Goal: Transaction & Acquisition: Purchase product/service

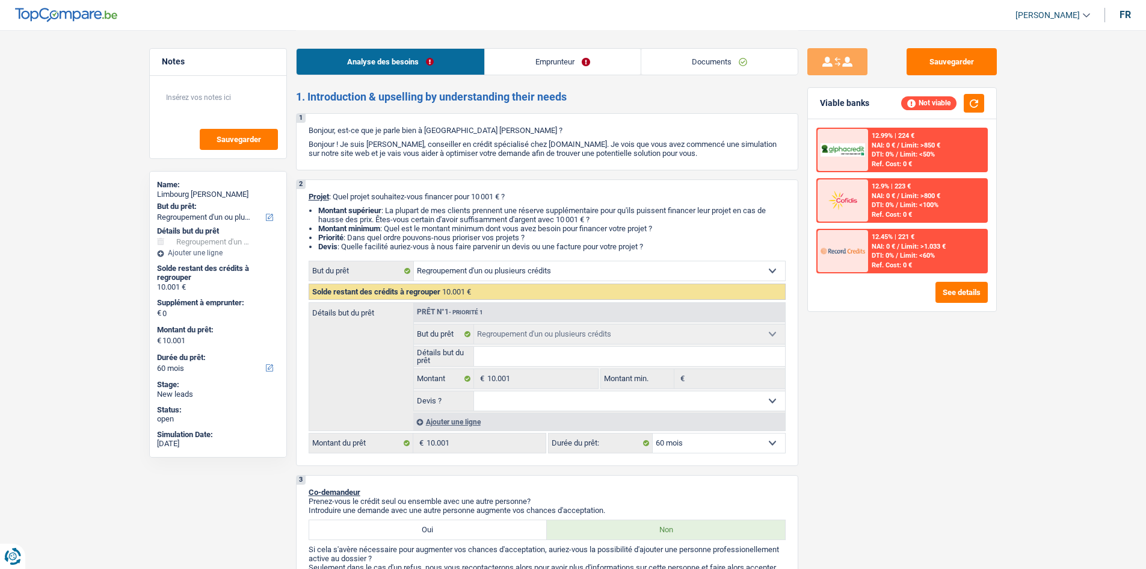
select select "refinancing"
select select "60"
select select "refinancing"
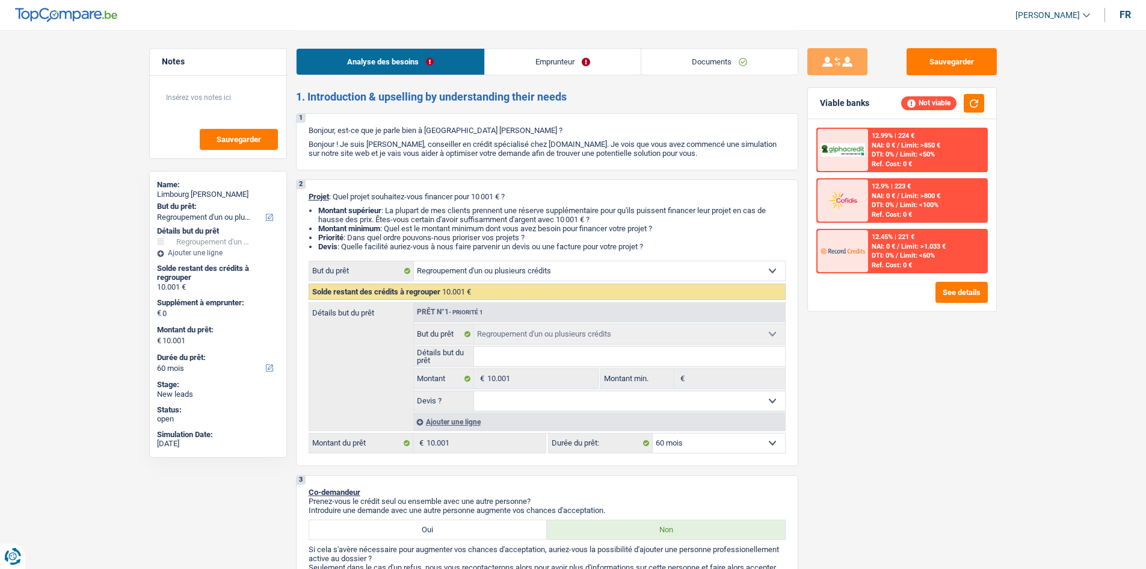
select select "60"
select select "refinancing"
select select "60"
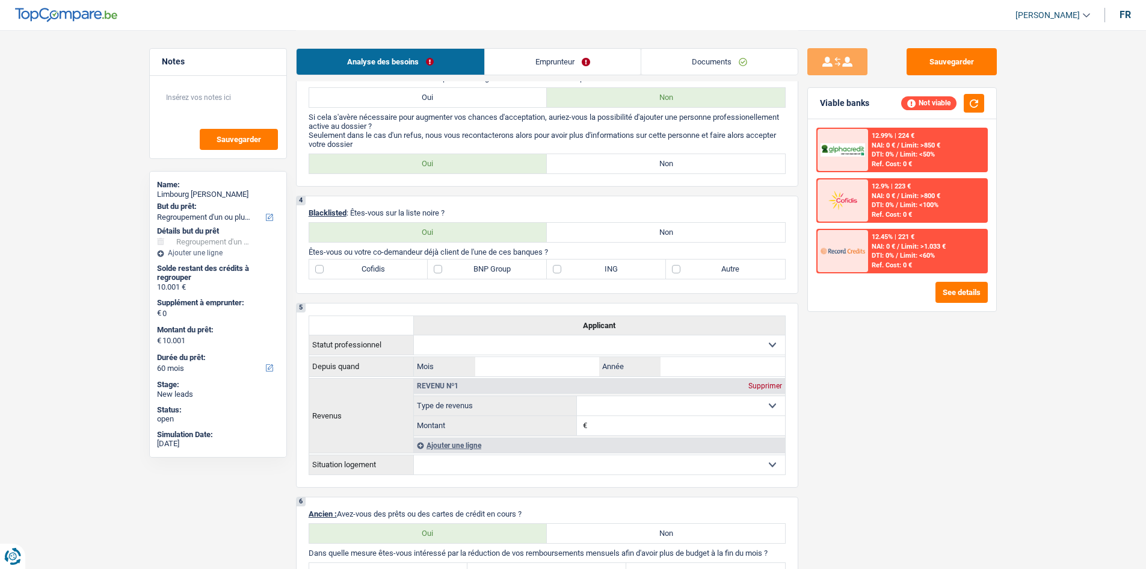
scroll to position [241, 0]
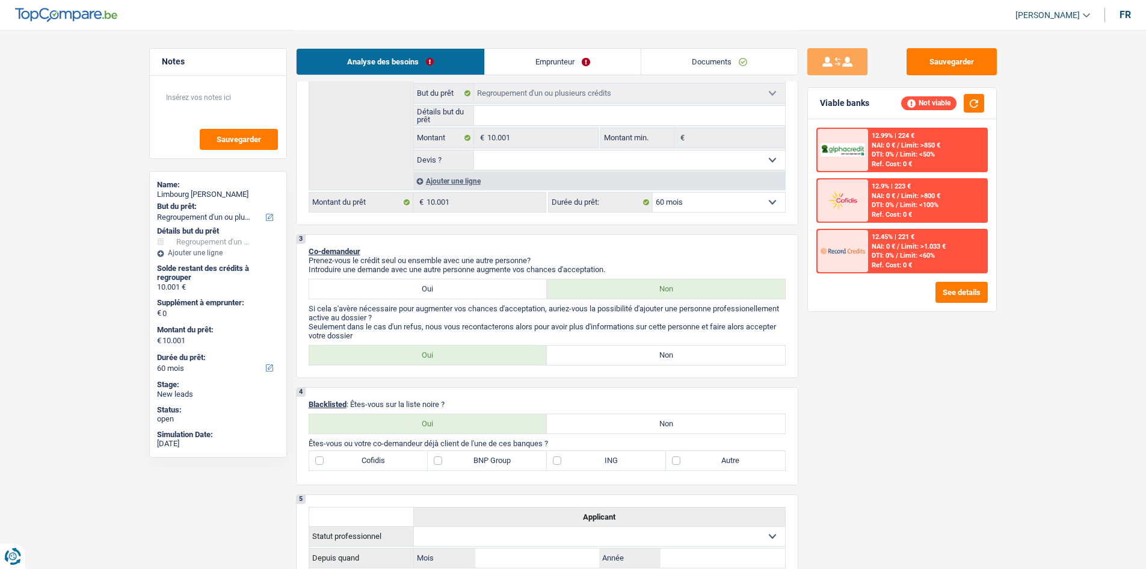
click at [525, 114] on input "Détails but du prêt" at bounding box center [629, 115] width 311 height 19
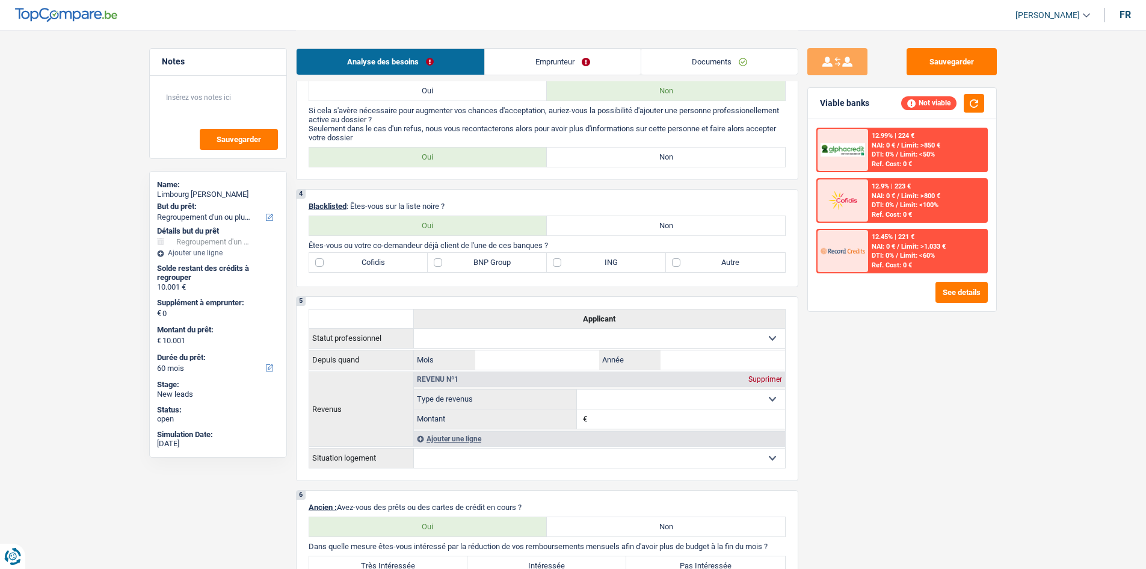
scroll to position [421, 0]
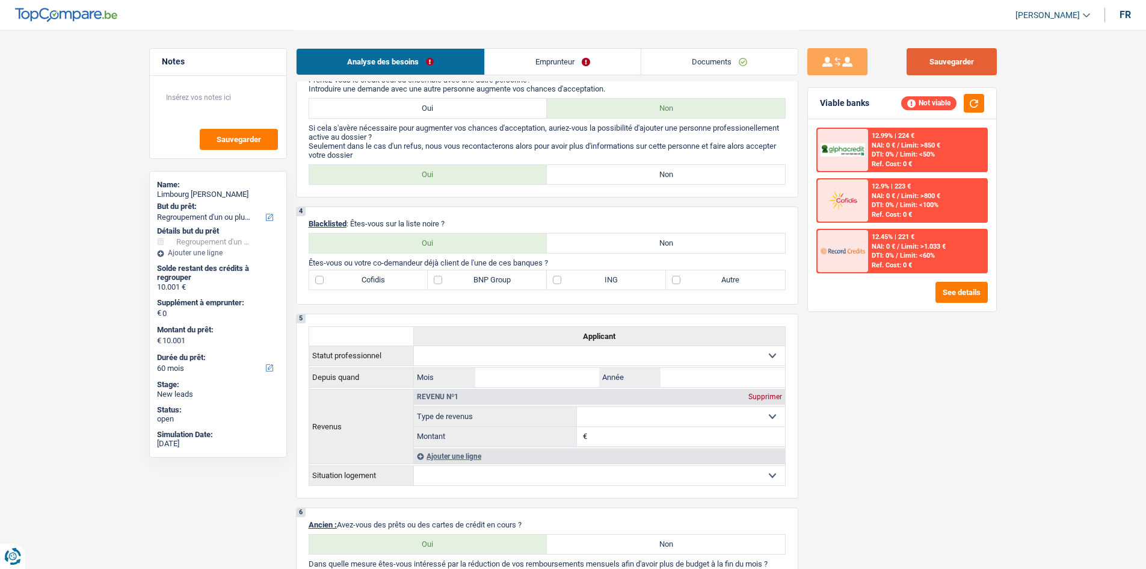
drag, startPoint x: 944, startPoint y: 58, endPoint x: 918, endPoint y: 51, distance: 27.3
click at [943, 57] on button "Sauvegarder" at bounding box center [952, 61] width 90 height 27
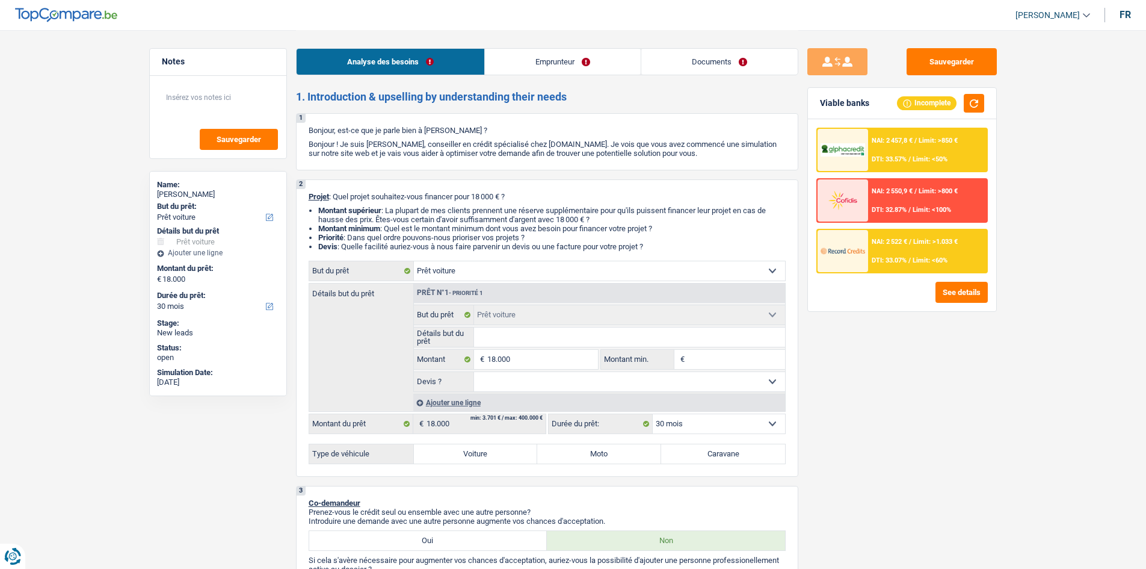
select select "car"
select select "30"
select select "car"
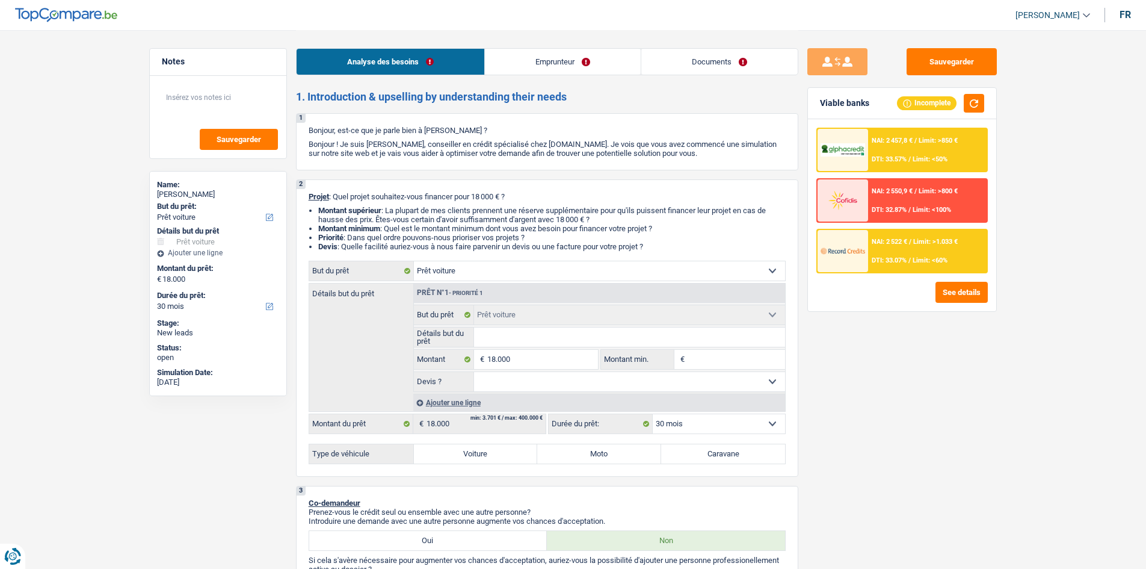
select select "30"
select select "worker"
select select "familyAllowances"
select select "netSalary"
select select "parttimeSelfemployed"
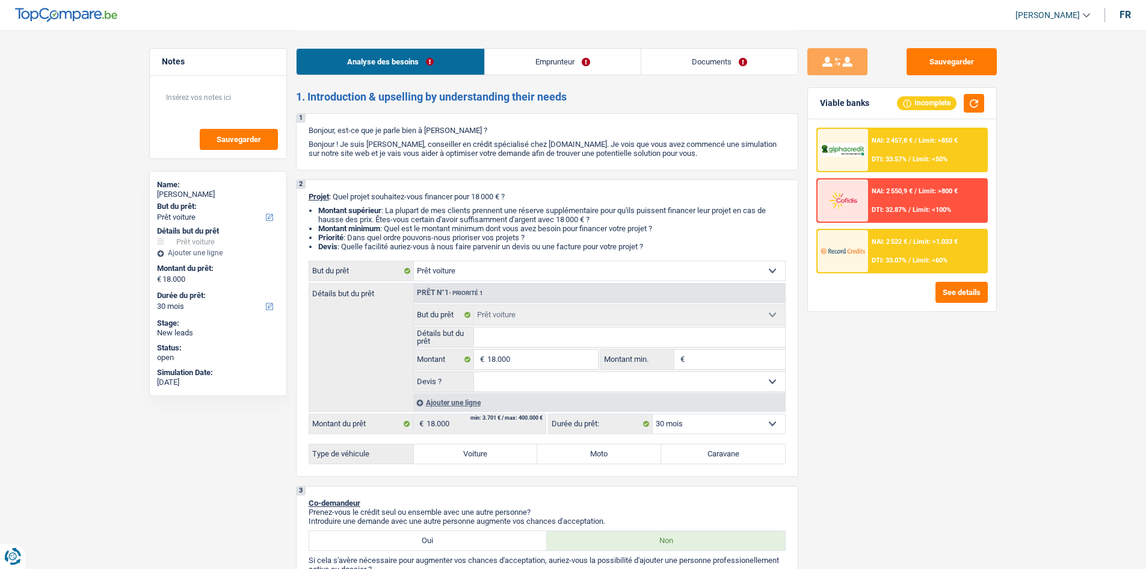
select select "rents"
select select "car"
select select "30"
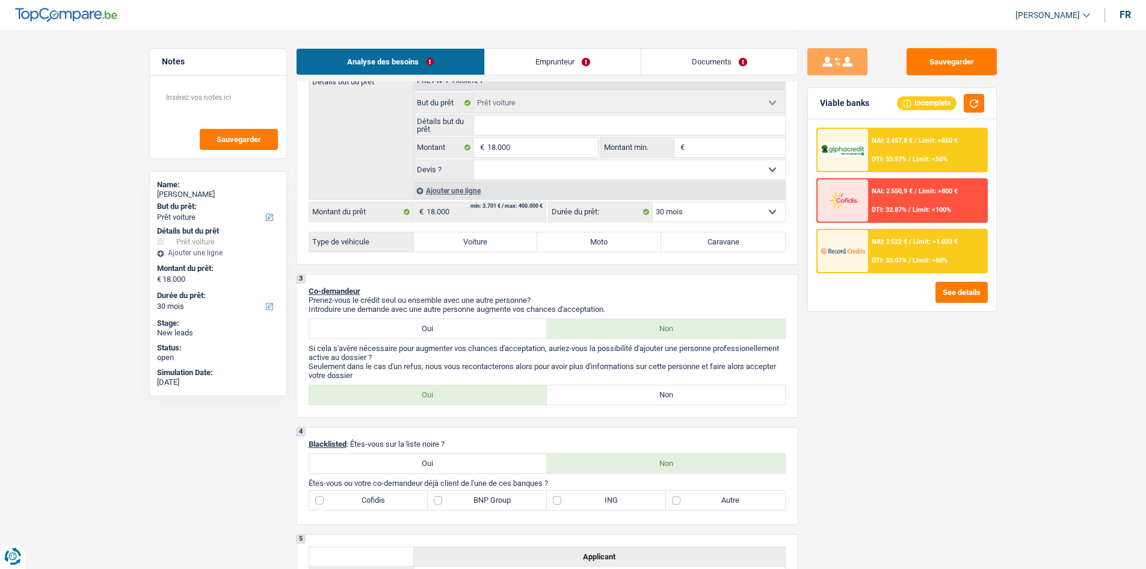
scroll to position [120, 0]
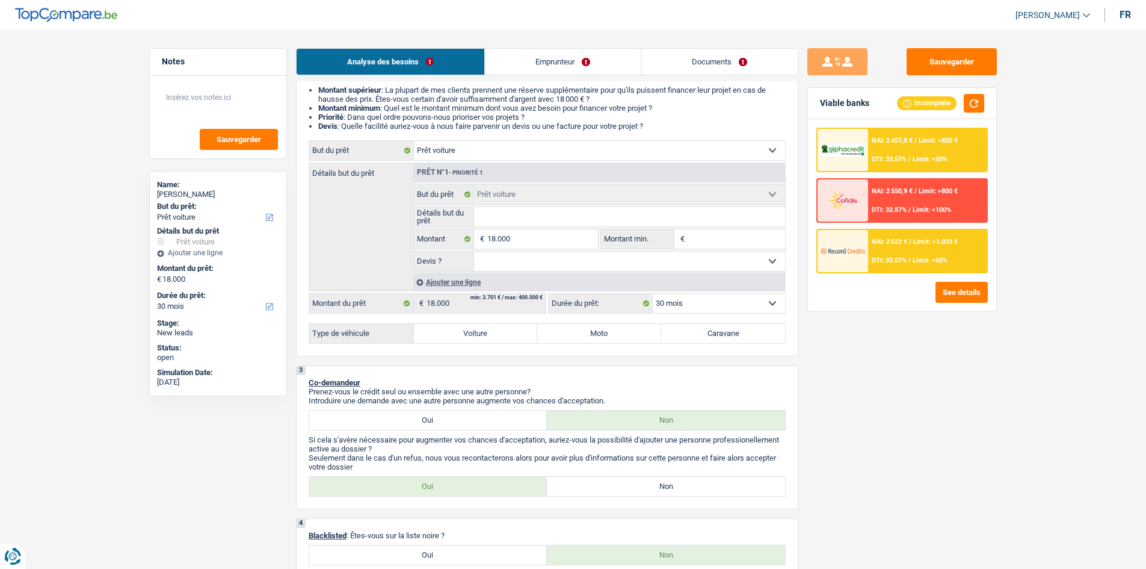
click at [534, 220] on input "Détails but du prêt" at bounding box center [629, 216] width 311 height 19
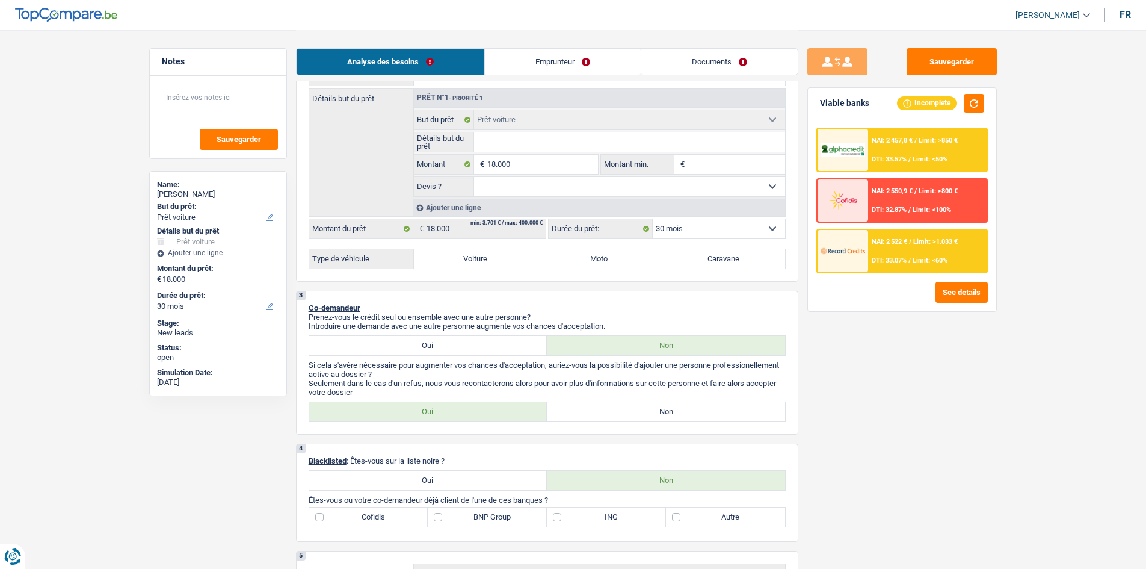
scroll to position [60, 0]
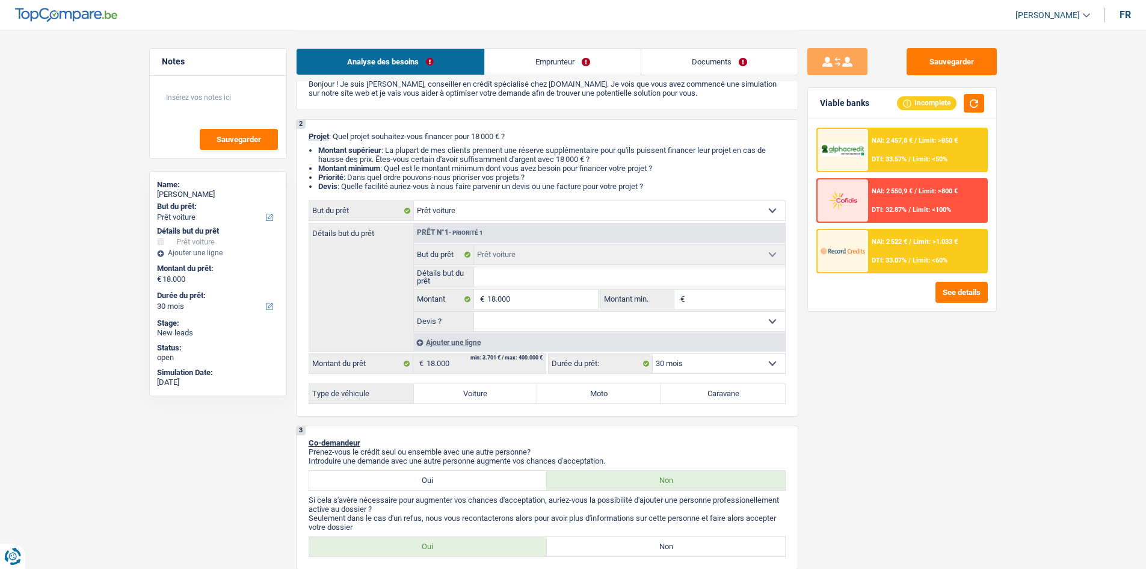
click at [525, 324] on select "Oui Non Non répondu Sélectionner une option" at bounding box center [629, 321] width 311 height 19
click at [366, 326] on div "Détails but du prêt Prêt n°1 - Priorité 1 Confort maison: meubles, textile, pei…" at bounding box center [547, 287] width 477 height 129
click at [540, 323] on select "Oui Non Non répondu Sélectionner une option" at bounding box center [629, 321] width 311 height 19
select select "false"
click at [474, 312] on select "Oui Non Non répondu Sélectionner une option" at bounding box center [629, 321] width 311 height 19
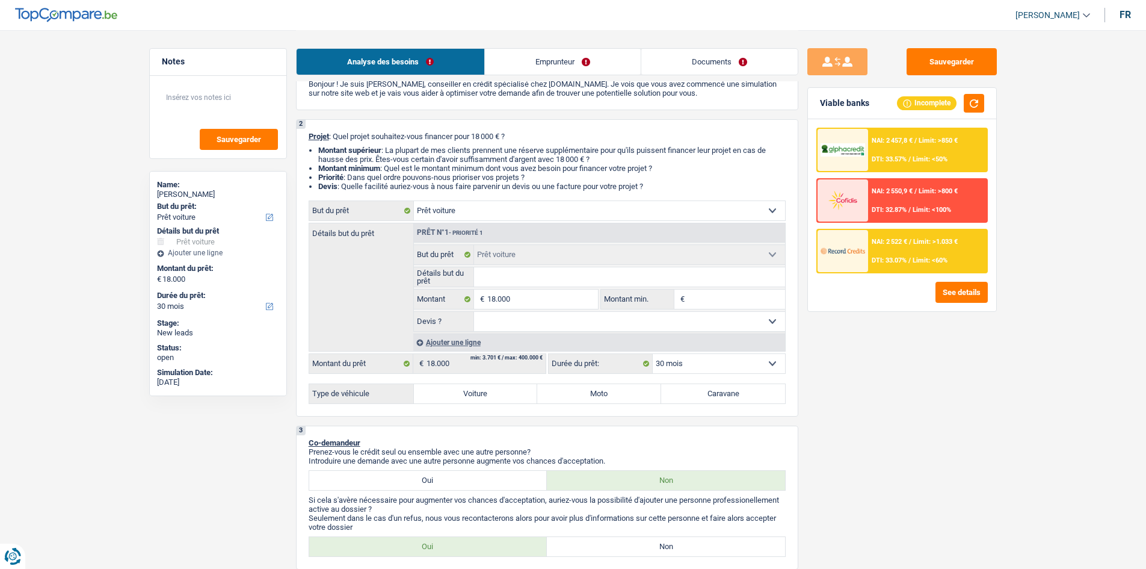
select select "false"
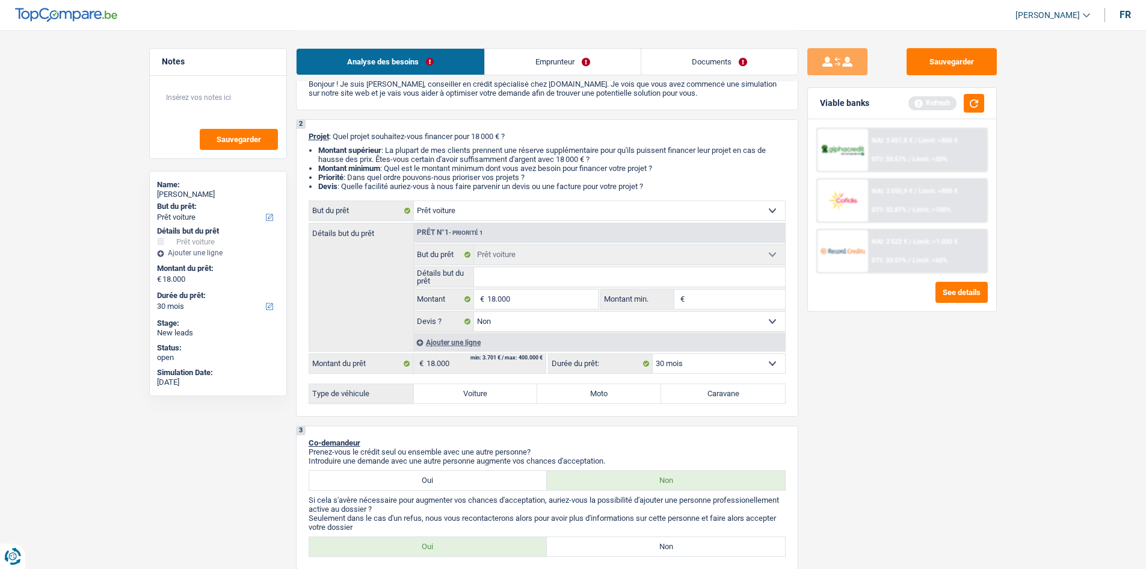
click at [501, 389] on label "Voiture" at bounding box center [476, 393] width 124 height 19
click at [501, 389] on input "Voiture" at bounding box center [476, 393] width 124 height 19
radio input "true"
select select "60"
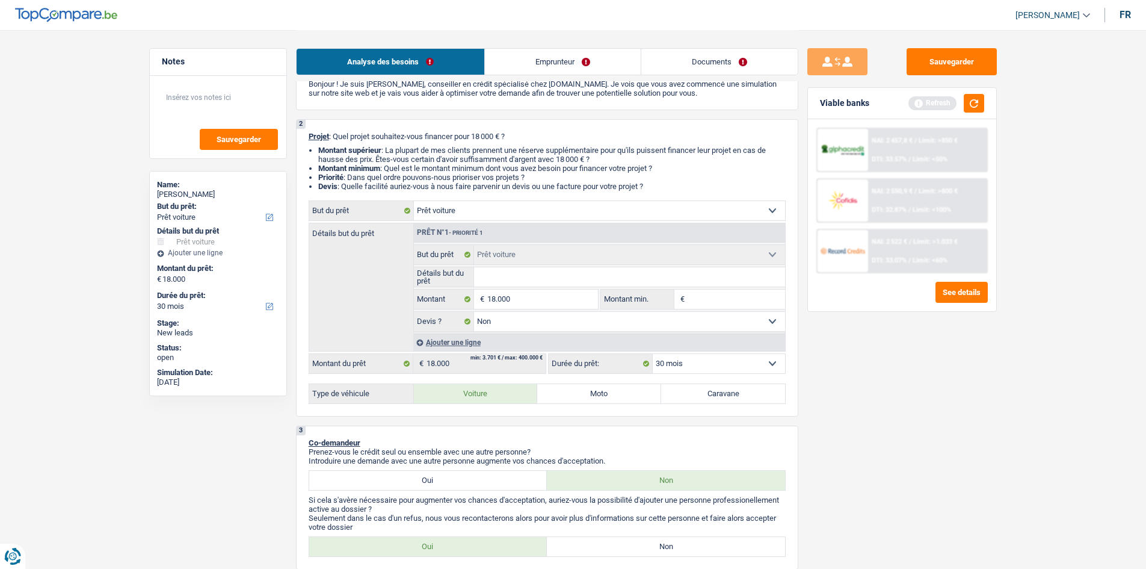
select select "60"
radio input "true"
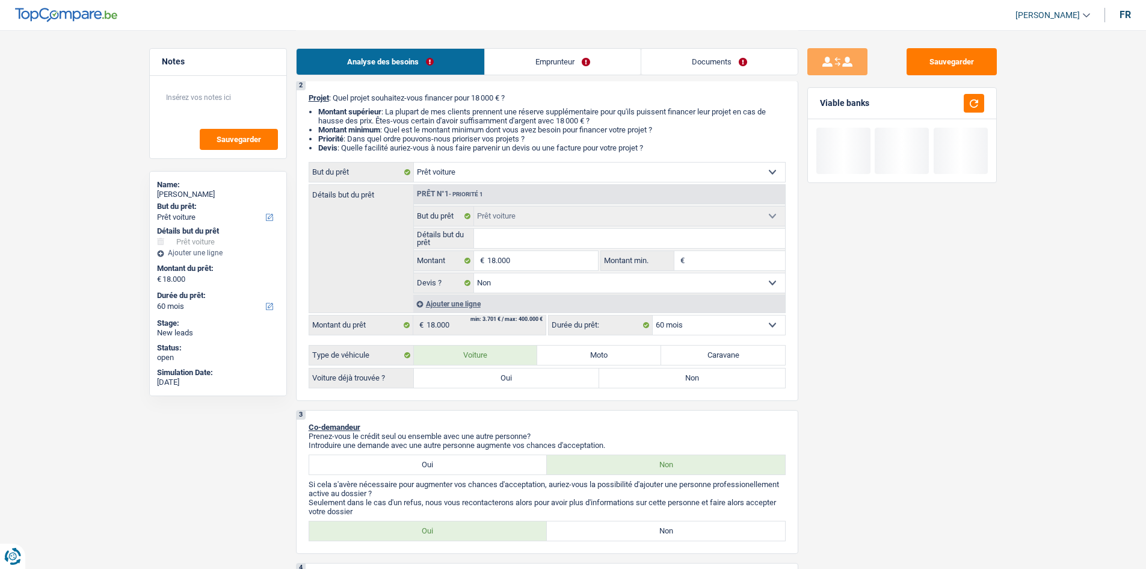
scroll to position [120, 0]
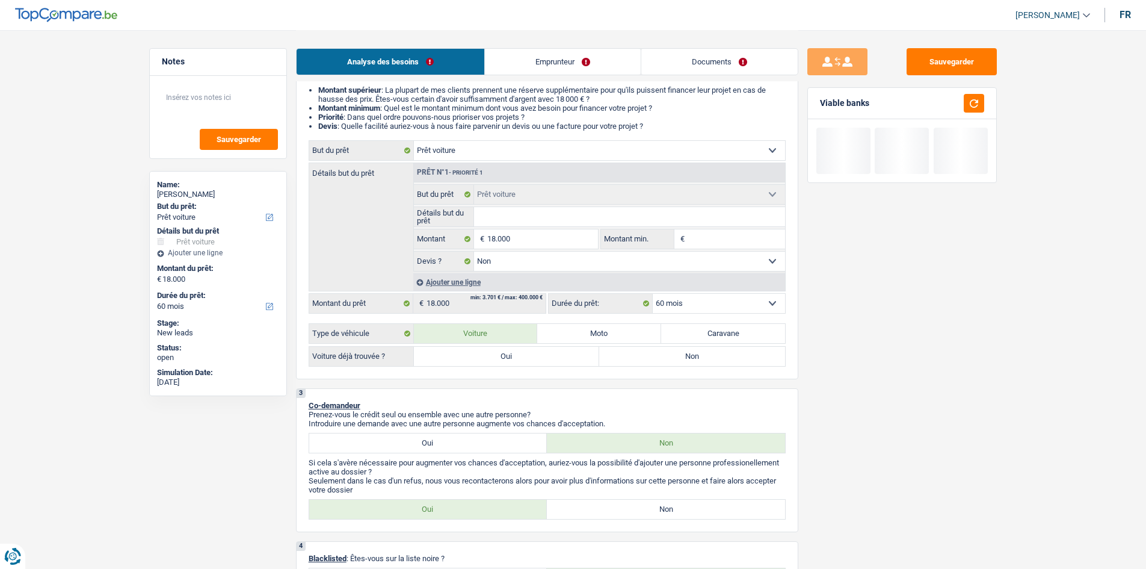
click at [615, 362] on label "Non" at bounding box center [692, 356] width 186 height 19
click at [615, 362] on input "Non" at bounding box center [692, 356] width 186 height 19
radio input "true"
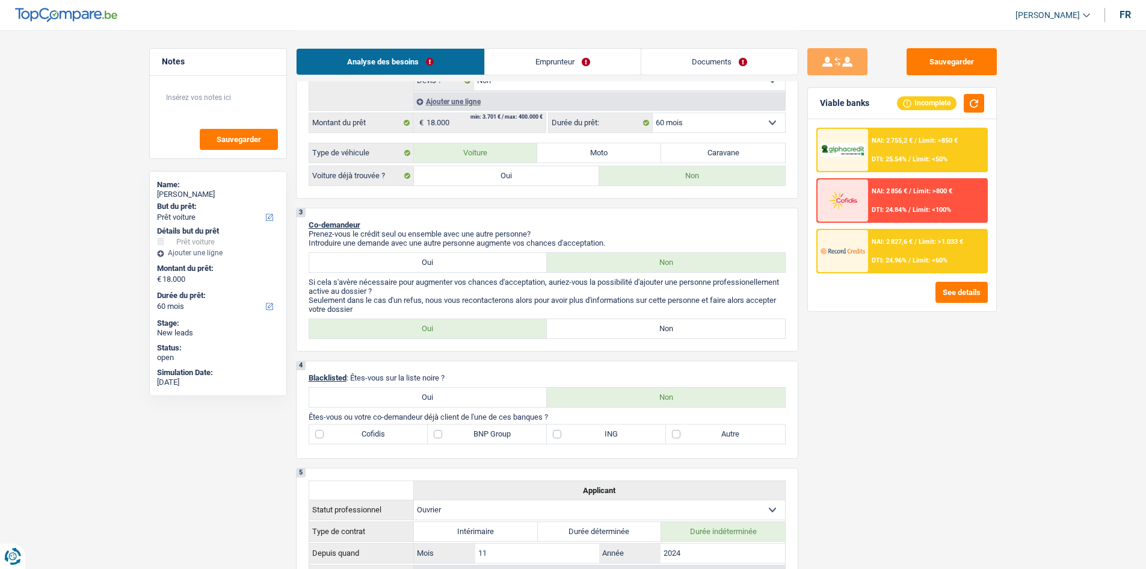
scroll to position [0, 0]
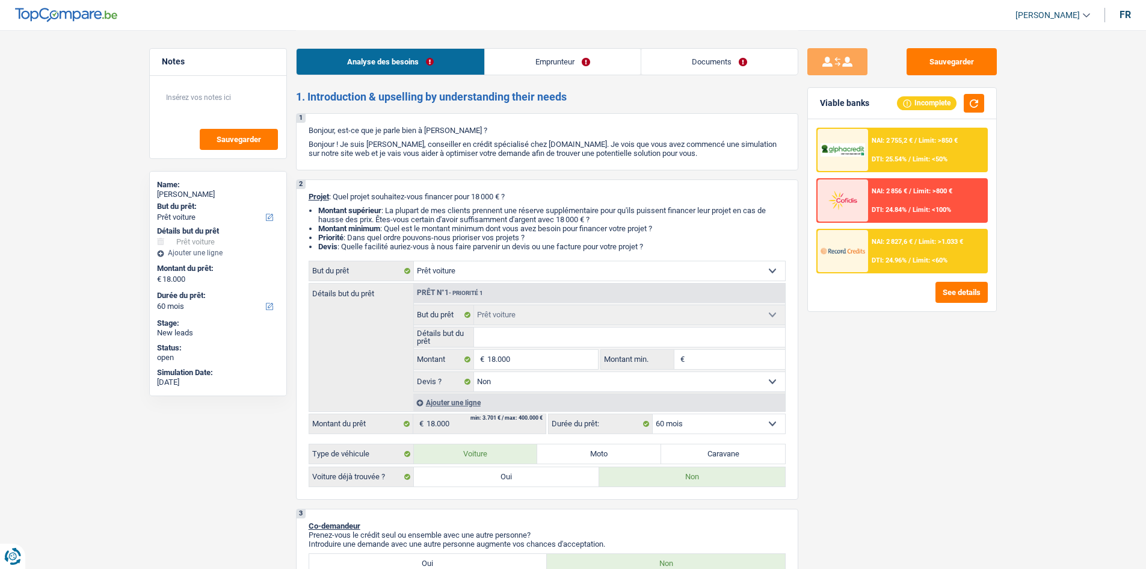
click at [695, 359] on input "Montant min." at bounding box center [736, 359] width 97 height 19
click at [876, 257] on span "DTI: 24.96%" at bounding box center [889, 260] width 35 height 8
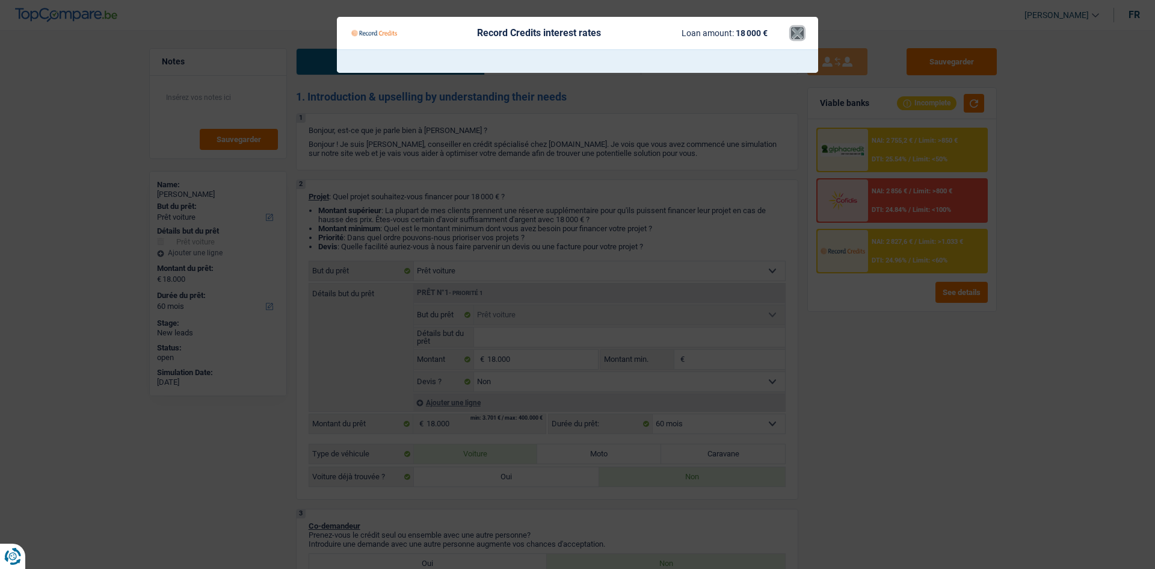
click at [801, 35] on button "×" at bounding box center [797, 33] width 13 height 12
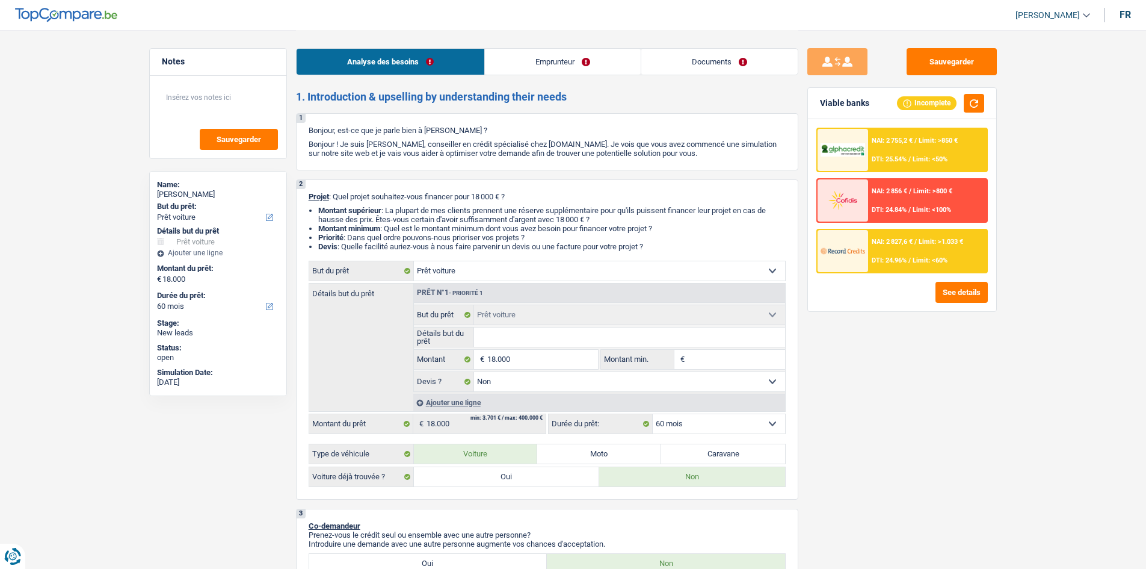
click at [539, 68] on link "Emprunteur" at bounding box center [563, 62] width 156 height 26
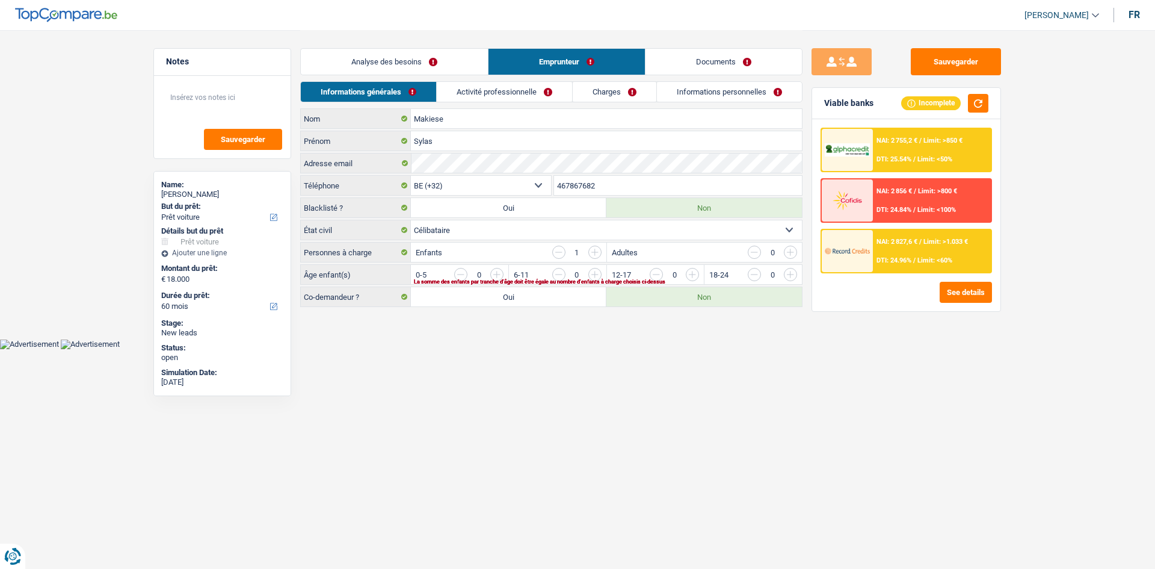
click at [518, 93] on link "Activité professionnelle" at bounding box center [504, 92] width 135 height 20
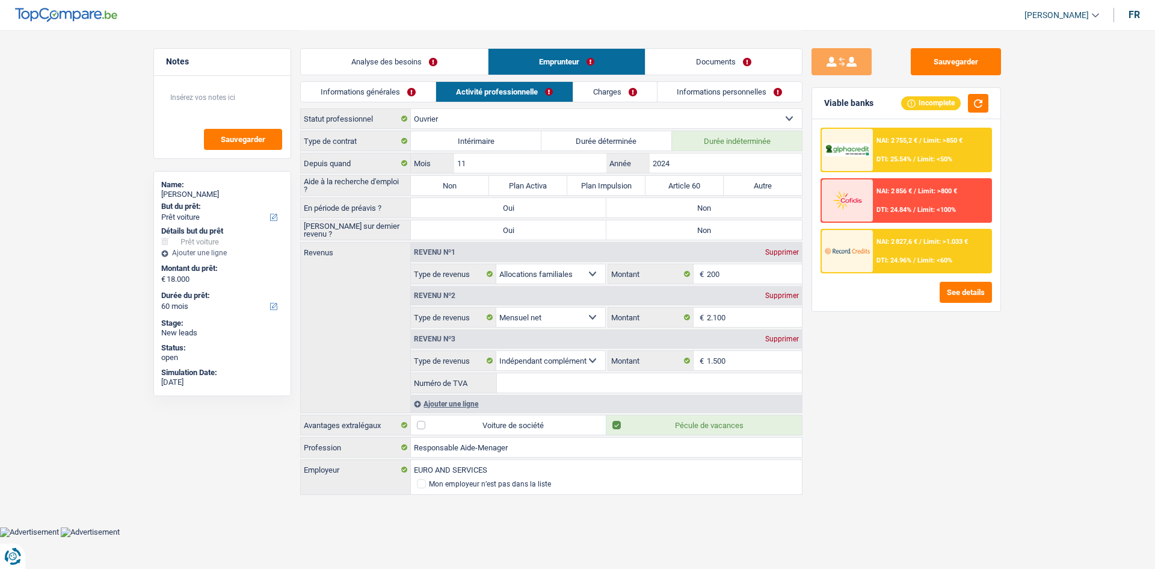
click at [610, 88] on link "Charges" at bounding box center [615, 92] width 84 height 20
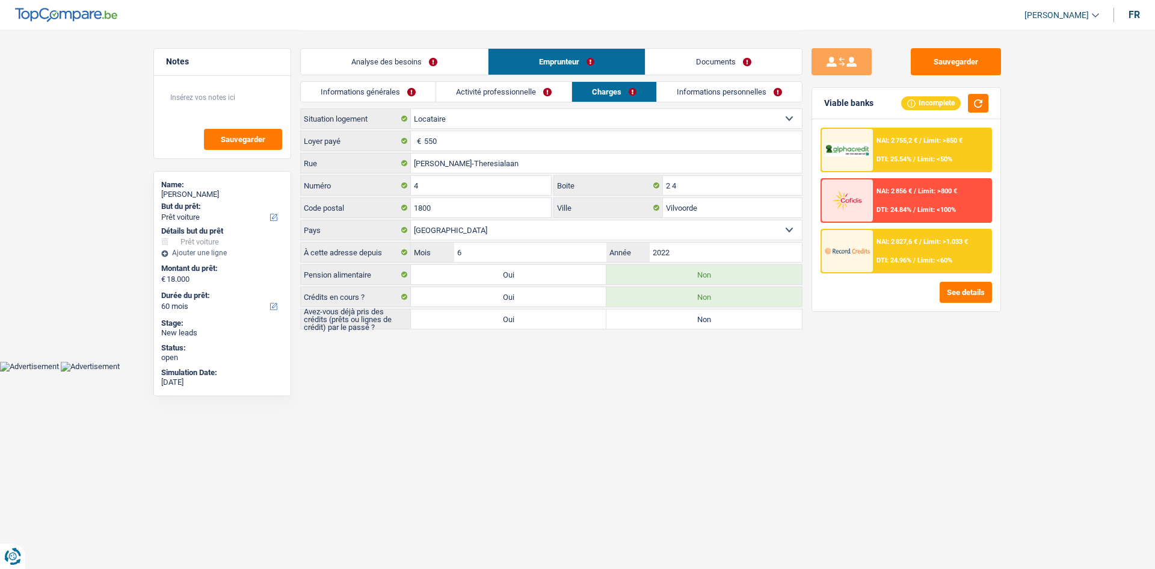
click at [372, 58] on link "Analyse des besoins" at bounding box center [394, 62] width 187 height 26
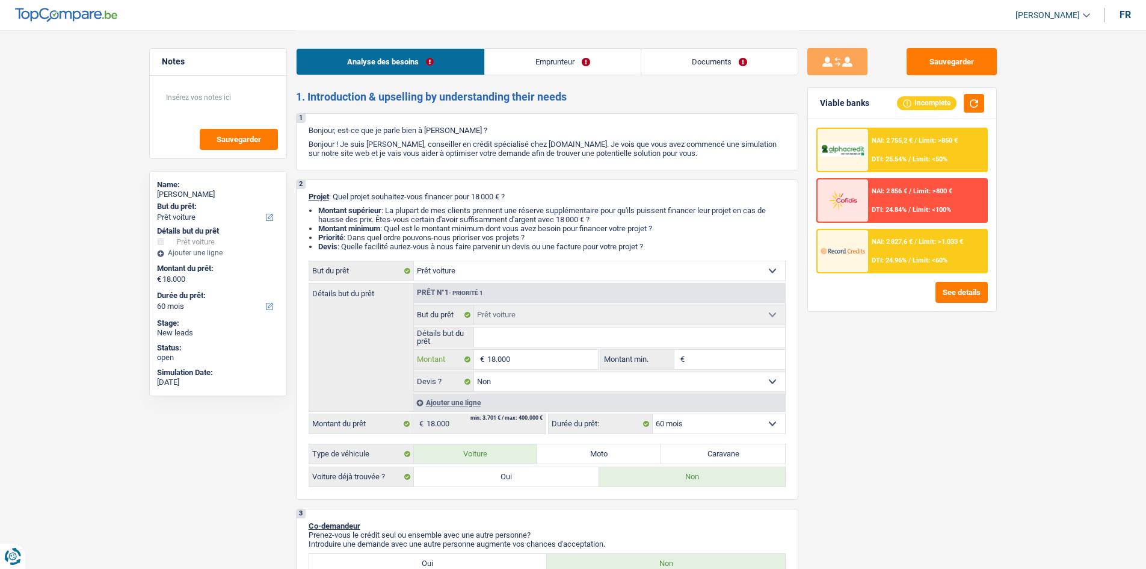
drag, startPoint x: 560, startPoint y: 363, endPoint x: 542, endPoint y: 364, distance: 17.5
click at [558, 364] on input "18.000" at bounding box center [542, 359] width 110 height 19
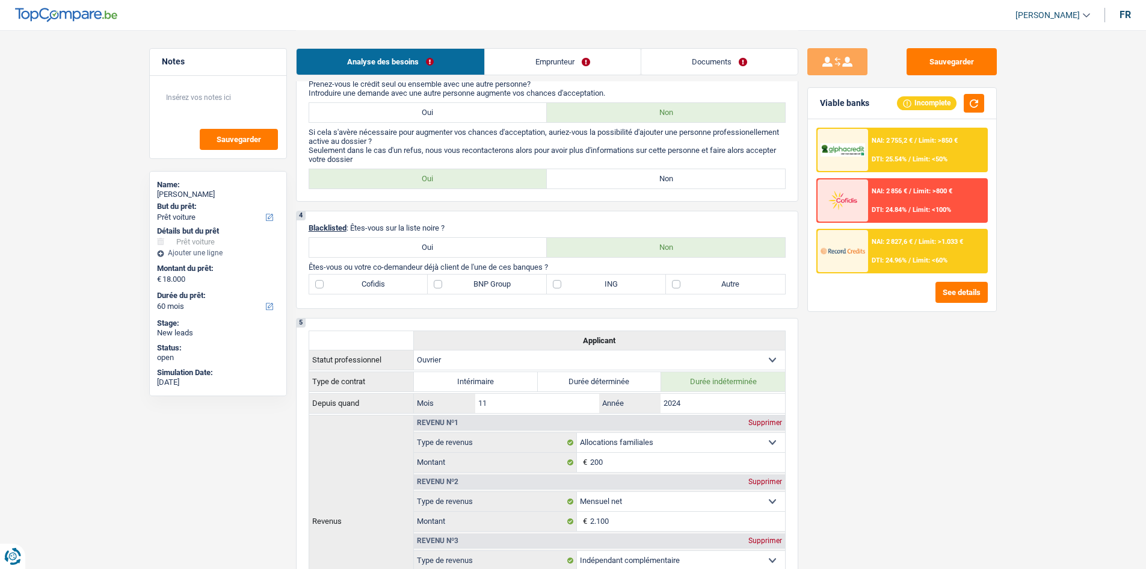
scroll to position [421, 0]
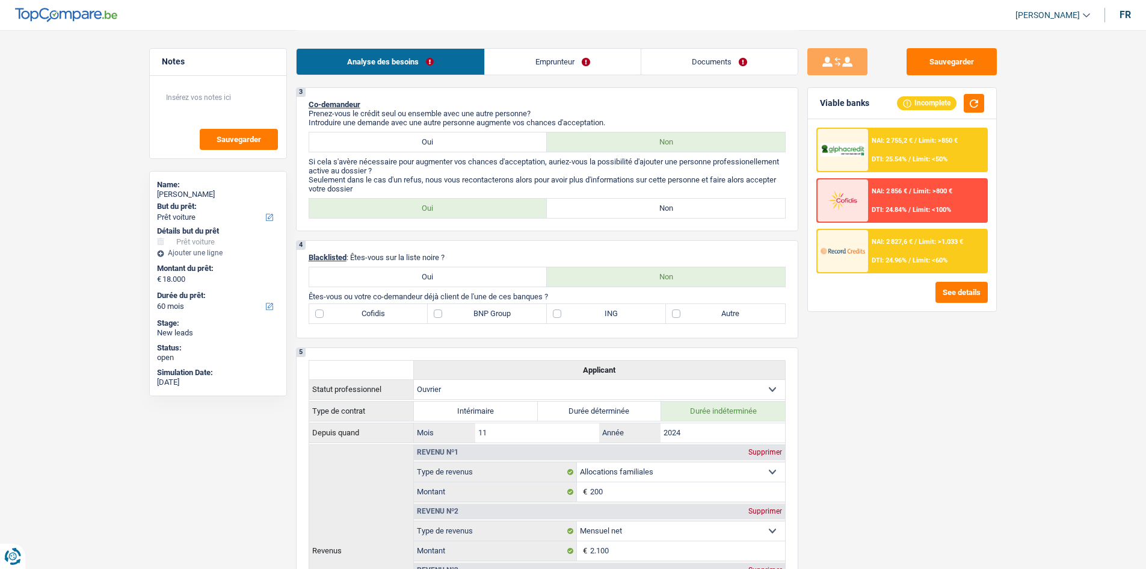
click at [679, 311] on label "Autre" at bounding box center [725, 313] width 119 height 19
click at [679, 311] on input "Autre" at bounding box center [725, 313] width 119 height 19
checkbox input "true"
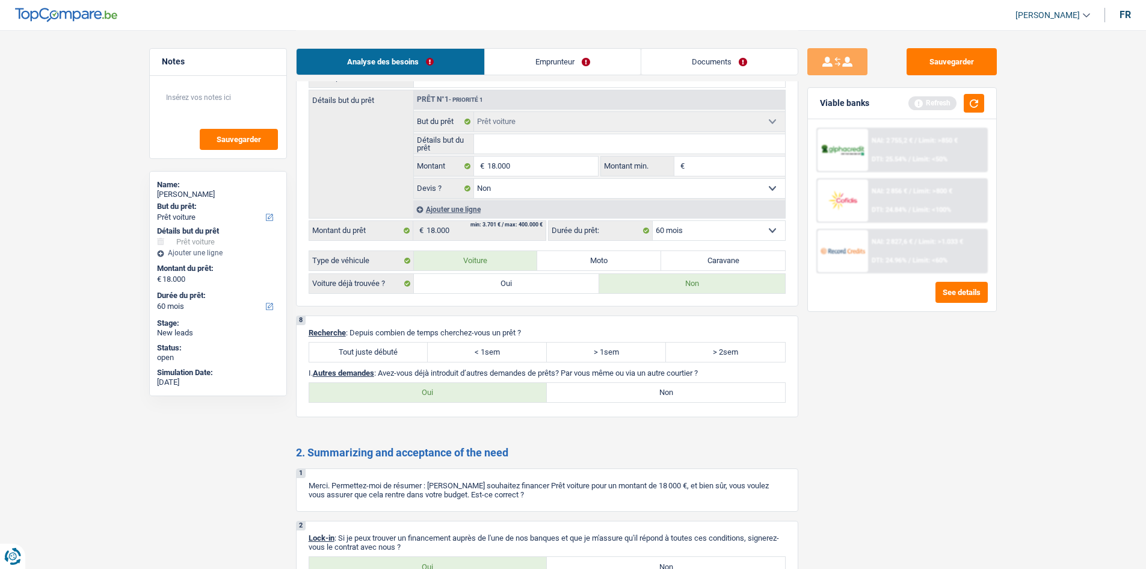
scroll to position [1204, 0]
click at [370, 357] on label "Tout juste débuté" at bounding box center [368, 353] width 119 height 19
click at [370, 357] on input "Tout juste débuté" at bounding box center [368, 353] width 119 height 19
radio input "true"
click at [594, 394] on label "Non" at bounding box center [666, 393] width 238 height 19
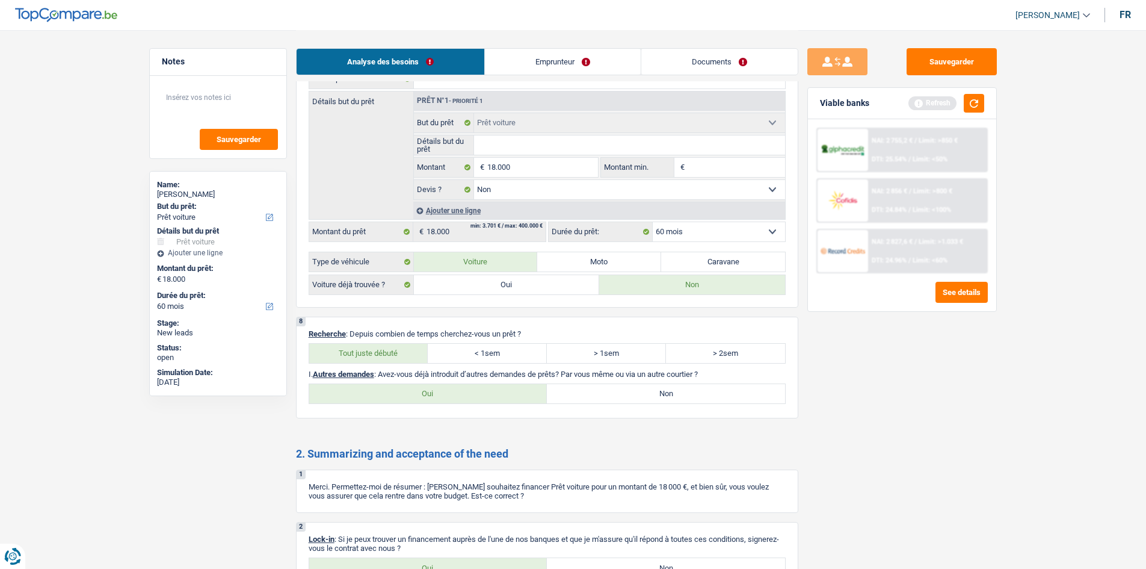
click at [594, 394] on input "Non" at bounding box center [666, 393] width 238 height 19
radio input "true"
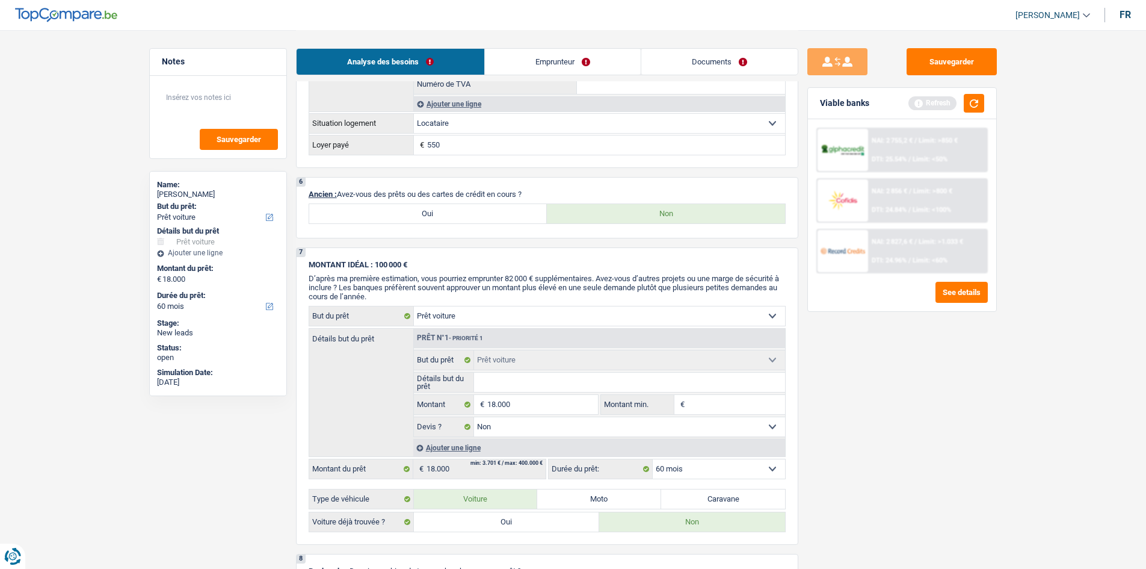
scroll to position [842, 0]
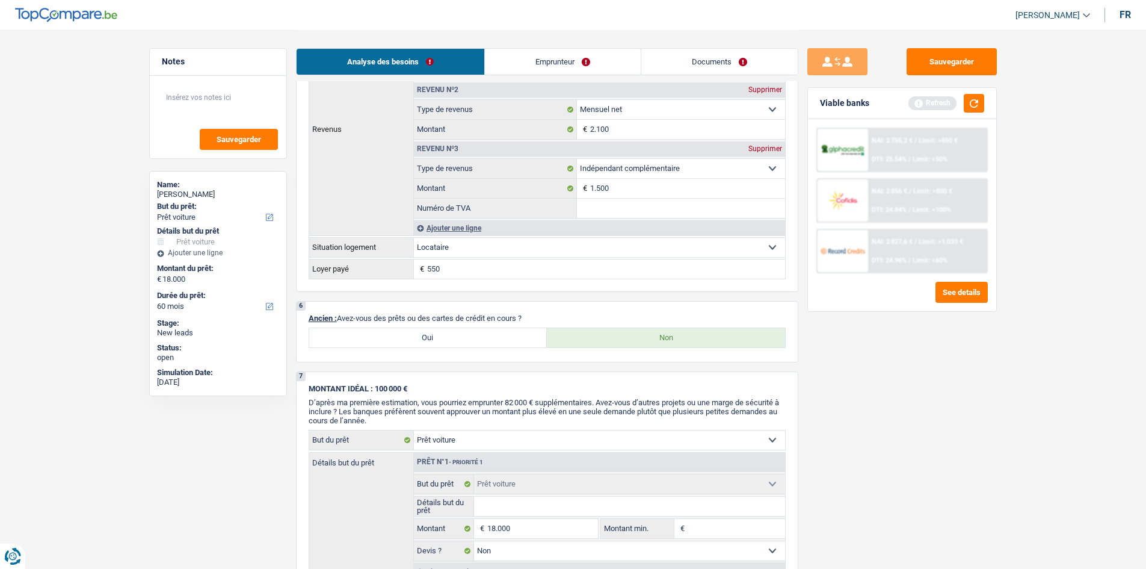
click at [552, 55] on link "Emprunteur" at bounding box center [563, 62] width 156 height 26
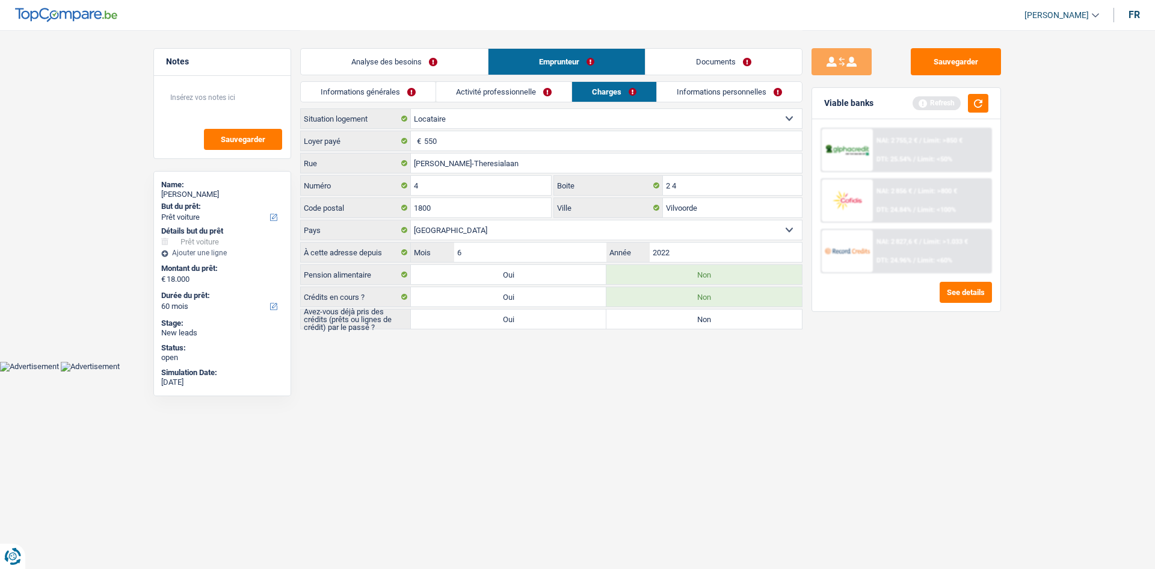
click at [389, 85] on link "Informations générales" at bounding box center [368, 92] width 135 height 20
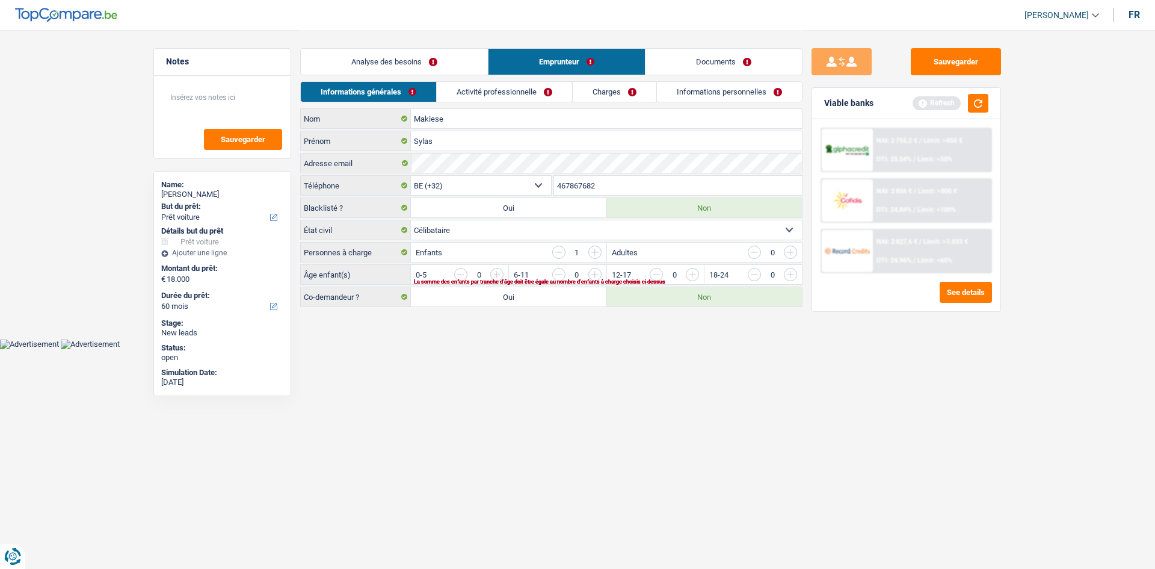
click at [509, 230] on select "Célibataire Marié(e) Cohabitant(e) légal(e) Divorcé(e) Veuf(ve) Séparé (de fait…" at bounding box center [606, 229] width 391 height 19
click at [492, 274] on input "button" at bounding box center [740, 277] width 501 height 19
click at [480, 93] on link "Activité professionnelle" at bounding box center [504, 92] width 135 height 20
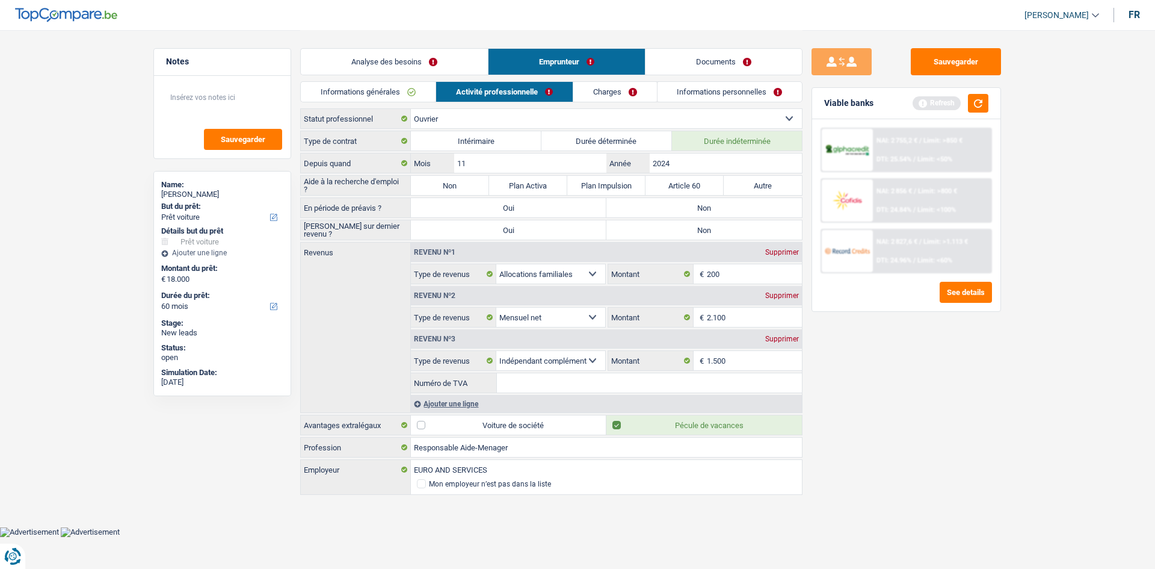
click at [716, 226] on label "Non" at bounding box center [705, 229] width 196 height 19
click at [716, 226] on input "Non" at bounding box center [705, 229] width 196 height 19
radio input "true"
drag, startPoint x: 687, startPoint y: 206, endPoint x: 436, endPoint y: 181, distance: 251.6
click at [682, 206] on label "Non" at bounding box center [705, 207] width 196 height 19
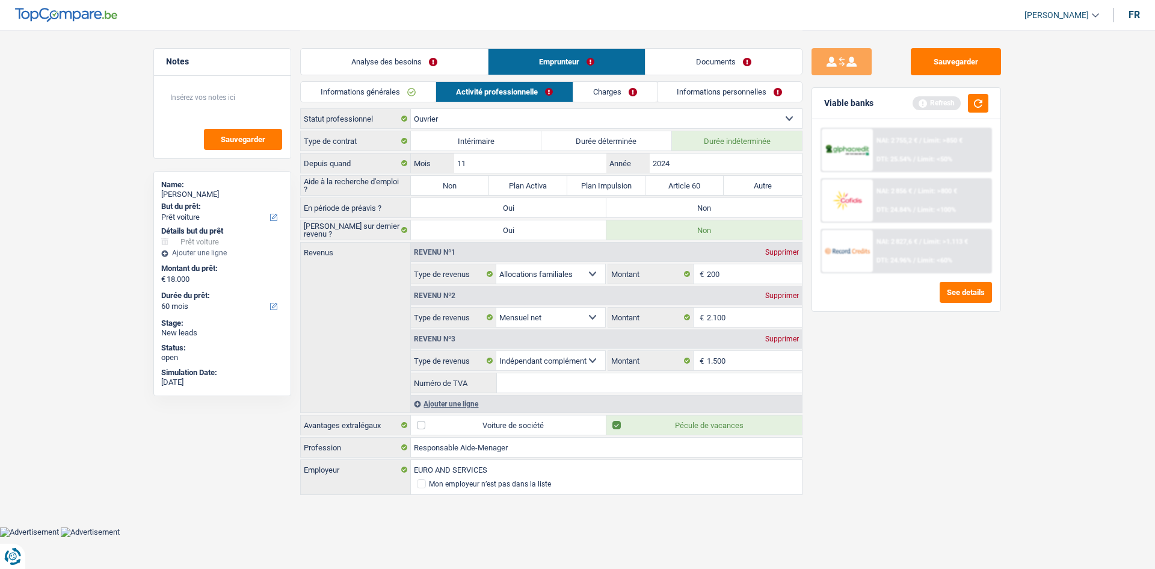
click at [682, 206] on input "Non" at bounding box center [705, 207] width 196 height 19
radio input "true"
click at [422, 180] on label "Non" at bounding box center [450, 185] width 78 height 19
click at [422, 180] on input "Non" at bounding box center [450, 185] width 78 height 19
radio input "true"
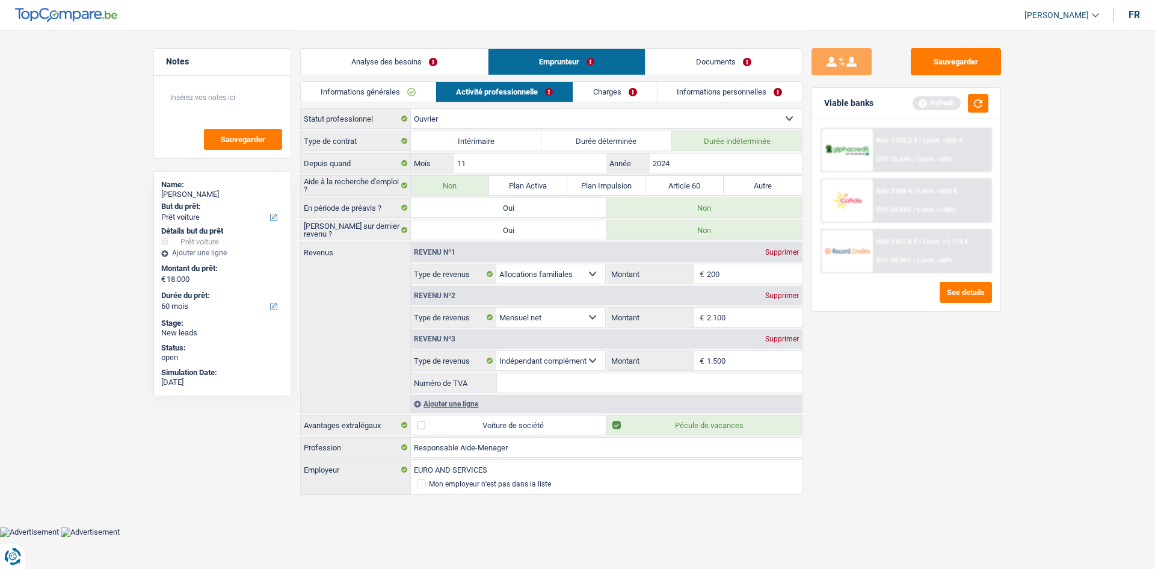
click at [564, 380] on input "Numéro de TVA" at bounding box center [649, 382] width 305 height 19
drag, startPoint x: 550, startPoint y: 385, endPoint x: 318, endPoint y: 381, distance: 232.3
click at [310, 383] on div "Revenus Revenu nº1 Supprimer Allocation d'handicap Allocations chômage Allocati…" at bounding box center [551, 327] width 502 height 171
type input "0799690269"
click at [562, 389] on input "0799690269" at bounding box center [649, 382] width 305 height 19
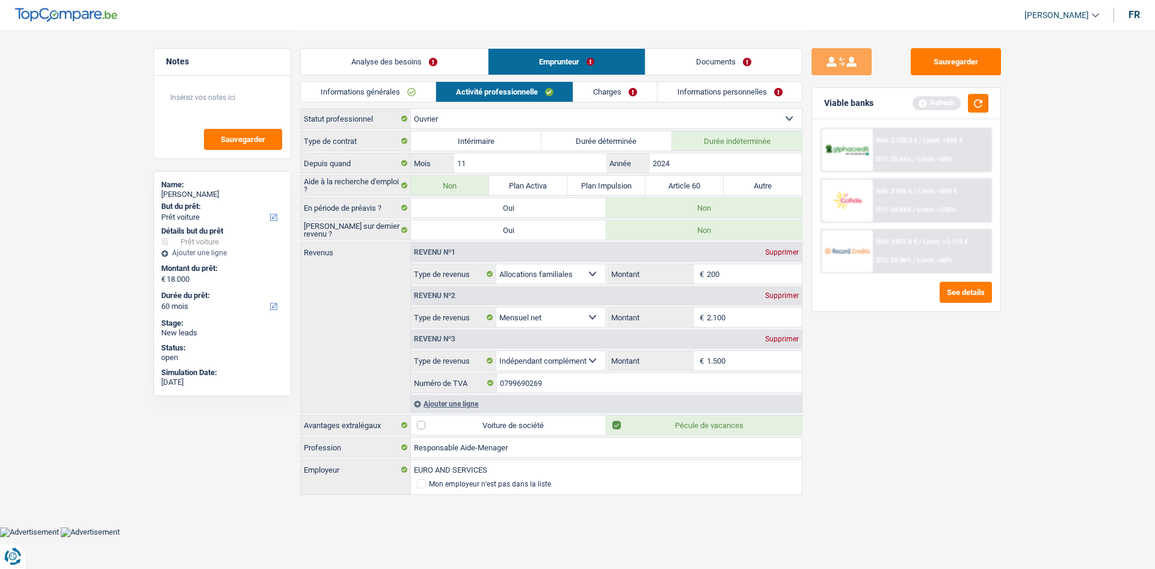
click at [570, 393] on div "Revenu nº1 Supprimer Allocation d'handicap Allocations chômage Allocations fami…" at bounding box center [606, 328] width 392 height 170
click at [570, 386] on input "0799690269" at bounding box center [649, 382] width 305 height 19
click at [578, 379] on input "0799690269" at bounding box center [649, 382] width 305 height 19
click at [779, 257] on div "Revenu nº1 Supprimer" at bounding box center [606, 252] width 391 height 19
click at [781, 252] on div "Supprimer" at bounding box center [782, 252] width 40 height 7
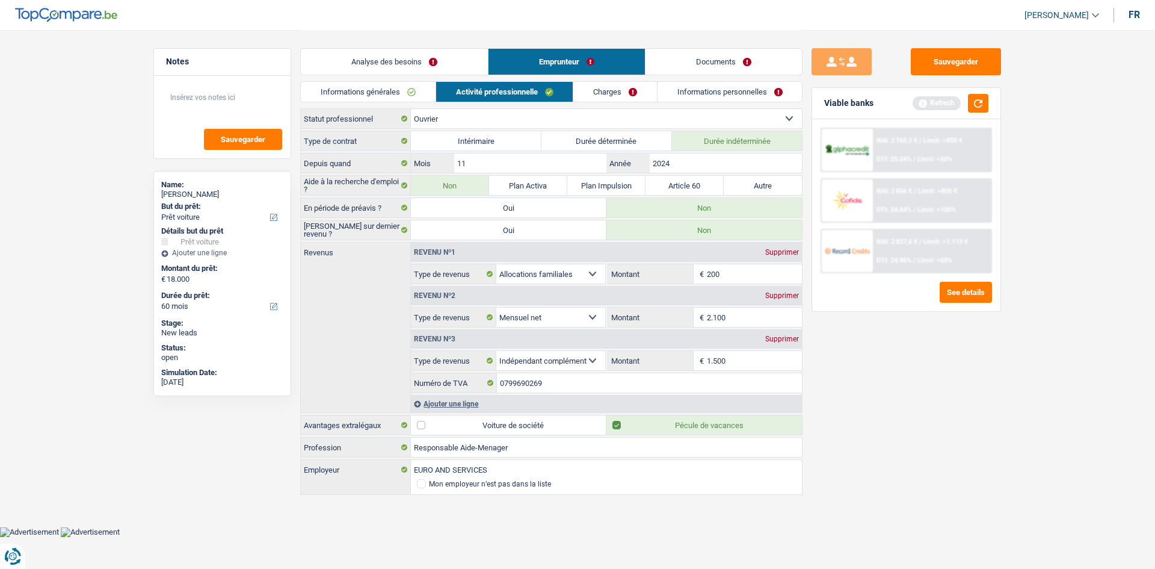
select select "netSalary"
type input "2.100"
select select "parttimeSelfemployed"
type input "1.500"
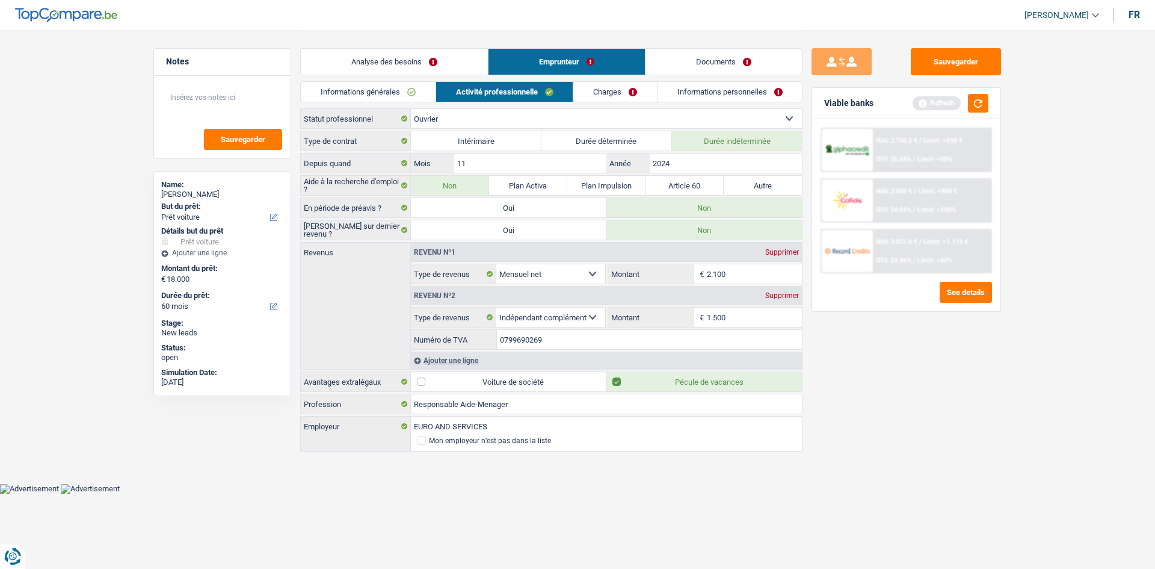
click at [607, 86] on link "Charges" at bounding box center [615, 92] width 84 height 20
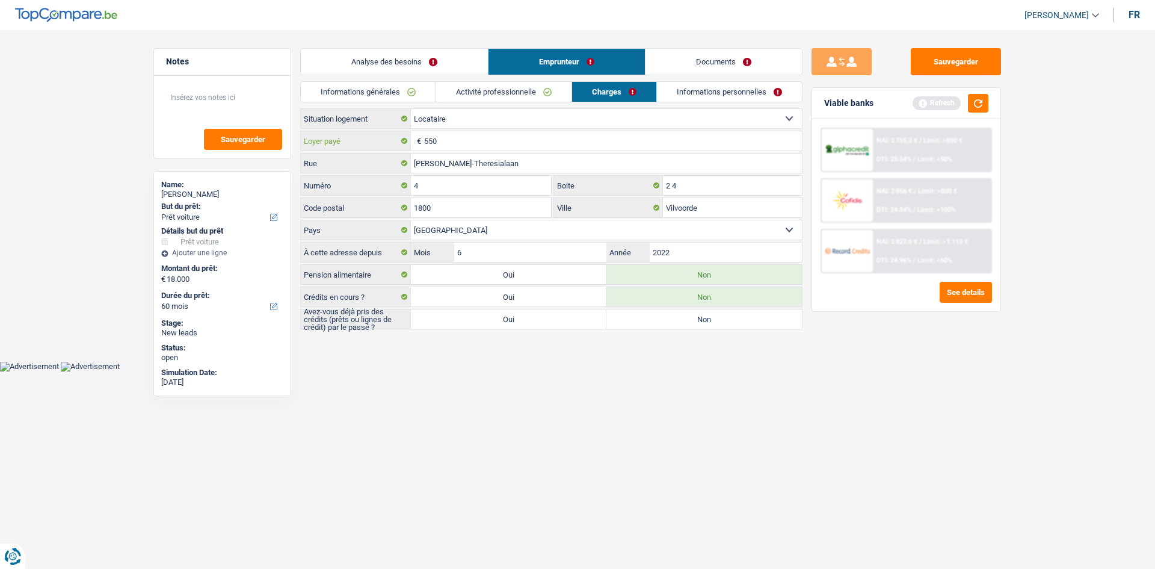
click at [471, 140] on input "550" at bounding box center [613, 140] width 378 height 19
type input "5"
type input "1.050"
click at [676, 371] on html "Vous avez le contrôle de vos données Nous utilisons des cookies, tout comme nos…" at bounding box center [577, 185] width 1155 height 371
click at [723, 86] on link "Informations personnelles" at bounding box center [729, 92] width 145 height 20
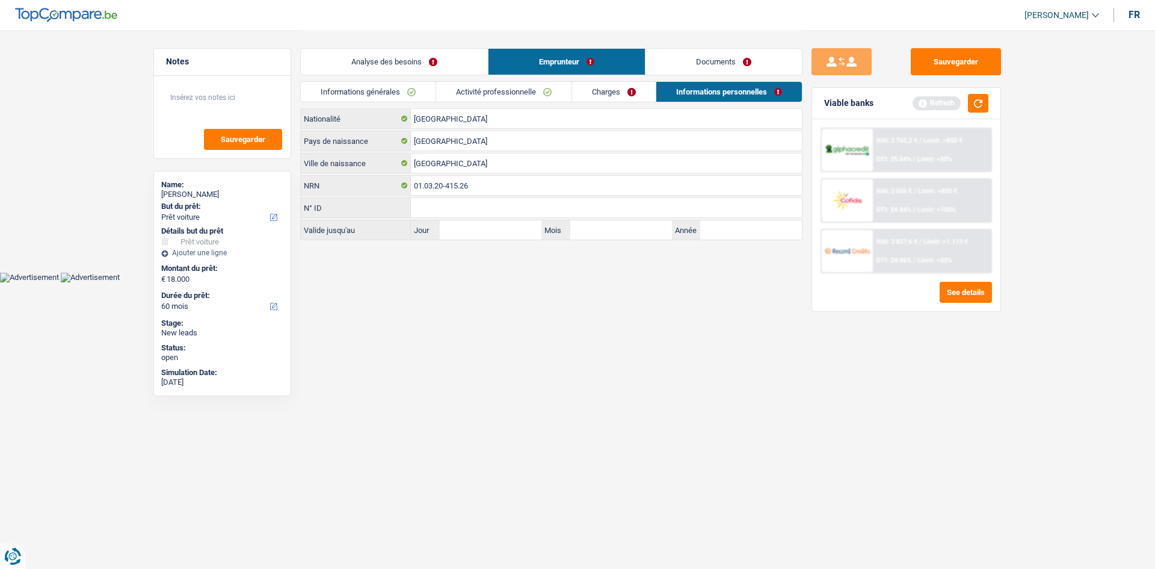
click at [729, 63] on link "Documents" at bounding box center [724, 62] width 156 height 26
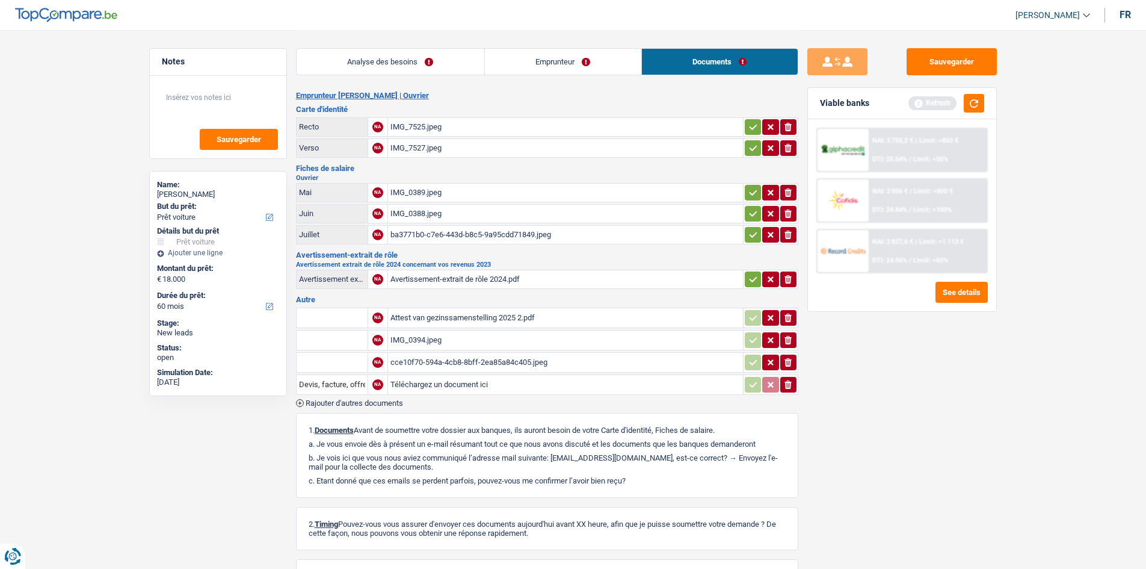
click at [553, 56] on link "Emprunteur" at bounding box center [563, 62] width 156 height 26
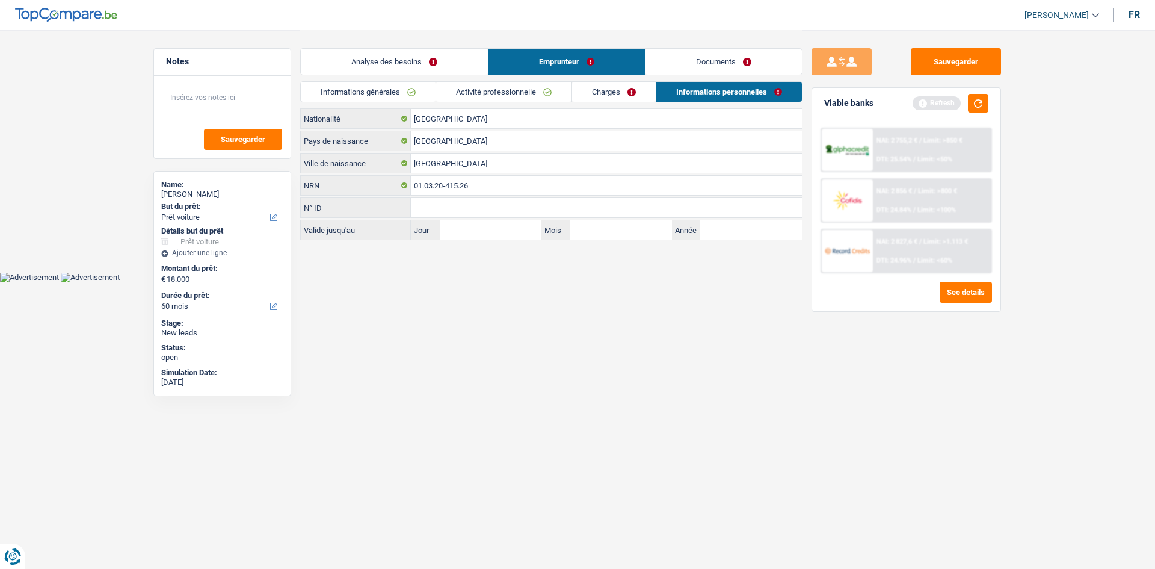
click at [722, 61] on link "Documents" at bounding box center [724, 62] width 156 height 26
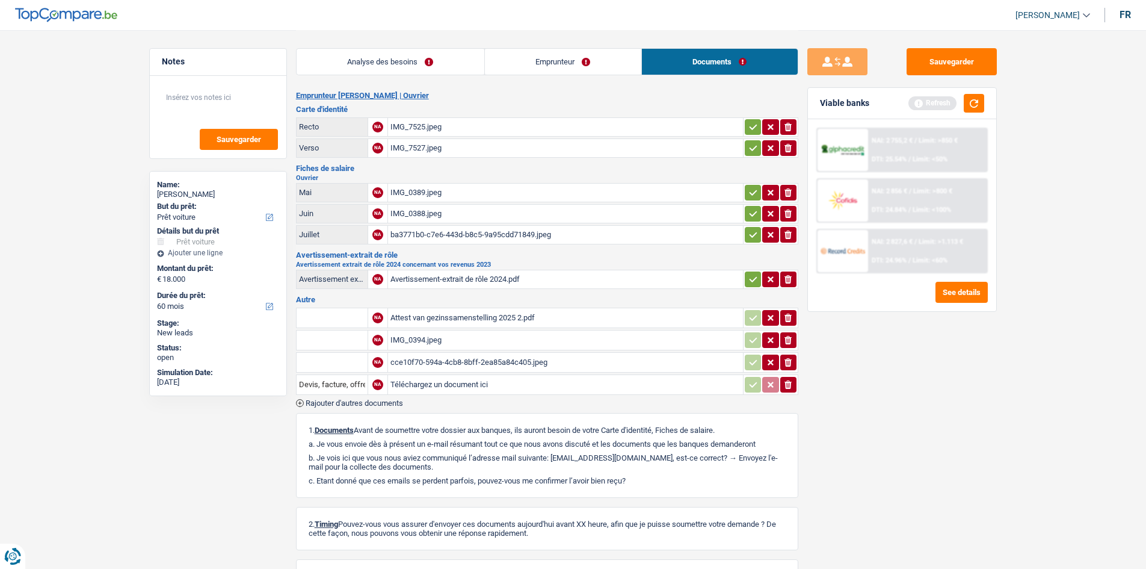
click at [536, 132] on div "IMG_7525.jpeg" at bounding box center [566, 127] width 350 height 18
click at [460, 149] on div "IMG_7527.jpeg" at bounding box center [566, 148] width 350 height 18
click at [431, 191] on div "IMG_0389.jpeg" at bounding box center [566, 193] width 350 height 18
click at [442, 238] on div "ba3771b0-c7e6-443d-b8c5-9a95cdd71849.jpeg" at bounding box center [566, 235] width 350 height 18
click at [422, 318] on div "Attest van gezinssamenstelling 2025 2.pdf" at bounding box center [566, 318] width 350 height 18
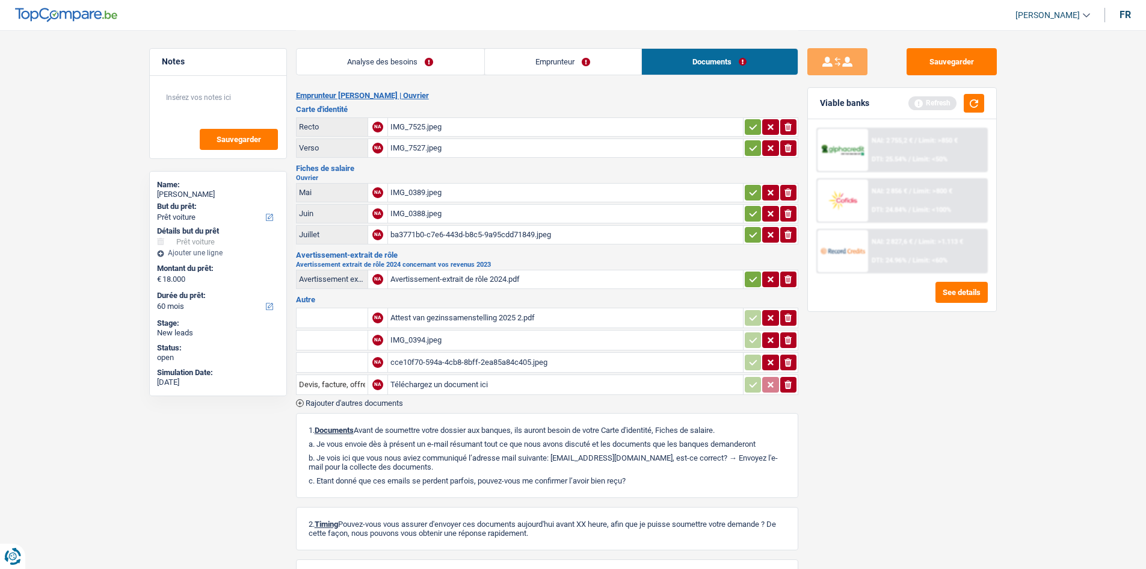
click at [425, 339] on div "IMG_0394.jpeg" at bounding box center [566, 340] width 350 height 18
click at [412, 357] on div "cce10f70-594a-4cb8-8bff-2ea85a84c405.jpeg" at bounding box center [566, 362] width 350 height 18
click at [452, 273] on div "Avertissement-extrait de rôle 2024.pdf" at bounding box center [566, 279] width 350 height 18
click at [977, 110] on button "button" at bounding box center [974, 103] width 20 height 19
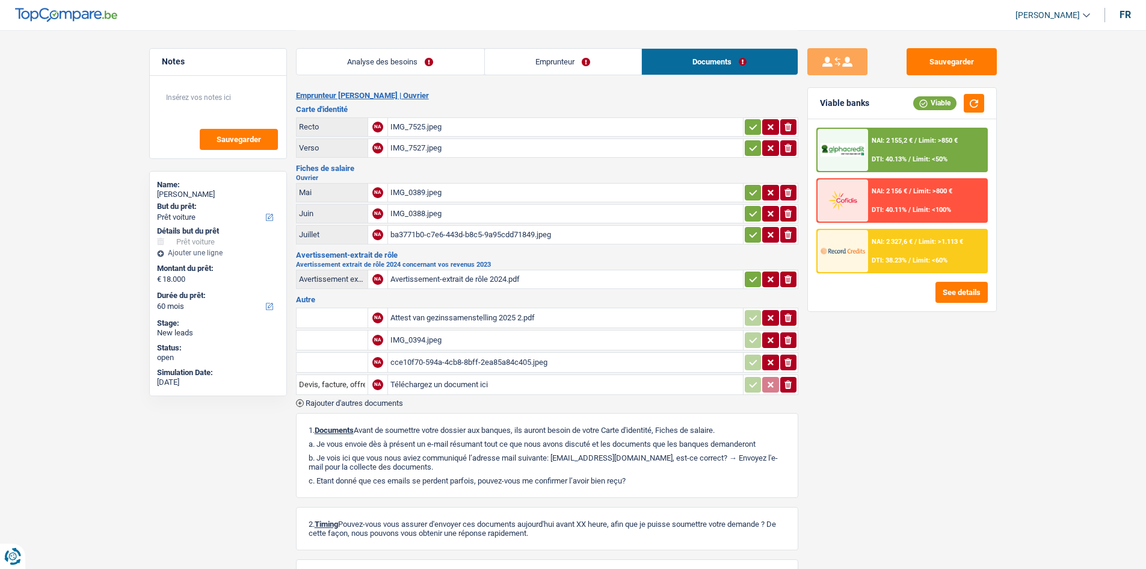
click at [893, 152] on div "NAI: 2 155,2 € / Limit: >850 € DTI: 40.13% / Limit: <50%" at bounding box center [927, 150] width 119 height 42
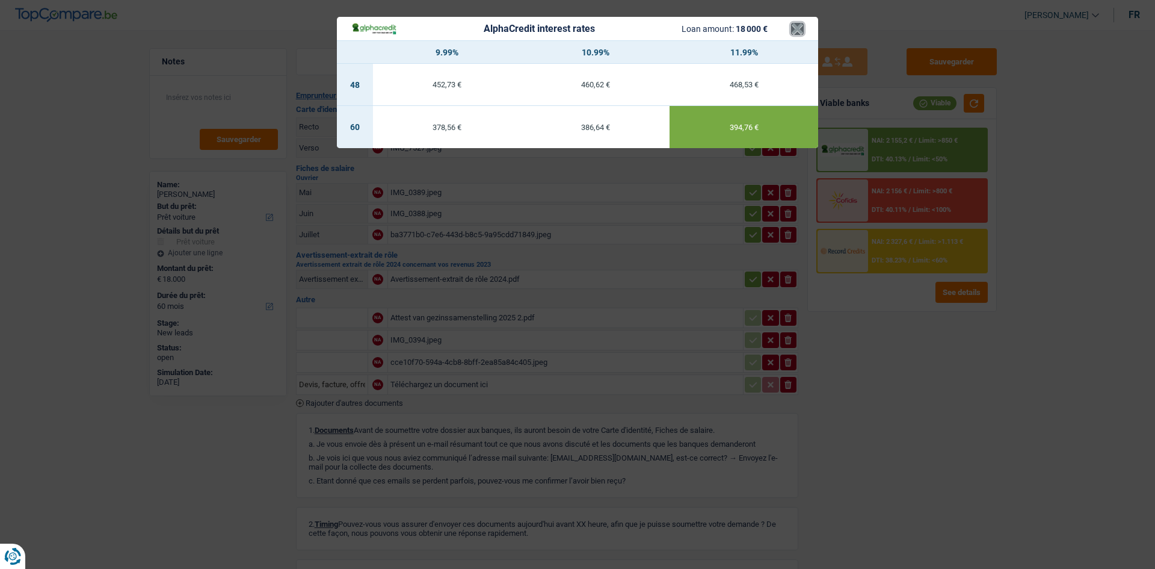
click at [801, 31] on button "×" at bounding box center [797, 29] width 13 height 12
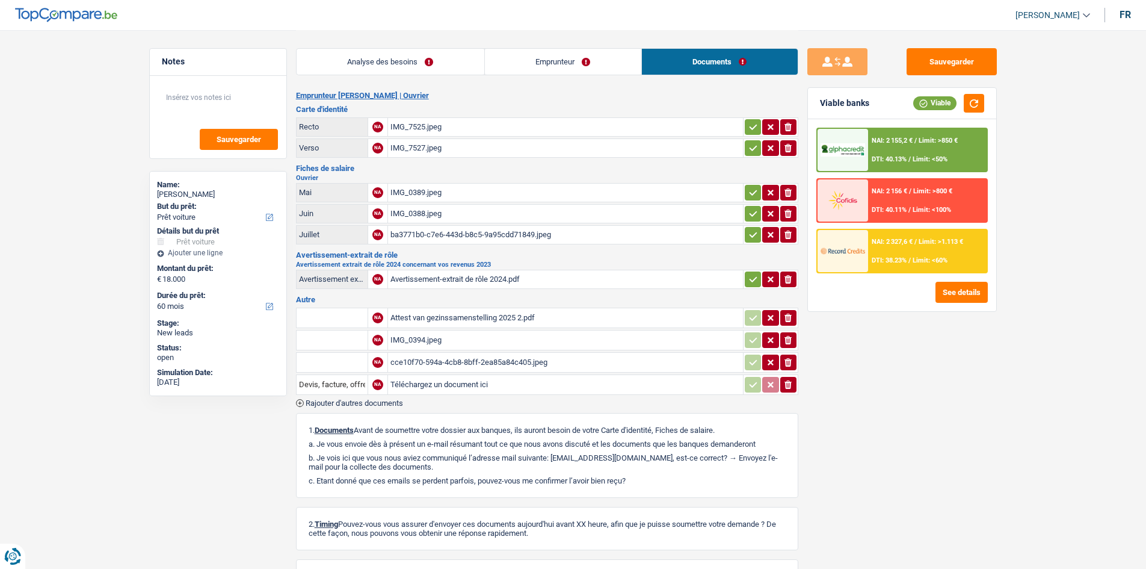
click at [376, 66] on link "Analyse des besoins" at bounding box center [391, 62] width 188 height 26
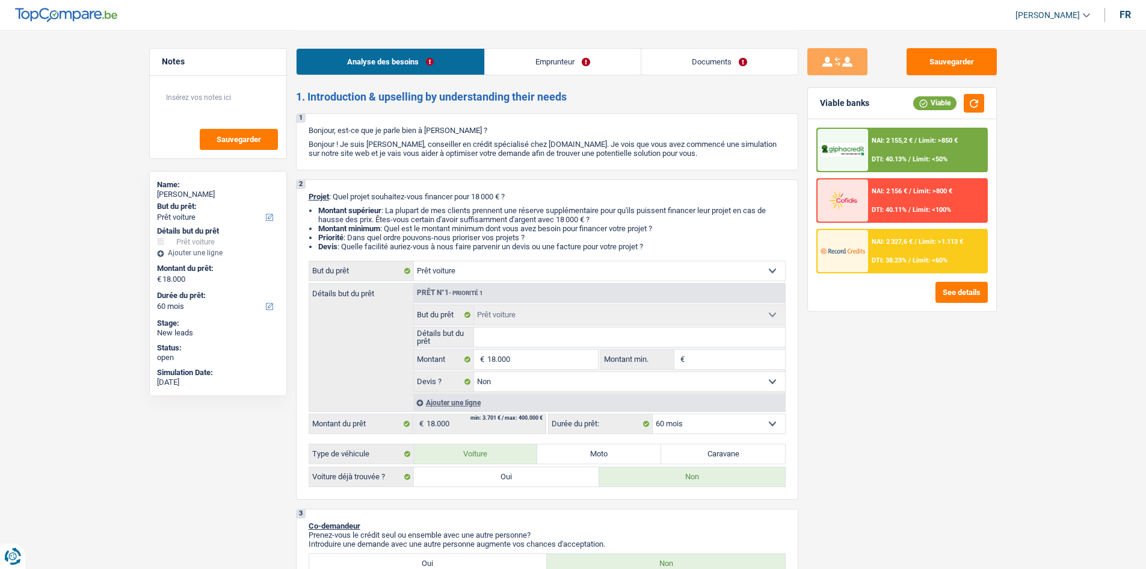
click at [705, 425] on select "12 mois 18 mois 24 mois 30 mois 36 mois 42 mois 48 mois 60 mois Sélectionner un…" at bounding box center [719, 423] width 132 height 19
select select "18"
click at [653, 414] on select "12 mois 18 mois 24 mois 30 mois 36 mois 42 mois 48 mois 60 mois Sélectionner un…" at bounding box center [719, 423] width 132 height 19
select select "18"
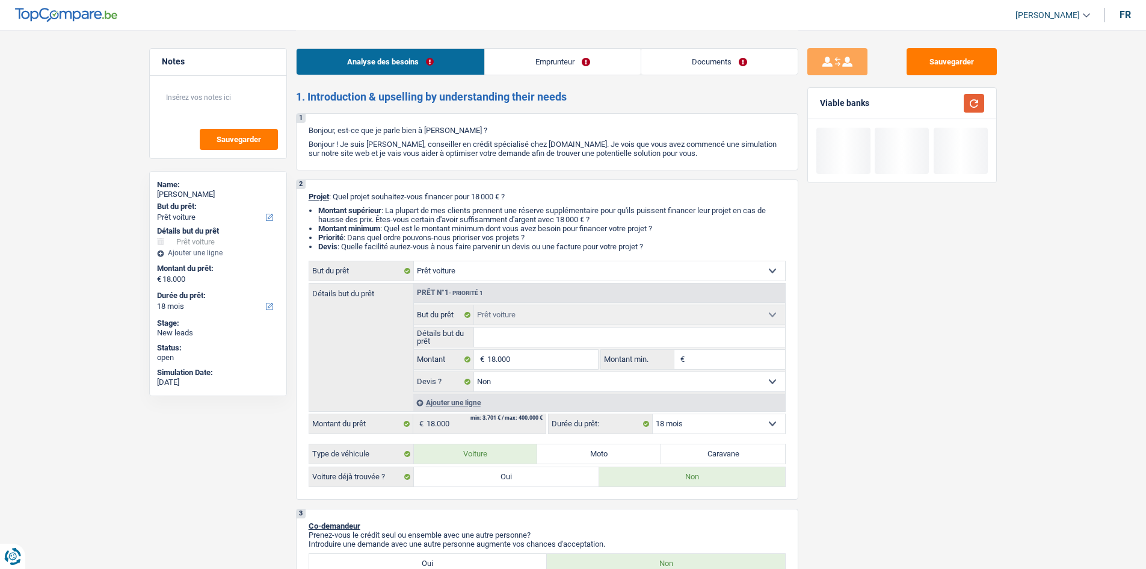
click at [968, 101] on button "button" at bounding box center [974, 103] width 20 height 19
click at [738, 428] on select "12 mois 18 mois 24 mois 30 mois 36 mois 42 mois 48 mois 60 mois Sélectionner un…" at bounding box center [719, 423] width 132 height 19
select select "24"
click at [653, 414] on select "12 mois 18 mois 24 mois 30 mois 36 mois 42 mois 48 mois 60 mois Sélectionner un…" at bounding box center [719, 423] width 132 height 19
select select "24"
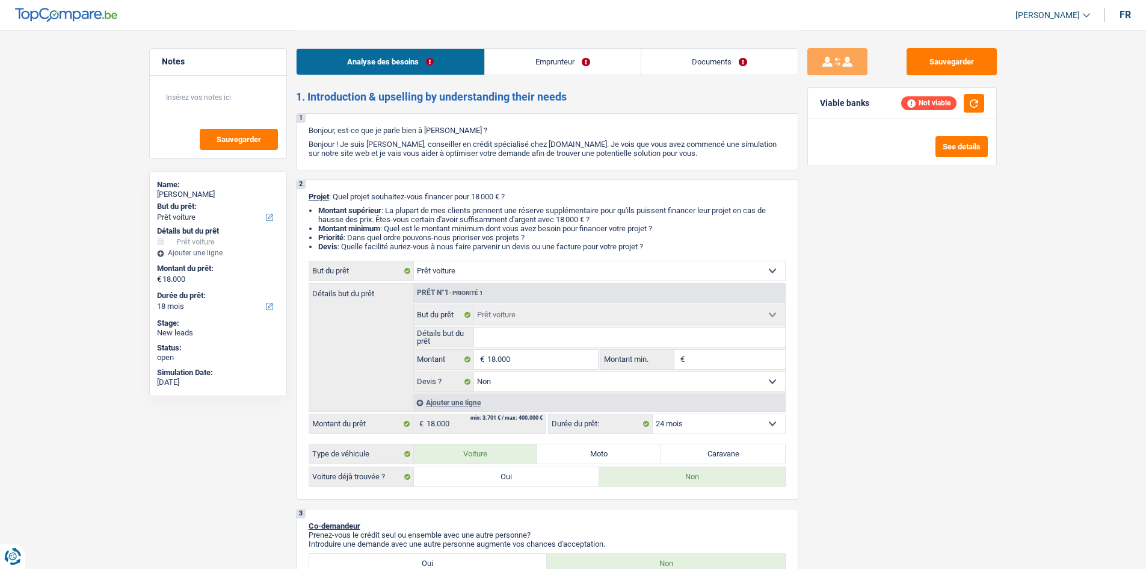
select select "24"
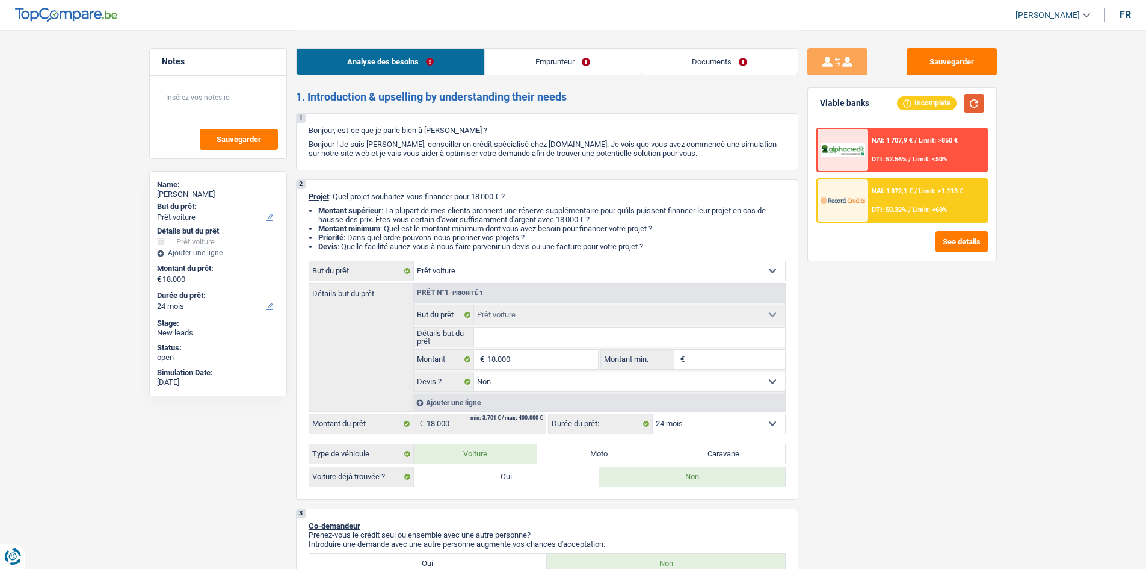
click at [973, 102] on button "button" at bounding box center [974, 103] width 20 height 19
click at [913, 198] on div "NAI: 1 872,1 € / Limit: >1.113 € DTI: 50.32% / Limit: <60%" at bounding box center [927, 200] width 119 height 42
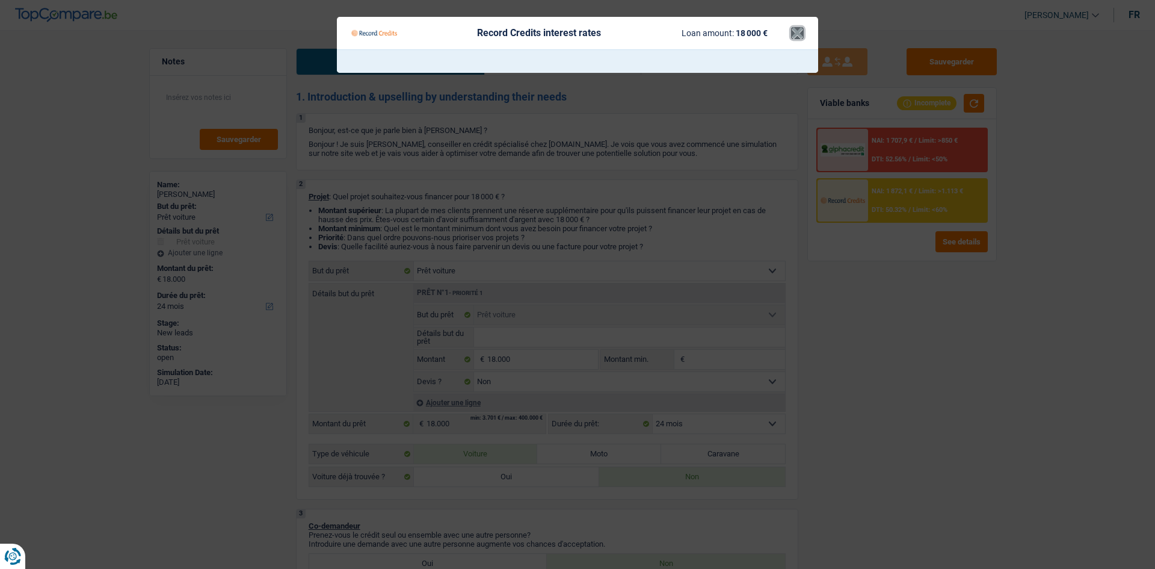
click at [796, 32] on button "×" at bounding box center [797, 33] width 13 height 12
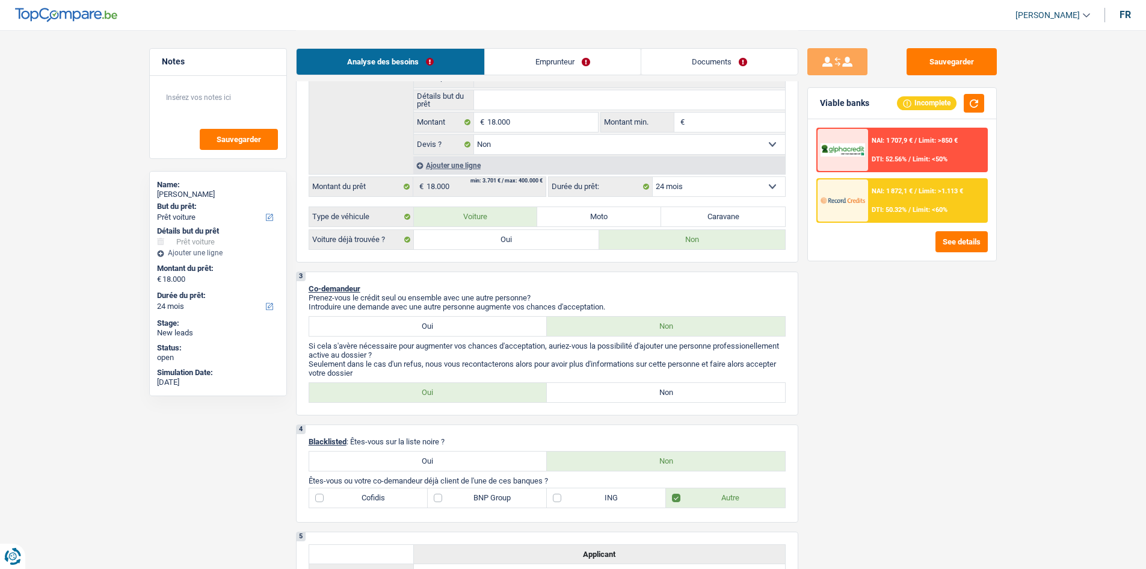
scroll to position [120, 0]
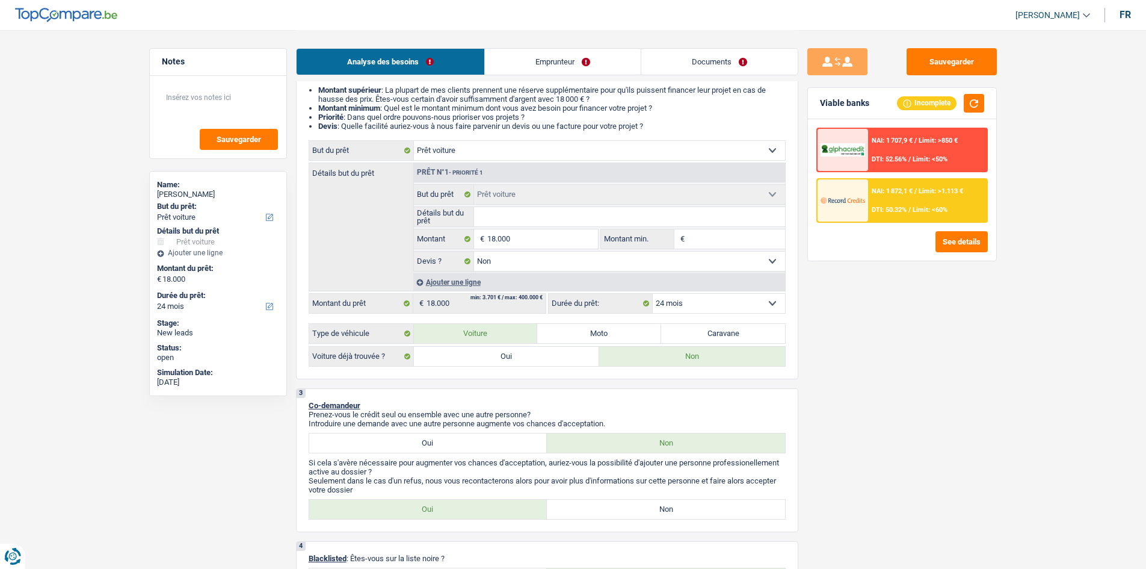
click at [711, 295] on select "12 mois 18 mois 24 mois 30 mois 36 mois 42 mois 48 mois 60 mois Sélectionner un…" at bounding box center [719, 303] width 132 height 19
select select "36"
click at [653, 294] on select "12 mois 18 mois 24 mois 30 mois 36 mois 42 mois 48 mois 60 mois Sélectionner un…" at bounding box center [719, 303] width 132 height 19
select select "36"
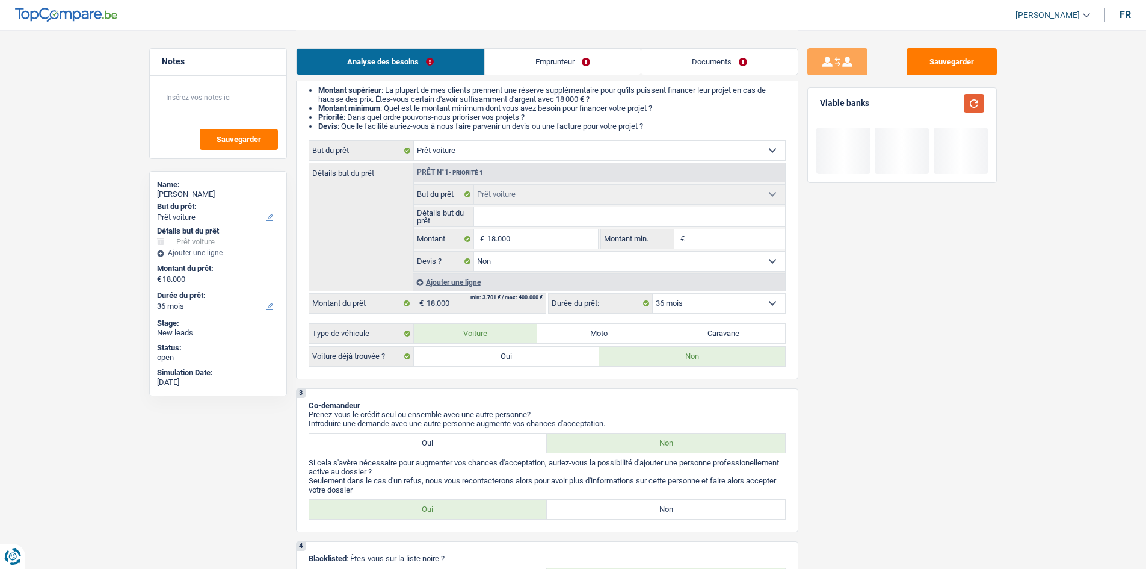
click at [975, 107] on button "button" at bounding box center [974, 103] width 20 height 19
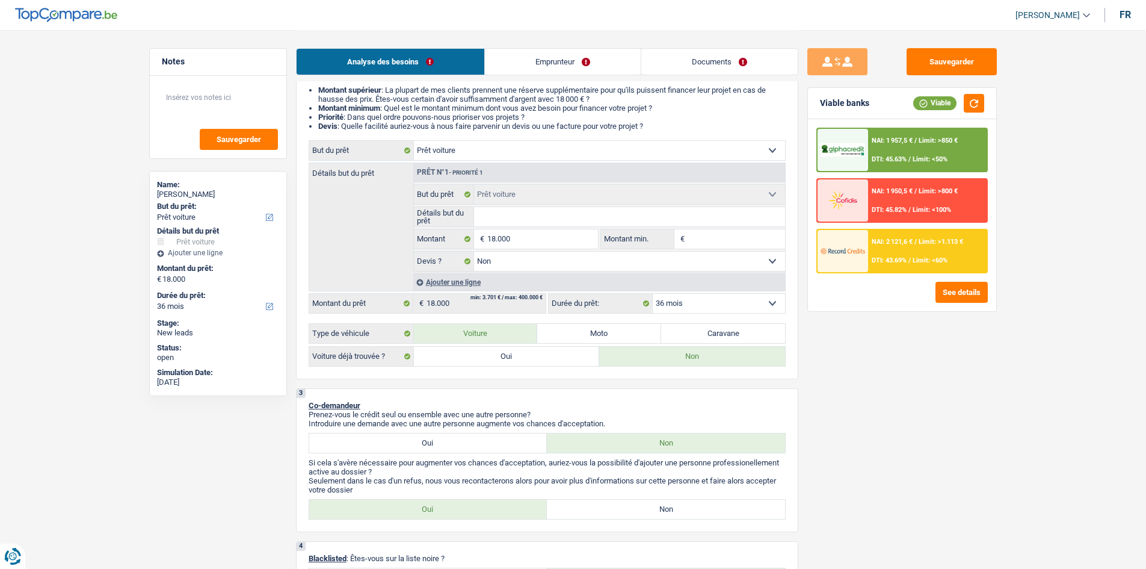
click at [904, 155] on div "NAI: 1 957,5 € / Limit: >850 € DTI: 45.63% / Limit: <50%" at bounding box center [927, 150] width 119 height 42
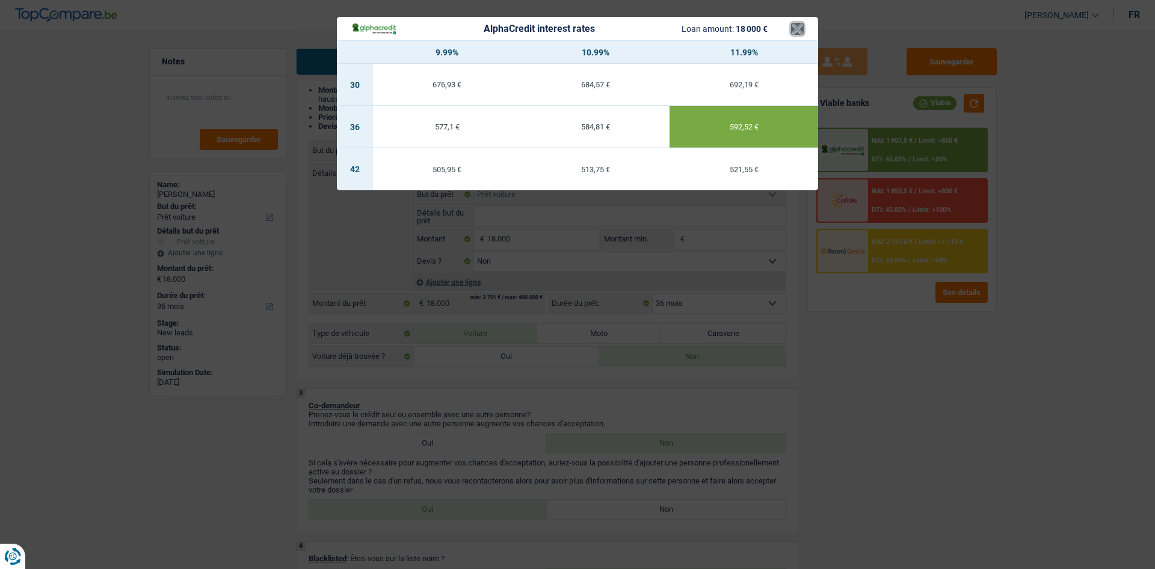
click at [793, 29] on button "×" at bounding box center [797, 29] width 13 height 12
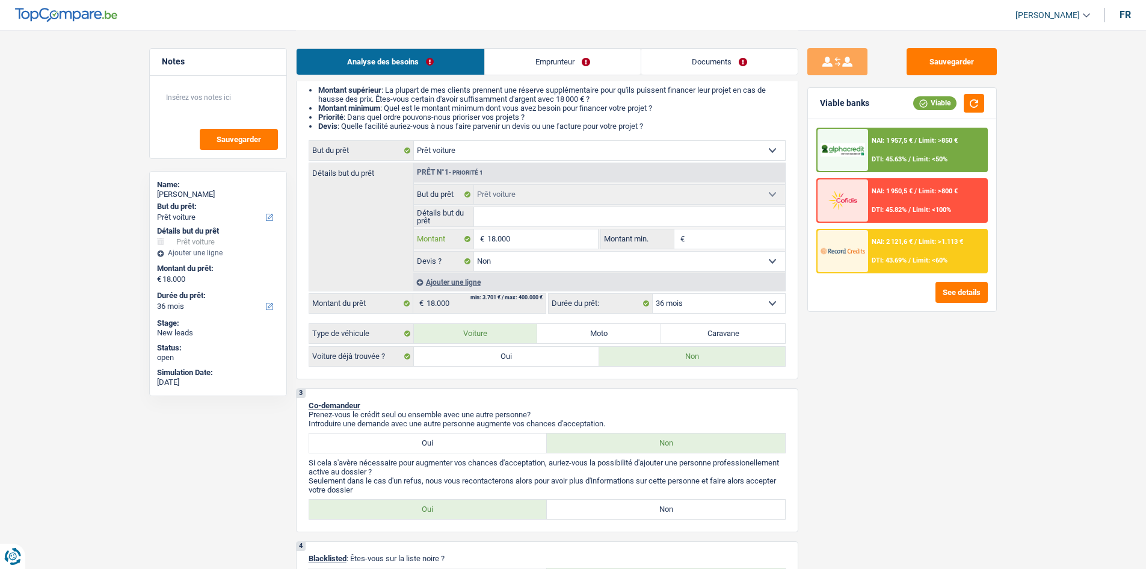
click at [565, 239] on input "18.000" at bounding box center [542, 238] width 110 height 19
click at [857, 154] on img at bounding box center [843, 150] width 45 height 14
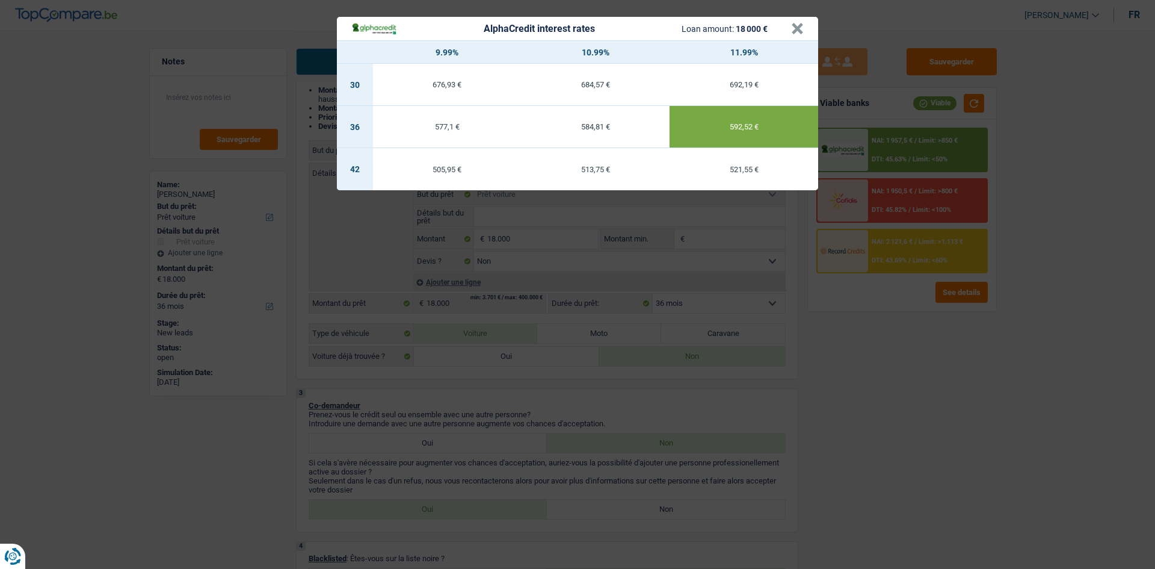
click at [436, 123] on div "577,1 €" at bounding box center [447, 127] width 149 height 8
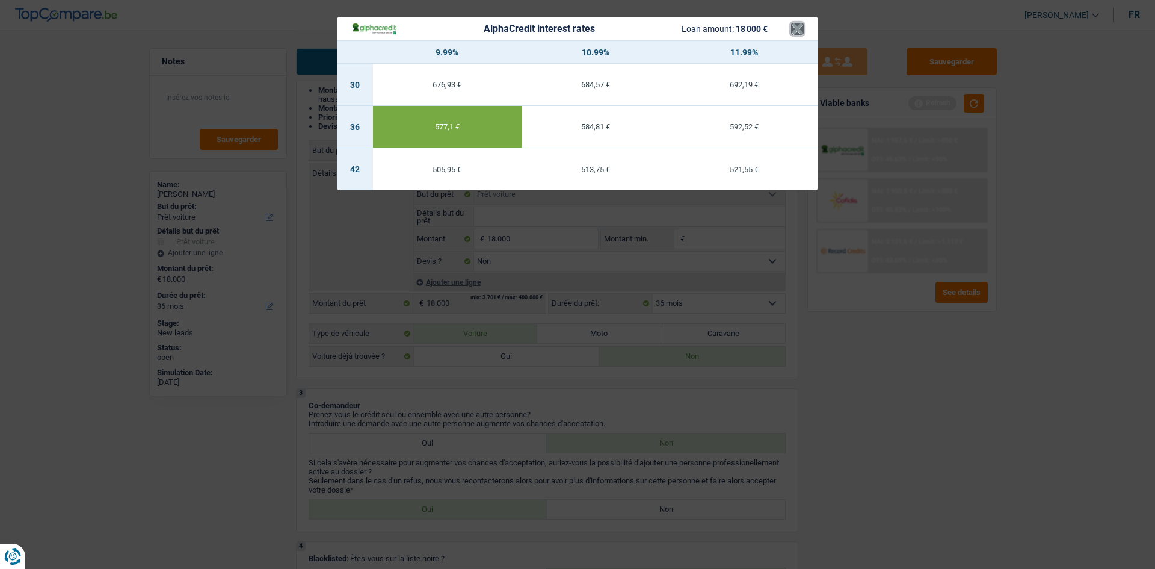
click at [794, 30] on button "×" at bounding box center [797, 29] width 13 height 12
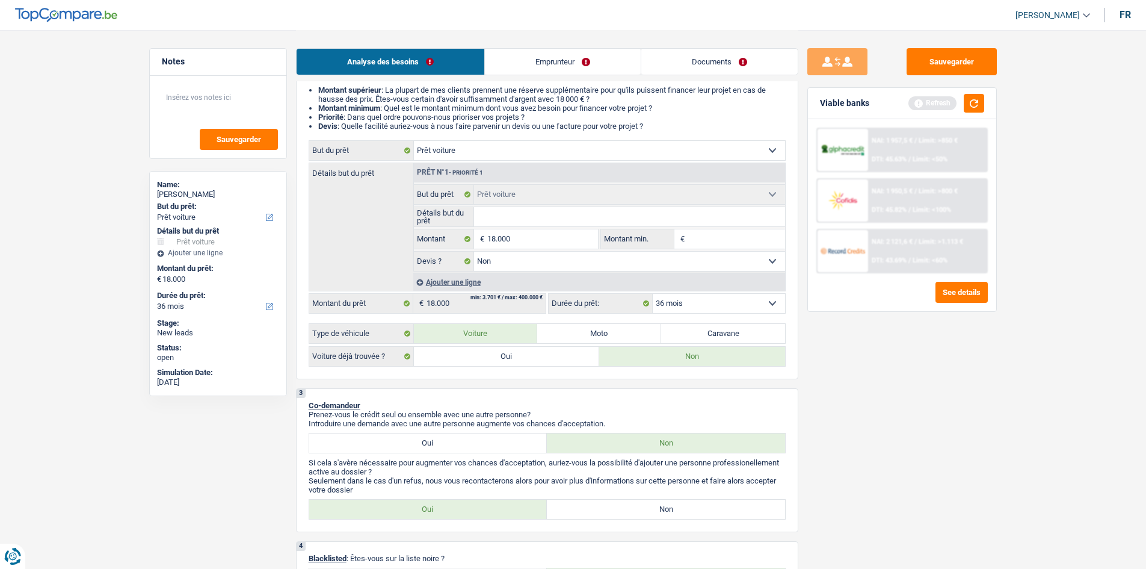
click at [558, 65] on link "Emprunteur" at bounding box center [563, 62] width 156 height 26
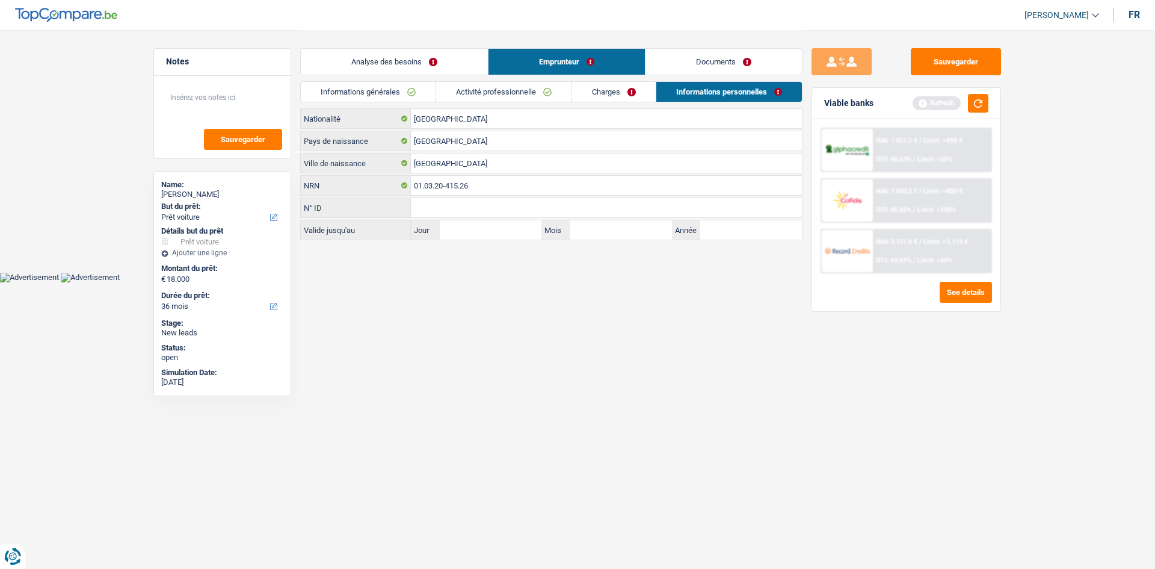
click at [708, 63] on link "Documents" at bounding box center [724, 62] width 156 height 26
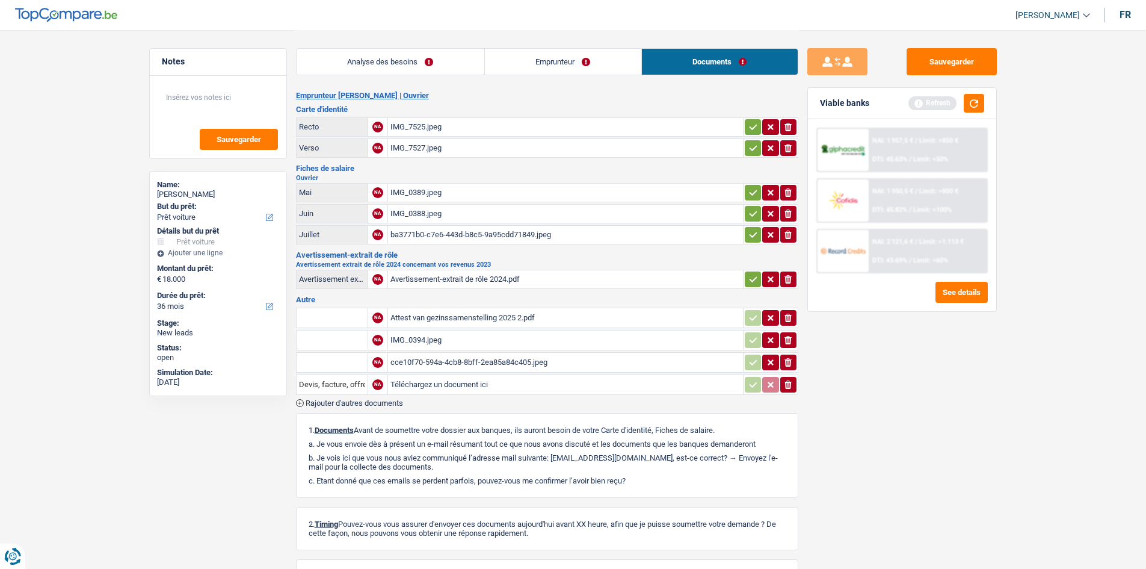
click at [408, 67] on link "Analyse des besoins" at bounding box center [391, 62] width 188 height 26
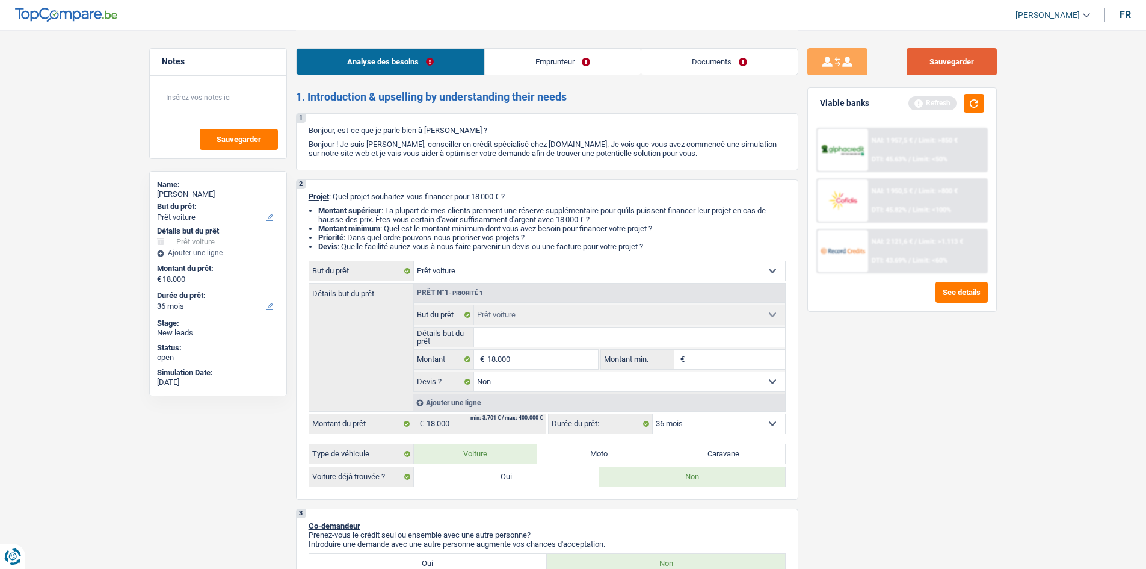
click at [936, 55] on button "Sauvegarder" at bounding box center [952, 61] width 90 height 27
drag, startPoint x: 895, startPoint y: 74, endPoint x: 930, endPoint y: 69, distance: 34.6
click at [915, 72] on div "Sauvegarder" at bounding box center [903, 61] width 190 height 27
click at [932, 68] on button "Sauvegarder" at bounding box center [952, 61] width 90 height 27
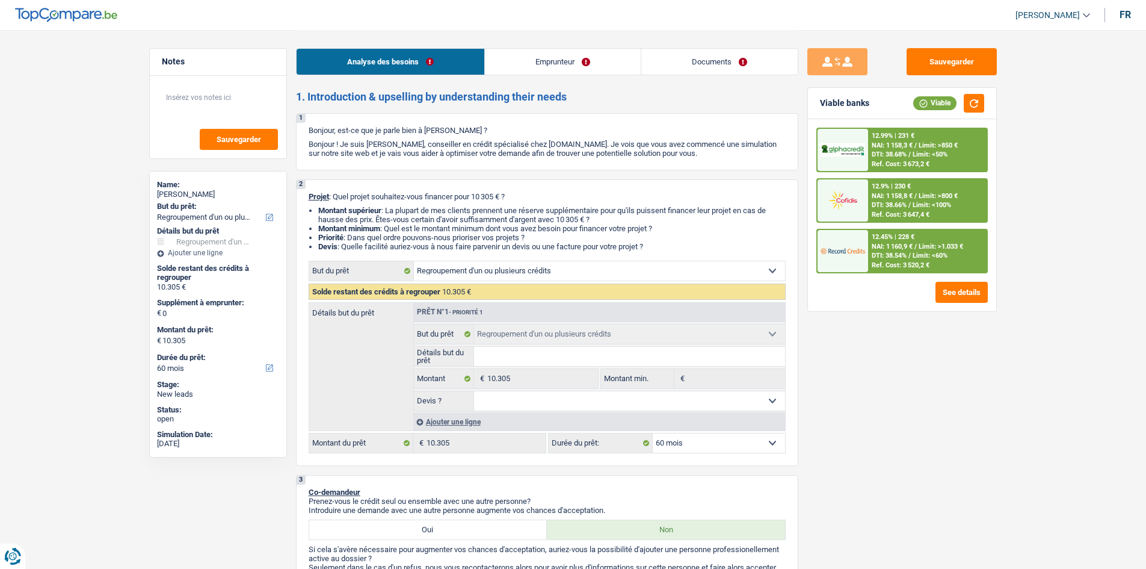
select select "refinancing"
select select "60"
select select "refinancing"
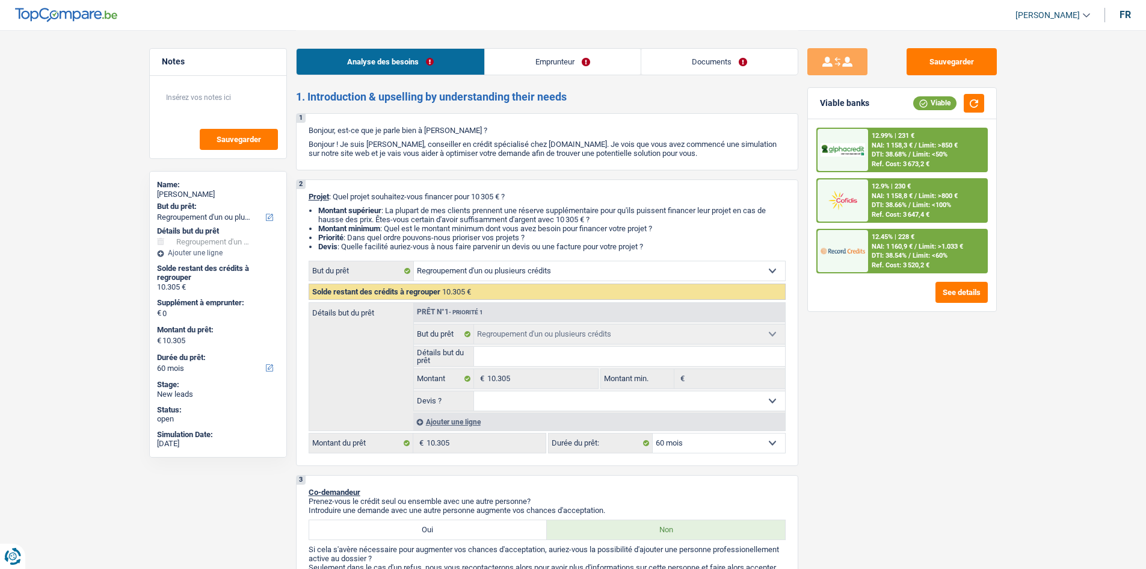
select select "60"
select select "retired"
select select "pension"
select select "rents"
select select "personalLoan"
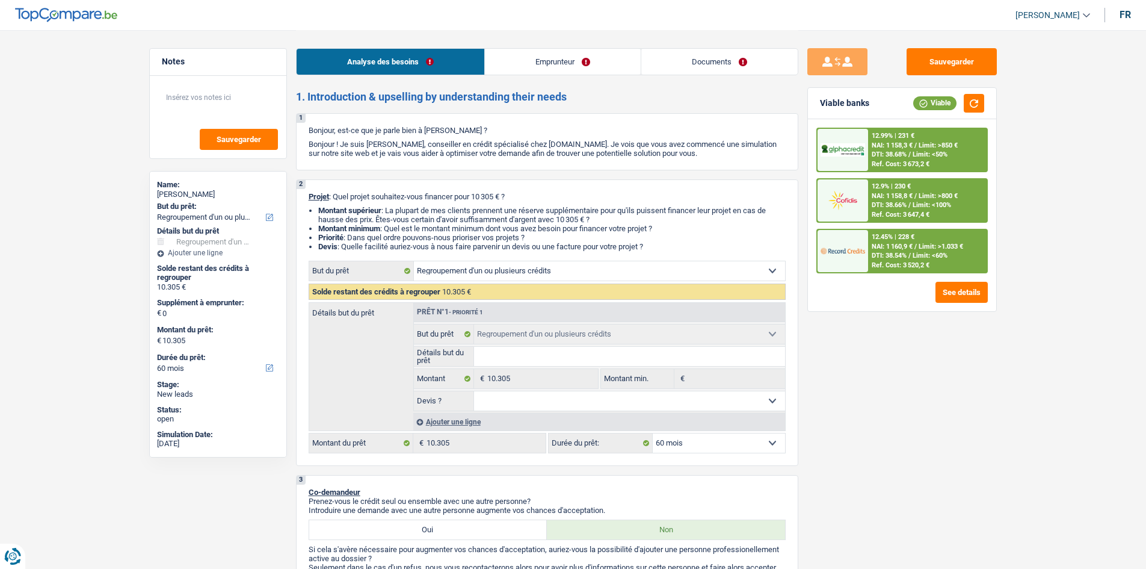
select select "other"
select select "48"
select select "refinancing"
select select "60"
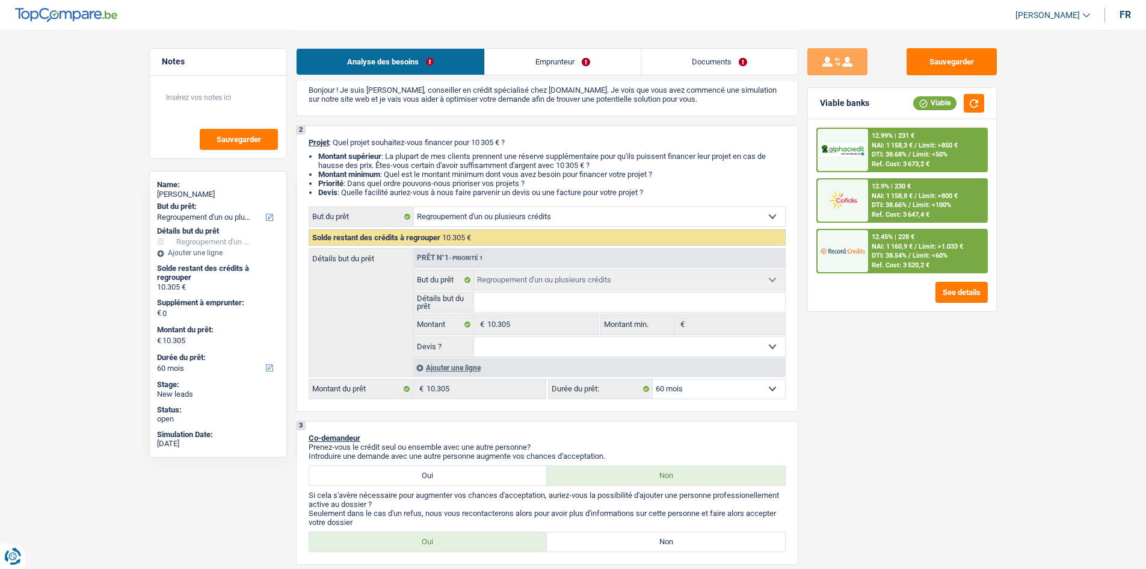
scroll to position [120, 0]
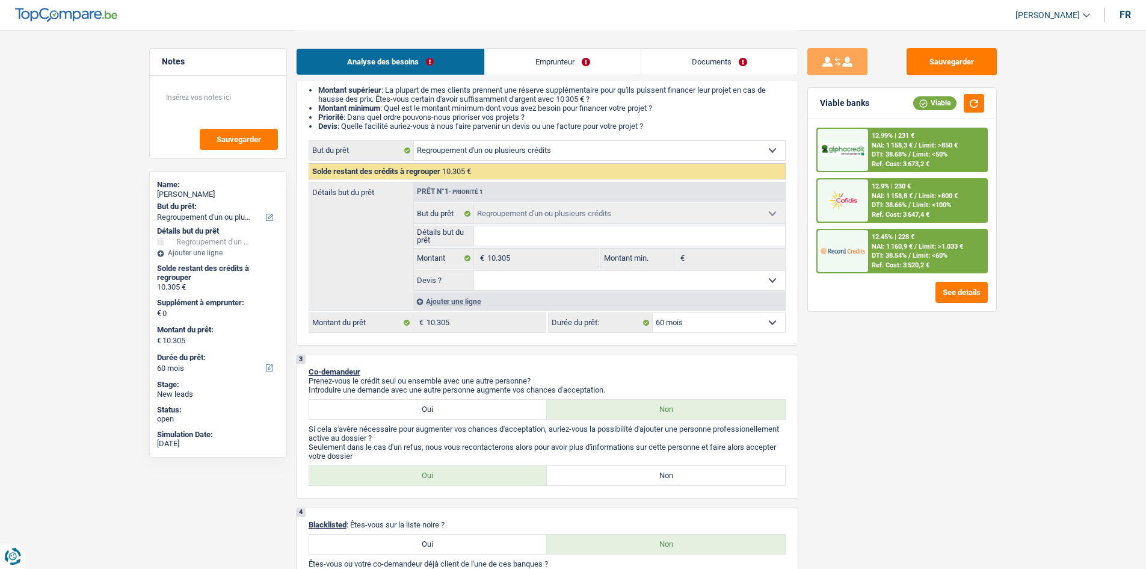
click at [455, 302] on div "Ajouter une ligne" at bounding box center [599, 300] width 372 height 17
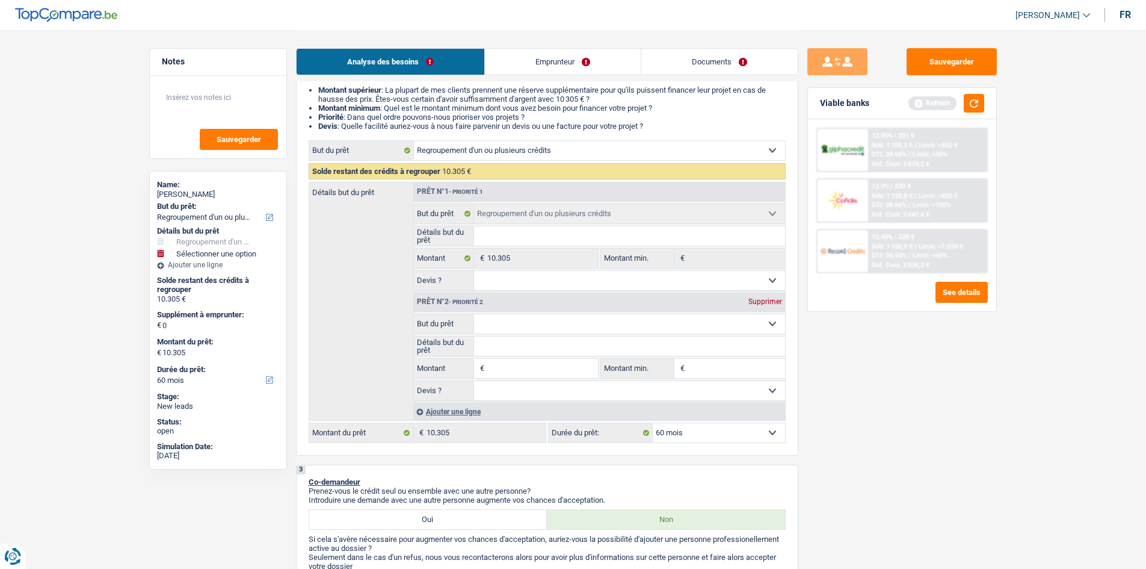
click at [536, 321] on select "Confort maison: meubles, textile, peinture, électroménager, outillage non-profe…" at bounding box center [629, 323] width 311 height 19
click at [402, 28] on header "Quentin Levaque Se déconnecter fr" at bounding box center [573, 15] width 1146 height 31
click at [187, 104] on textarea at bounding box center [218, 102] width 120 height 36
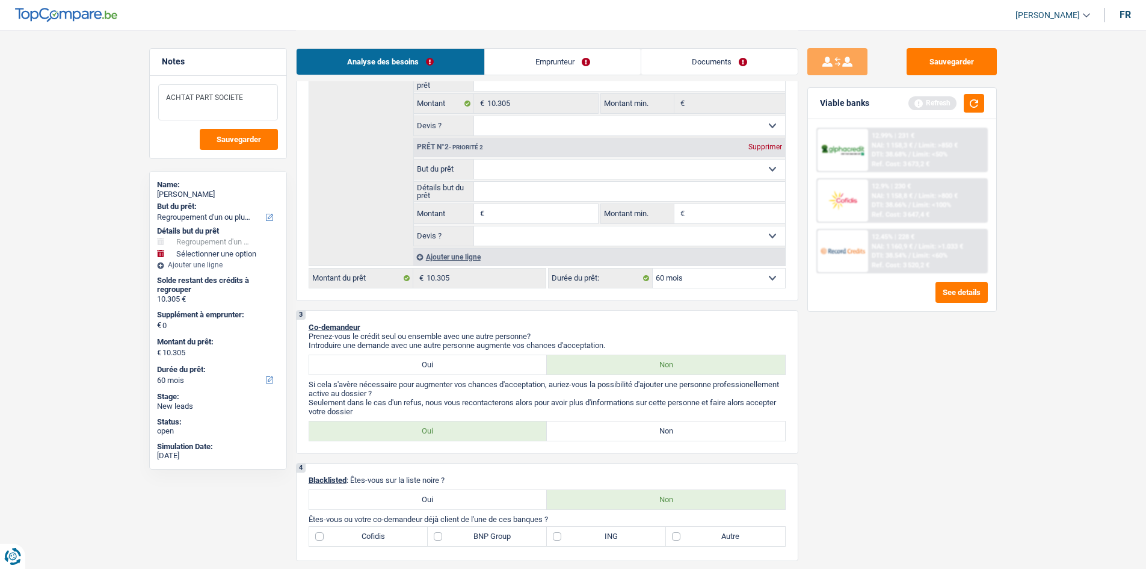
scroll to position [301, 0]
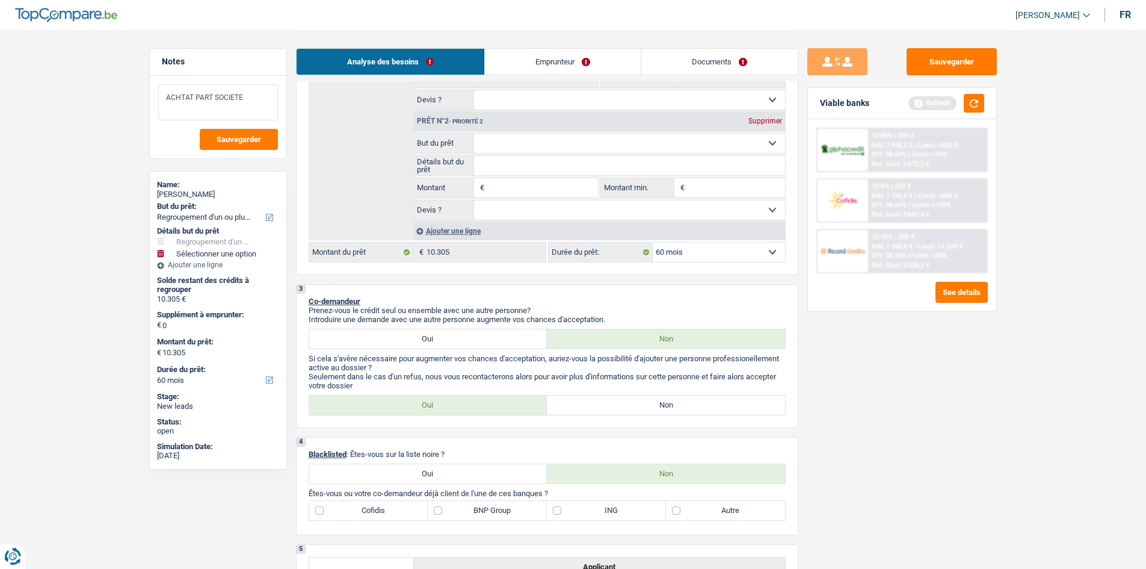
type textarea "ACHTAT PART SOCIETE"
click at [622, 400] on label "Non" at bounding box center [666, 404] width 238 height 19
click at [622, 400] on input "Non" at bounding box center [666, 404] width 238 height 19
radio input "true"
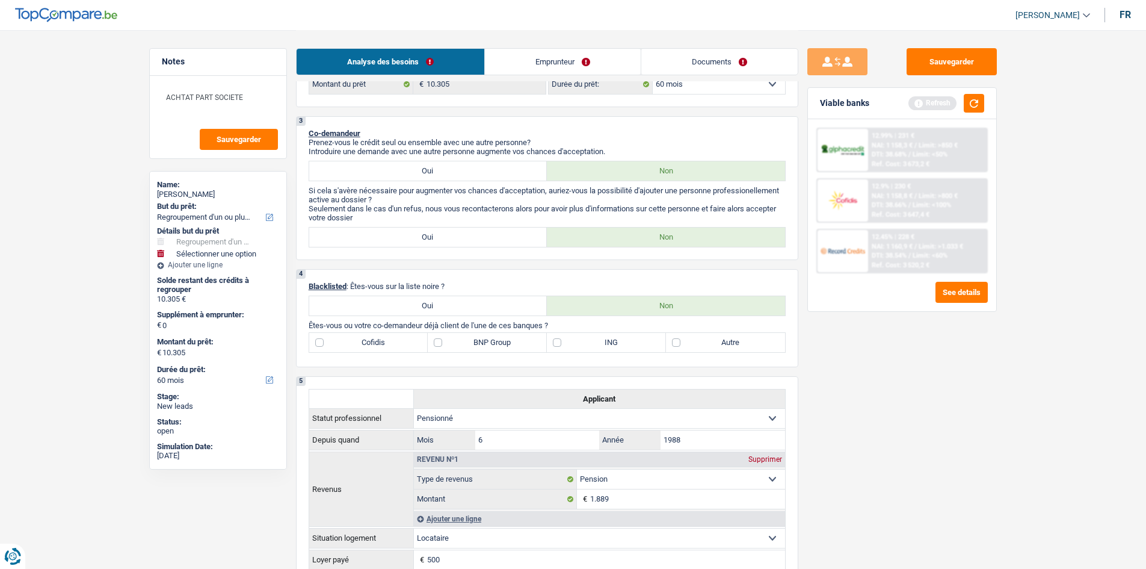
scroll to position [602, 0]
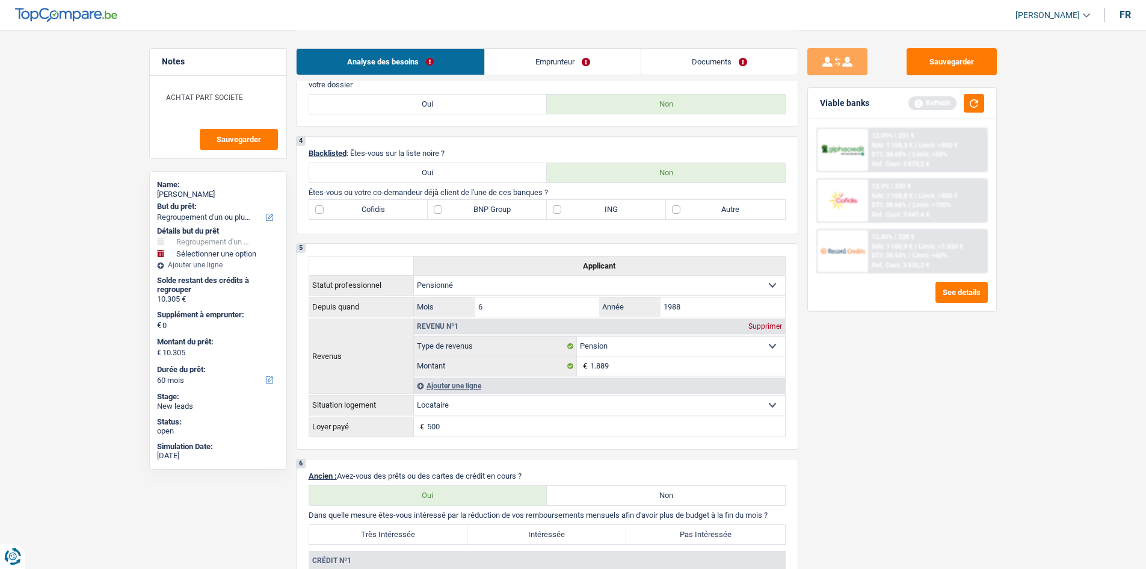
click at [544, 67] on link "Emprunteur" at bounding box center [563, 62] width 156 height 26
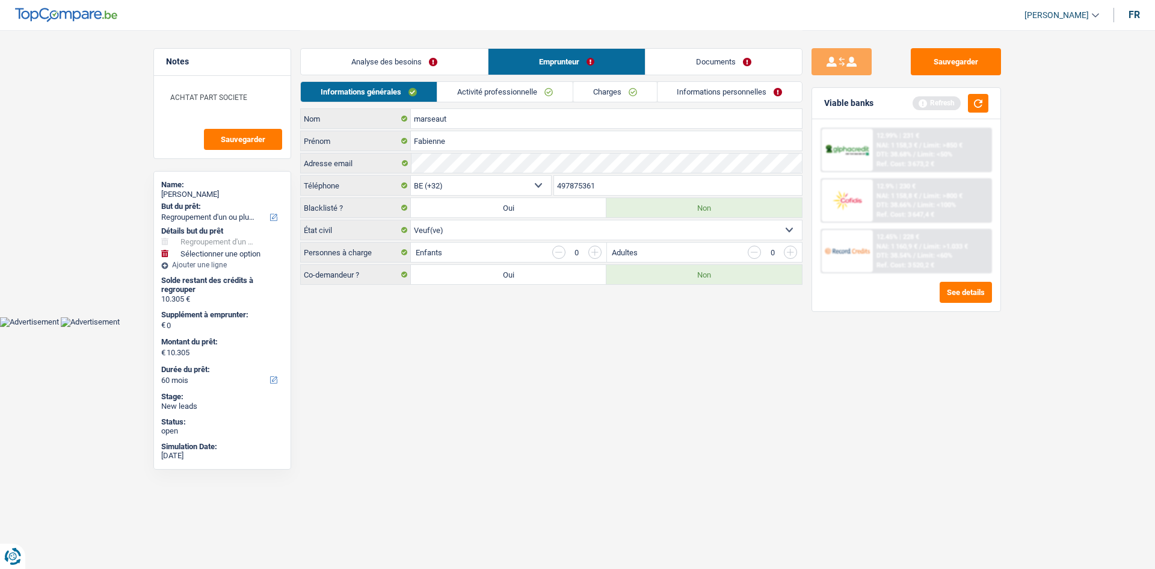
click at [419, 67] on link "Analyse des besoins" at bounding box center [394, 62] width 187 height 26
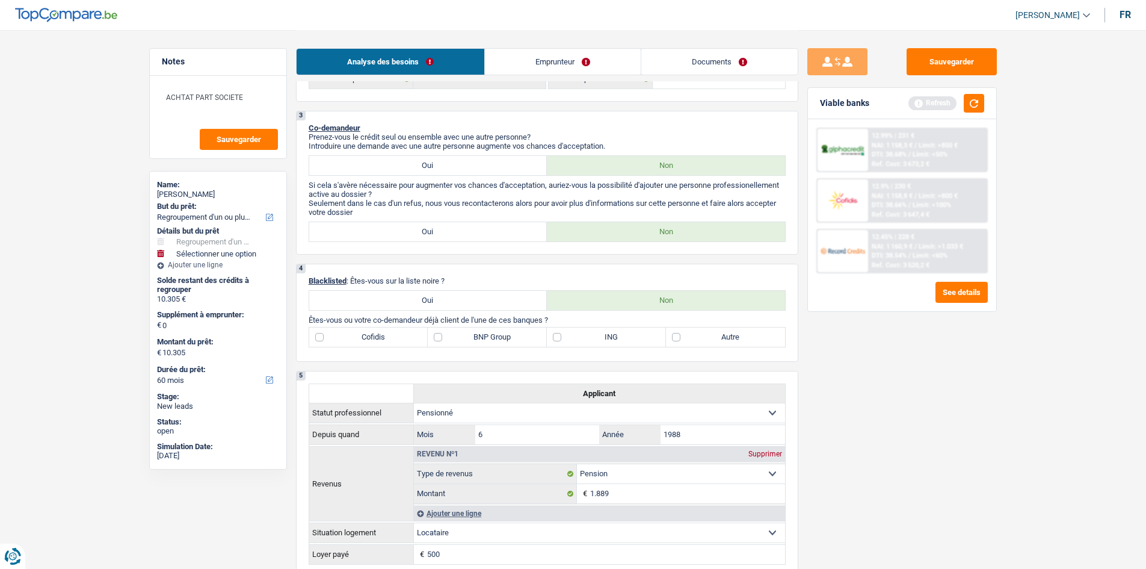
scroll to position [602, 0]
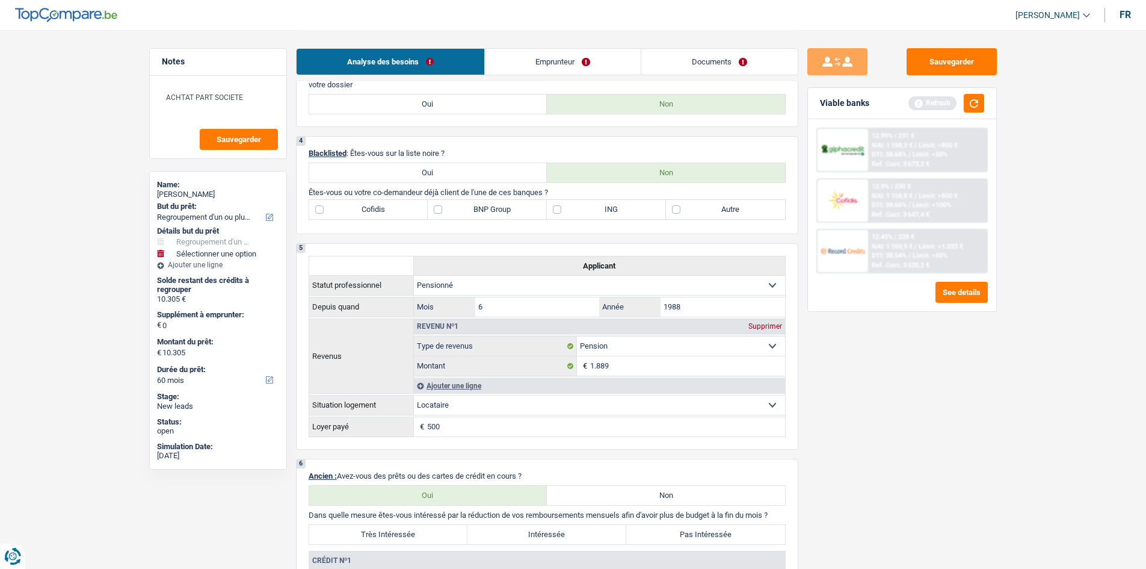
click at [592, 208] on label "ING" at bounding box center [606, 209] width 119 height 19
click at [592, 208] on input "ING" at bounding box center [606, 209] width 119 height 19
checkbox input "true"
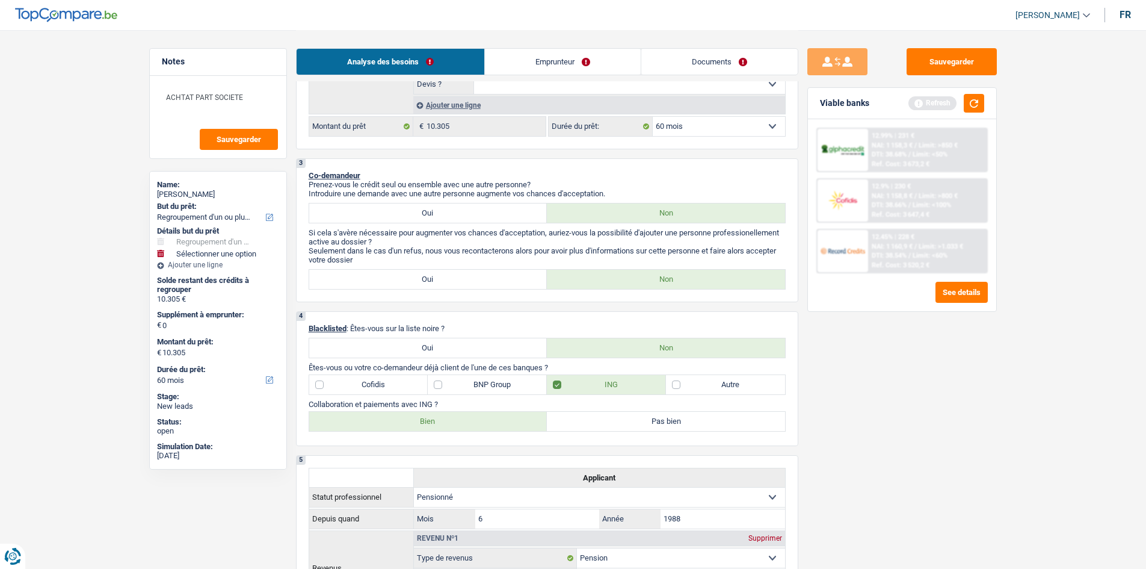
scroll to position [421, 0]
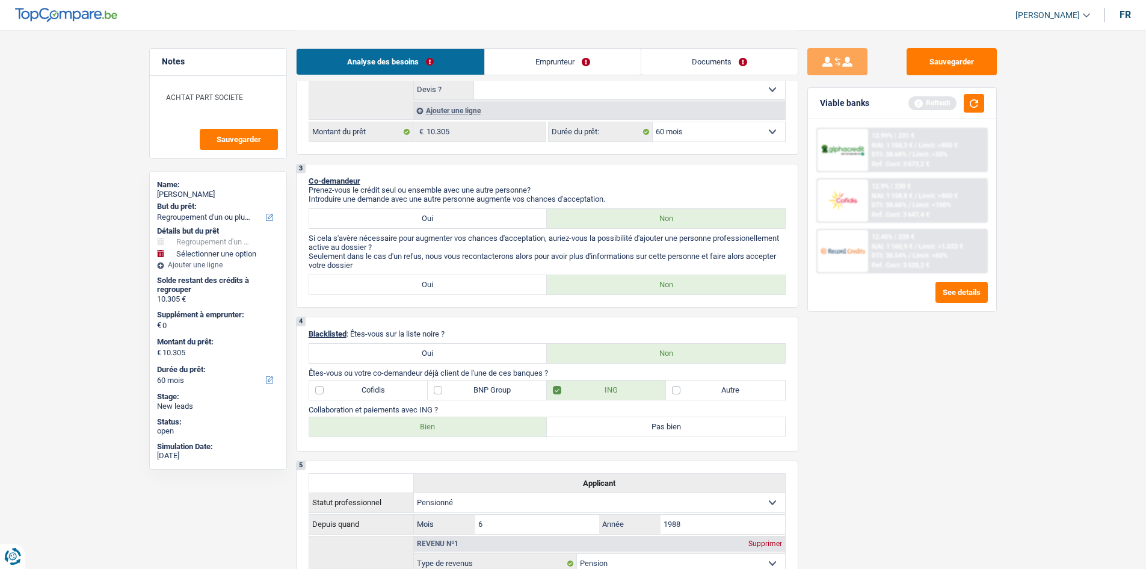
click at [436, 432] on label "Bien" at bounding box center [428, 426] width 238 height 19
click at [436, 432] on input "Bien" at bounding box center [428, 426] width 238 height 19
radio input "true"
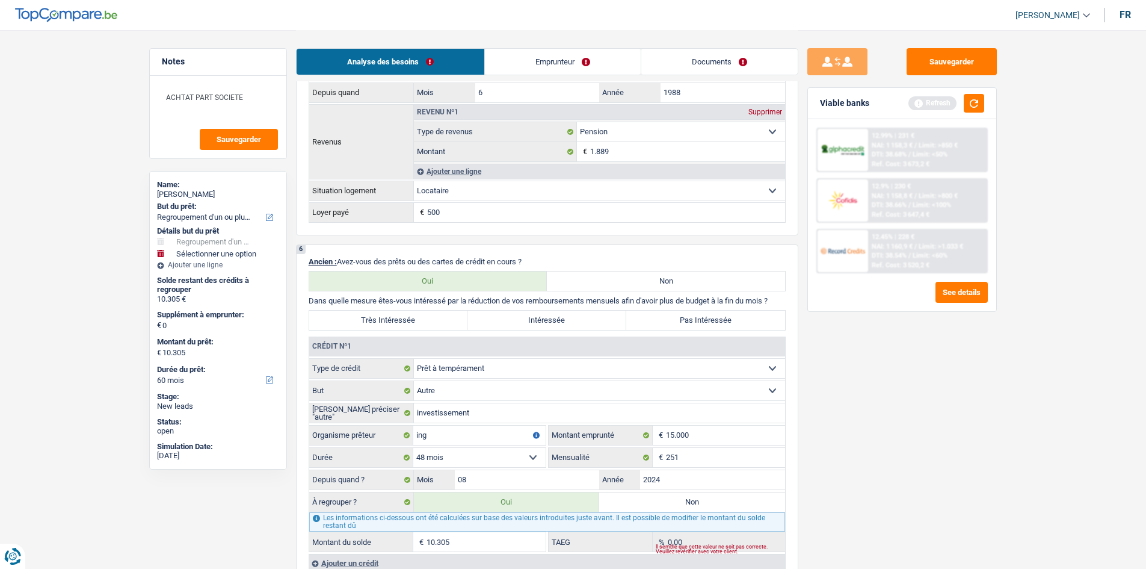
scroll to position [963, 0]
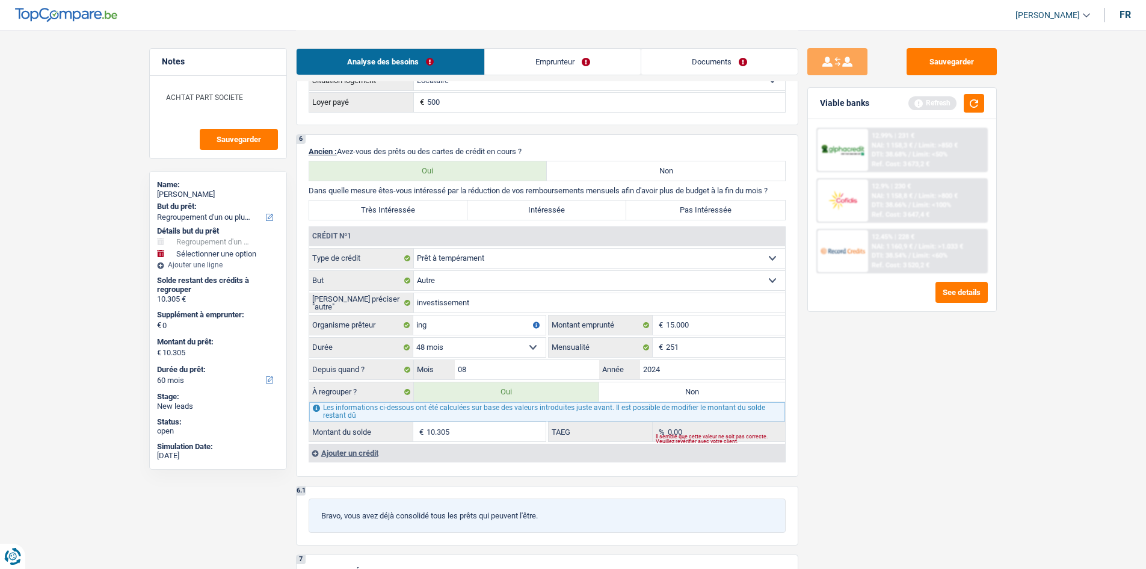
click at [409, 214] on label "Très Intéressée" at bounding box center [388, 209] width 159 height 19
click at [409, 214] on input "Très Intéressée" at bounding box center [388, 209] width 159 height 19
radio input "true"
click at [504, 363] on input "08" at bounding box center [527, 369] width 145 height 19
click at [476, 368] on input "08" at bounding box center [527, 369] width 145 height 19
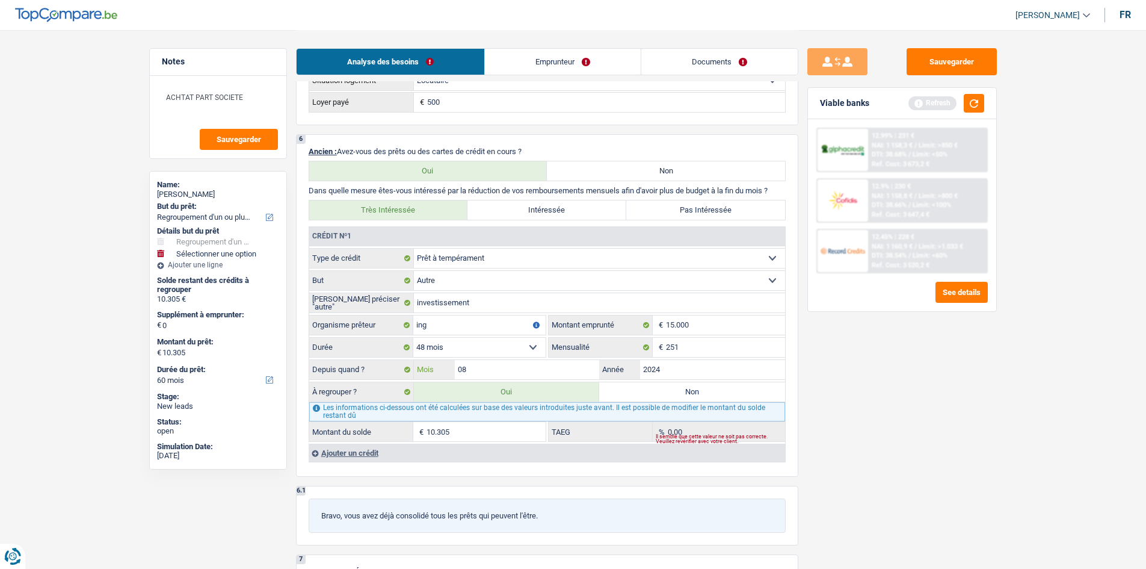
type input "0"
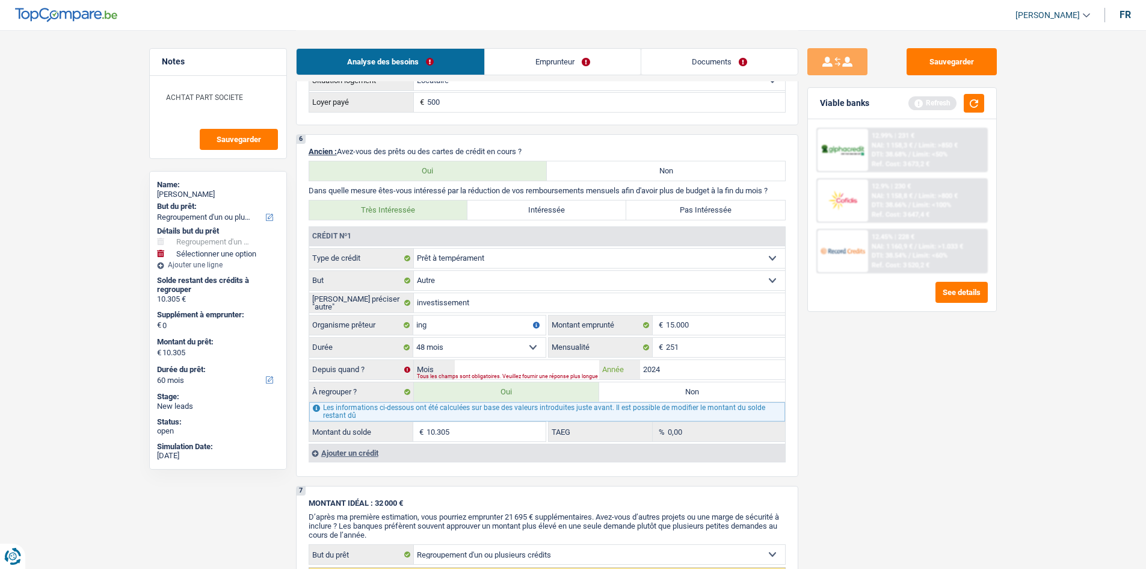
type input "1"
click at [679, 368] on input "2024" at bounding box center [712, 369] width 145 height 19
type input "2024"
click at [584, 370] on input "Mois" at bounding box center [527, 369] width 145 height 19
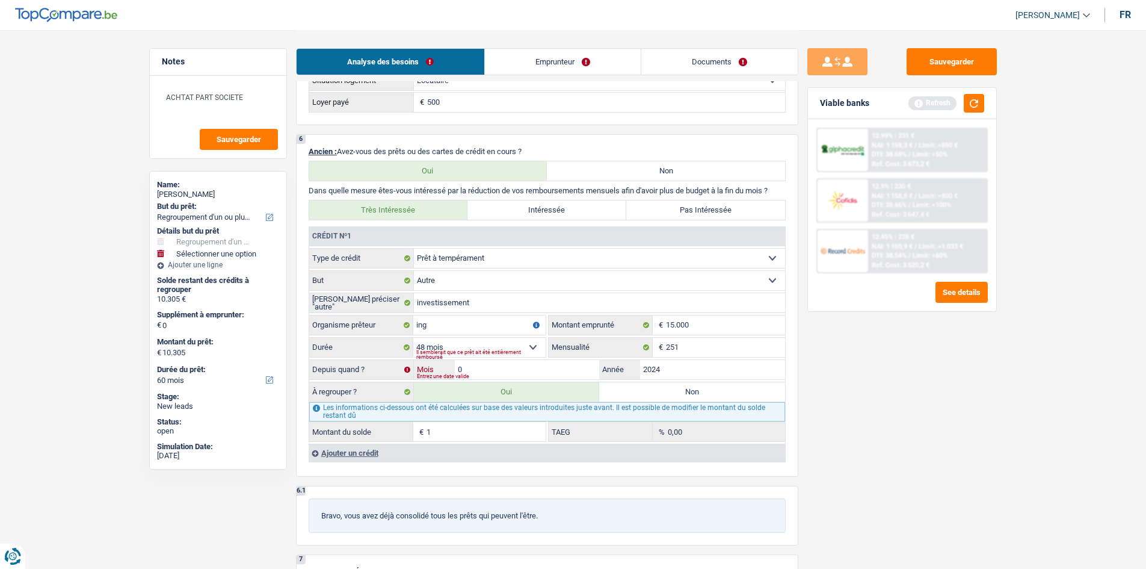
type input "01"
type input "7.987"
select select "48"
type input "7.987"
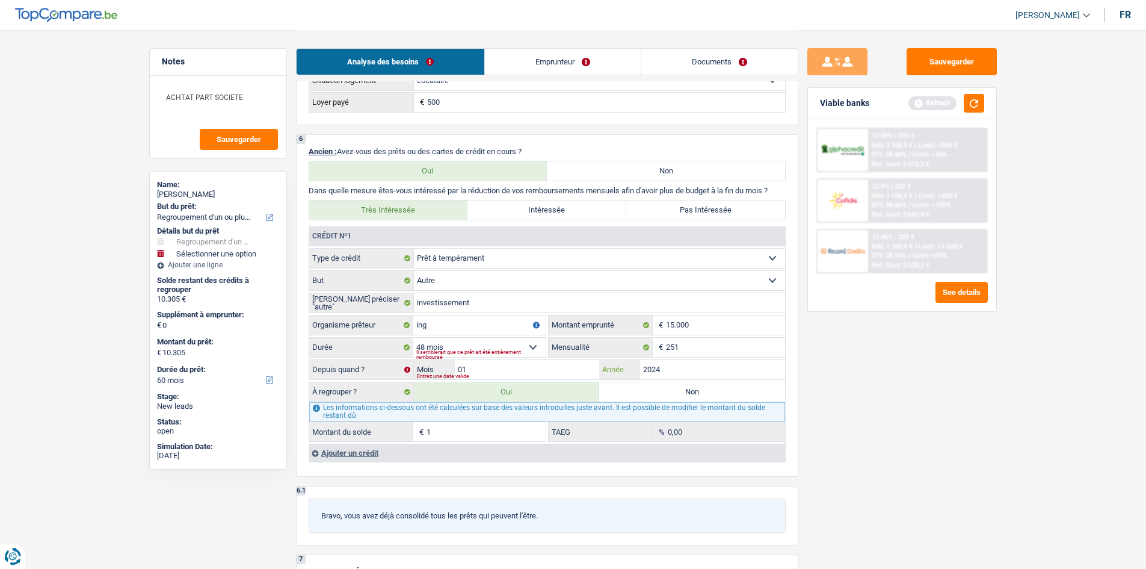
select select "48"
type input "7.987"
select select "48"
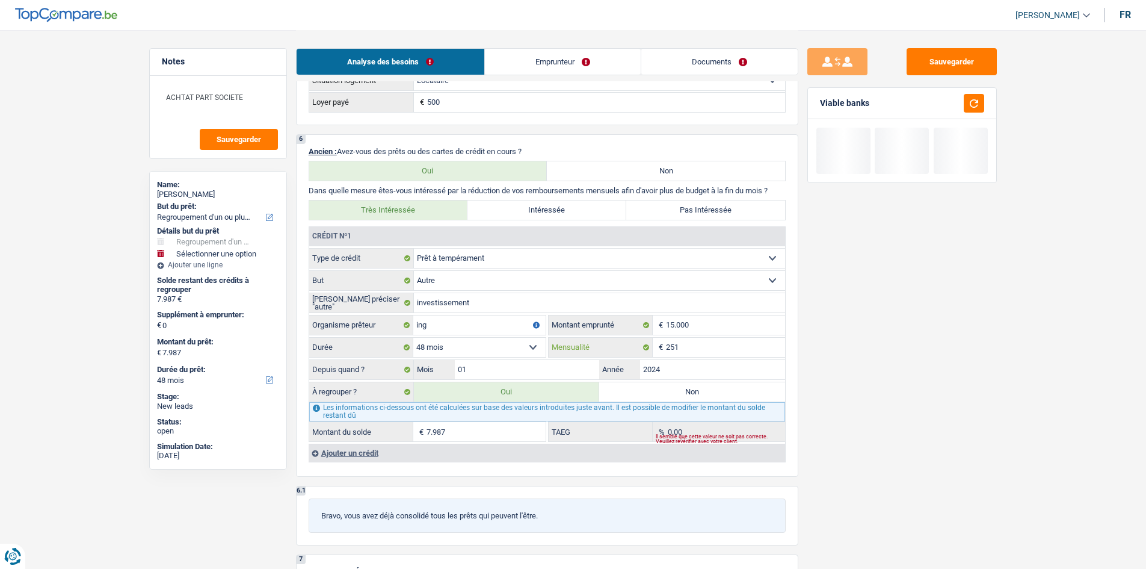
click at [688, 354] on input "251" at bounding box center [725, 347] width 119 height 19
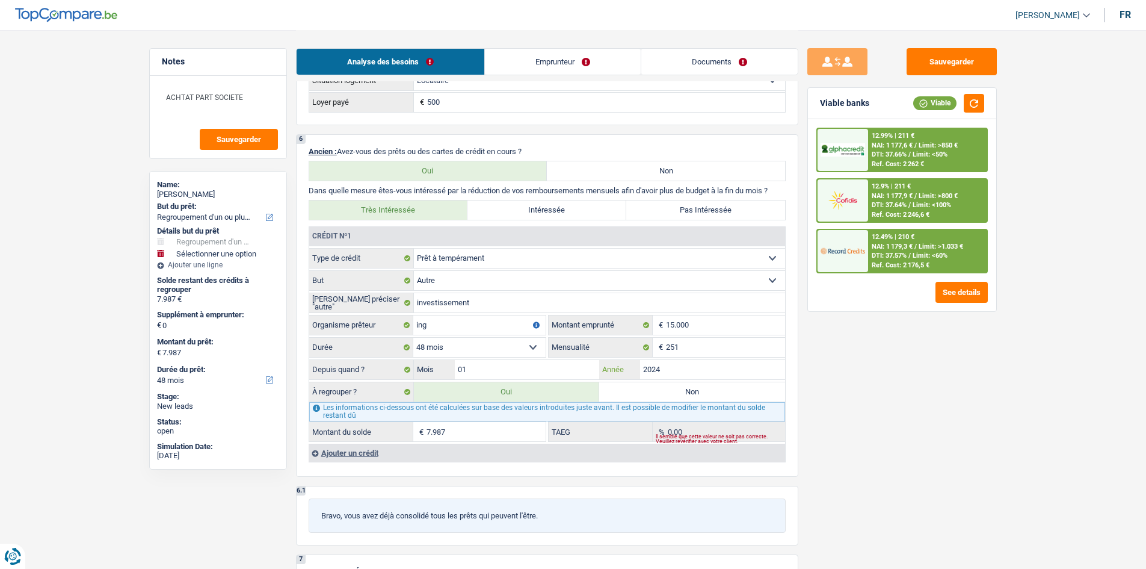
click at [687, 363] on input "2024" at bounding box center [712, 369] width 145 height 19
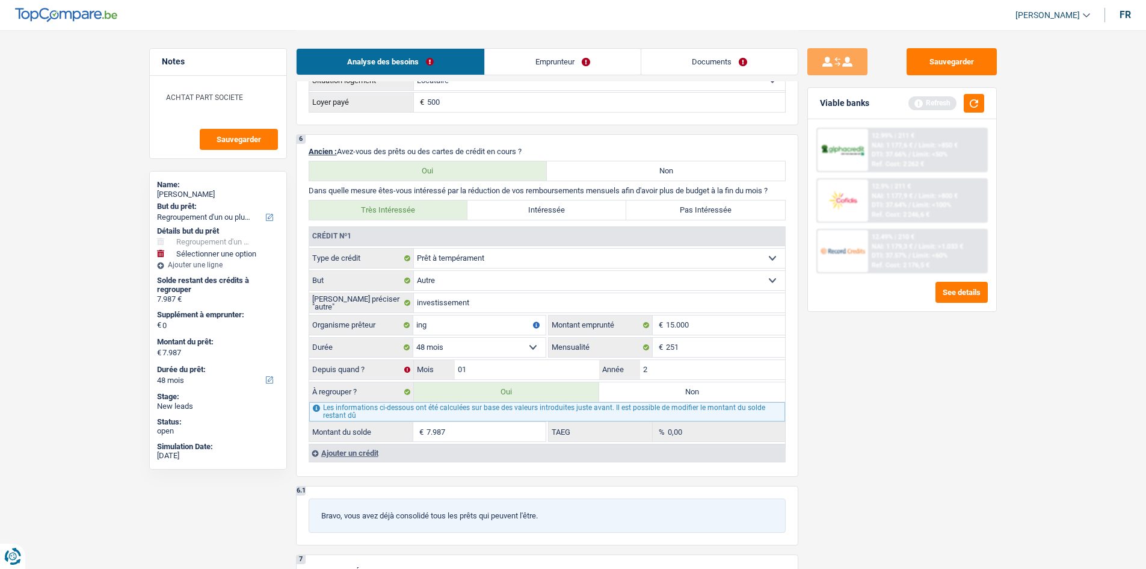
type input "2"
type input "1"
click at [548, 376] on input "01" at bounding box center [527, 369] width 145 height 19
type input "0"
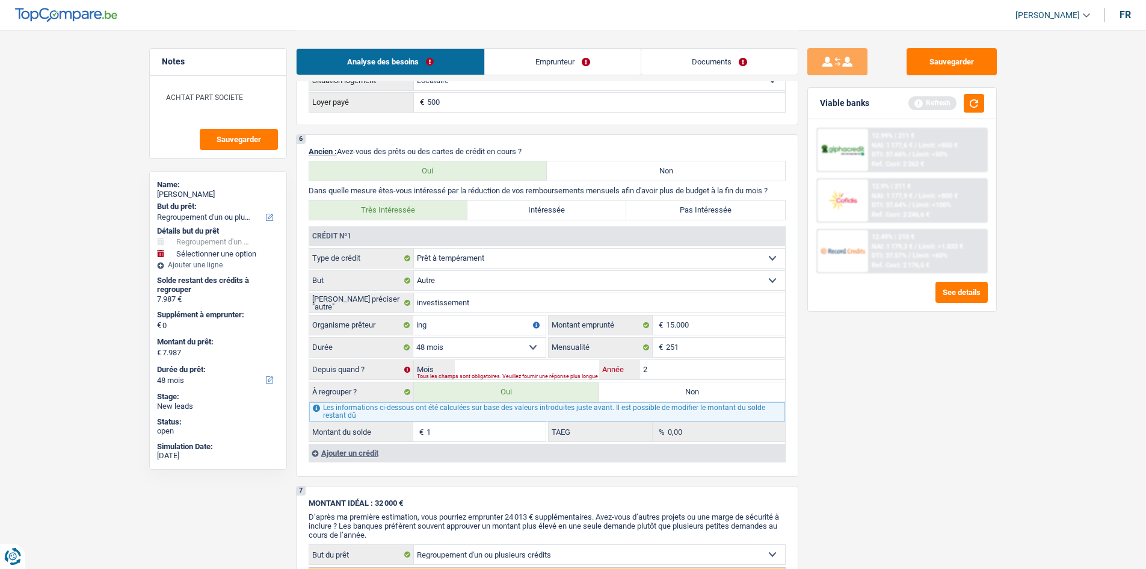
click at [661, 371] on input "2" at bounding box center [712, 369] width 145 height 19
type input "1"
type input "2023"
click at [572, 367] on input "Mois" at bounding box center [527, 369] width 145 height 19
type input "1"
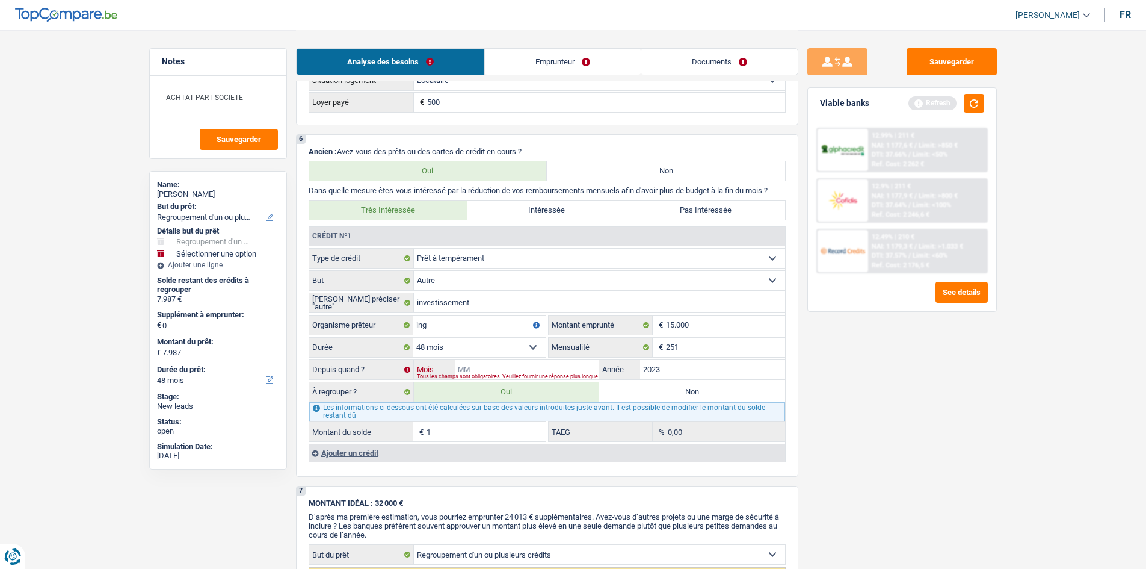
select select "24"
type input "1"
select select "24"
type input "1"
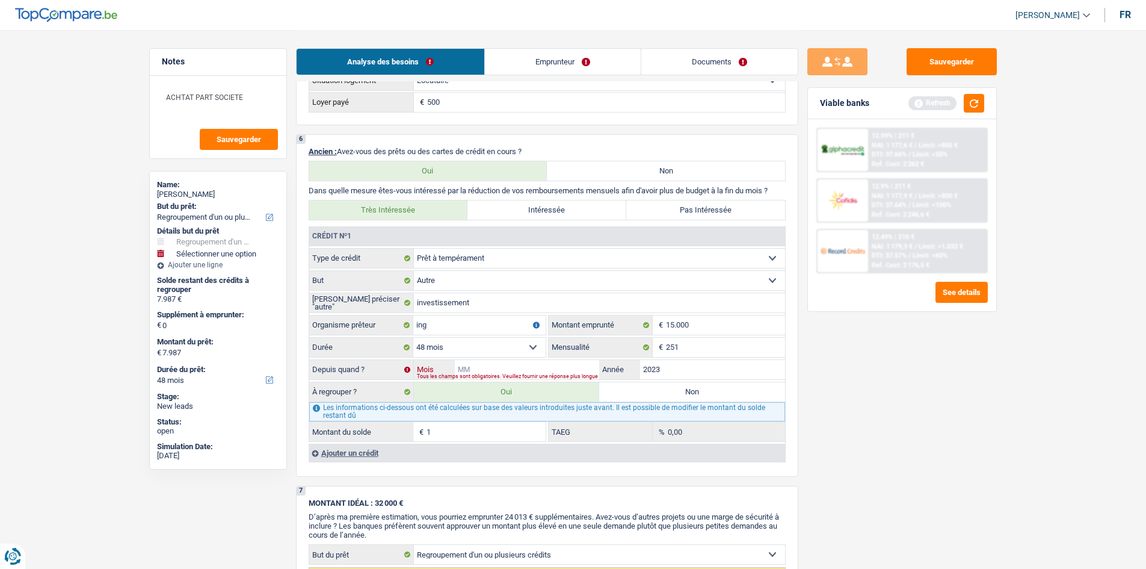
type input "1"
select select "24"
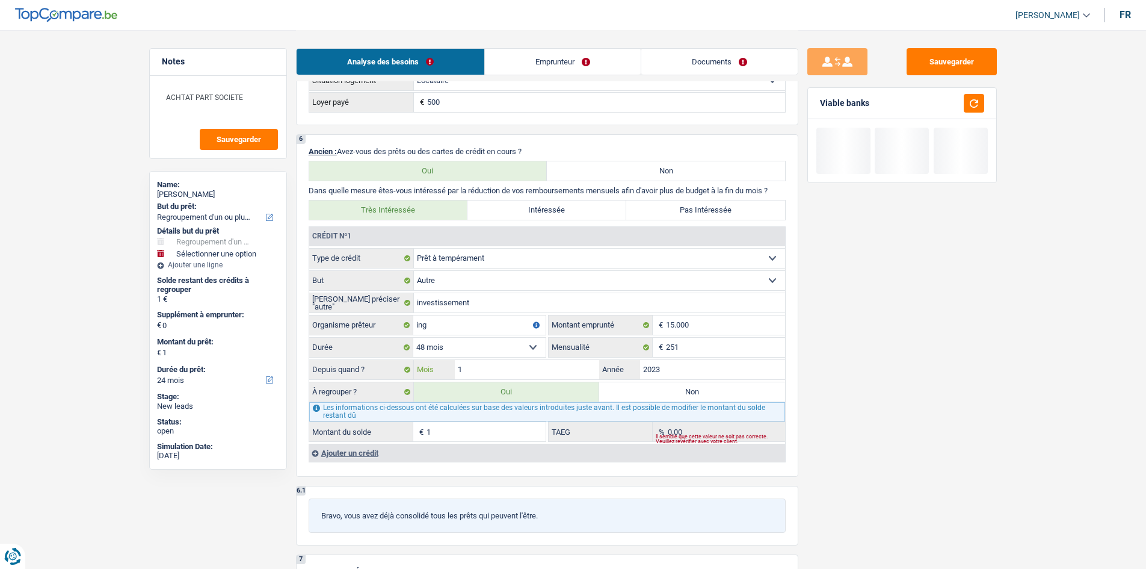
type input "11"
type input "7.351"
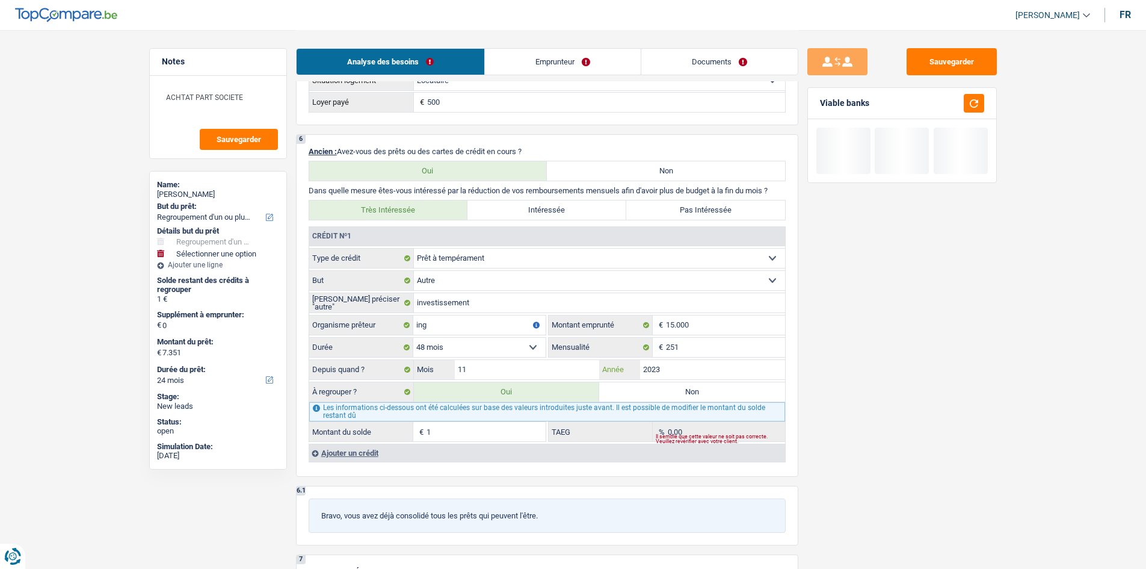
type input "7.351"
select select "42"
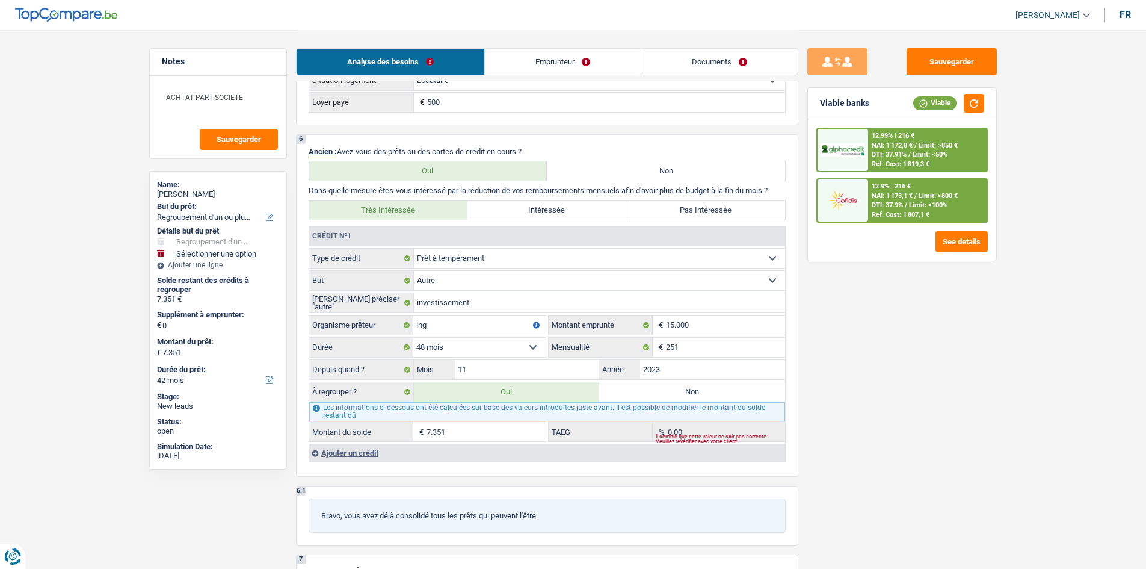
click at [519, 348] on select "12 mois 18 mois 24 mois 30 mois 36 mois 42 mois 48 mois 60 mois Sélectionner un…" at bounding box center [479, 347] width 132 height 19
select select "36"
click at [413, 338] on select "12 mois 18 mois 24 mois 30 mois 36 mois 42 mois 48 mois 60 mois Sélectionner un…" at bounding box center [479, 347] width 132 height 19
type input "4.278"
select select "36"
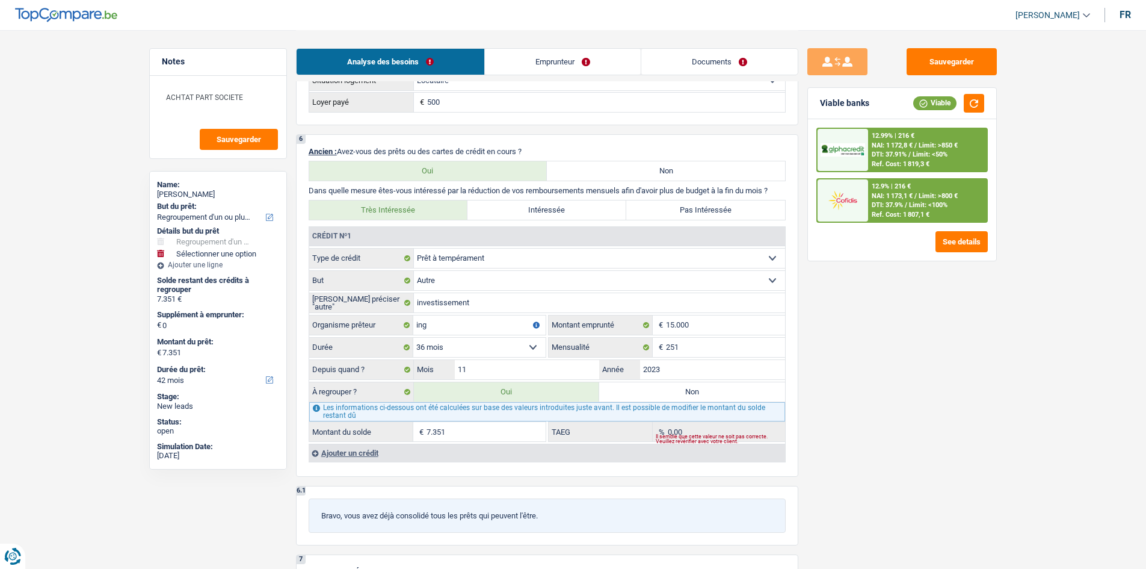
type input "4.278"
select select "36"
type input "4.278"
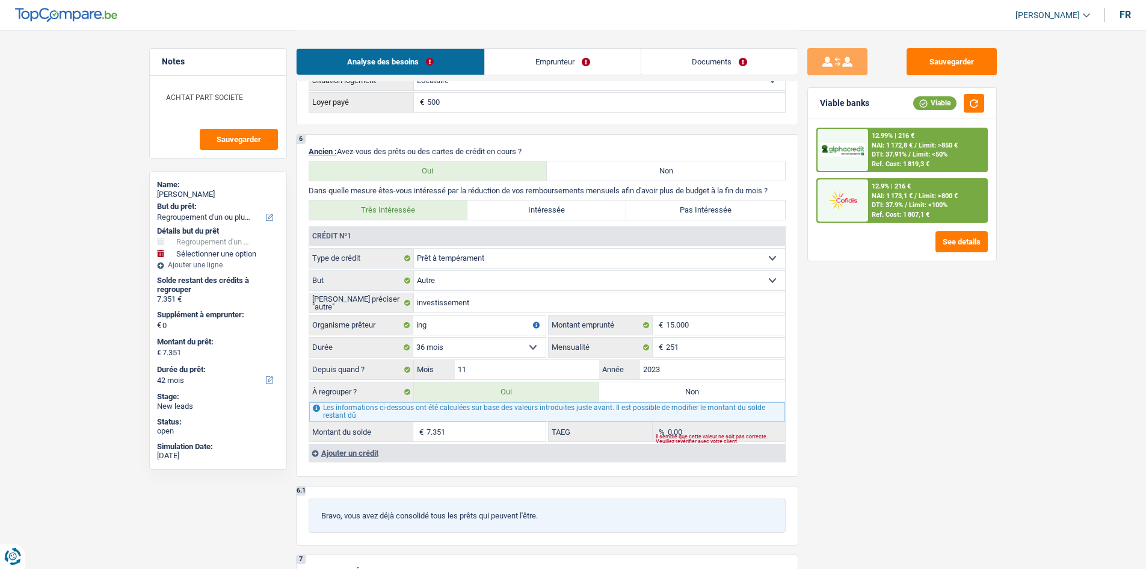
type input "4.278"
select select "36"
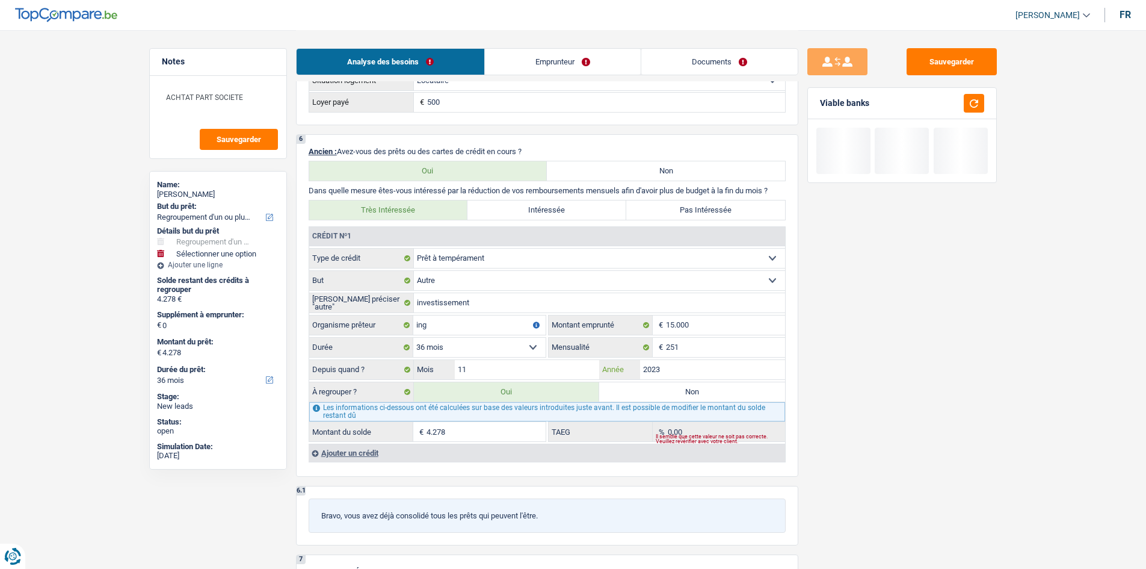
click at [690, 363] on input "2023" at bounding box center [712, 369] width 145 height 19
type input "2"
type input "2024"
click at [564, 374] on input "11" at bounding box center [527, 369] width 145 height 19
type input "9.379"
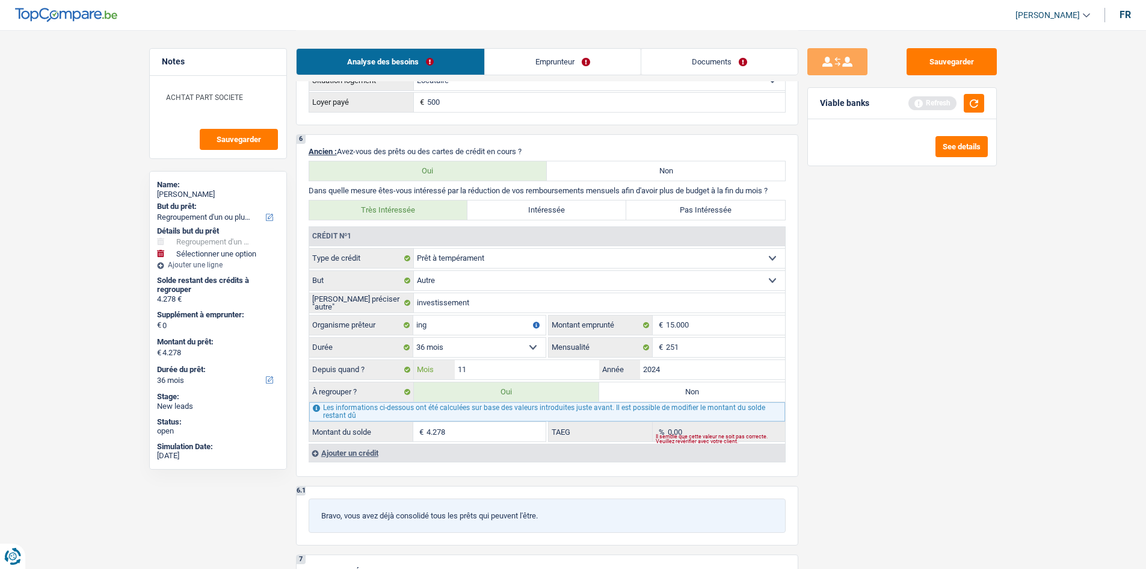
type input "9.379"
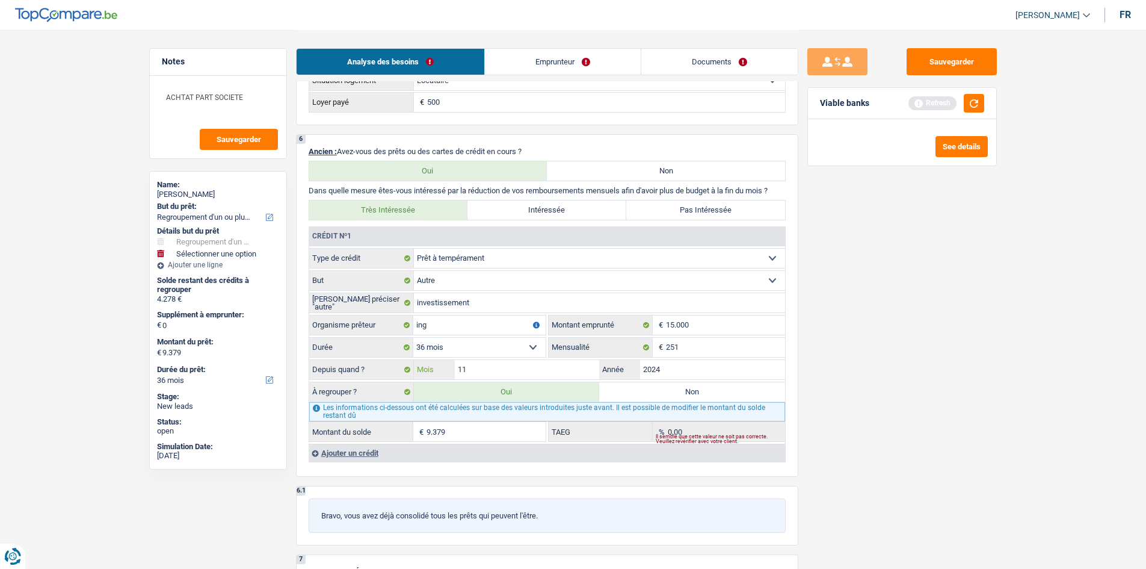
select select "48"
type input "1"
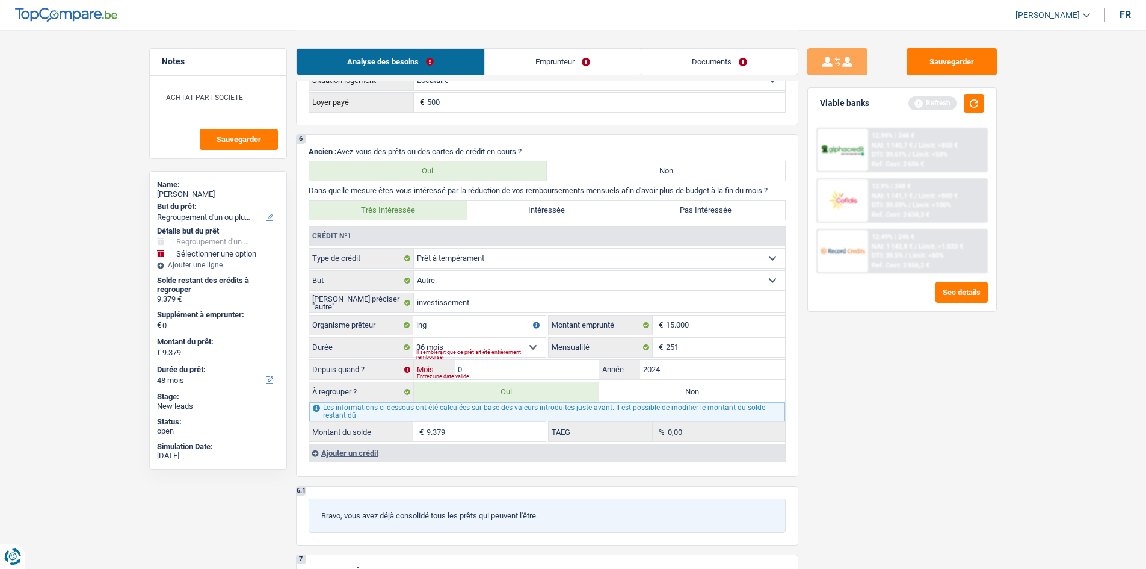
type input "08"
type input "7.954"
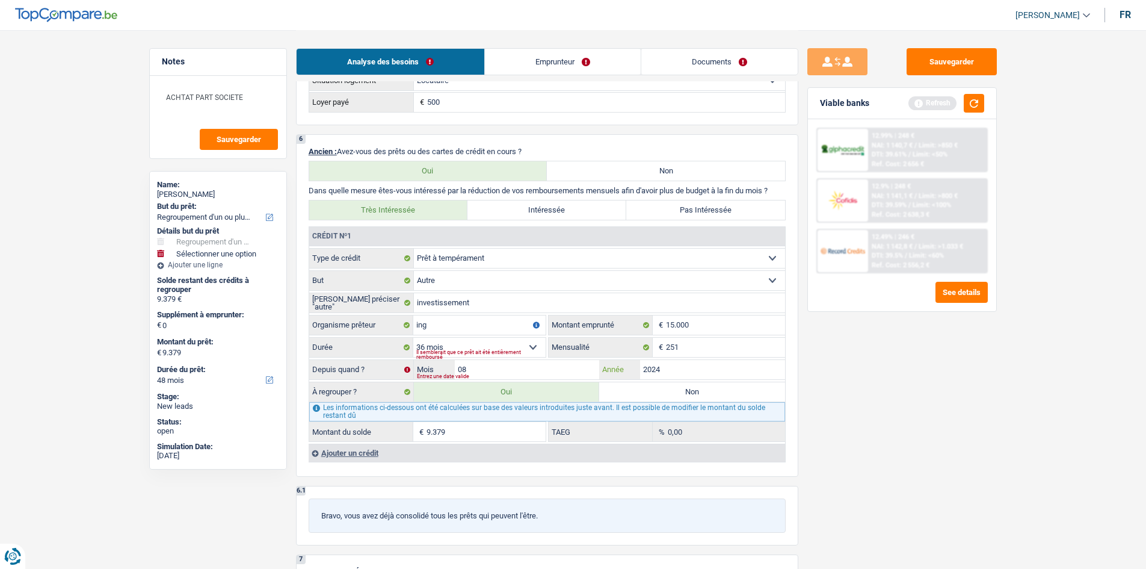
type input "7.954"
click at [857, 400] on div "Sauvegarder Viable banks Refresh 12.99% | 248 € NAI: 1 140,7 € / Limit: >850 € …" at bounding box center [903, 298] width 208 height 501
click at [460, 351] on select "12 mois 18 mois 24 mois 30 mois 36 mois 42 mois 48 mois 60 mois Sélectionner un…" at bounding box center [479, 347] width 132 height 19
drag, startPoint x: 849, startPoint y: 389, endPoint x: 839, endPoint y: 390, distance: 9.6
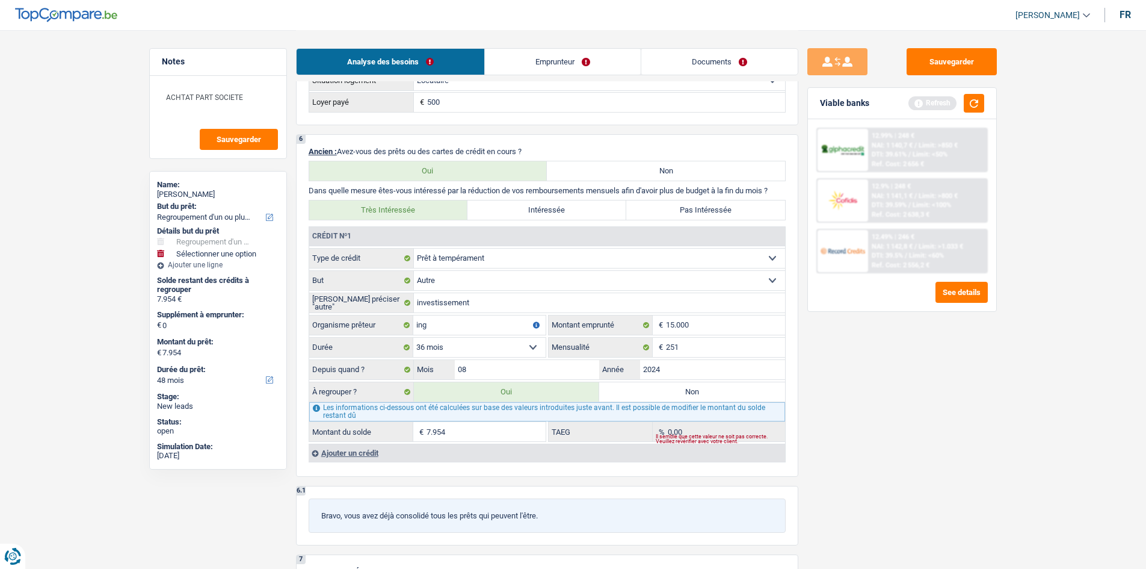
click at [849, 389] on div "Sauvegarder Viable banks Refresh 12.99% | 248 € NAI: 1 140,7 € / Limit: >850 € …" at bounding box center [903, 298] width 208 height 501
click at [529, 362] on input "08" at bounding box center [527, 369] width 145 height 19
type input "04"
type input "6.216"
select select "42"
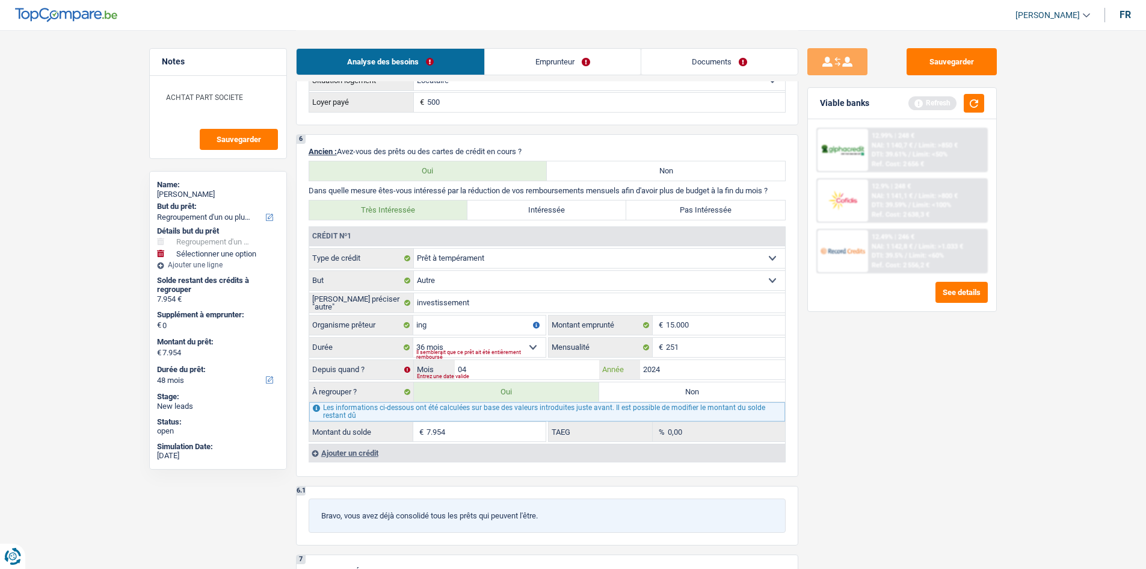
type input "6.216"
select select "42"
type input "6.216"
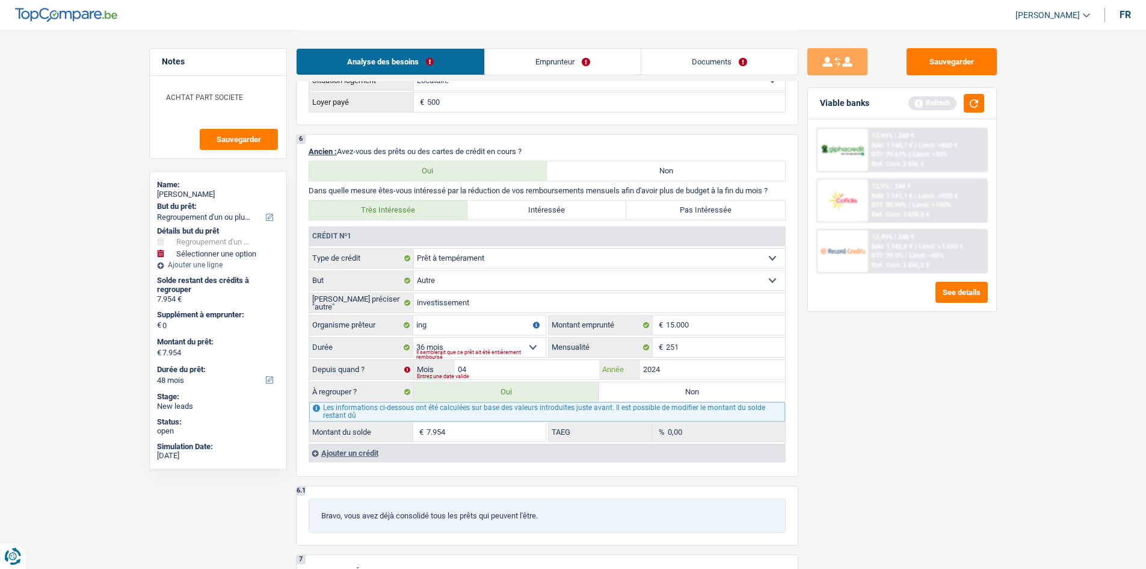
type input "6.216"
select select "42"
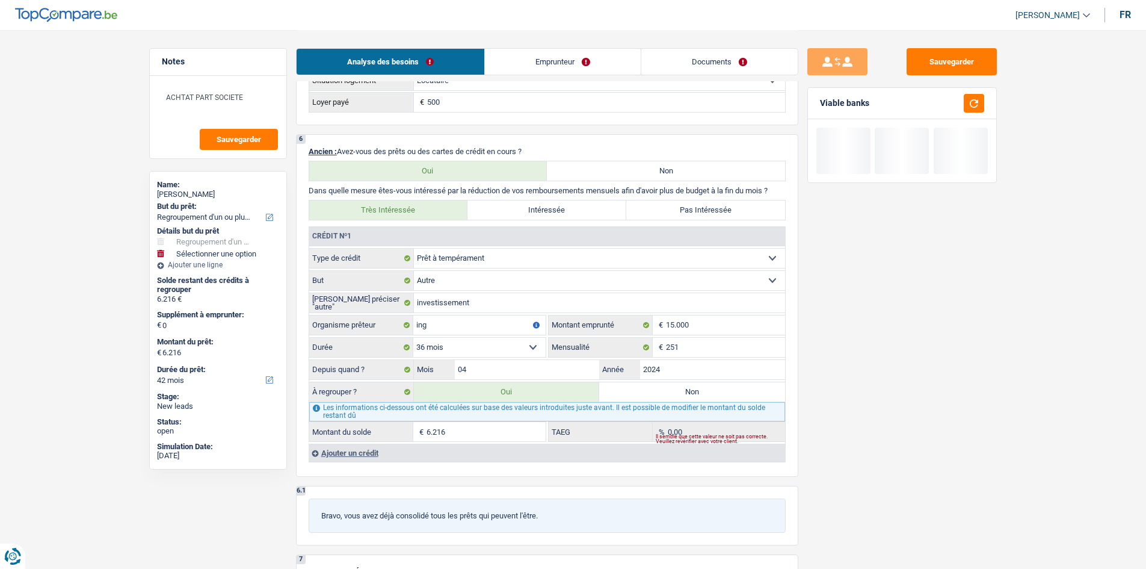
drag, startPoint x: 862, startPoint y: 395, endPoint x: 841, endPoint y: 395, distance: 21.1
click at [860, 395] on div "Sauvegarder Viable banks" at bounding box center [903, 298] width 208 height 501
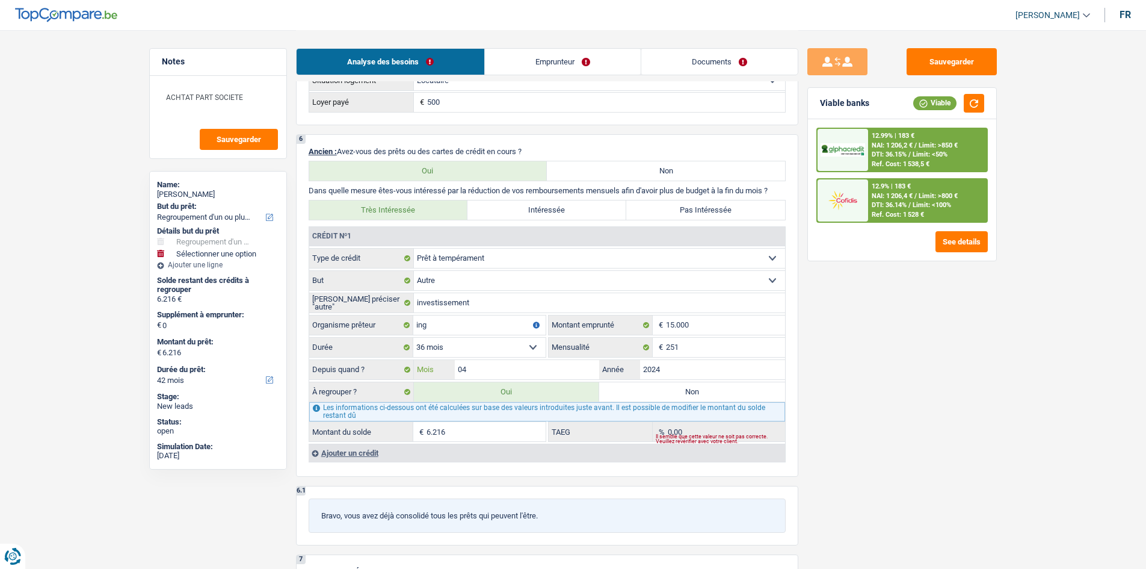
click at [484, 363] on input "04" at bounding box center [527, 369] width 145 height 19
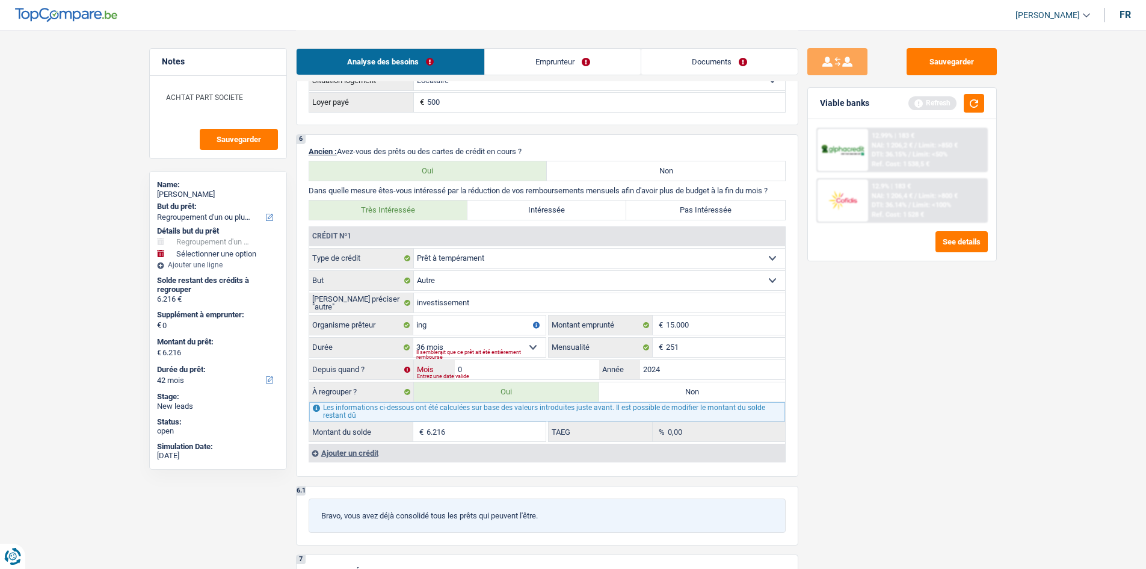
type input "06"
type input "7.063"
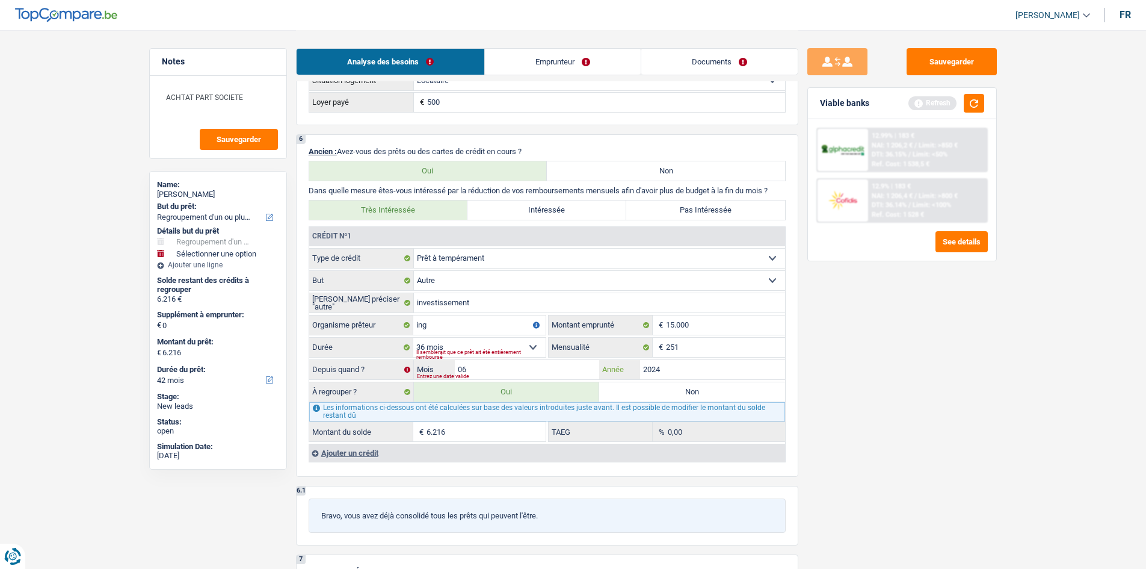
type input "7.063"
type input "2025"
click at [501, 368] on input "06" at bounding box center [527, 369] width 145 height 19
type input "13.161"
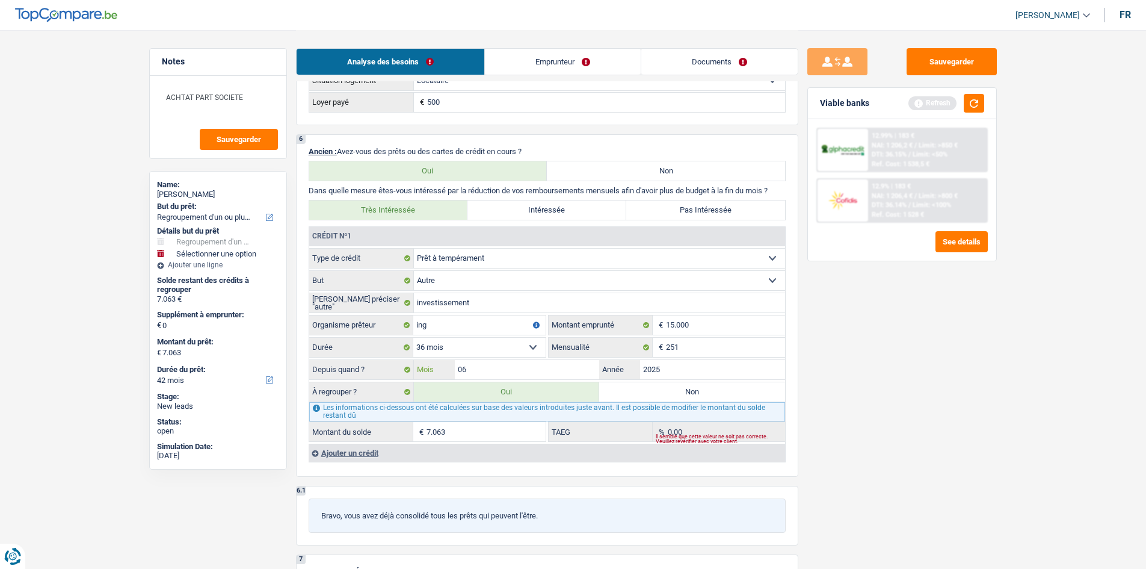
type input "13.161"
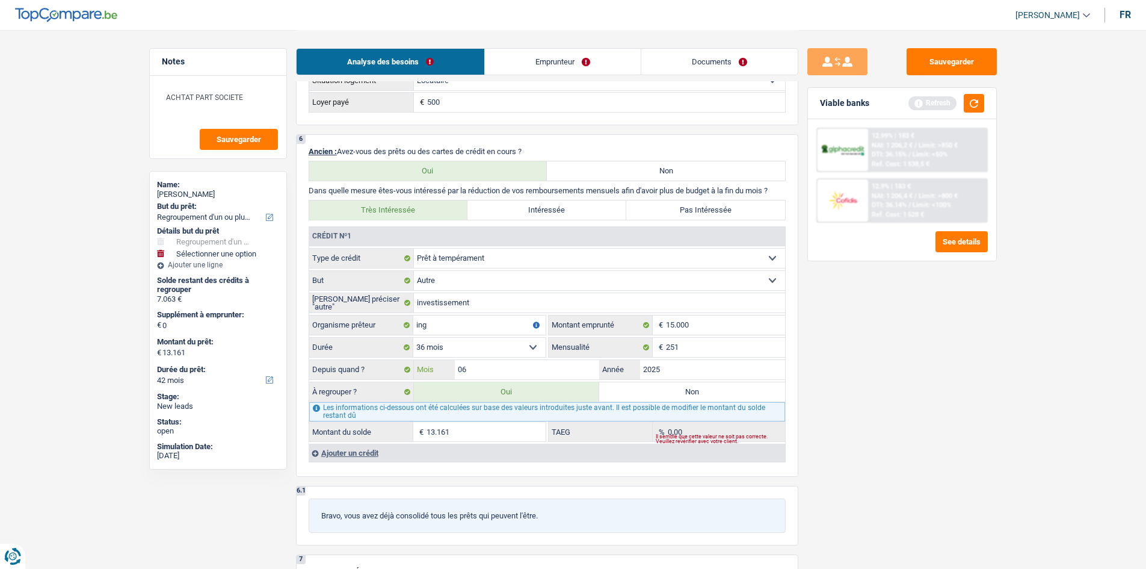
select select "60"
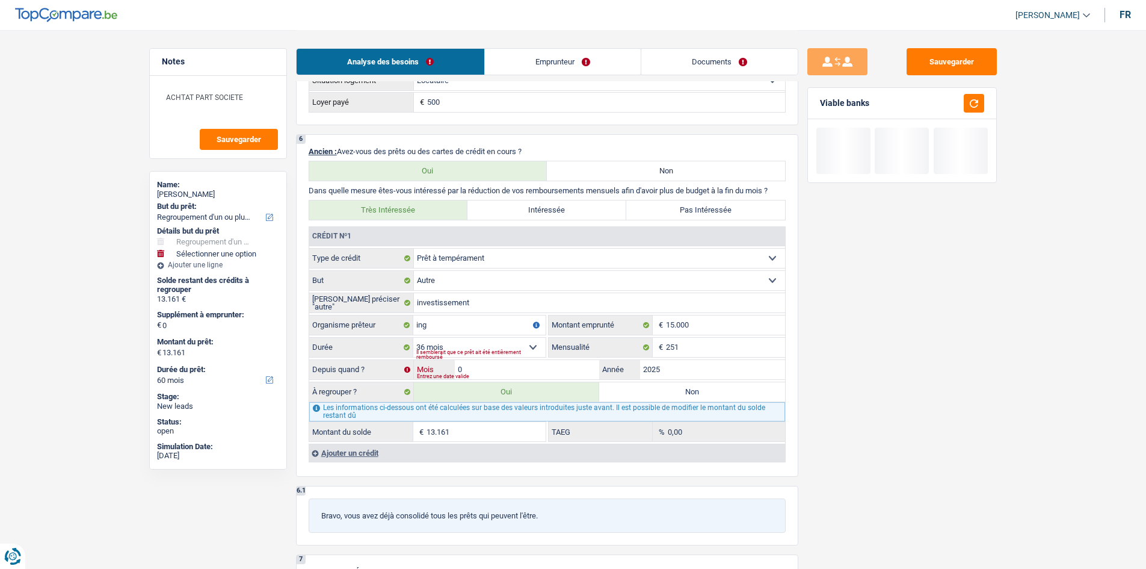
type input "05"
type input "12.579"
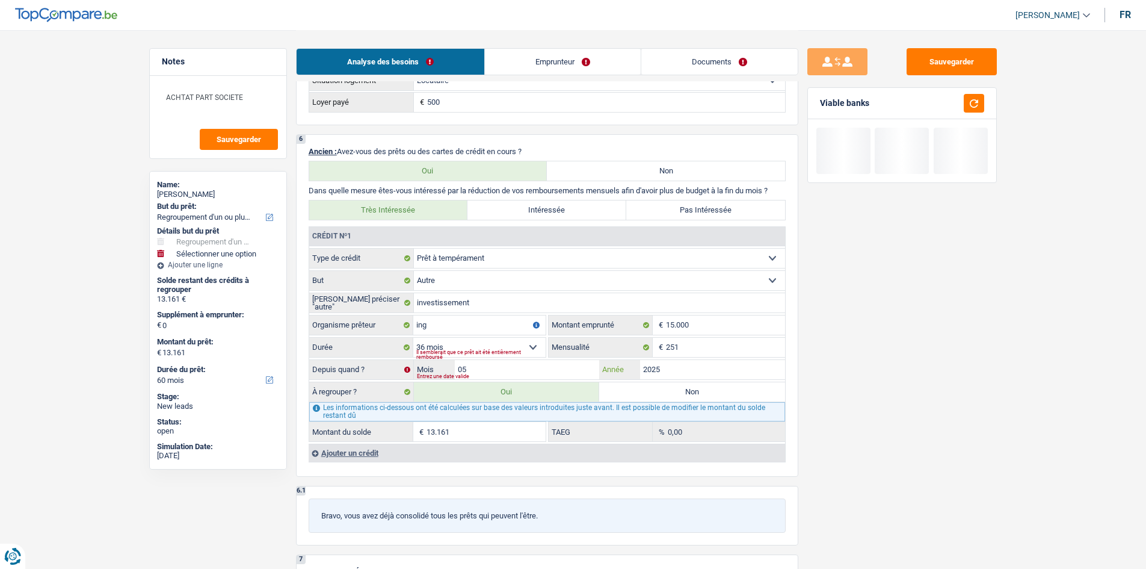
type input "12.579"
click at [680, 366] on input "2025" at bounding box center [712, 369] width 145 height 19
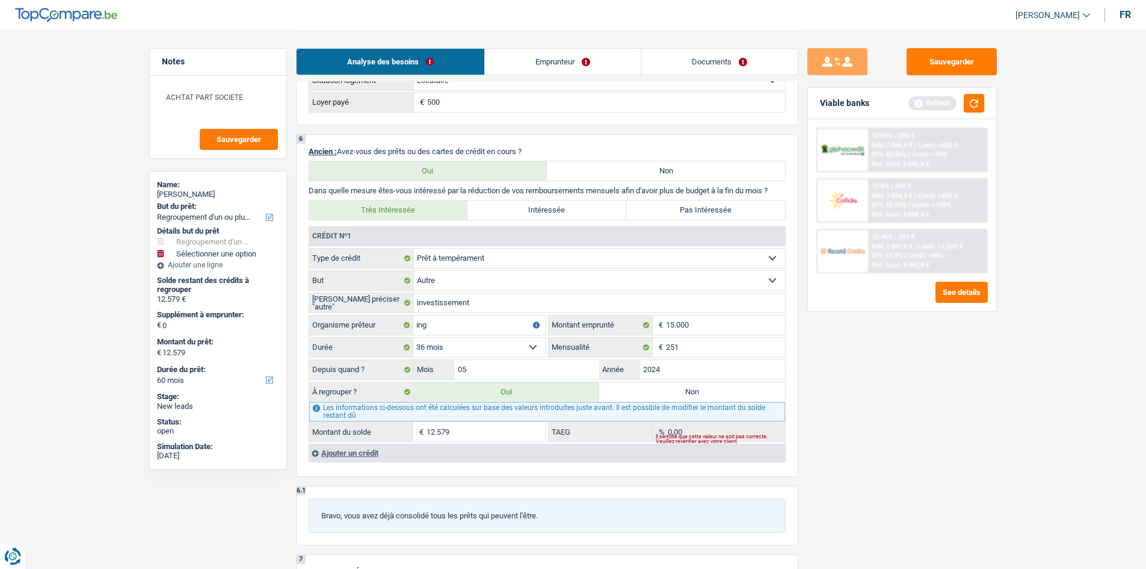
type input "2024"
click at [839, 427] on div "Sauvegarder Viable banks Refresh 12.99% | 295 € NAI: 1 094,4 € / Limit: >850 € …" at bounding box center [903, 298] width 208 height 501
type input "6.634"
select select "42"
type input "6.634"
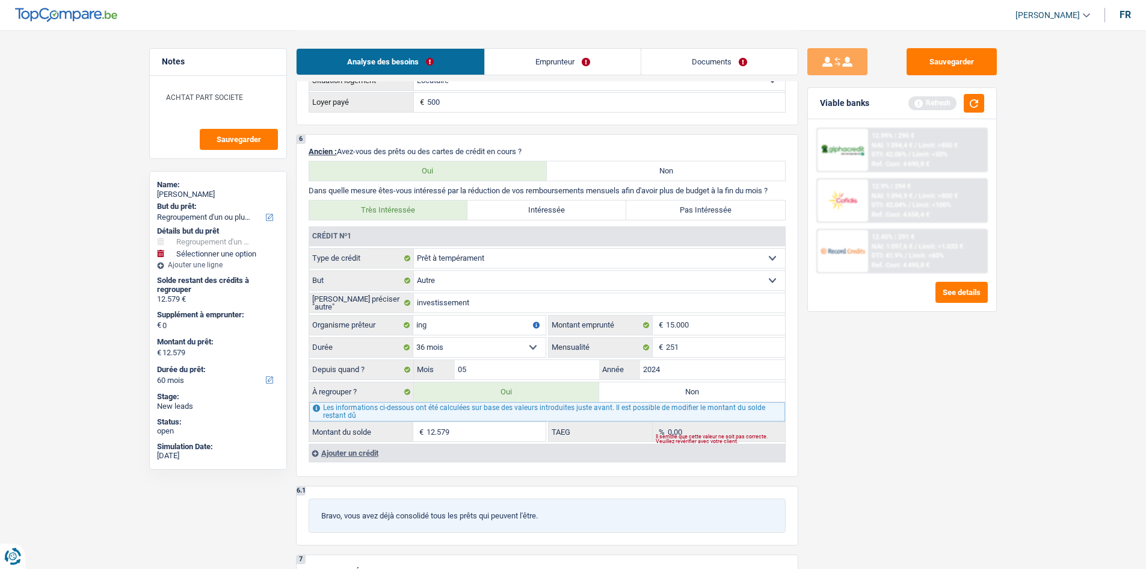
type input "6.634"
select select "42"
type input "6.634"
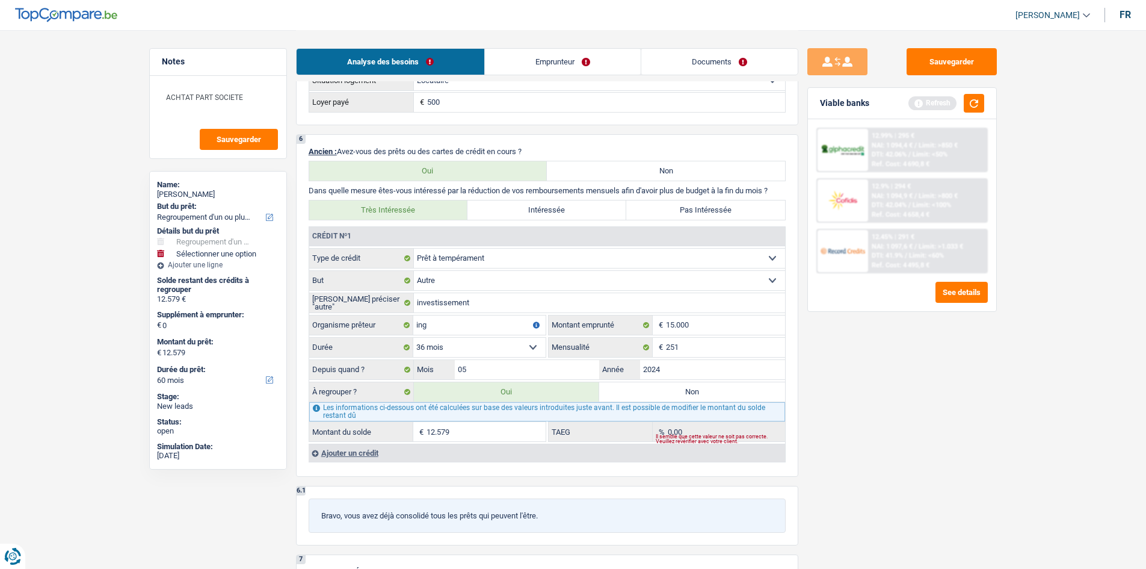
select select "42"
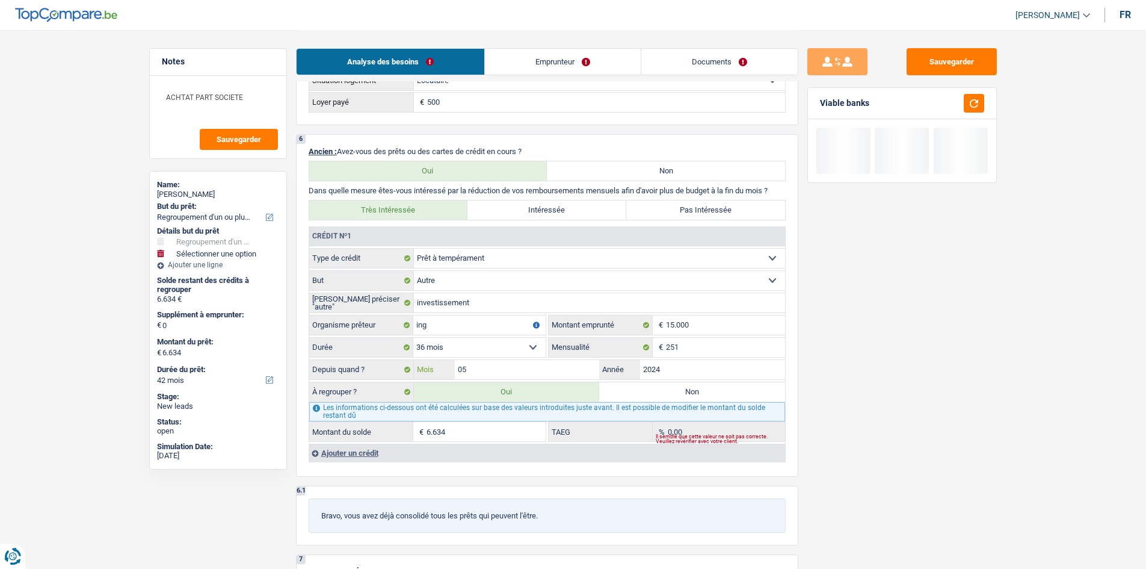
click at [542, 368] on input "05" at bounding box center [527, 369] width 145 height 19
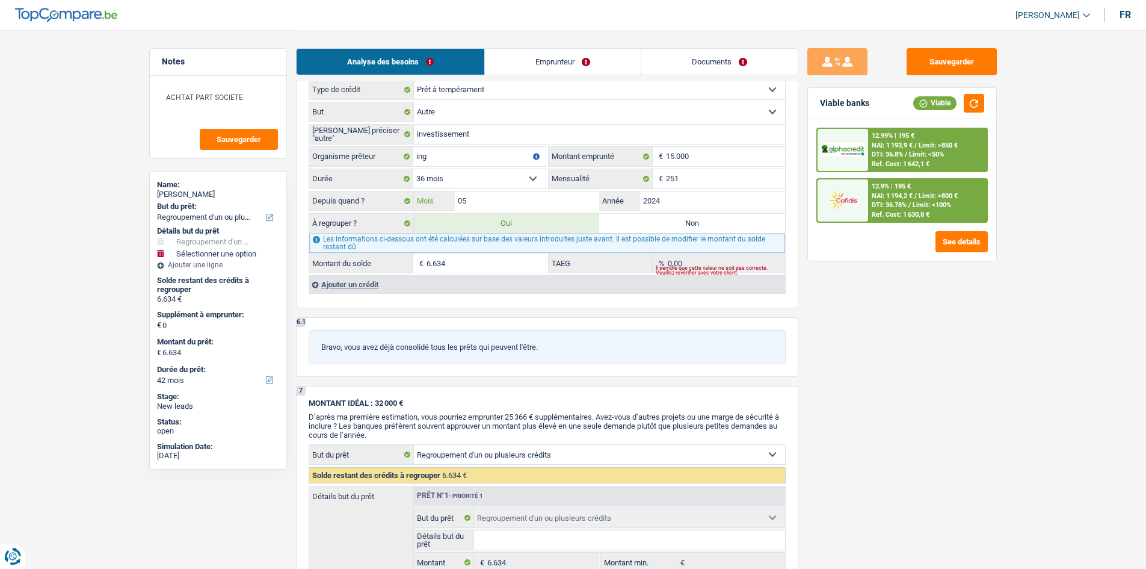
scroll to position [1143, 0]
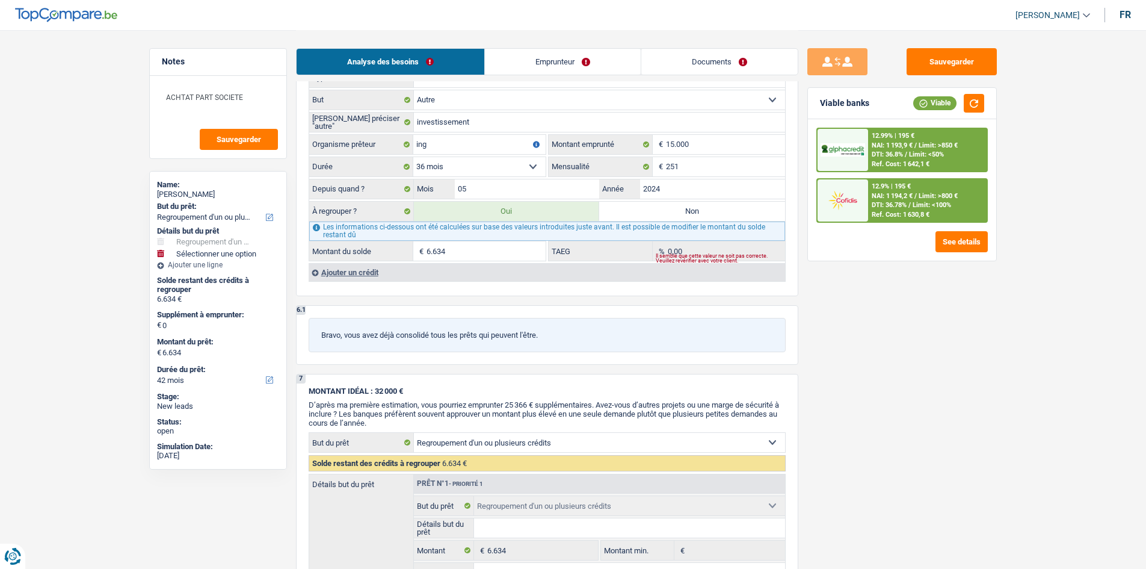
click at [352, 271] on div "Ajouter un crédit" at bounding box center [547, 272] width 477 height 18
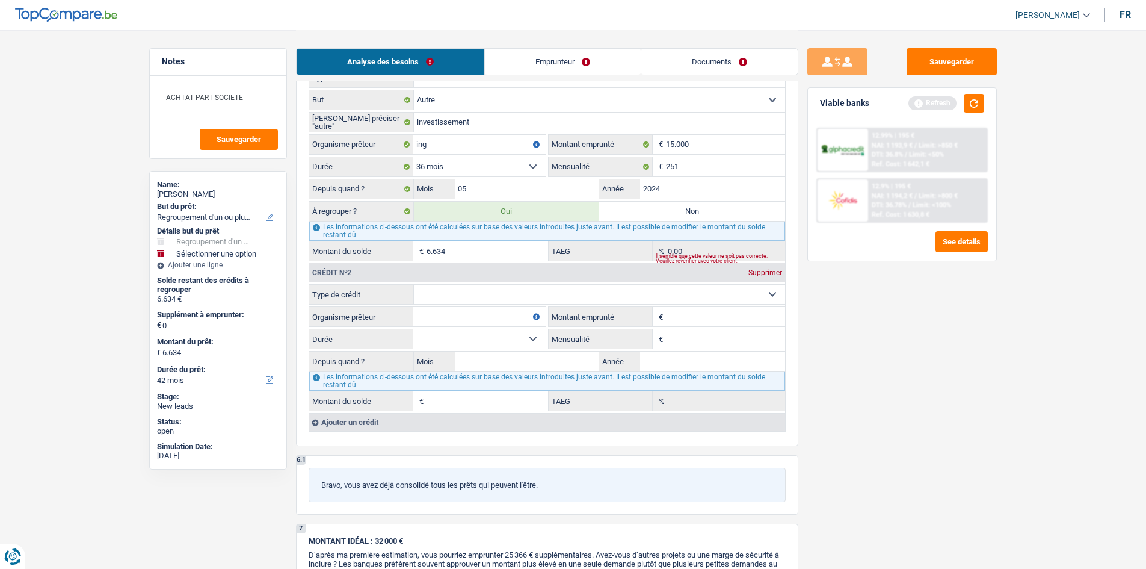
click at [461, 295] on select "Carte ou ouverture de crédit Prêt hypothécaire Vente à tempérament Prêt à tempé…" at bounding box center [599, 294] width 371 height 19
select select "cardOrCredit"
type input "0"
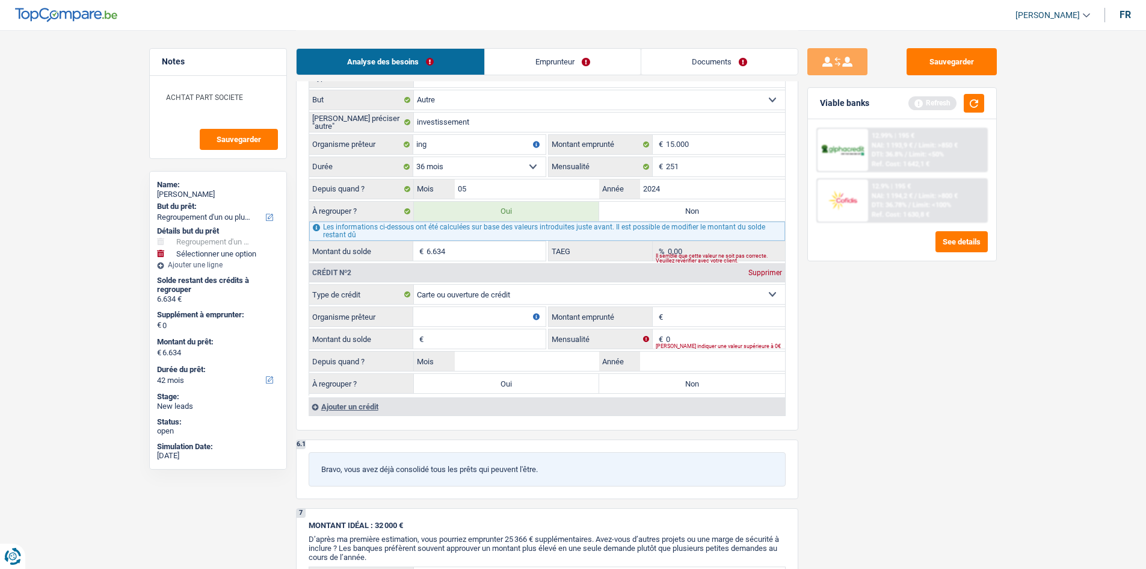
click at [456, 314] on input "Organisme prêteur" at bounding box center [479, 316] width 132 height 19
type input "ING"
click at [706, 314] on input "Montant" at bounding box center [725, 316] width 119 height 19
type input "1.500"
click at [498, 340] on input "Montant du solde" at bounding box center [486, 338] width 119 height 19
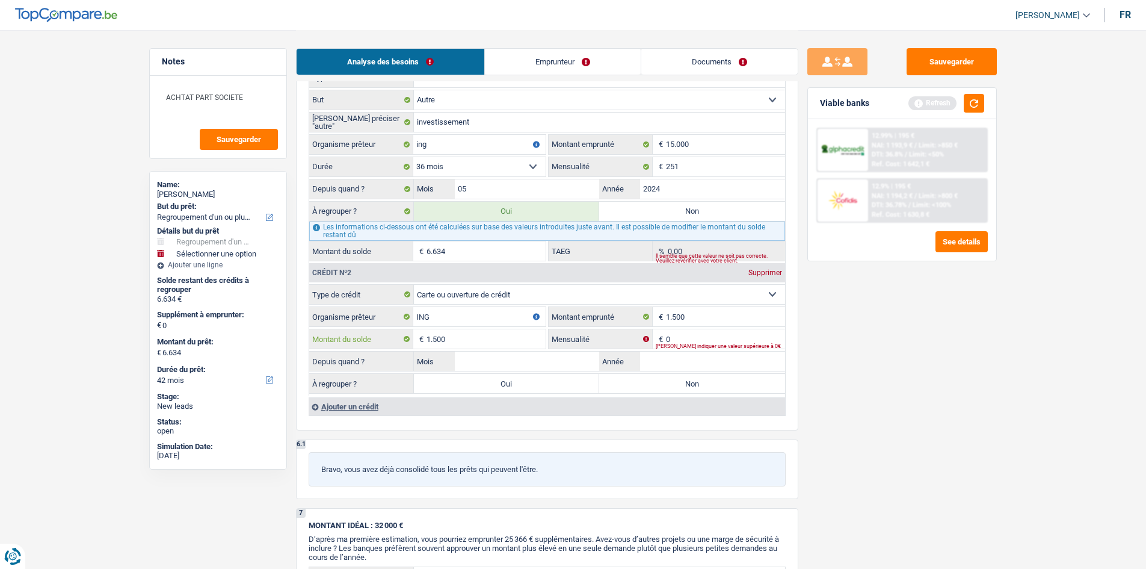
type input "1.500"
click at [728, 326] on fieldset "1.500 € Montant emprunté" at bounding box center [667, 316] width 236 height 20
click at [726, 330] on input "0" at bounding box center [725, 338] width 119 height 19
click at [726, 330] on input "100" at bounding box center [725, 338] width 119 height 19
type input "1"
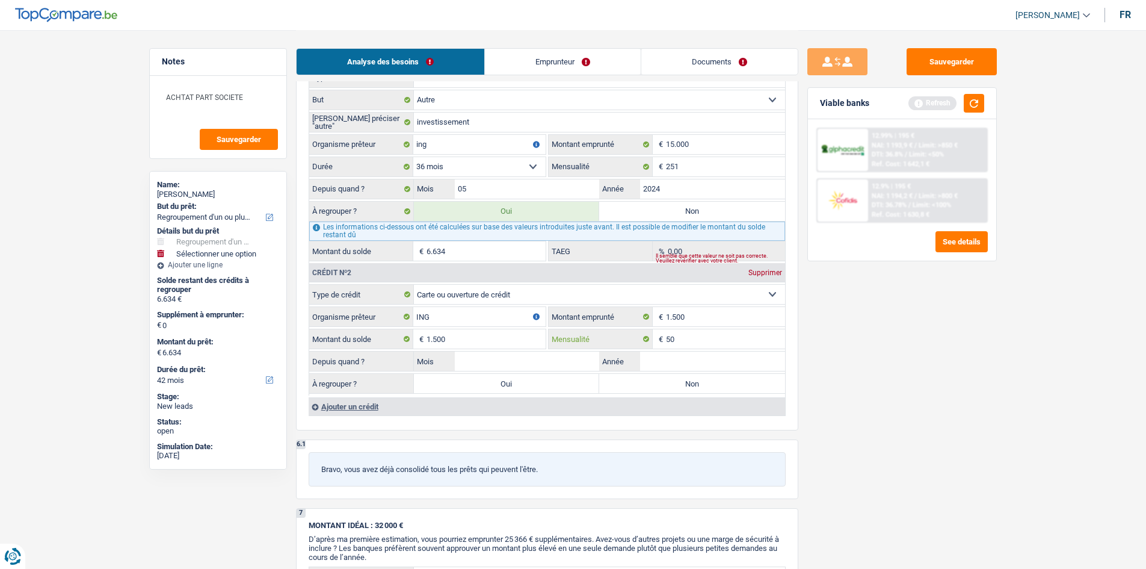
type input "50"
click at [638, 382] on label "Non" at bounding box center [692, 383] width 186 height 19
click at [638, 382] on input "Non" at bounding box center [692, 383] width 186 height 19
radio input "true"
click at [520, 350] on fieldset "Carte ou ouverture de crédit Prêt hypothécaire Vente à tempérament Prêt à tempé…" at bounding box center [547, 339] width 476 height 111
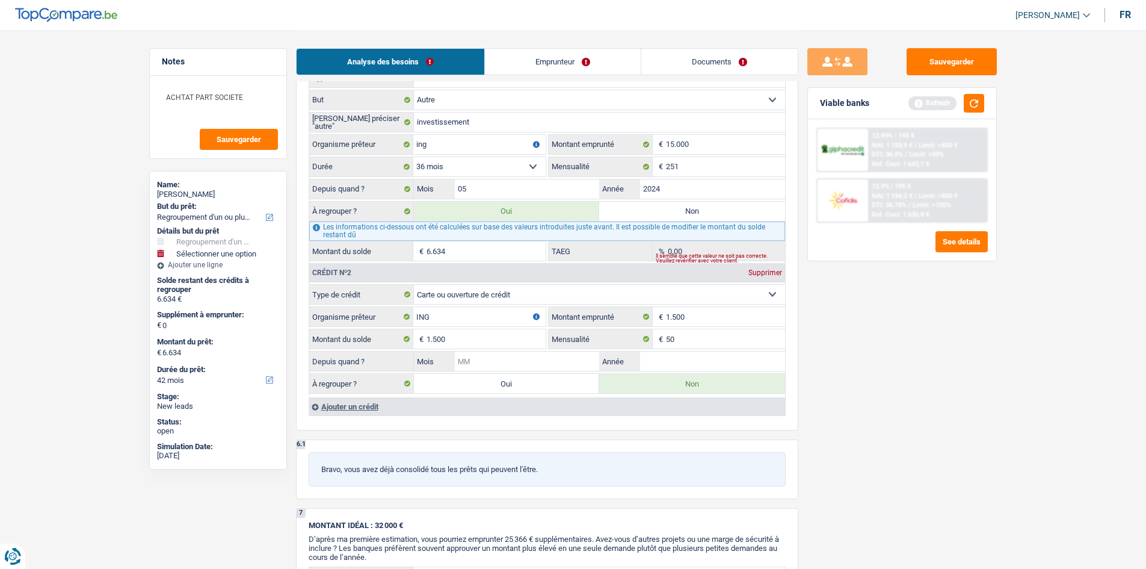
click at [521, 362] on input "Mois" at bounding box center [527, 360] width 145 height 19
click at [696, 364] on input "Année" at bounding box center [712, 360] width 145 height 19
type input "2024"
click at [553, 363] on input "Mois" at bounding box center [527, 360] width 145 height 19
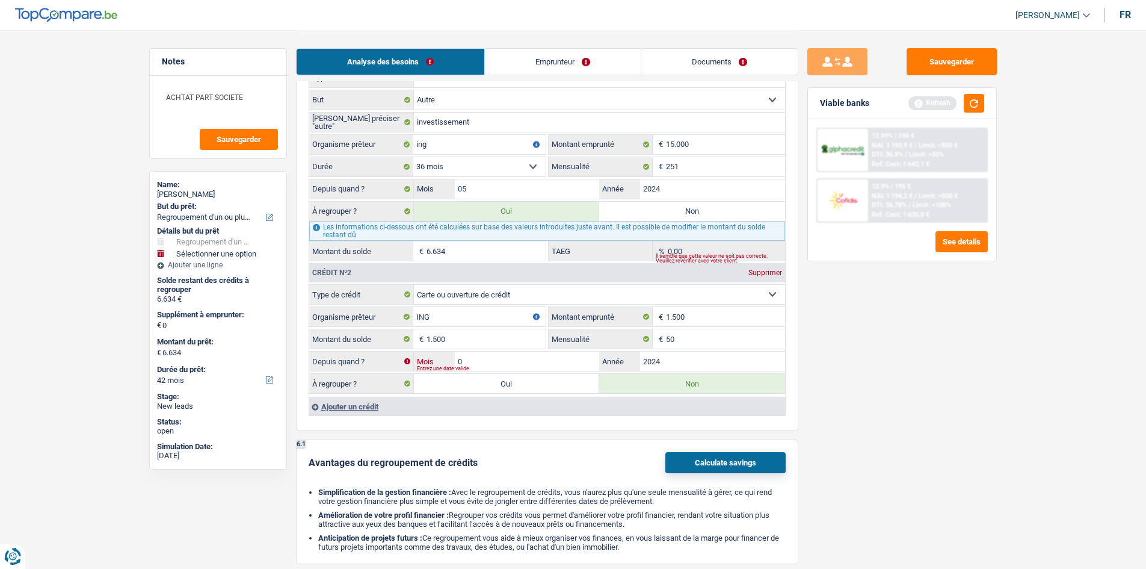
type input "03"
click at [1031, 391] on main "Notes ACHTAT PART SOCIETE Sauvegarder Name: Fabienne marseaut But du prêt: Conf…" at bounding box center [573, 97] width 1146 height 2481
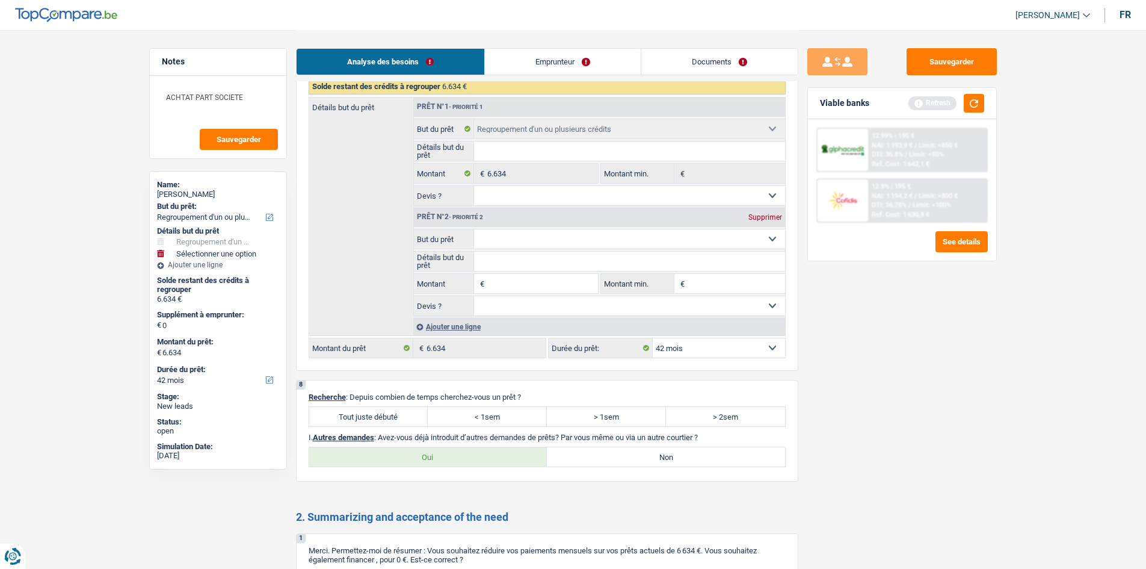
scroll to position [1745, 0]
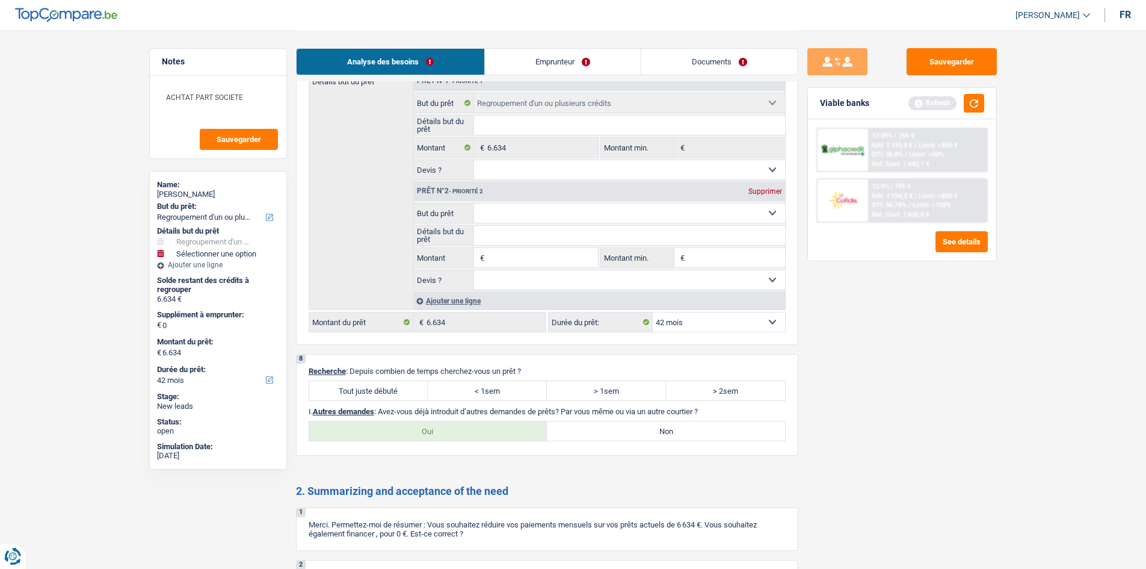
click at [539, 256] on input "Montant" at bounding box center [542, 257] width 110 height 19
type input "2"
type input "20"
type input "200"
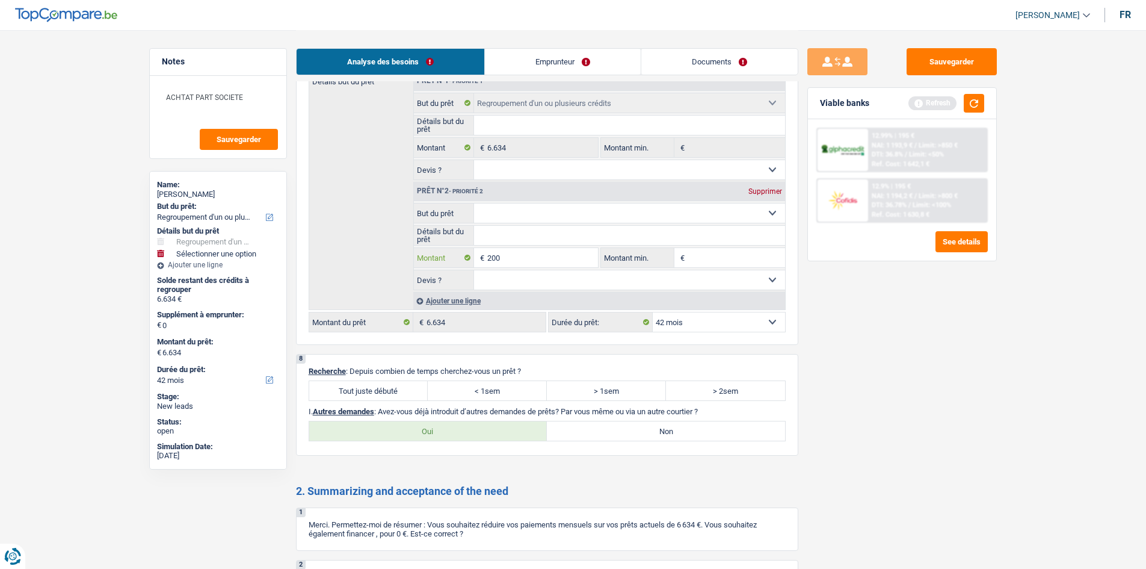
type input "2.000"
type input "20.000"
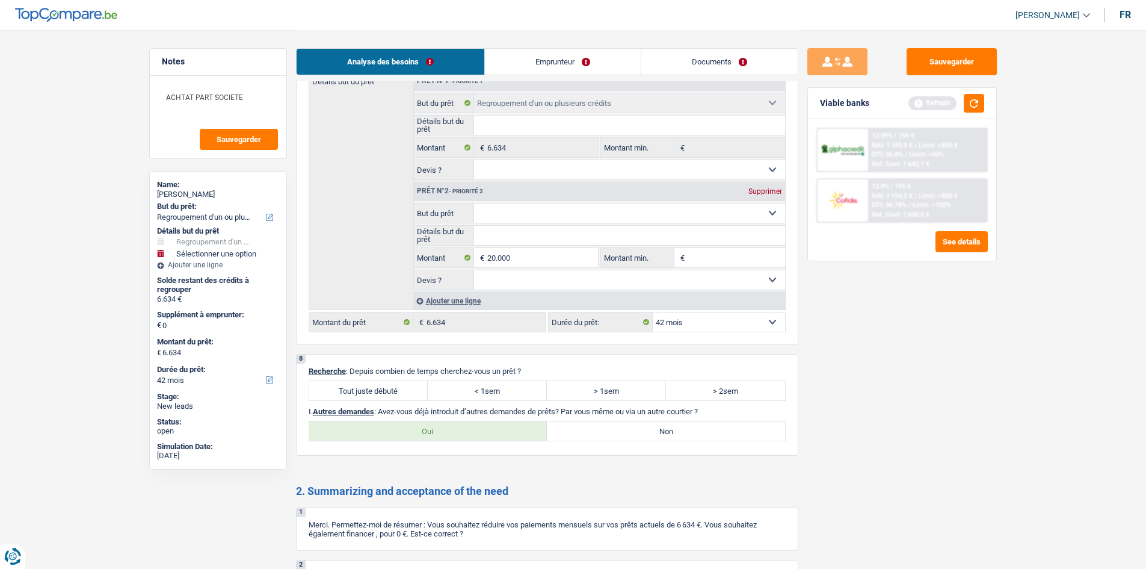
type input "26.634"
select select "120"
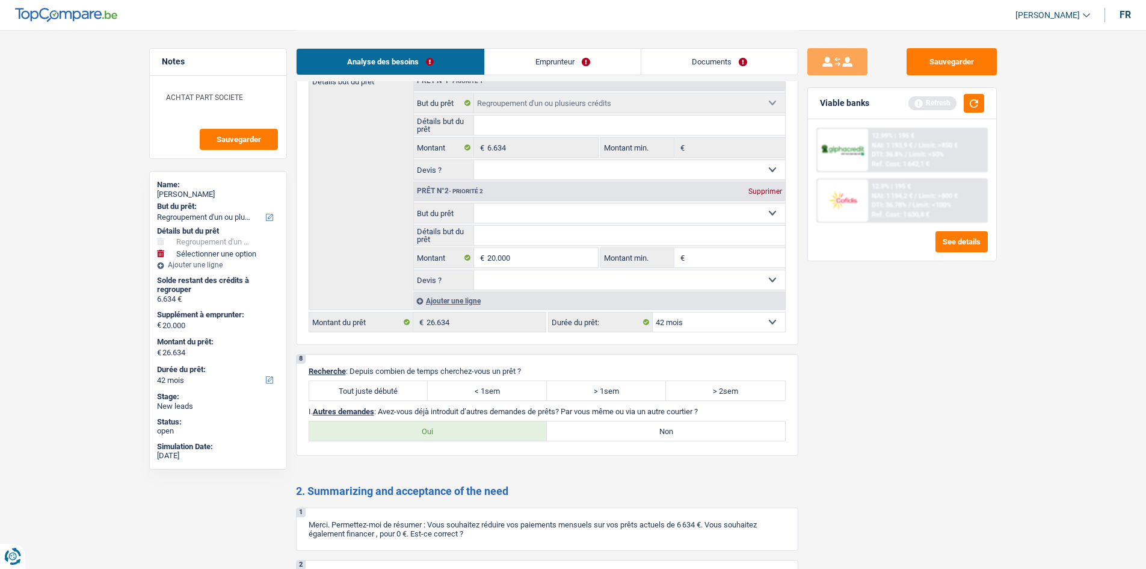
select select "120"
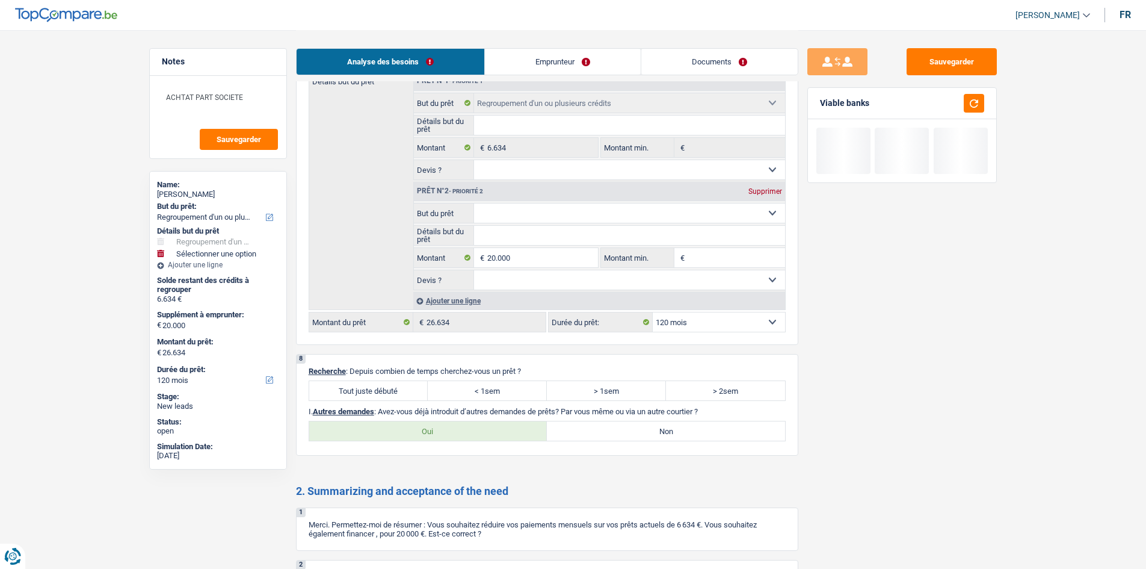
drag, startPoint x: 507, startPoint y: 208, endPoint x: 502, endPoint y: 221, distance: 14.7
click at [507, 208] on select "Confort maison: meubles, textile, peinture, électroménager, outillage non-profe…" at bounding box center [629, 212] width 311 height 19
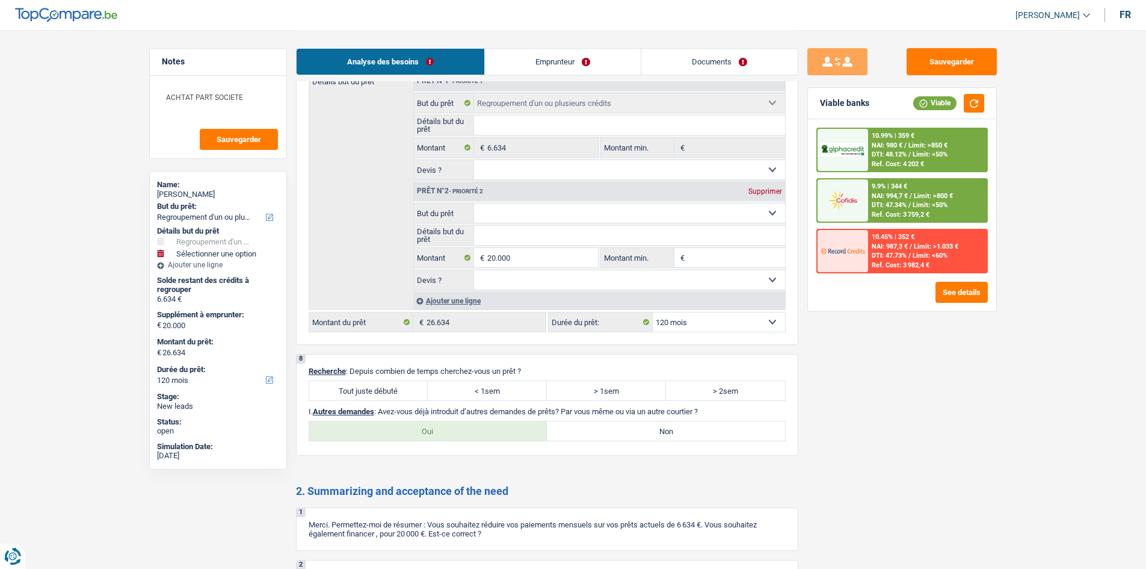
select select "car"
click at [474, 203] on select "Confort maison: meubles, textile, peinture, électroménager, outillage non-profe…" at bounding box center [629, 212] width 311 height 19
select select "car"
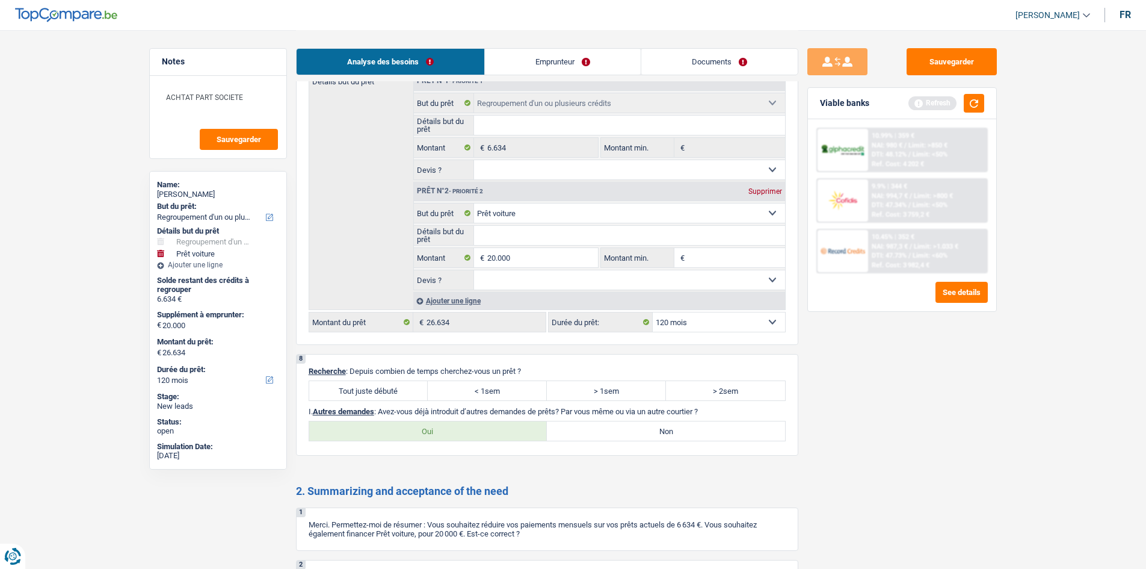
click at [521, 218] on select "Confort maison: meubles, textile, peinture, électroménager, outillage non-profe…" at bounding box center [629, 212] width 311 height 19
select select "household"
click at [474, 203] on select "Confort maison: meubles, textile, peinture, électroménager, outillage non-profe…" at bounding box center [629, 212] width 311 height 19
select select "household"
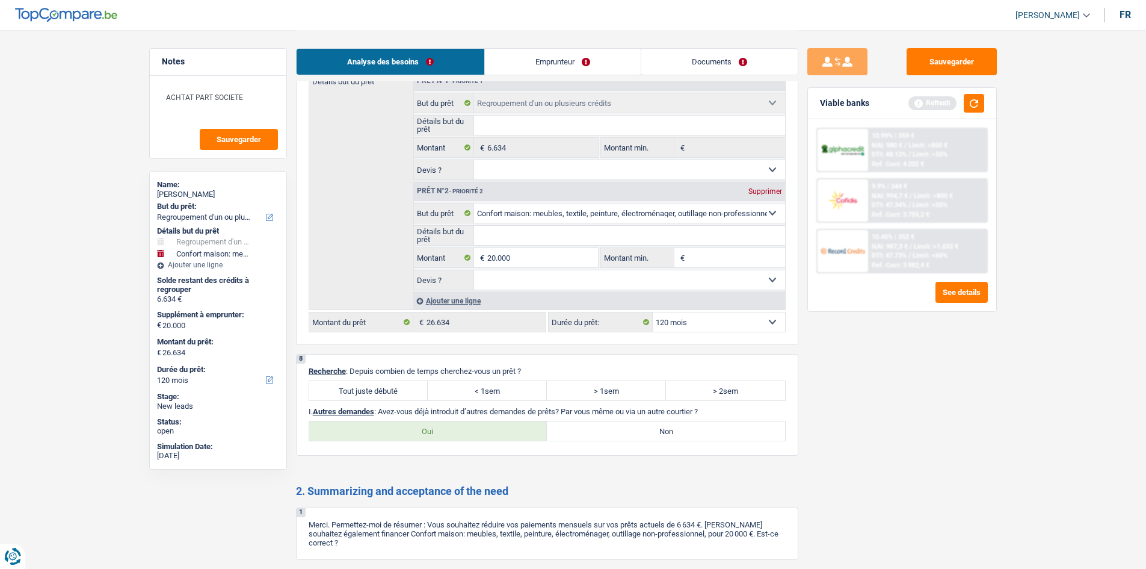
click at [497, 239] on input "Détails but du prêt" at bounding box center [629, 235] width 311 height 19
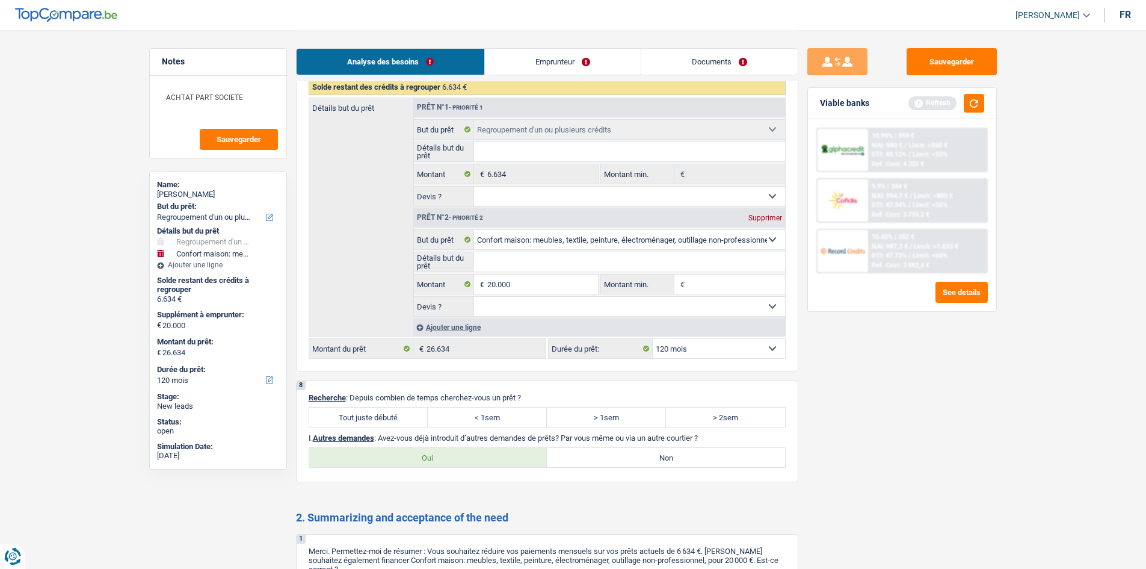
scroll to position [1625, 0]
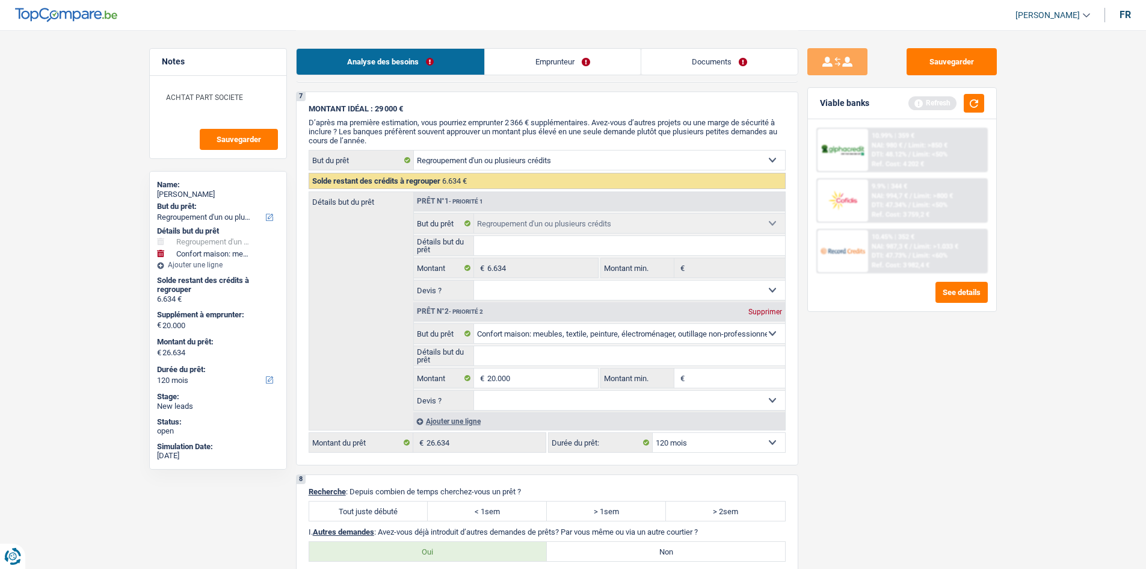
click at [722, 442] on select "12 mois 18 mois 24 mois 30 mois 36 mois 42 mois 48 mois 60 mois 72 mois 84 mois…" at bounding box center [719, 442] width 132 height 19
click at [653, 433] on select "12 mois 18 mois 24 mois 30 mois 36 mois 42 mois 48 mois 60 mois 72 mois 84 mois…" at bounding box center [719, 442] width 132 height 19
click at [698, 440] on select "12 mois 18 mois 24 mois 30 mois 36 mois 42 mois 48 mois 60 mois 72 mois 84 mois…" at bounding box center [719, 442] width 132 height 19
click at [831, 405] on div "Sauvegarder Viable banks Refresh 10.99% | 359 € NAI: 980 € / Limit: >850 € DTI:…" at bounding box center [903, 298] width 208 height 501
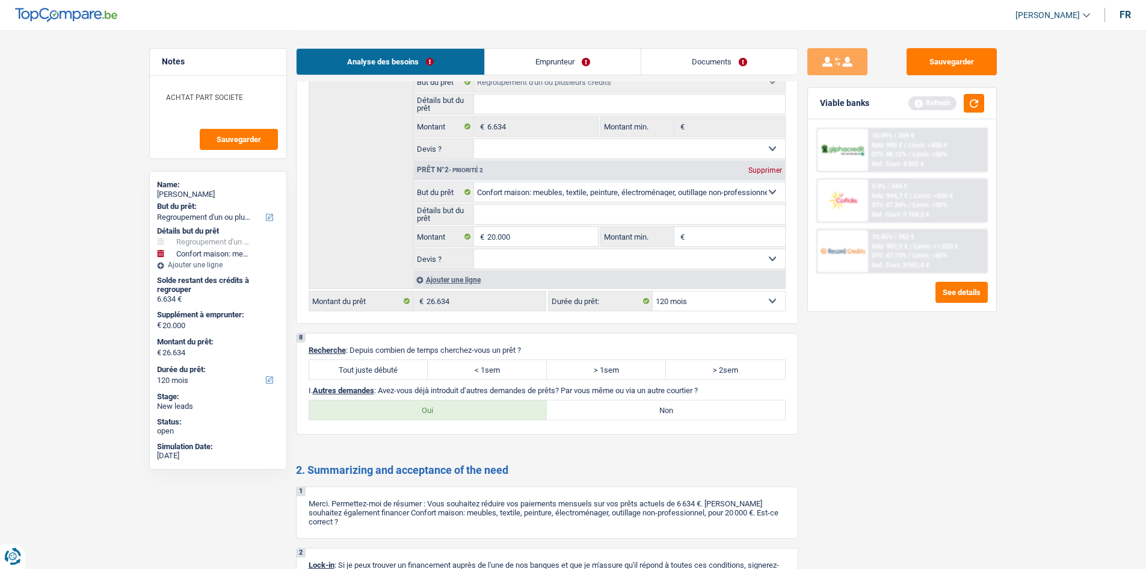
scroll to position [1745, 0]
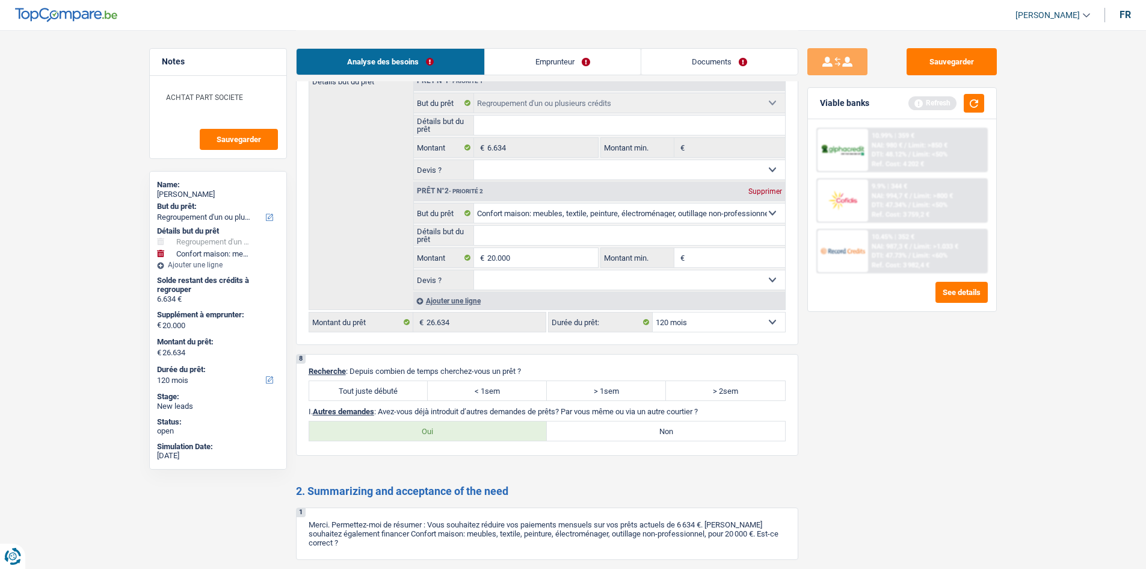
click at [383, 389] on label "Tout juste débuté" at bounding box center [368, 390] width 119 height 19
click at [383, 389] on input "Tout juste débuté" at bounding box center [368, 390] width 119 height 19
radio input "true"
click at [601, 428] on label "Non" at bounding box center [666, 430] width 238 height 19
click at [601, 428] on input "Non" at bounding box center [666, 430] width 238 height 19
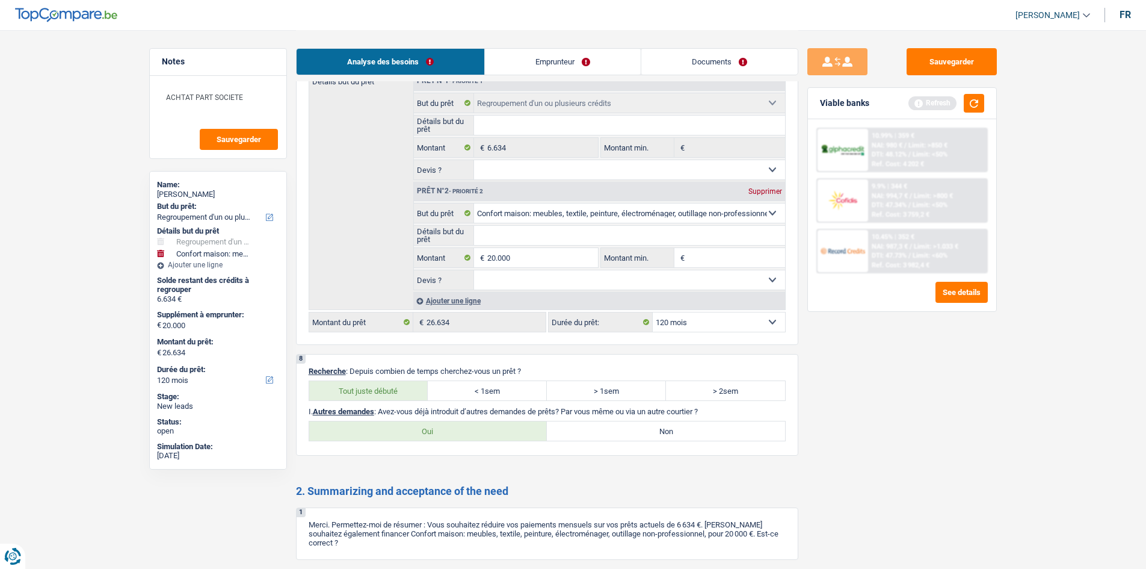
radio input "true"
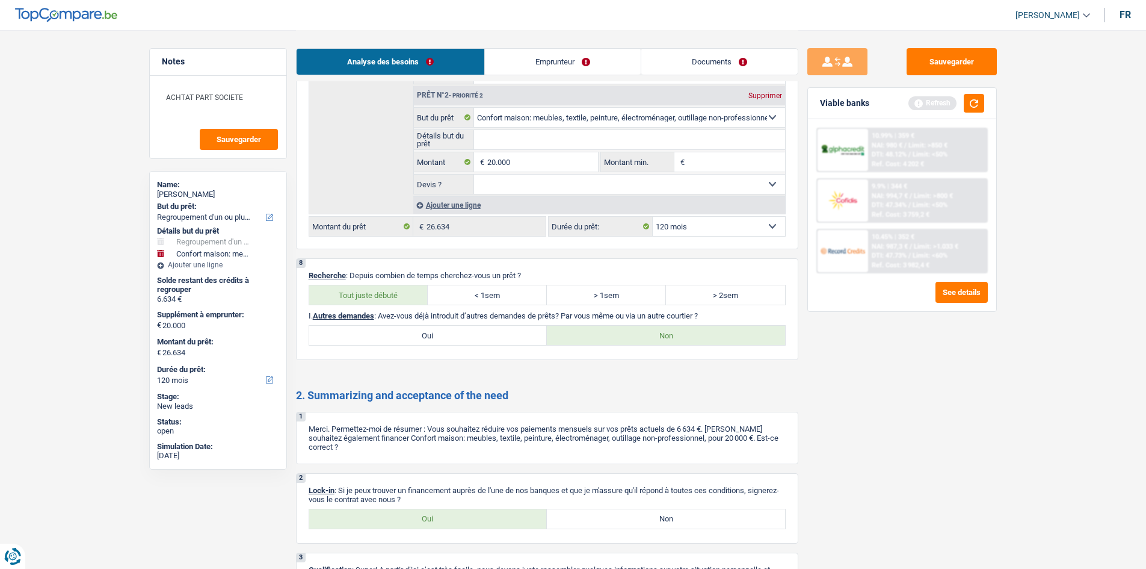
scroll to position [1921, 0]
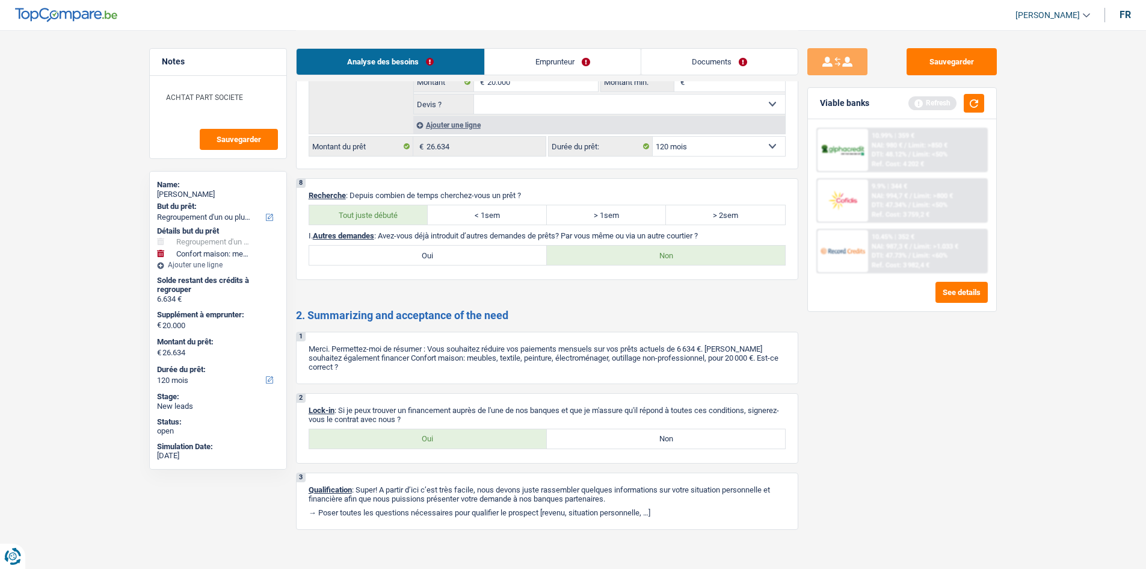
click at [351, 430] on label "Oui" at bounding box center [428, 438] width 238 height 19
click at [351, 430] on input "Oui" at bounding box center [428, 438] width 238 height 19
radio input "true"
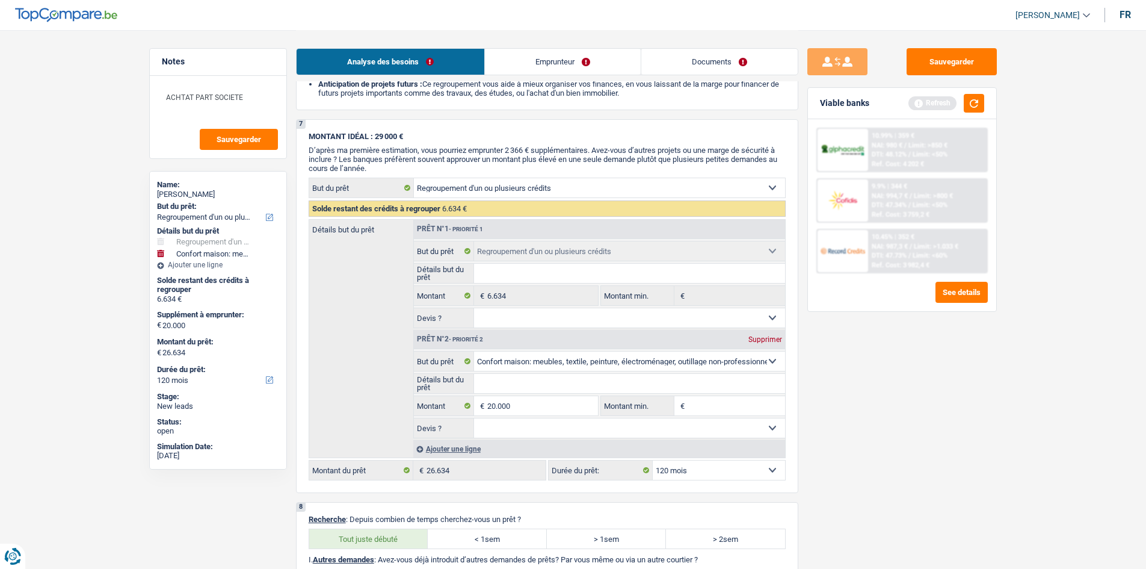
scroll to position [1500, 0]
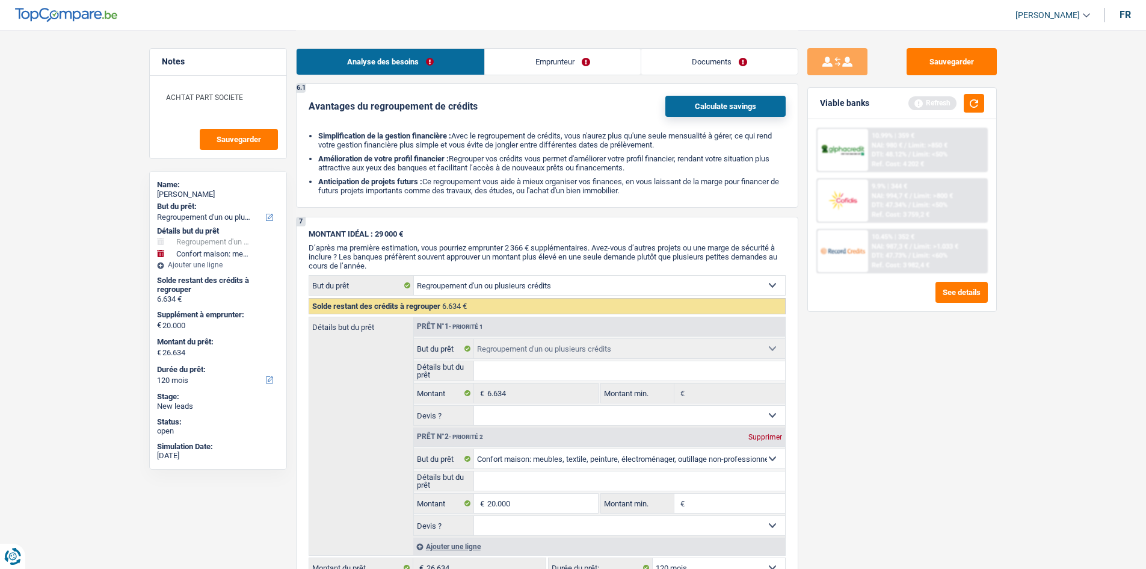
click at [566, 76] on div "Analyse des besoins Emprunteur Documents" at bounding box center [547, 55] width 502 height 51
click at [559, 66] on link "Emprunteur" at bounding box center [563, 62] width 156 height 26
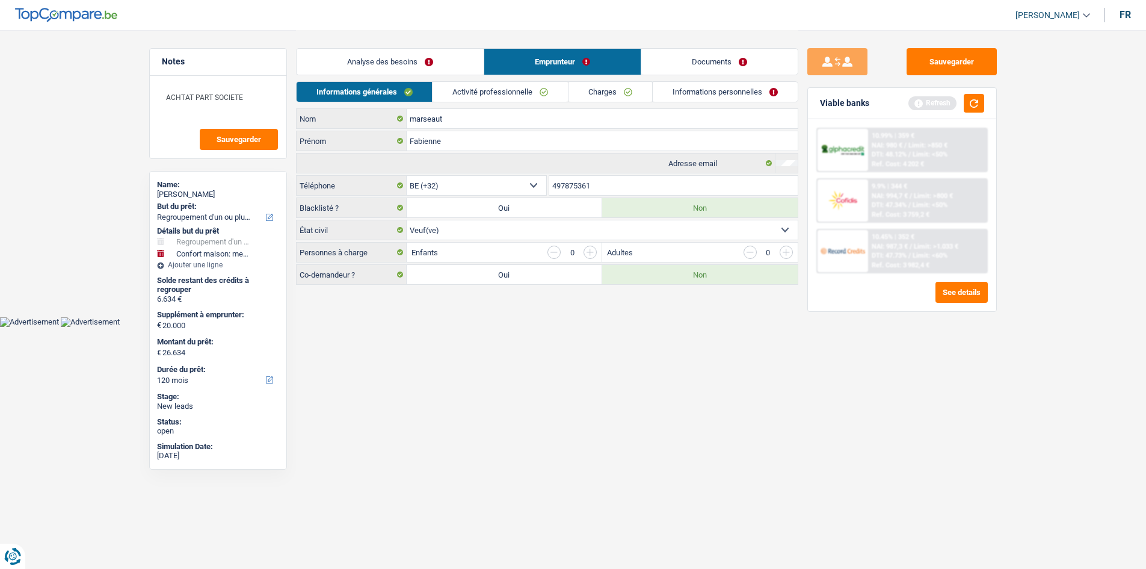
scroll to position [0, 0]
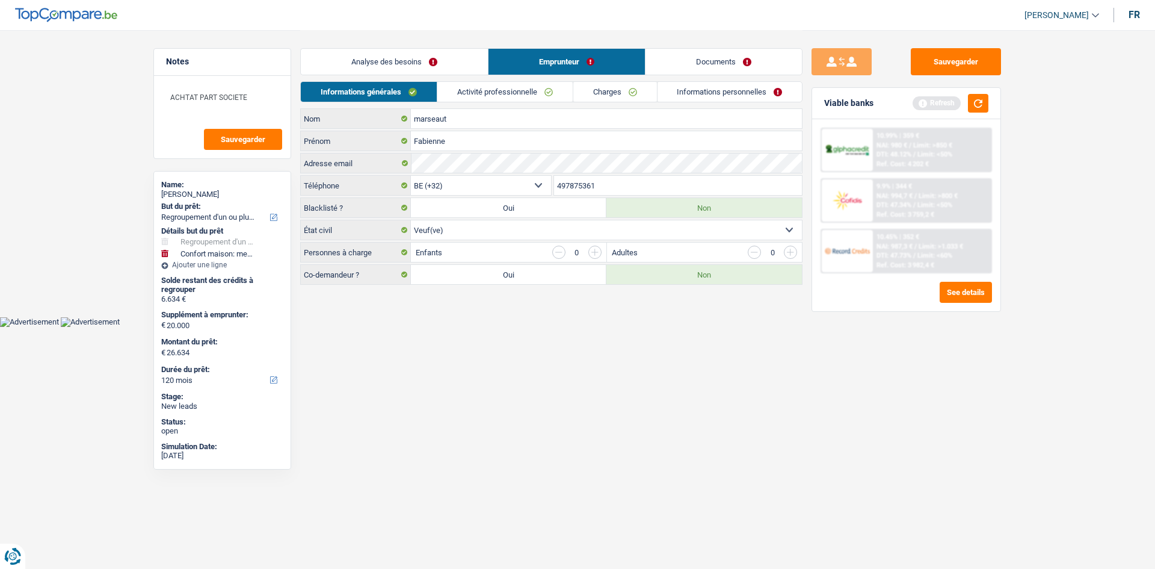
click at [486, 88] on link "Activité professionnelle" at bounding box center [504, 92] width 135 height 20
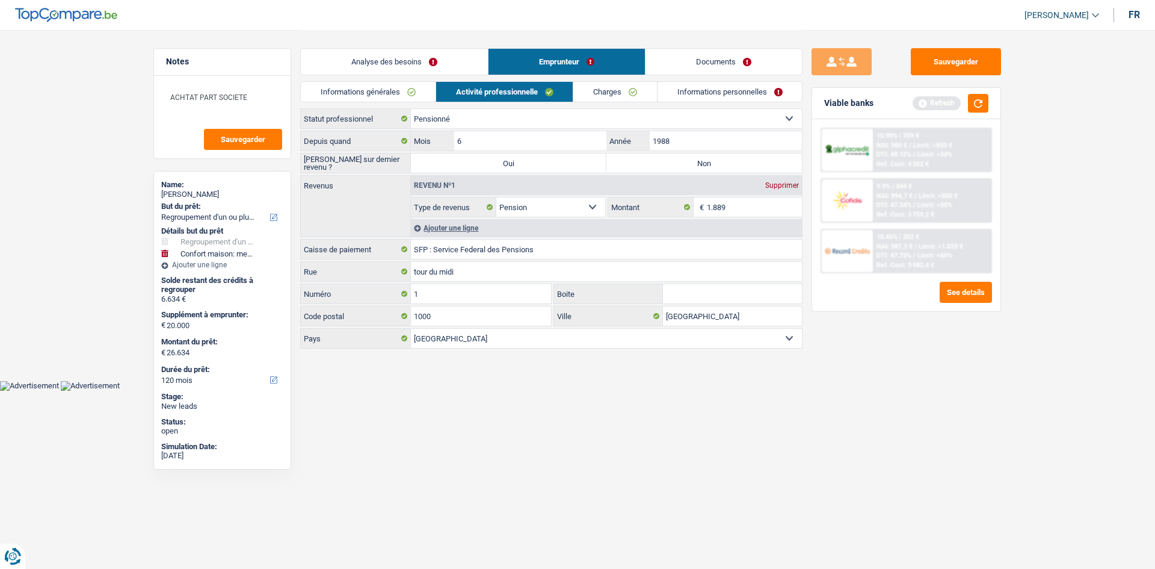
click at [641, 162] on label "Non" at bounding box center [705, 162] width 196 height 19
click at [641, 162] on input "Non" at bounding box center [705, 162] width 196 height 19
radio input "true"
click at [598, 91] on link "Charges" at bounding box center [615, 92] width 84 height 20
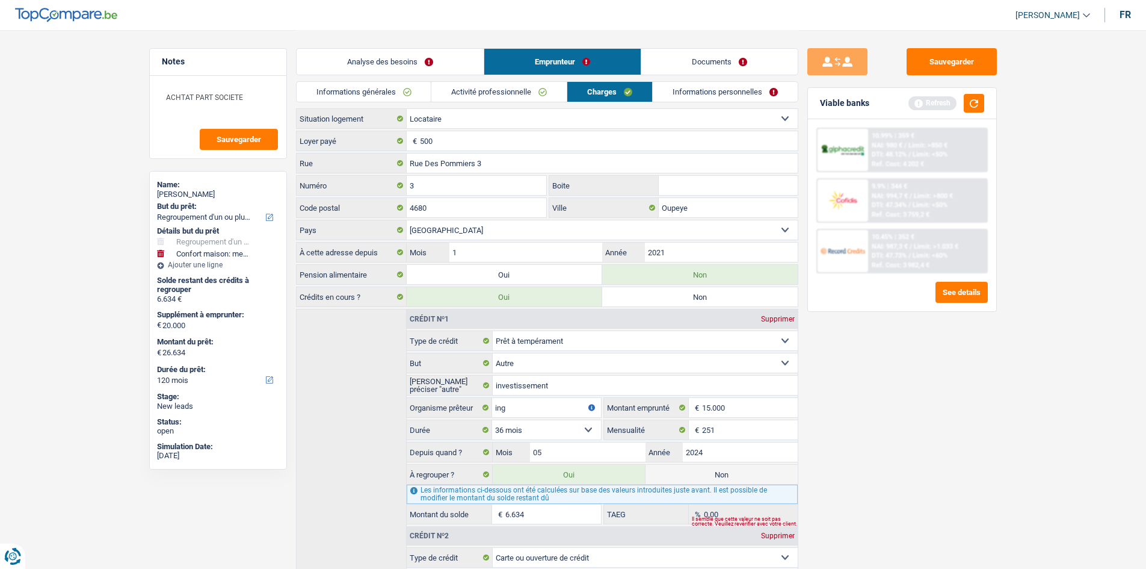
click at [763, 96] on link "Informations personnelles" at bounding box center [725, 92] width 145 height 20
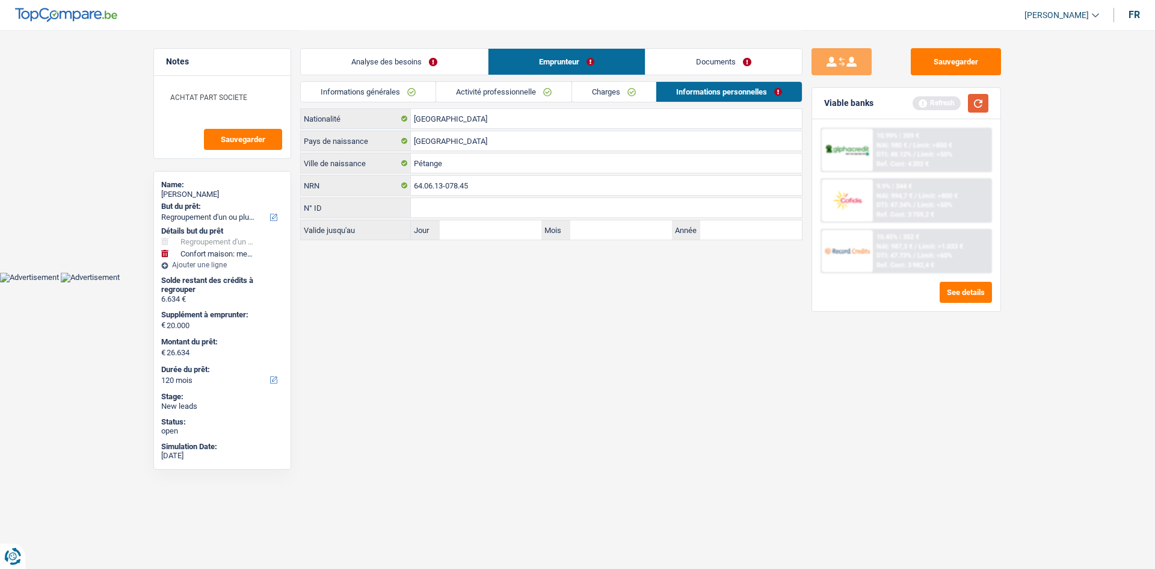
click at [972, 107] on button "button" at bounding box center [978, 103] width 20 height 19
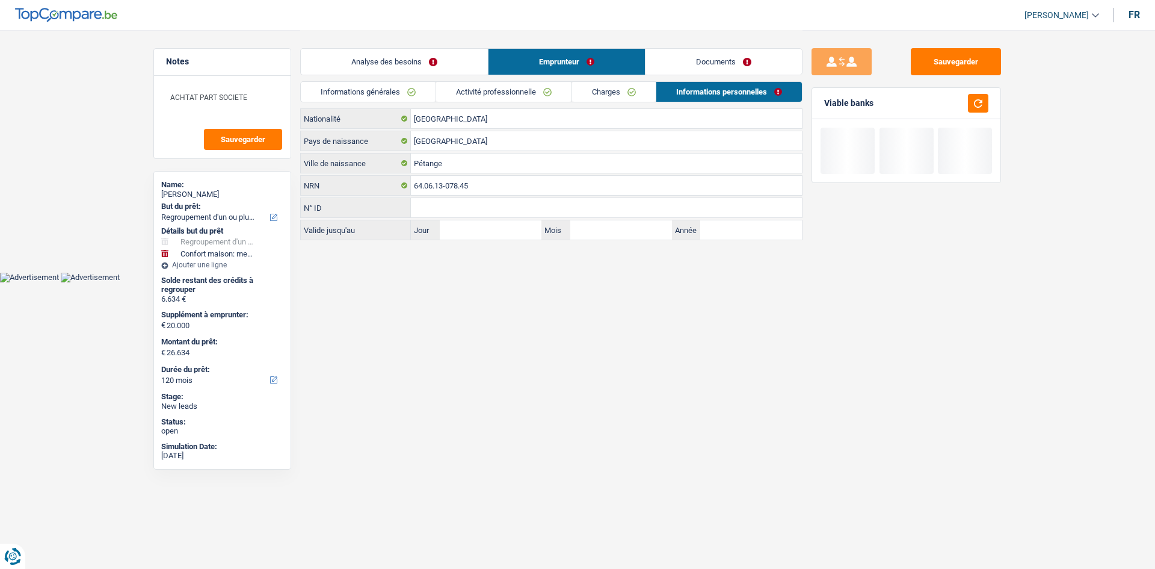
click at [456, 60] on link "Analyse des besoins" at bounding box center [394, 62] width 187 height 26
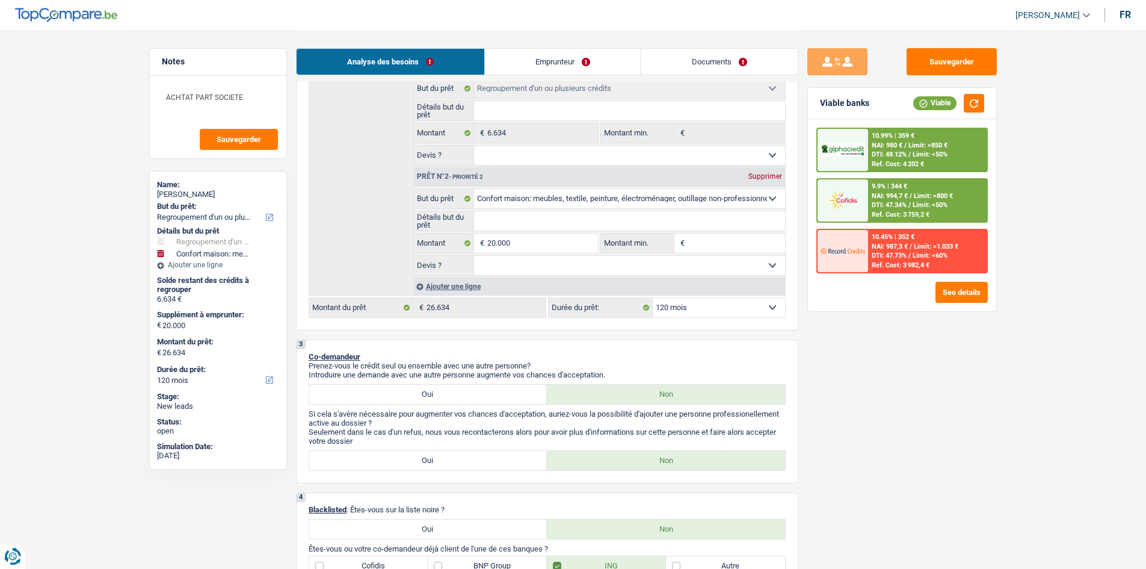
scroll to position [241, 0]
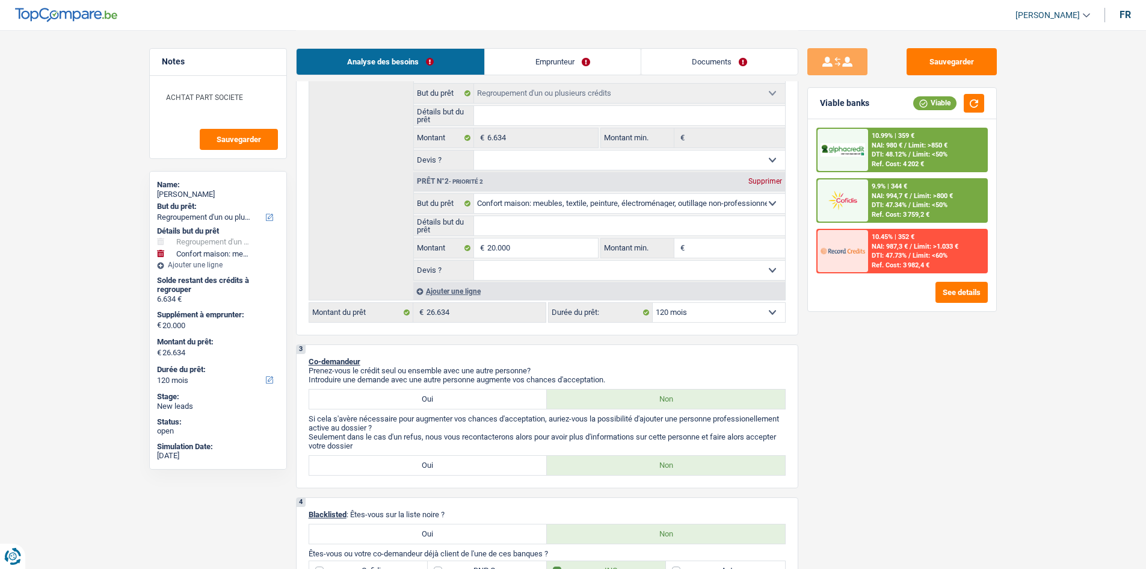
click at [907, 144] on span "/" at bounding box center [905, 145] width 2 height 8
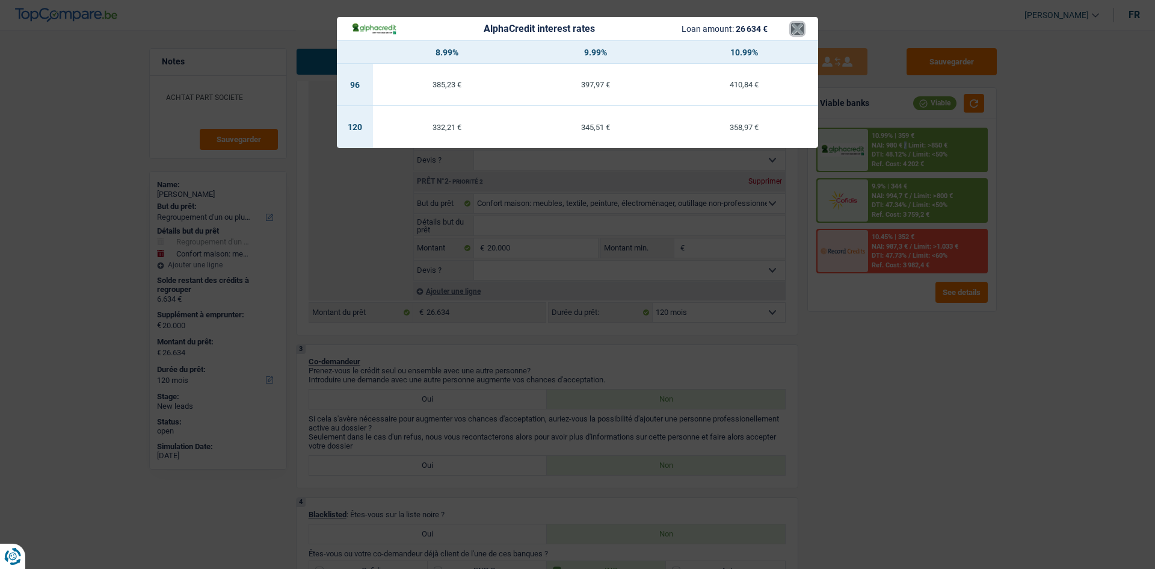
click at [794, 25] on button "×" at bounding box center [797, 29] width 13 height 12
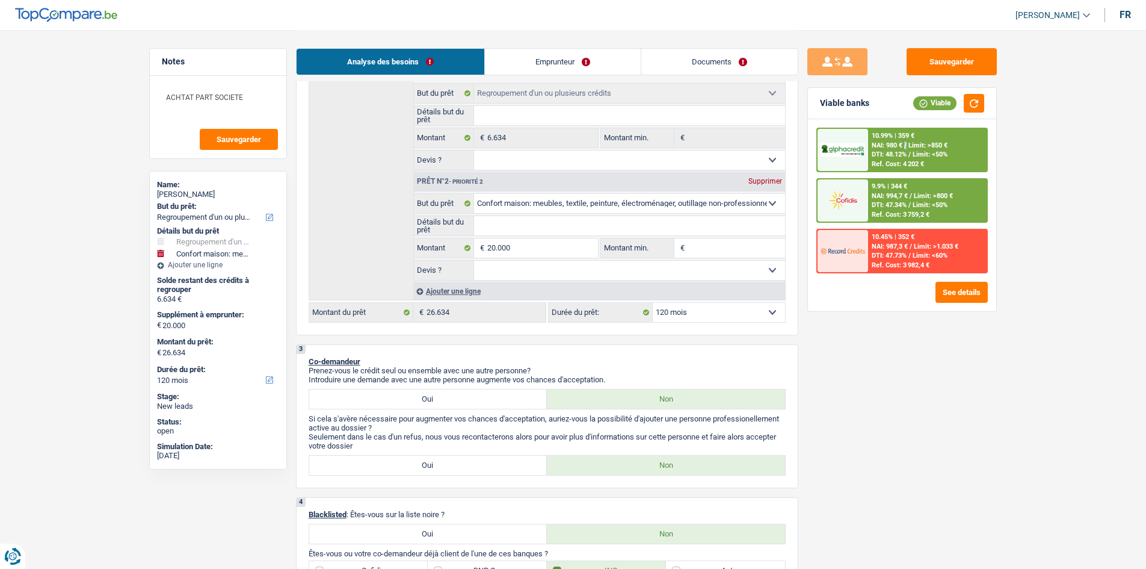
click at [713, 317] on select "12 mois 18 mois 24 mois 30 mois 36 mois 42 mois 48 mois 60 mois 72 mois 84 mois…" at bounding box center [719, 312] width 132 height 19
select select "84"
click at [653, 303] on select "12 mois 18 mois 24 mois 30 mois 36 mois 42 mois 48 mois 60 mois 72 mois 84 mois…" at bounding box center [719, 312] width 132 height 19
select select "84"
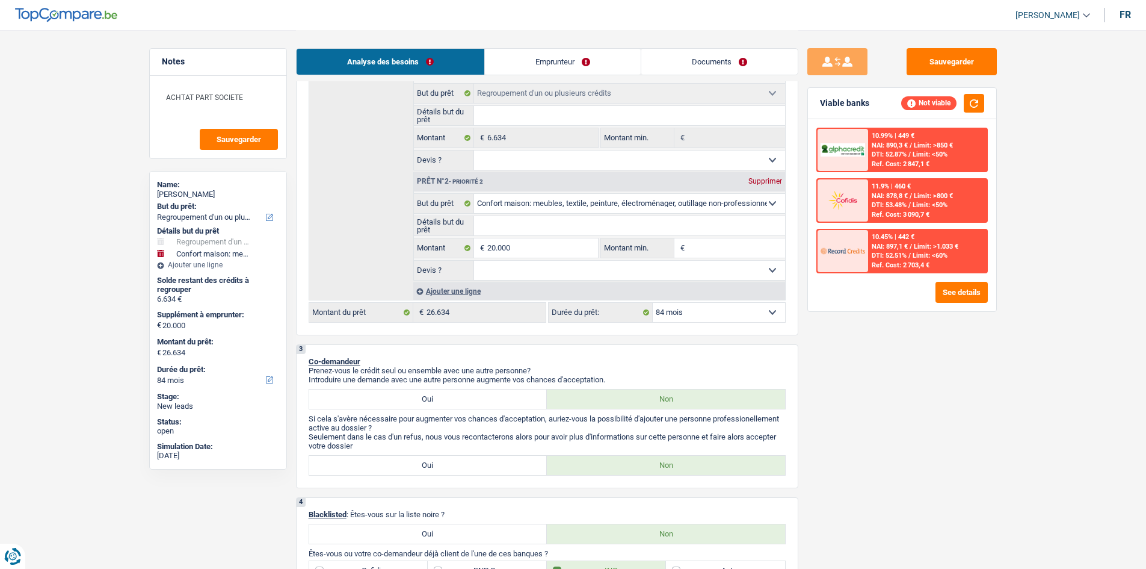
drag, startPoint x: 704, startPoint y: 304, endPoint x: 699, endPoint y: 311, distance: 8.1
click at [702, 306] on select "12 mois 18 mois 24 mois 30 mois 36 mois 42 mois 48 mois 60 mois 72 mois 84 mois…" at bounding box center [719, 312] width 132 height 19
select select "96"
click at [653, 303] on select "12 mois 18 mois 24 mois 30 mois 36 mois 42 mois 48 mois 60 mois 72 mois 84 mois…" at bounding box center [719, 312] width 132 height 19
select select "96"
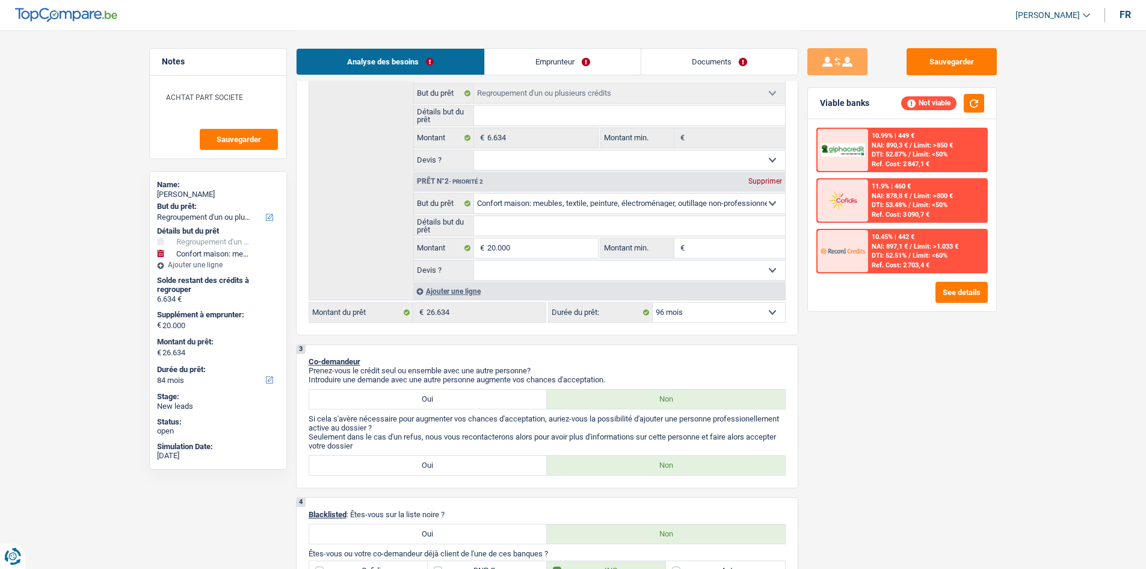
select select "96"
click at [702, 319] on select "12 mois 18 mois 24 mois 30 mois 36 mois 42 mois 48 mois 60 mois 72 mois 84 mois…" at bounding box center [719, 312] width 132 height 19
select select "120"
click at [653, 303] on select "12 mois 18 mois 24 mois 30 mois 36 mois 42 mois 48 mois 60 mois 72 mois 84 mois…" at bounding box center [719, 312] width 132 height 19
select select "120"
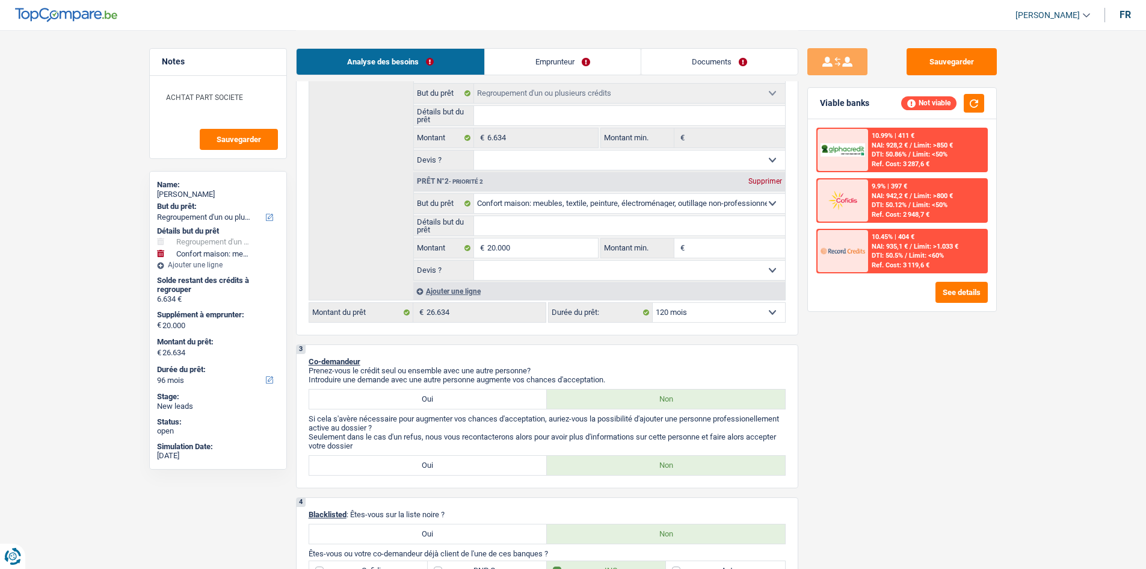
select select "120"
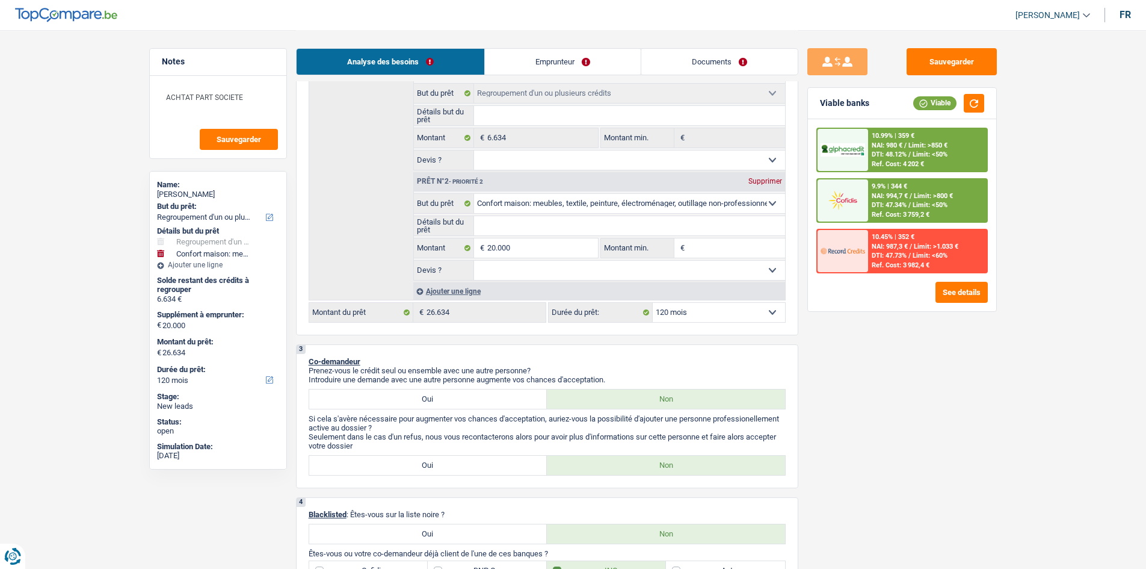
click at [907, 154] on span "DTI: 48.12%" at bounding box center [889, 154] width 35 height 8
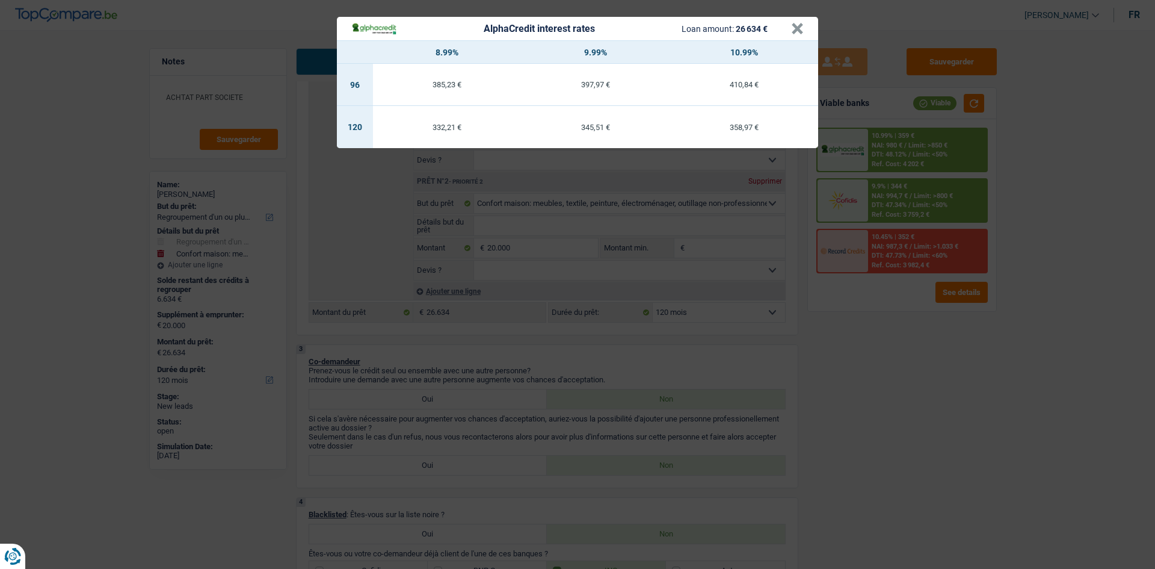
click at [806, 30] on header "AlphaCredit interest rates Loan amount: 26 634 € ×" at bounding box center [577, 28] width 481 height 23
click at [800, 24] on button "×" at bounding box center [797, 29] width 13 height 12
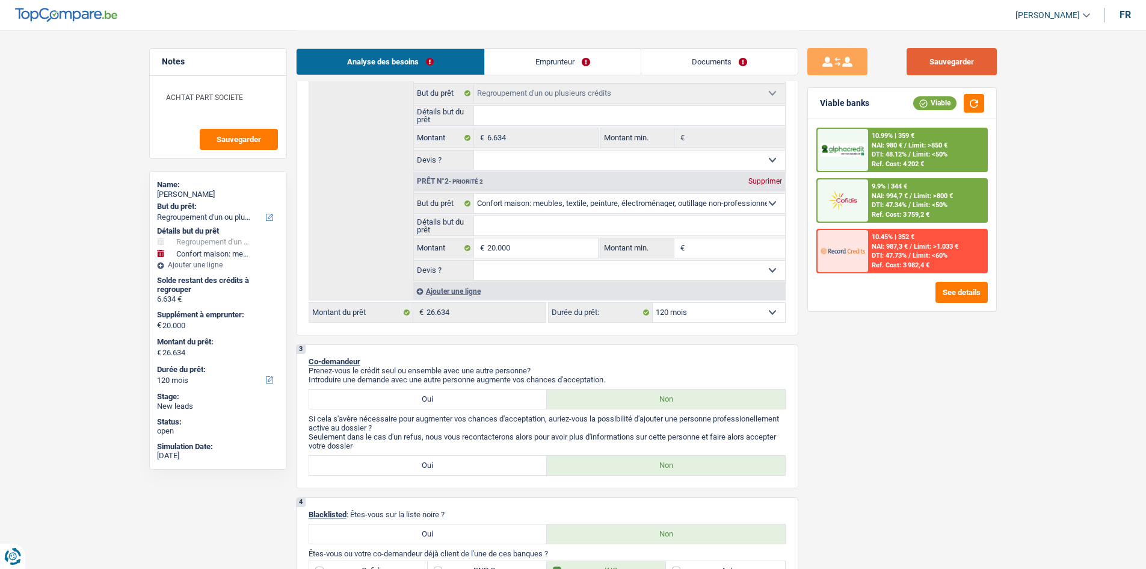
click at [951, 54] on button "Sauvegarder" at bounding box center [952, 61] width 90 height 27
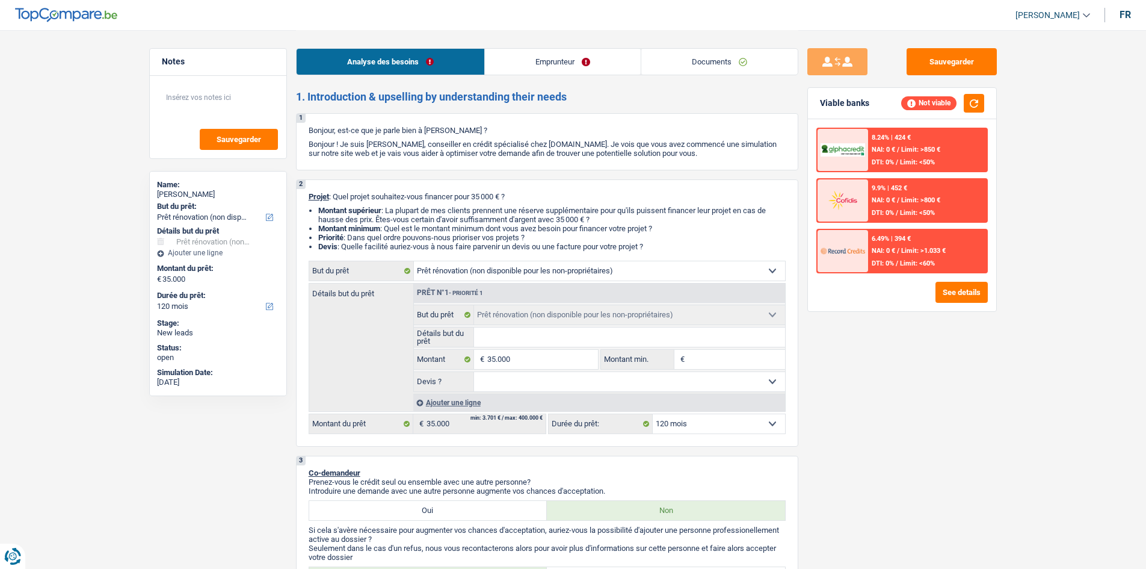
select select "renovation"
select select "120"
select select "renovation"
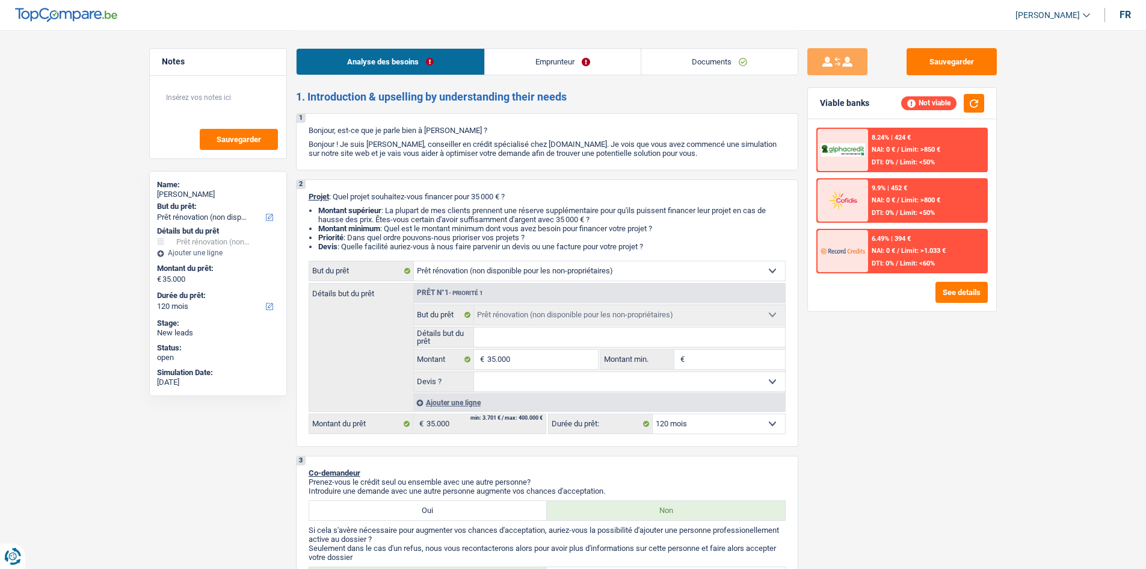
select select "120"
select select "renovation"
select select "120"
click at [713, 359] on input "Montant min." at bounding box center [736, 359] width 97 height 19
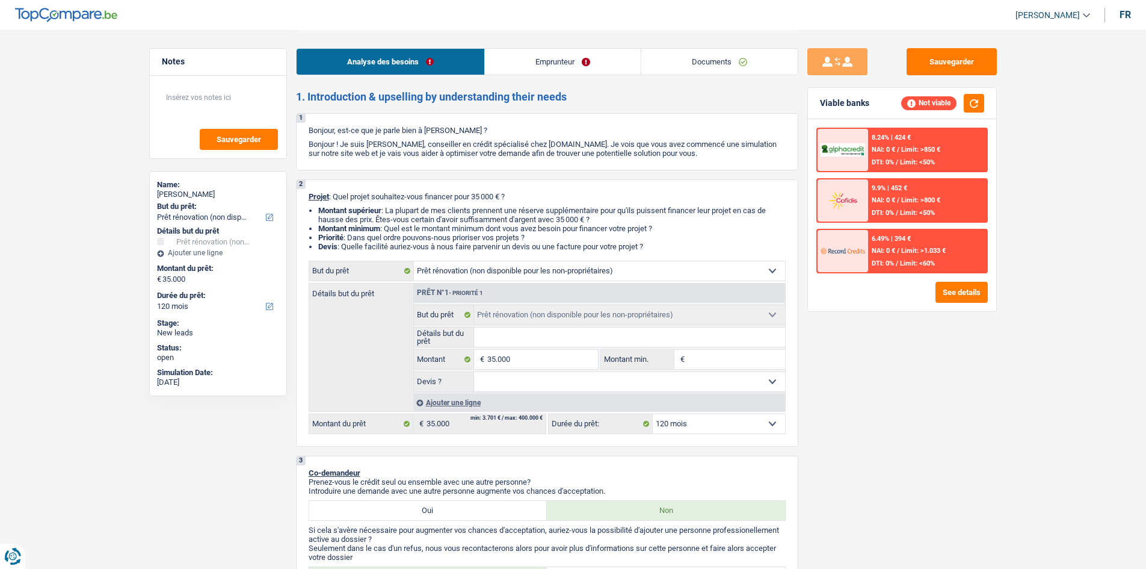
type input "3"
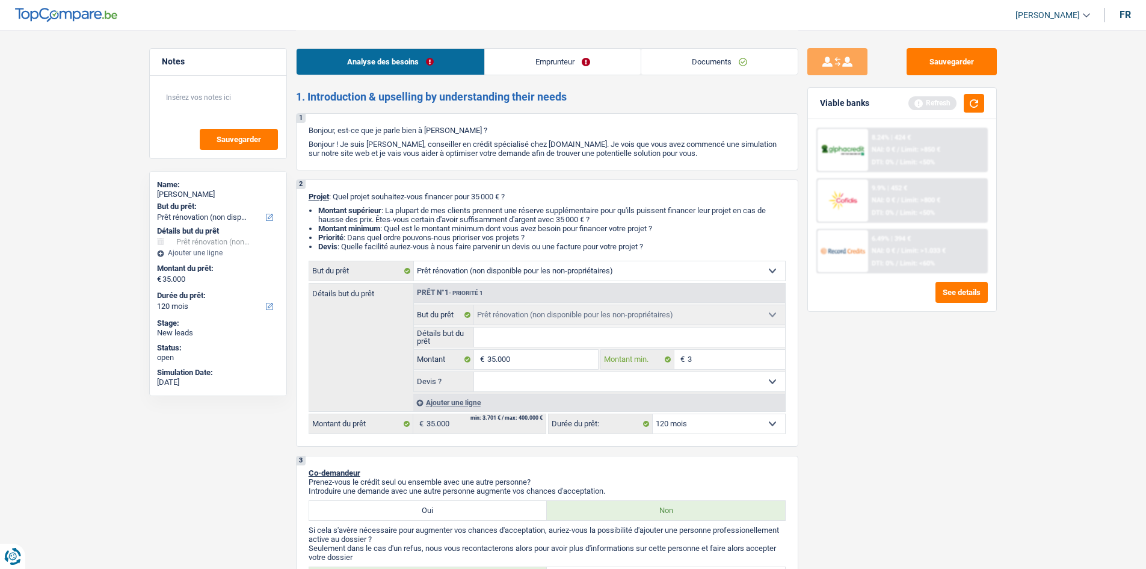
type input "3"
click at [540, 331] on input "Détails but du prêt" at bounding box center [629, 336] width 311 height 19
type input "t"
type input "te"
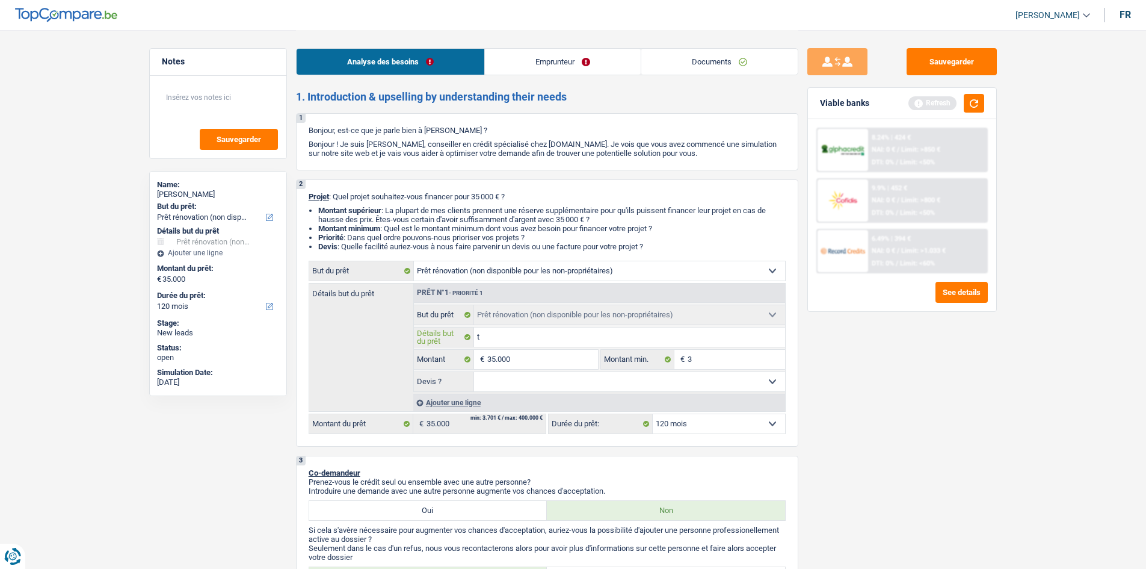
type input "te"
type input "t"
type input "v"
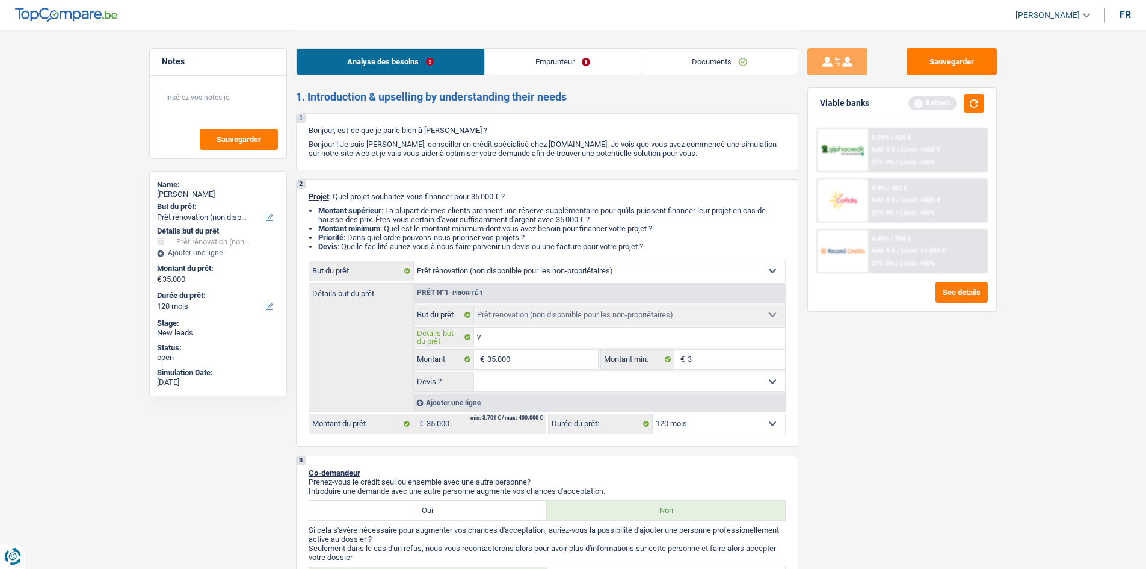
type input "ve"
type input "v"
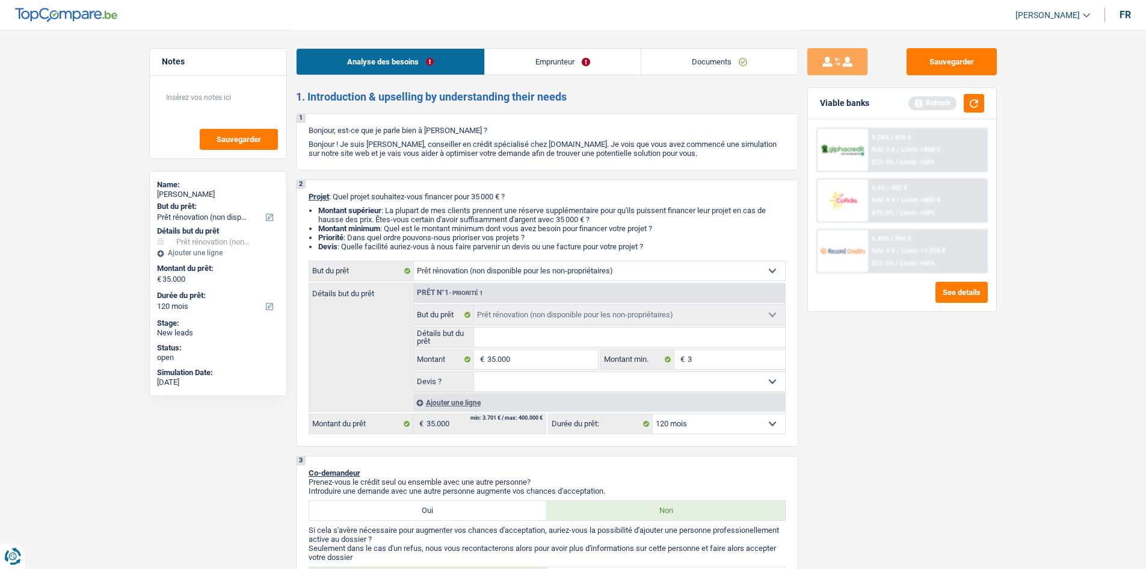
type input "v"
type input "ve"
type input "ver"
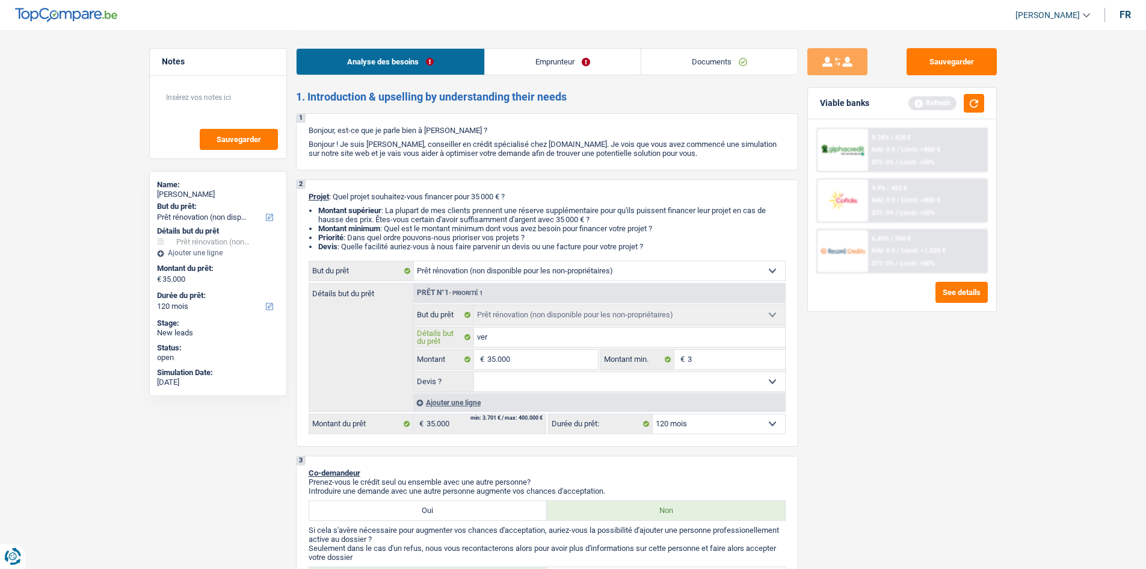
type input "verr"
type input "verra"
type input "verran"
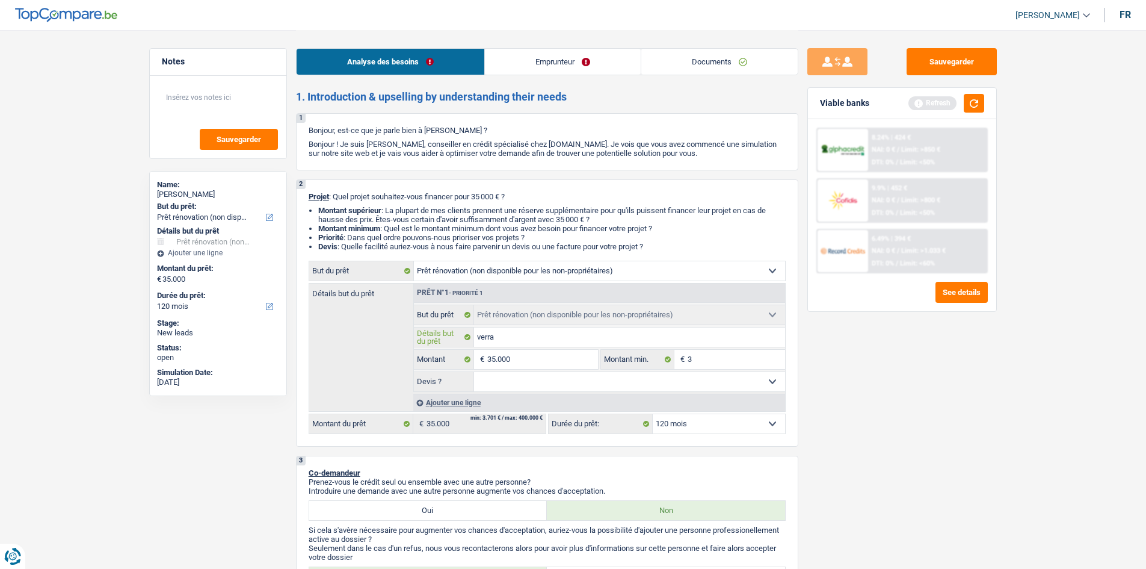
type input "verran"
type input "verrand"
type input "verranda"
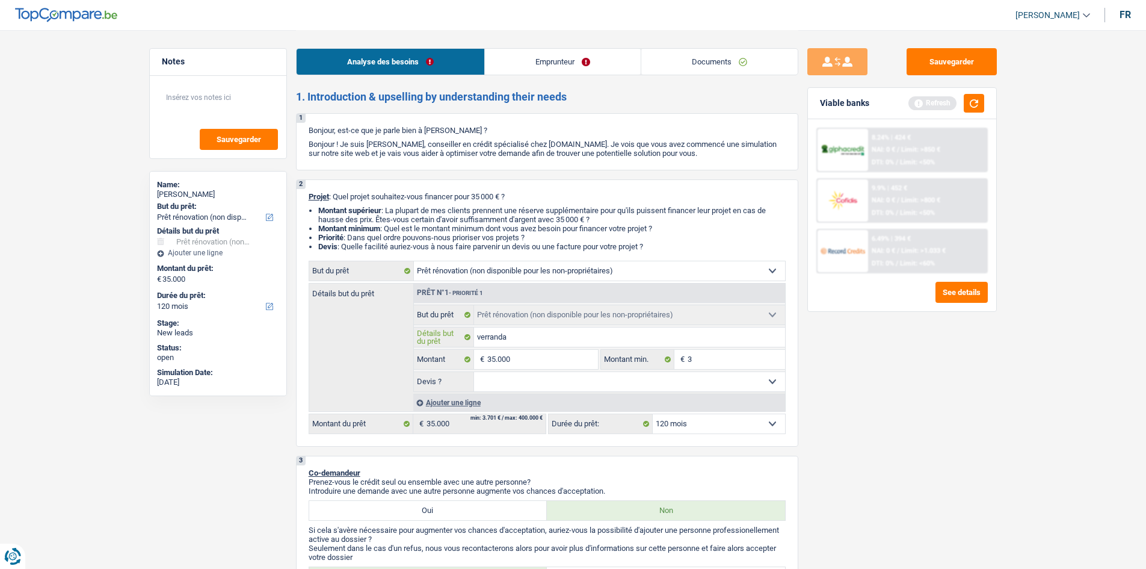
type input "verranda"
type input "verranda +"
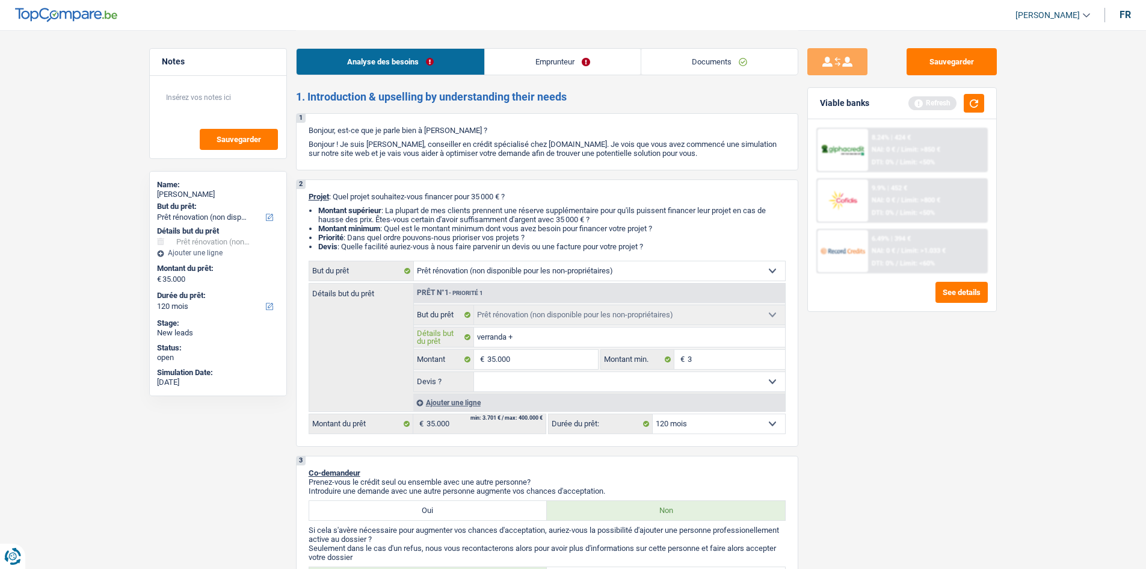
type input "verranda +"
type input "verranda + t"
type input "verranda + te"
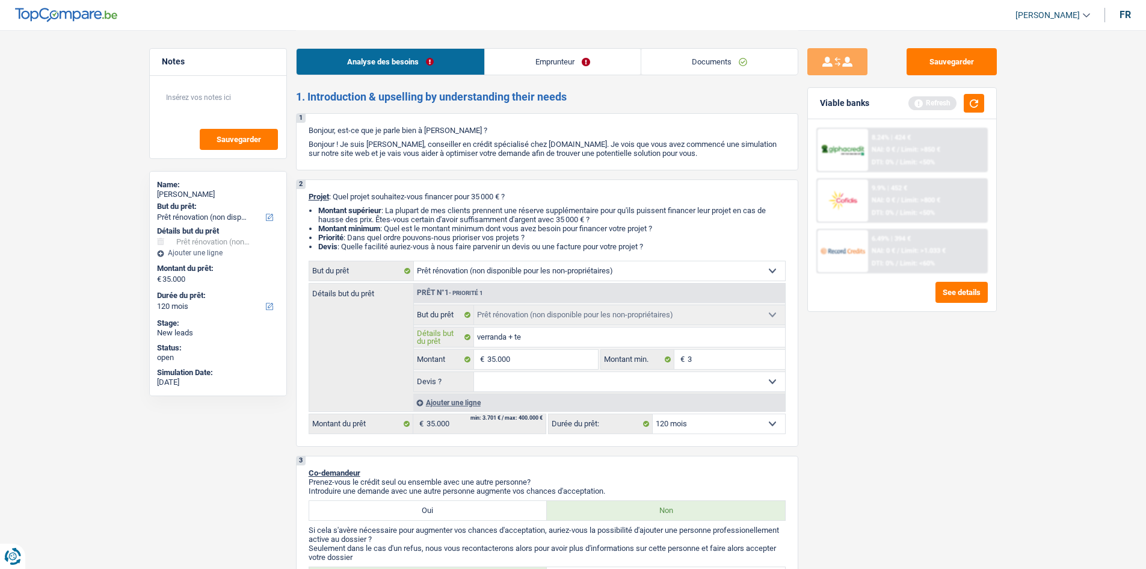
type input "verranda + ter"
type input "verranda + terr"
type input "verranda + terra"
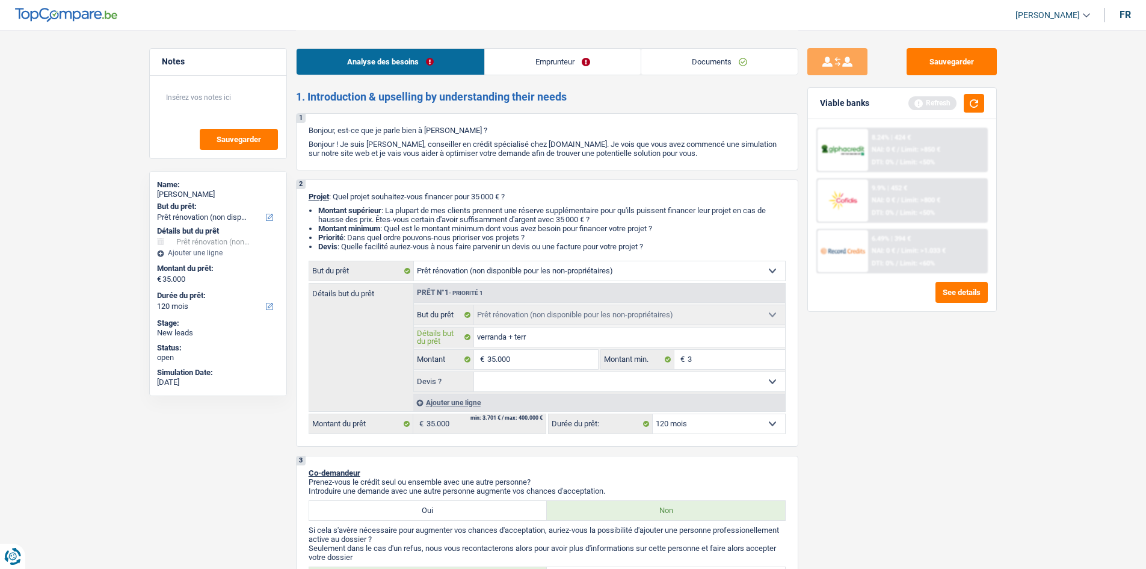
type input "verranda + terra"
type input "verranda + terras"
type input "verranda + terrase"
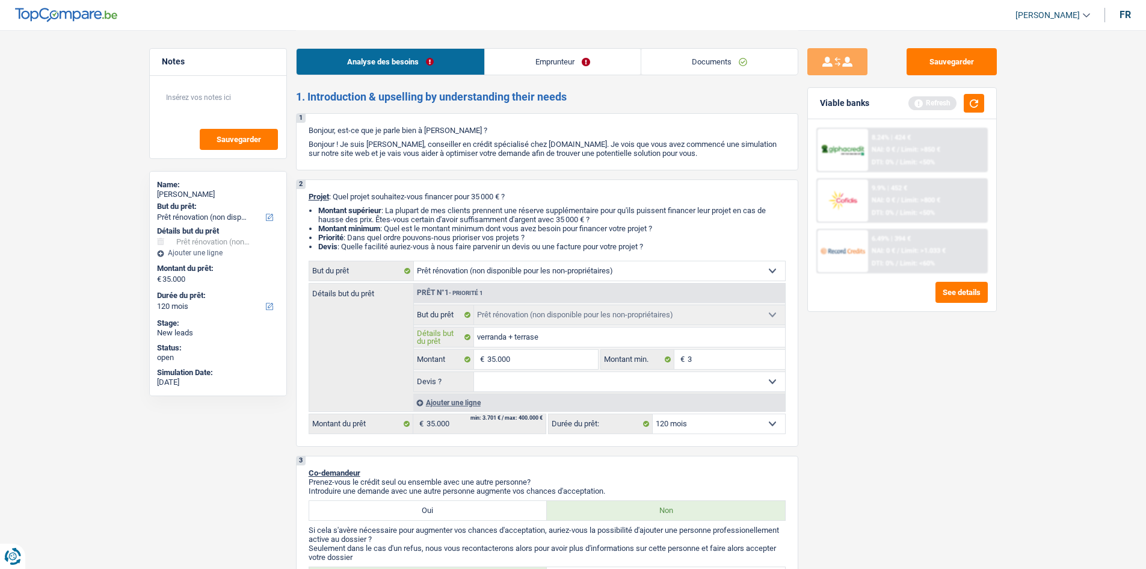
type input "verranda + terrase"
click at [737, 363] on input "3" at bounding box center [736, 359] width 97 height 19
click at [628, 368] on label "Montant min." at bounding box center [637, 359] width 73 height 19
click at [688, 368] on input "Montant min." at bounding box center [736, 359] width 97 height 19
click at [626, 373] on select "Oui Non Non répondu Sélectionner une option" at bounding box center [629, 381] width 311 height 19
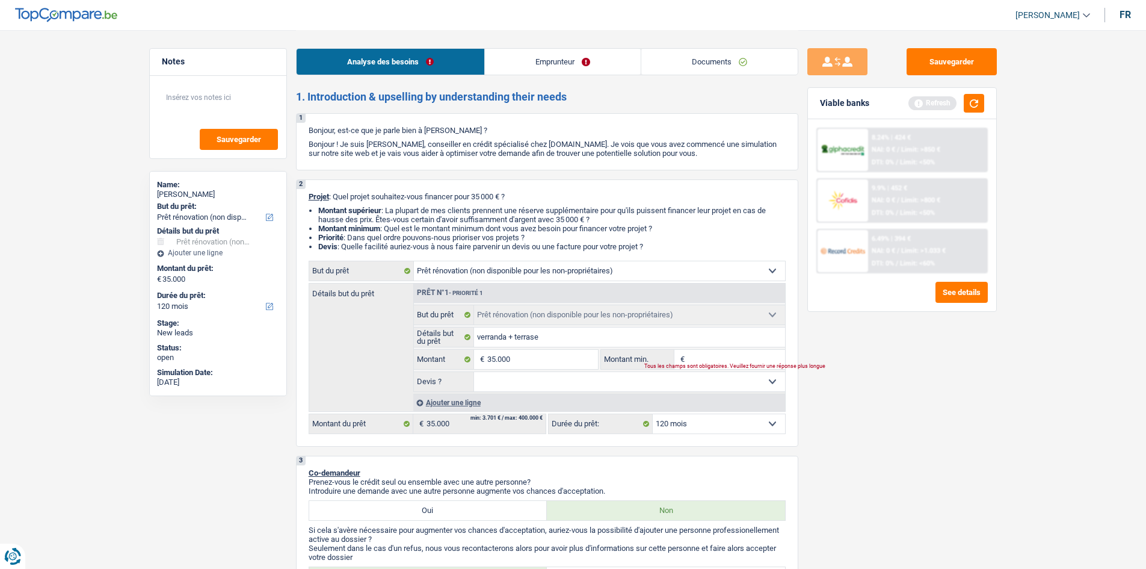
select select "yes"
click at [474, 372] on select "Oui Non Non répondu Sélectionner une option" at bounding box center [629, 381] width 311 height 19
select select "yes"
click at [702, 364] on div "Tous les champs sont obligatoires. Veuillez fournir une réponse plus longue" at bounding box center [708, 366] width 126 height 5
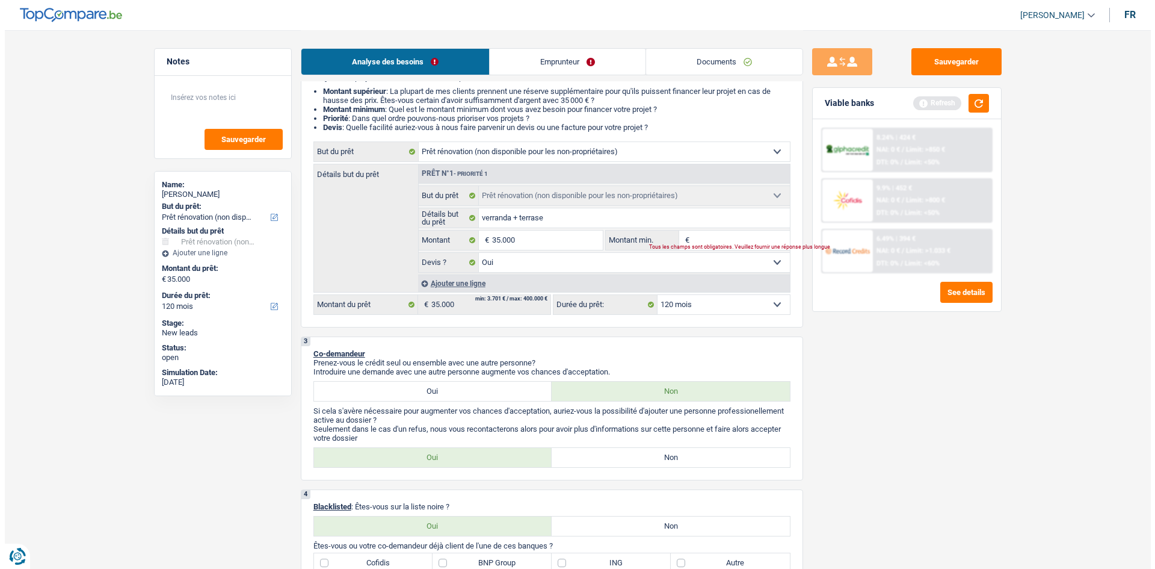
scroll to position [120, 0]
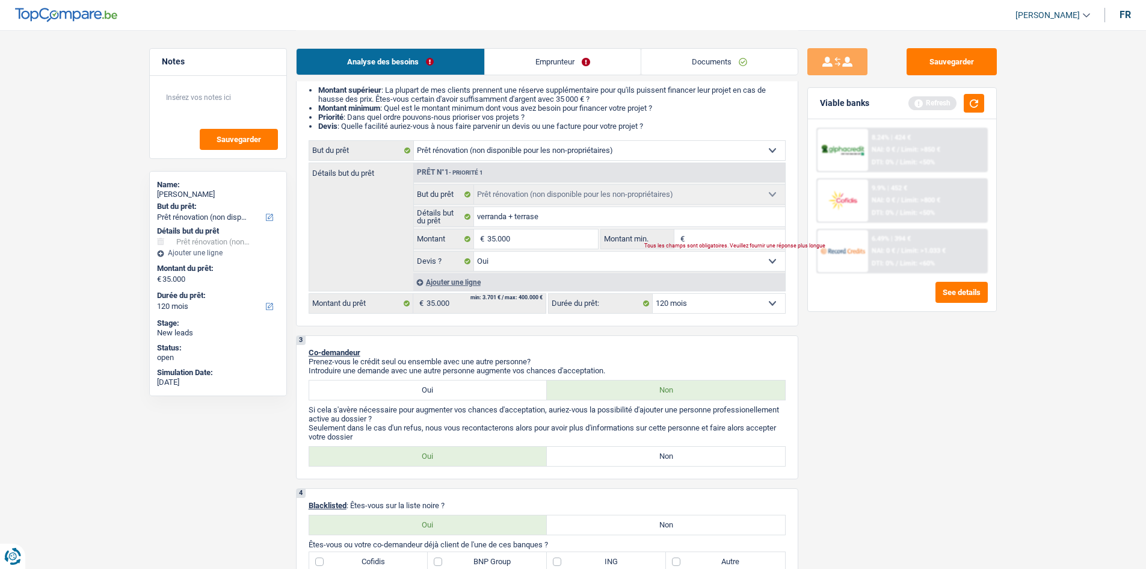
click at [867, 250] on div "6.49% | 394 € NAI: 0 € / Limit: >1.033 € DTI: 0% / Limit: <60%" at bounding box center [903, 251] width 172 height 45
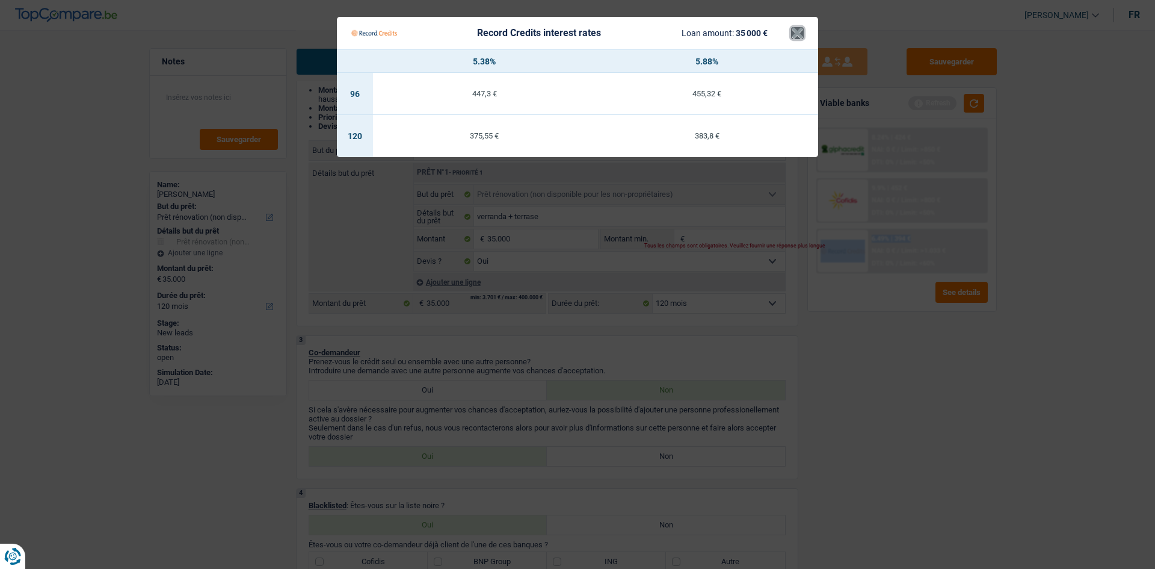
click at [795, 30] on button "×" at bounding box center [797, 33] width 13 height 12
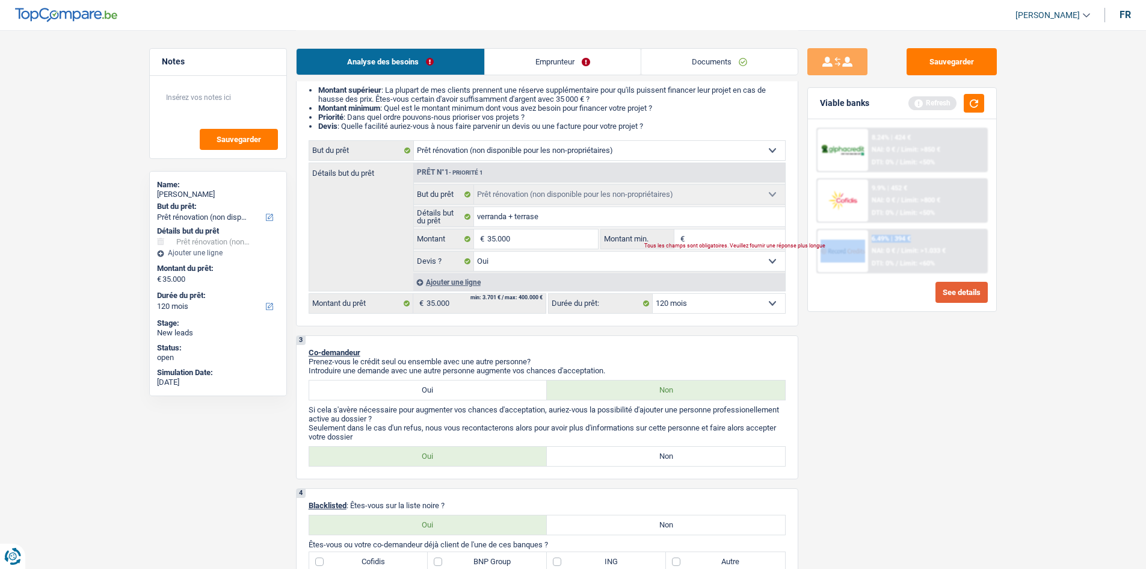
click at [941, 301] on button "See details" at bounding box center [962, 292] width 52 height 21
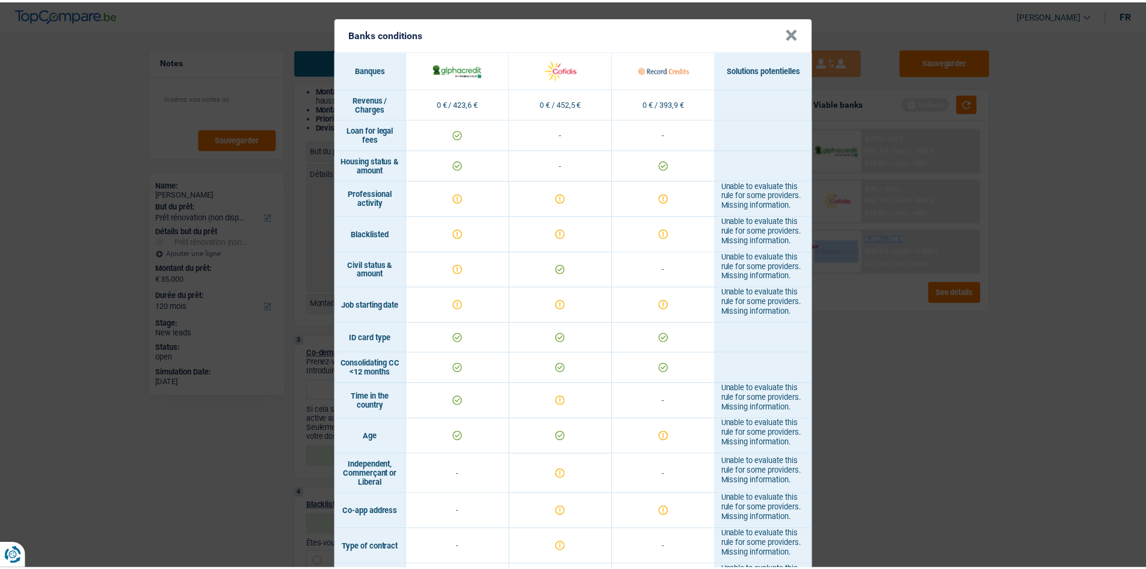
scroll to position [0, 0]
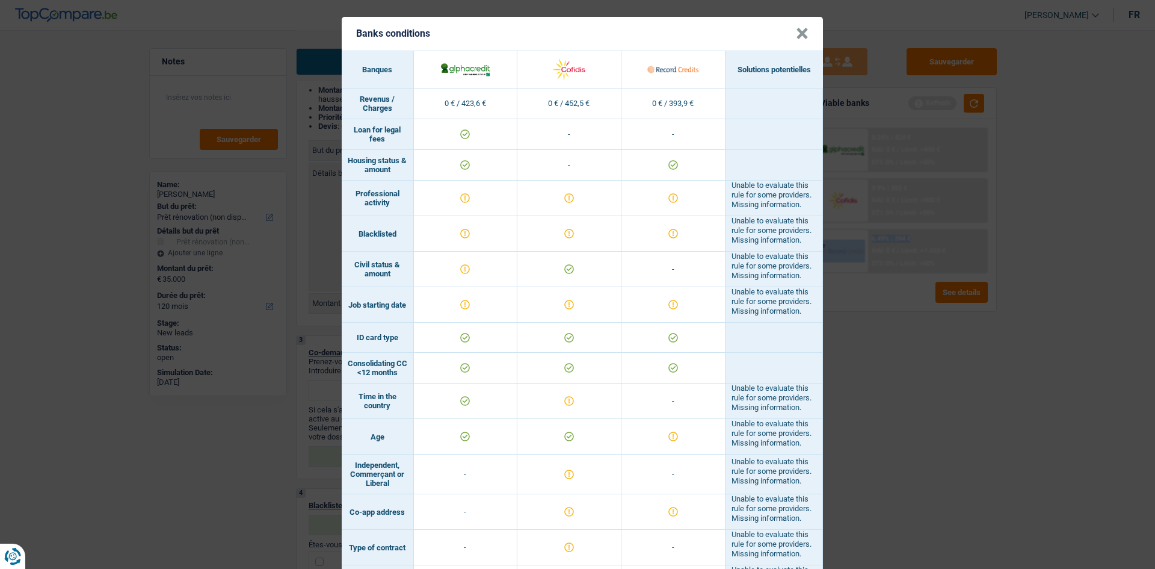
click at [803, 30] on button "×" at bounding box center [802, 34] width 13 height 12
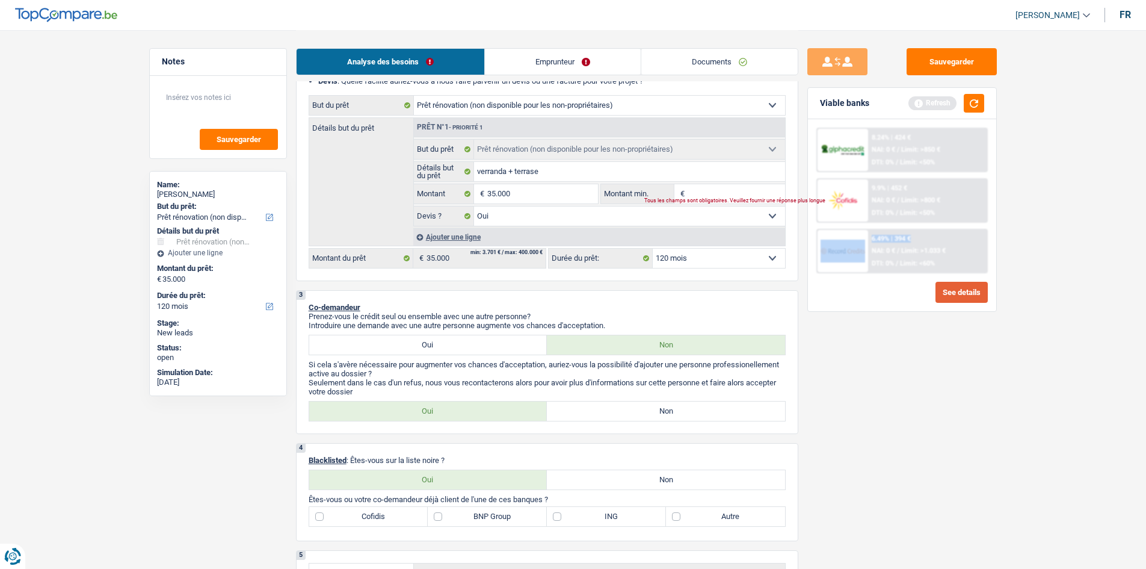
scroll to position [241, 0]
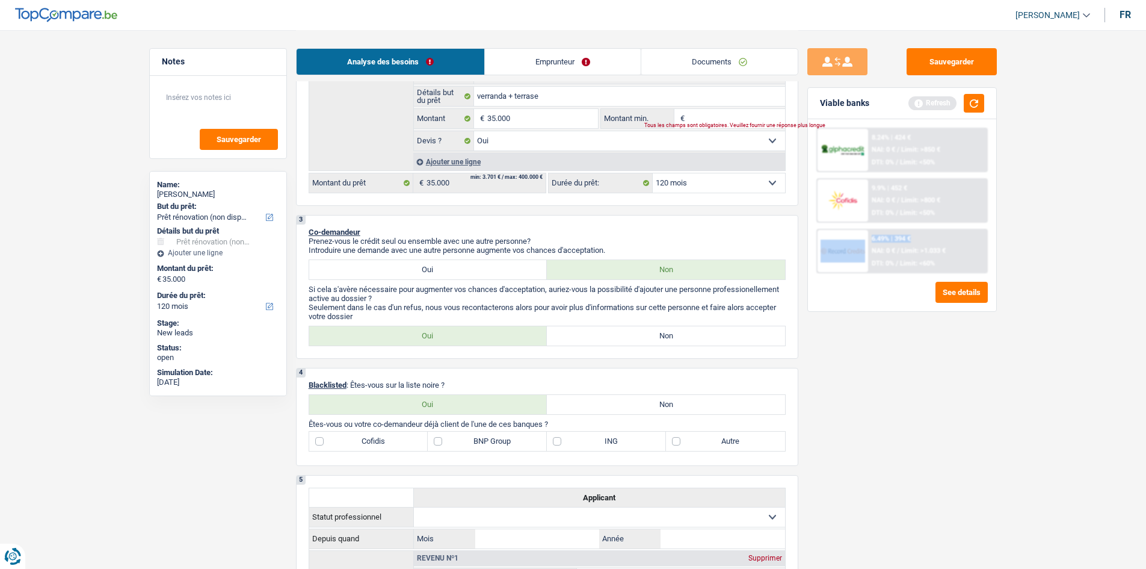
click at [561, 57] on link "Emprunteur" at bounding box center [563, 62] width 156 height 26
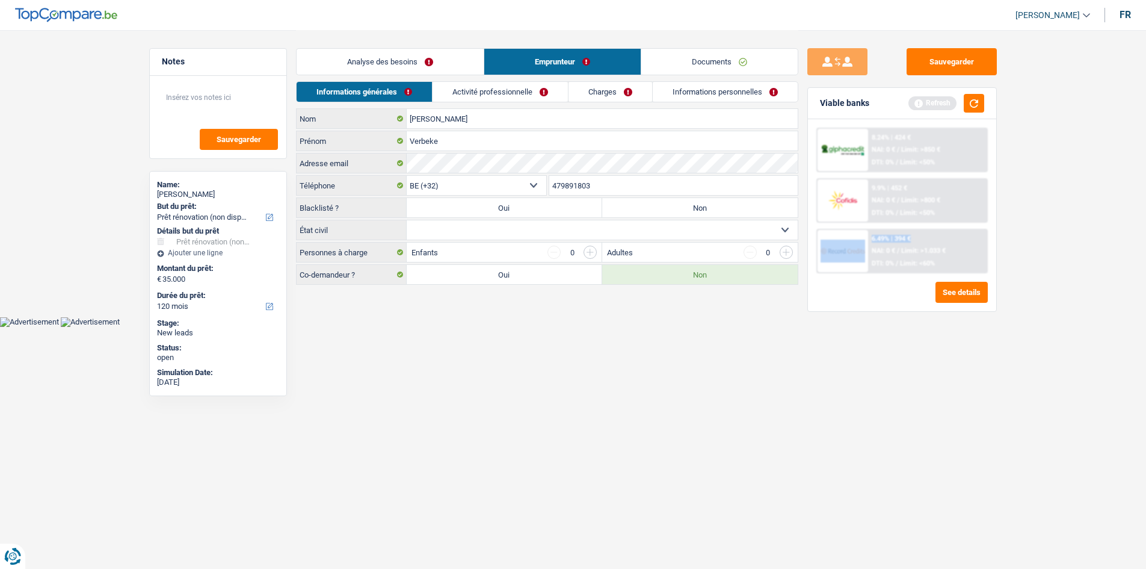
scroll to position [0, 0]
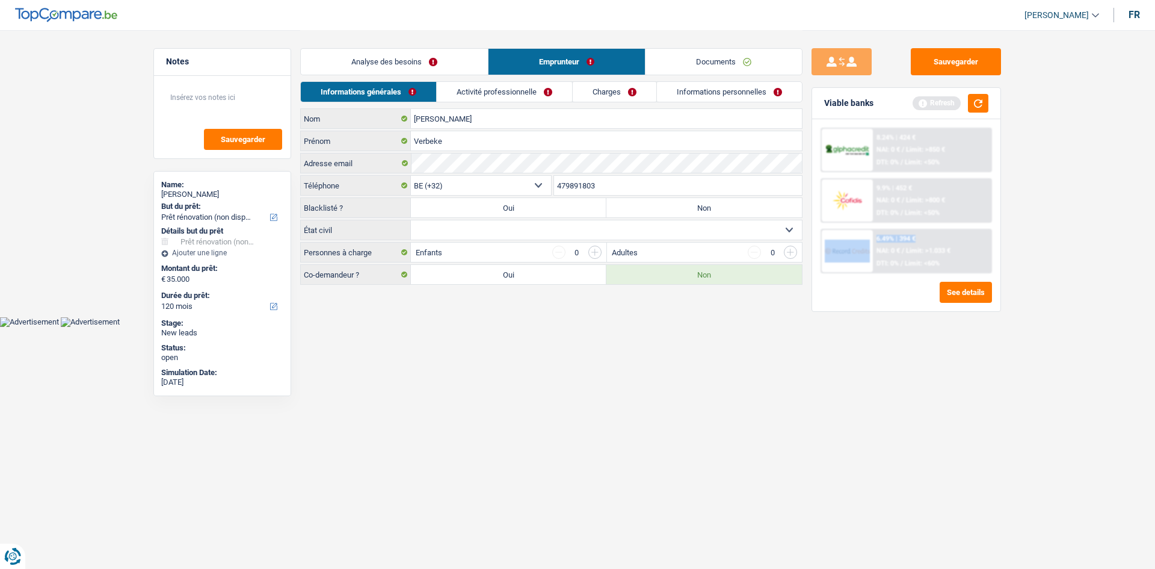
click at [492, 96] on link "Activité professionnelle" at bounding box center [504, 92] width 135 height 20
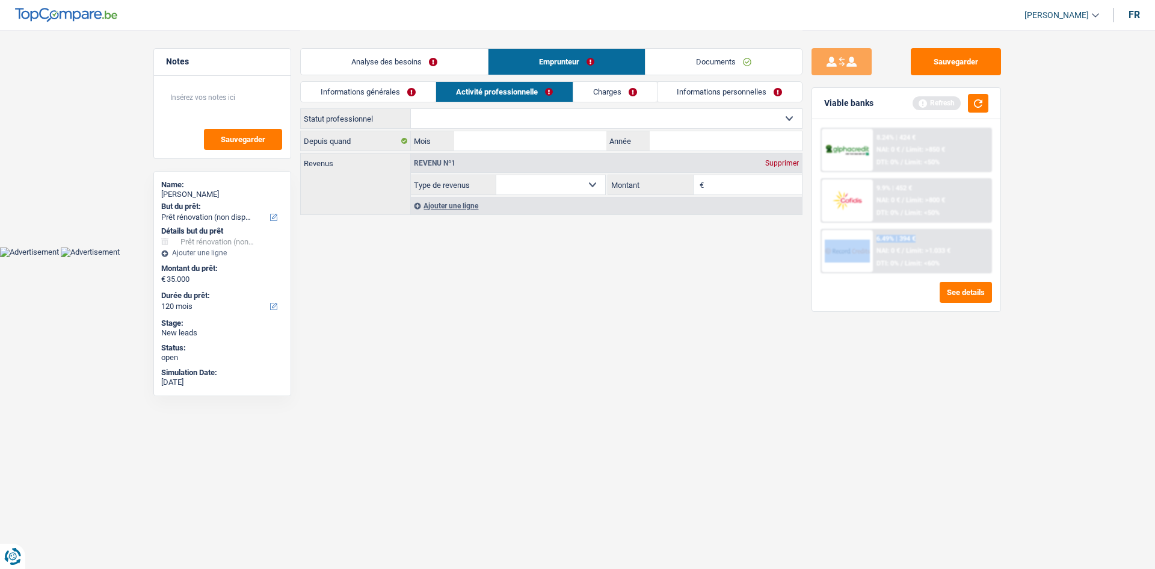
drag, startPoint x: 531, startPoint y: 120, endPoint x: 524, endPoint y: 123, distance: 7.3
click at [530, 120] on select "Ouvrier Employé privé Employé public Invalide Indépendant Pensionné Chômeur Mut…" at bounding box center [606, 118] width 391 height 19
drag, startPoint x: 938, startPoint y: 419, endPoint x: 933, endPoint y: 403, distance: 17.1
click at [936, 416] on div "Sauvegarder Viable banks Refresh 8.24% | 424 € NAI: 0 € / Limit: >850 € DTI: 0%…" at bounding box center [907, 298] width 208 height 501
drag, startPoint x: 983, startPoint y: 106, endPoint x: 976, endPoint y: 105, distance: 7.2
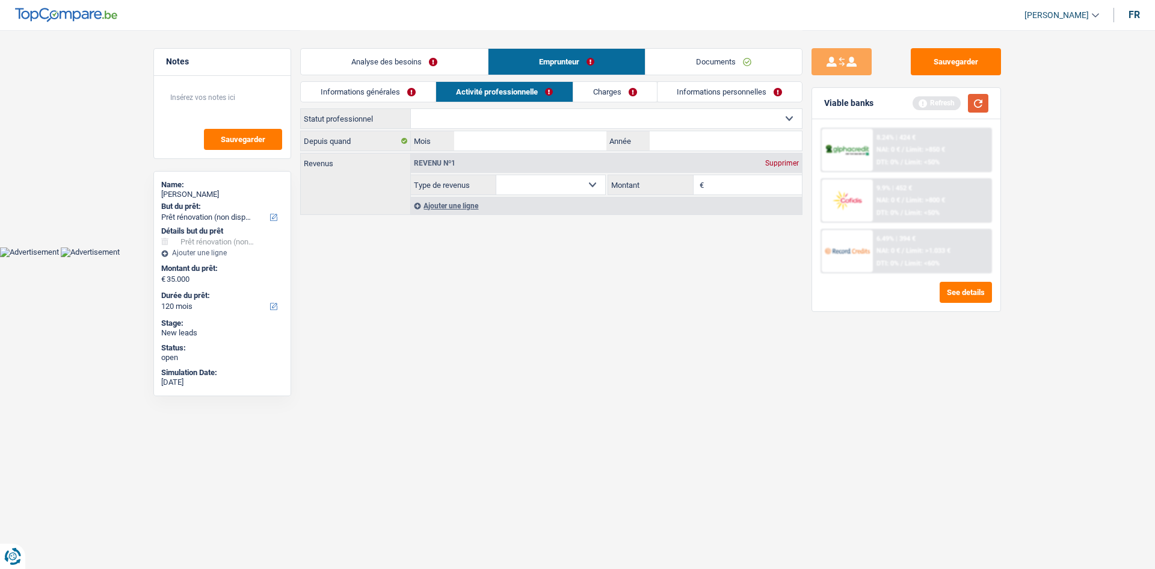
click at [980, 105] on button "button" at bounding box center [978, 103] width 20 height 19
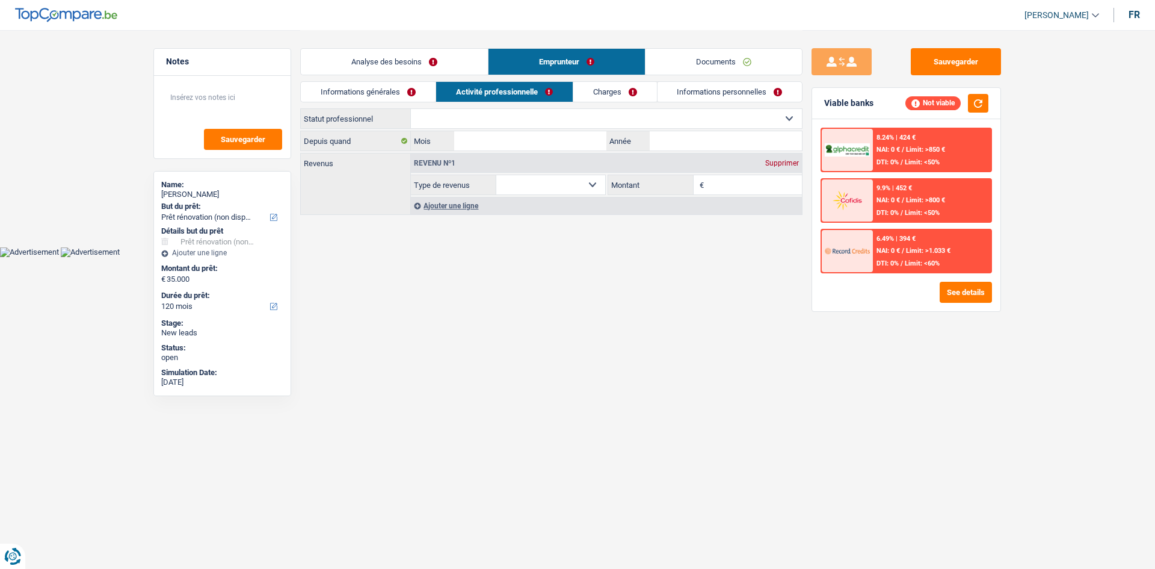
click at [661, 125] on select "Ouvrier Employé privé Employé public Invalide Indépendant Pensionné Chômeur Mut…" at bounding box center [606, 118] width 391 height 19
click at [915, 253] on span "Limit: >1.033 €" at bounding box center [928, 251] width 45 height 8
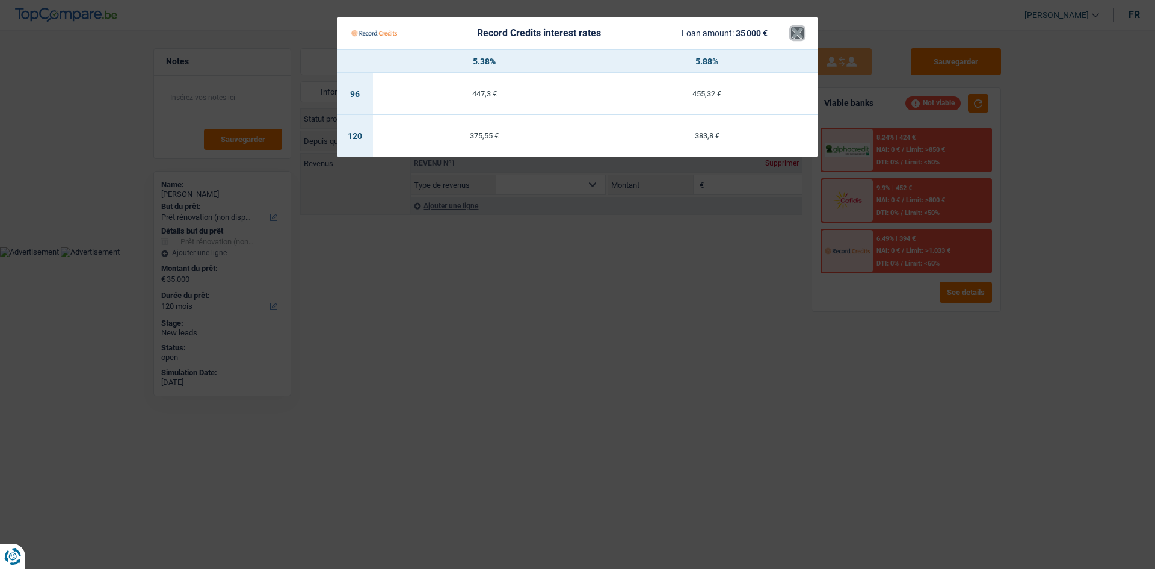
click at [797, 34] on button "×" at bounding box center [797, 33] width 13 height 12
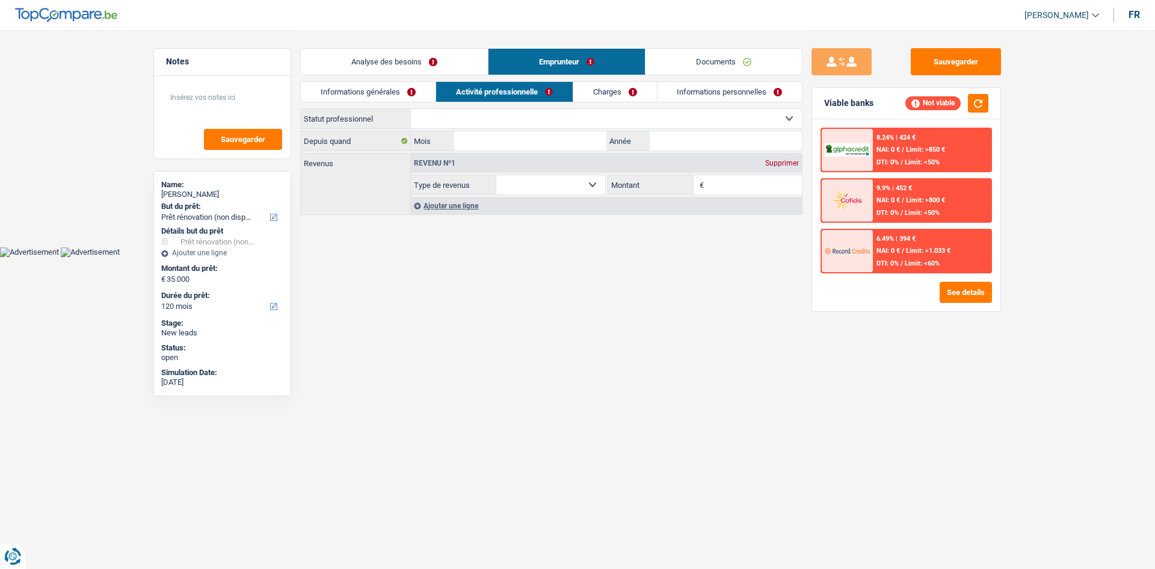
click at [360, 63] on link "Analyse des besoins" at bounding box center [394, 62] width 187 height 26
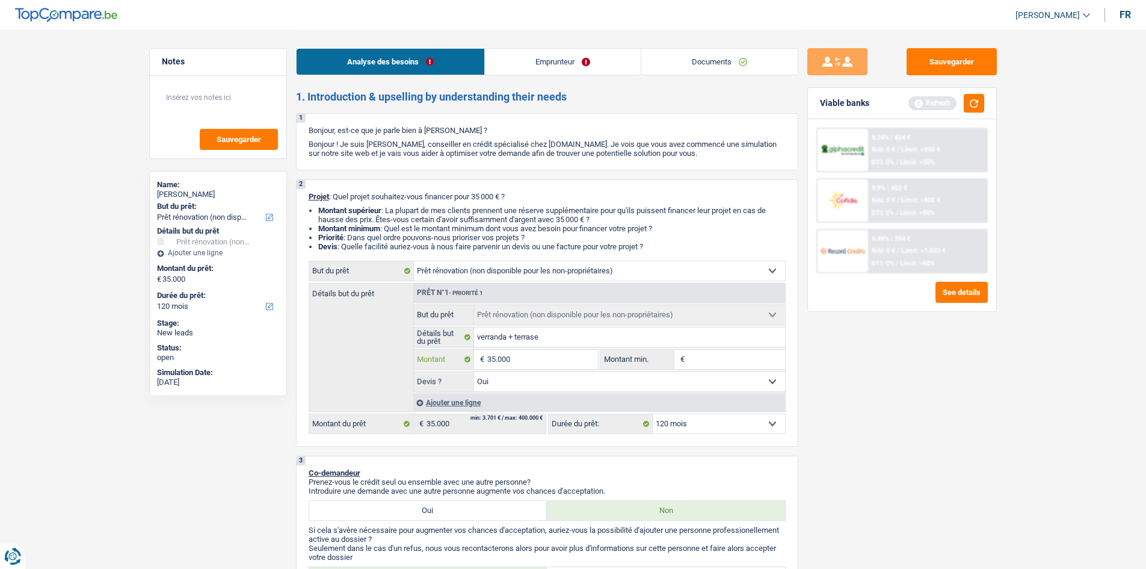
type input "3.500"
type input "35"
type input "3"
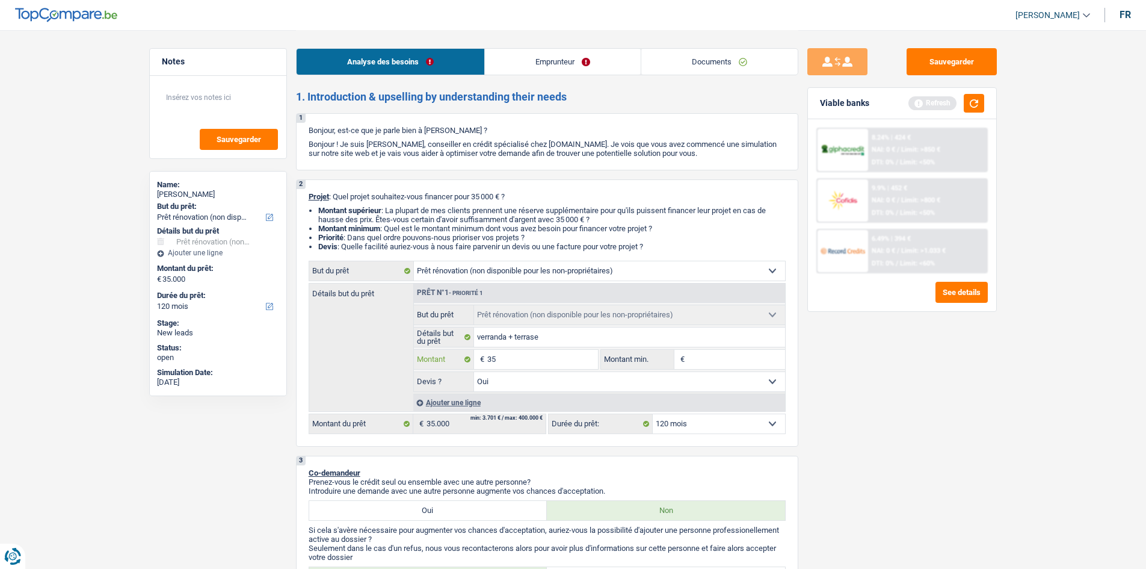
type input "3"
type input "5"
type input "50"
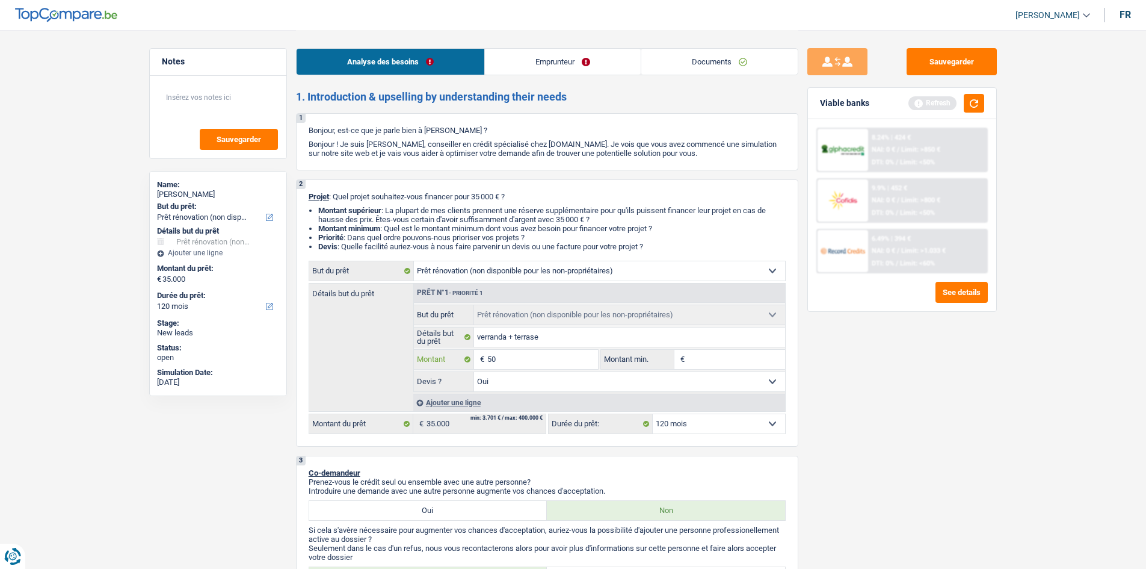
type input "500"
type input "5.000"
type input "50.000"
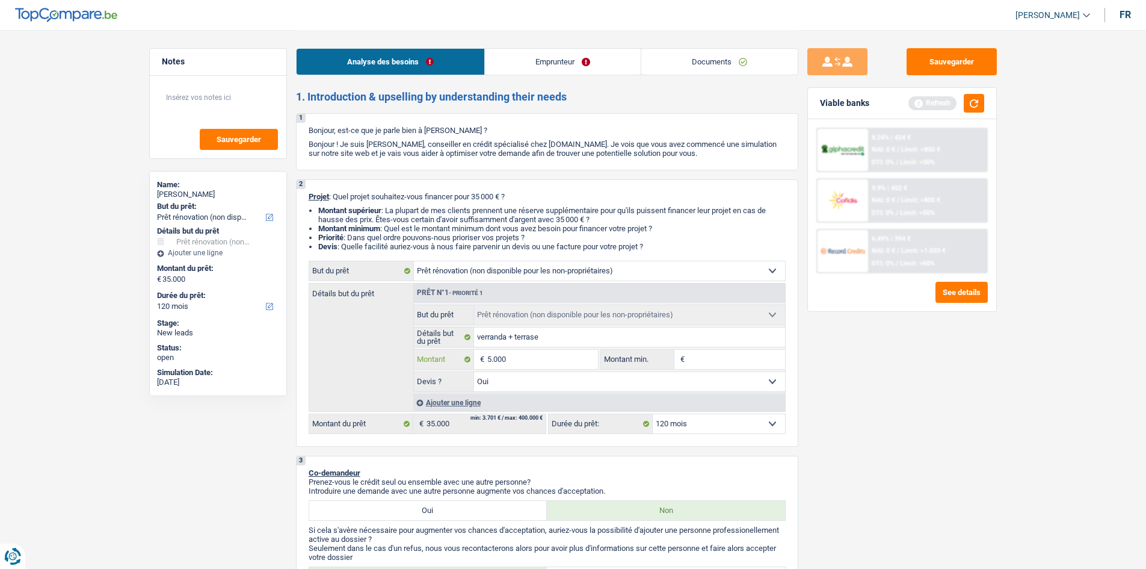
type input "50.000"
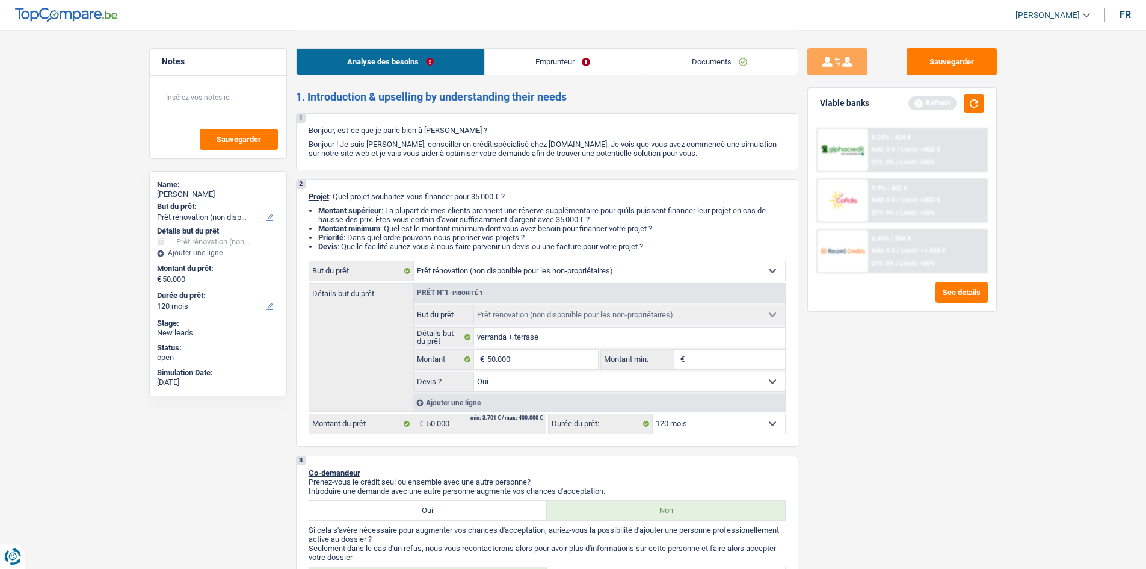
click at [868, 361] on div "Sauvegarder Viable banks Refresh 8.24% | 424 € NAI: 0 € / Limit: >850 € DTI: 0%…" at bounding box center [903, 298] width 208 height 501
select select "144"
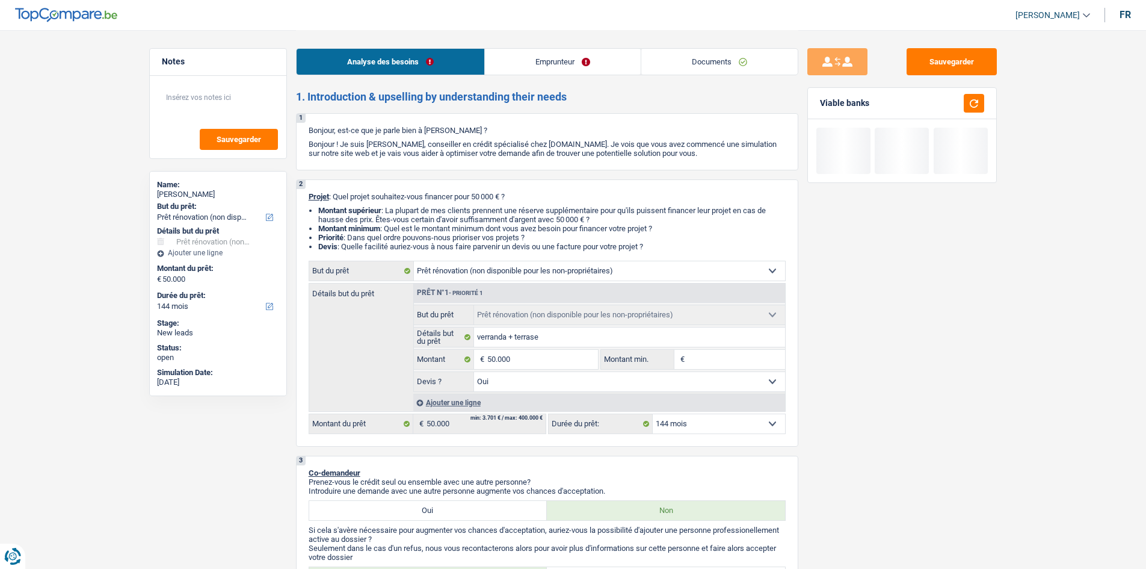
click at [770, 422] on select "12 mois 18 mois 24 mois 30 mois 36 mois 42 mois 48 mois 60 mois 72 mois 84 mois…" at bounding box center [719, 423] width 132 height 19
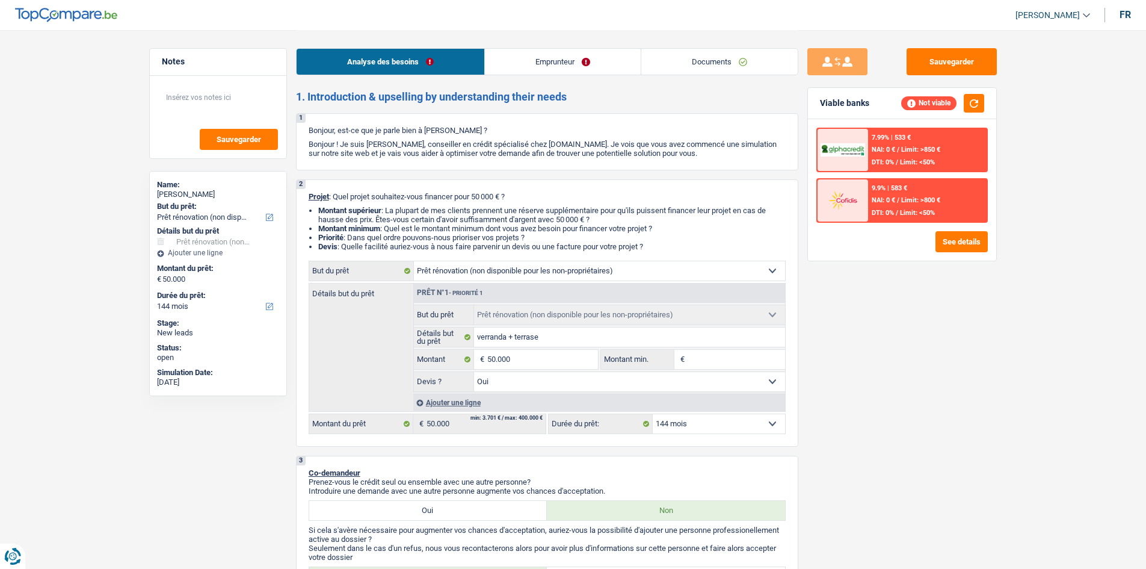
select select "120"
click at [653, 414] on select "12 mois 18 mois 24 mois 30 mois 36 mois 42 mois 48 mois 60 mois 72 mois 84 mois…" at bounding box center [719, 423] width 132 height 19
select select "120"
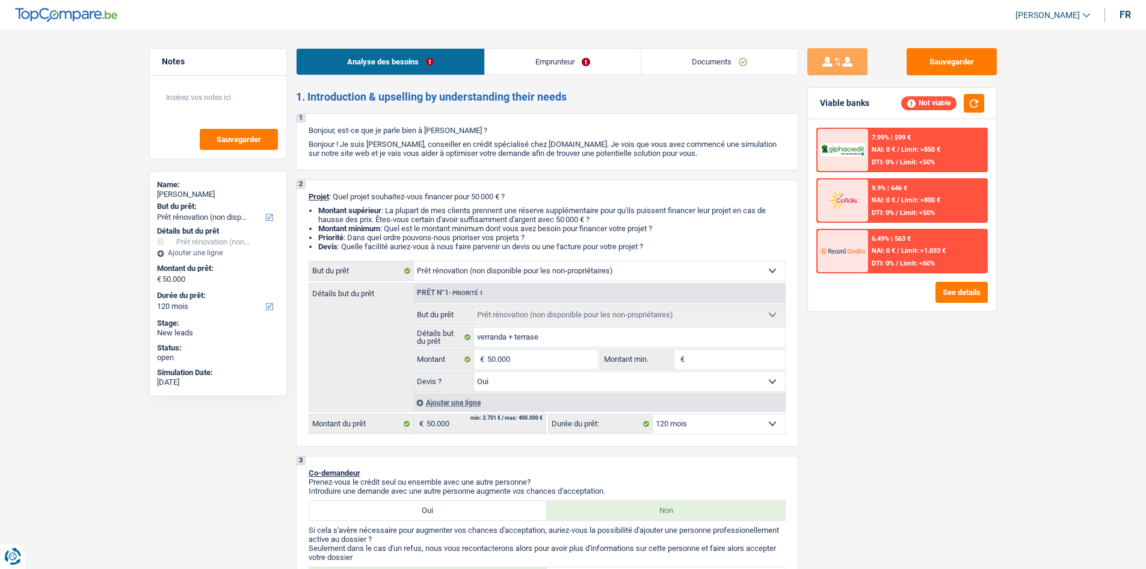
click at [920, 254] on span "Limit: >1.033 €" at bounding box center [923, 251] width 45 height 8
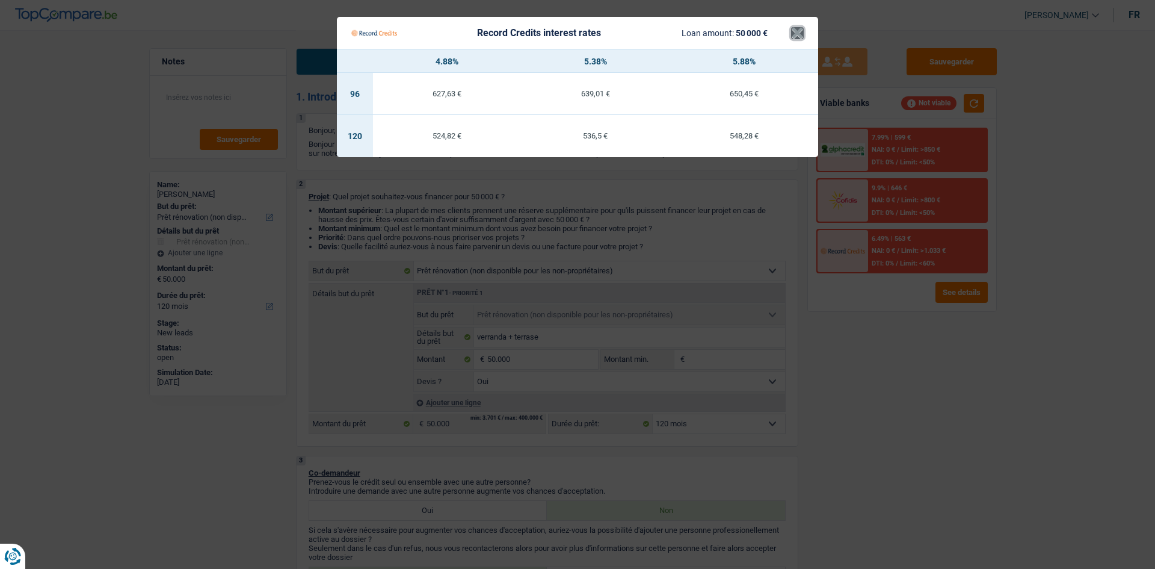
click at [803, 39] on button "×" at bounding box center [797, 33] width 13 height 12
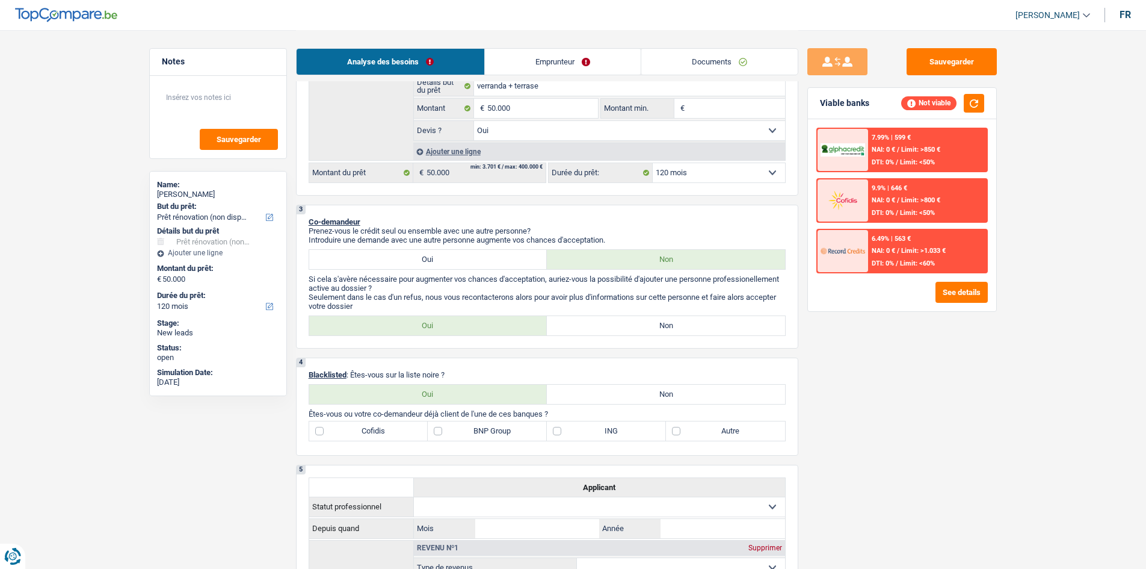
scroll to position [361, 0]
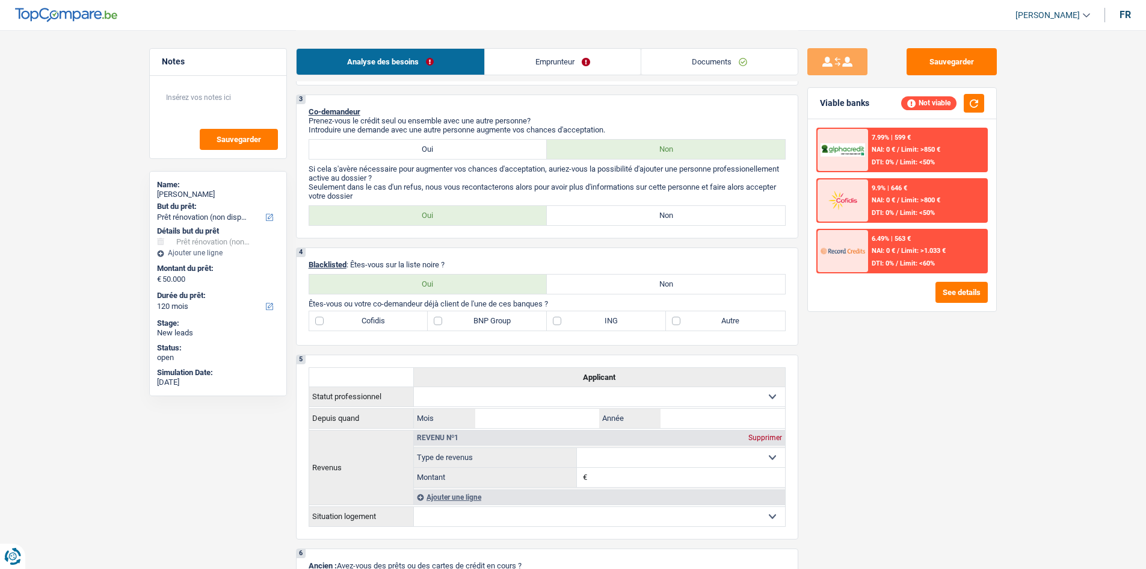
click at [538, 58] on link "Emprunteur" at bounding box center [563, 62] width 156 height 26
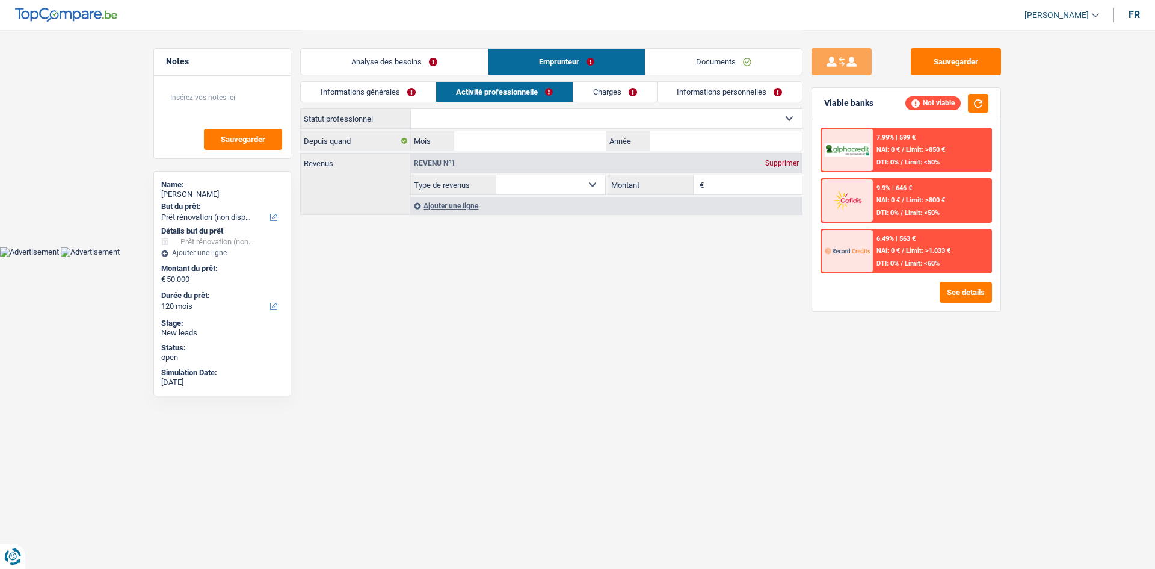
click at [447, 63] on link "Analyse des besoins" at bounding box center [394, 62] width 187 height 26
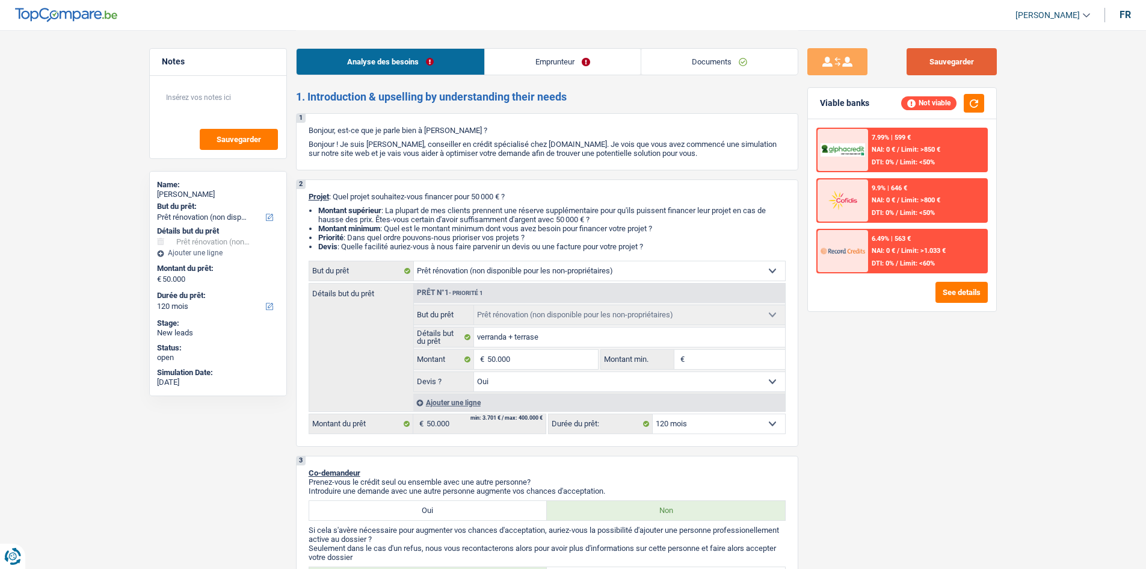
drag, startPoint x: 921, startPoint y: 70, endPoint x: 910, endPoint y: 69, distance: 11.0
click at [922, 71] on button "Sauvegarder" at bounding box center [952, 61] width 90 height 27
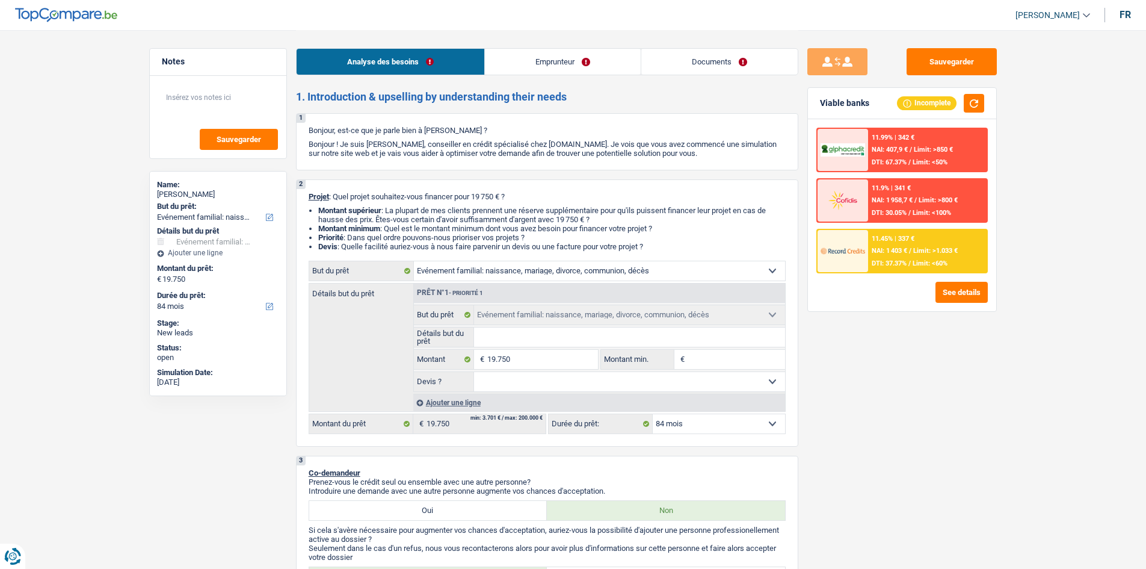
select select "familyEvent"
select select "84"
select select "familyEvent"
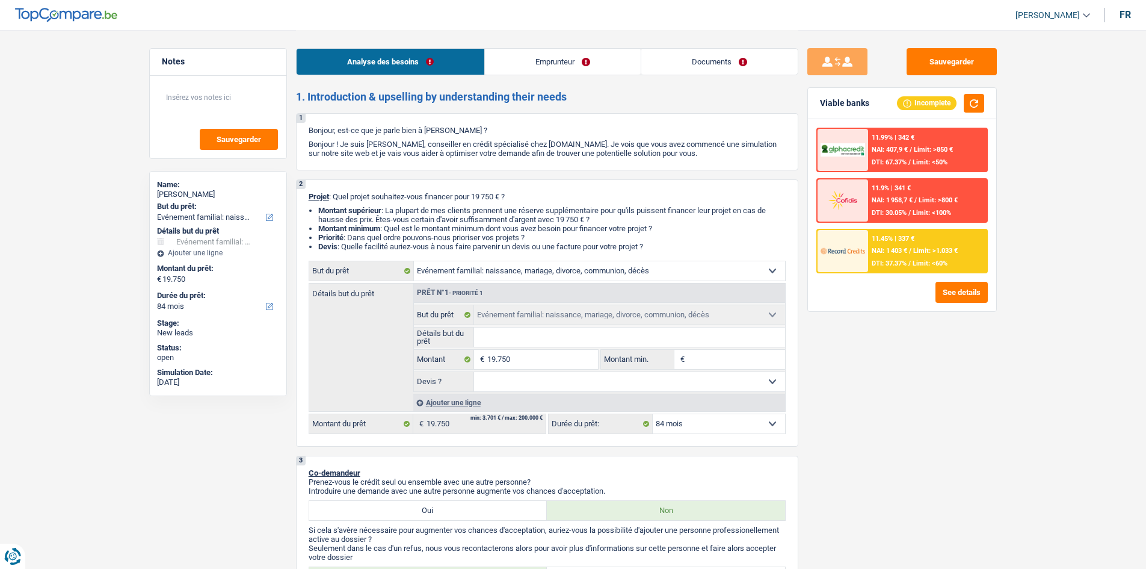
select select "84"
select select "worker"
select select "netSalary"
select select "rents"
select select "familyEvent"
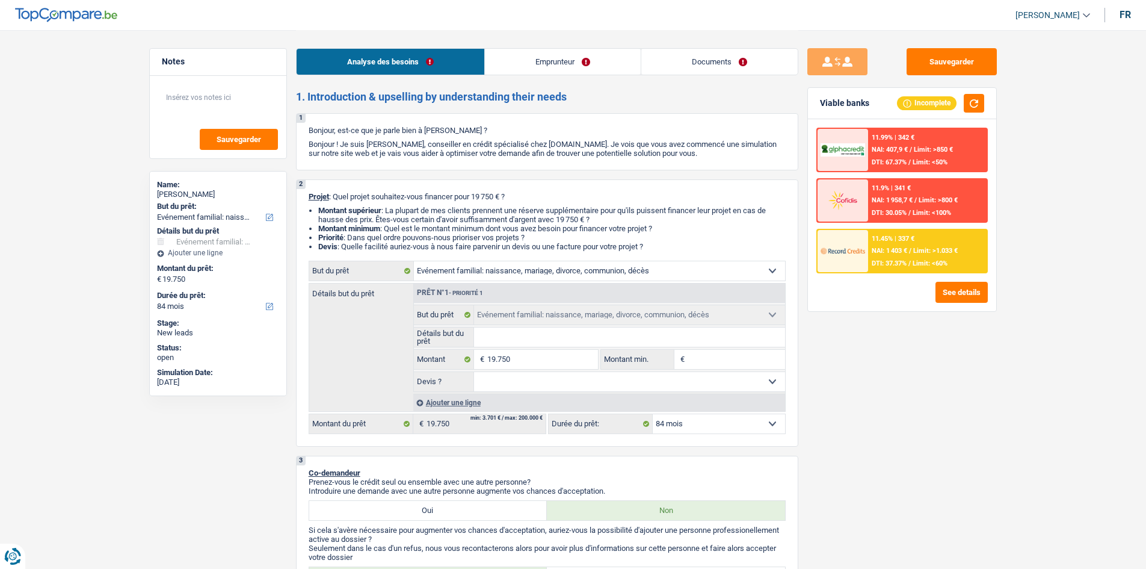
select select "familyEvent"
select select "84"
click at [552, 69] on link "Emprunteur" at bounding box center [563, 62] width 156 height 26
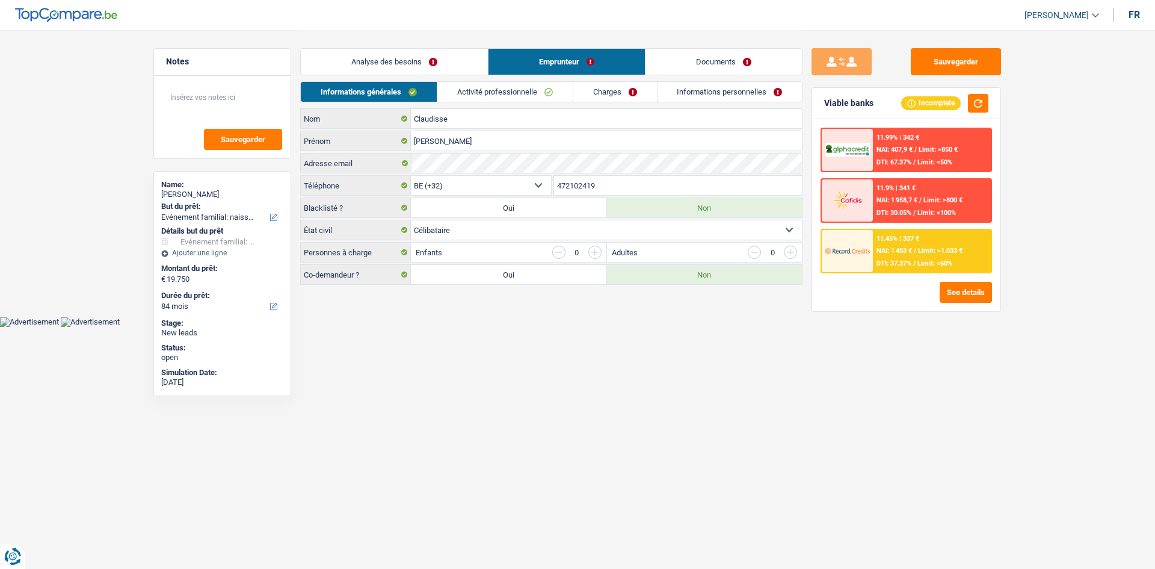
click at [535, 96] on link "Activité professionnelle" at bounding box center [504, 92] width 135 height 20
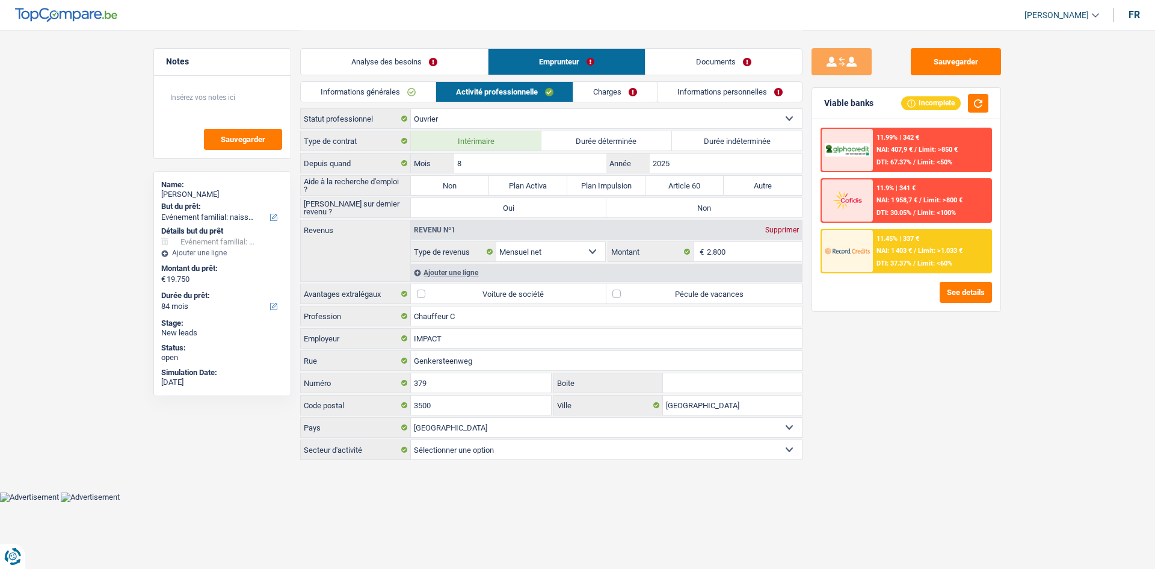
click at [604, 87] on link "Charges" at bounding box center [615, 92] width 84 height 20
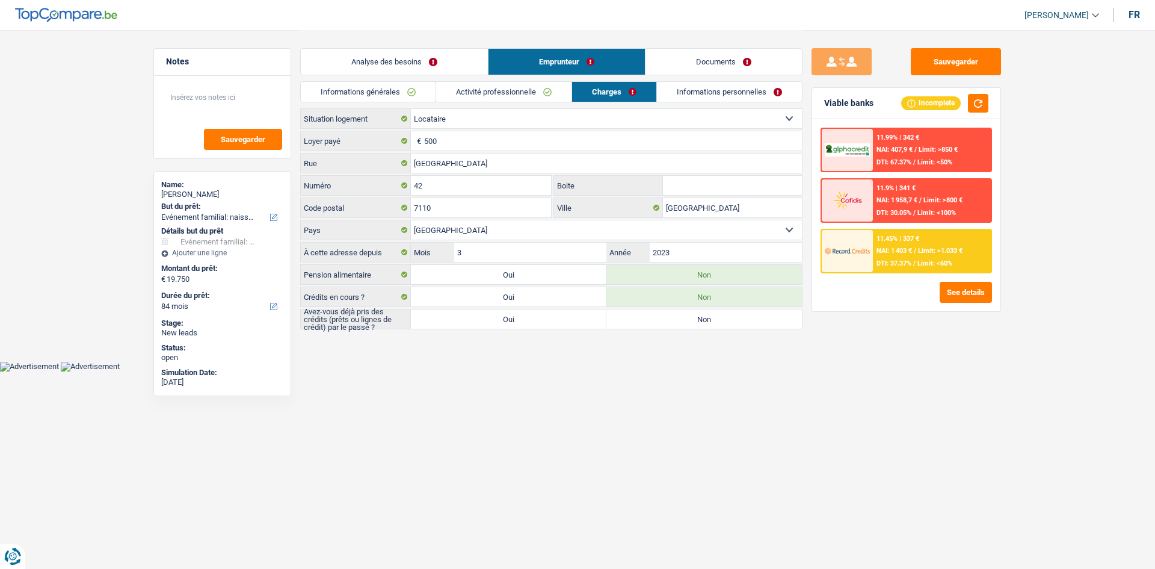
click at [527, 91] on link "Activité professionnelle" at bounding box center [503, 92] width 135 height 20
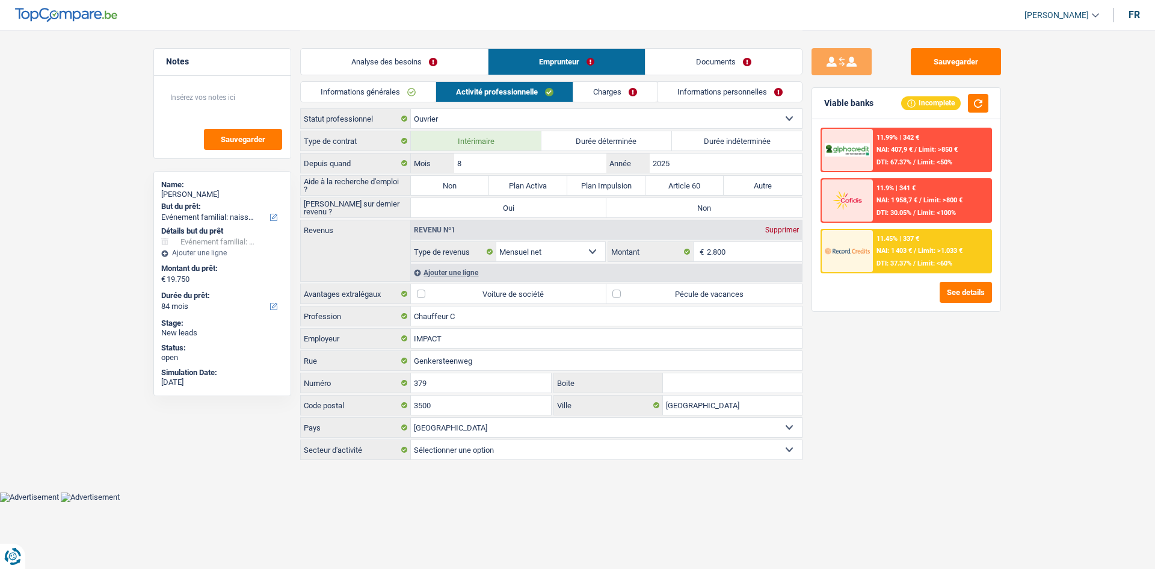
click at [698, 91] on link "Informations personnelles" at bounding box center [730, 92] width 145 height 20
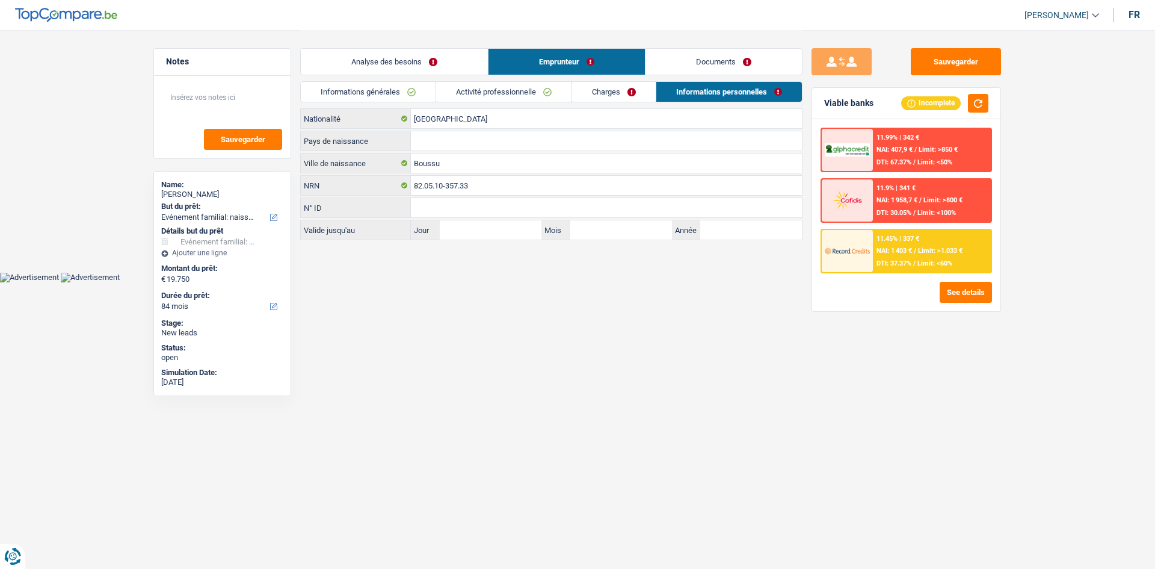
click at [590, 91] on link "Charges" at bounding box center [614, 92] width 84 height 20
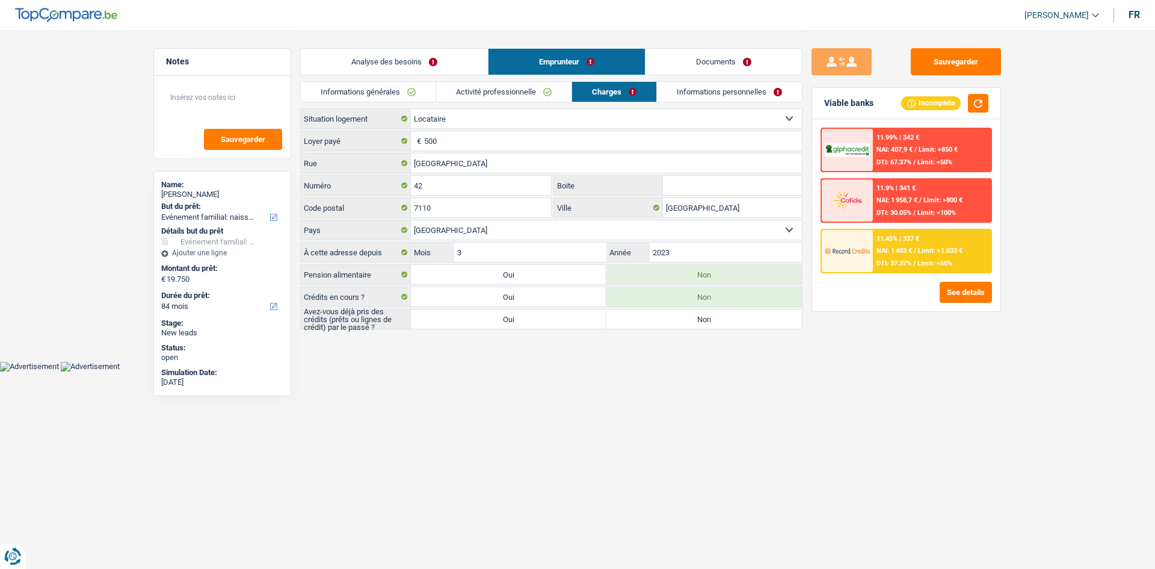
click at [524, 92] on link "Activité professionnelle" at bounding box center [503, 92] width 135 height 20
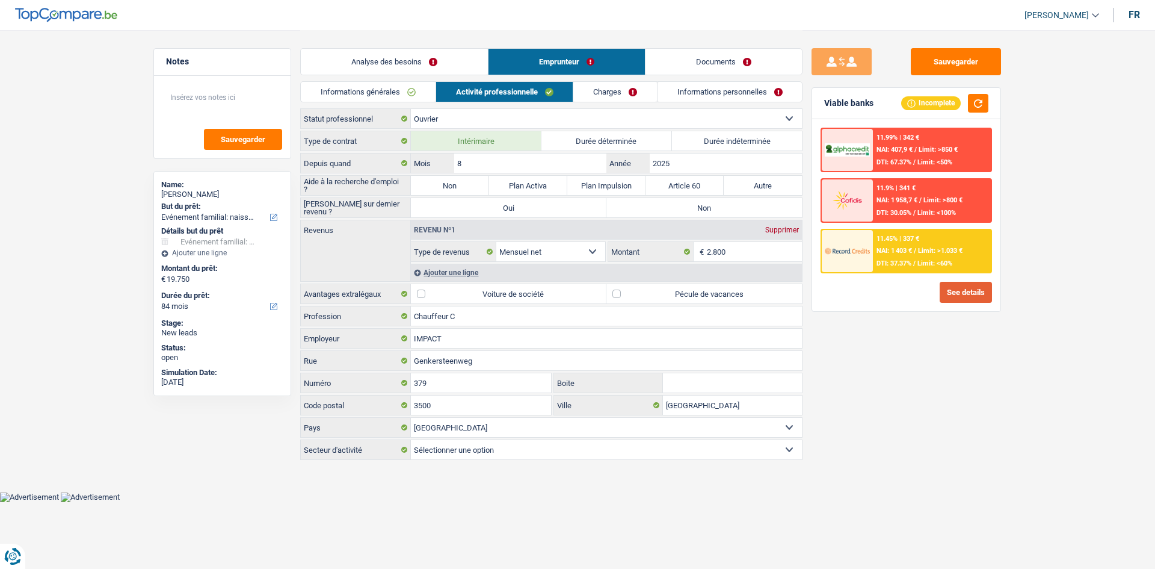
click at [957, 295] on button "See details" at bounding box center [966, 292] width 52 height 21
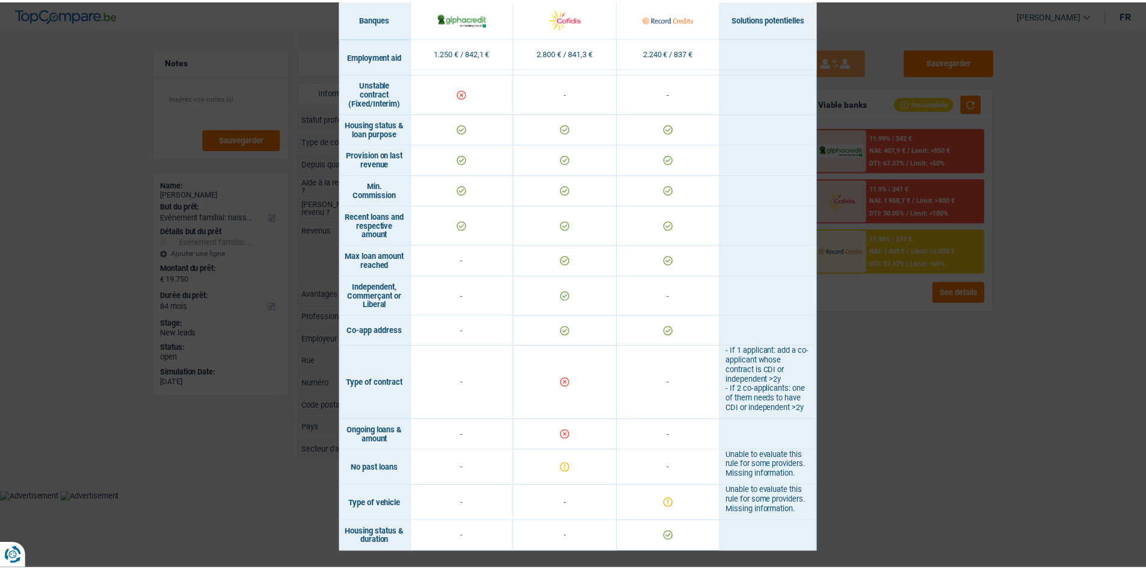
scroll to position [871, 0]
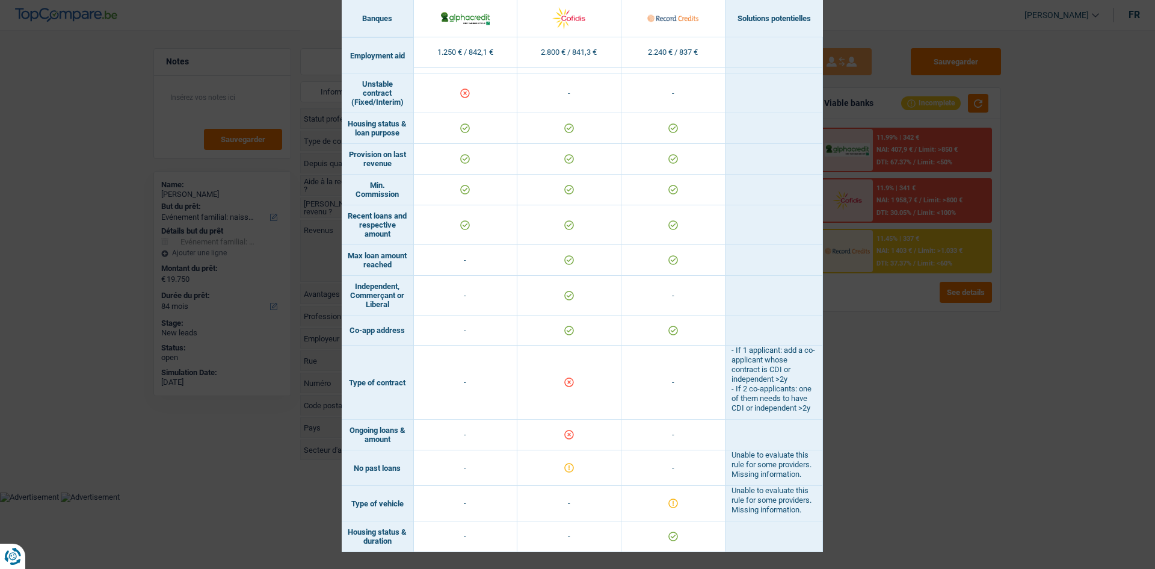
drag, startPoint x: 873, startPoint y: 434, endPoint x: 824, endPoint y: 434, distance: 49.3
click at [864, 441] on div "Banks conditions × Banques Solutions potentielles Revenus / Charges 1.250 € / 8…" at bounding box center [577, 284] width 1155 height 569
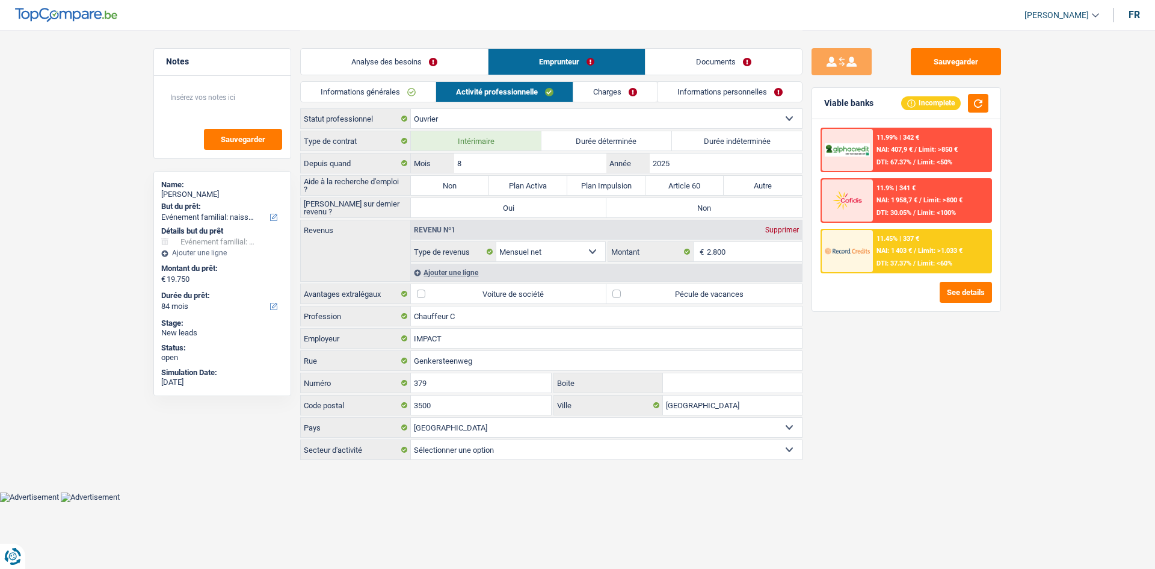
click at [872, 255] on div "11.45% | 337 € NAI: 1 403 € / Limit: >1.033 € DTI: 37.37% / Limit: <60%" at bounding box center [907, 251] width 172 height 45
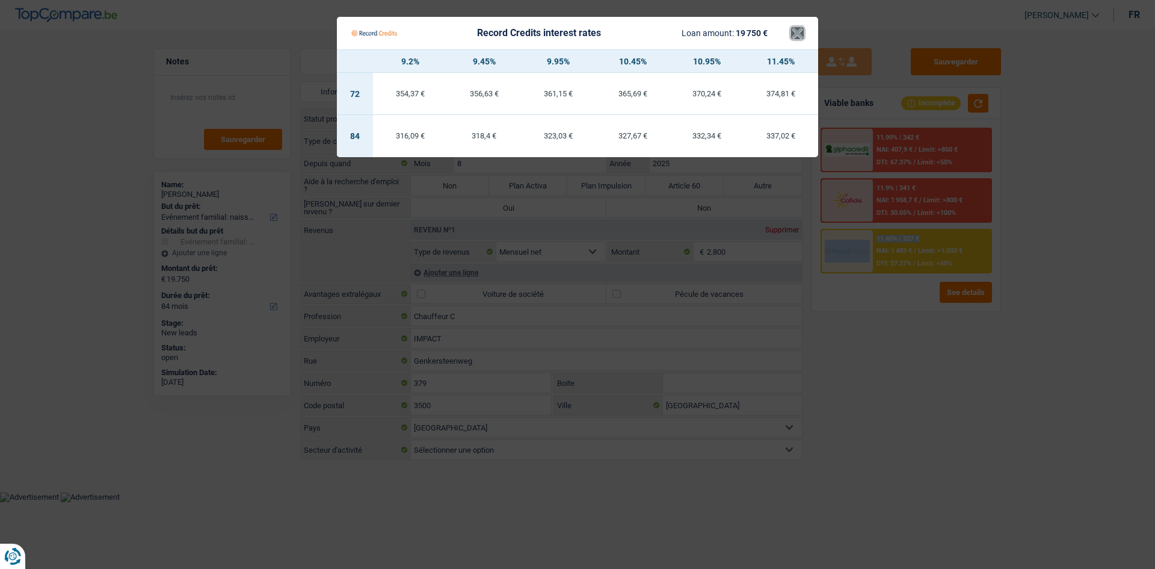
click at [797, 39] on button "×" at bounding box center [797, 33] width 13 height 12
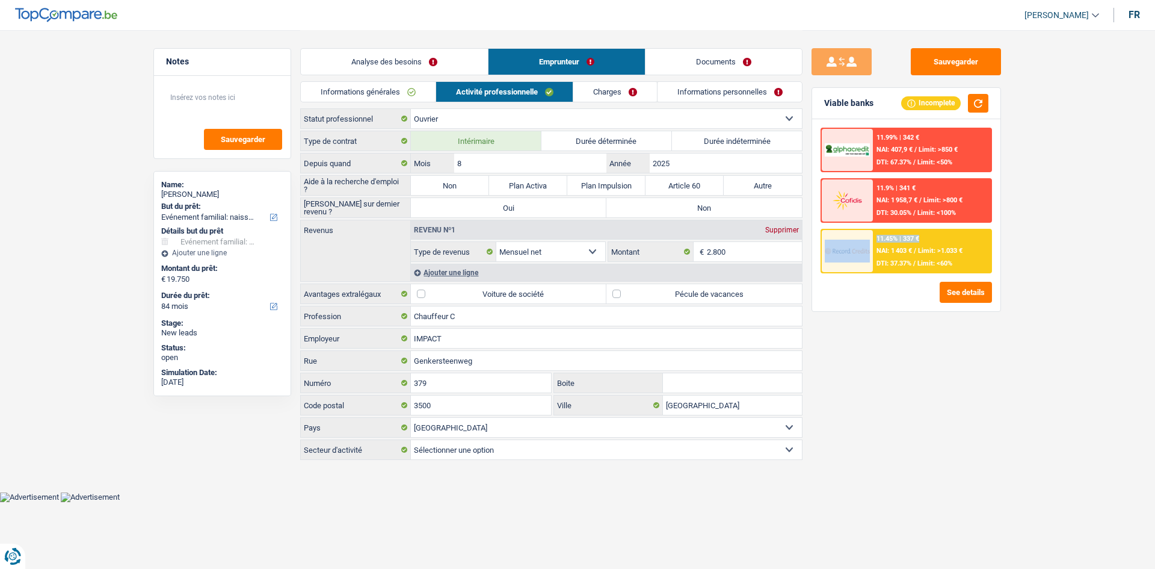
click at [448, 59] on link "Analyse des besoins" at bounding box center [394, 62] width 187 height 26
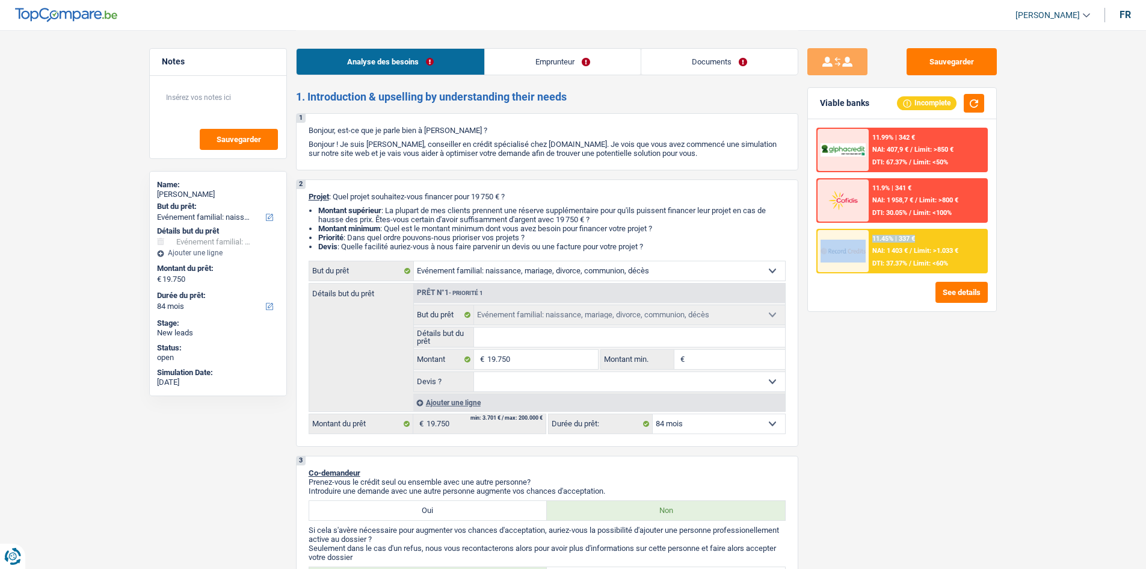
click at [528, 63] on link "Emprunteur" at bounding box center [563, 62] width 156 height 26
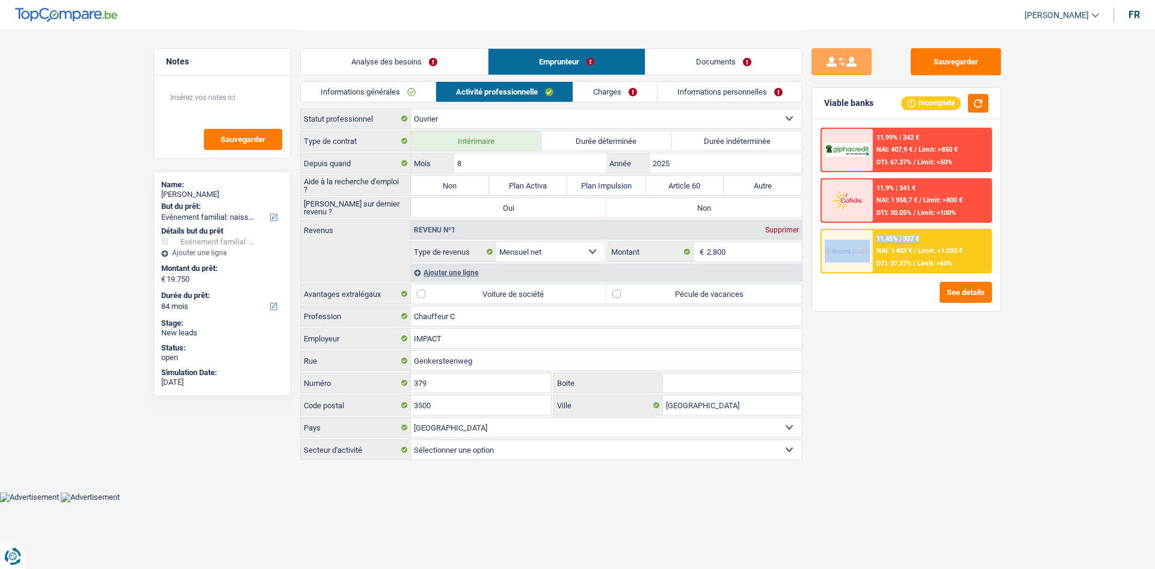
click at [406, 92] on link "Informations générales" at bounding box center [368, 92] width 135 height 20
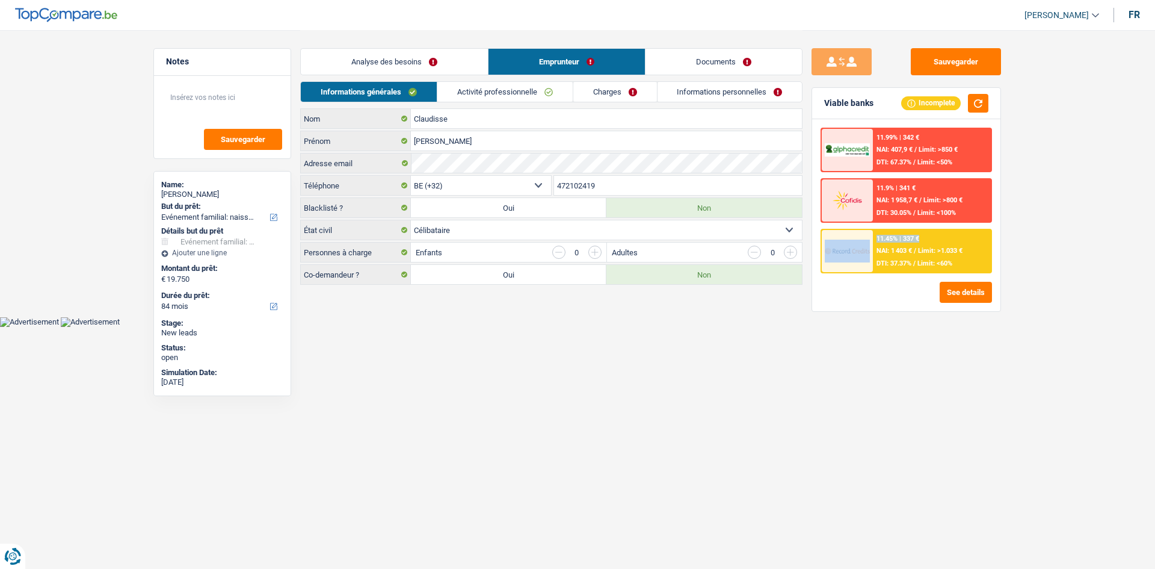
click at [533, 92] on link "Activité professionnelle" at bounding box center [504, 92] width 135 height 20
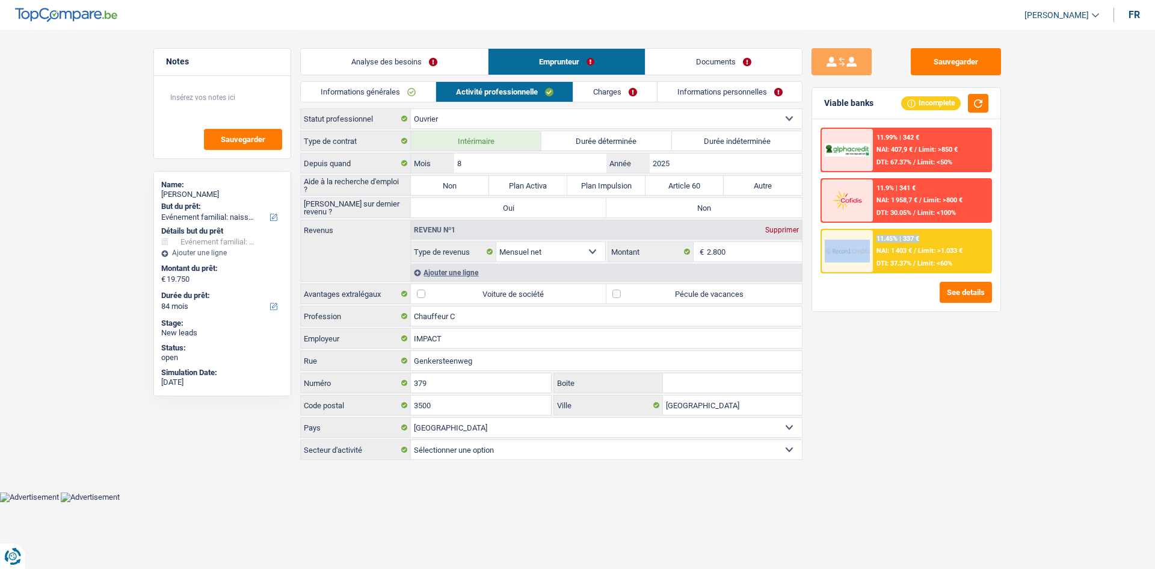
click at [638, 87] on link "Charges" at bounding box center [615, 92] width 84 height 20
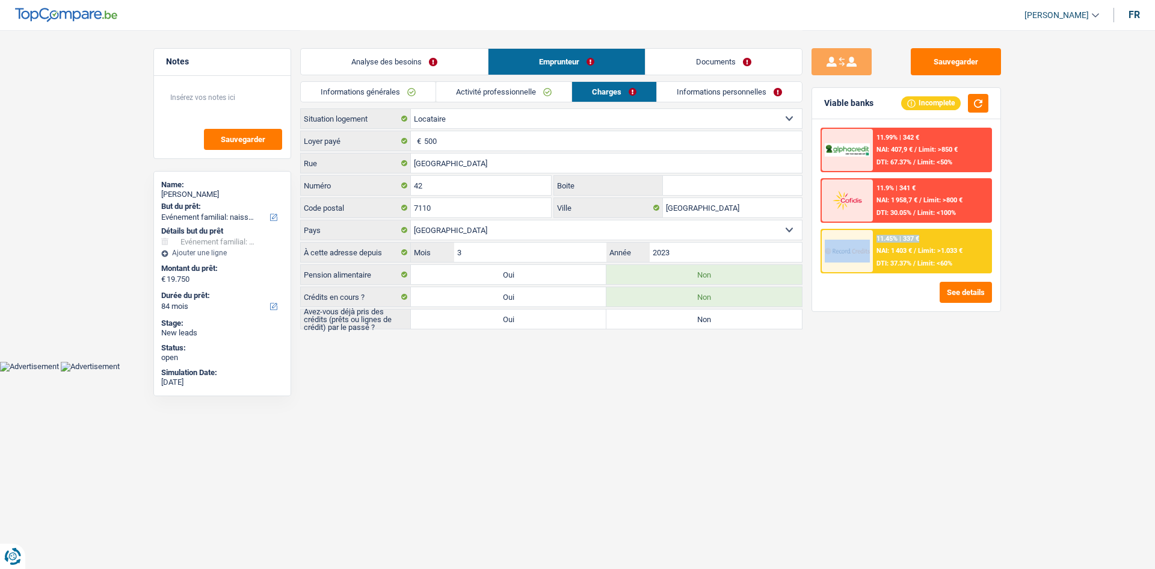
click at [688, 87] on link "Informations personnelles" at bounding box center [729, 92] width 145 height 20
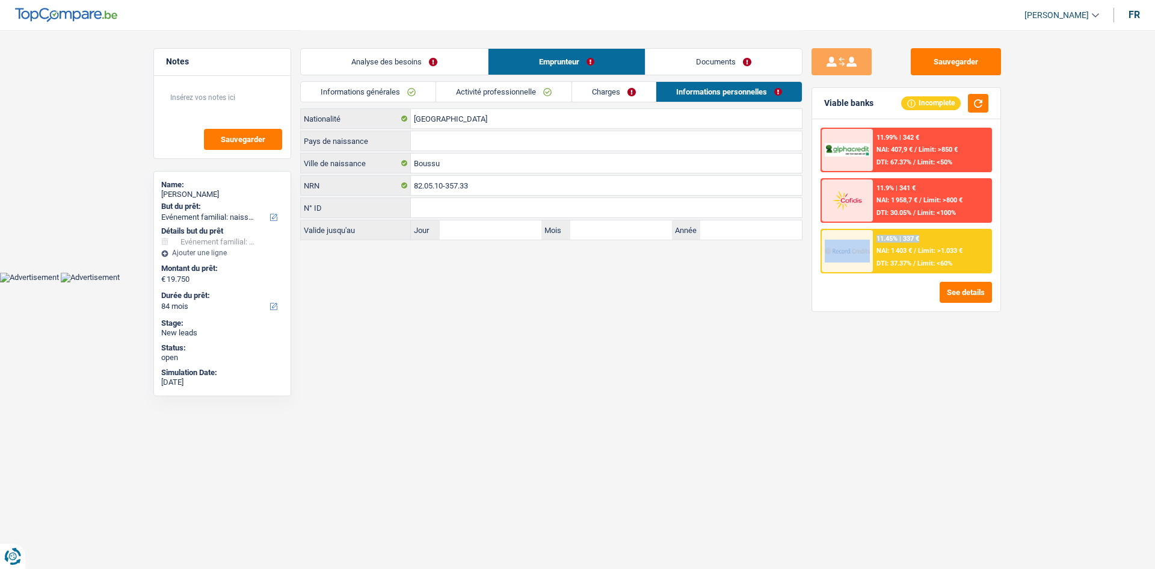
click at [597, 87] on link "Charges" at bounding box center [614, 92] width 84 height 20
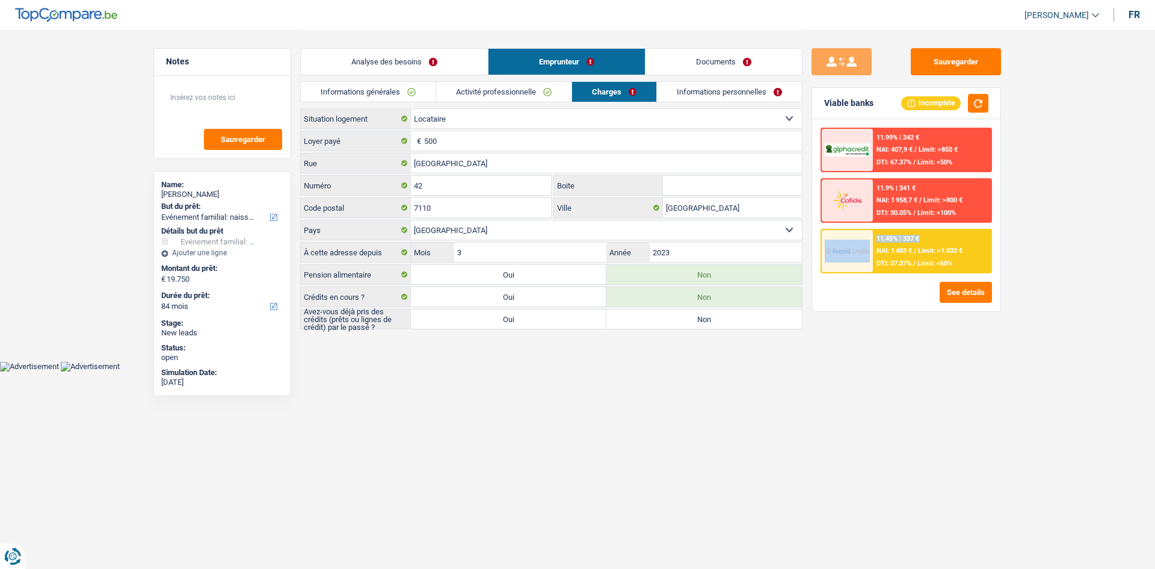
click at [511, 91] on link "Activité professionnelle" at bounding box center [503, 92] width 135 height 20
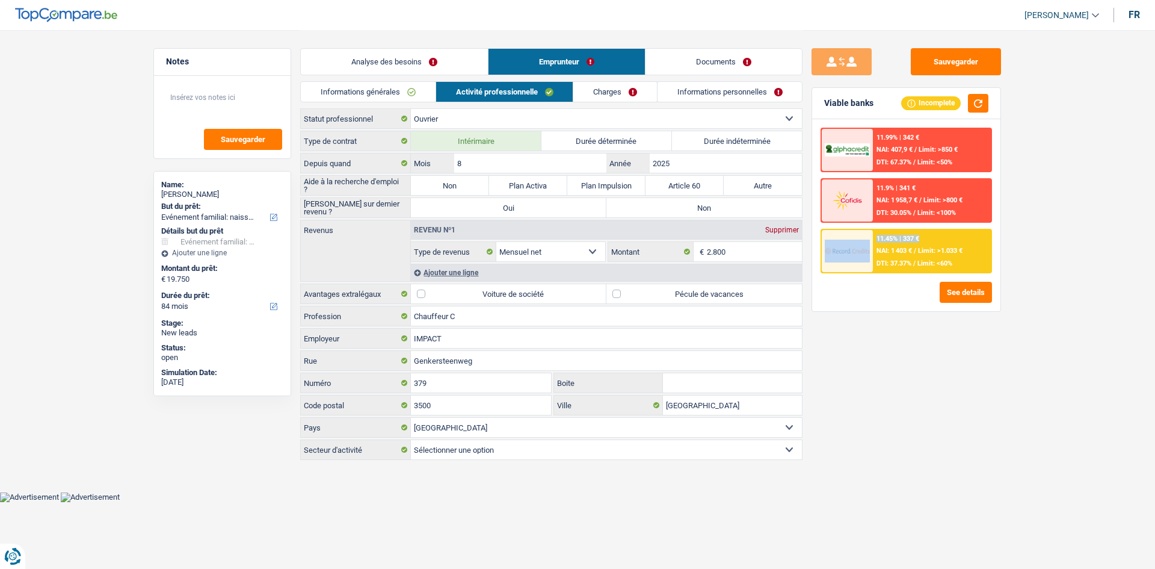
click at [402, 59] on link "Analyse des besoins" at bounding box center [394, 62] width 187 height 26
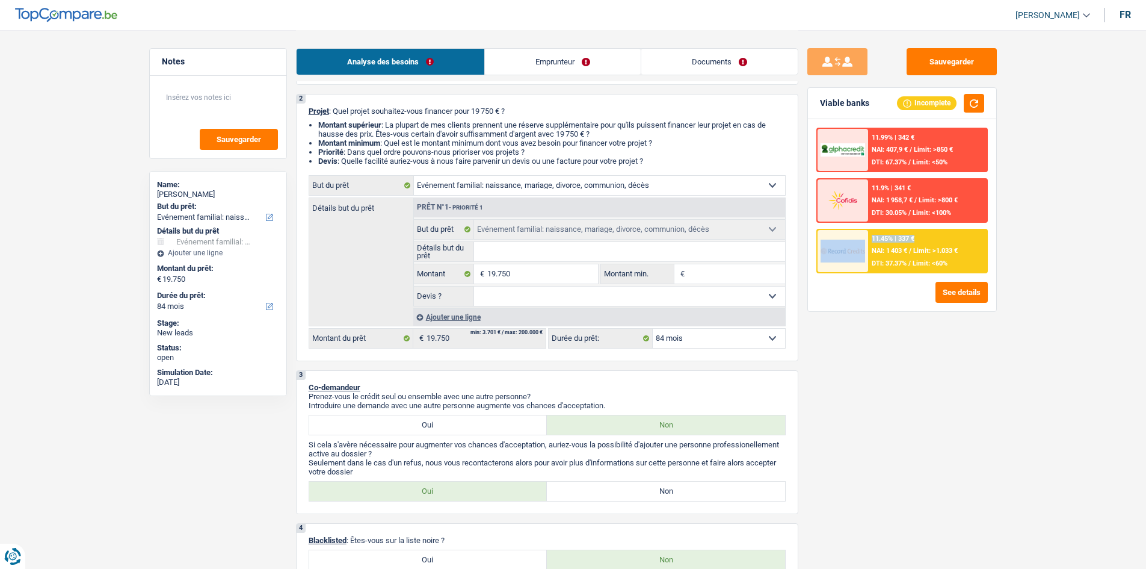
scroll to position [0, 0]
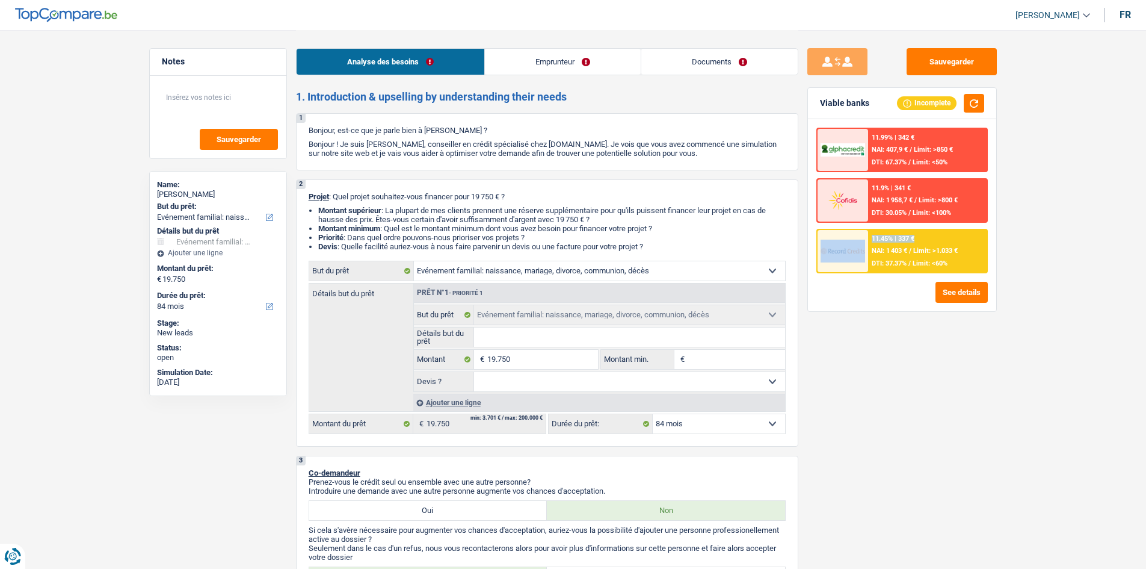
click at [560, 61] on link "Emprunteur" at bounding box center [563, 62] width 156 height 26
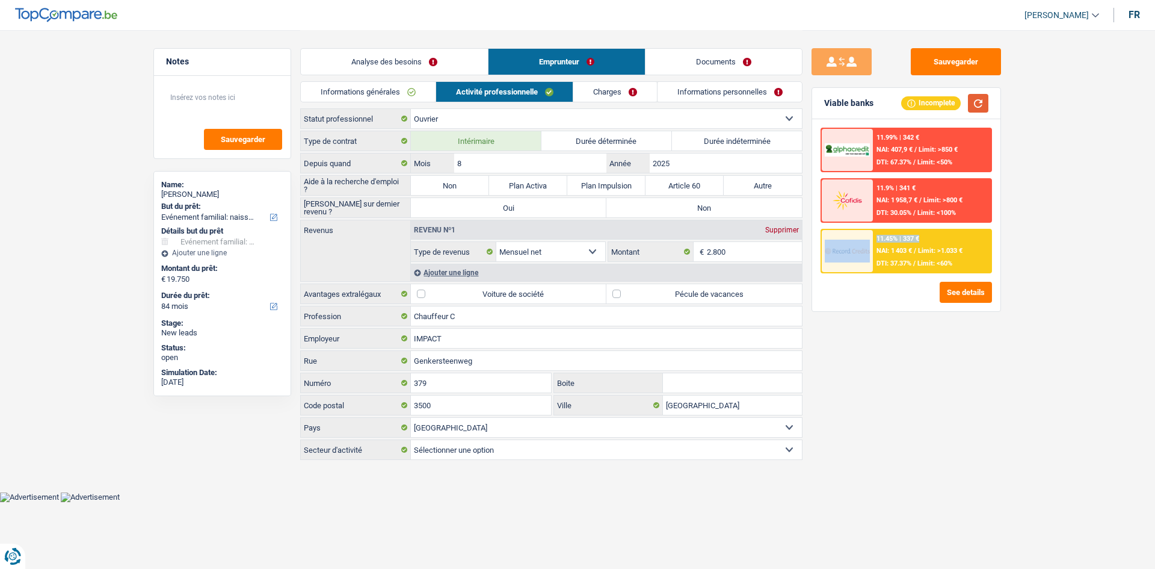
click at [980, 104] on button "button" at bounding box center [978, 103] width 20 height 19
click at [619, 88] on link "Charges" at bounding box center [615, 92] width 84 height 20
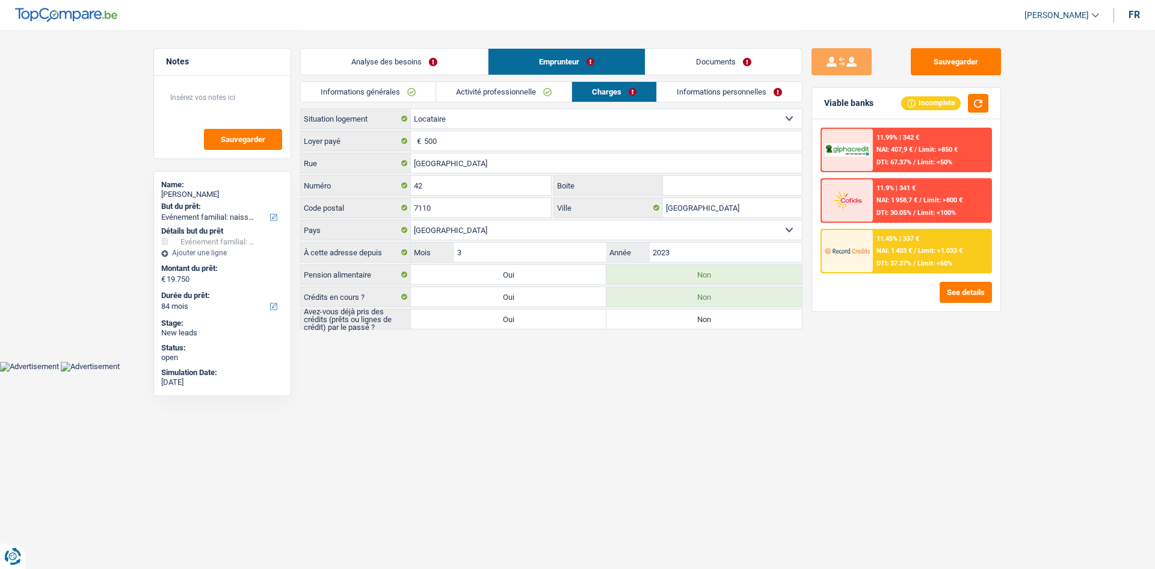
click at [507, 96] on link "Activité professionnelle" at bounding box center [503, 92] width 135 height 20
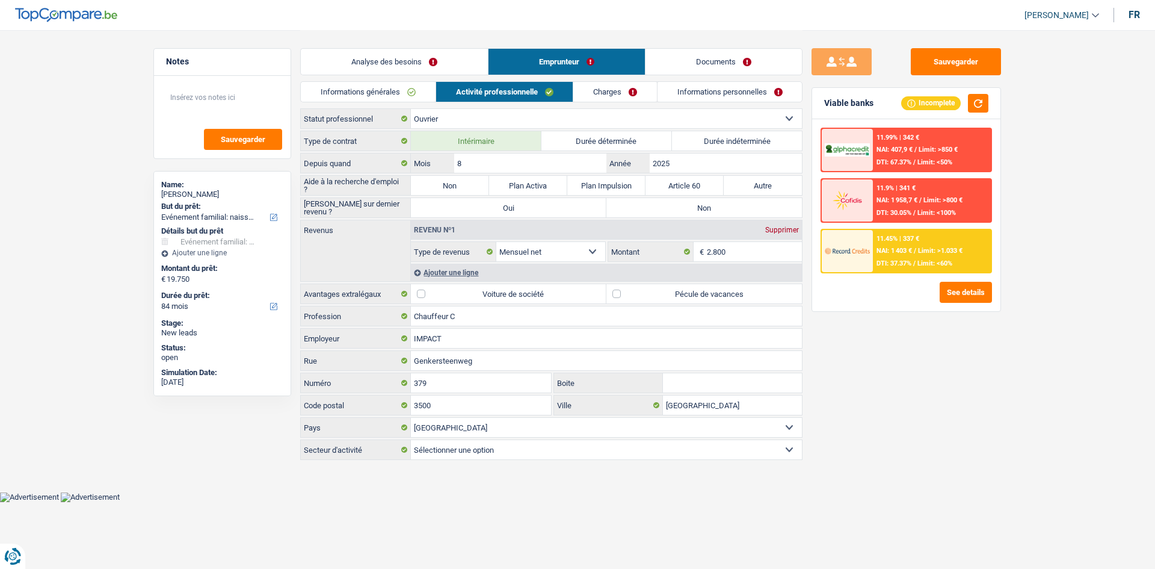
click at [398, 91] on link "Informations générales" at bounding box center [368, 92] width 135 height 20
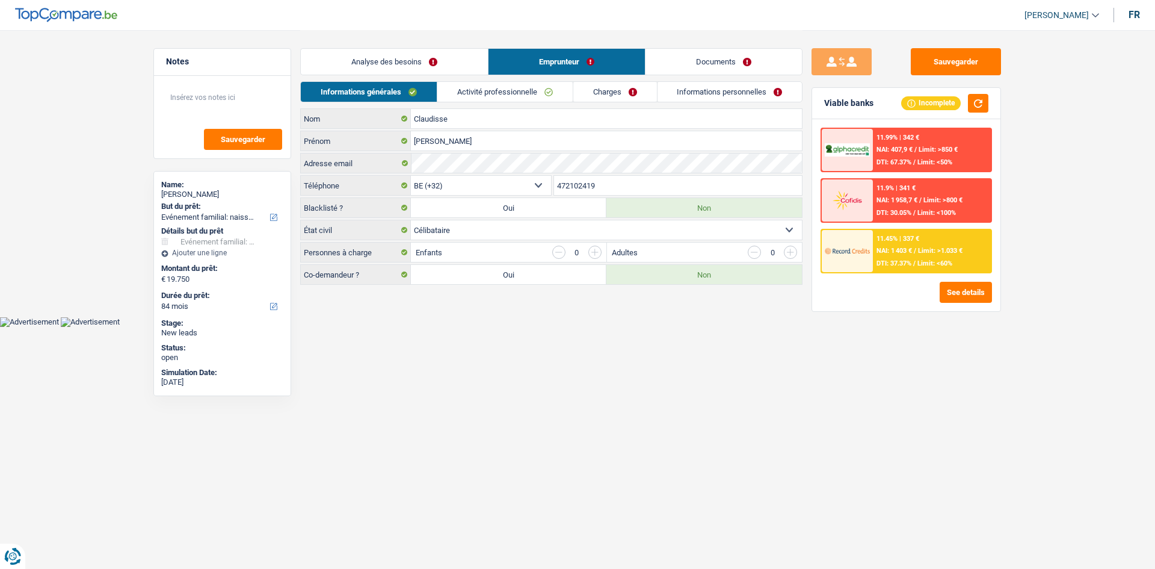
click at [499, 96] on link "Activité professionnelle" at bounding box center [504, 92] width 135 height 20
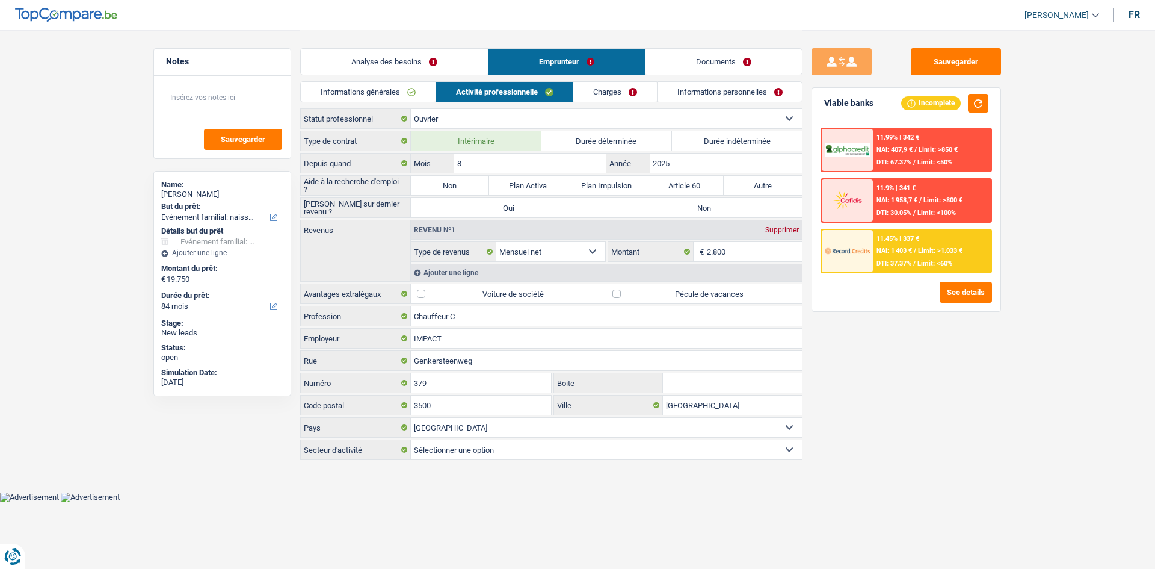
click at [611, 88] on link "Charges" at bounding box center [615, 92] width 84 height 20
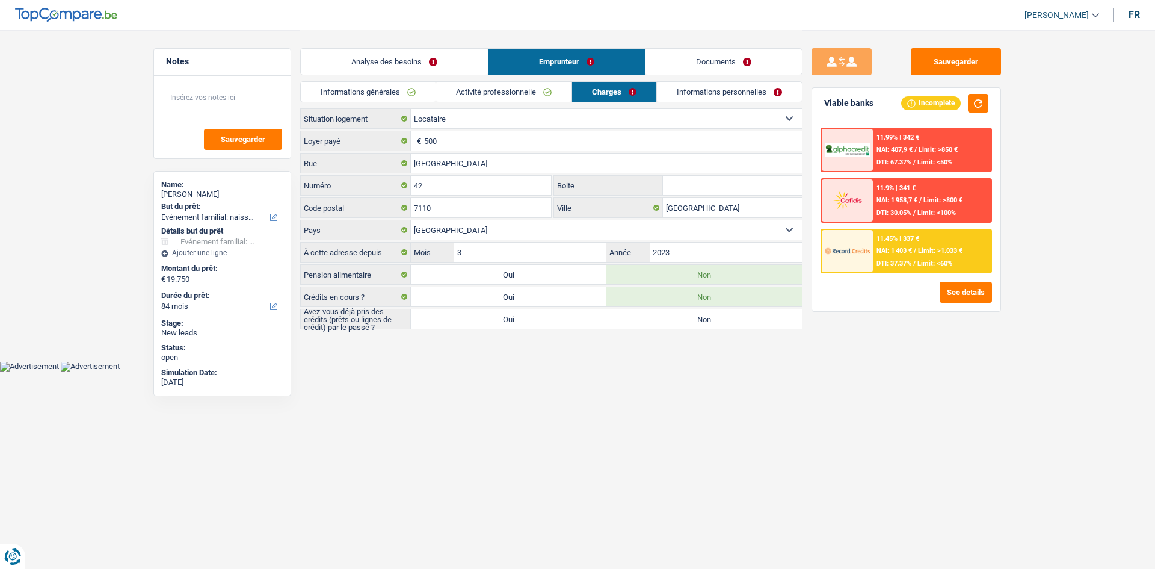
click at [685, 91] on link "Informations personnelles" at bounding box center [729, 92] width 145 height 20
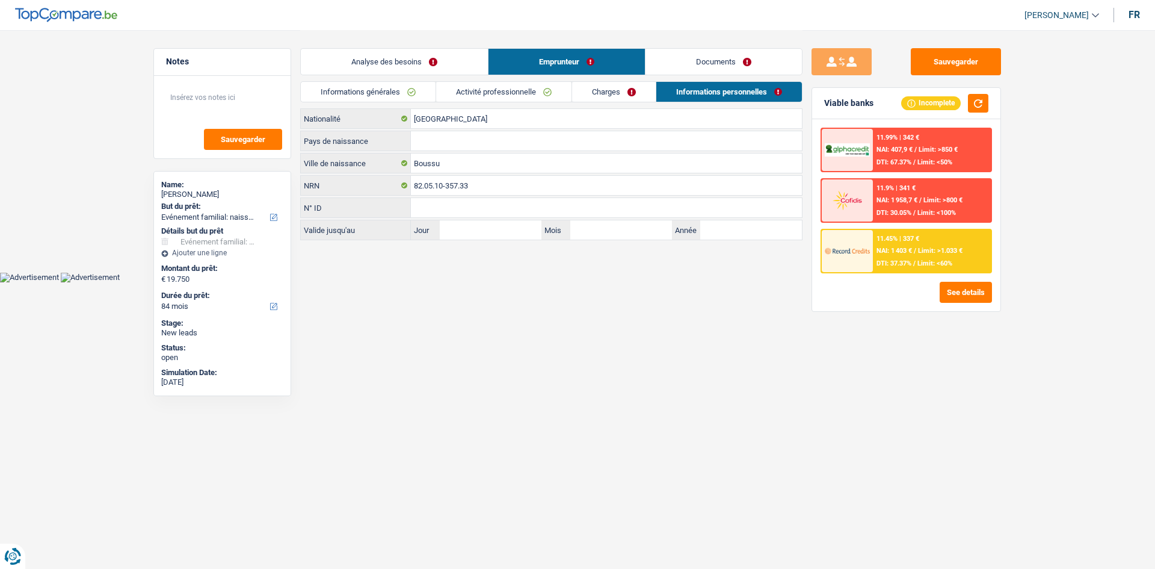
click at [516, 93] on link "Activité professionnelle" at bounding box center [503, 92] width 135 height 20
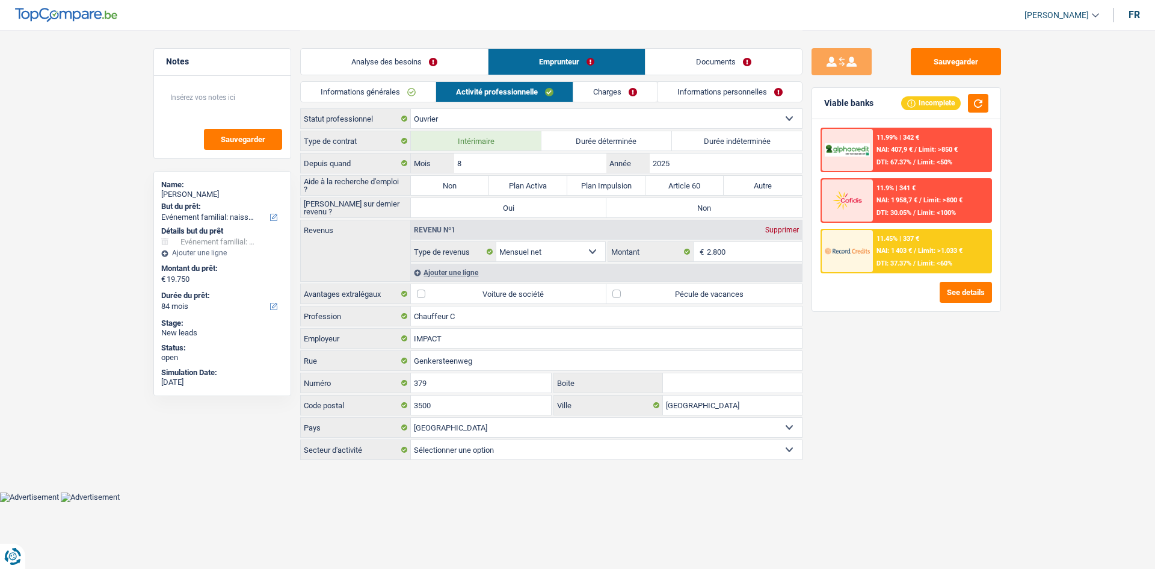
click at [625, 91] on link "Charges" at bounding box center [615, 92] width 84 height 20
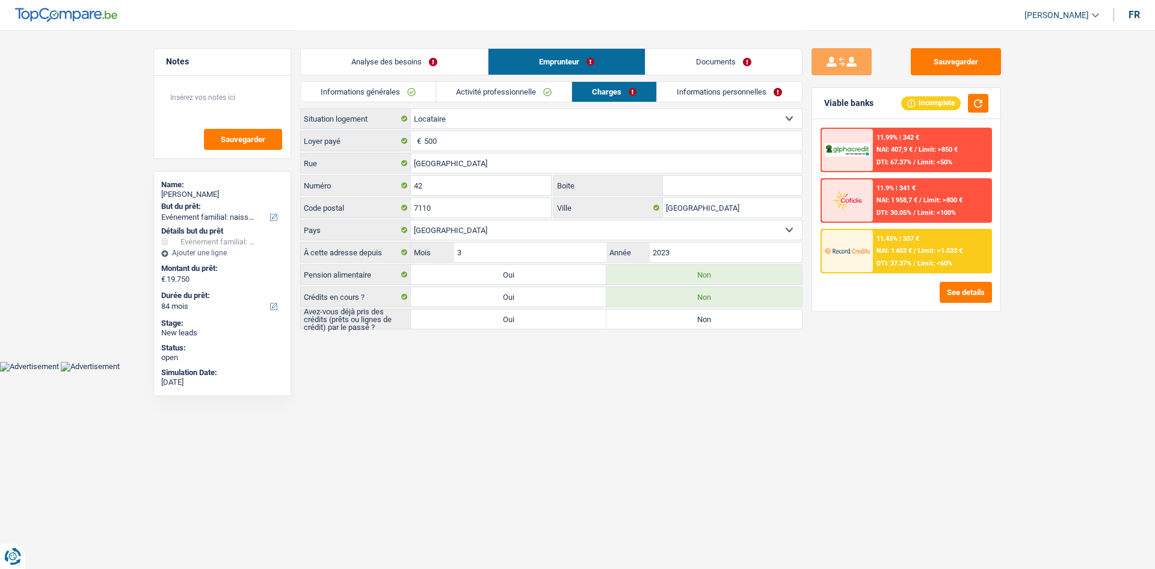
click at [418, 91] on link "Informations générales" at bounding box center [368, 92] width 135 height 20
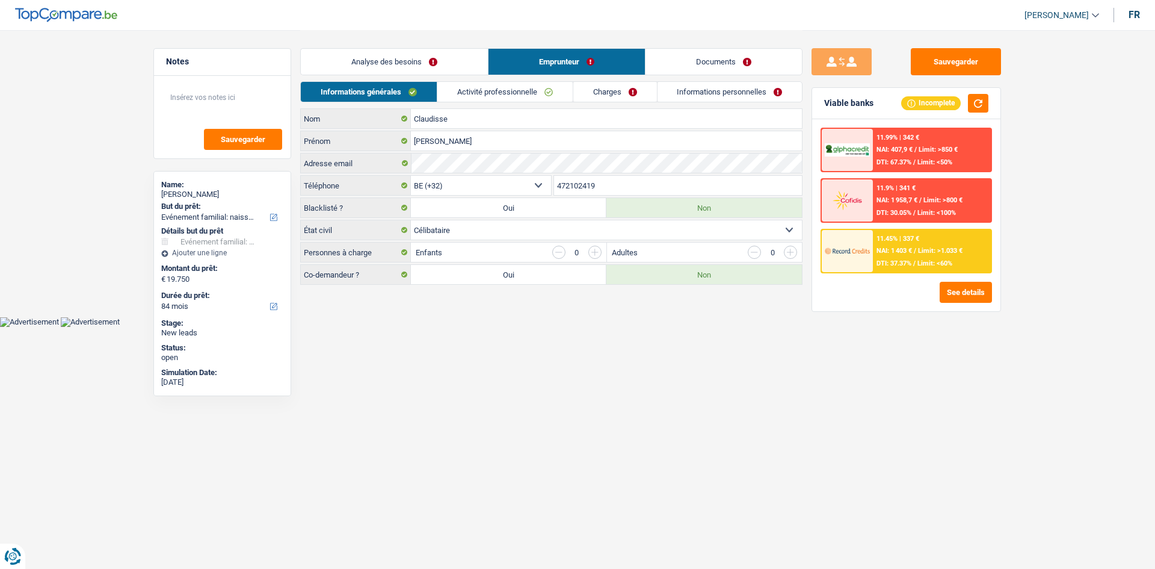
click at [512, 89] on link "Activité professionnelle" at bounding box center [504, 92] width 135 height 20
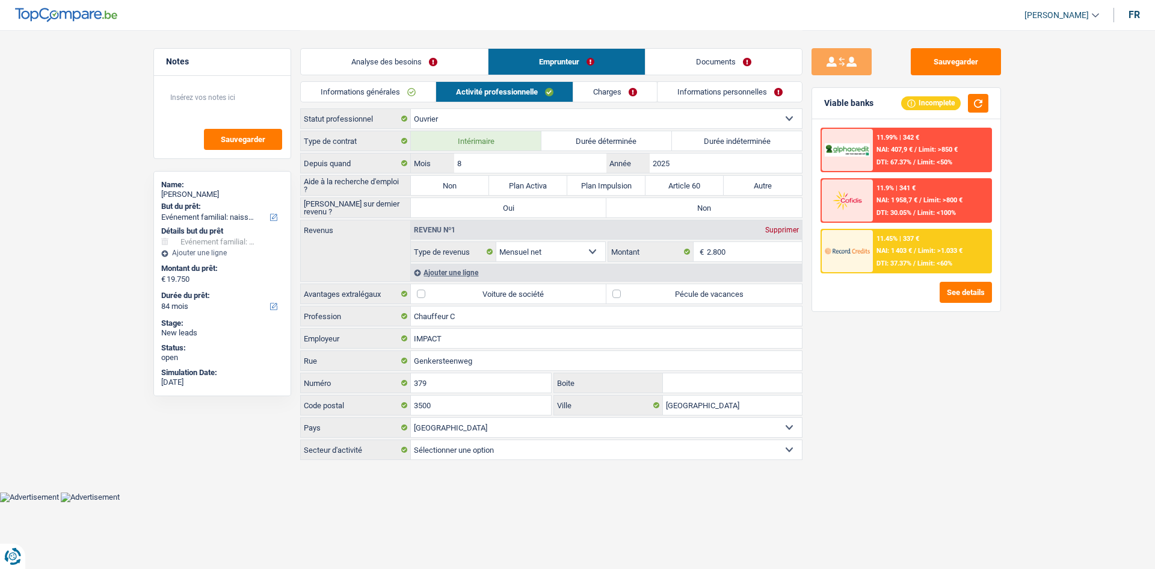
click at [634, 82] on link "Charges" at bounding box center [615, 92] width 84 height 20
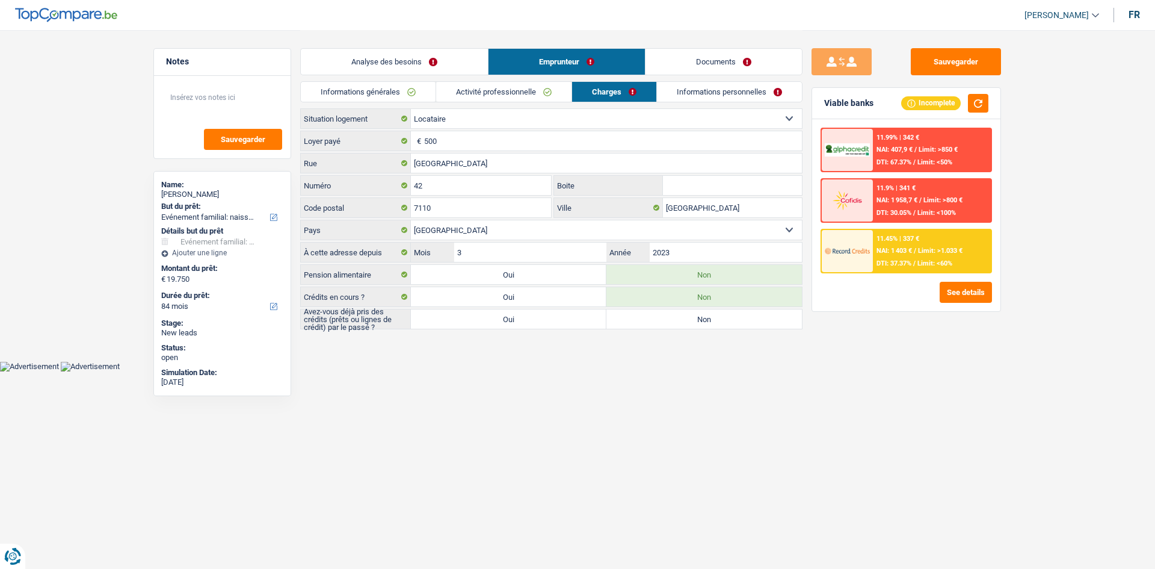
click at [701, 81] on div "Analyse des besoins Emprunteur Documents" at bounding box center [551, 55] width 502 height 51
click at [700, 90] on link "Informations personnelles" at bounding box center [729, 92] width 145 height 20
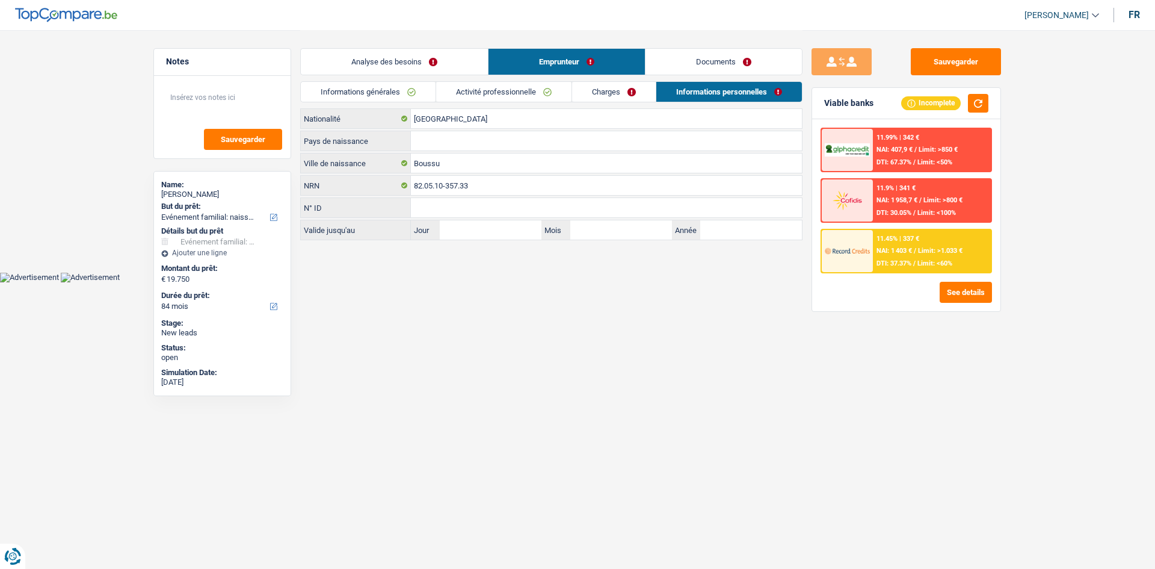
click at [452, 69] on link "Analyse des besoins" at bounding box center [394, 62] width 187 height 26
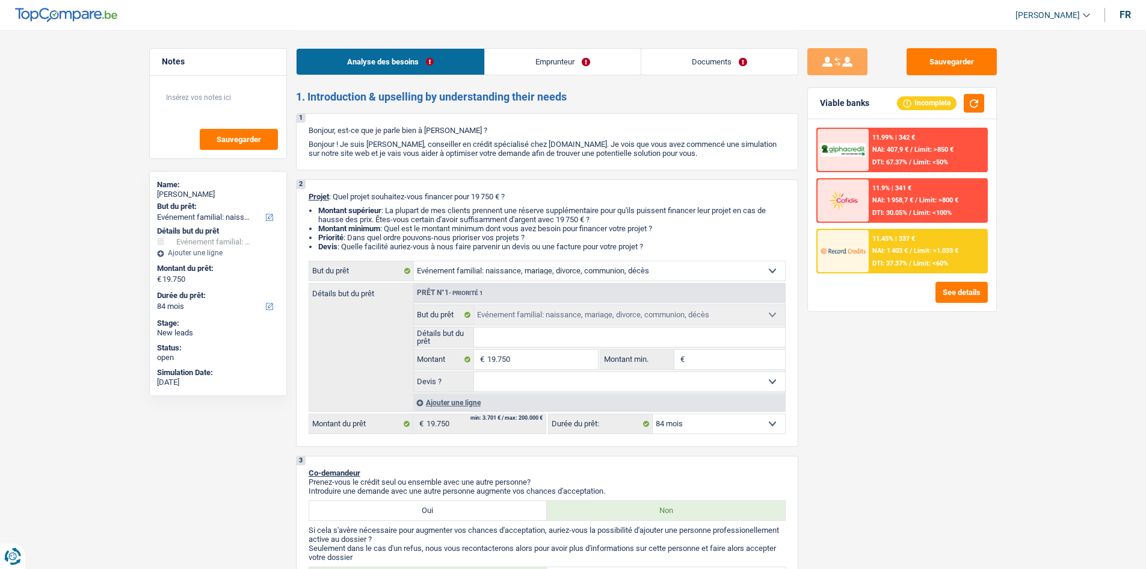
click at [636, 60] on link "Emprunteur" at bounding box center [563, 62] width 156 height 26
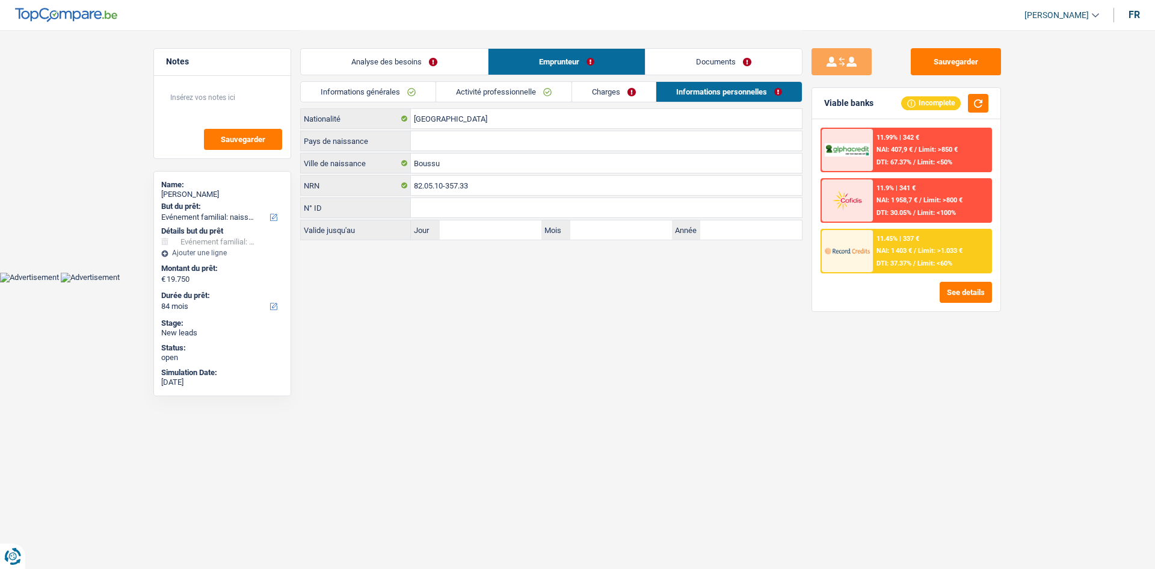
click at [700, 52] on link "Documents" at bounding box center [724, 62] width 156 height 26
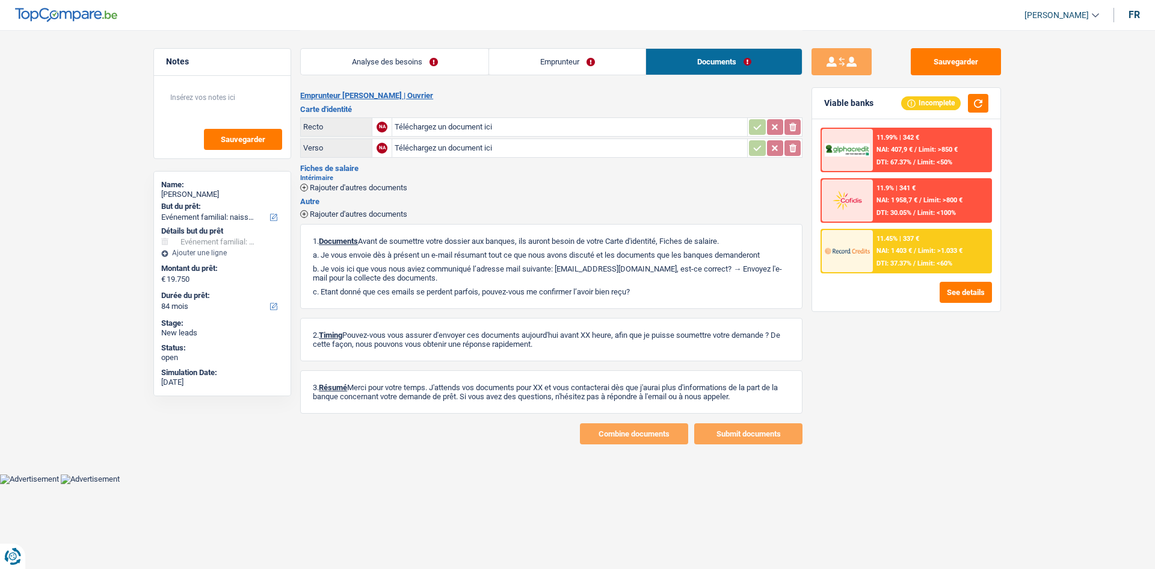
click at [532, 66] on link "Emprunteur" at bounding box center [567, 62] width 156 height 26
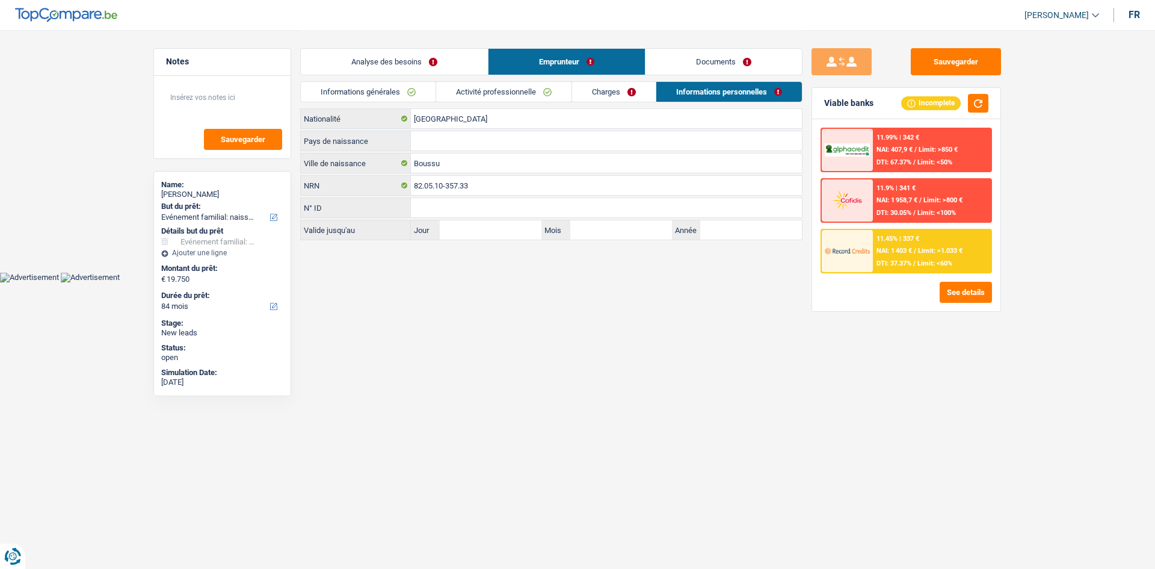
click at [454, 61] on link "Analyse des besoins" at bounding box center [394, 62] width 187 height 26
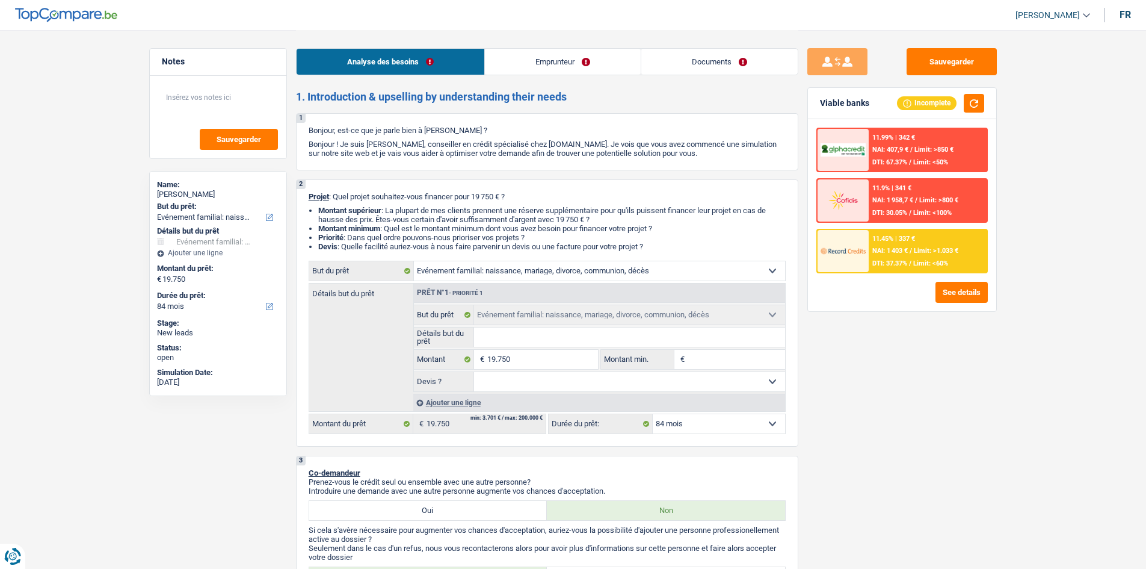
click at [604, 51] on link "Emprunteur" at bounding box center [563, 62] width 156 height 26
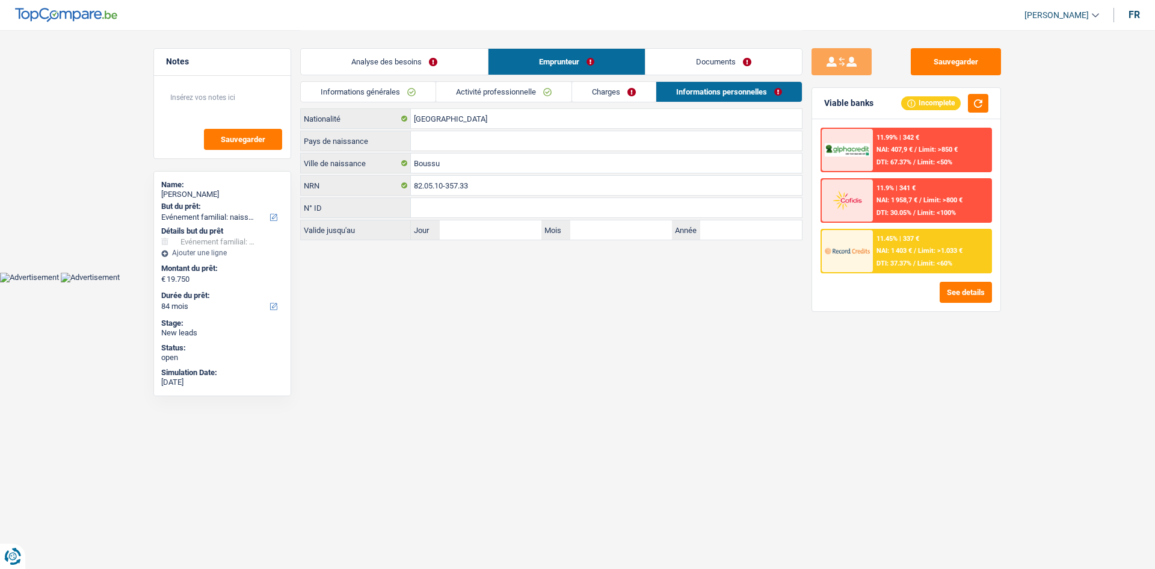
click at [652, 61] on link "Documents" at bounding box center [724, 62] width 156 height 26
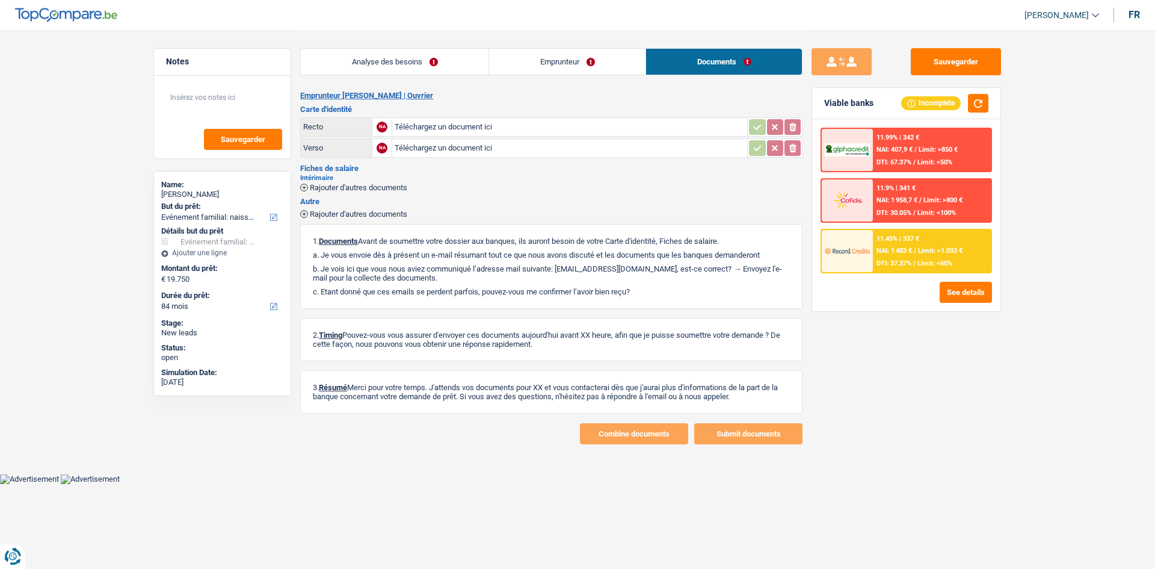
click at [538, 64] on link "Emprunteur" at bounding box center [567, 62] width 156 height 26
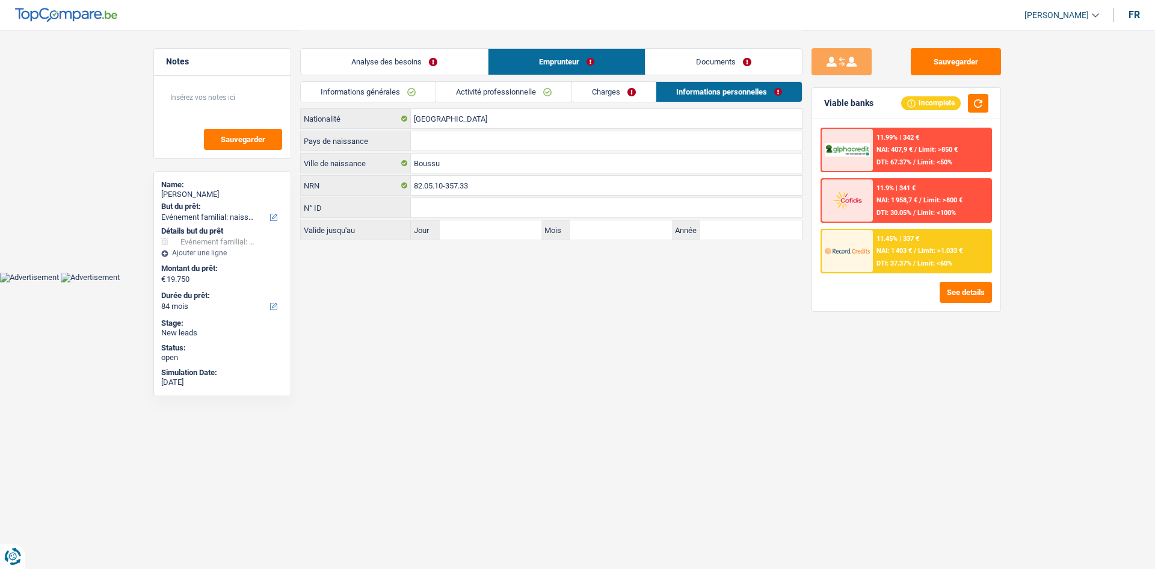
click at [454, 62] on link "Analyse des besoins" at bounding box center [394, 62] width 187 height 26
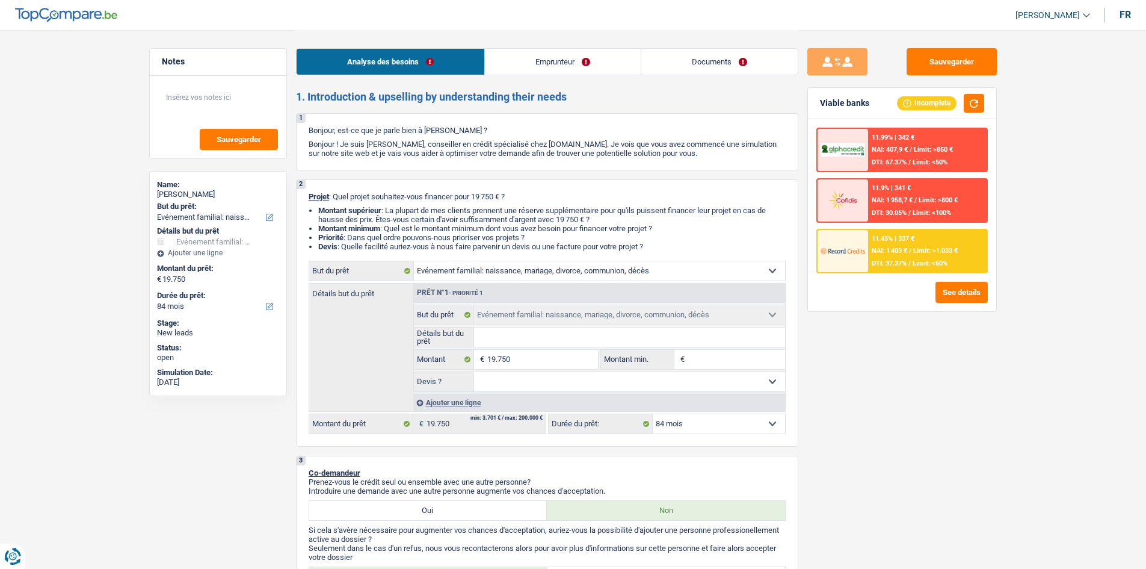
drag, startPoint x: 619, startPoint y: 62, endPoint x: 663, endPoint y: 64, distance: 44.6
click at [619, 63] on link "Emprunteur" at bounding box center [563, 62] width 156 height 26
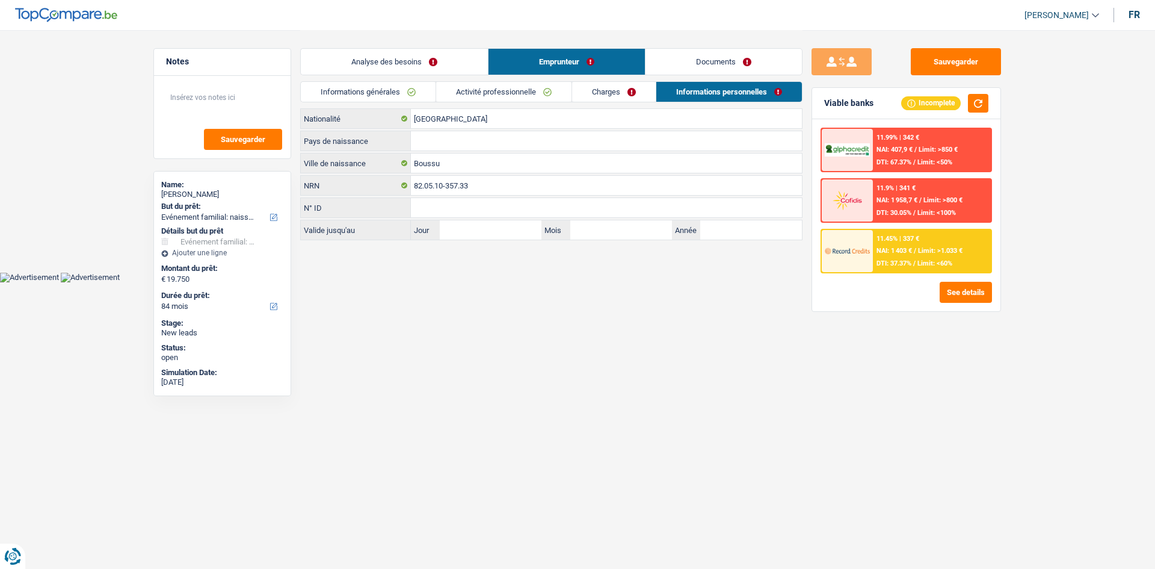
click at [667, 63] on link "Documents" at bounding box center [724, 62] width 156 height 26
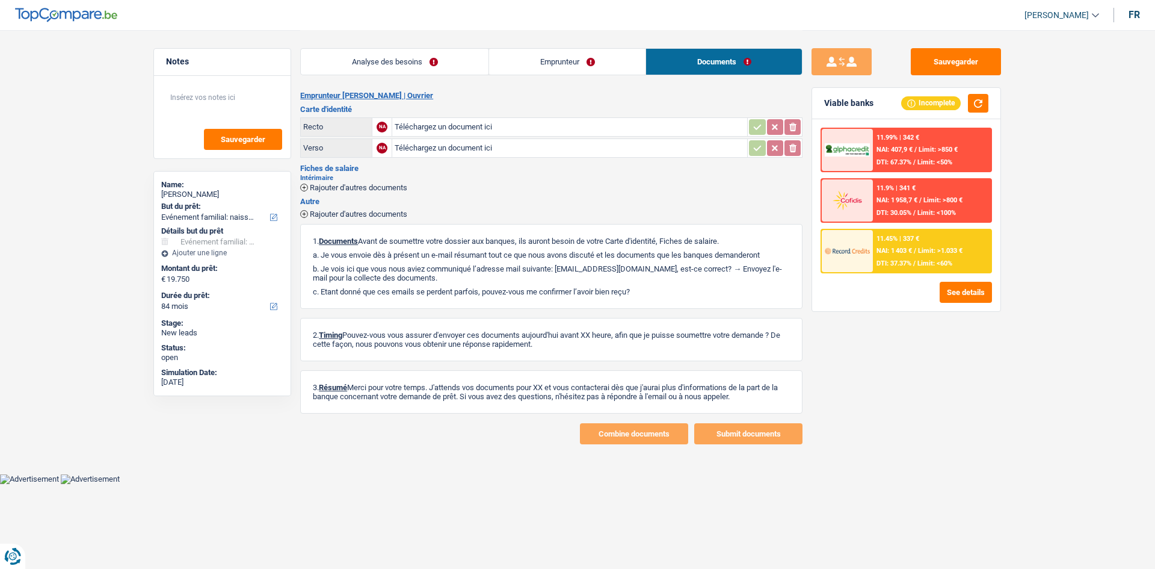
click at [396, 71] on link "Analyse des besoins" at bounding box center [395, 62] width 188 height 26
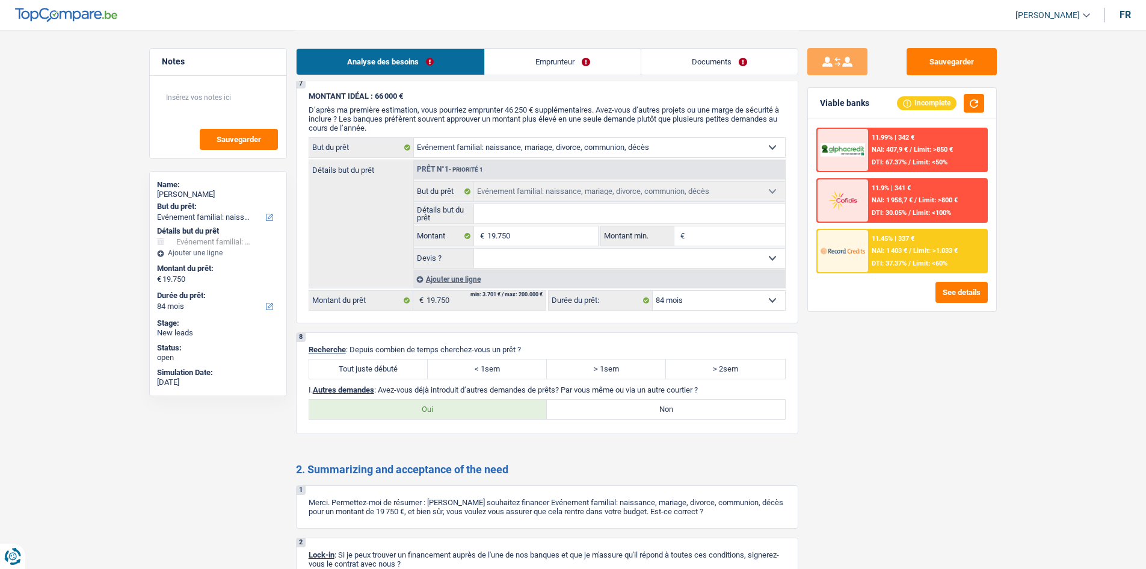
scroll to position [1023, 0]
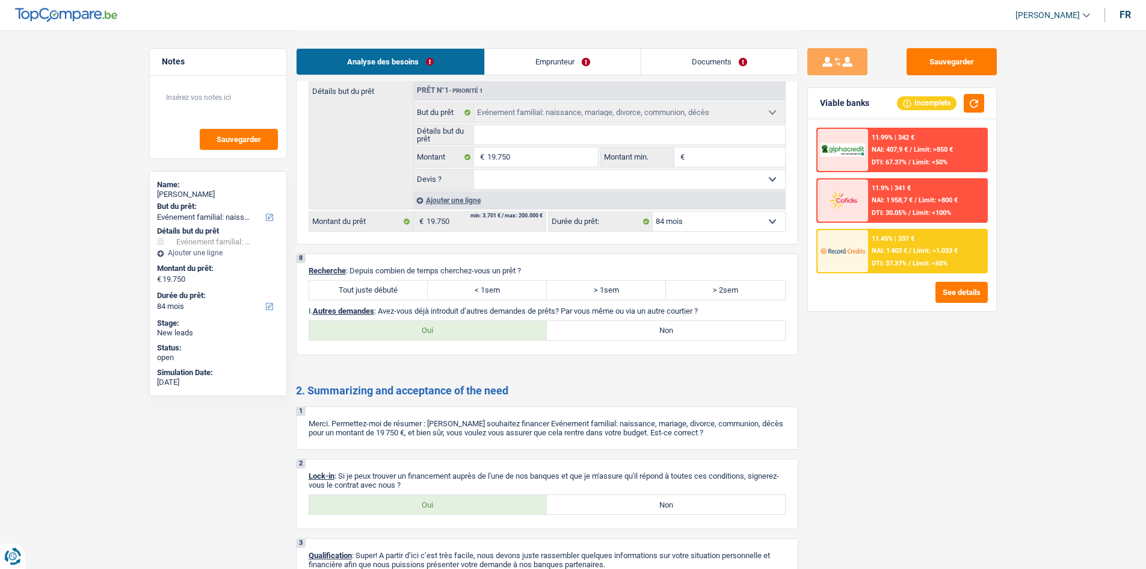
click at [395, 289] on label "Tout juste débuté" at bounding box center [368, 289] width 119 height 19
click at [395, 289] on input "Tout juste débuté" at bounding box center [368, 289] width 119 height 19
radio input "true"
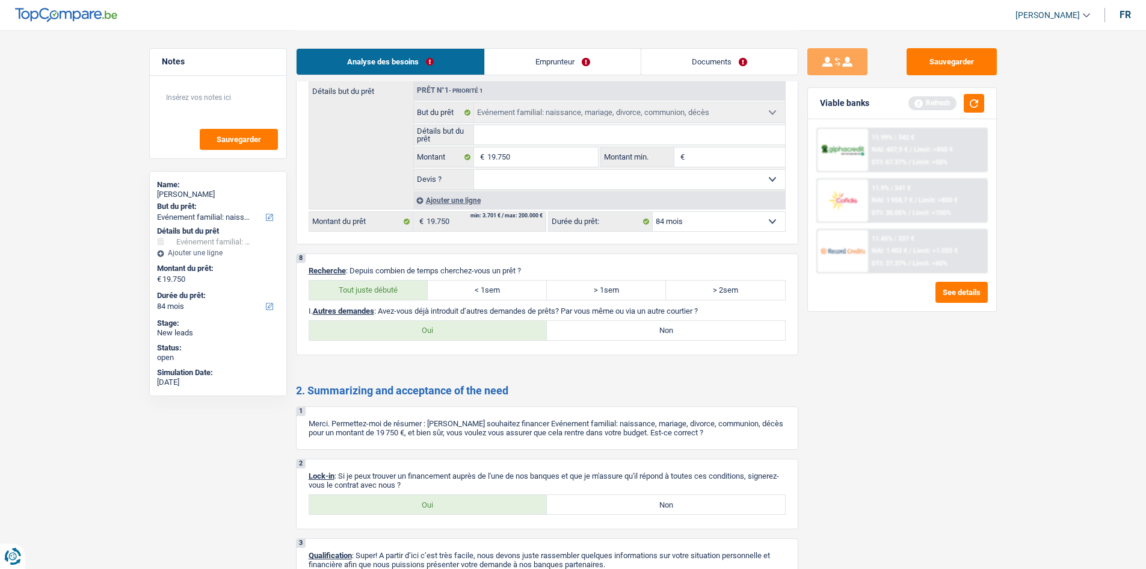
click at [463, 332] on label "Oui" at bounding box center [428, 330] width 238 height 19
click at [463, 332] on input "Oui" at bounding box center [428, 330] width 238 height 19
radio input "true"
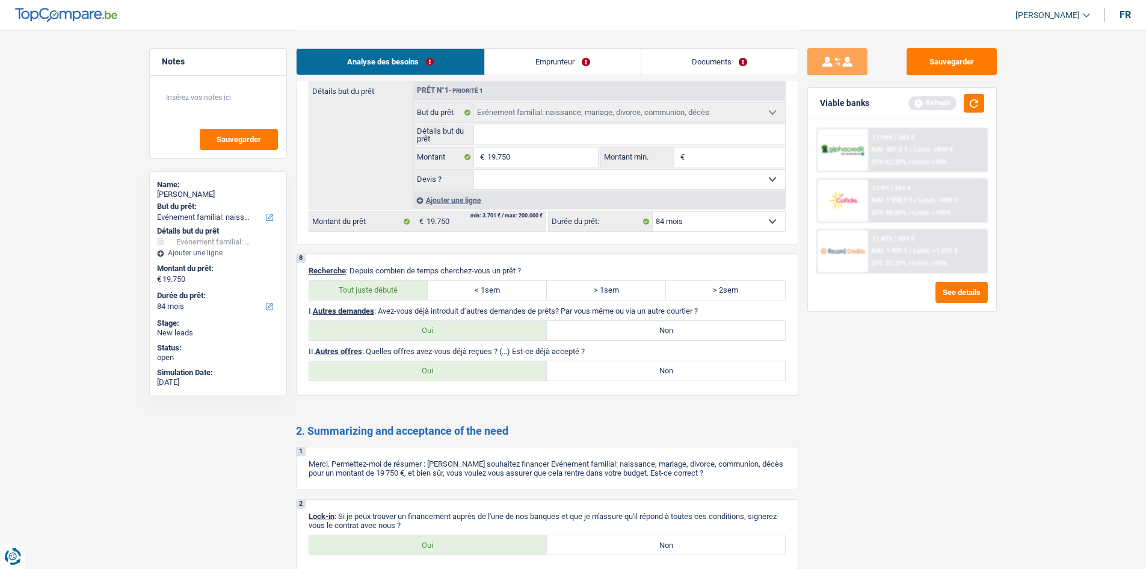
click at [562, 364] on label "Non" at bounding box center [666, 370] width 238 height 19
click at [562, 364] on input "Non" at bounding box center [666, 370] width 238 height 19
radio input "true"
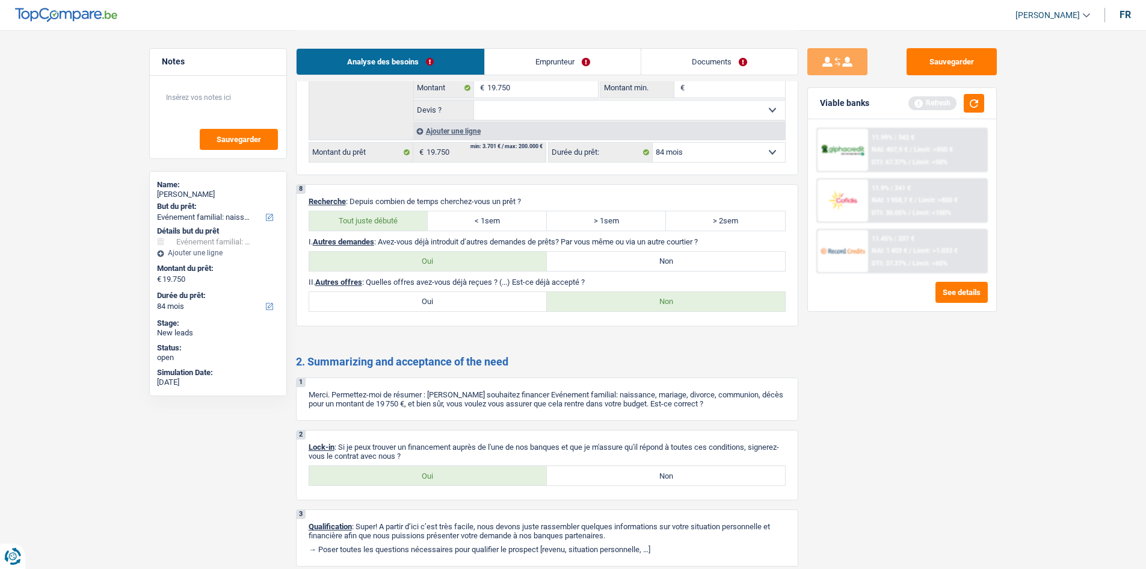
scroll to position [1138, 0]
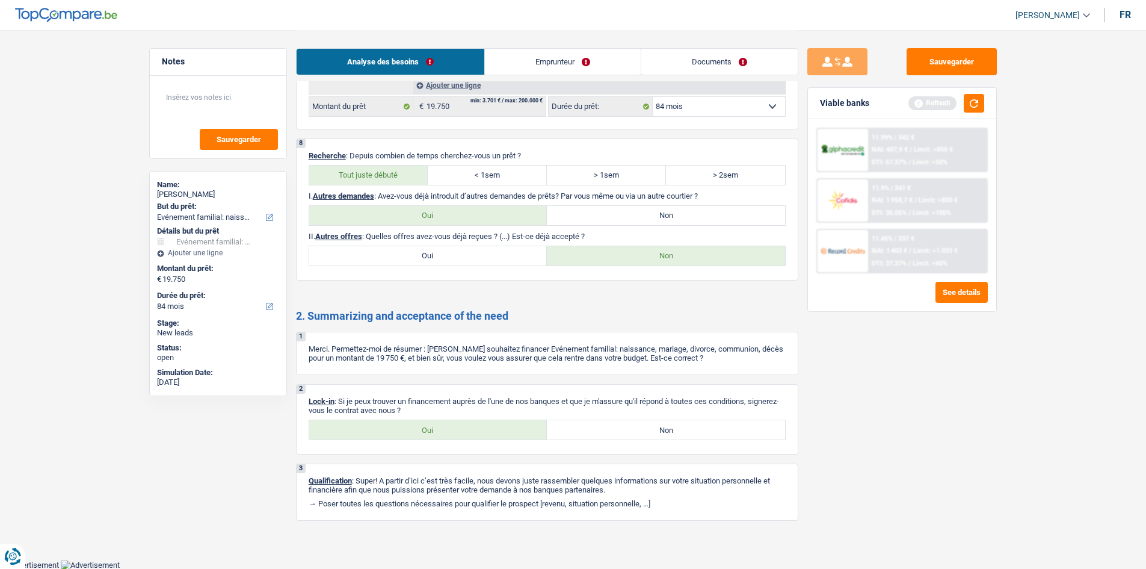
click at [436, 428] on label "Oui" at bounding box center [428, 429] width 238 height 19
click at [436, 428] on input "Oui" at bounding box center [428, 429] width 238 height 19
radio input "true"
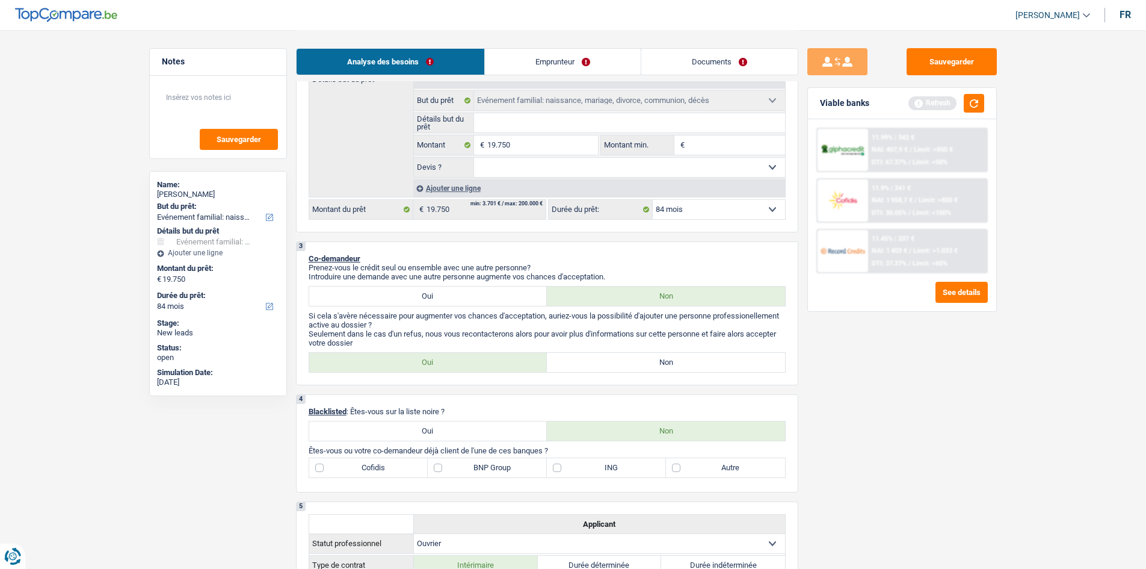
scroll to position [120, 0]
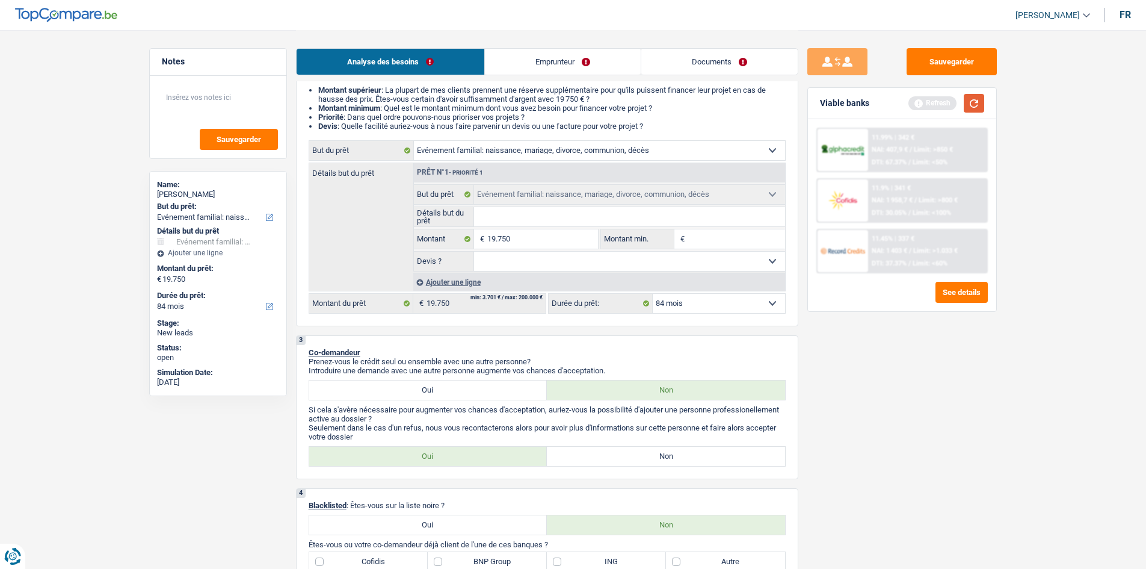
click at [971, 107] on button "button" at bounding box center [974, 103] width 20 height 19
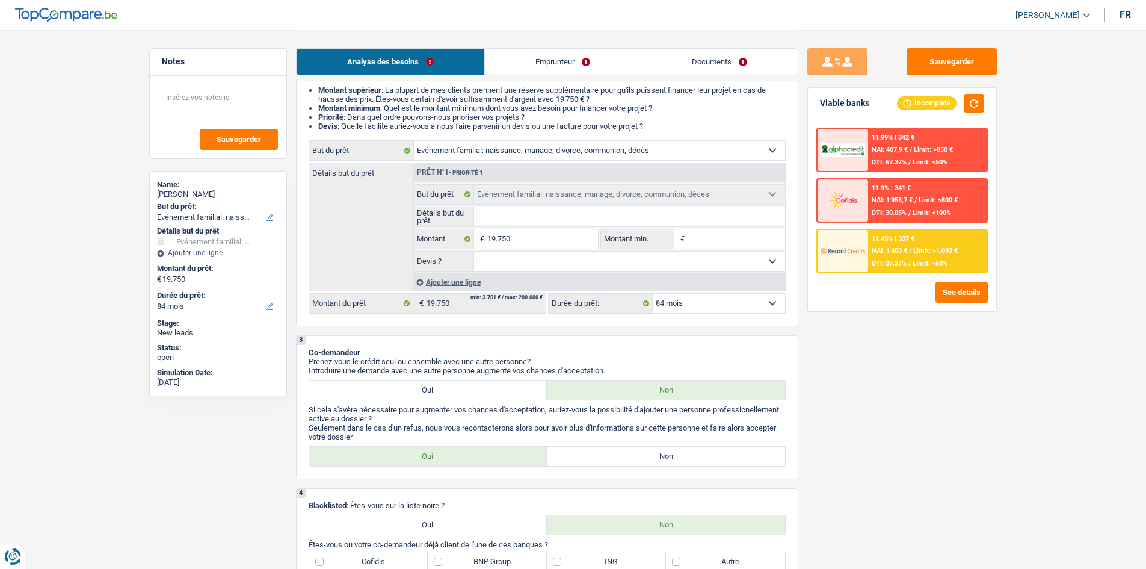
click at [513, 214] on input "Détails but du prêt" at bounding box center [629, 216] width 311 height 19
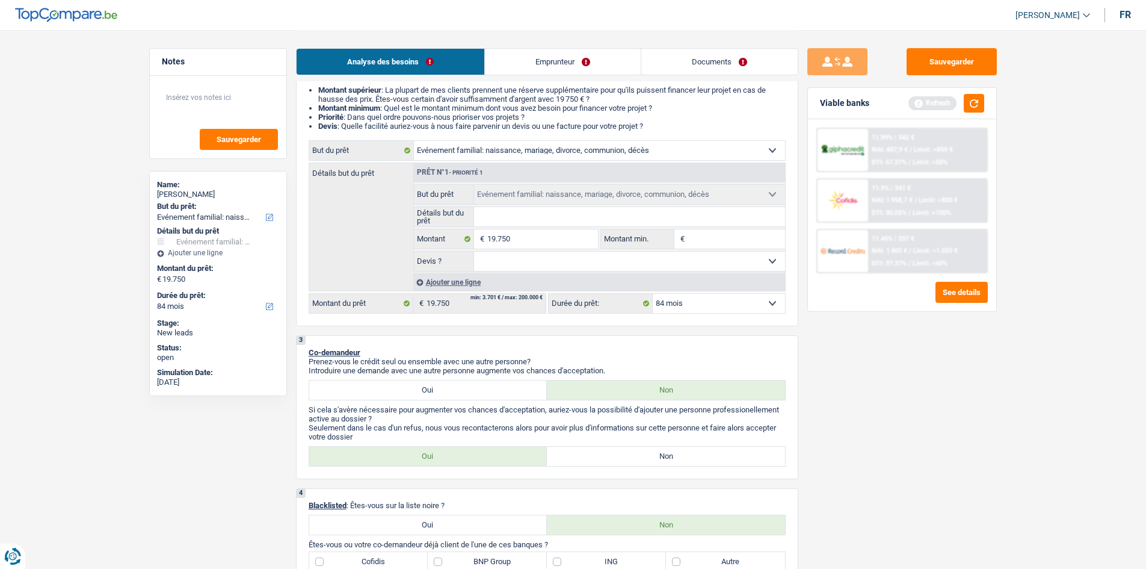
click at [666, 220] on input "Détails but du prêt" at bounding box center [629, 216] width 311 height 19
type input "1.975"
type input "1"
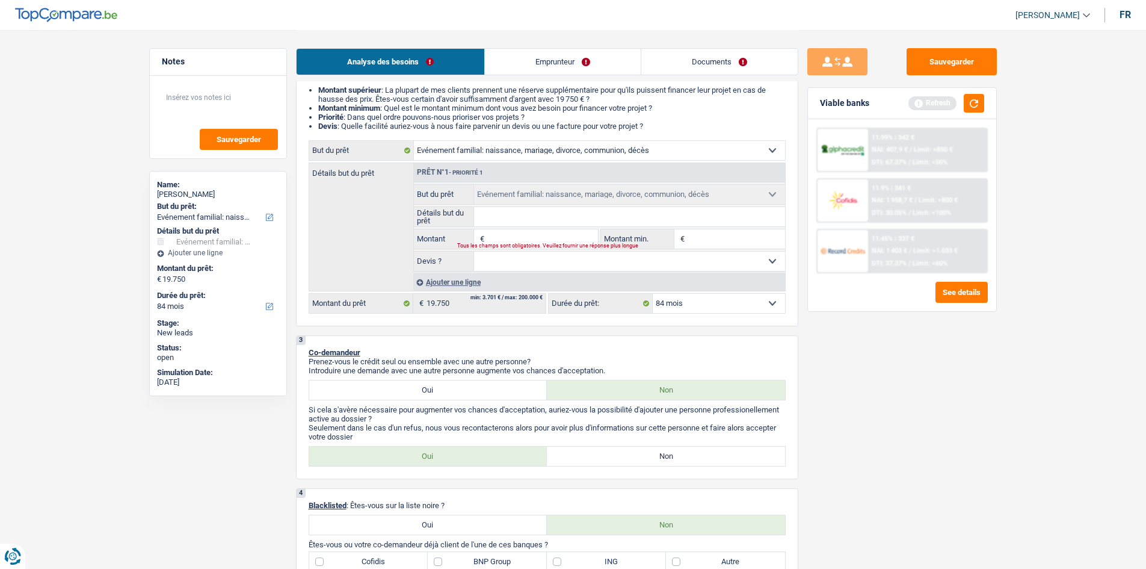
type input "0"
drag, startPoint x: 457, startPoint y: 148, endPoint x: 459, endPoint y: 141, distance: 6.9
click at [457, 148] on select "Confort maison: meubles, textile, peinture, électroménager, outillage non-profe…" at bounding box center [599, 150] width 371 height 19
click at [385, 179] on div "Détails but du prêt Prêt n°1 - Priorité 1 Confort maison: meubles, textile, pei…" at bounding box center [547, 226] width 477 height 129
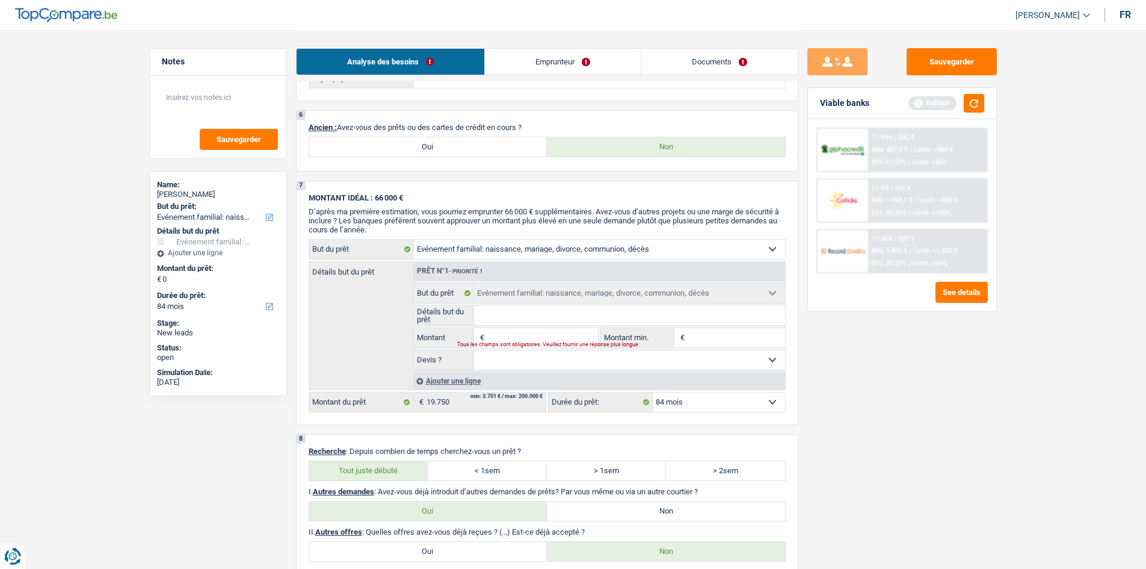
scroll to position [722, 0]
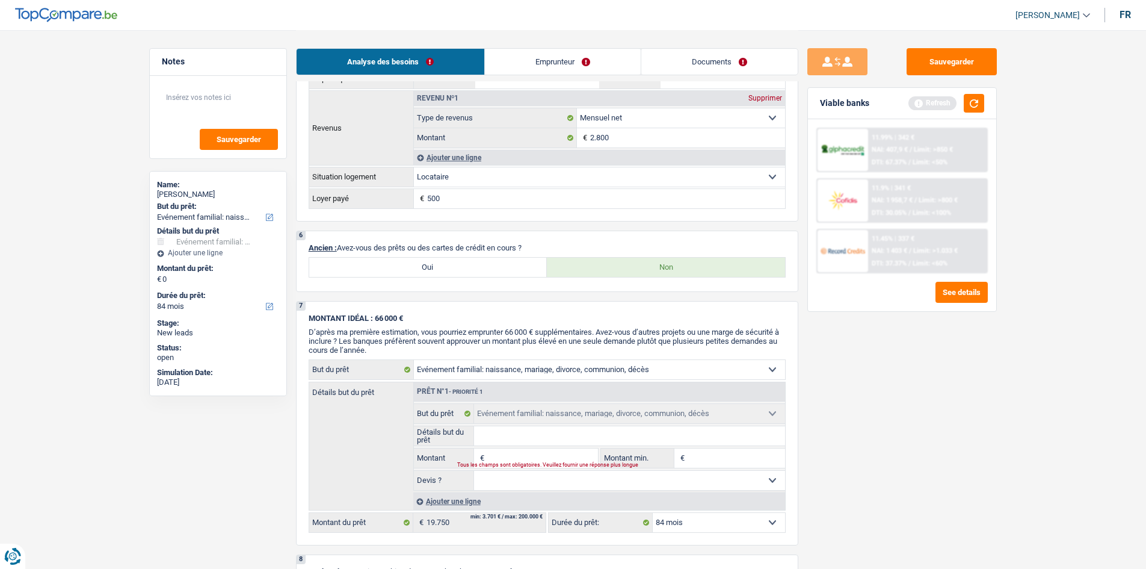
click at [387, 272] on label "Oui" at bounding box center [428, 267] width 238 height 19
click at [387, 272] on input "Oui" at bounding box center [428, 267] width 238 height 19
radio input "true"
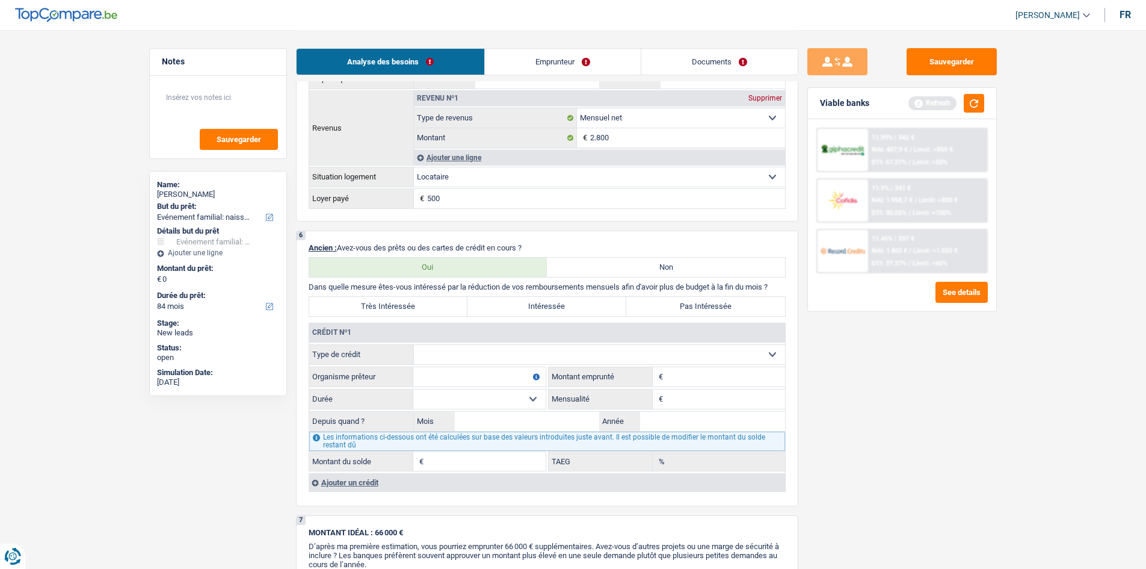
click at [467, 347] on select "Carte ou ouverture de crédit Prêt hypothécaire Vente à tempérament Prêt à tempé…" at bounding box center [599, 354] width 371 height 19
select select "personalLoan"
type input "0"
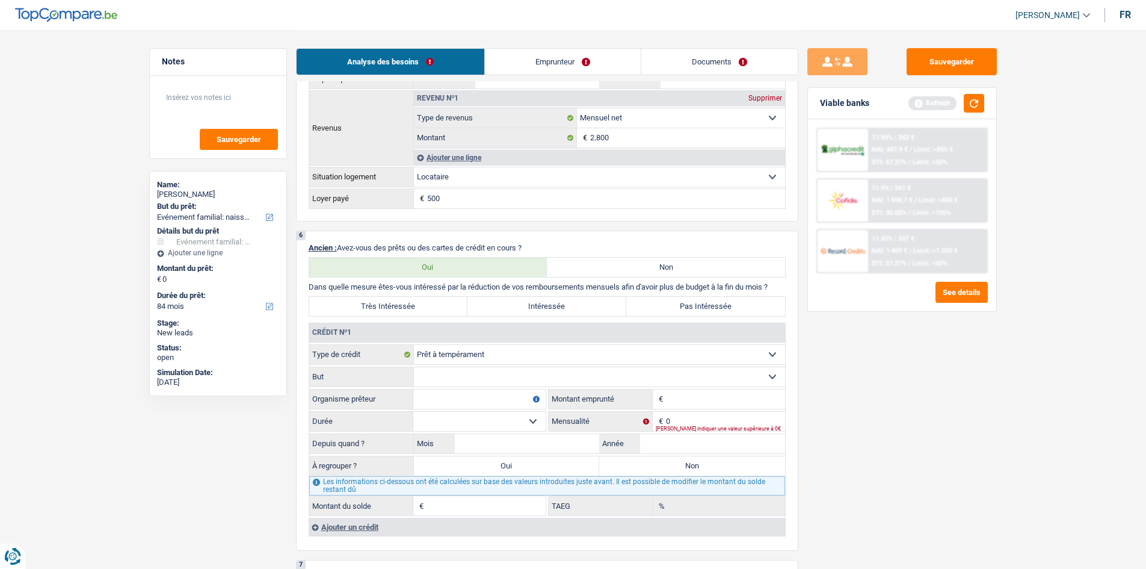
click at [467, 377] on select "Confort maison: meubles, textile, peinture, électroménager, outillage non-profe…" at bounding box center [599, 376] width 371 height 19
click at [383, 383] on label "But" at bounding box center [361, 376] width 105 height 19
click at [443, 404] on input "Organisme prêteur" at bounding box center [479, 398] width 132 height 19
type input "cofidis"
click at [460, 372] on select "Confort maison: meubles, textile, peinture, électroménager, outillage non-profe…" at bounding box center [599, 376] width 371 height 19
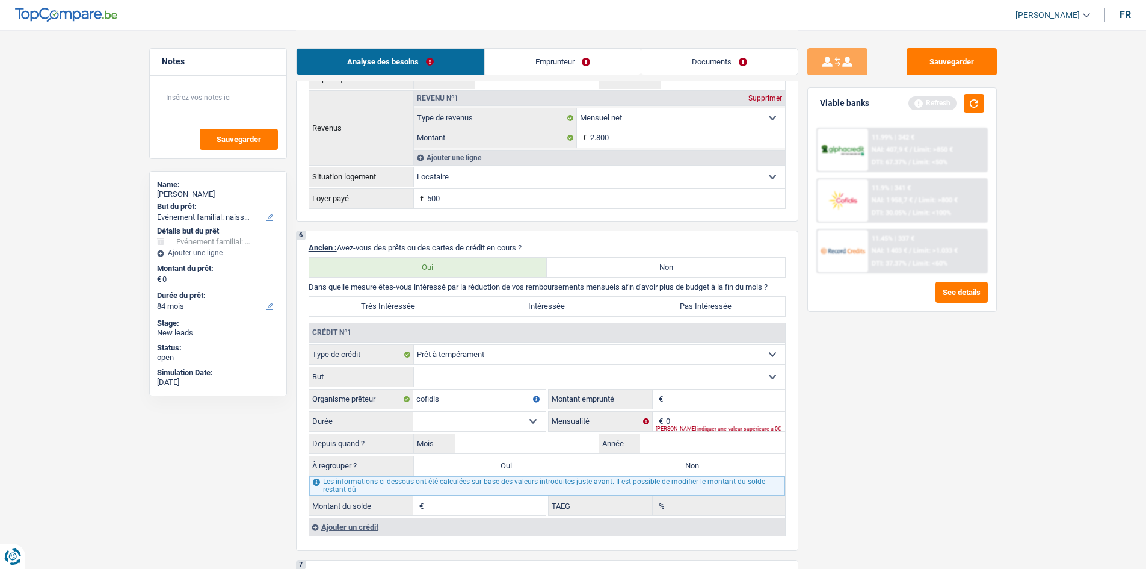
click at [414, 367] on select "Confort maison: meubles, textile, peinture, électroménager, outillage non-profe…" at bounding box center [599, 376] width 371 height 19
drag, startPoint x: 656, startPoint y: 374, endPoint x: 620, endPoint y: 374, distance: 36.1
click at [656, 374] on select "Confort maison: meubles, textile, peinture, électroménager, outillage non-profe…" at bounding box center [599, 376] width 371 height 19
select select "homeFurnishingOrRelocation"
click at [414, 367] on select "Confort maison: meubles, textile, peinture, électroménager, outillage non-profe…" at bounding box center [599, 376] width 371 height 19
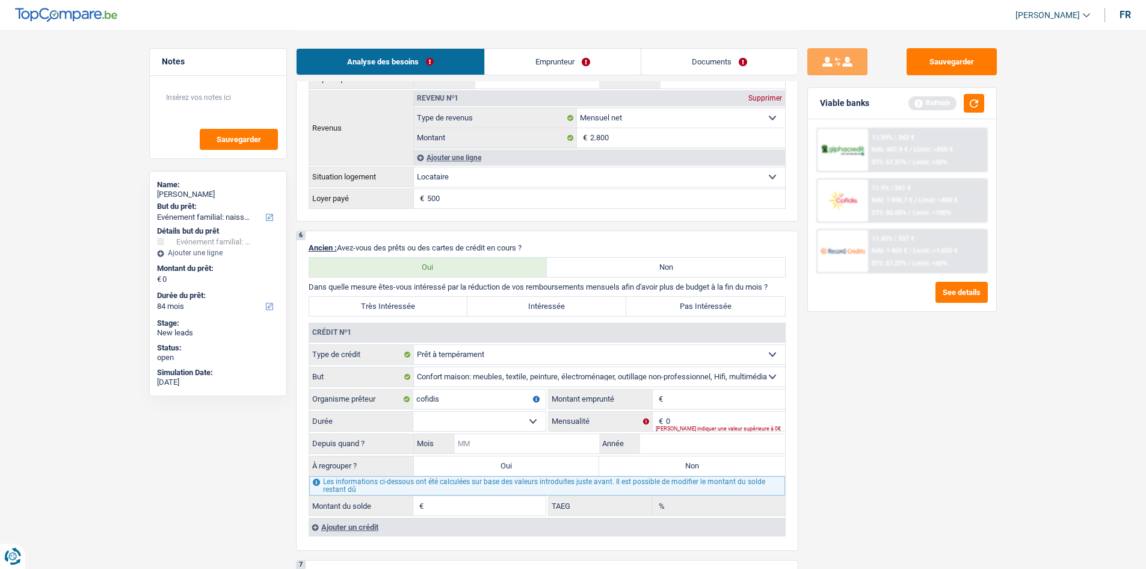
click at [511, 436] on input "Mois" at bounding box center [527, 443] width 145 height 19
click at [676, 389] on fieldset "€ Montant emprunté Tous les champs sont obligatoires. Veuillez fournir une répo…" at bounding box center [667, 399] width 236 height 20
click at [676, 397] on input "Montant" at bounding box center [725, 398] width 119 height 19
type input "7.500"
drag, startPoint x: 448, startPoint y: 416, endPoint x: 457, endPoint y: 416, distance: 9.0
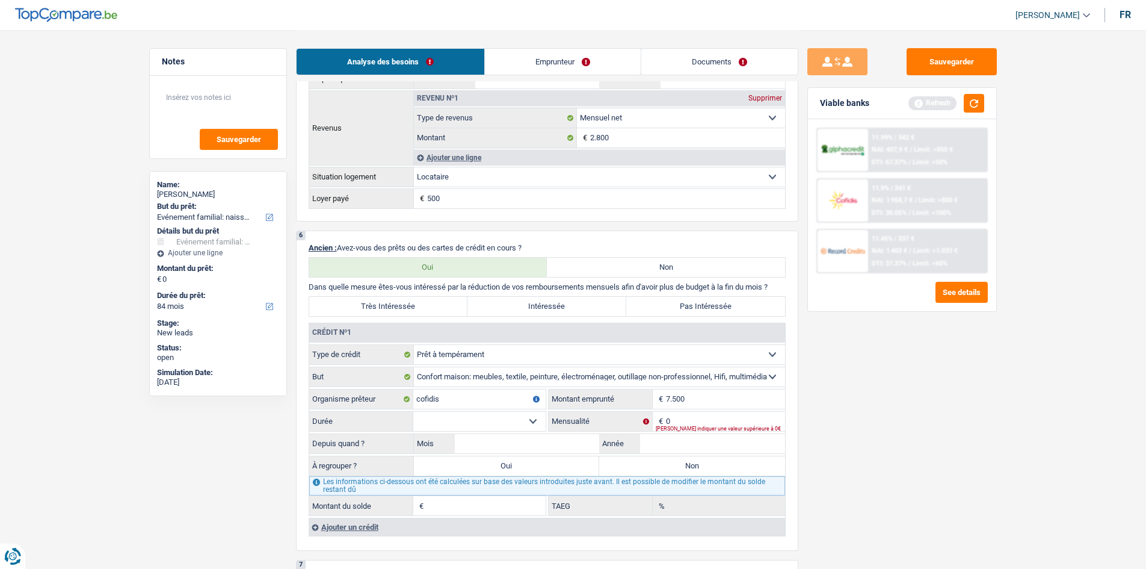
click at [448, 416] on select "12 mois 18 mois 24 mois 30 mois 36 mois 42 mois Sélectionner une option" at bounding box center [479, 421] width 132 height 19
click at [663, 445] on input "Année" at bounding box center [712, 443] width 145 height 19
type input "2021"
click at [516, 449] on input "Mois" at bounding box center [527, 443] width 145 height 19
type input "08"
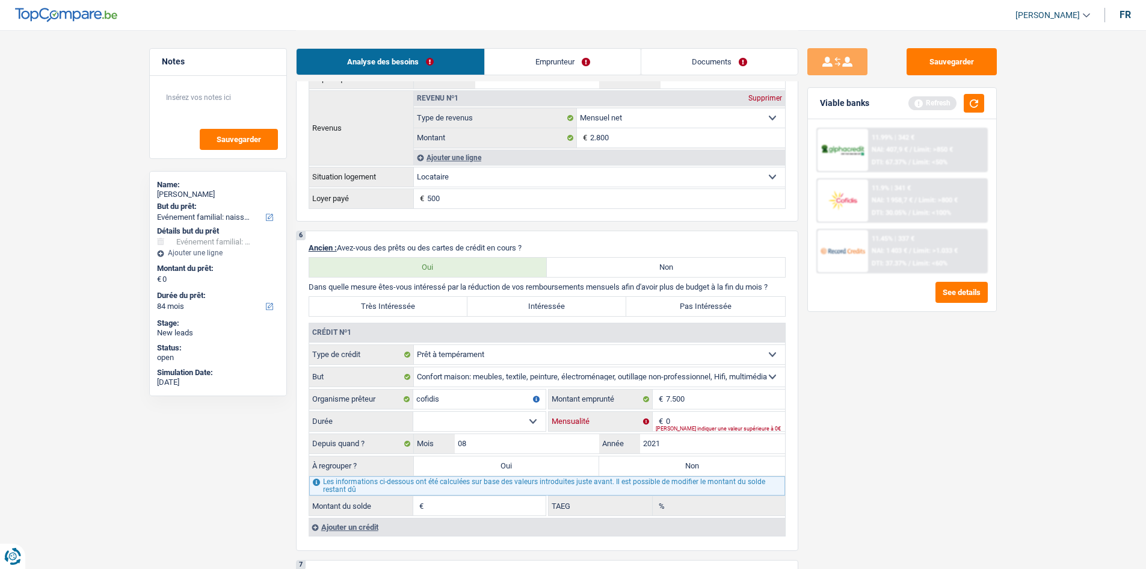
drag, startPoint x: 696, startPoint y: 415, endPoint x: 688, endPoint y: 417, distance: 8.0
click at [694, 415] on input "0" at bounding box center [725, 421] width 119 height 19
click at [506, 422] on select "12 mois 18 mois 24 mois 30 mois 36 mois 42 mois Sélectionner une option" at bounding box center [479, 421] width 132 height 19
select select "42"
click at [413, 412] on select "12 mois 18 mois 24 mois 30 mois 36 mois 42 mois Sélectionner une option" at bounding box center [479, 421] width 132 height 19
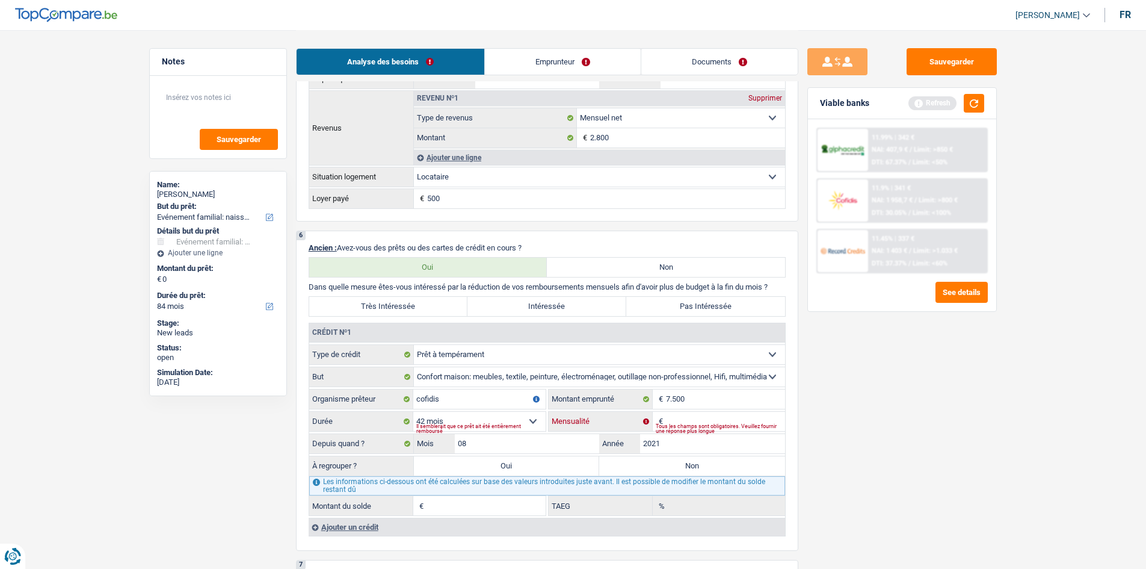
click at [697, 421] on input "Mensualité" at bounding box center [725, 421] width 119 height 19
type input "170"
type input "1"
type input "0,00"
drag, startPoint x: 845, startPoint y: 480, endPoint x: 643, endPoint y: 421, distance: 210.5
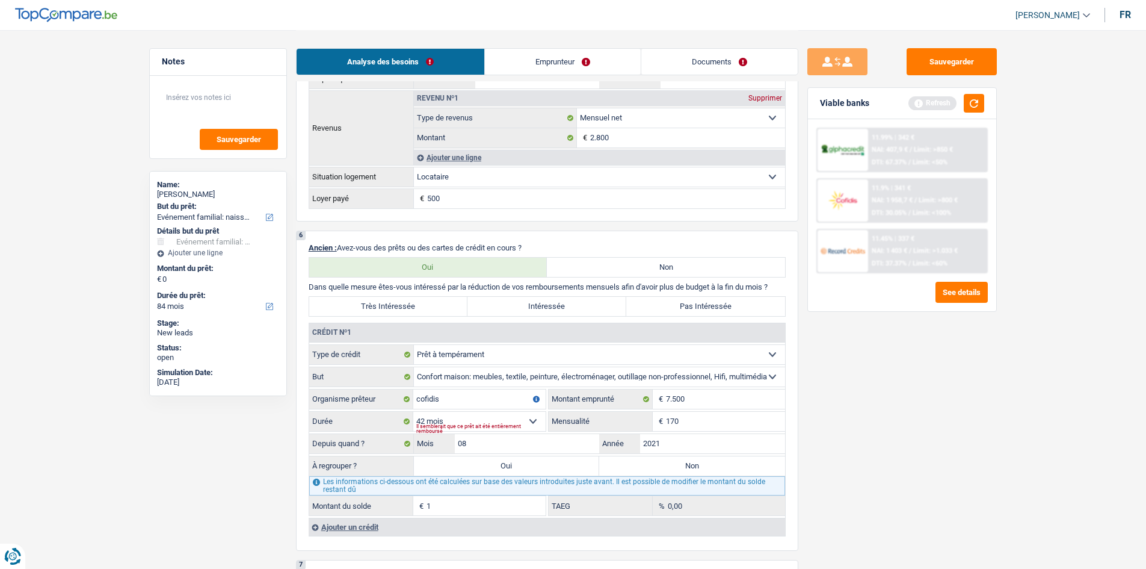
click at [832, 476] on div "Sauvegarder Viable banks Refresh 11.99% | 342 € NAI: 407,9 € / Limit: >850 € DT…" at bounding box center [903, 298] width 208 height 501
click at [498, 426] on div "Il semblerait que ce prêt ait été entièrement remboursé" at bounding box center [480, 428] width 129 height 5
click at [510, 434] on input "08" at bounding box center [527, 443] width 145 height 19
click at [515, 421] on select "12 mois 18 mois 24 mois 30 mois 36 mois 42 mois Sélectionner une option" at bounding box center [479, 421] width 132 height 19
click at [715, 406] on input "7.500" at bounding box center [725, 398] width 119 height 19
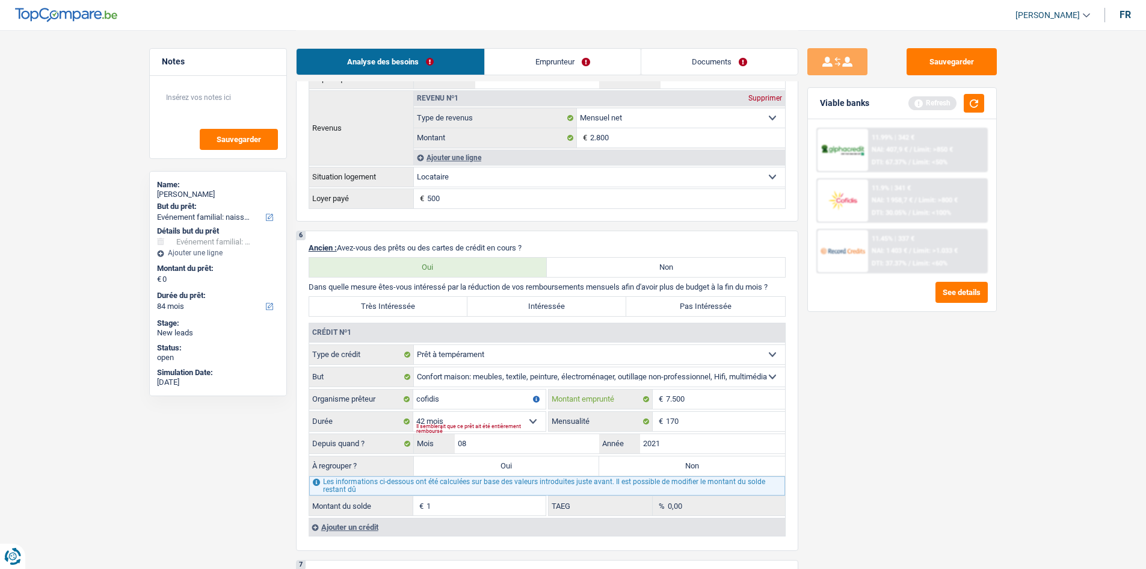
type input "750"
select select
type input "7.501"
click at [833, 445] on div "Sauvegarder Viable banks Refresh 11.99% | 342 € NAI: 407,9 € / Limit: >850 € DT…" at bounding box center [903, 298] width 208 height 501
click at [524, 419] on select "12 mois 18 mois 24 mois 30 mois 36 mois 42 mois 48 mois Sélectionner une option" at bounding box center [479, 421] width 132 height 19
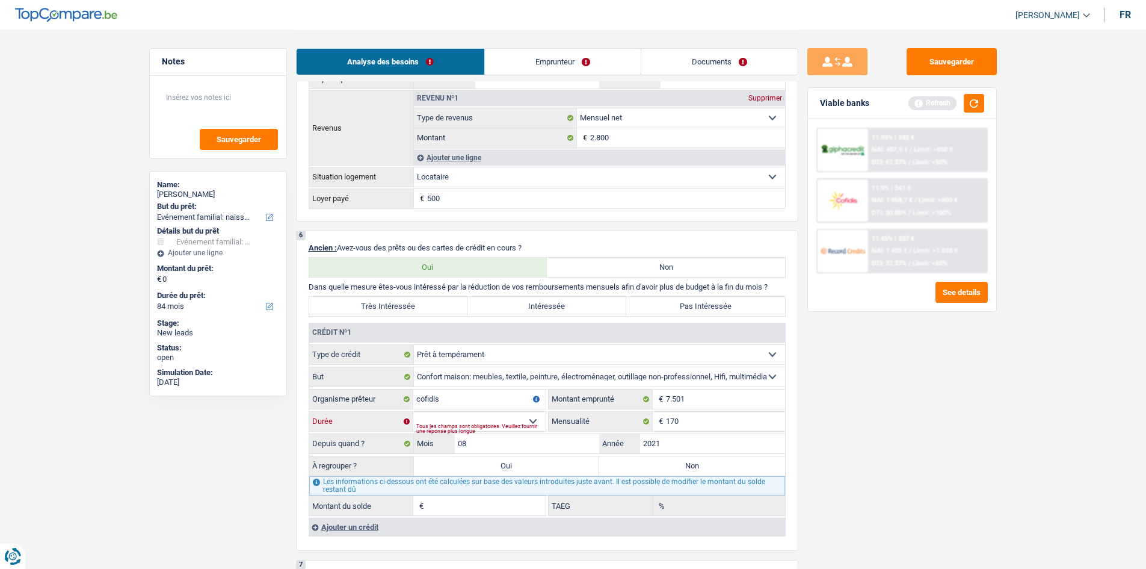
select select "48"
click at [413, 412] on select "12 mois 18 mois 24 mois 30 mois 36 mois 42 mois 48 mois Sélectionner une option" at bounding box center [479, 421] width 132 height 19
type input "1"
type input "4,27"
click at [847, 447] on div "Sauvegarder Viable banks Refresh 11.99% | 342 € NAI: 407,9 € / Limit: >850 € DT…" at bounding box center [903, 298] width 208 height 501
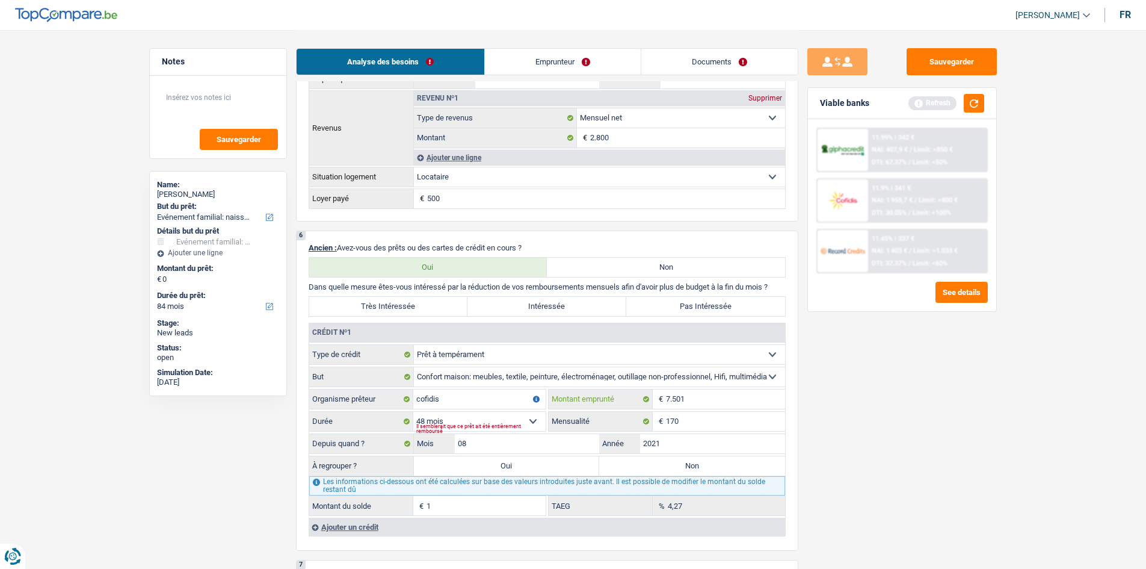
click at [717, 403] on input "7.501" at bounding box center [725, 398] width 119 height 19
type input "750"
select select
type input "7"
click at [519, 426] on div "Tous les champs sont obligatoires. Veuillez fournir une réponse plus longue" at bounding box center [480, 428] width 129 height 5
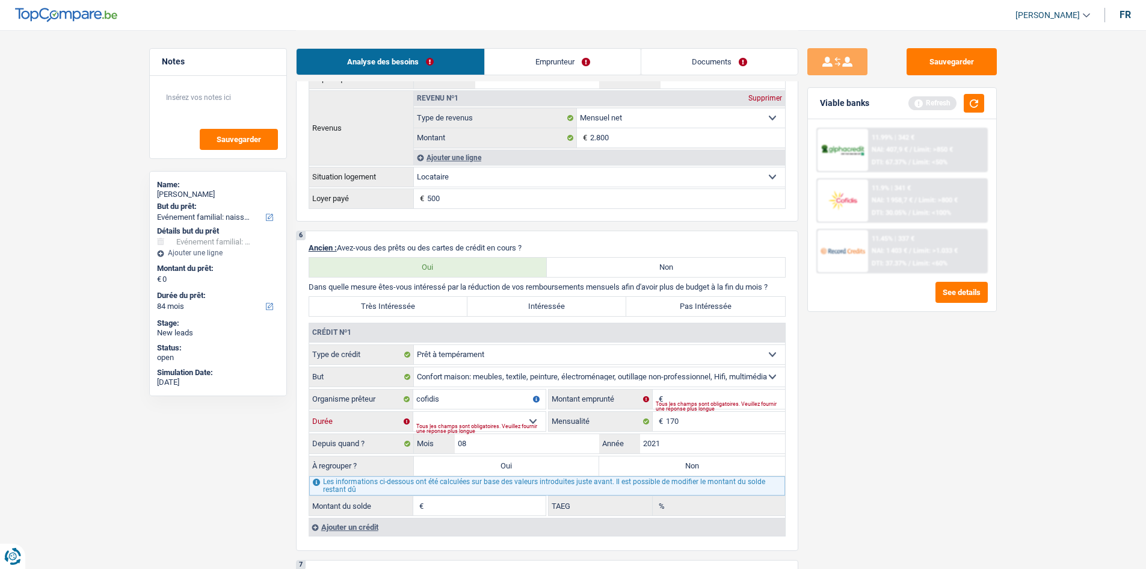
click at [531, 418] on select "12 mois 18 mois 24 mois Sélectionner une option" at bounding box center [479, 421] width 132 height 19
click at [687, 395] on input "Montant" at bounding box center [725, 398] width 119 height 19
click at [861, 471] on div "Sauvegarder Viable banks Refresh 11.99% | 342 € NAI: 407,9 € / Limit: >850 € DT…" at bounding box center [903, 298] width 208 height 501
click at [468, 509] on input "Montant du solde" at bounding box center [486, 505] width 119 height 19
click at [679, 452] on input "2021" at bounding box center [712, 443] width 145 height 19
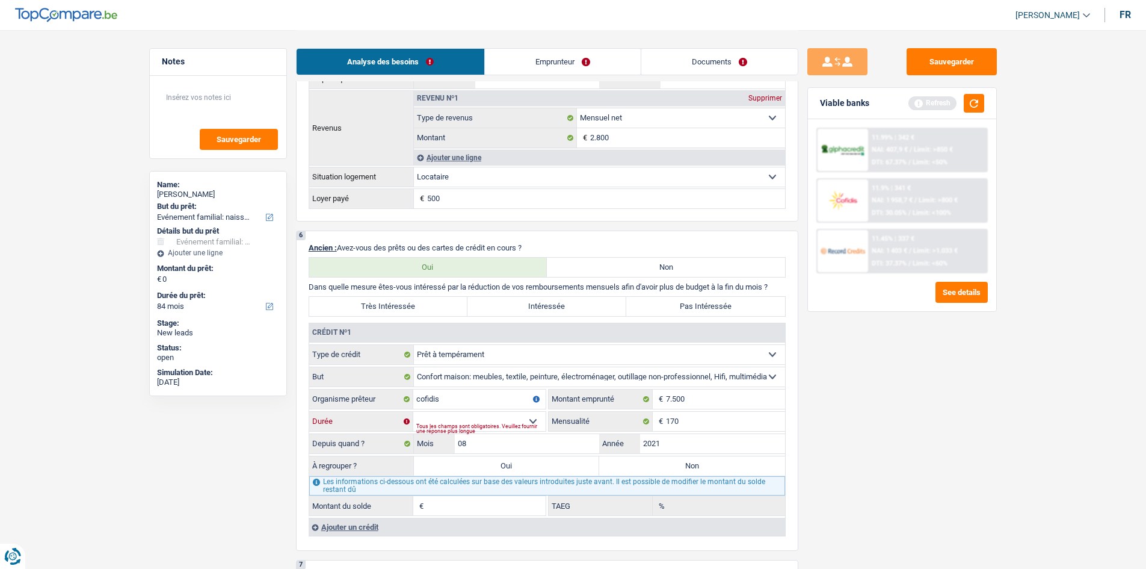
click at [519, 418] on select "12 mois 18 mois 24 mois 30 mois 36 mois 42 mois Sélectionner une option" at bounding box center [479, 421] width 132 height 19
click at [699, 398] on input "7.500" at bounding box center [725, 398] width 119 height 19
type input "7.501"
drag, startPoint x: 847, startPoint y: 455, endPoint x: 808, endPoint y: 457, distance: 38.6
click at [847, 456] on div "Sauvegarder Viable banks Refresh 11.99% | 342 € NAI: 407,9 € / Limit: >850 € DT…" at bounding box center [903, 298] width 208 height 501
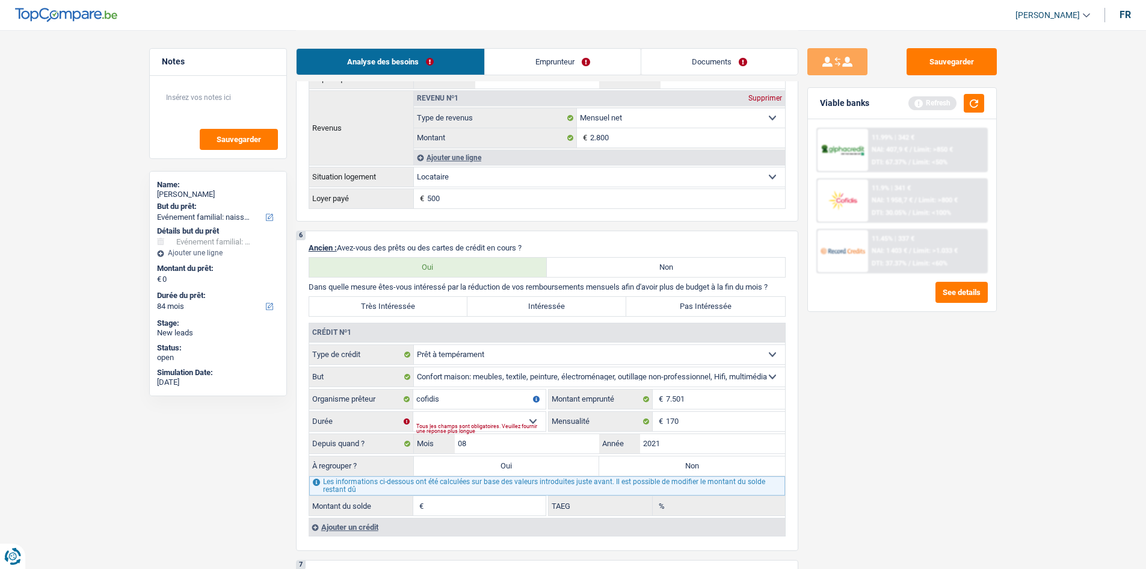
click at [530, 430] on div "Tous les champs sont obligatoires. Veuillez fournir une réponse plus longue" at bounding box center [480, 428] width 129 height 5
click at [524, 427] on div "Tous les champs sont obligatoires. Veuillez fournir une réponse plus longue" at bounding box center [480, 428] width 129 height 5
click at [489, 422] on select "12 mois 18 mois 24 mois 30 mois 36 mois 42 mois 48 mois Sélectionner une option" at bounding box center [479, 421] width 132 height 19
select select "48"
click at [413, 412] on select "12 mois 18 mois 24 mois 30 mois 36 mois 42 mois 48 mois Sélectionner une option" at bounding box center [479, 421] width 132 height 19
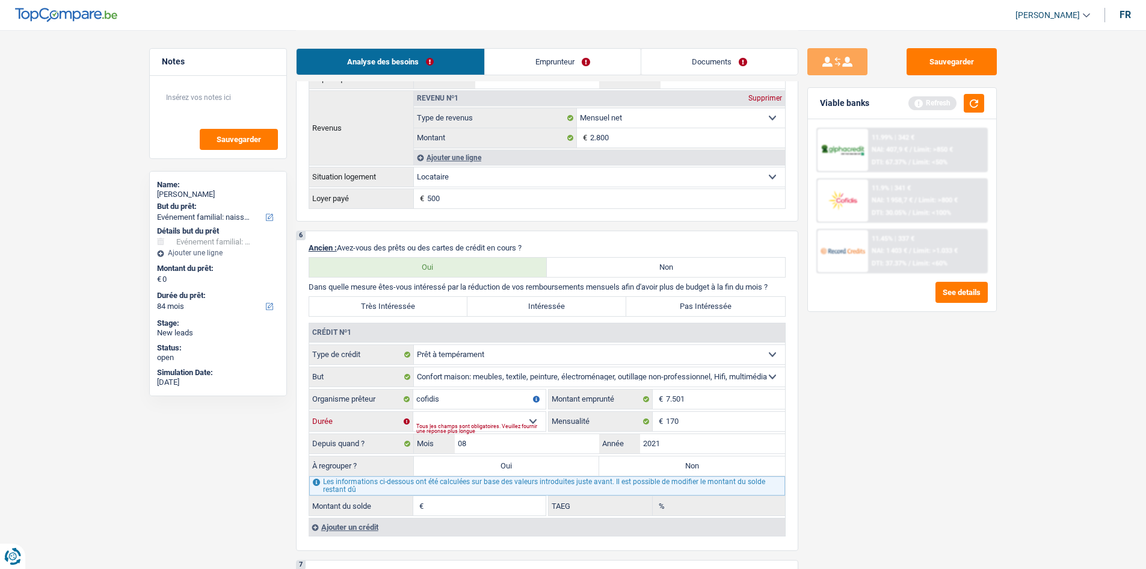
type input "1"
type input "4,27"
click at [684, 447] on input "2021" at bounding box center [712, 443] width 145 height 19
type input "2022"
type input "1.832"
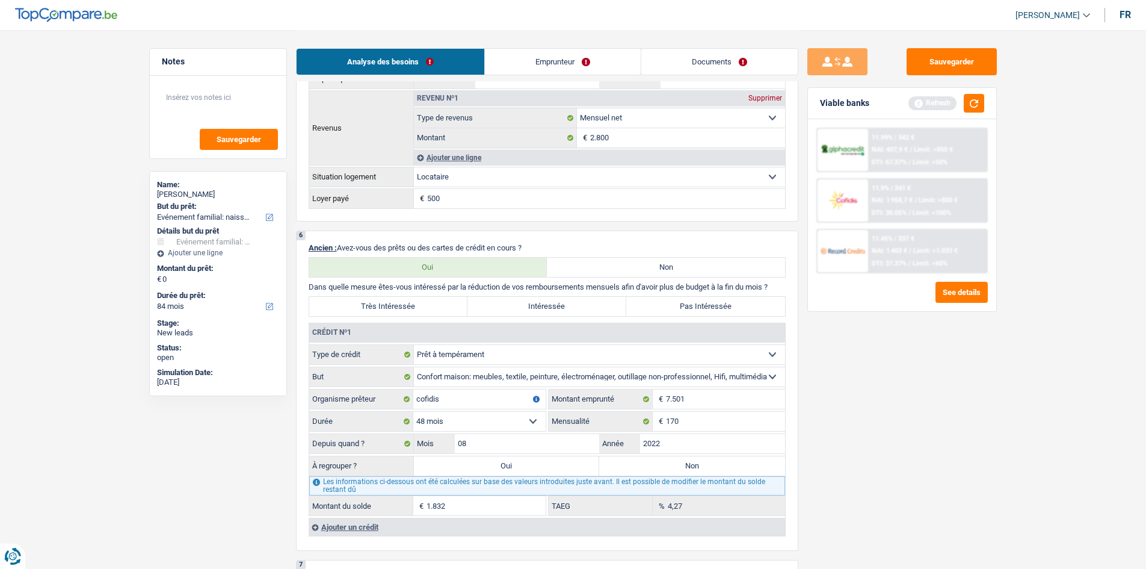
click at [803, 474] on div "Sauvegarder Viable banks Refresh 11.99% | 342 € NAI: 407,9 € / Limit: >850 € DT…" at bounding box center [903, 298] width 208 height 501
click at [552, 440] on input "08" at bounding box center [527, 443] width 145 height 19
type input "07"
type input "1.668"
click at [900, 501] on div "Sauvegarder Viable banks Refresh 11.99% | 342 € NAI: 407,9 € / Limit: >850 € DT…" at bounding box center [903, 298] width 208 height 501
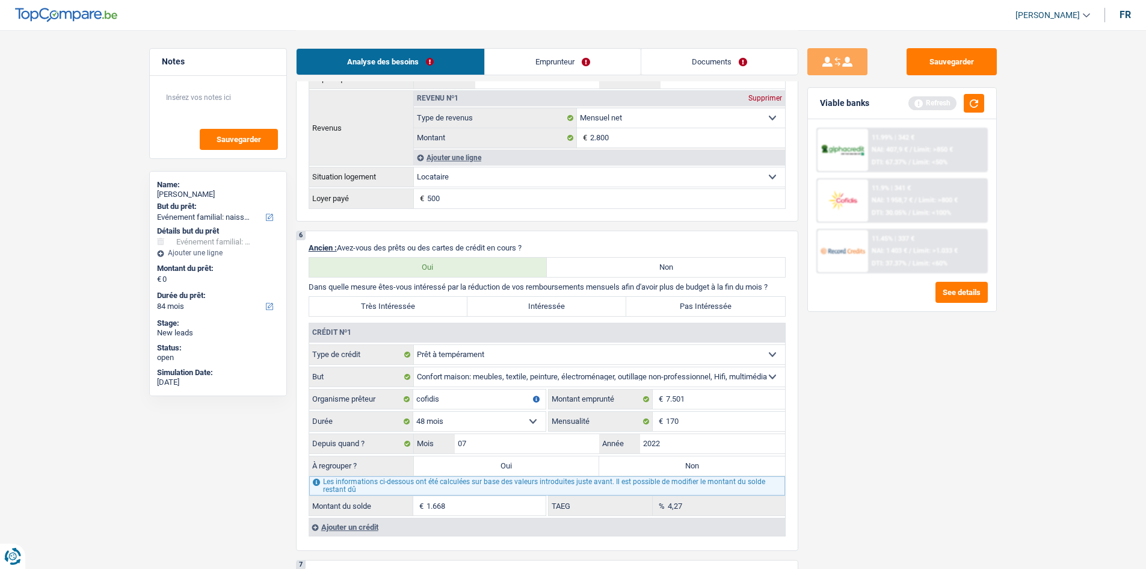
click at [823, 472] on div "Sauvegarder Viable banks Refresh 11.99% | 342 € NAI: 407,9 € / Limit: >850 € DT…" at bounding box center [903, 298] width 208 height 501
click at [544, 447] on input "07" at bounding box center [527, 443] width 145 height 19
type input "0"
type input "09"
type input "1.995"
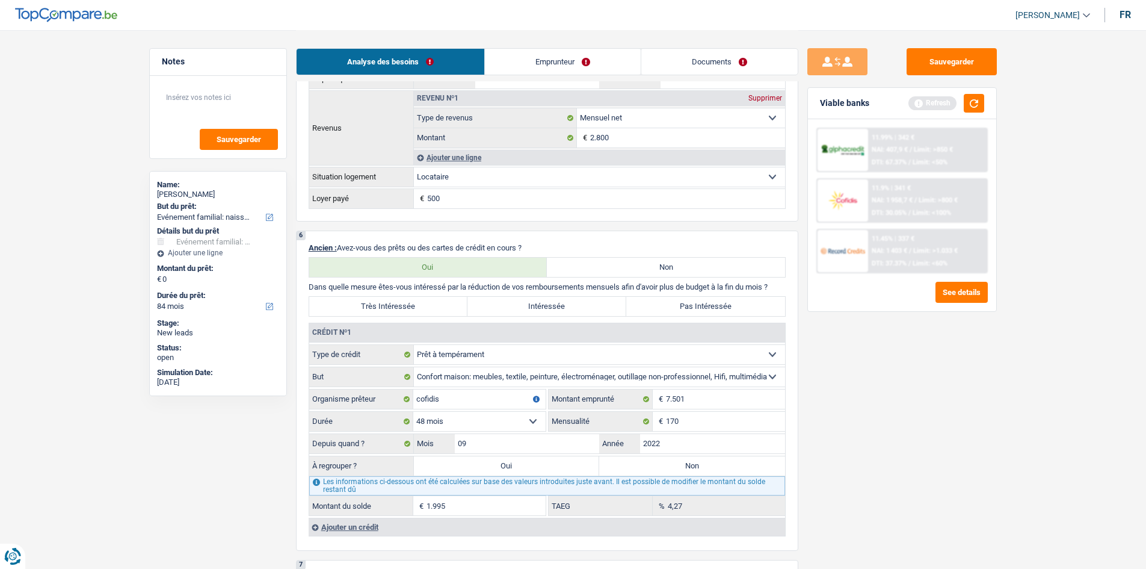
drag, startPoint x: 910, startPoint y: 511, endPoint x: 890, endPoint y: 513, distance: 20.0
click at [910, 510] on div "Sauvegarder Viable banks Refresh 11.99% | 342 € NAI: 407,9 € / Limit: >850 € DT…" at bounding box center [903, 298] width 208 height 501
click at [550, 472] on label "Oui" at bounding box center [507, 465] width 186 height 19
click at [550, 472] on input "Oui" at bounding box center [507, 465] width 186 height 19
radio input "true"
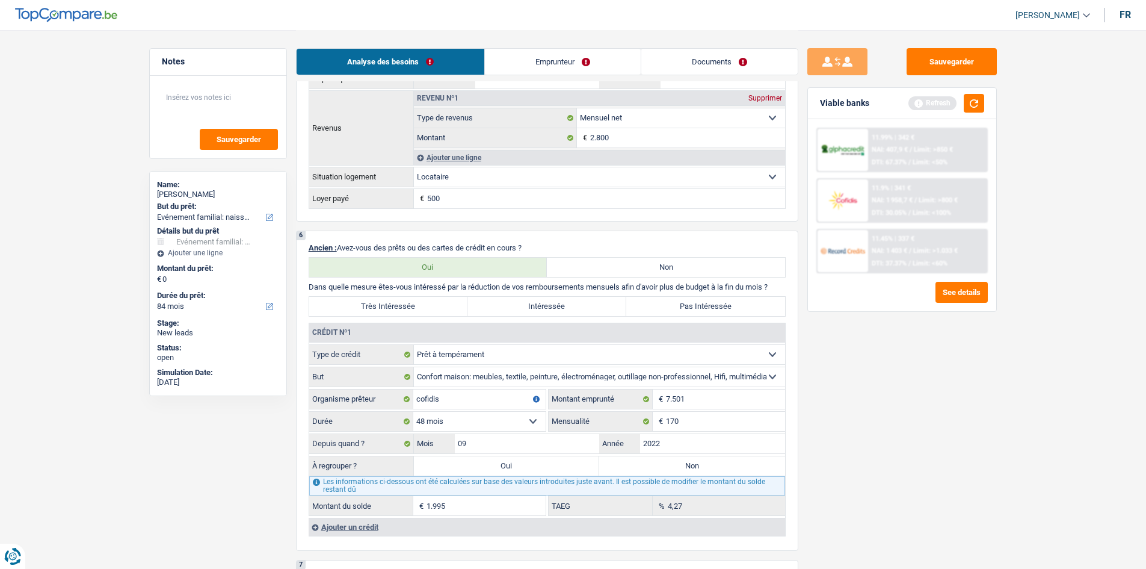
type input "1.995"
select select "24"
type input "1.995"
select select "24"
type input "1.995"
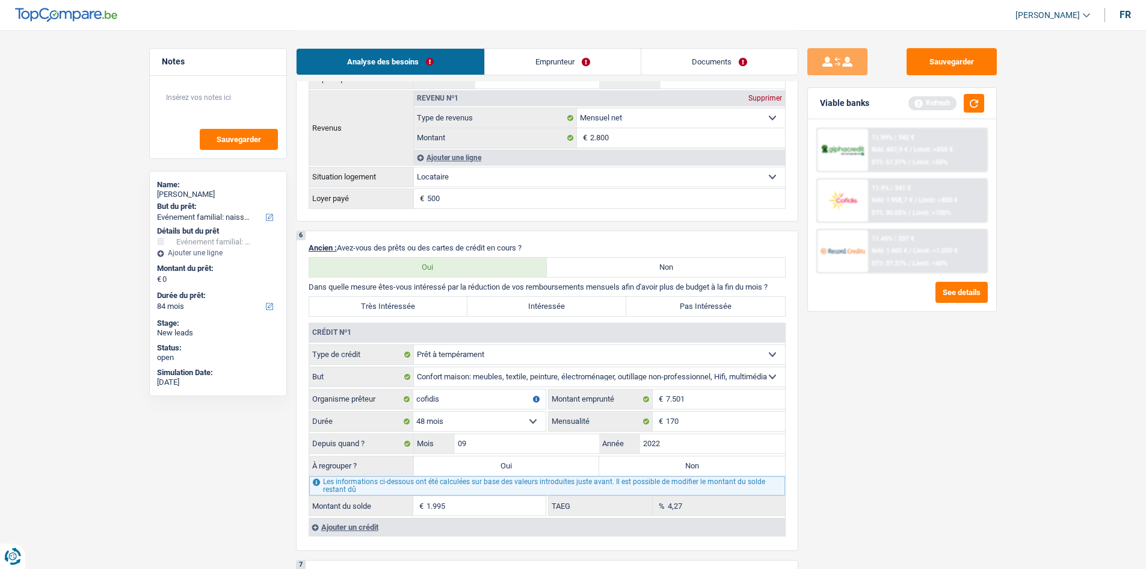
select select "24"
select select "refinancing"
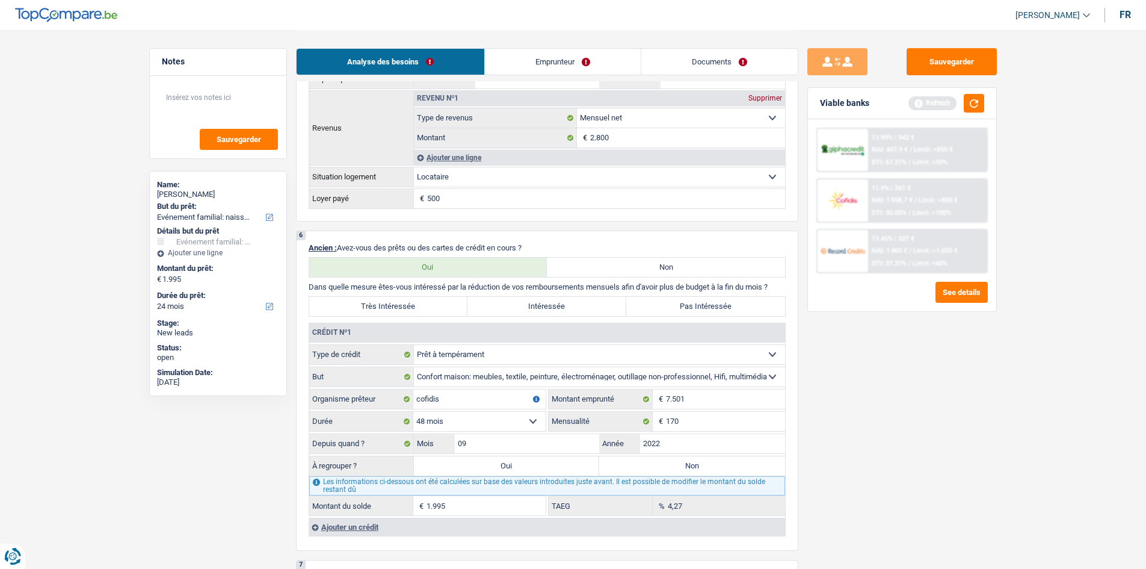
select select "refinancing"
select select "familyEvent"
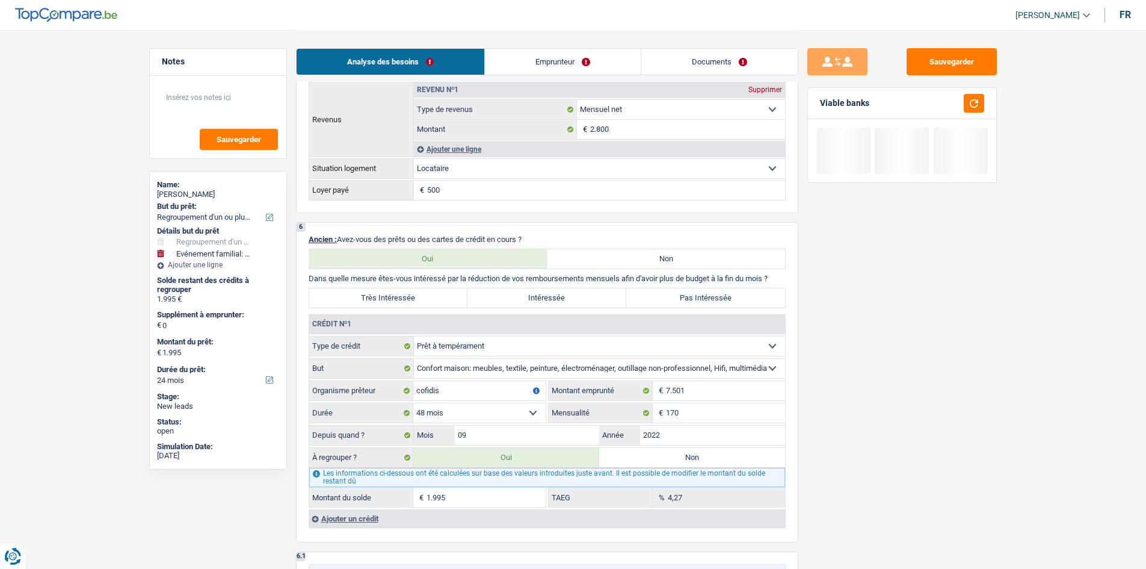
scroll to position [963, 0]
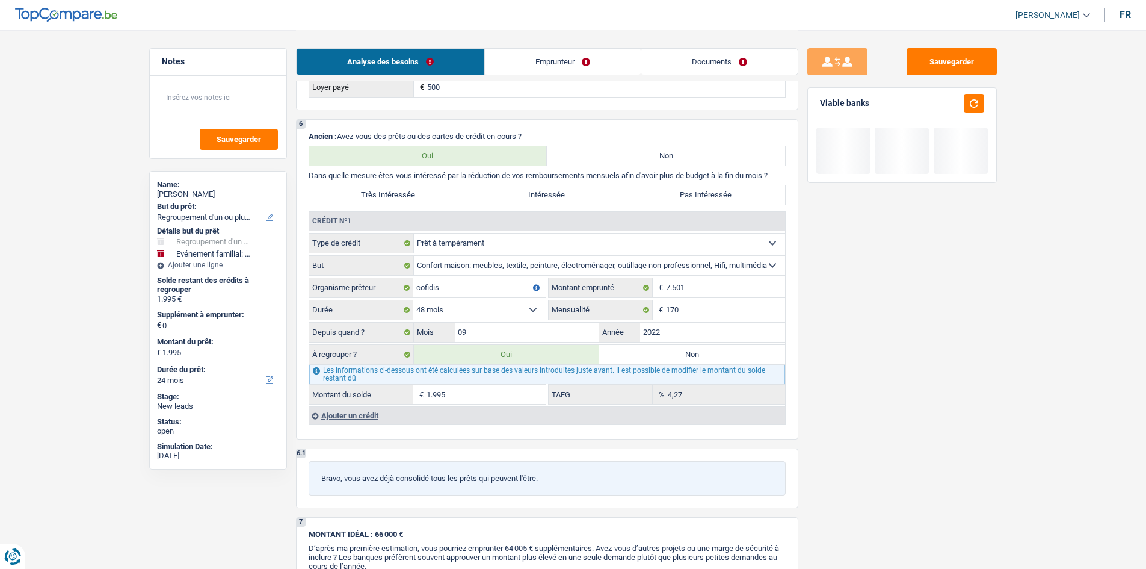
click at [353, 422] on div "Ajouter un crédit" at bounding box center [547, 415] width 477 height 18
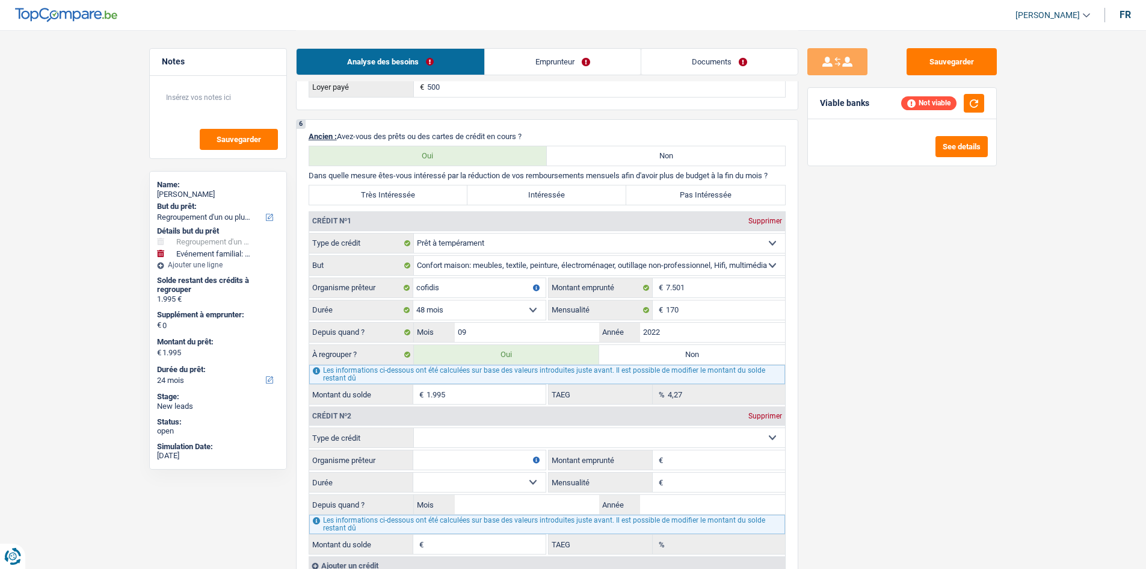
click at [463, 430] on div "Crédit nº2 Supprimer Carte ou ouverture de crédit Prêt hypothécaire Vente à tem…" at bounding box center [547, 479] width 477 height 150
click at [433, 469] on fieldset "Organisme prêteur Veillez à ne pas indiquer le nom du courtier, mais bien le no…" at bounding box center [427, 460] width 236 height 20
drag, startPoint x: 433, startPoint y: 456, endPoint x: 442, endPoint y: 447, distance: 13.6
click at [433, 456] on input "Organisme prêteur" at bounding box center [479, 459] width 132 height 19
type input "record"
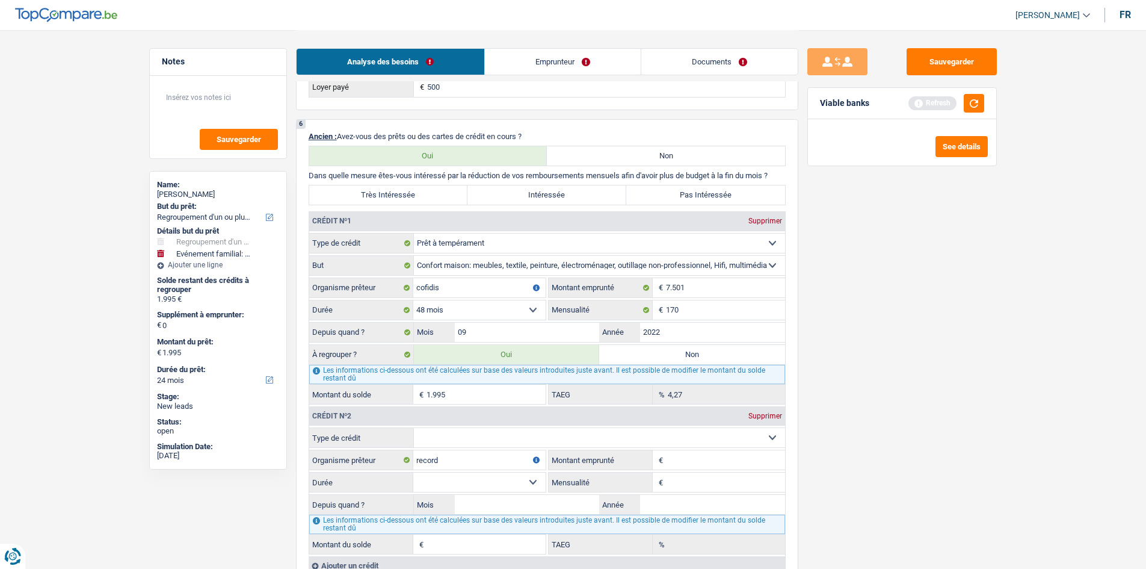
click at [508, 443] on select "Carte ou ouverture de crédit Prêt hypothécaire Vente à tempérament Prêt à tempé…" at bounding box center [599, 437] width 371 height 19
select select "personalLoan"
type input "0"
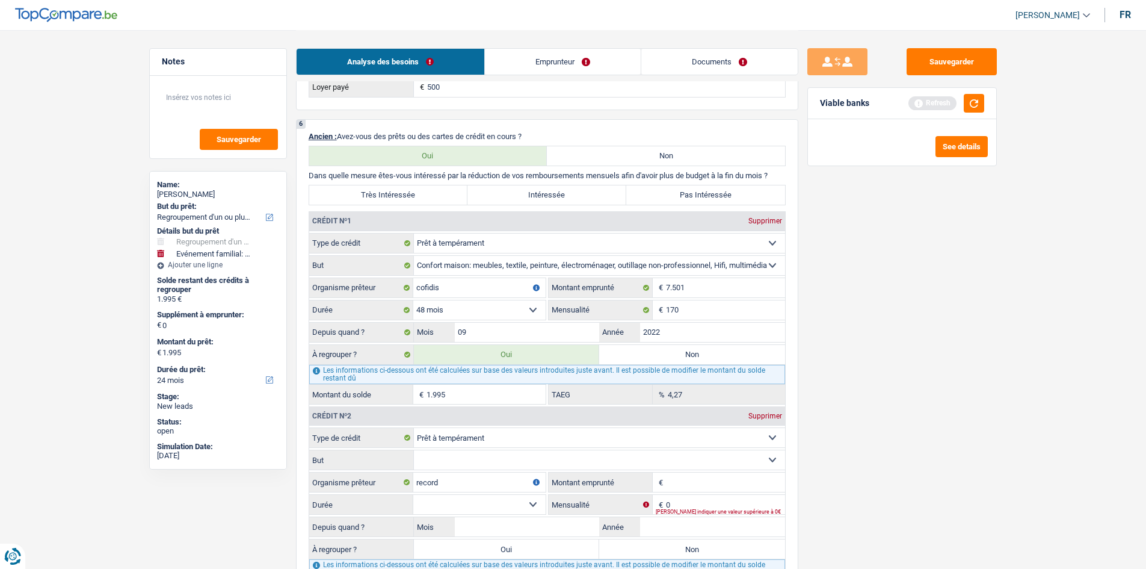
click at [498, 458] on select "Confort maison: meubles, textile, peinture, électroménager, outillage non-profe…" at bounding box center [599, 459] width 371 height 19
select select "other"
click at [1015, 474] on main "Notes Sauvegarder Name: Julien Claudisse But du prêt: Confort maison: meubles, …" at bounding box center [573, 276] width 1146 height 2479
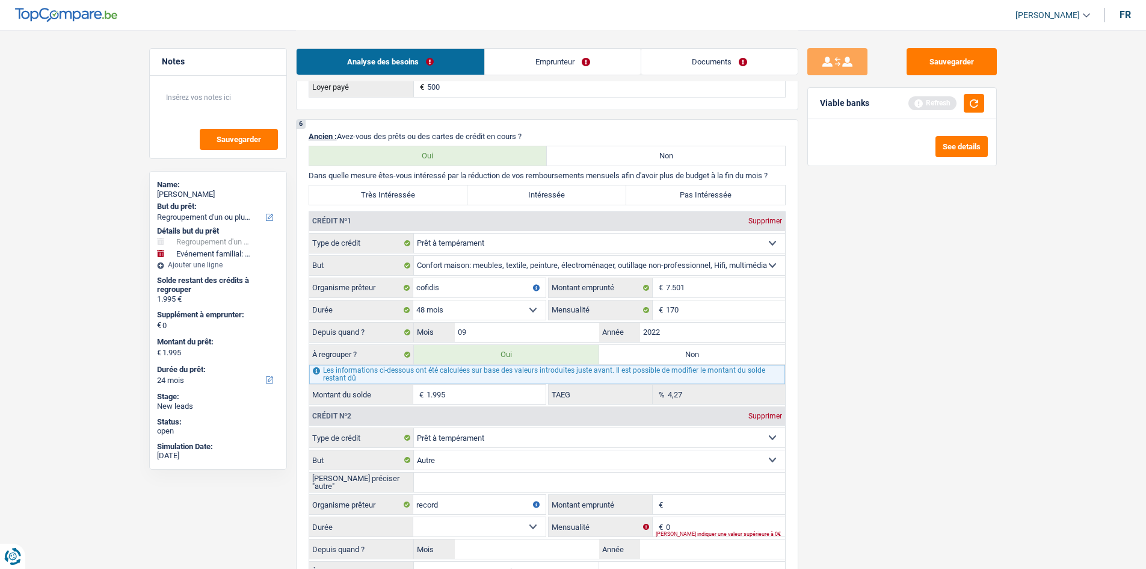
click at [514, 437] on select "Carte ou ouverture de crédit Prêt hypothécaire Vente à tempérament Prêt à tempé…" at bounding box center [599, 437] width 371 height 19
select select "carLoan"
click at [414, 428] on select "Carte ou ouverture de crédit Prêt hypothécaire Vente à tempérament Prêt à tempé…" at bounding box center [599, 437] width 371 height 19
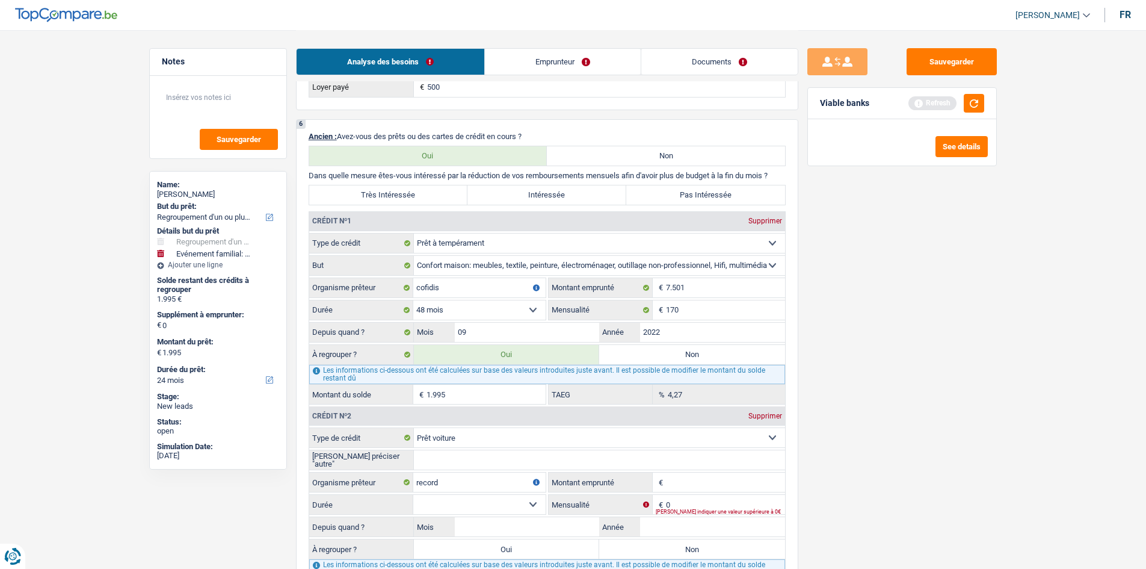
click at [445, 459] on input "Veuillez préciser "autre"" at bounding box center [599, 459] width 371 height 19
type input "achat Vu"
click at [689, 477] on input "Montant" at bounding box center [725, 481] width 119 height 19
type input "18.000"
click at [717, 505] on input "0" at bounding box center [725, 504] width 119 height 19
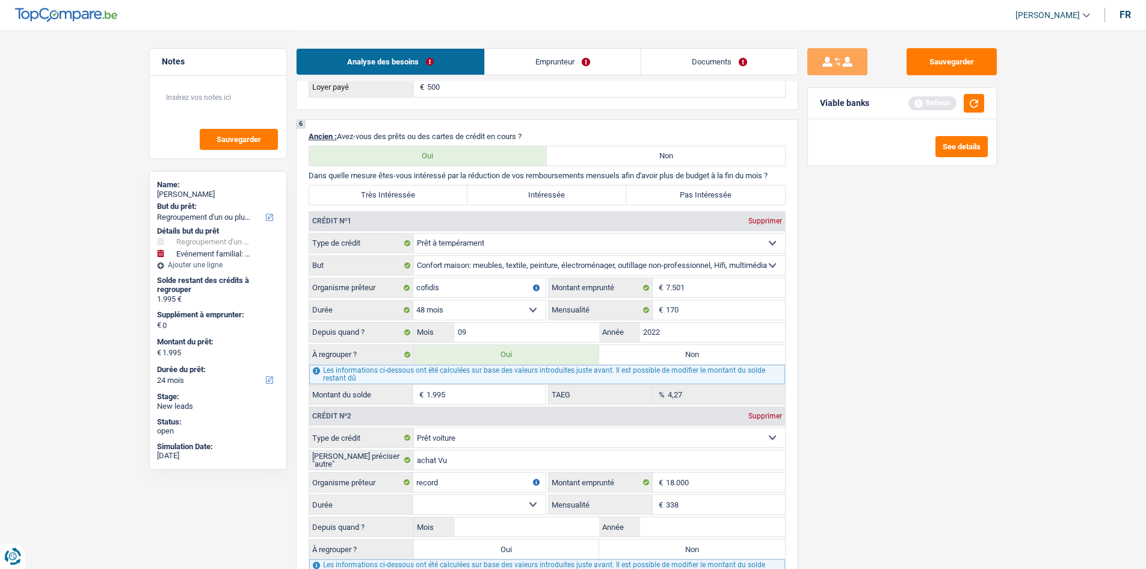
type input "338"
click at [874, 475] on div "Sauvegarder Viable banks Refresh See details" at bounding box center [903, 298] width 208 height 501
click at [470, 506] on select "12 mois 18 mois 24 mois 30 mois 36 mois 42 mois 48 mois 60 mois 72 mois 84 mois…" at bounding box center [479, 504] width 132 height 19
select select "60"
click at [413, 495] on select "12 mois 18 mois 24 mois 30 mois 36 mois 42 mois 48 mois 60 mois 72 mois 84 mois…" at bounding box center [479, 504] width 132 height 19
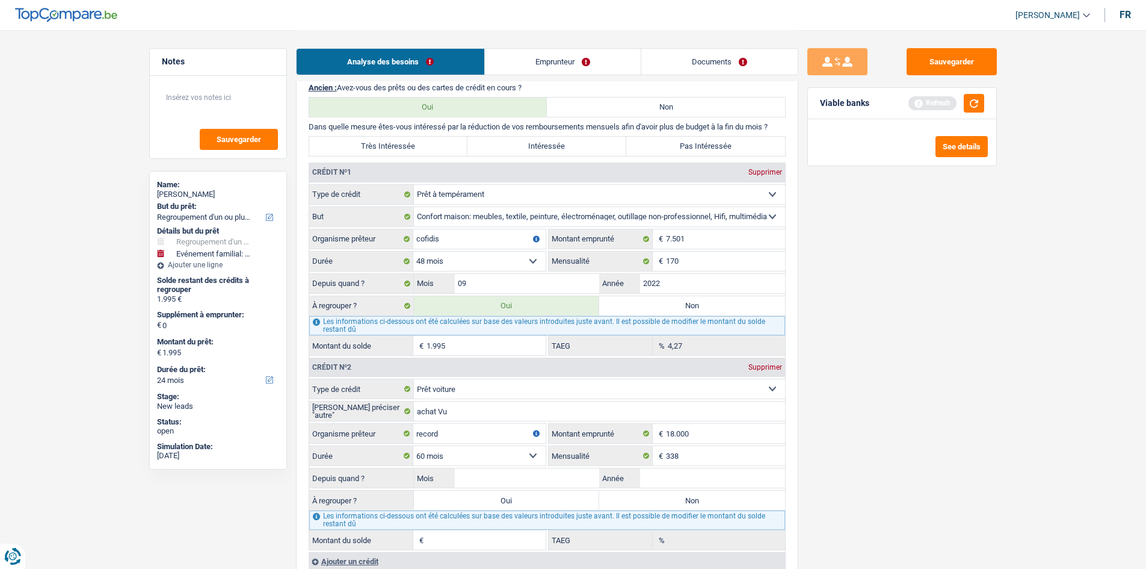
scroll to position [1083, 0]
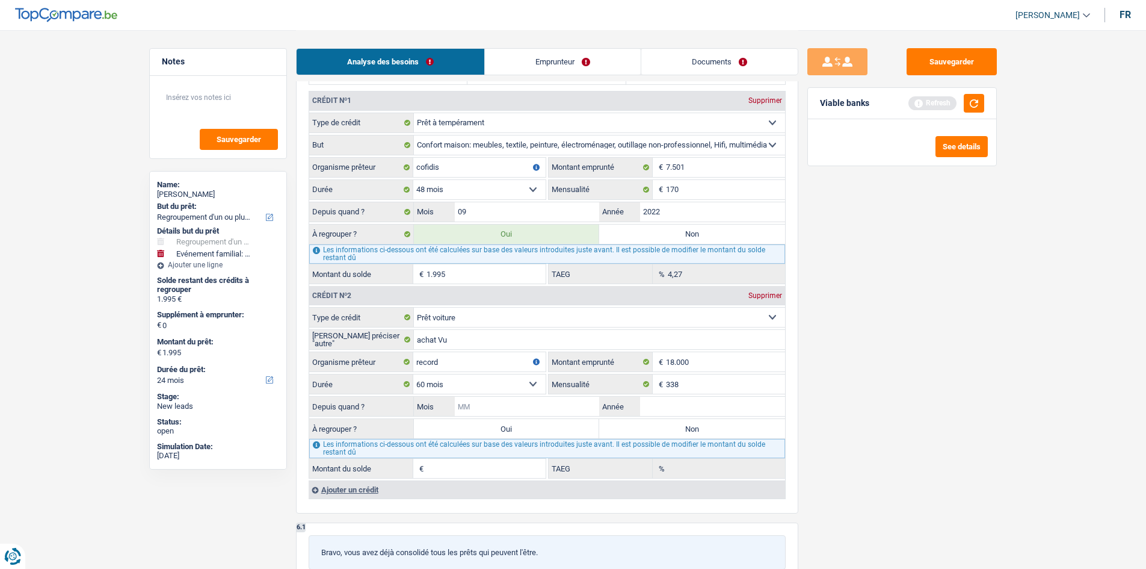
drag, startPoint x: 522, startPoint y: 409, endPoint x: 531, endPoint y: 410, distance: 9.1
click at [524, 412] on input "Mois" at bounding box center [527, 406] width 145 height 19
click at [703, 406] on input "Année" at bounding box center [712, 406] width 145 height 19
click at [580, 406] on input "Mois" at bounding box center [527, 406] width 145 height 19
click at [646, 407] on input "Année" at bounding box center [712, 406] width 145 height 19
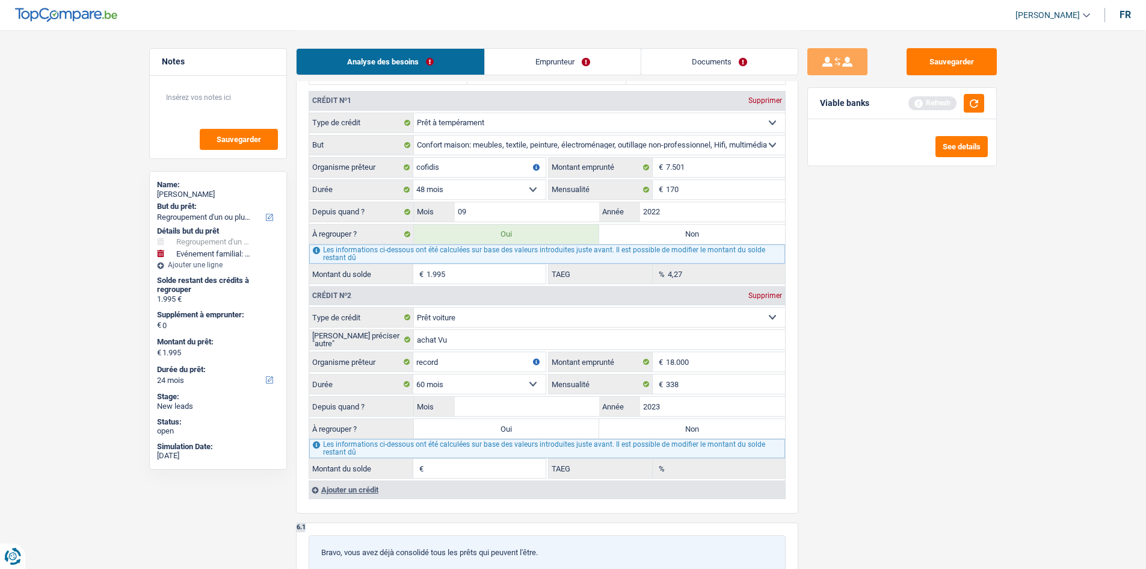
type input "2023"
click at [531, 412] on input "Mois" at bounding box center [527, 406] width 145 height 19
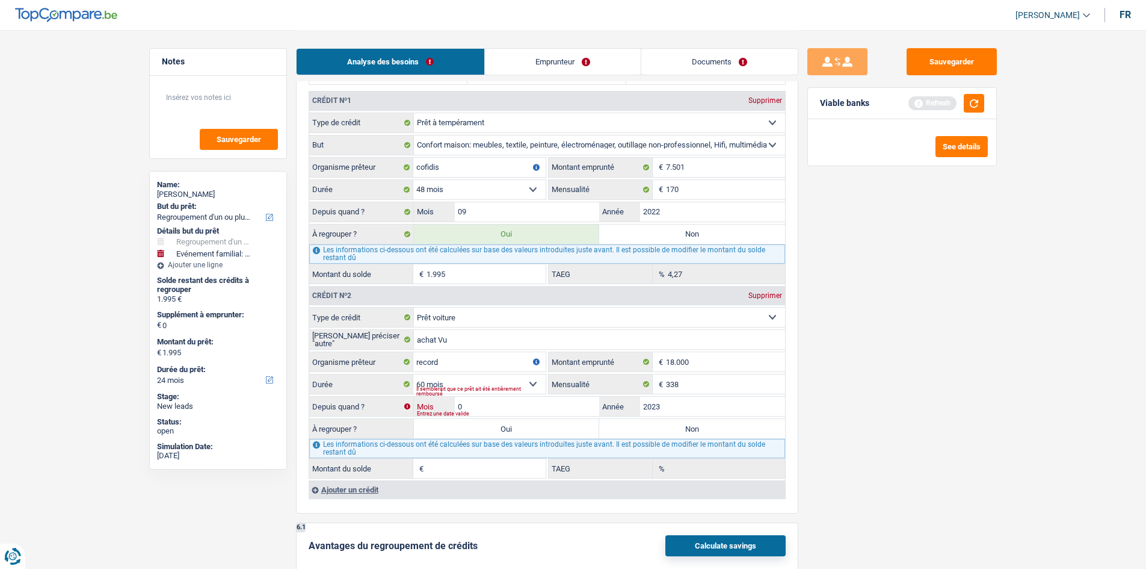
type input "03"
type input "9.538"
type input "4,90"
click at [842, 404] on div "Sauvegarder Viable banks Refresh See details" at bounding box center [903, 298] width 208 height 501
click at [494, 412] on input "03" at bounding box center [527, 406] width 145 height 19
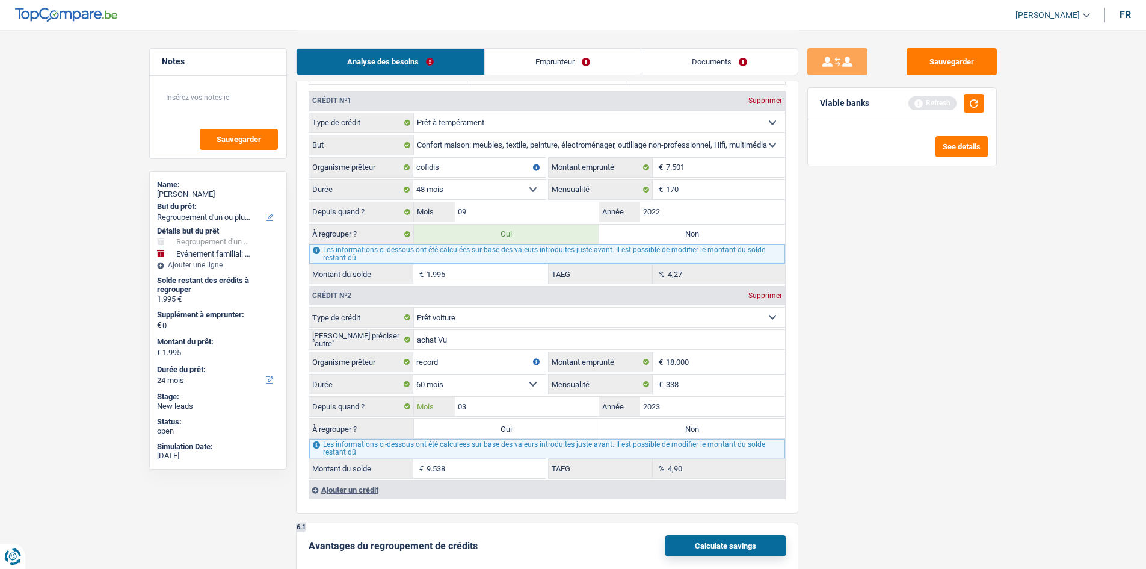
type input "0"
type input "06"
type input "10.431"
click at [799, 407] on div "Sauvegarder Viable banks Refresh See details" at bounding box center [903, 298] width 208 height 501
click at [503, 404] on input "06" at bounding box center [527, 406] width 145 height 19
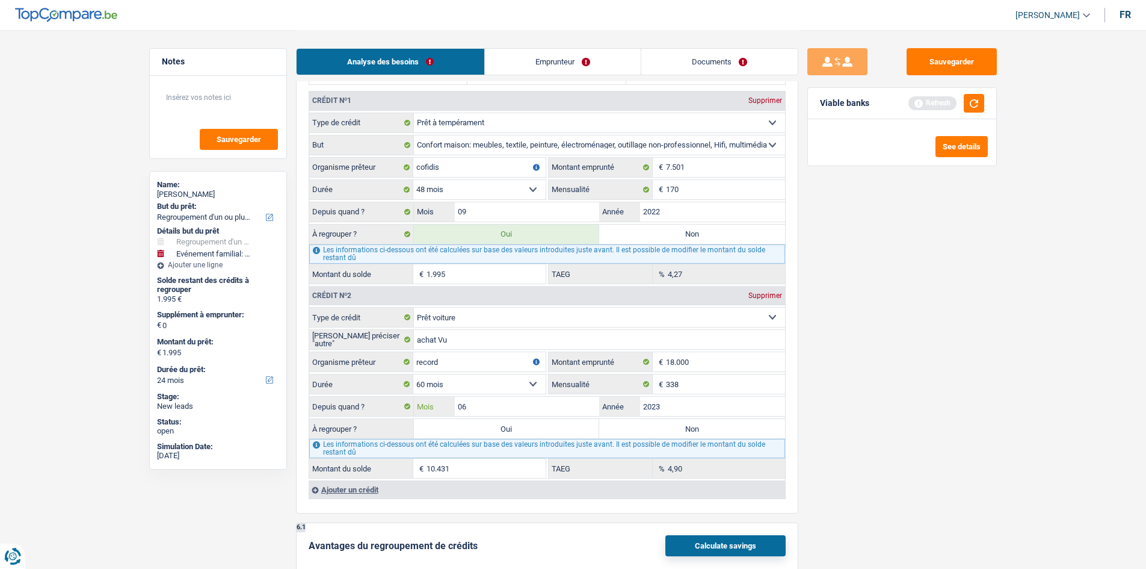
type input "0"
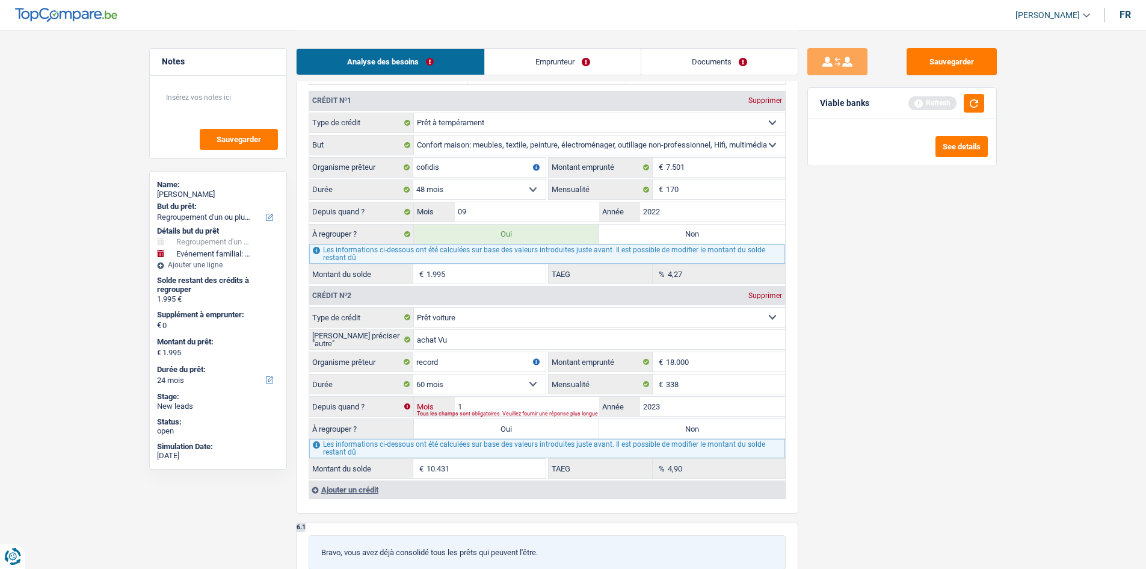
type input "11"
type input "11.895"
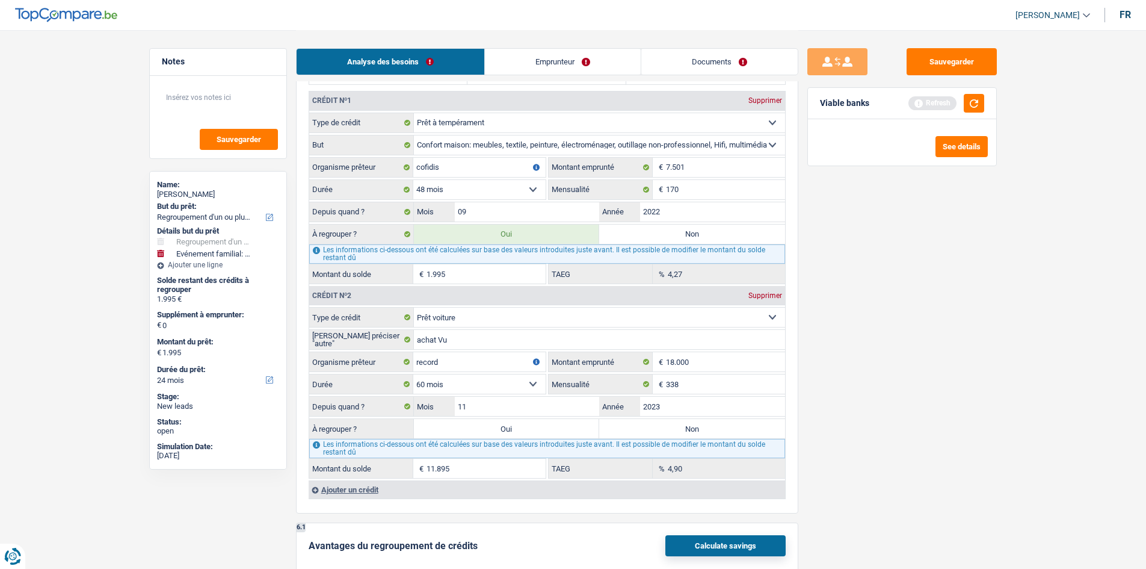
click at [804, 413] on div "Sauvegarder Viable banks Refresh See details" at bounding box center [903, 298] width 208 height 501
click at [569, 403] on input "11" at bounding box center [527, 406] width 145 height 19
type input "1"
type input "12"
type input "12.184"
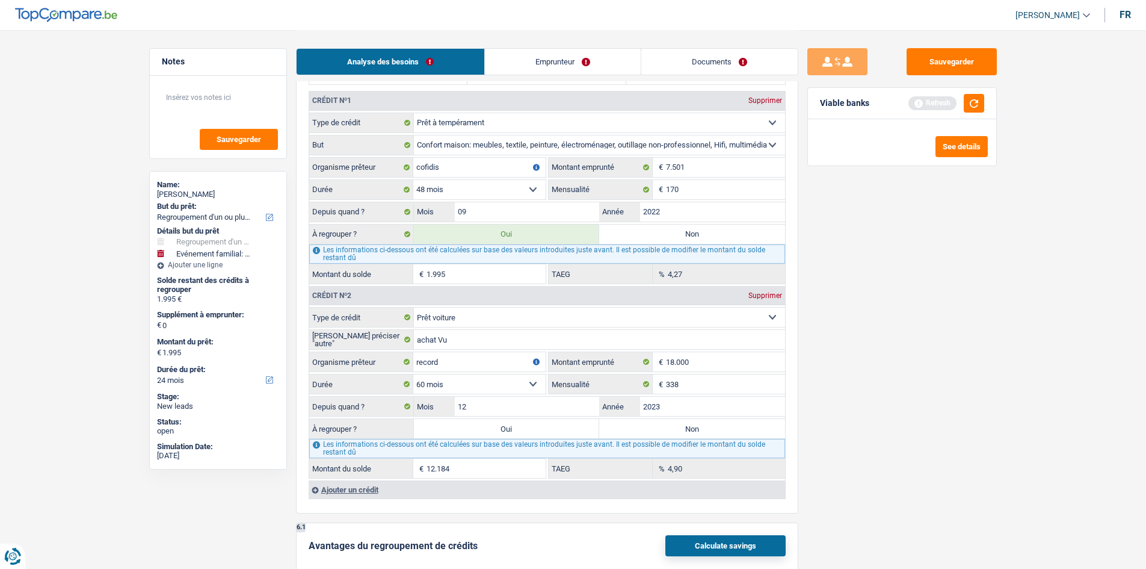
click at [841, 431] on div "Sauvegarder Viable banks Refresh See details" at bounding box center [903, 298] width 208 height 501
click at [499, 431] on label "Oui" at bounding box center [507, 428] width 186 height 19
click at [499, 431] on input "Oui" at bounding box center [507, 428] width 186 height 19
radio input "true"
type input "14.179"
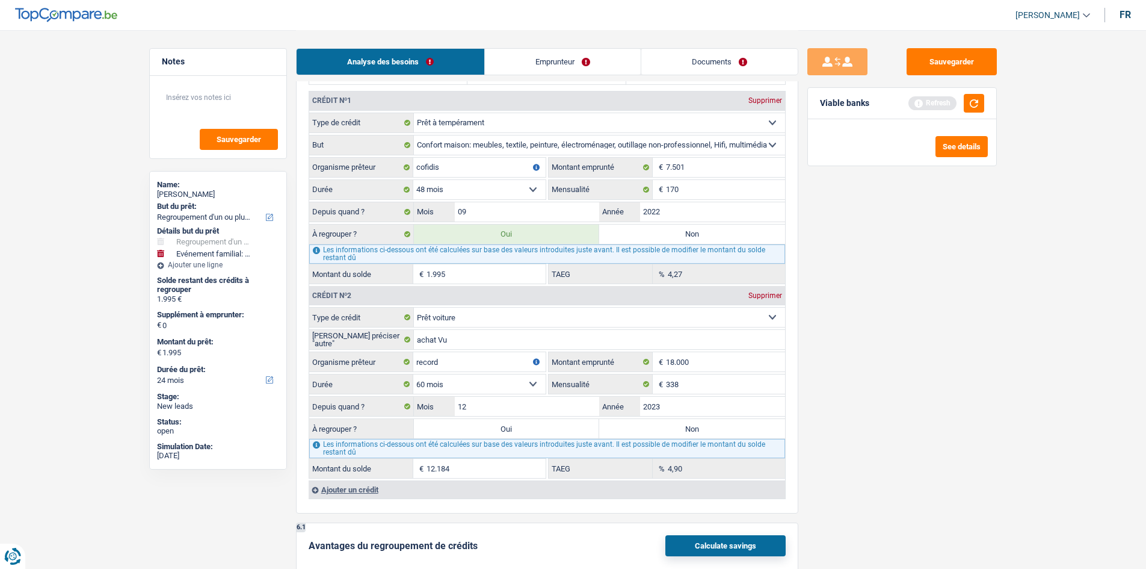
type input "14.179"
select select "60"
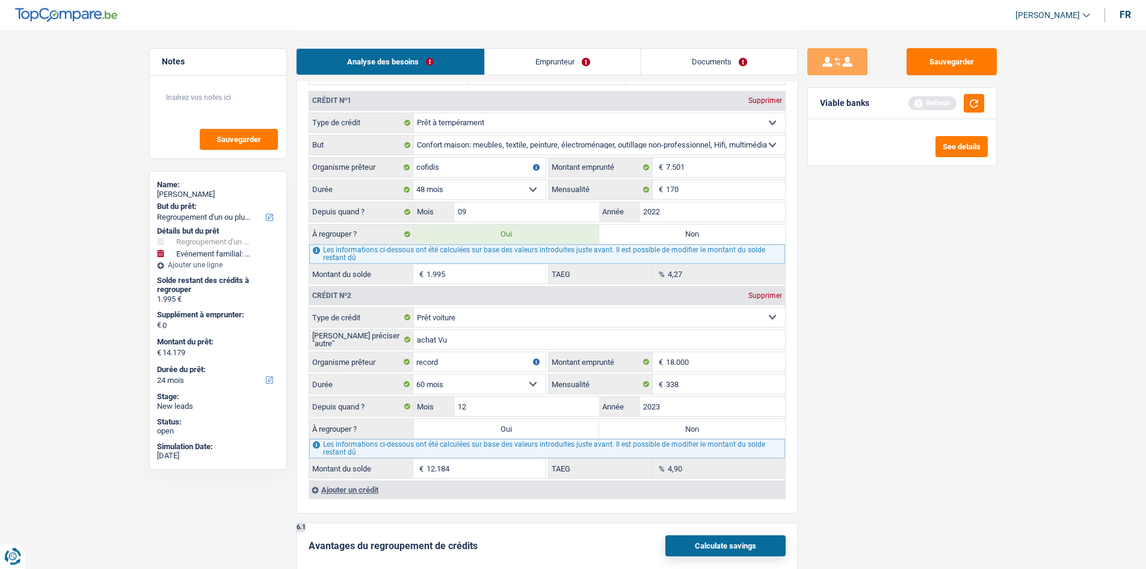
select select "60"
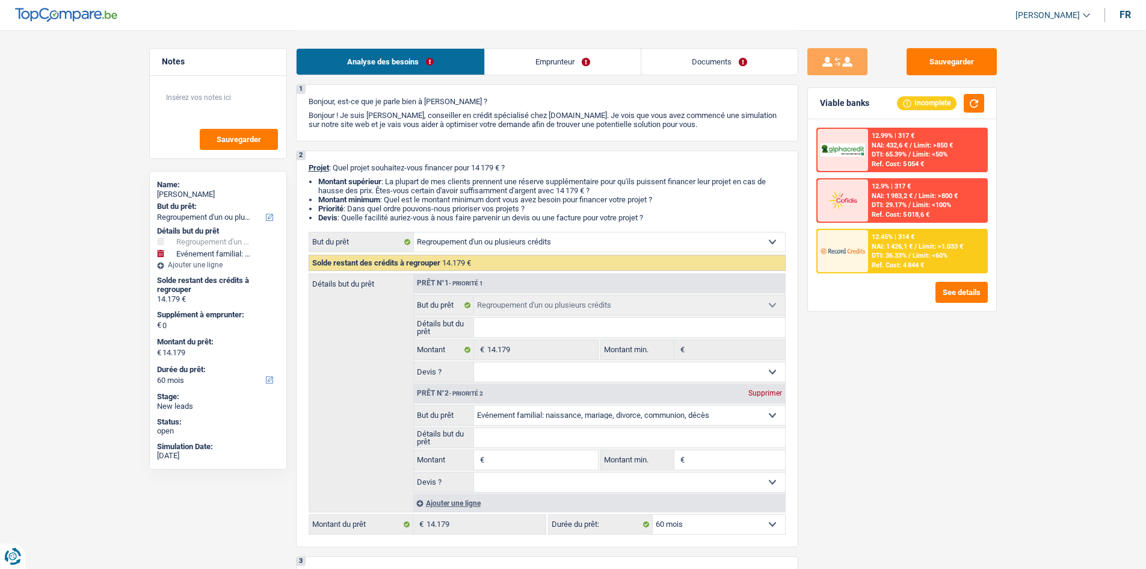
scroll to position [0, 0]
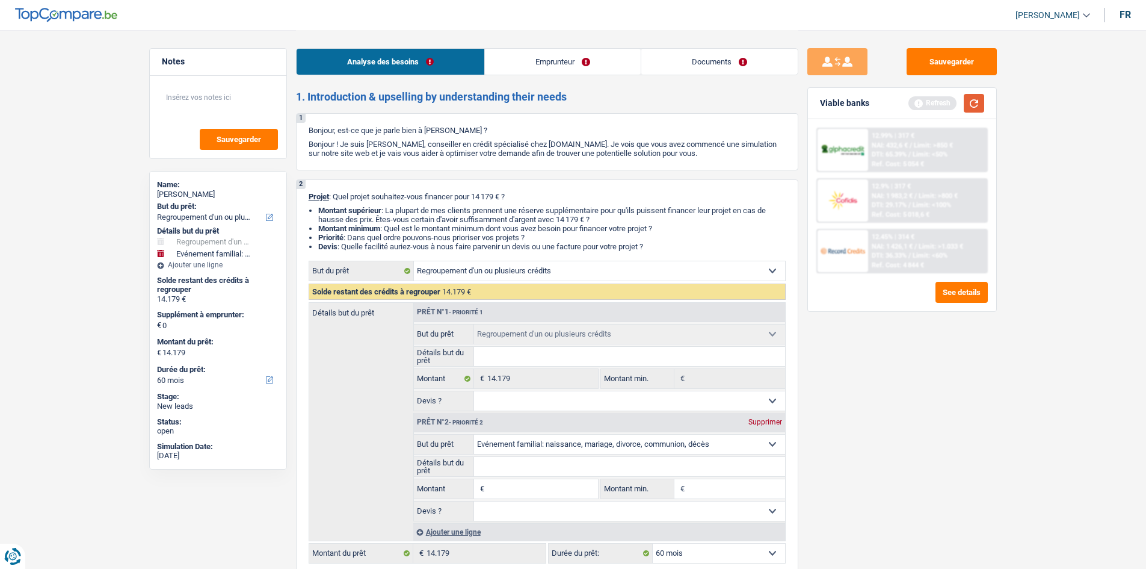
click at [974, 108] on button "button" at bounding box center [974, 103] width 20 height 19
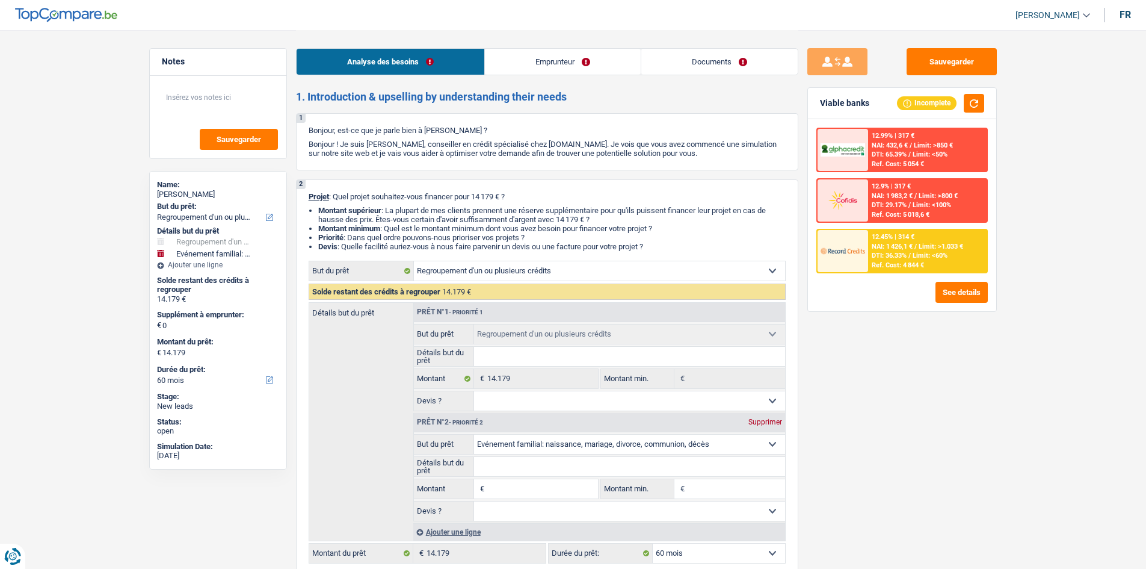
type input "5"
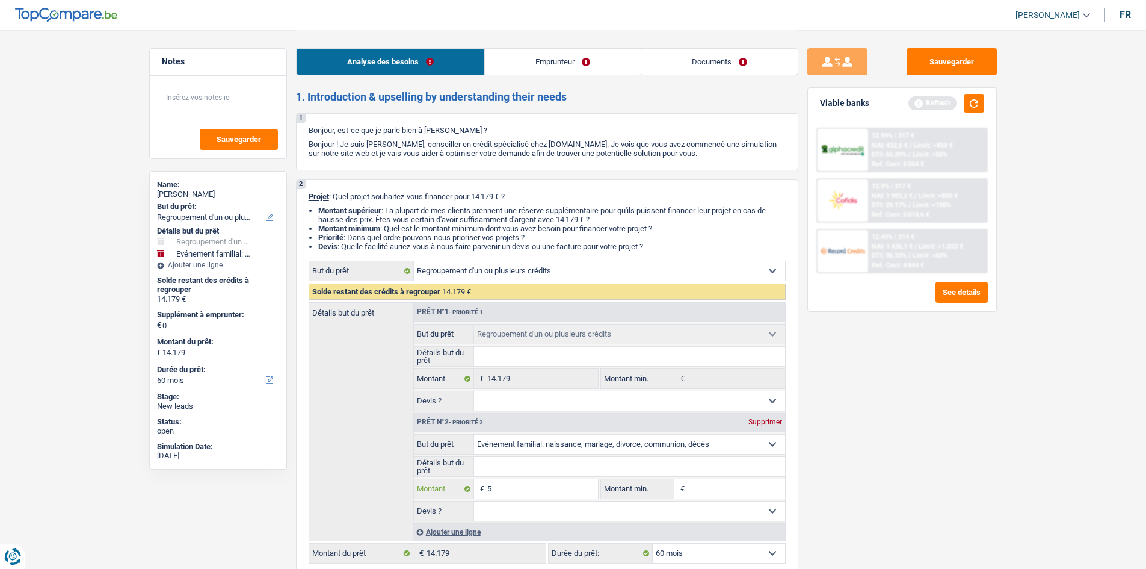
type input "50"
type input "500"
type input "5.000"
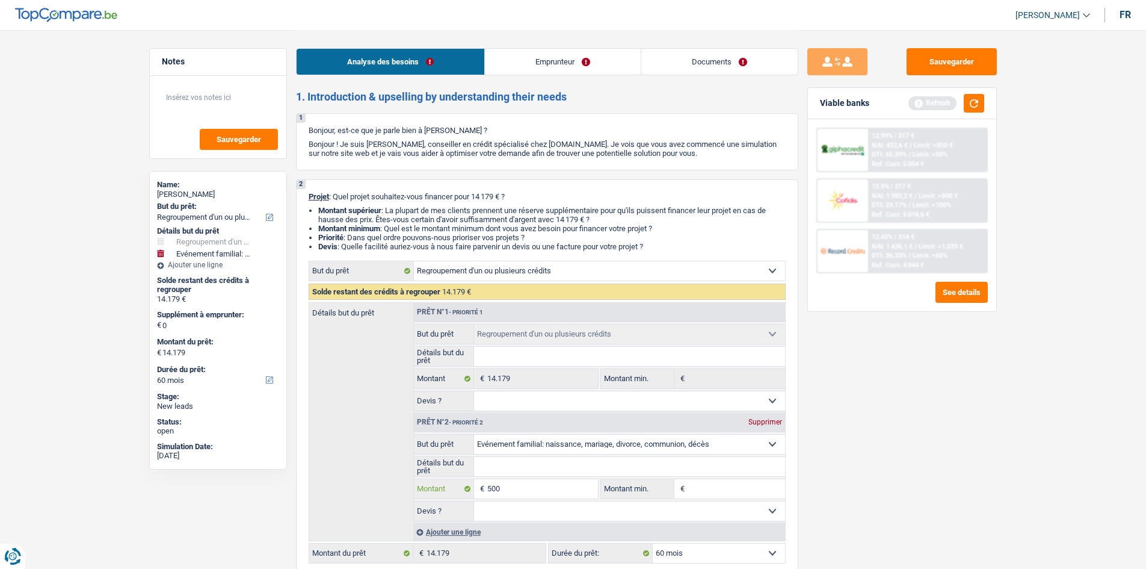
type input "5.000"
type input "19.179"
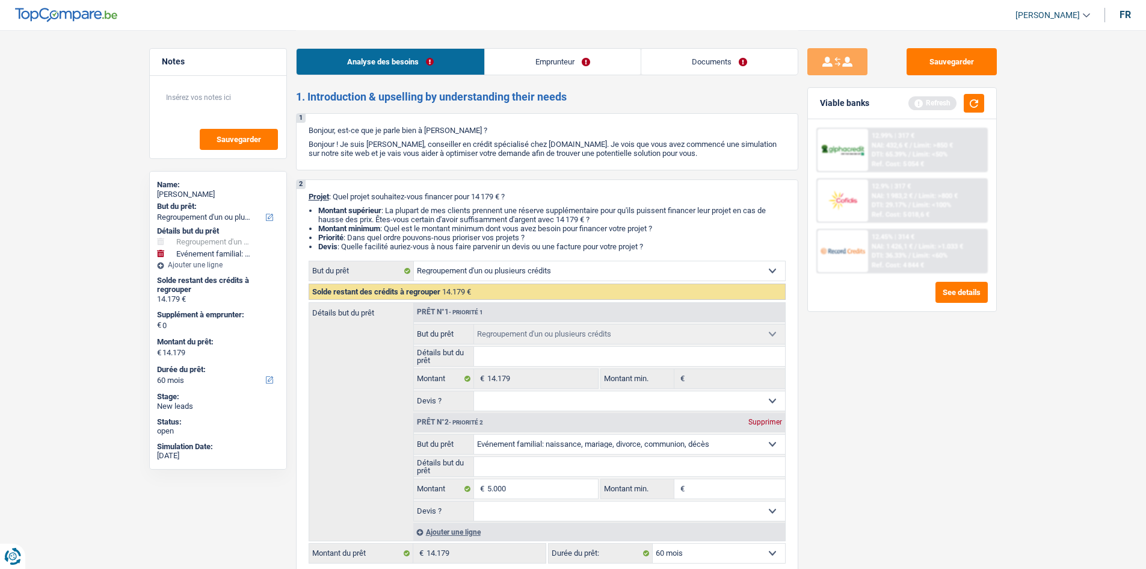
type input "19.179"
click at [617, 454] on fieldset "Confort maison: meubles, textile, peinture, électroménager, outillage non-profe…" at bounding box center [599, 444] width 371 height 20
select select "84"
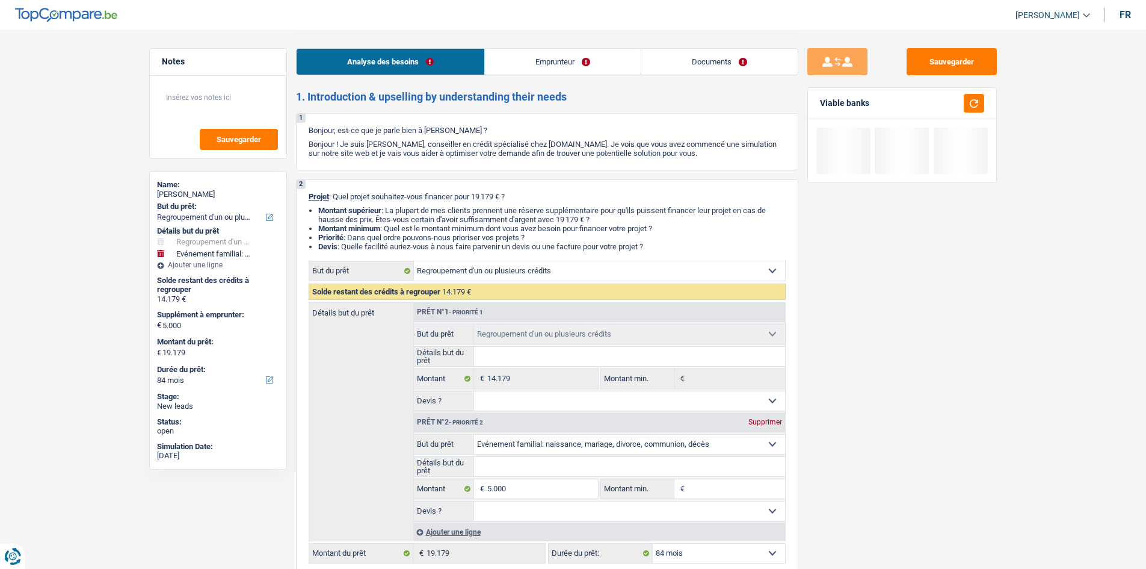
click at [572, 450] on select "Confort maison: meubles, textile, peinture, électroménager, outillage non-profe…" at bounding box center [629, 443] width 311 height 19
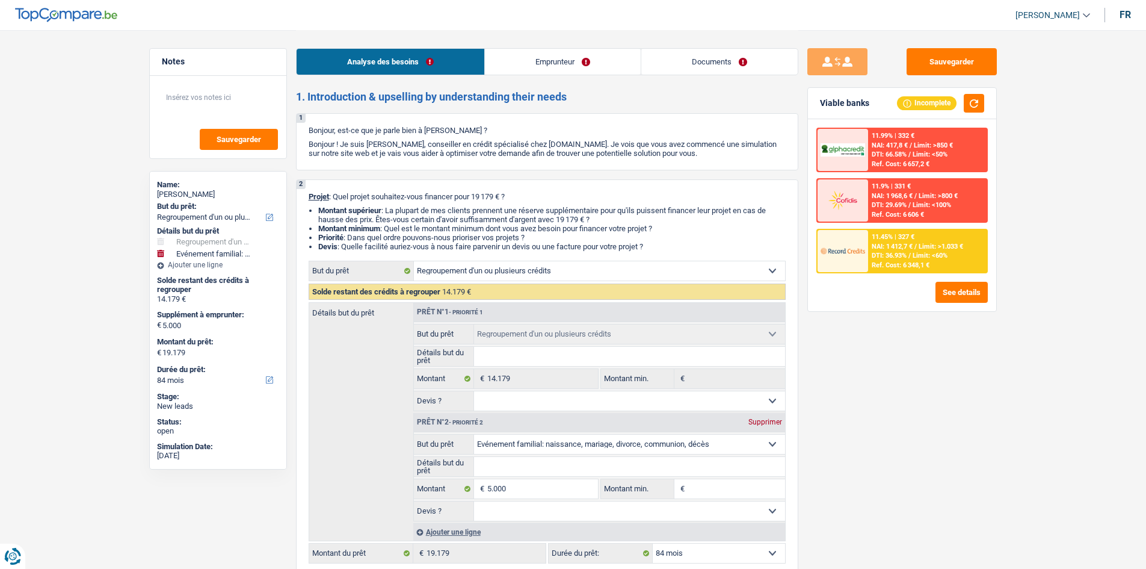
click at [345, 406] on div "Détails but du prêt Prêt n°1 - Priorité 1 Confort maison: meubles, textile, pei…" at bounding box center [547, 421] width 477 height 239
click at [513, 439] on select "Confort maison: meubles, textile, peinture, électroménager, outillage non-profe…" at bounding box center [629, 443] width 311 height 19
select select "car"
click at [474, 434] on select "Confort maison: meubles, textile, peinture, électroménager, outillage non-profe…" at bounding box center [629, 443] width 311 height 19
select select "car"
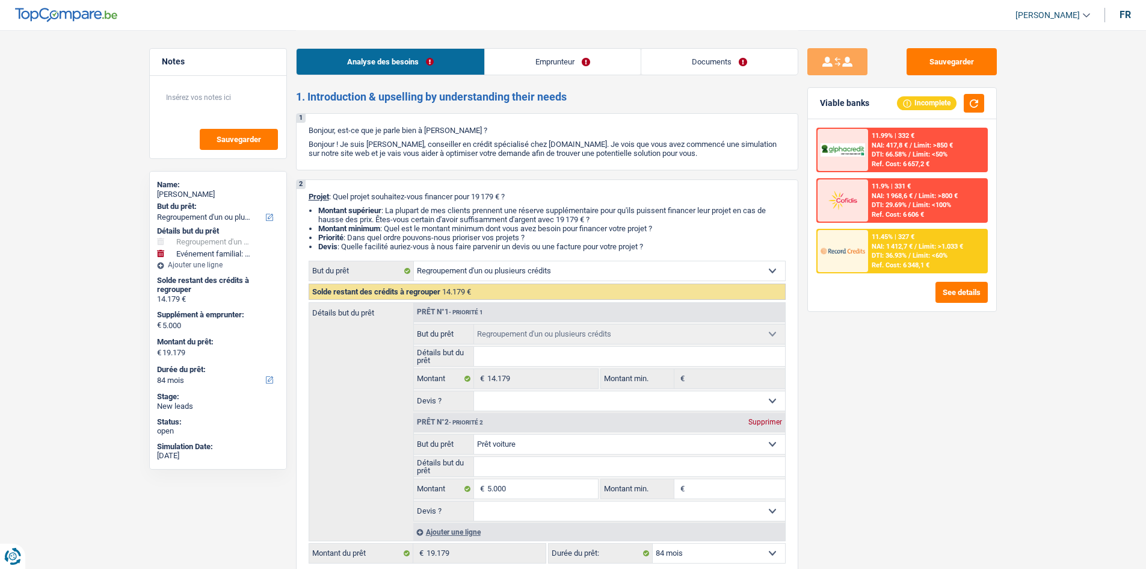
select select "car"
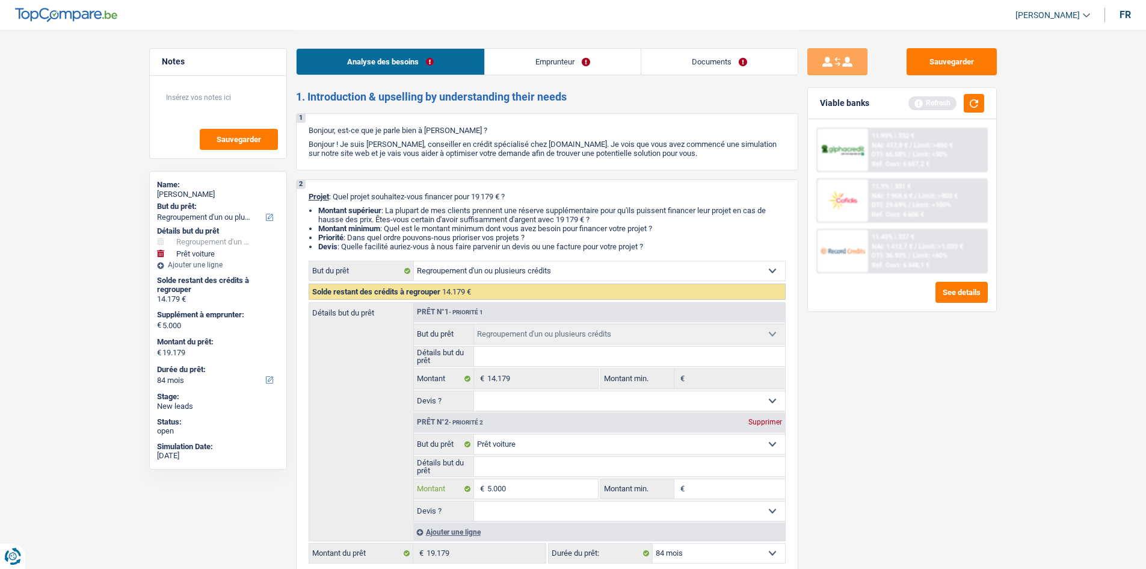
click at [527, 487] on input "5.000" at bounding box center [542, 488] width 110 height 19
type input "500"
type input "50"
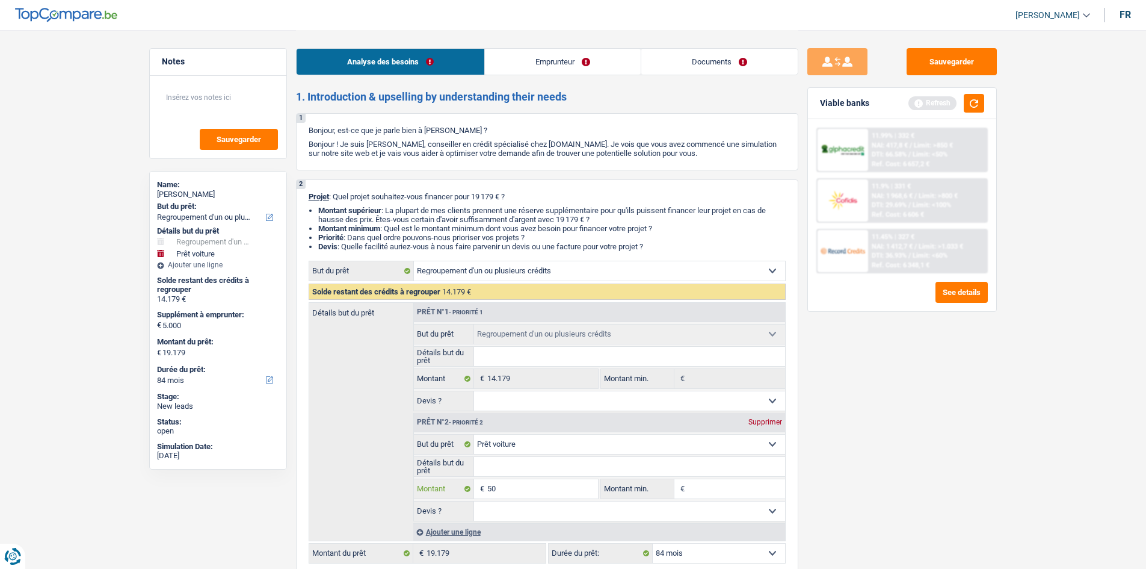
type input "5"
select select "60"
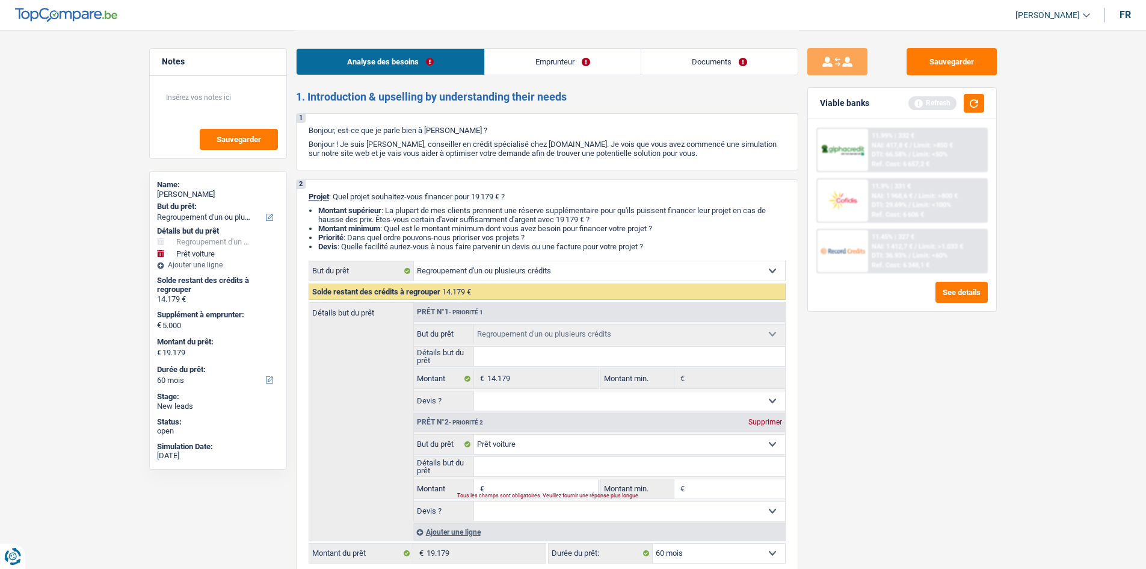
type input "0"
type input "14.179"
click at [362, 480] on div "Détails but du prêt Prêt n°1 - Priorité 1 Confort maison: meubles, textile, pei…" at bounding box center [547, 421] width 477 height 239
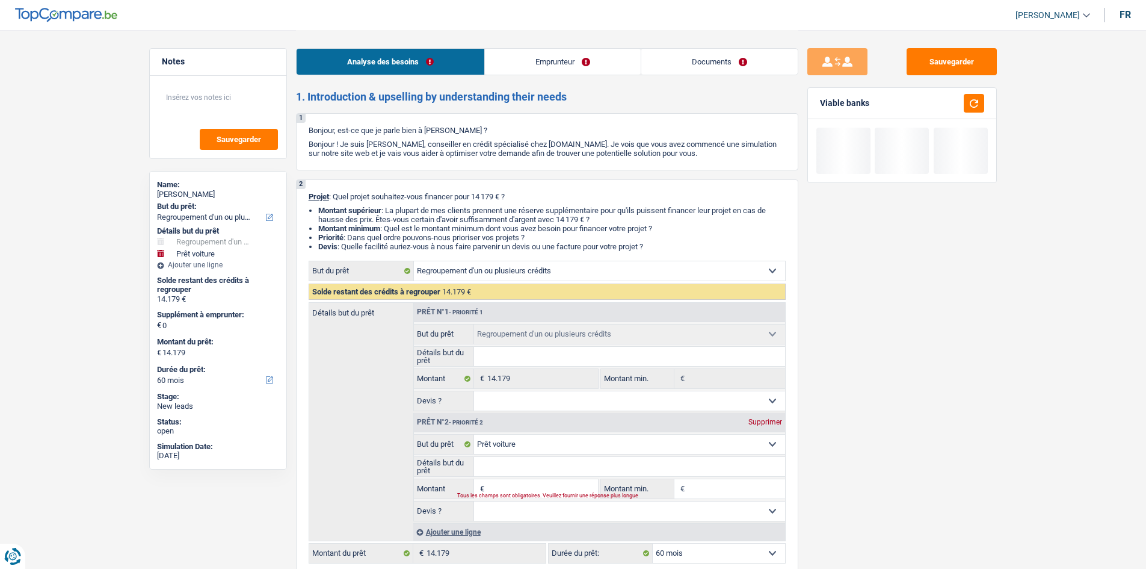
drag, startPoint x: 849, startPoint y: 437, endPoint x: 844, endPoint y: 431, distance: 8.6
click at [850, 436] on div "Sauvegarder Viable banks" at bounding box center [903, 298] width 208 height 501
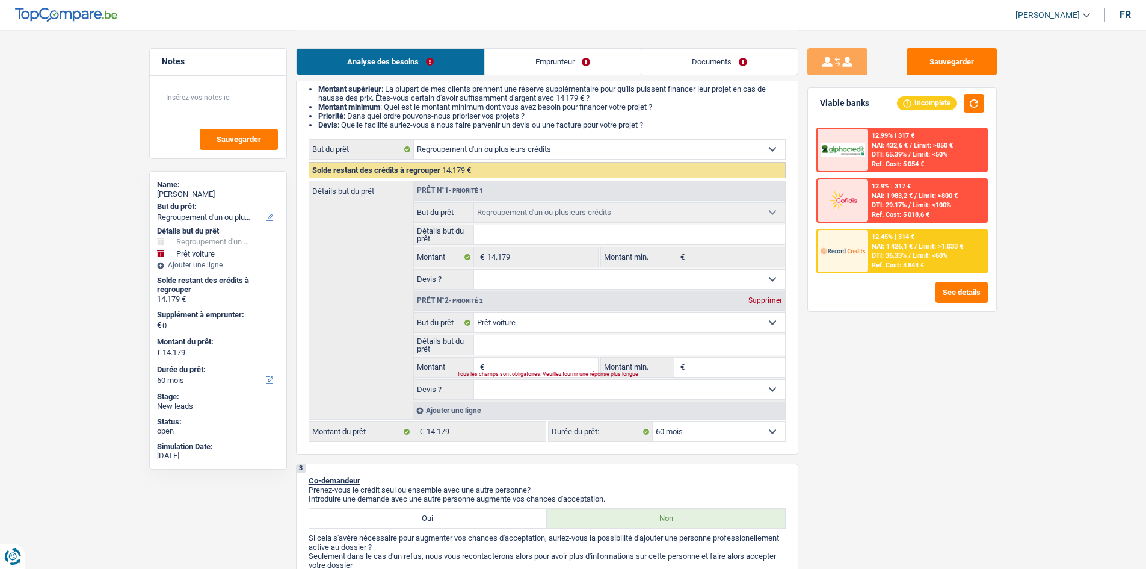
scroll to position [120, 0]
click at [499, 365] on input "Montant" at bounding box center [542, 368] width 110 height 19
type input "6"
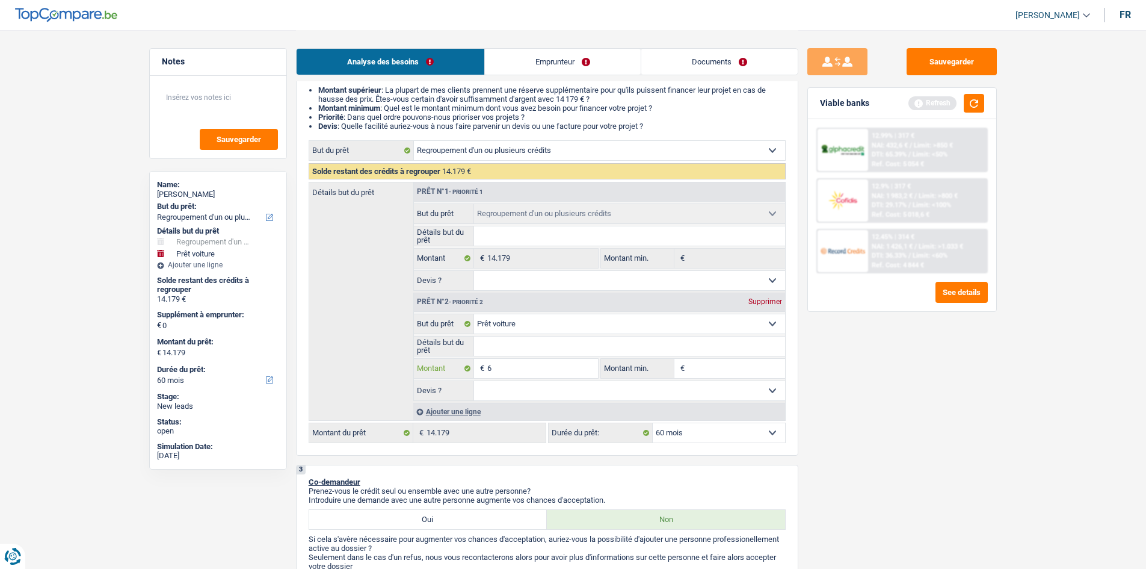
type input "60"
type input "600"
type input "6.000"
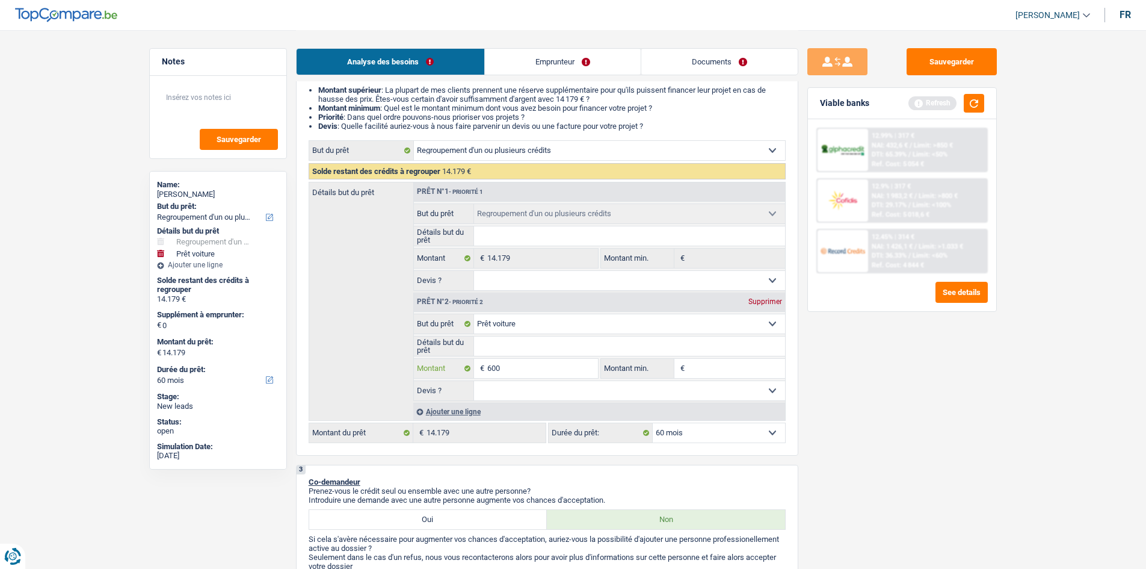
type input "6.000"
type input "20.179"
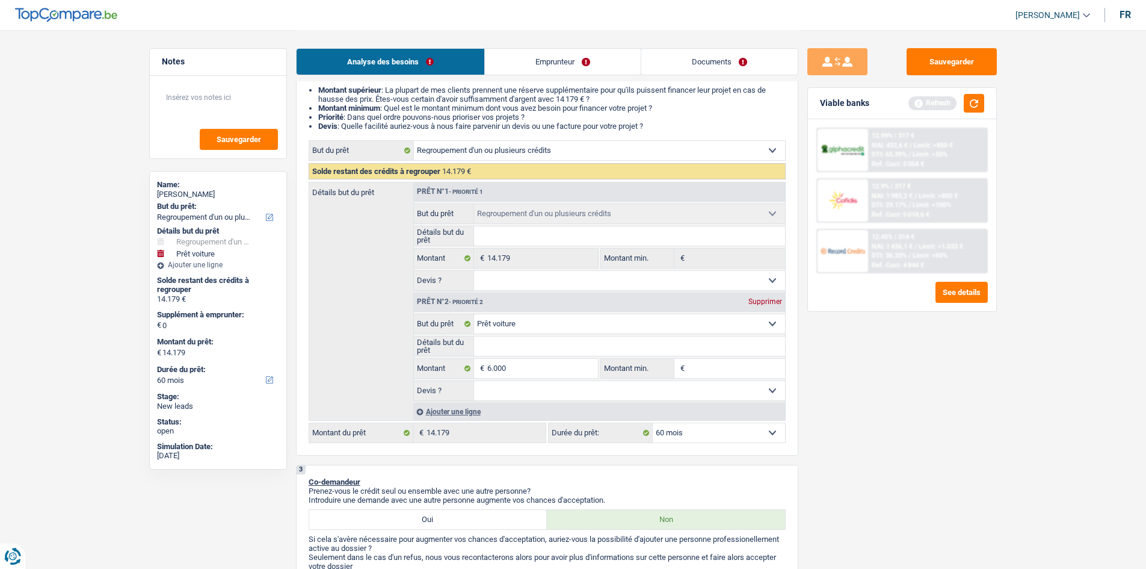
type input "20.179"
click at [910, 401] on div "Sauvegarder Viable banks Refresh 12.99% | 317 € NAI: 432,6 € / Limit: >850 € DT…" at bounding box center [903, 298] width 208 height 501
select select "120"
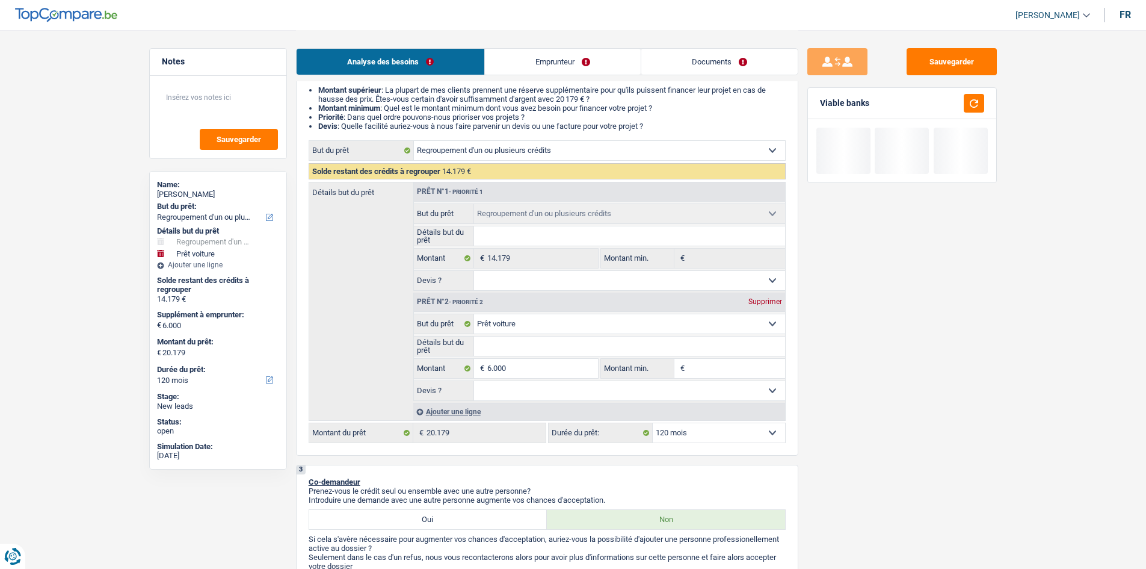
click at [729, 429] on select "12 mois 18 mois 24 mois 30 mois 36 mois 42 mois 48 mois 60 mois 72 mois 84 mois…" at bounding box center [719, 432] width 132 height 19
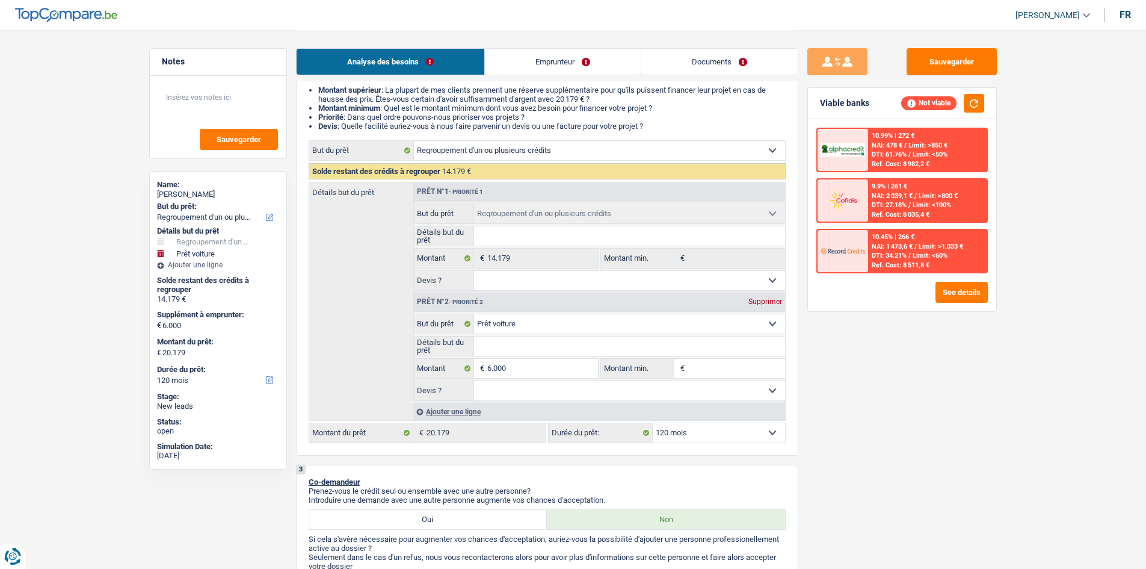
click at [653, 423] on select "12 mois 18 mois 24 mois 30 mois 36 mois 42 mois 48 mois 60 mois 72 mois 84 mois…" at bounding box center [719, 432] width 132 height 19
click at [965, 105] on button "button" at bounding box center [974, 103] width 20 height 19
drag, startPoint x: 767, startPoint y: 441, endPoint x: 759, endPoint y: 442, distance: 7.9
click at [766, 442] on select "12 mois 18 mois 24 mois 30 mois 36 mois 42 mois 48 mois 60 mois 72 mois 84 mois…" at bounding box center [719, 432] width 132 height 19
select select "84"
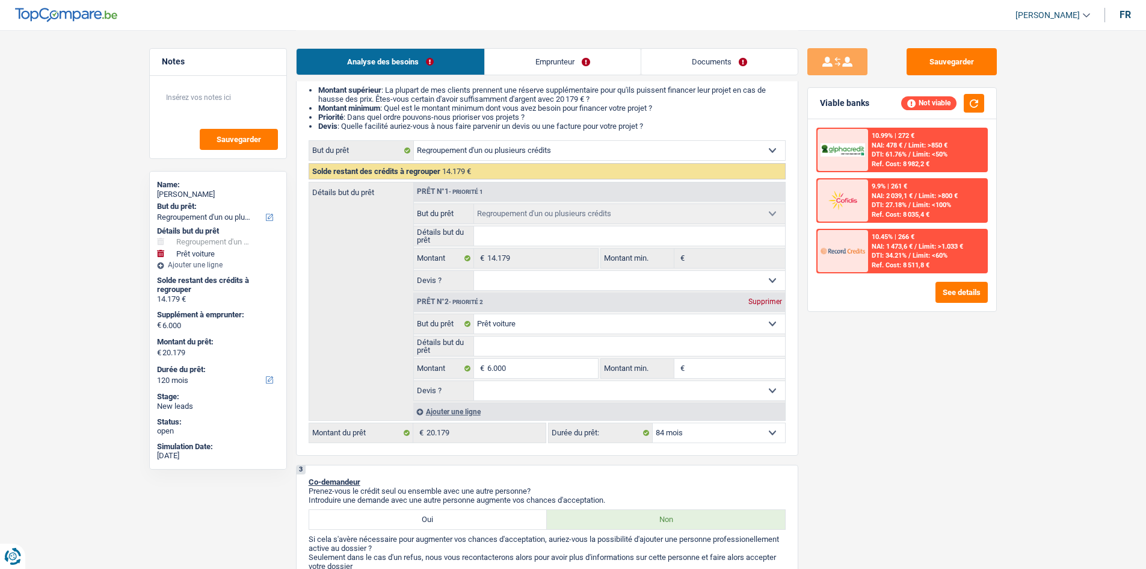
click at [653, 423] on select "12 mois 18 mois 24 mois 30 mois 36 mois 42 mois 48 mois 60 mois 72 mois 84 mois…" at bounding box center [719, 432] width 132 height 19
select select "84"
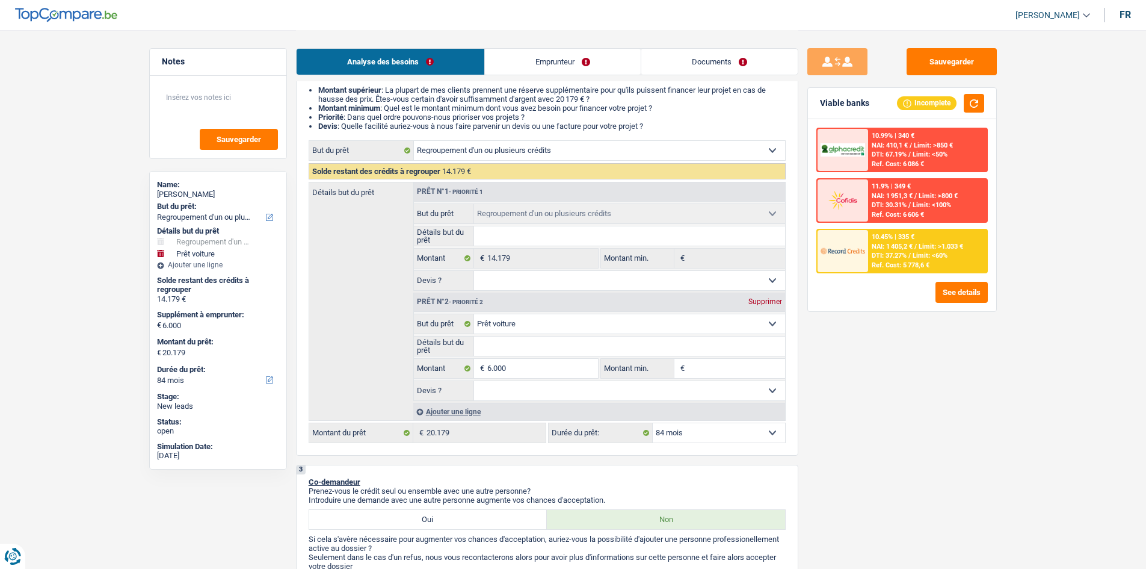
click at [922, 229] on div "10.45% | 335 € NAI: 1 405,2 € / Limit: >1.033 € DTI: 37.27% / Limit: <60% Ref. …" at bounding box center [903, 251] width 172 height 45
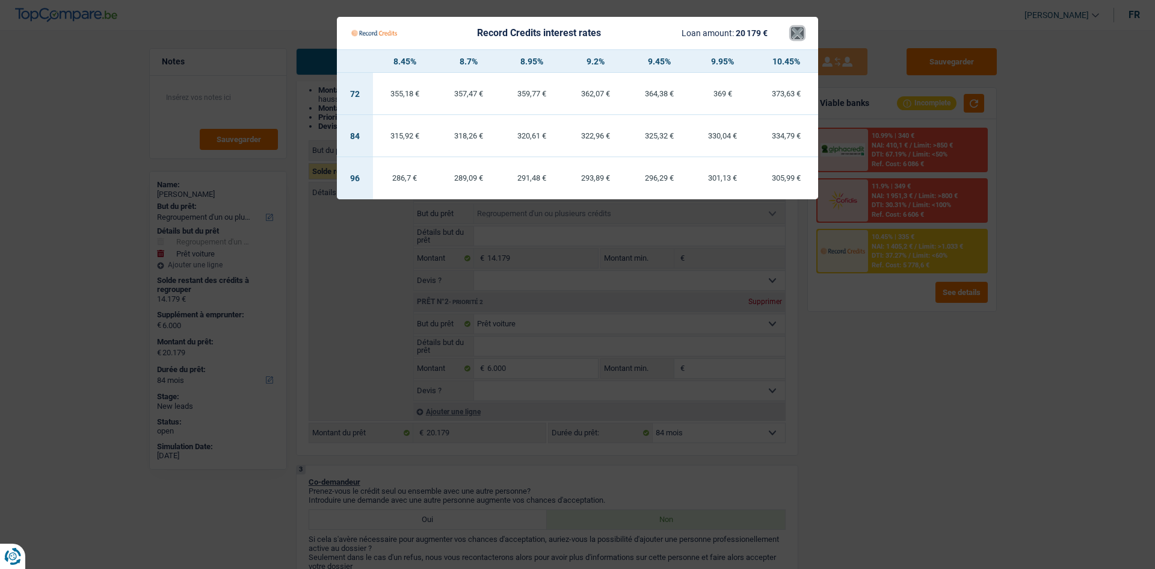
click at [799, 32] on button "×" at bounding box center [797, 33] width 13 height 12
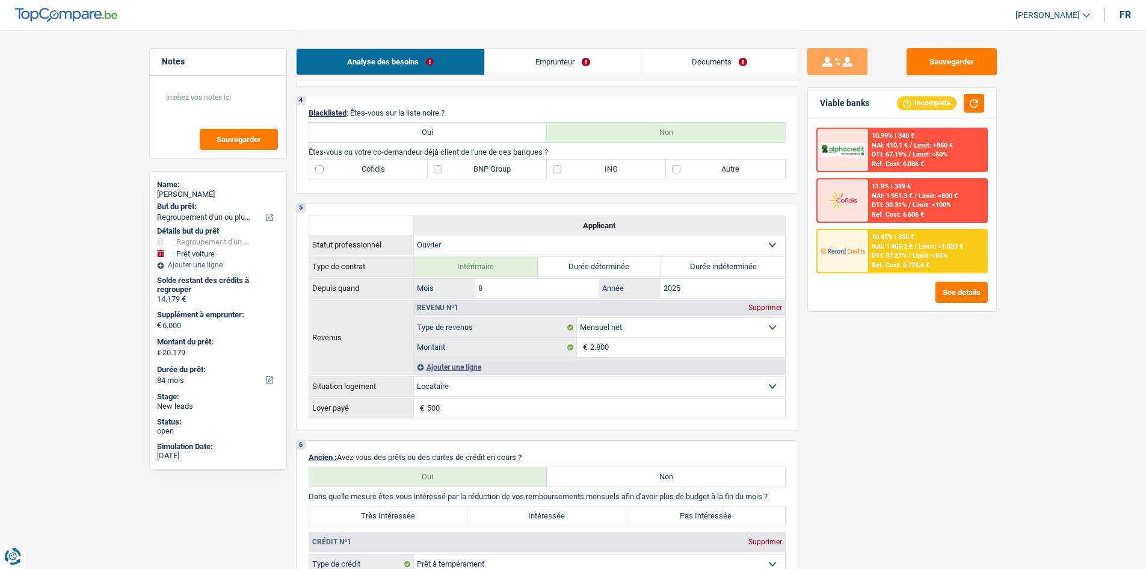
scroll to position [421, 0]
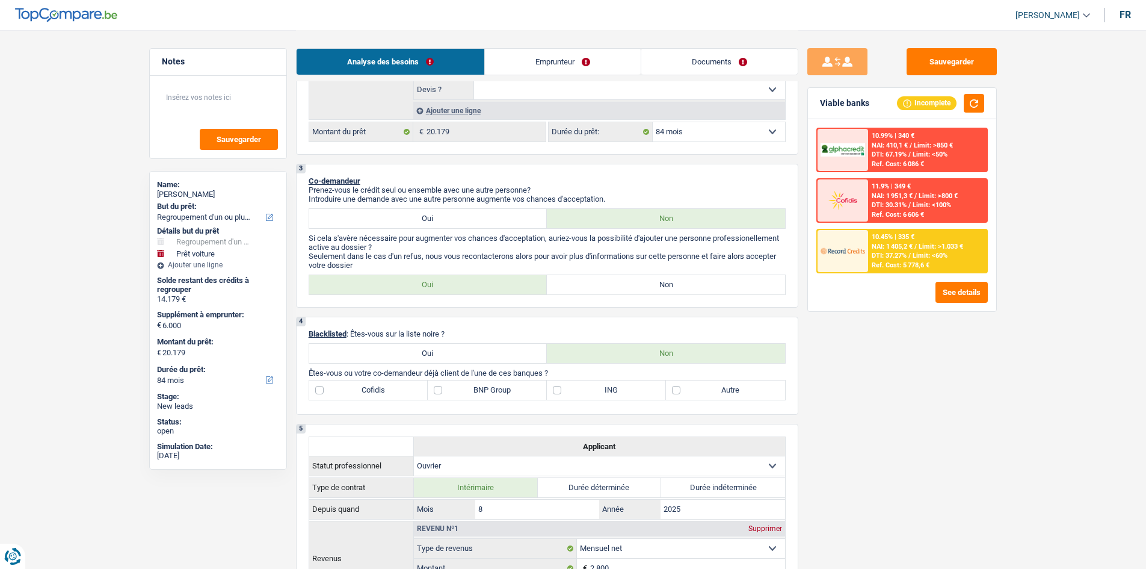
click at [608, 396] on label "ING" at bounding box center [606, 389] width 119 height 19
click at [608, 396] on input "ING" at bounding box center [606, 389] width 119 height 19
checkbox input "true"
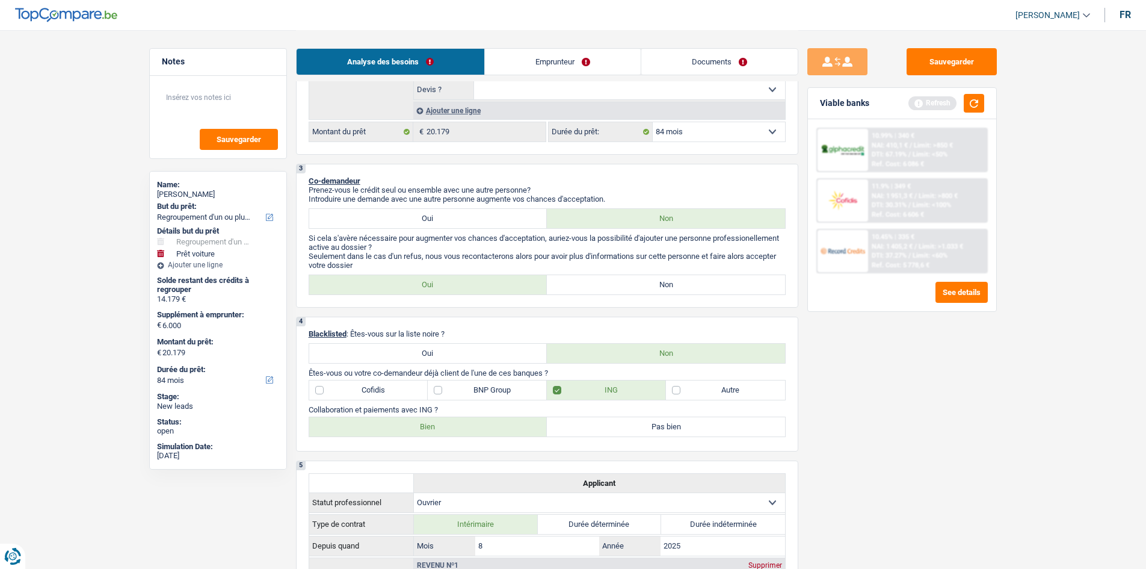
click at [398, 388] on label "Cofidis" at bounding box center [368, 389] width 119 height 19
click at [398, 388] on input "Cofidis" at bounding box center [368, 389] width 119 height 19
checkbox input "true"
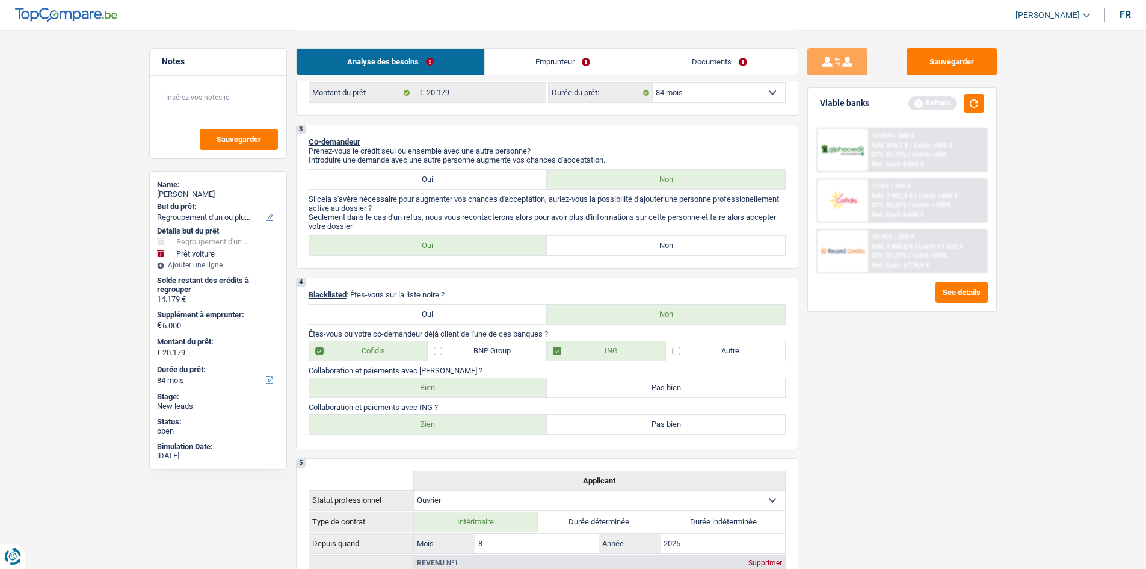
scroll to position [481, 0]
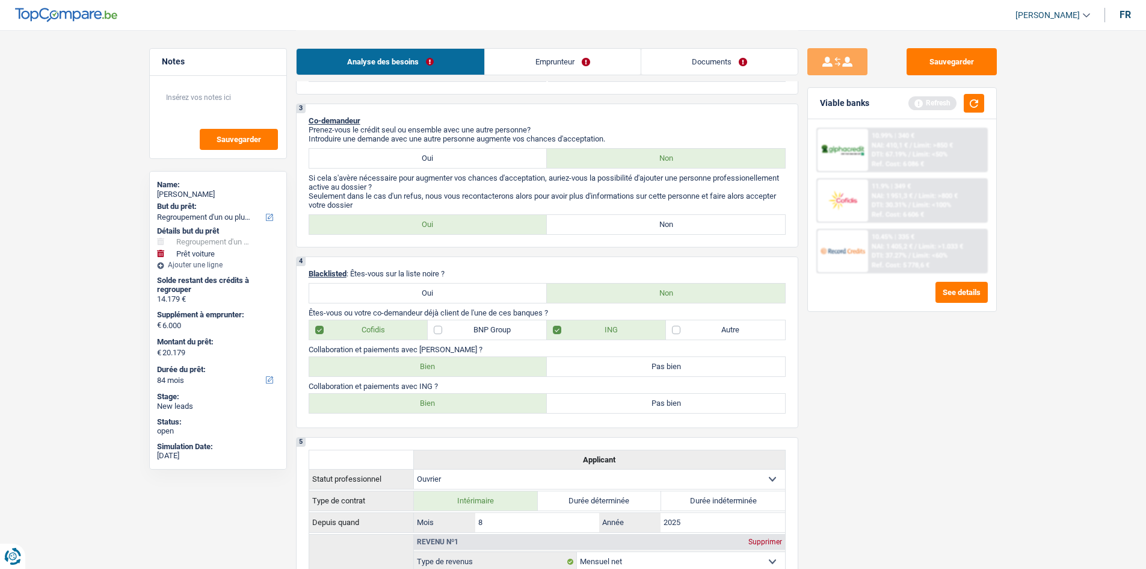
click at [470, 398] on label "Bien" at bounding box center [428, 403] width 238 height 19
click at [470, 398] on input "Bien" at bounding box center [428, 403] width 238 height 19
radio input "true"
click at [484, 357] on label "Bien" at bounding box center [428, 366] width 238 height 19
click at [484, 357] on input "Bien" at bounding box center [428, 366] width 238 height 19
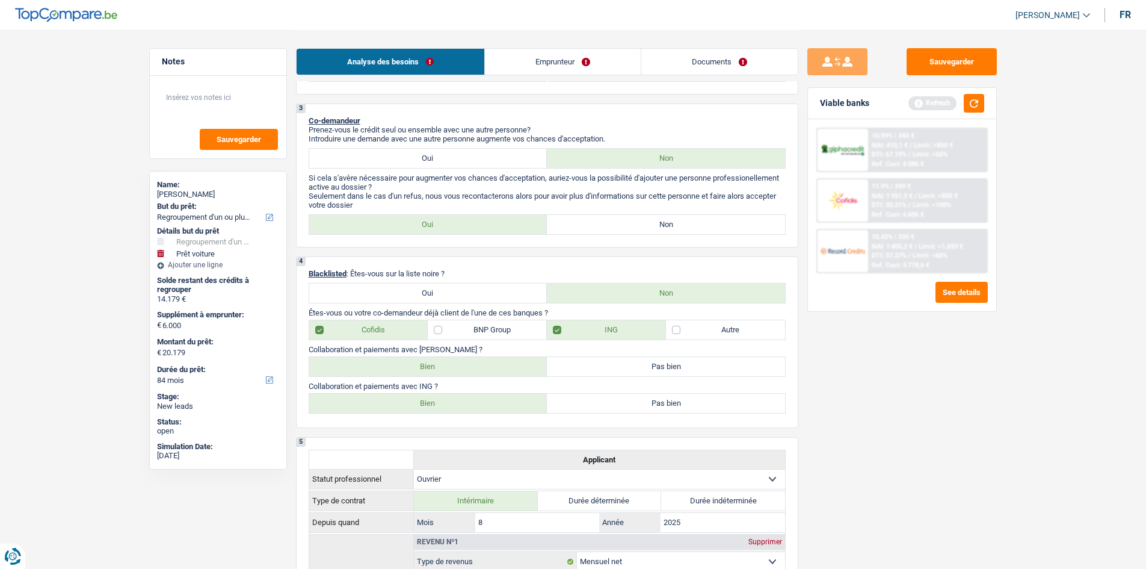
radio input "true"
click at [717, 326] on label "Autre" at bounding box center [725, 329] width 119 height 19
click at [717, 326] on input "Autre" at bounding box center [725, 329] width 119 height 19
checkbox input "true"
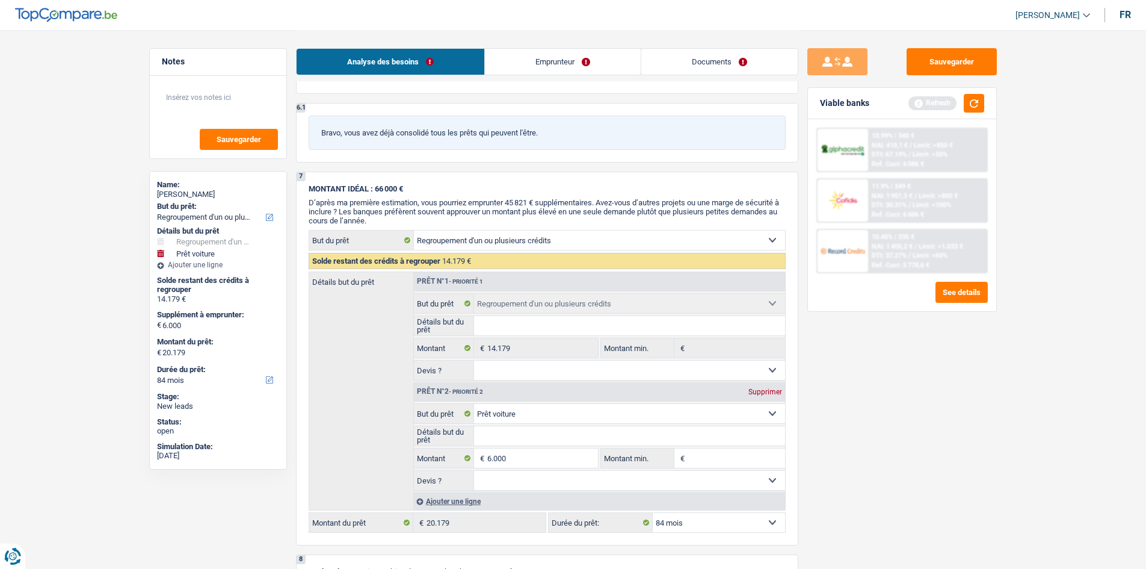
scroll to position [1451, 0]
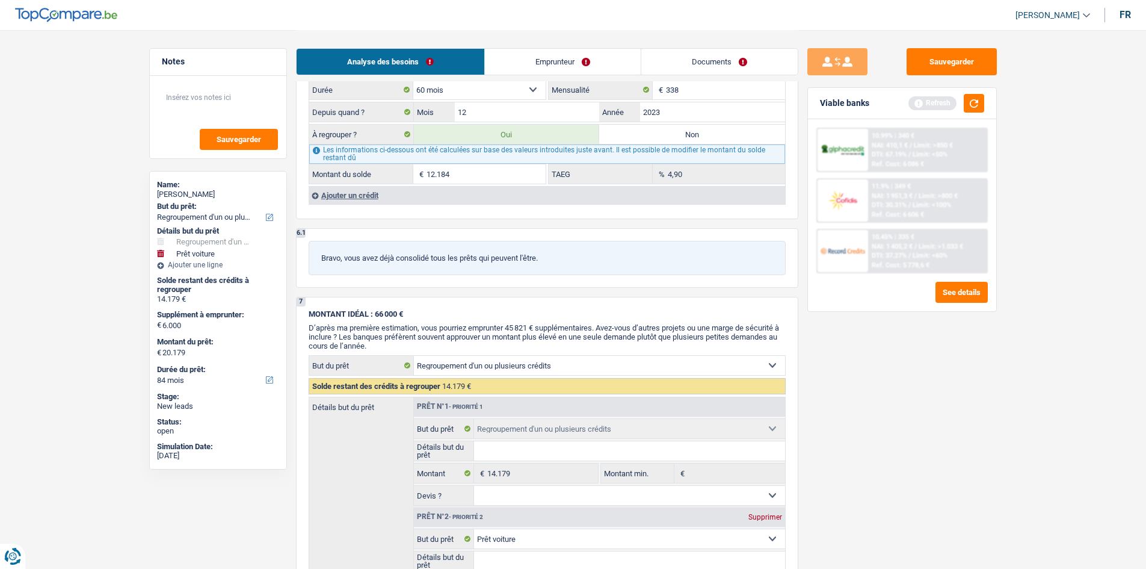
drag, startPoint x: 524, startPoint y: 70, endPoint x: 531, endPoint y: 69, distance: 7.3
click at [525, 70] on link "Emprunteur" at bounding box center [563, 62] width 156 height 26
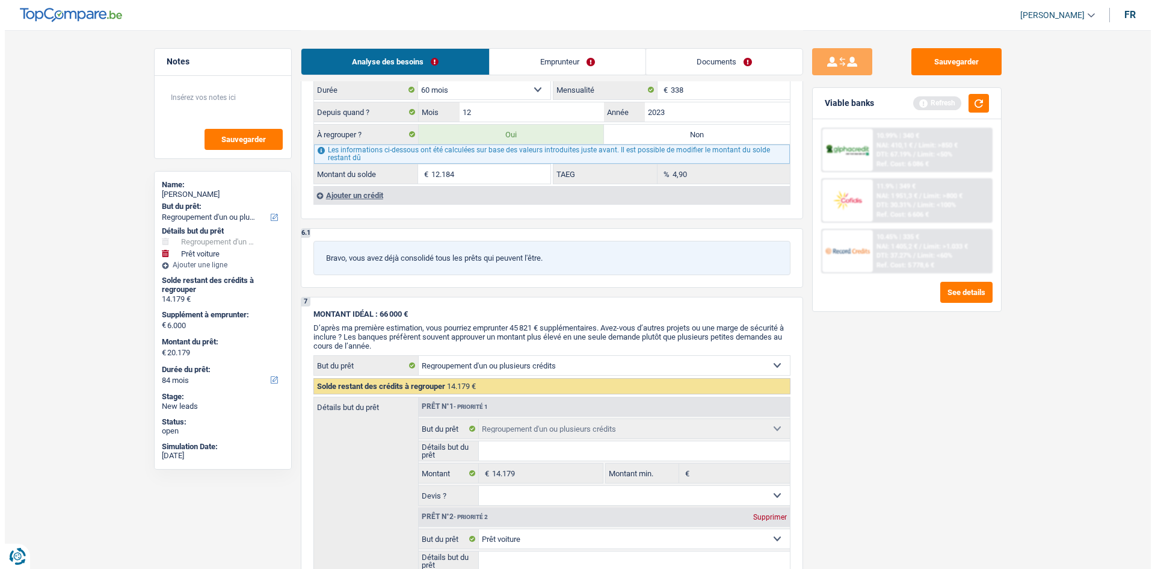
scroll to position [0, 0]
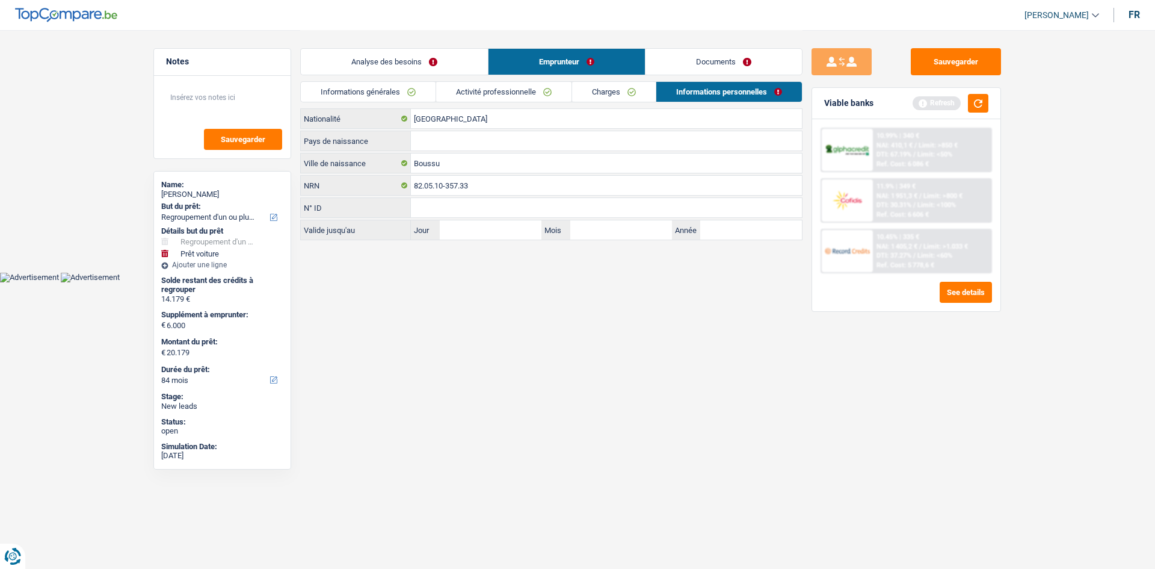
click at [377, 97] on link "Informations générales" at bounding box center [368, 92] width 135 height 20
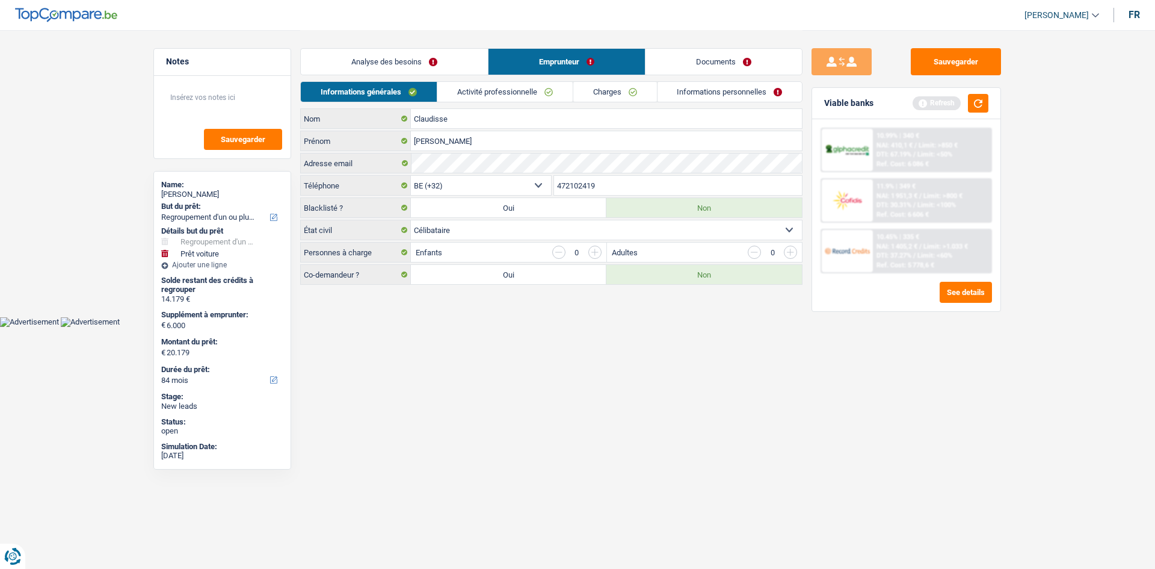
click at [513, 93] on link "Activité professionnelle" at bounding box center [504, 92] width 135 height 20
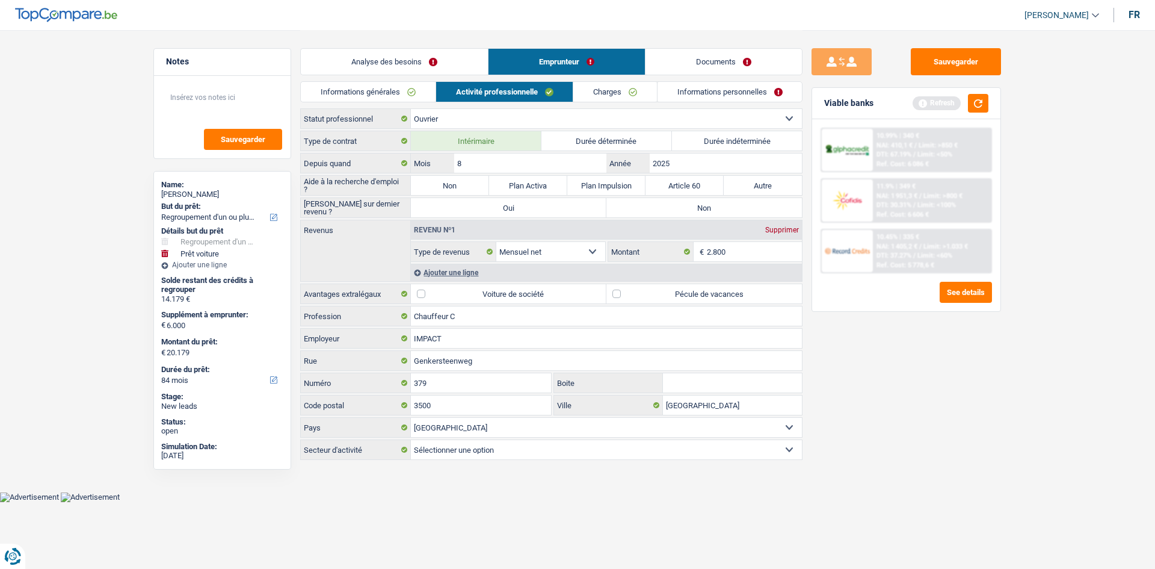
click at [610, 90] on link "Charges" at bounding box center [615, 92] width 84 height 20
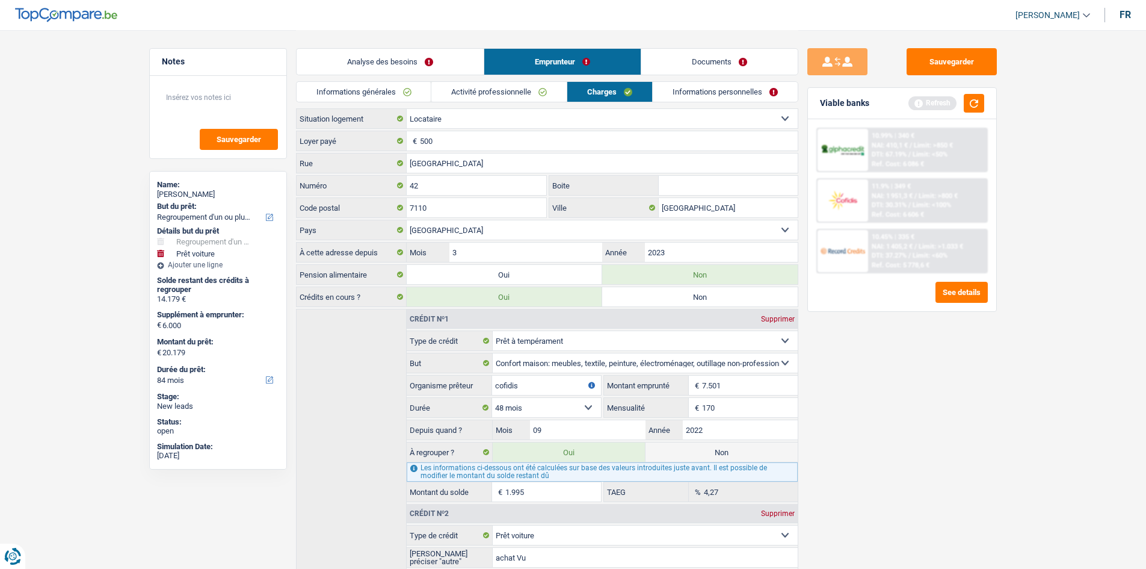
click at [699, 94] on link "Informations personnelles" at bounding box center [725, 92] width 145 height 20
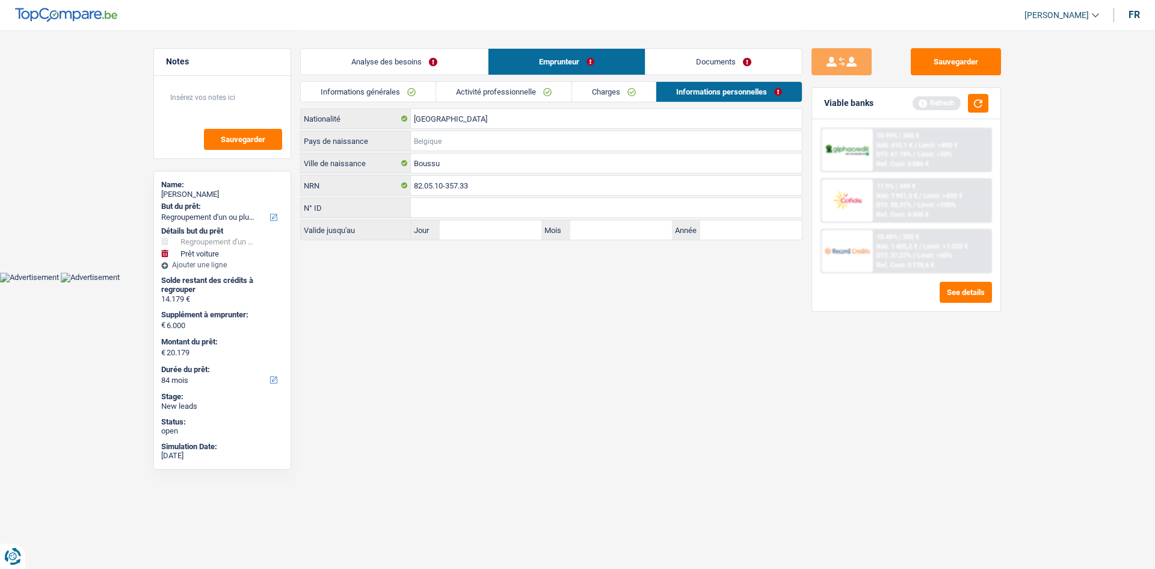
click at [431, 140] on input "Pays de naissance" at bounding box center [606, 140] width 391 height 19
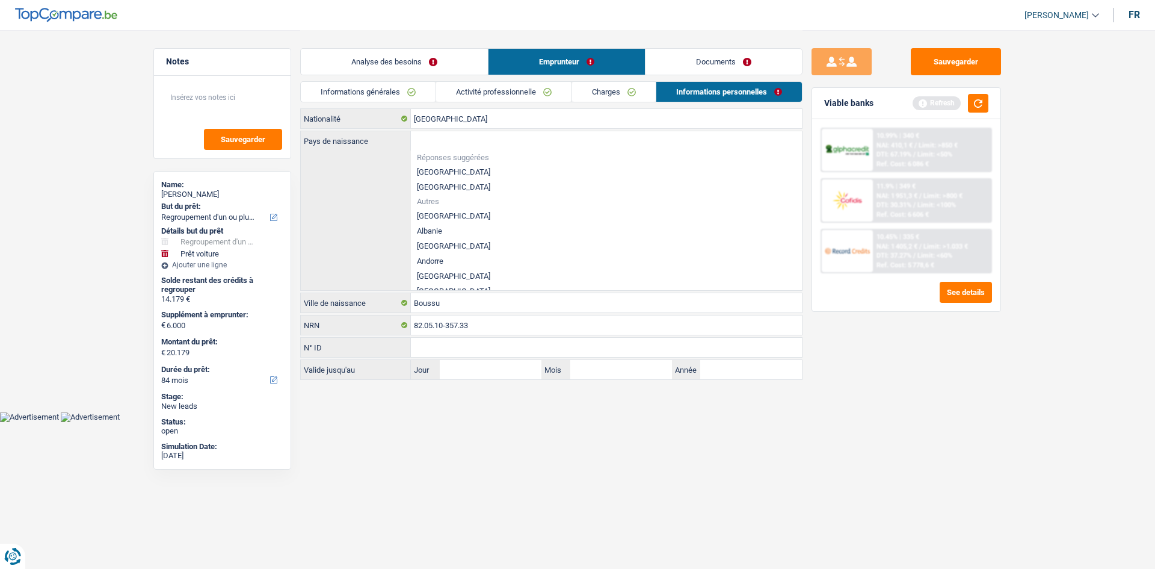
click at [433, 172] on li "[GEOGRAPHIC_DATA]" at bounding box center [606, 171] width 391 height 15
type input "[GEOGRAPHIC_DATA]"
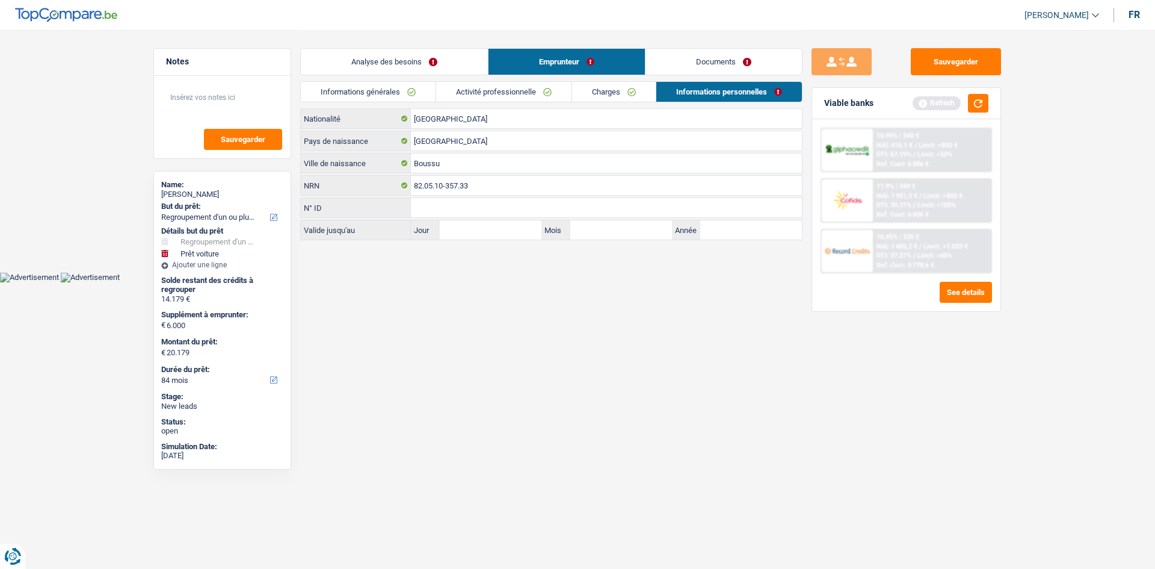
click at [714, 55] on link "Documents" at bounding box center [724, 62] width 156 height 26
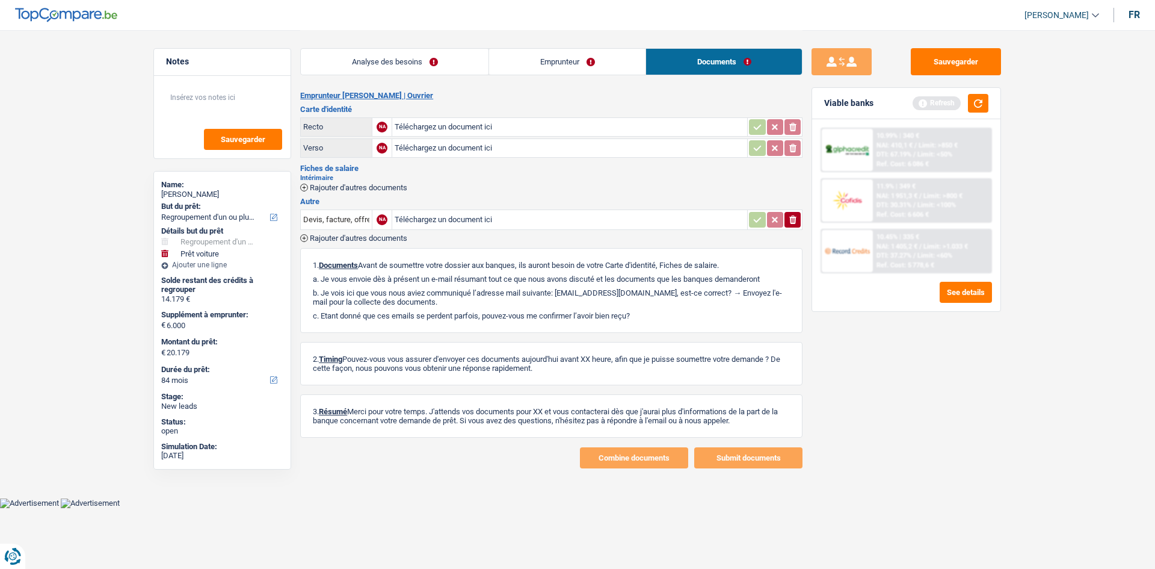
click at [596, 63] on link "Emprunteur" at bounding box center [567, 62] width 156 height 26
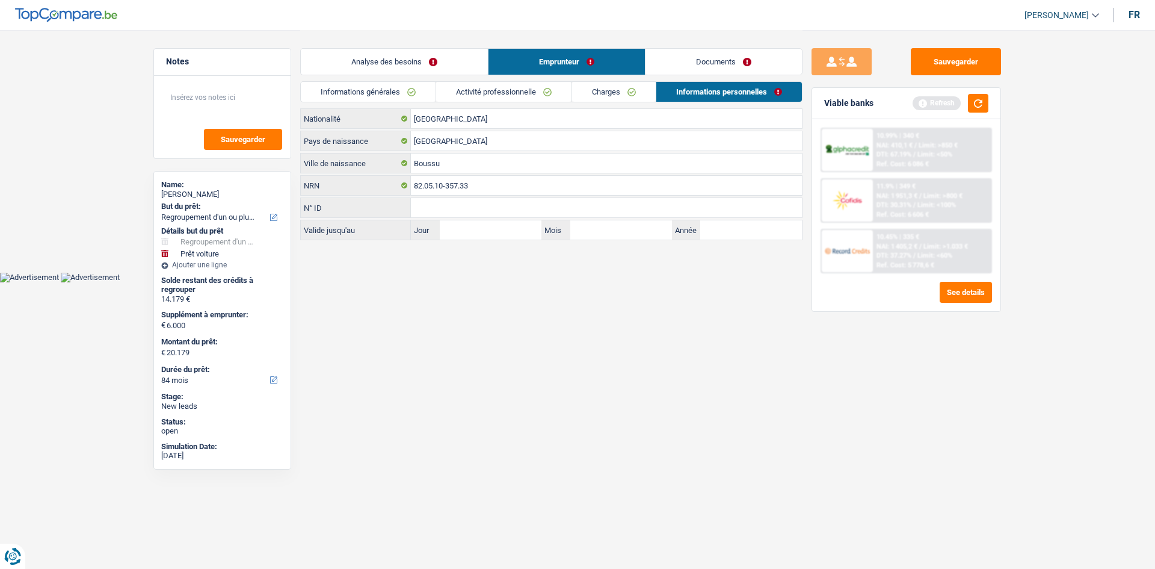
click at [586, 97] on link "Charges" at bounding box center [614, 92] width 84 height 20
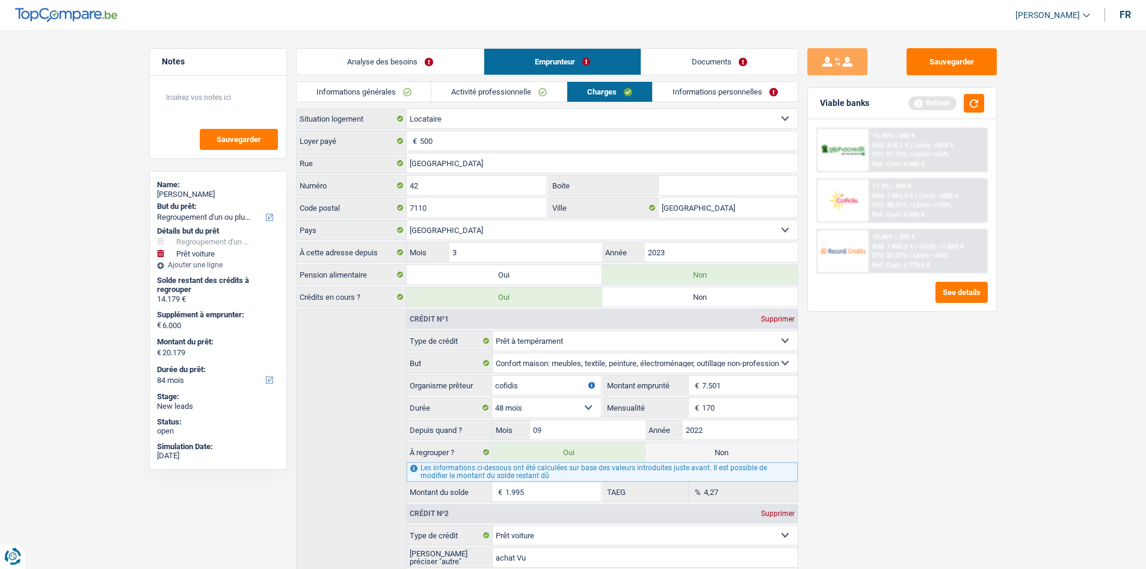
click at [534, 94] on link "Activité professionnelle" at bounding box center [498, 92] width 135 height 20
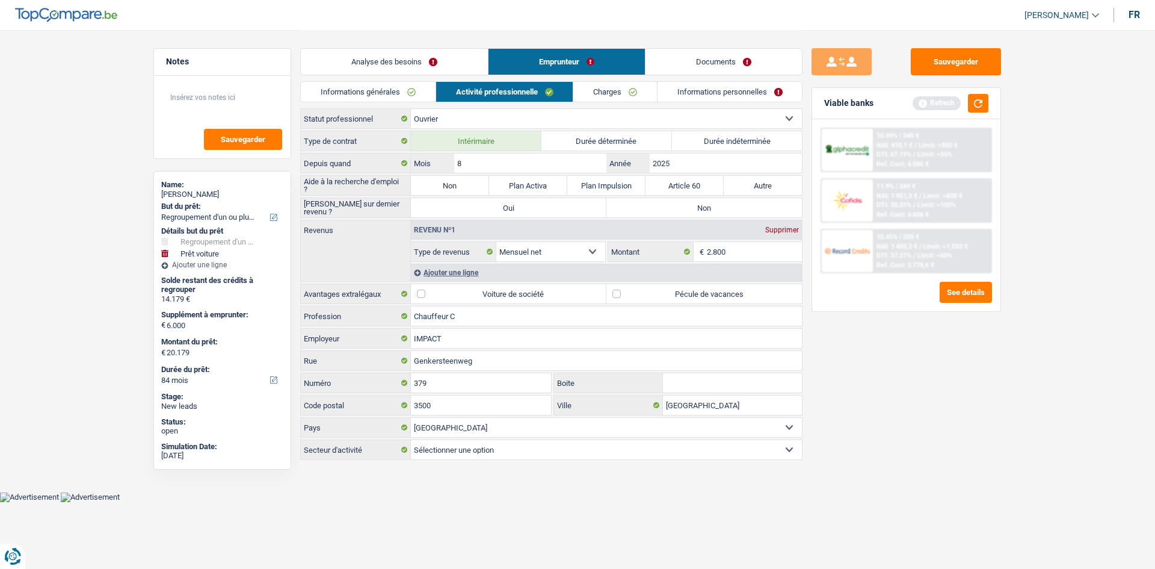
click at [713, 58] on link "Documents" at bounding box center [724, 62] width 156 height 26
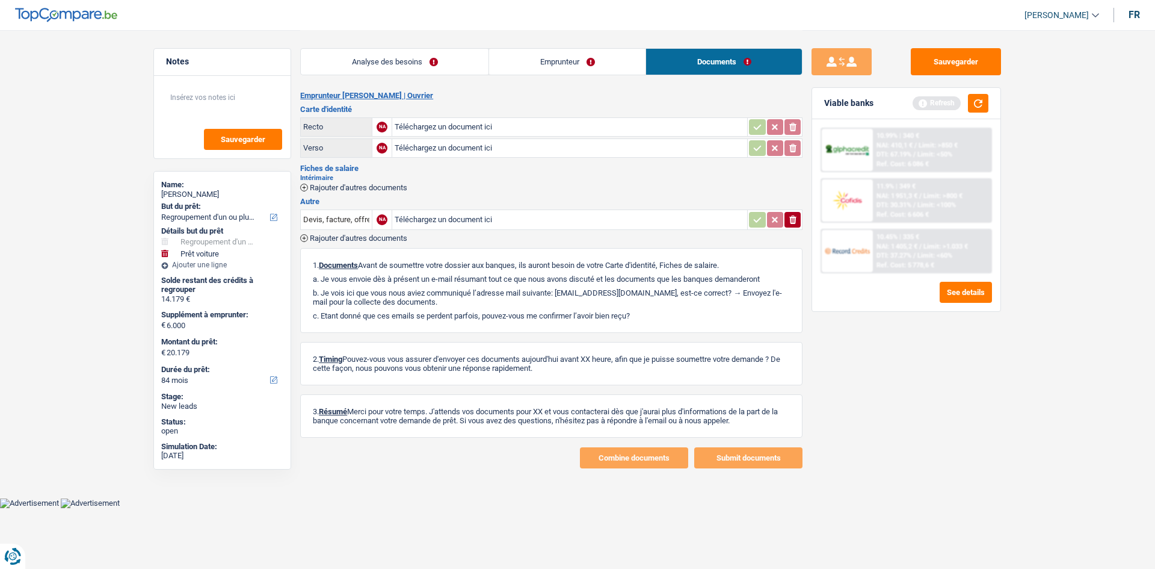
click at [967, 106] on div "Refresh" at bounding box center [951, 103] width 76 height 19
click at [968, 106] on button "button" at bounding box center [978, 103] width 20 height 19
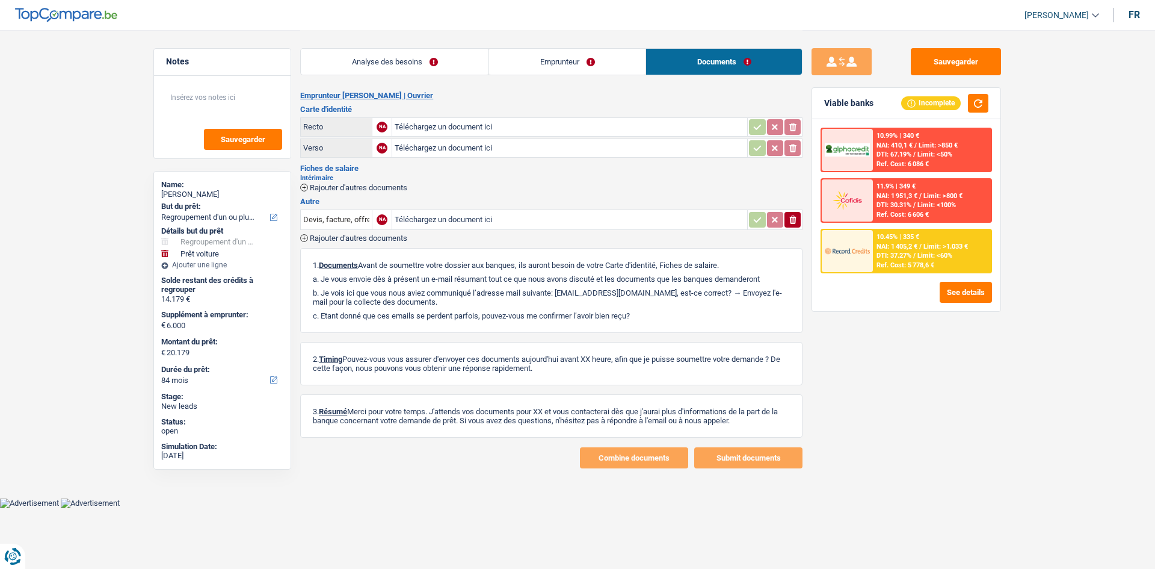
click at [873, 241] on div "10.45% | 335 € NAI: 1 405,2 € / Limit: >1.033 € DTI: 37.27% / Limit: <60% Ref. …" at bounding box center [932, 251] width 119 height 42
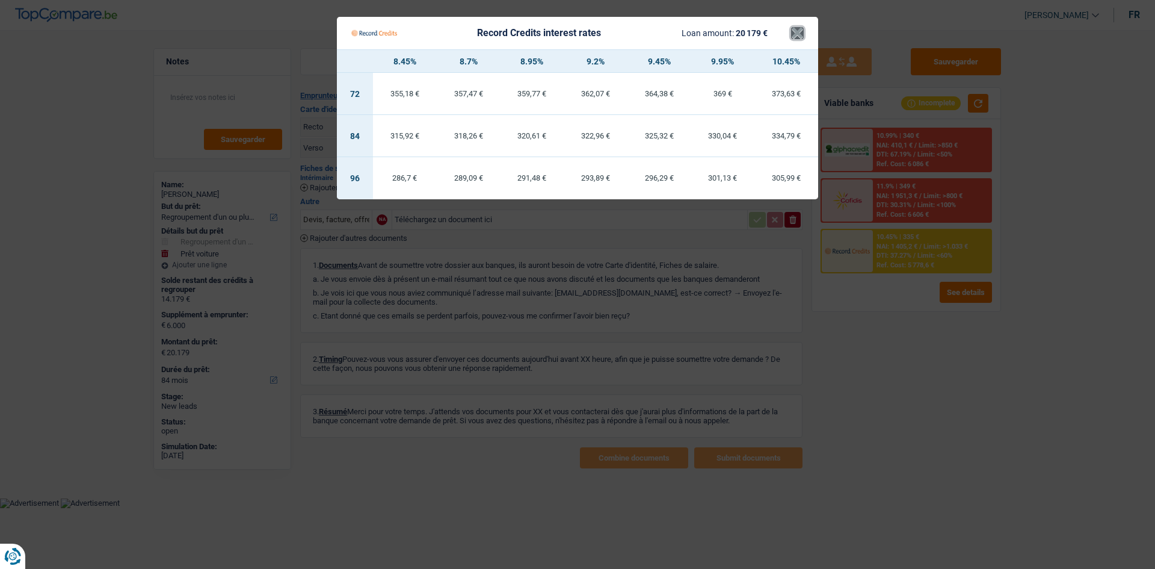
click at [794, 34] on button "×" at bounding box center [797, 33] width 13 height 12
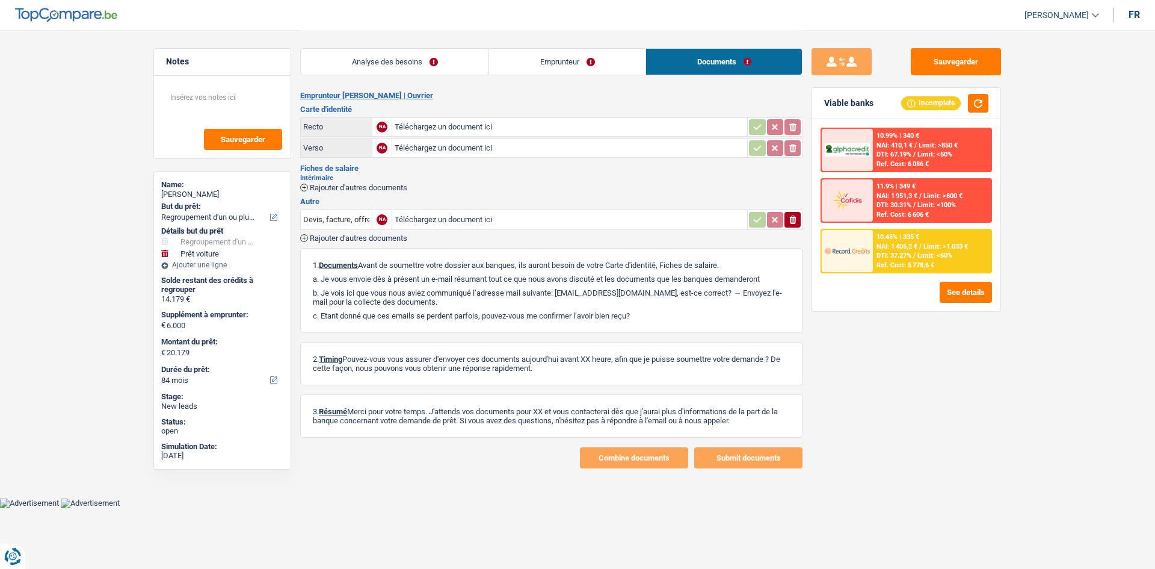
drag, startPoint x: 549, startPoint y: 55, endPoint x: 544, endPoint y: 47, distance: 9.7
click at [547, 55] on link "Emprunteur" at bounding box center [567, 62] width 156 height 26
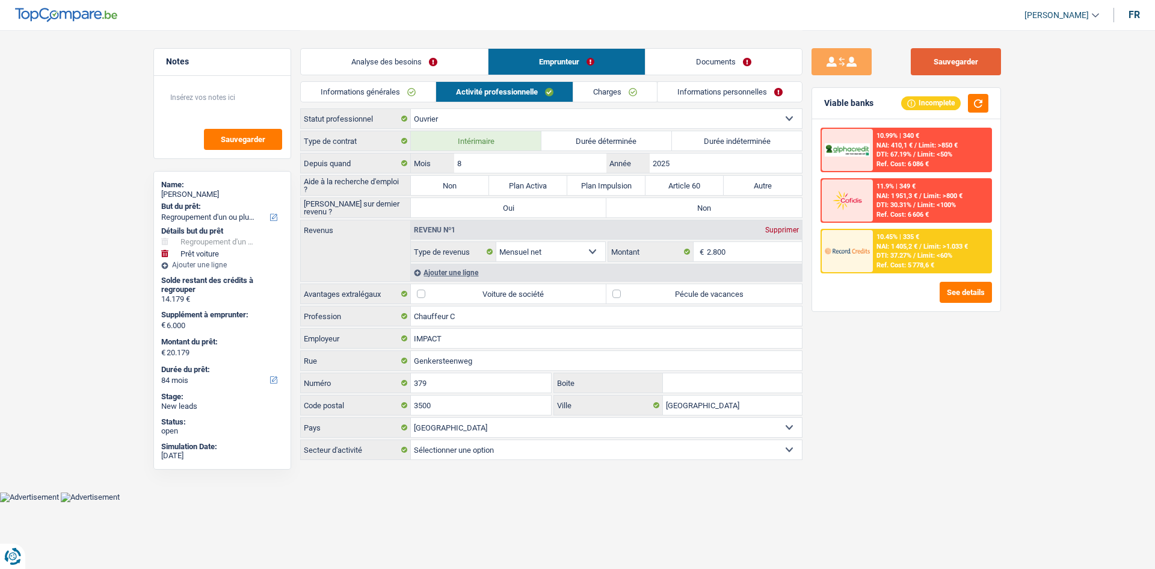
click at [927, 55] on button "Sauvegarder" at bounding box center [956, 61] width 90 height 27
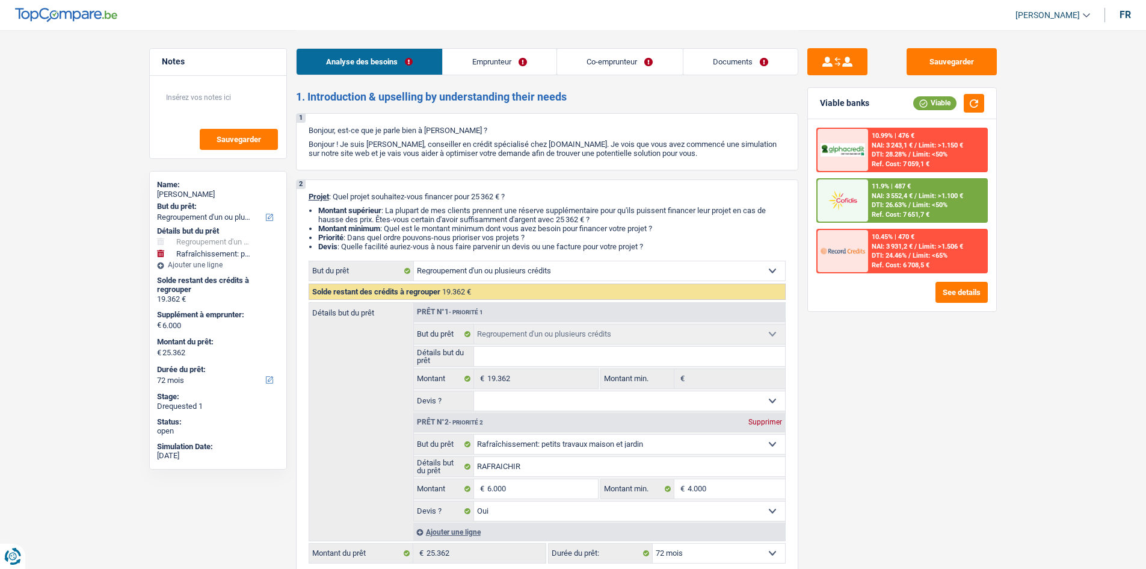
select select "refinancing"
select select "houseOrGarden"
select select "72"
select select "refinancing"
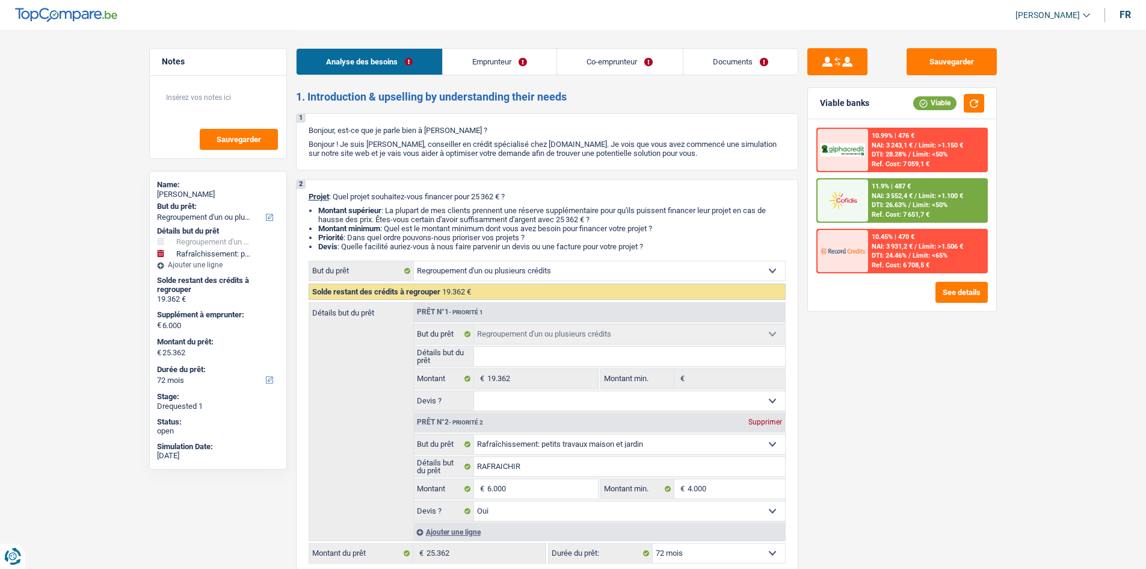
select select "refinancing"
select select "houseOrGarden"
select select "yes"
select select "72"
select select "privateEmployee"
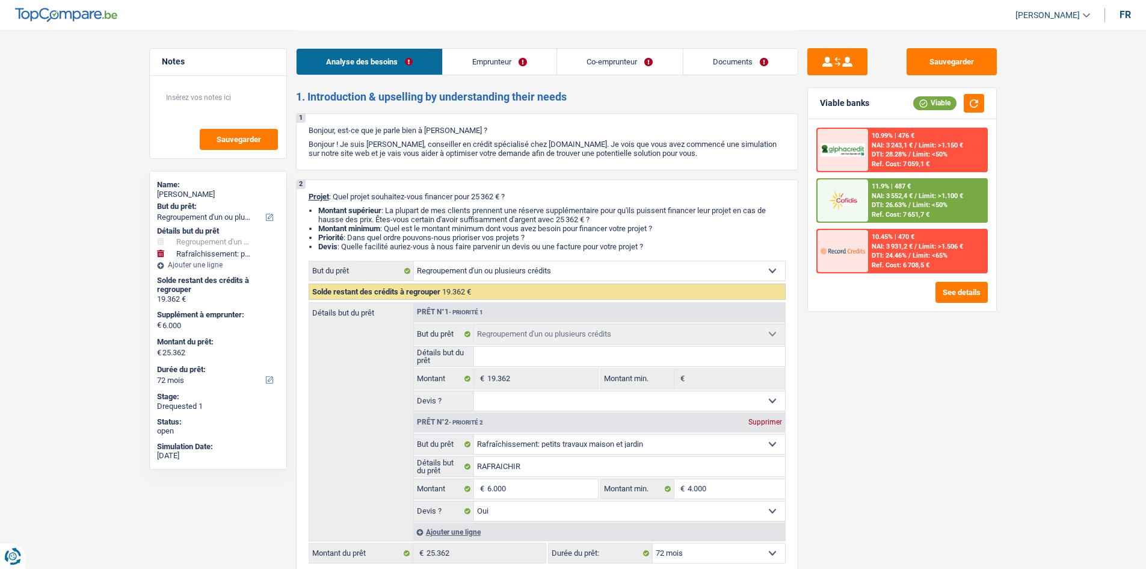
select select "worker"
select select "netSalary"
select select "mealVouchers"
select select "netSalary"
select select "mealVouchers"
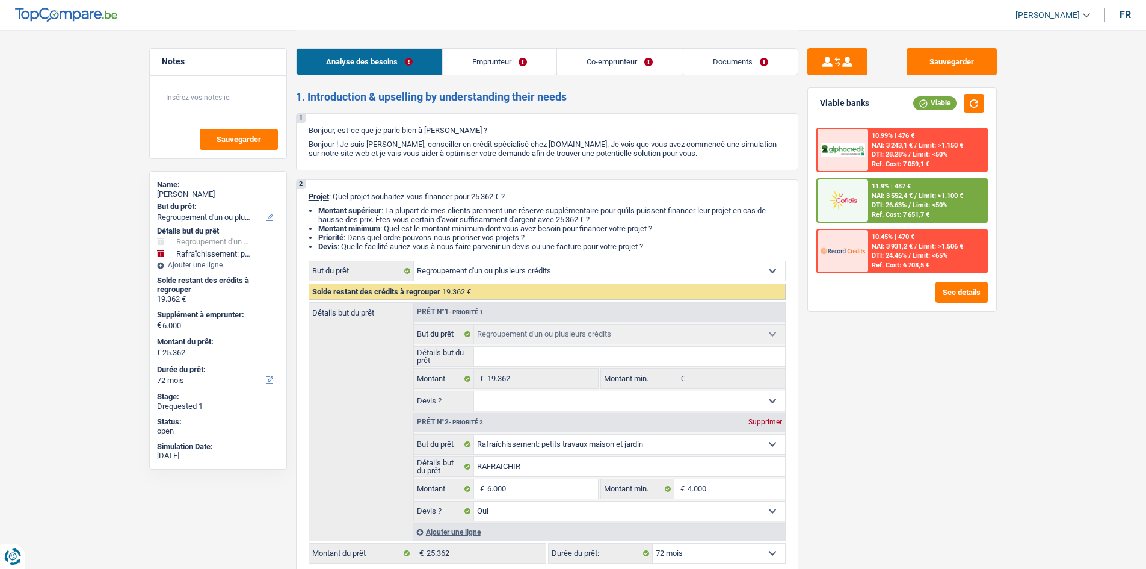
select select "rents"
select select "carLoan"
select select "60"
select select "refinancing"
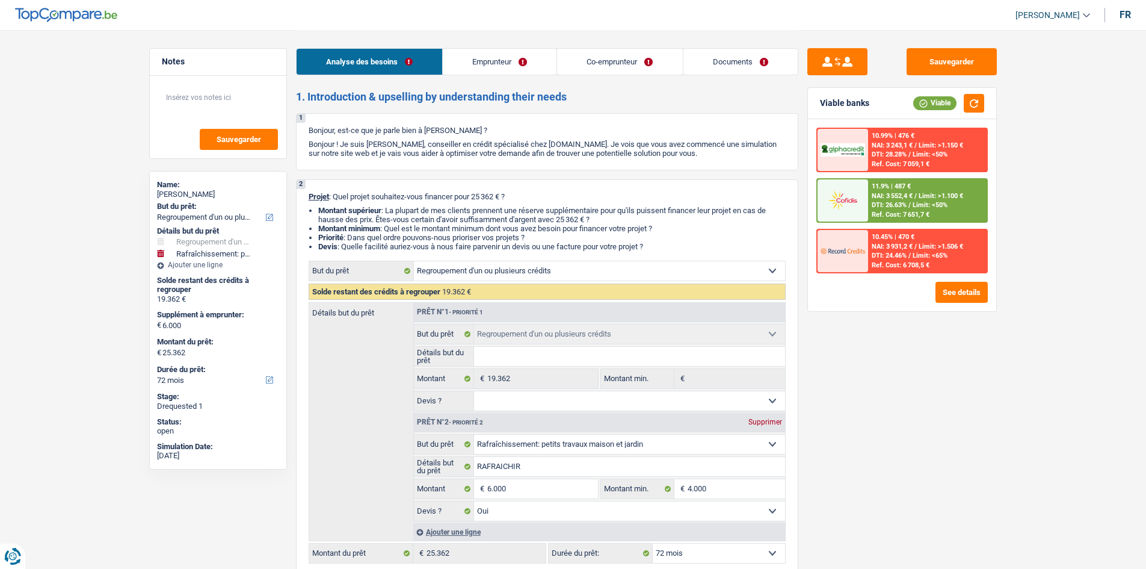
select select "houseOrGarden"
select select "yes"
select select "72"
select select "32"
select select "married"
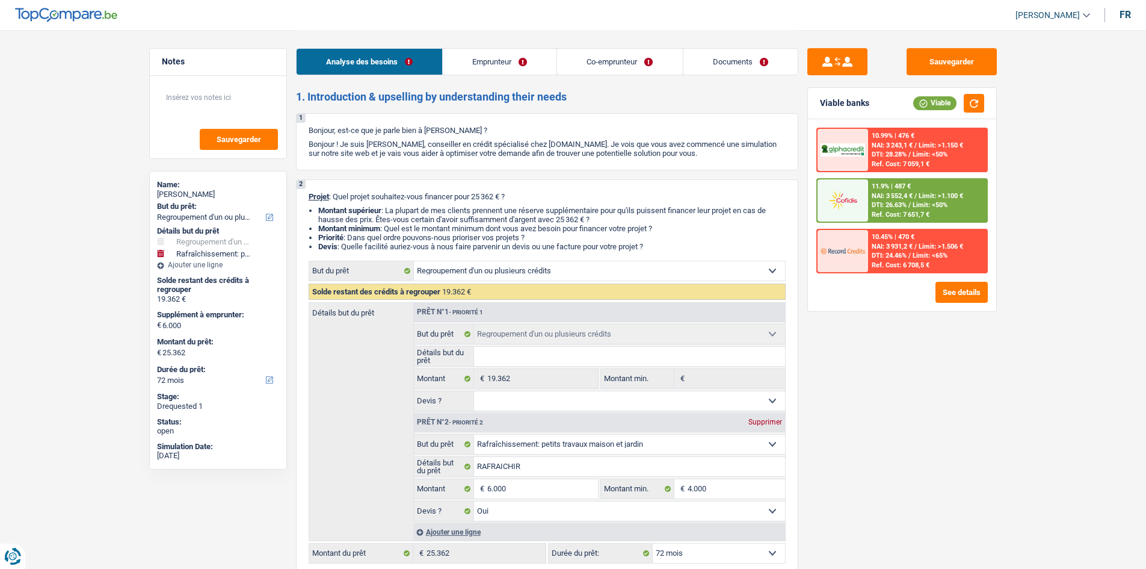
click at [492, 60] on link "Emprunteur" at bounding box center [500, 62] width 114 height 26
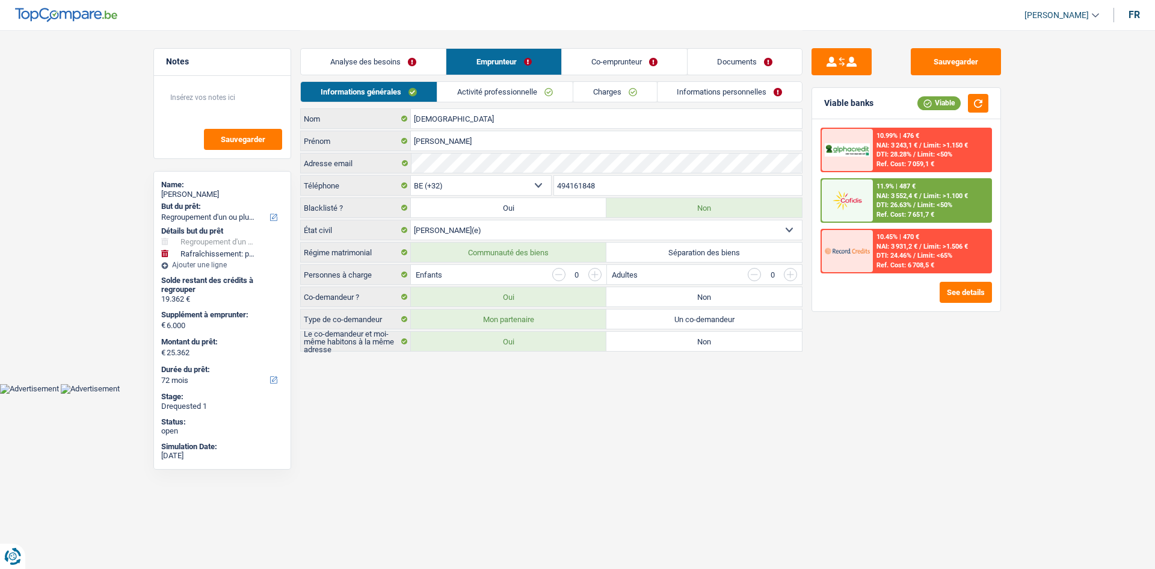
click at [602, 57] on link "Co-emprunteur" at bounding box center [624, 62] width 125 height 26
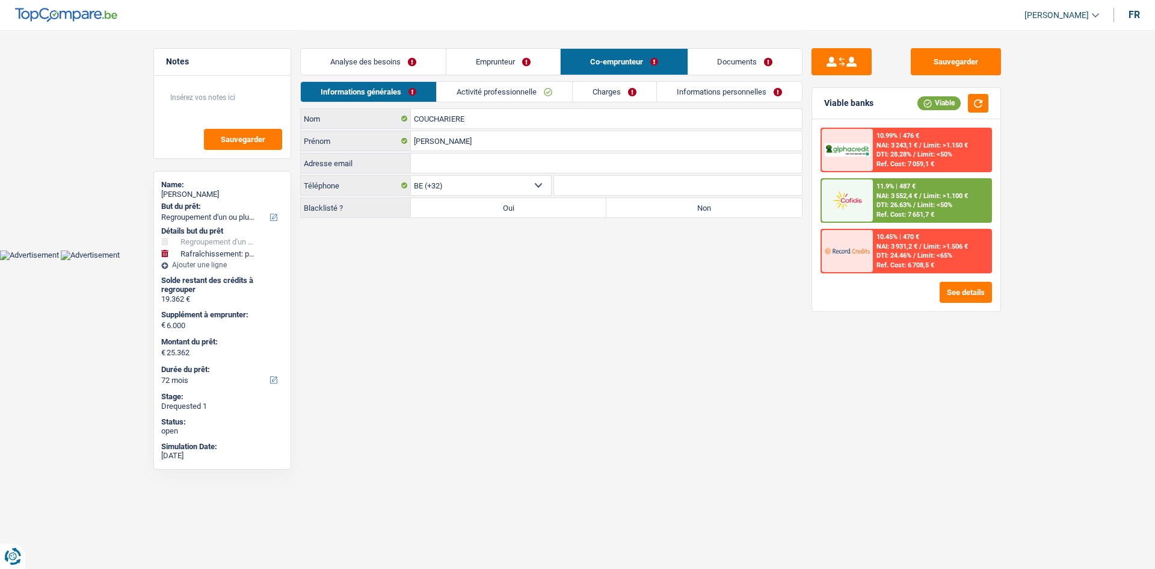
click at [492, 92] on link "Activité professionnelle" at bounding box center [504, 92] width 135 height 20
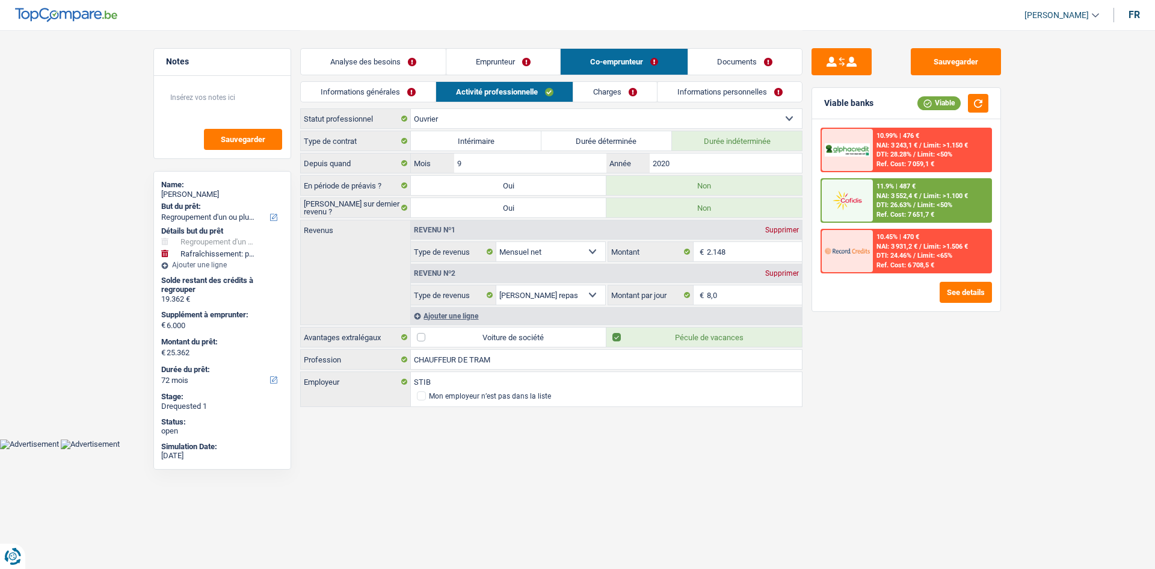
click at [490, 61] on link "Emprunteur" at bounding box center [504, 62] width 114 height 26
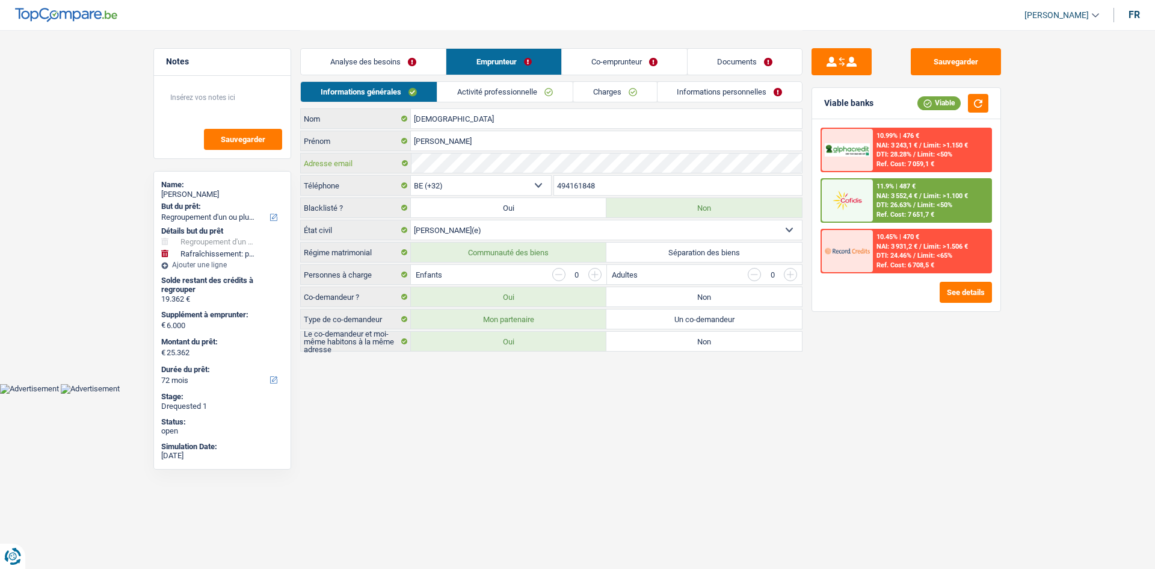
click at [298, 160] on div "Notes Sauvegarder Name: [PERSON_NAME] But du prêt: Confort maison: meubles, tex…" at bounding box center [577, 191] width 867 height 323
click at [545, 93] on link "Activité professionnelle" at bounding box center [504, 92] width 135 height 20
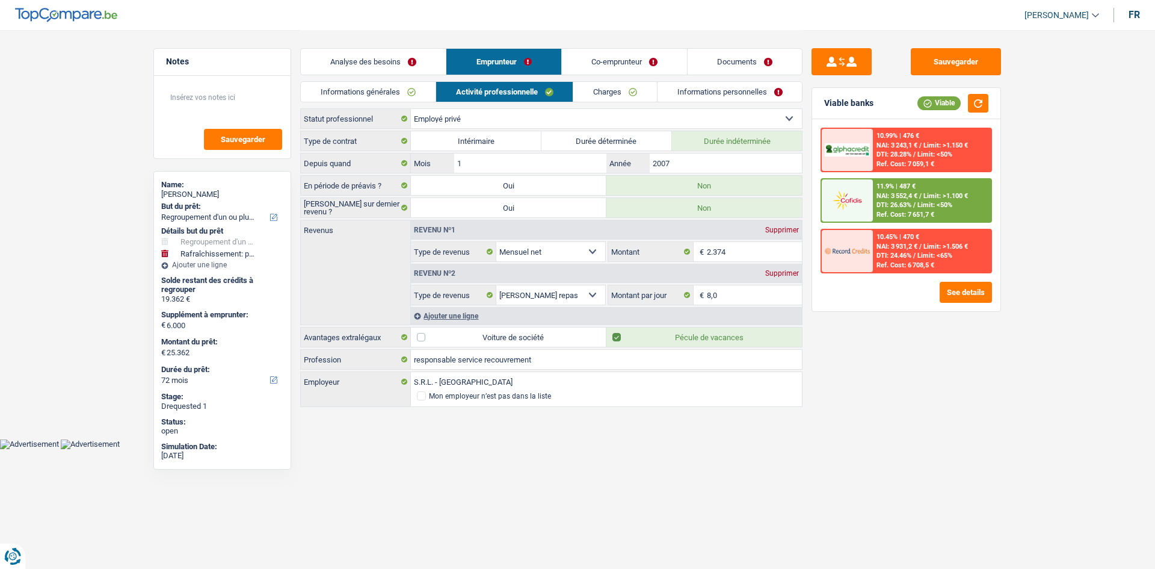
click at [599, 90] on link "Charges" at bounding box center [615, 92] width 84 height 20
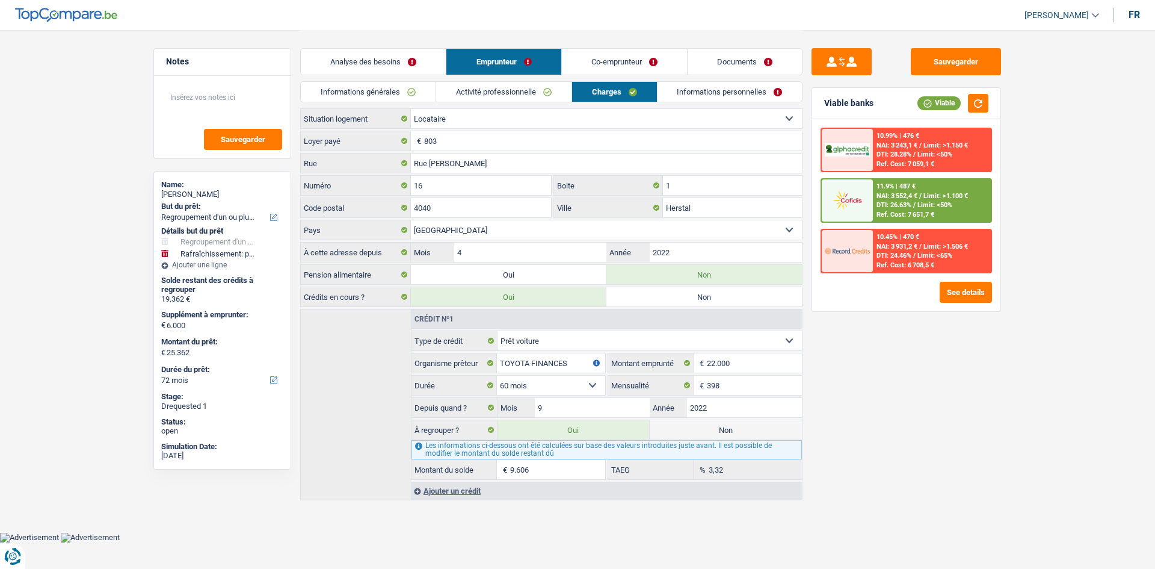
click at [604, 65] on link "Co-emprunteur" at bounding box center [624, 62] width 125 height 26
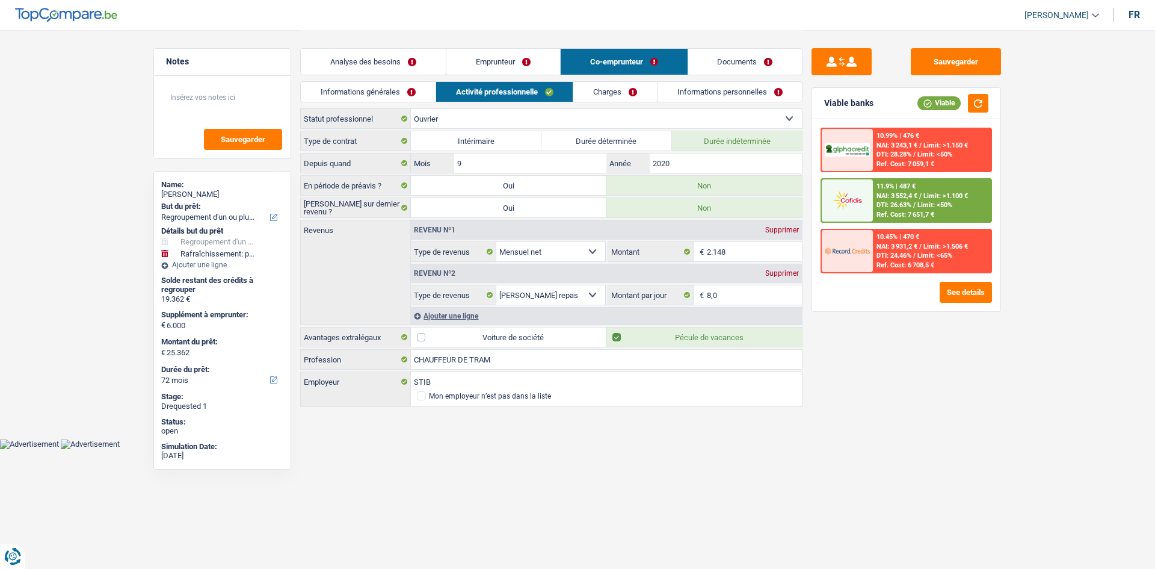
drag, startPoint x: 392, startPoint y: 101, endPoint x: 389, endPoint y: 94, distance: 8.1
click at [392, 100] on link "Informations générales" at bounding box center [368, 92] width 135 height 20
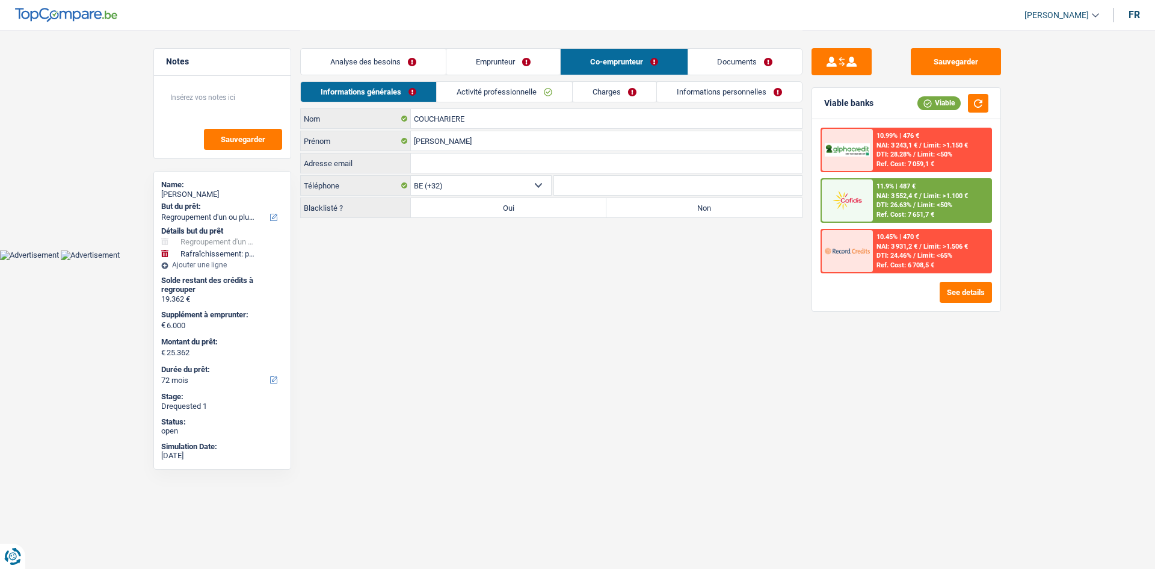
click at [388, 93] on link "Informations générales" at bounding box center [368, 92] width 135 height 20
click at [948, 56] on button "Sauvegarder" at bounding box center [956, 61] width 90 height 27
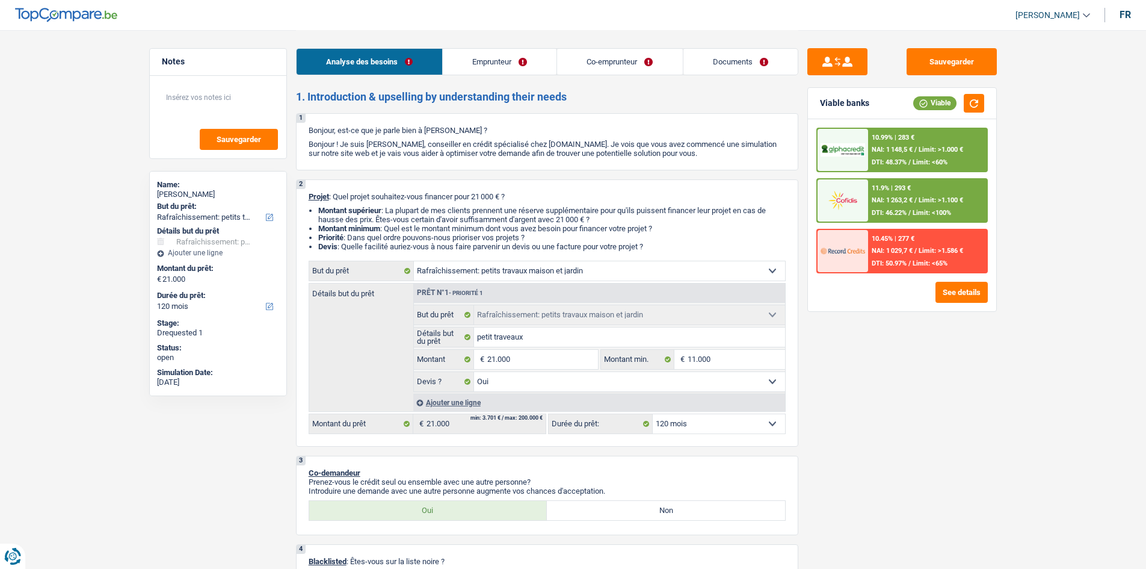
select select "houseOrGarden"
select select "120"
select select "houseOrGarden"
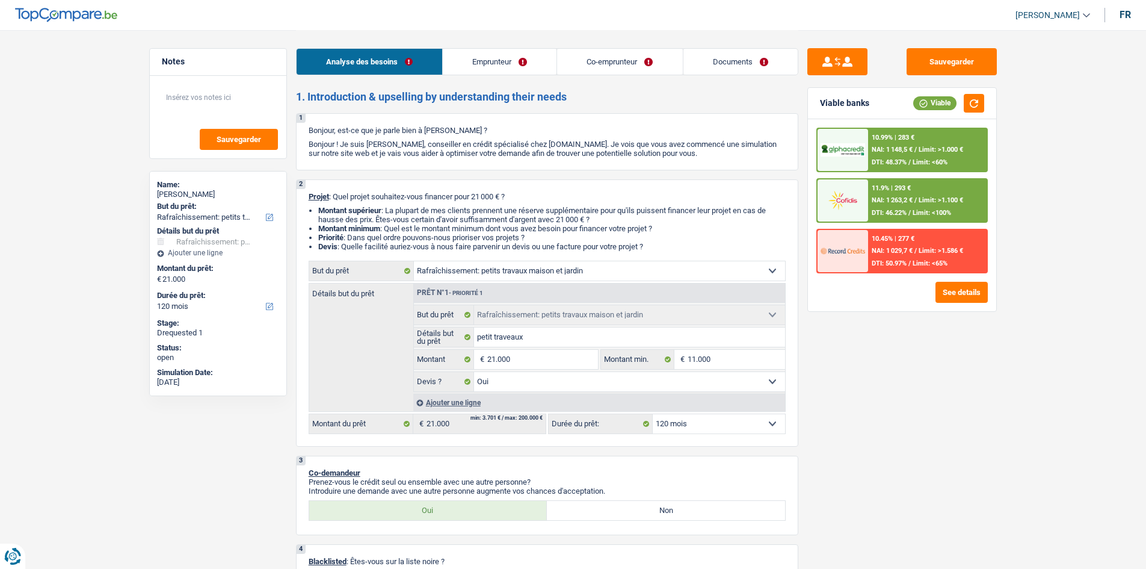
select select "yes"
select select "120"
select select "invalid"
select select "housewife"
select select "mutualityIndemnity"
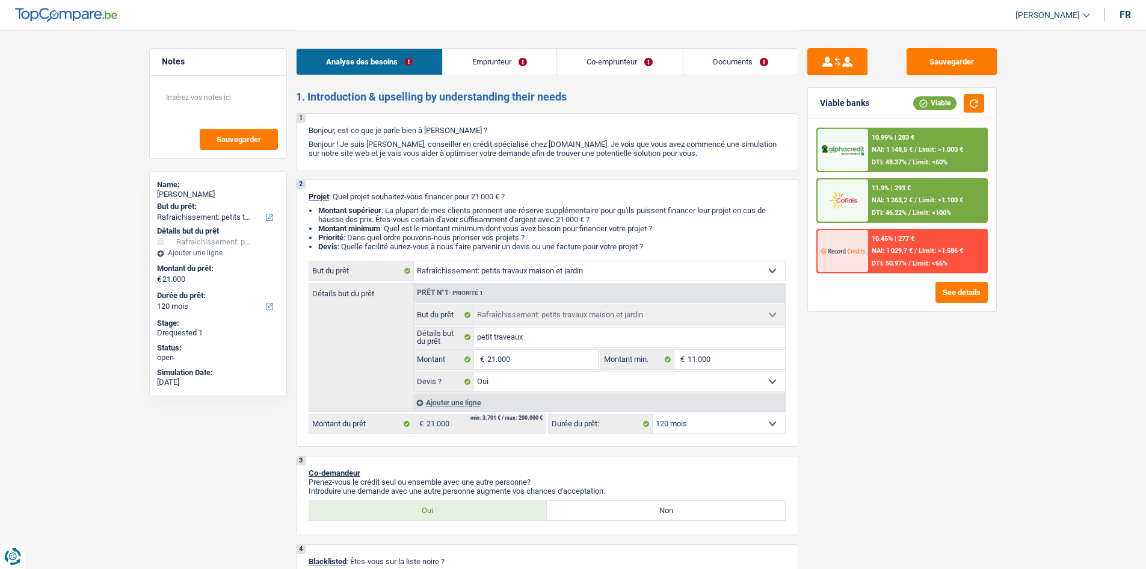
select select "familyAllowances"
select select "disabilityPension"
select select "familyAllowances"
select select "ownerWithMortgage"
select select "mortgage"
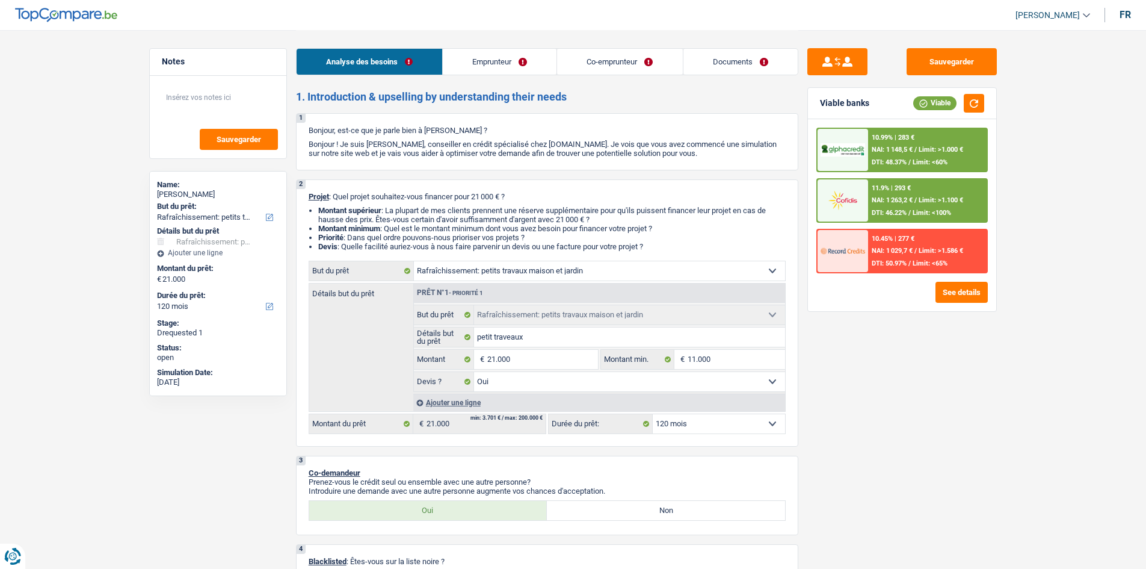
select select "240"
select select "cardOrCredit"
select select "houseOrGarden"
select select "yes"
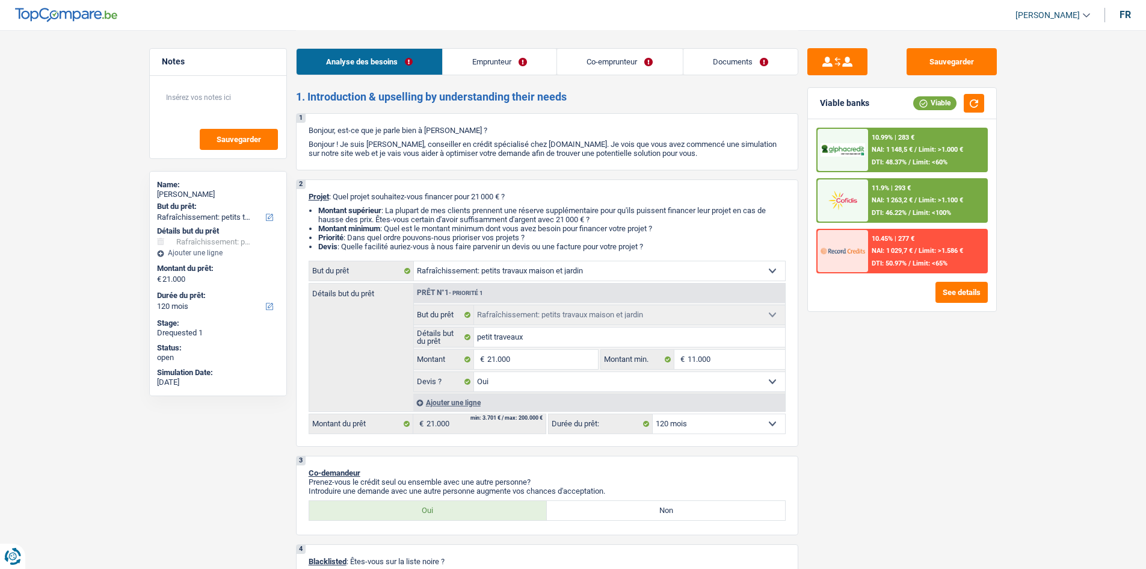
select select "120"
select select "housewife"
select select "familyAllowances"
click at [536, 63] on link "Emprunteur" at bounding box center [500, 62] width 114 height 26
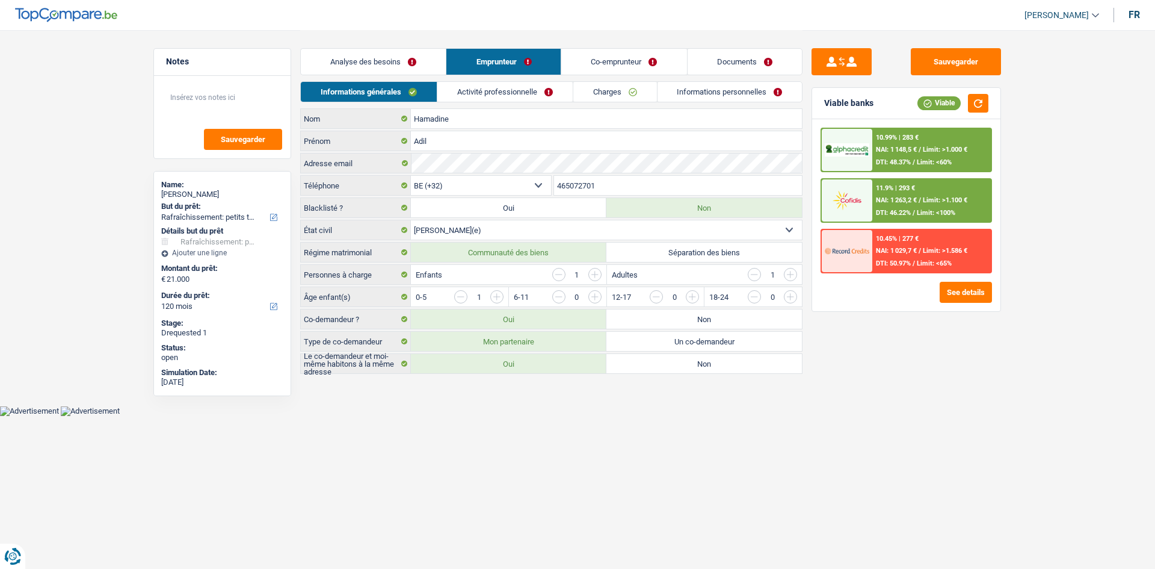
click at [598, 65] on link "Co-emprunteur" at bounding box center [624, 62] width 125 height 26
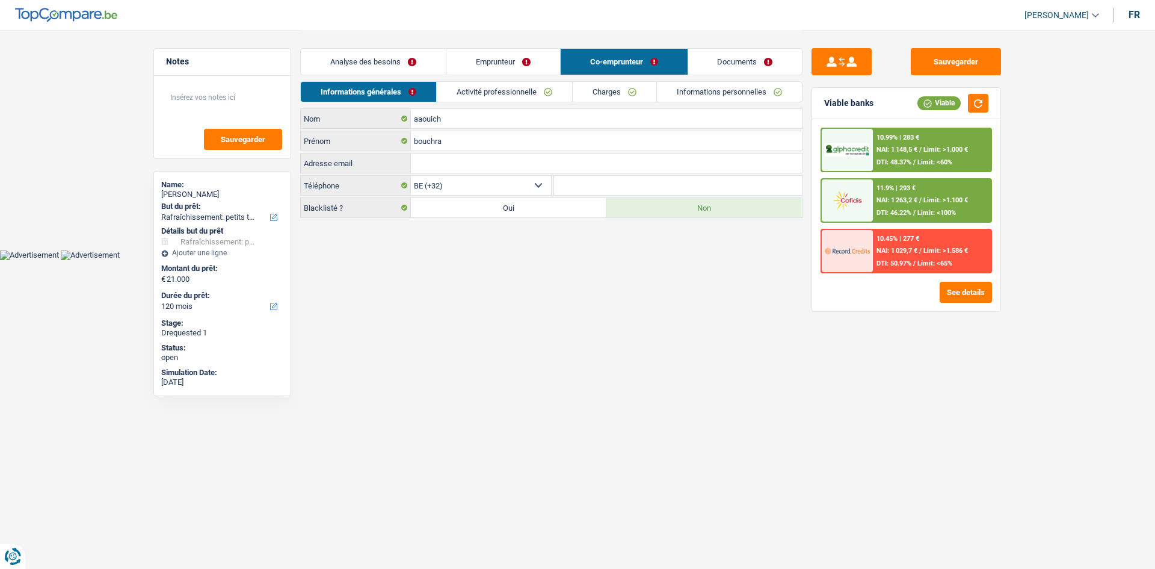
click at [510, 93] on link "Activité professionnelle" at bounding box center [504, 92] width 135 height 20
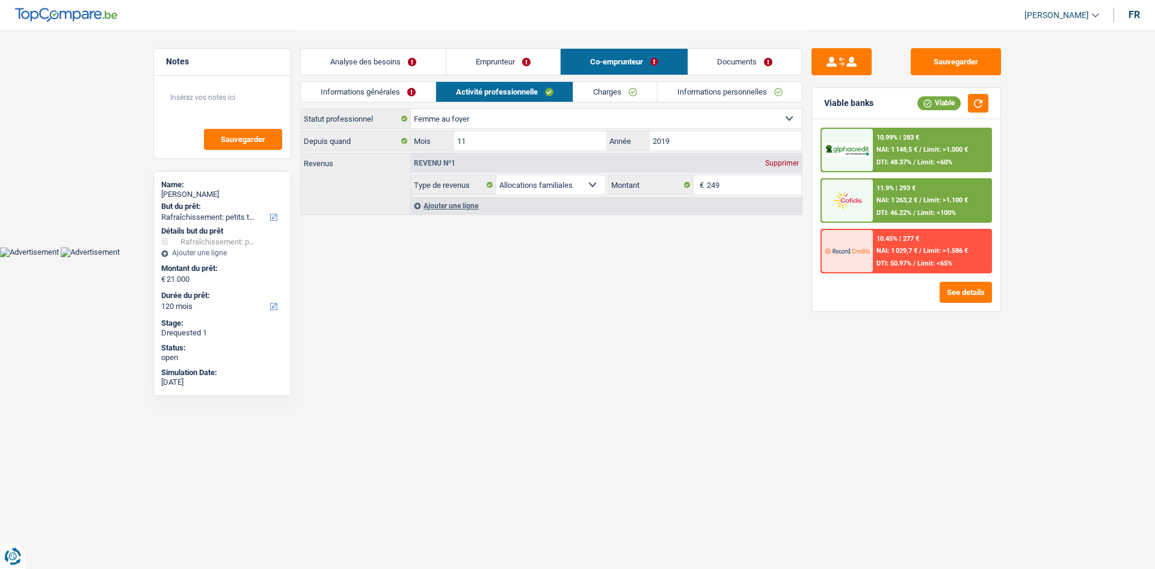
click at [614, 87] on link "Charges" at bounding box center [615, 92] width 84 height 20
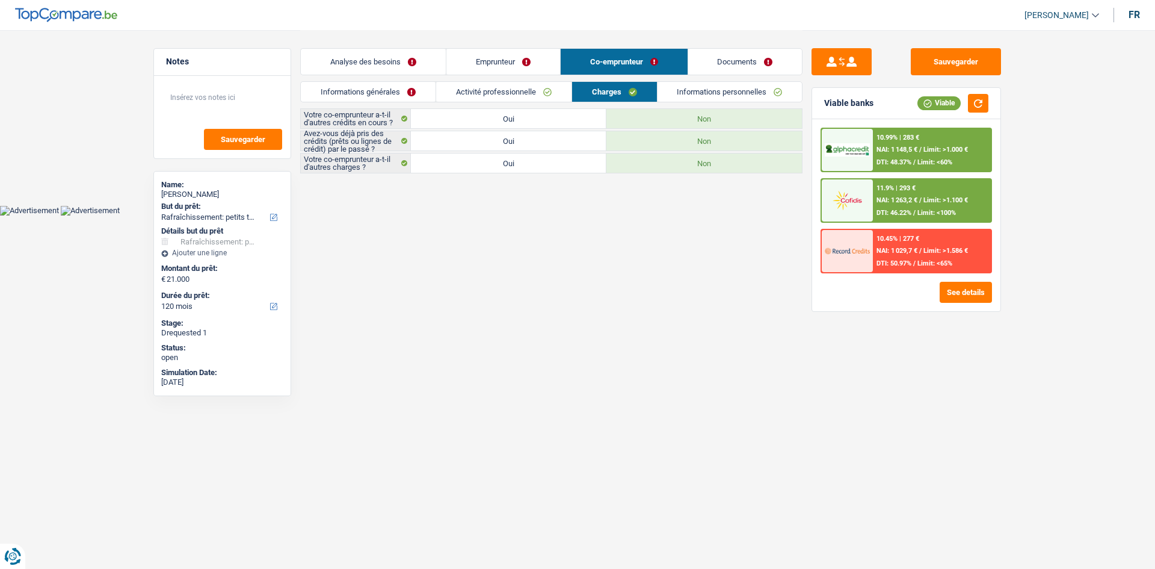
click at [510, 89] on link "Activité professionnelle" at bounding box center [503, 92] width 135 height 20
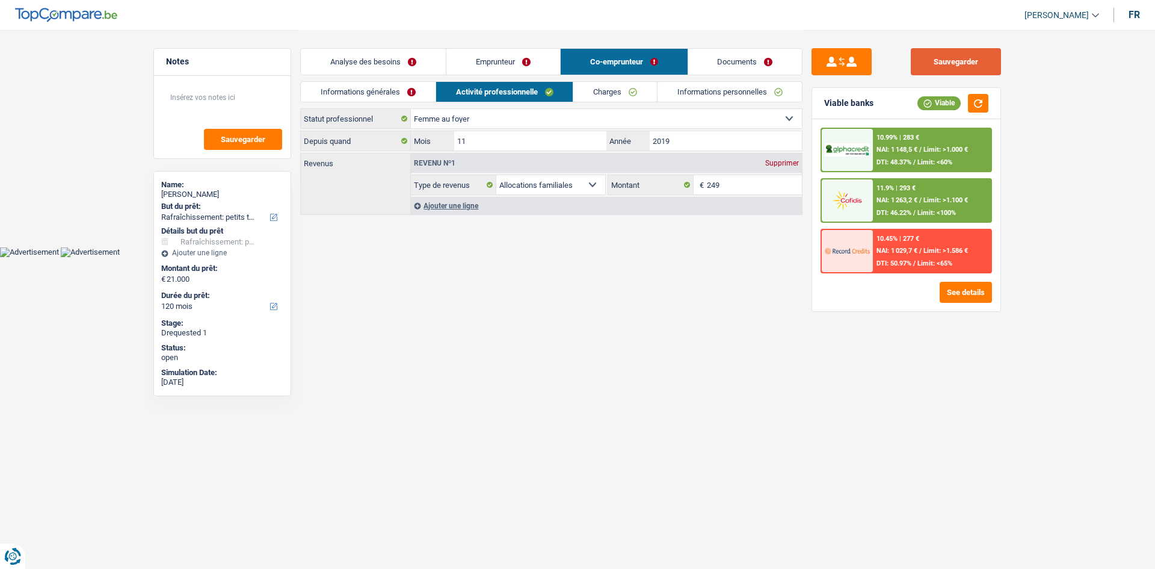
click at [939, 57] on button "Sauvegarder" at bounding box center [956, 61] width 90 height 27
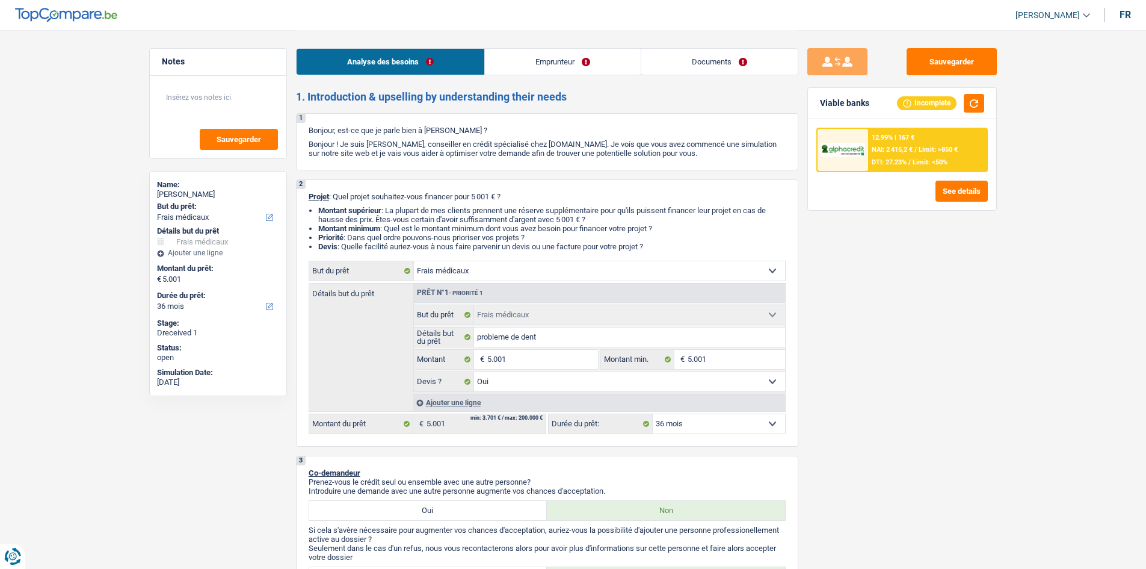
select select "medical"
select select "36"
select select "medical"
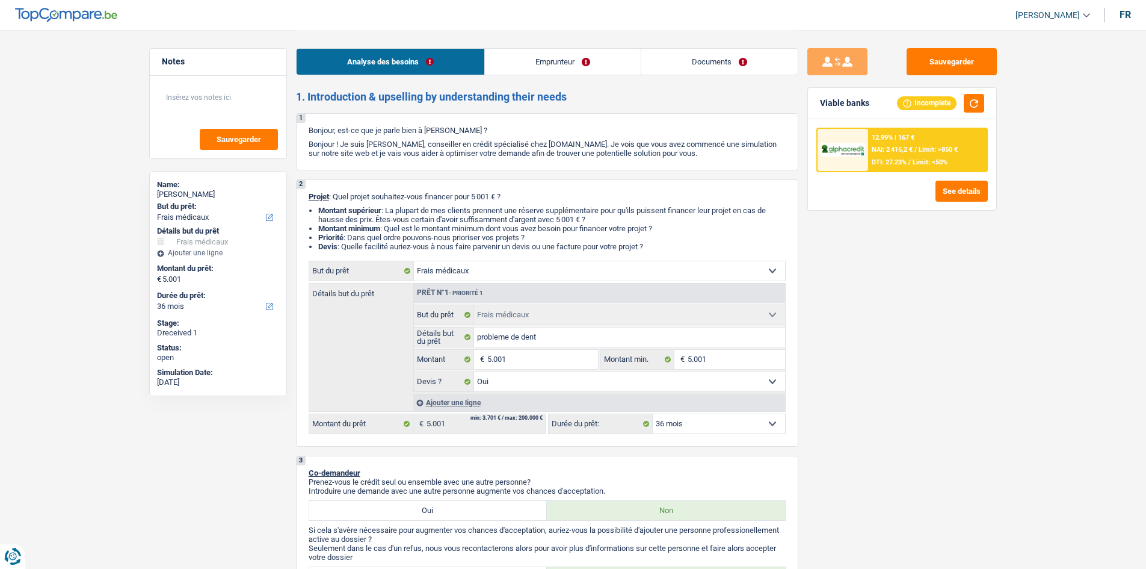
select select "yes"
select select "36"
select select "retired"
select select "pension"
select select "disabilityPension"
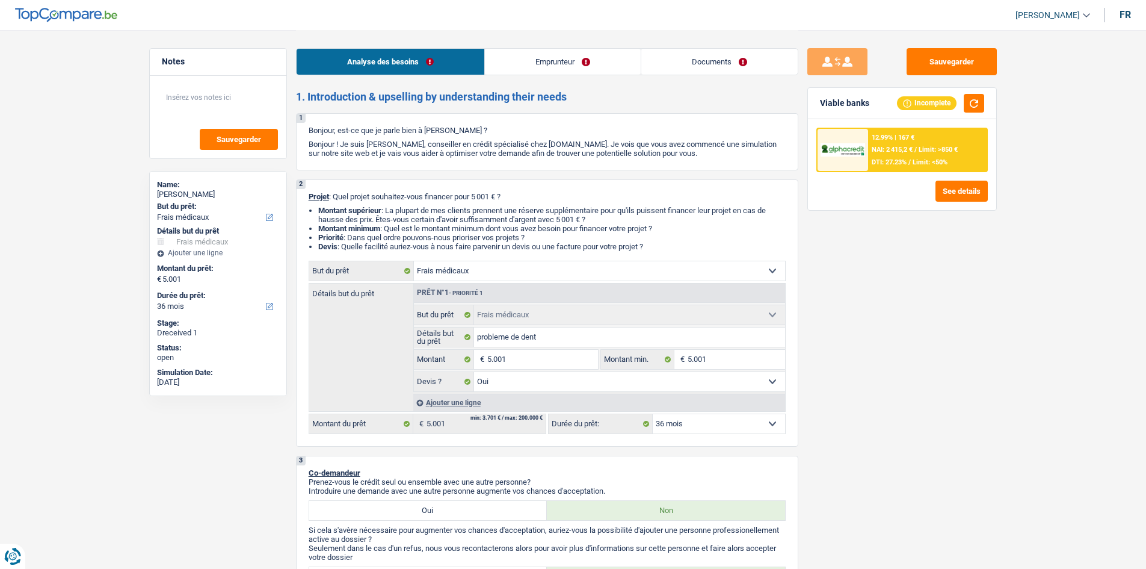
select select "other"
select select "rents"
select select "creditConsolidation"
select select "120"
select select "cardOrCredit"
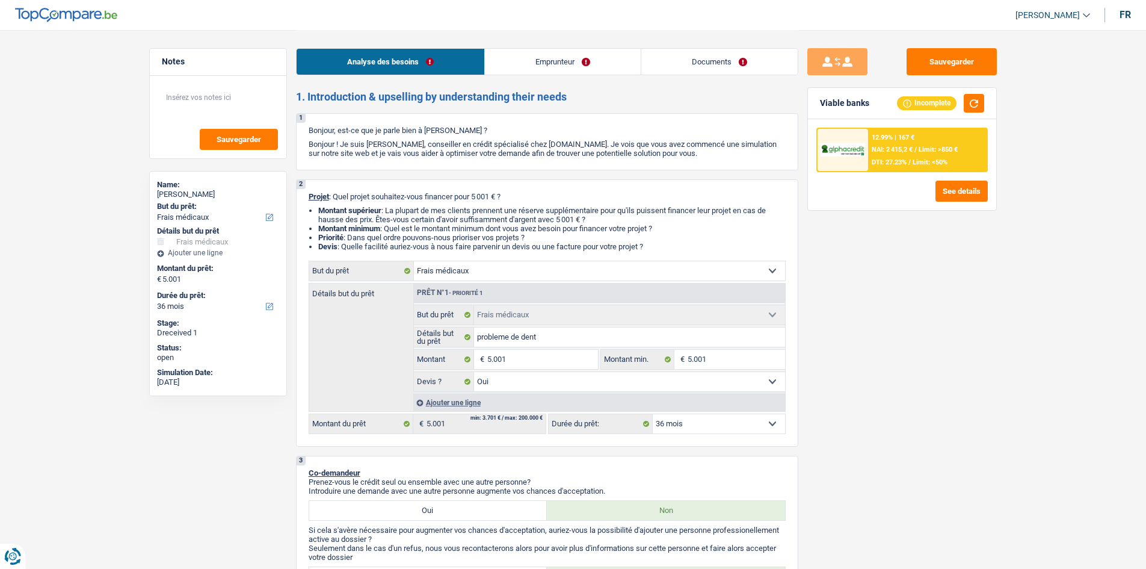
select select "medical"
select select "yes"
select select "36"
select select "retired"
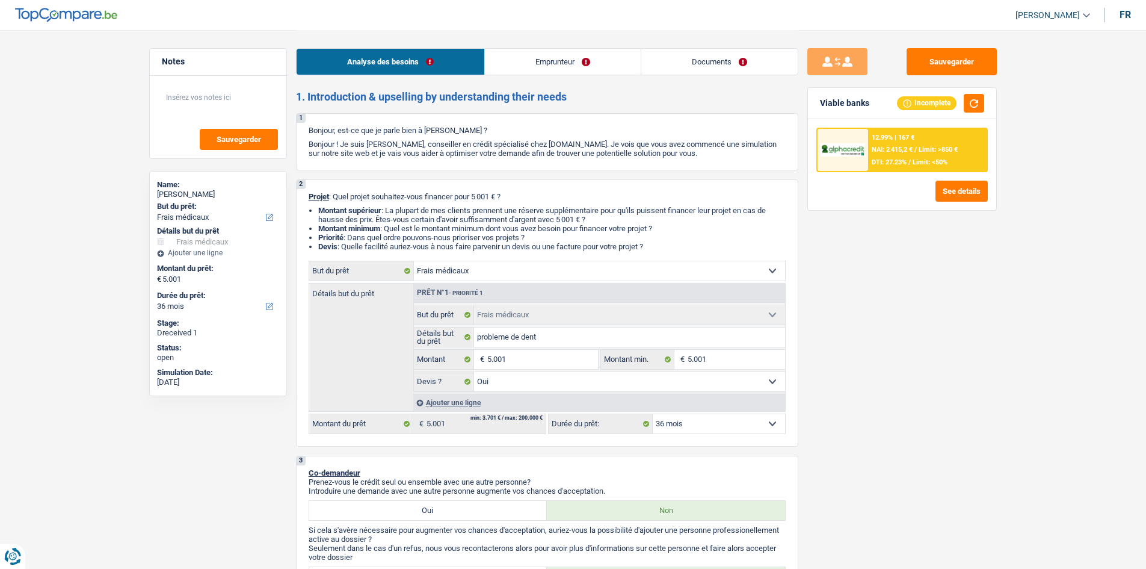
select select "pension"
select select "disabilityPension"
select select "other"
select select "BE"
click at [569, 56] on div "Analyse des besoins Emprunteur Documents" at bounding box center [547, 55] width 502 height 51
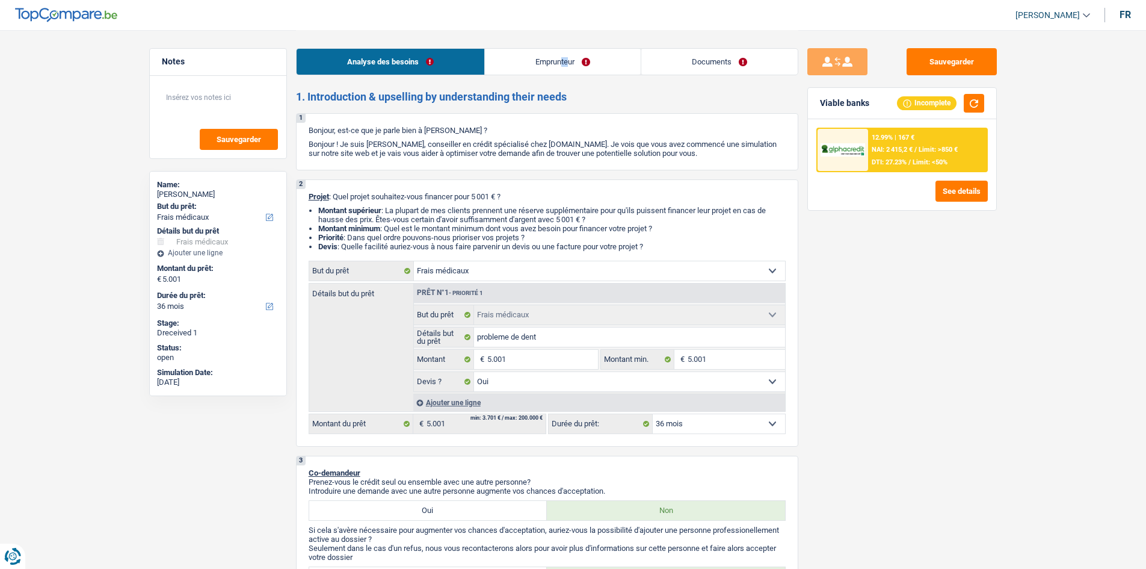
click at [569, 57] on link "Emprunteur" at bounding box center [563, 62] width 156 height 26
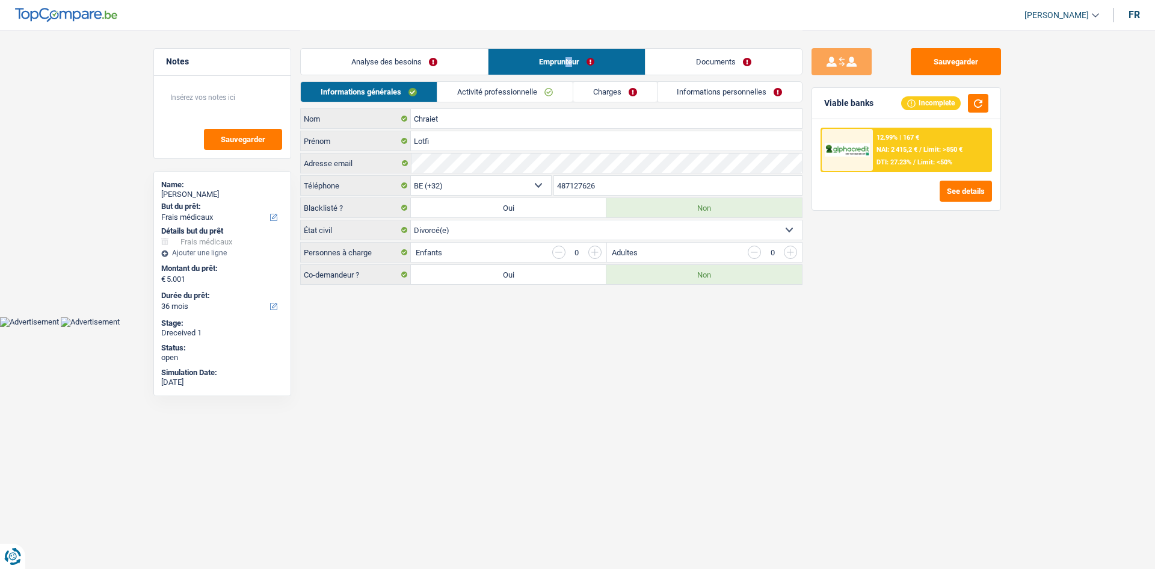
click at [494, 92] on link "Activité professionnelle" at bounding box center [504, 92] width 135 height 20
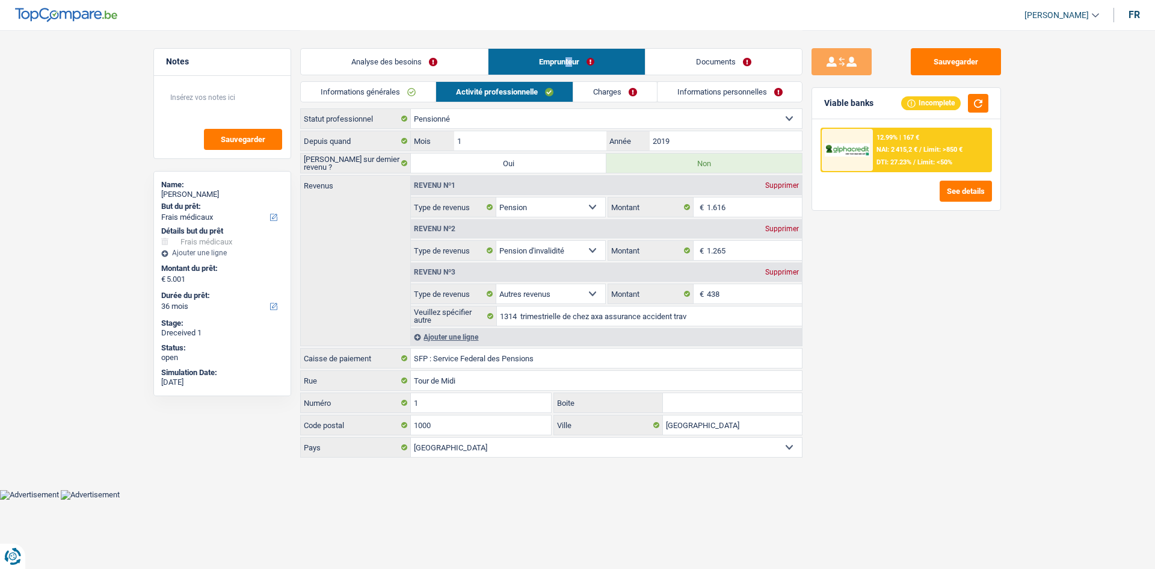
click at [607, 97] on link "Charges" at bounding box center [615, 92] width 84 height 20
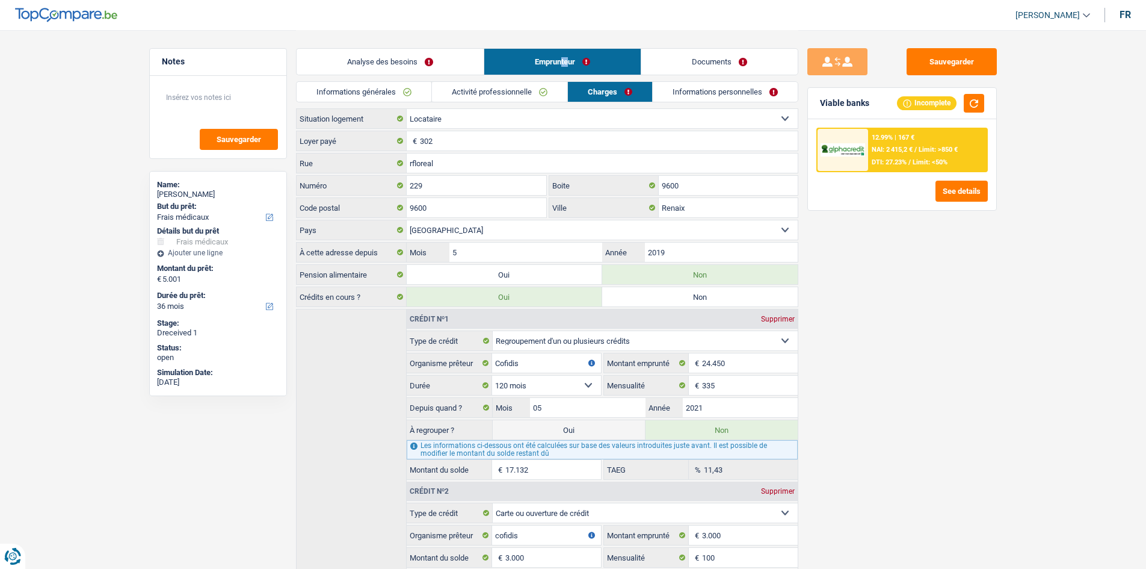
click at [670, 66] on link "Documents" at bounding box center [719, 62] width 156 height 26
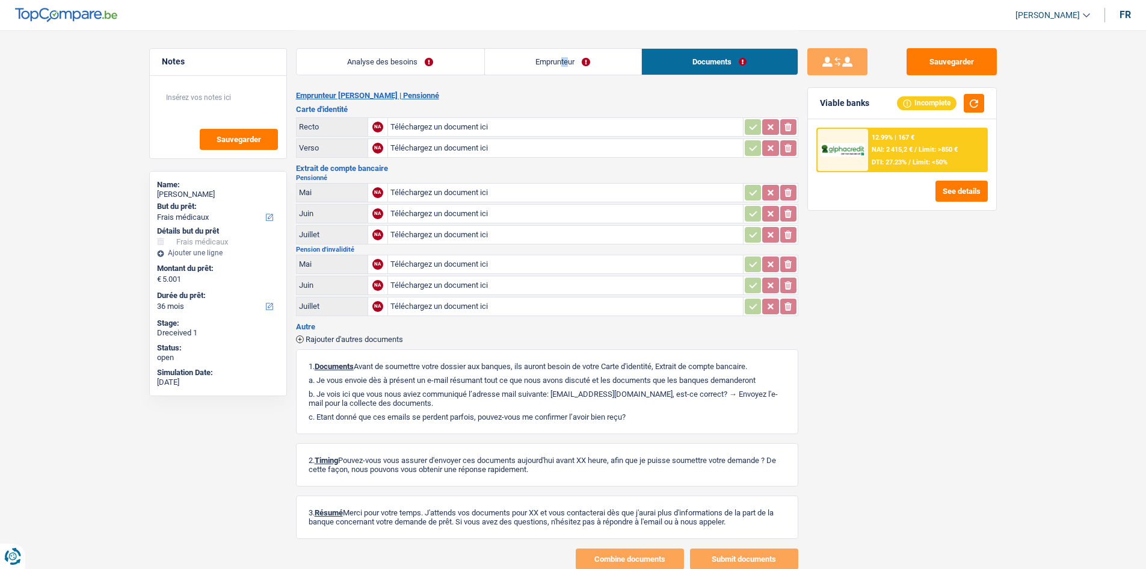
click at [428, 60] on link "Analyse des besoins" at bounding box center [391, 62] width 188 height 26
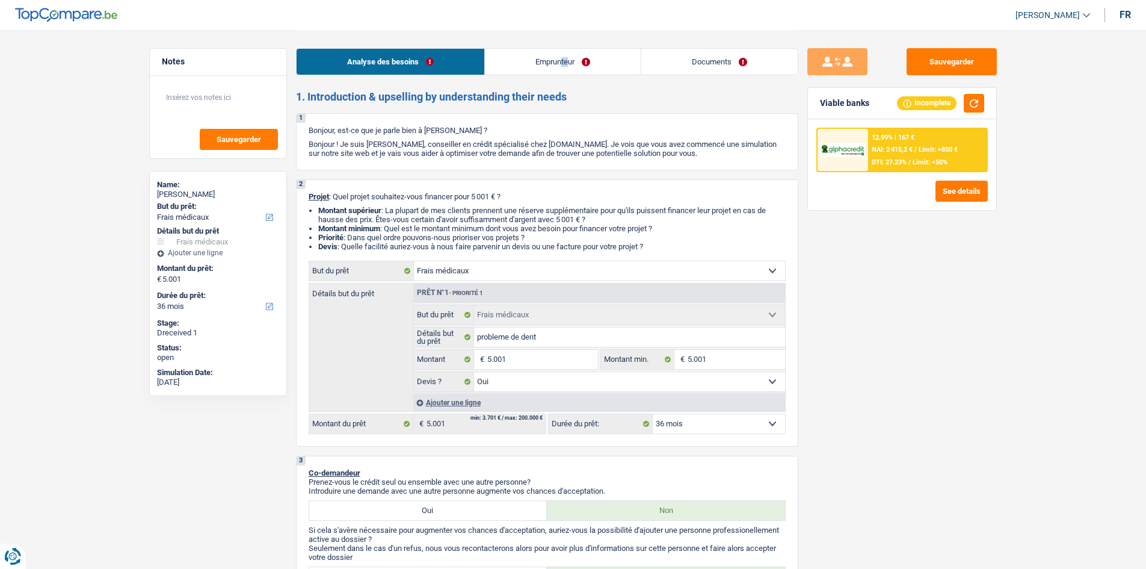
click at [563, 56] on link "Emprunteur" at bounding box center [563, 62] width 156 height 26
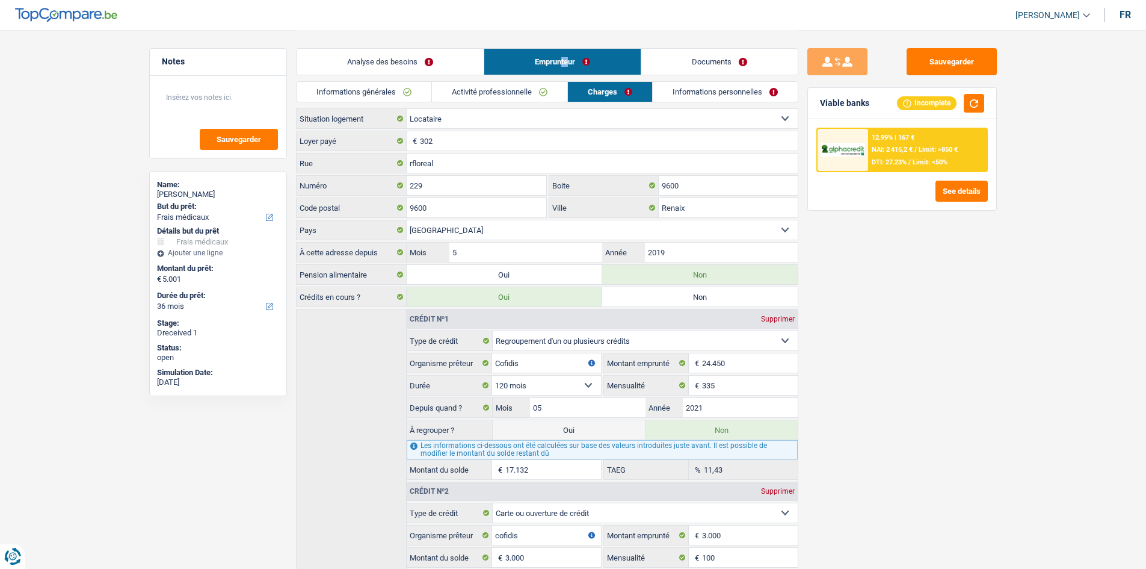
click at [722, 230] on select "Belgique Luxembourg Sélectionner une option" at bounding box center [602, 229] width 391 height 19
click at [718, 229] on select "Belgique Luxembourg Sélectionner une option" at bounding box center [602, 229] width 391 height 19
click at [787, 230] on select "Belgique Luxembourg Sélectionner une option" at bounding box center [602, 229] width 391 height 19
click at [787, 228] on select "Belgique Luxembourg Sélectionner une option" at bounding box center [602, 229] width 391 height 19
click at [945, 70] on button "Sauvegarder" at bounding box center [952, 61] width 90 height 27
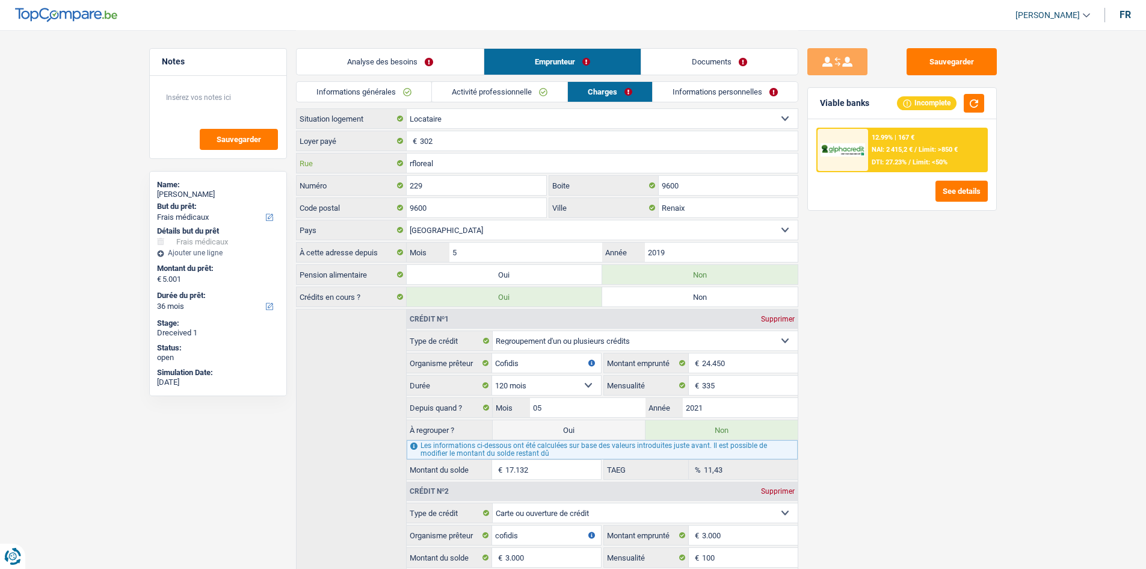
click at [410, 161] on input "rfloreal" at bounding box center [602, 162] width 391 height 19
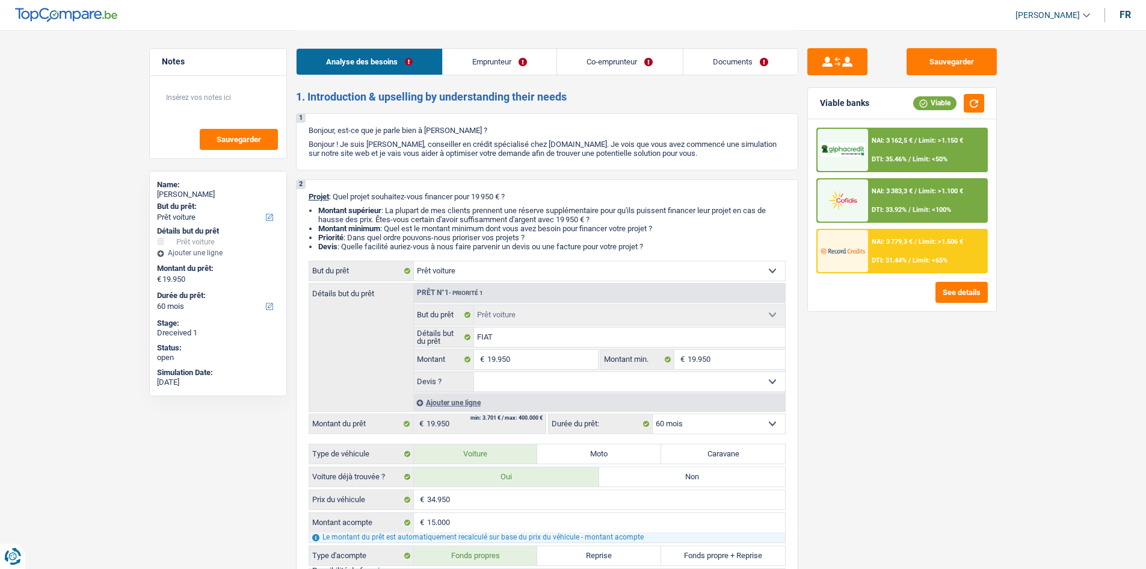
select select "car"
select select "60"
select select "car"
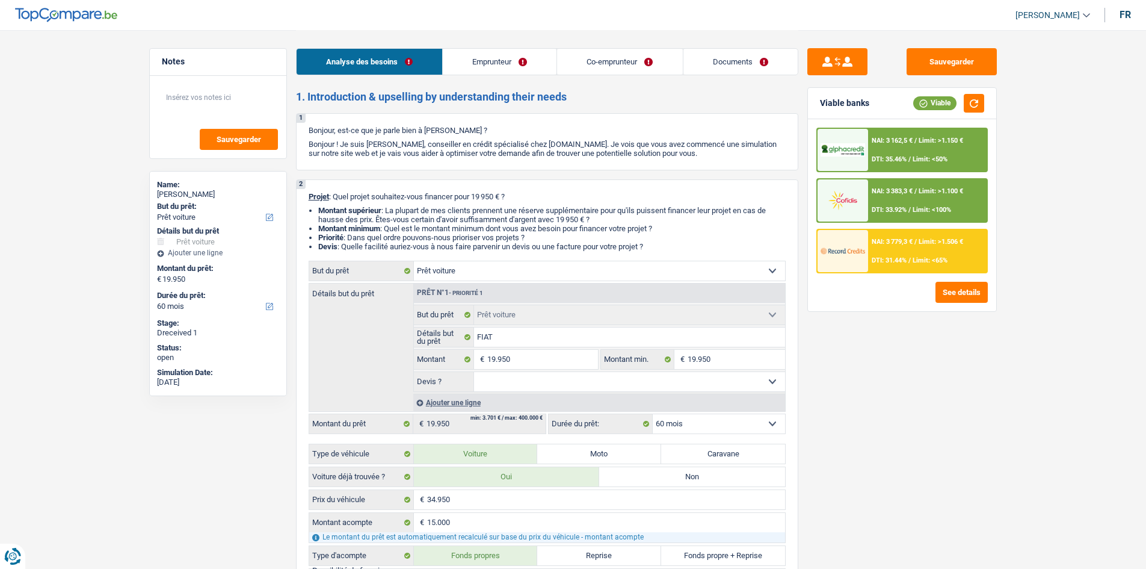
select select "60"
select select "privateEmployee"
select select "worker"
select select "netSalary"
select select "mealVouchers"
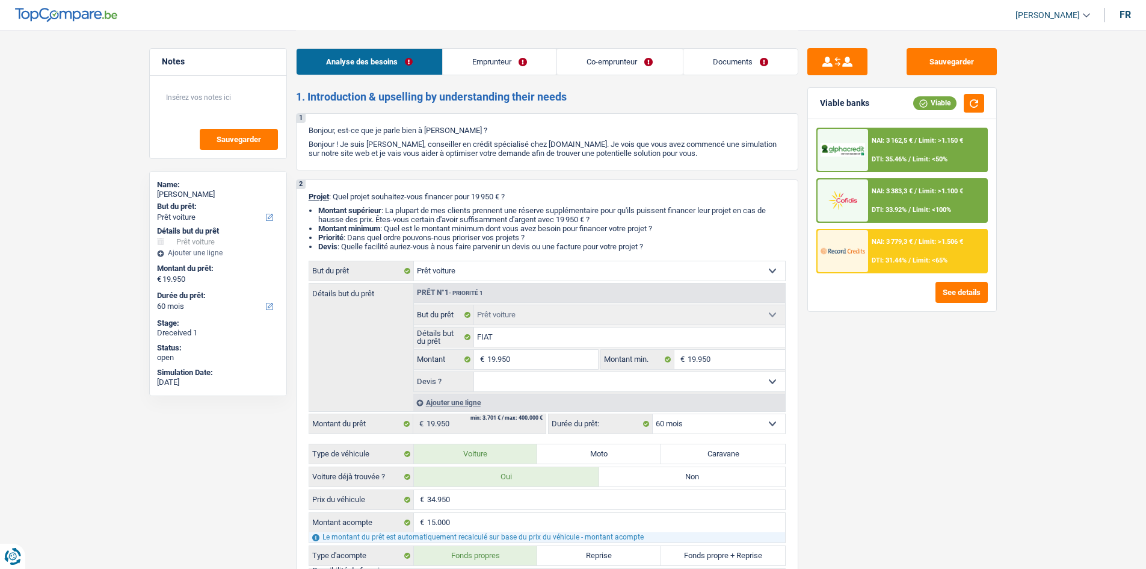
select select "netSalary"
select select "mealVouchers"
select select "rents"
select select "cardOrCredit"
select select "car"
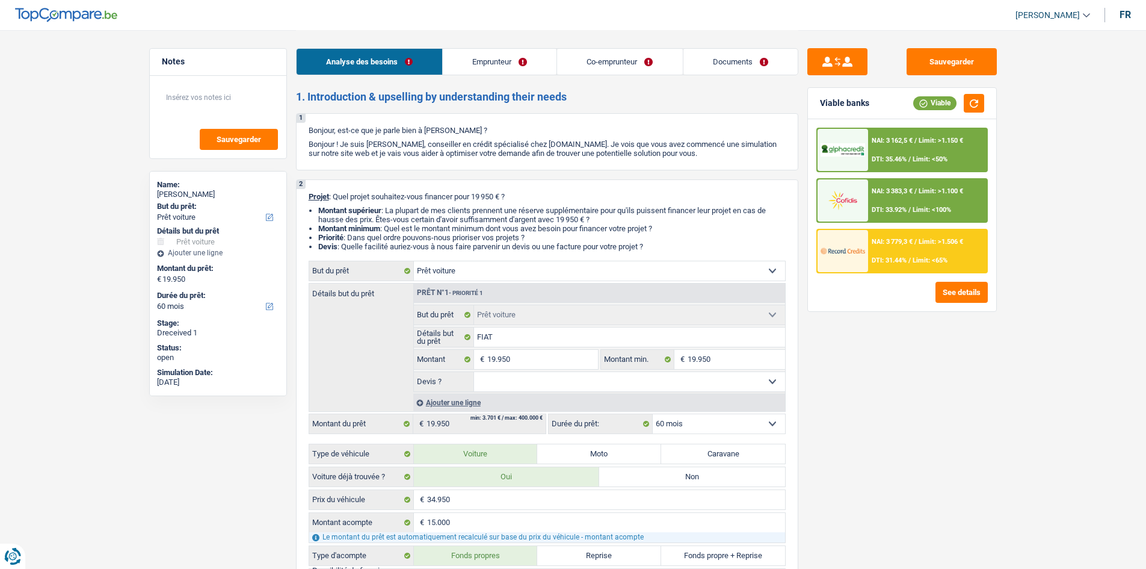
select select "car"
select select "60"
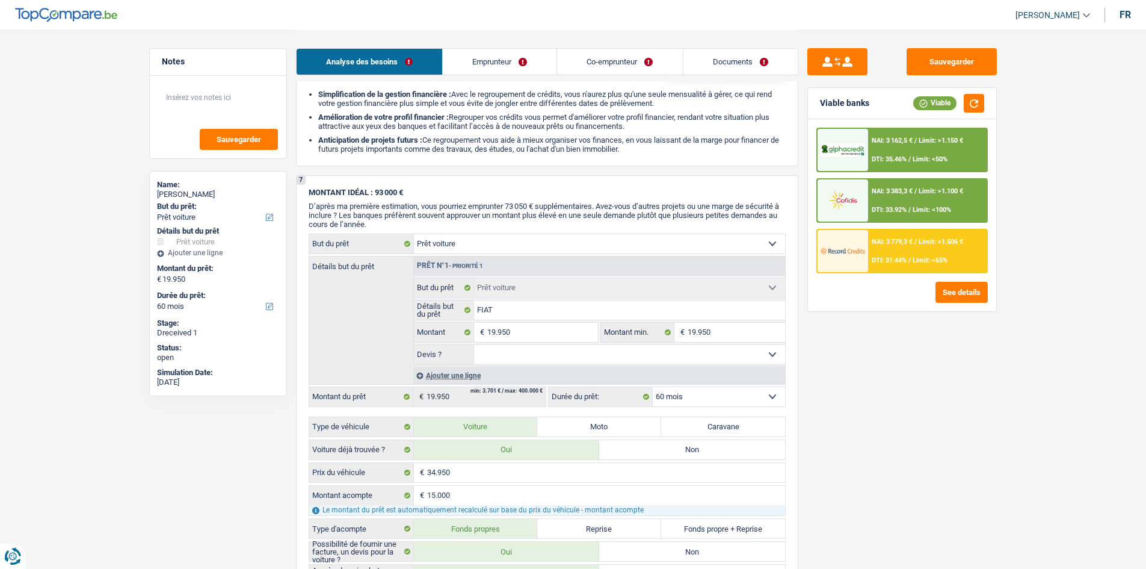
scroll to position [1458, 0]
click at [592, 56] on link "Co-emprunteur" at bounding box center [619, 62] width 125 height 26
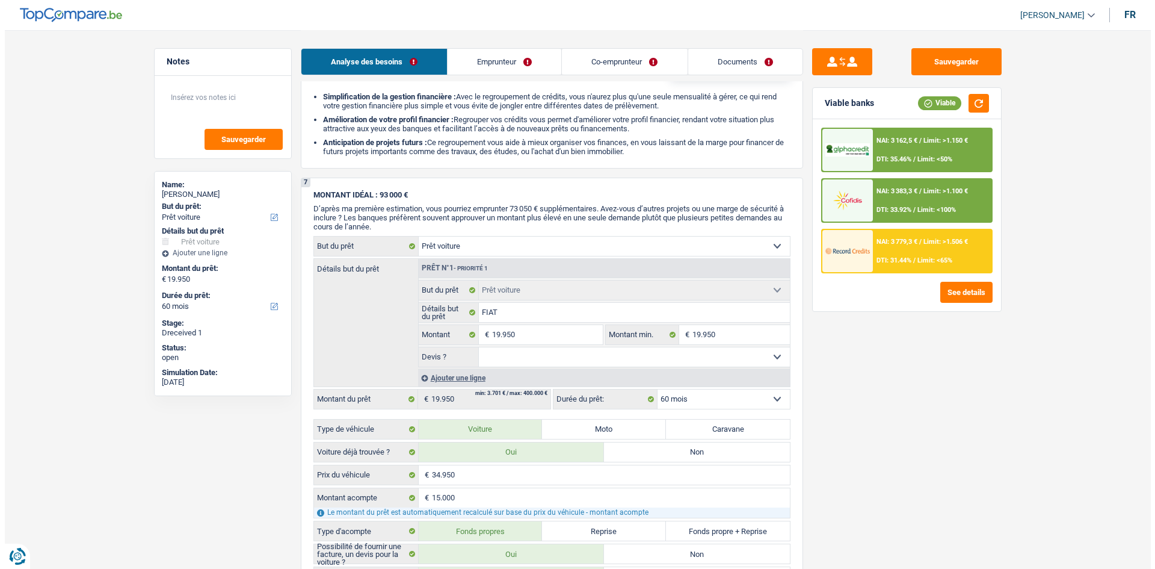
scroll to position [0, 0]
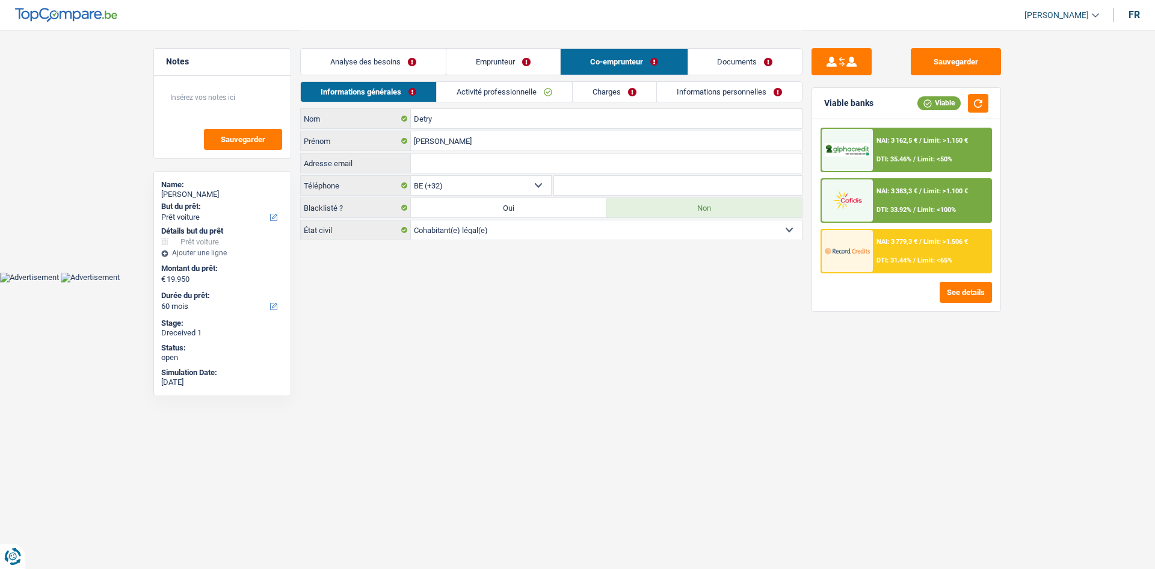
click at [519, 60] on link "Emprunteur" at bounding box center [504, 62] width 114 height 26
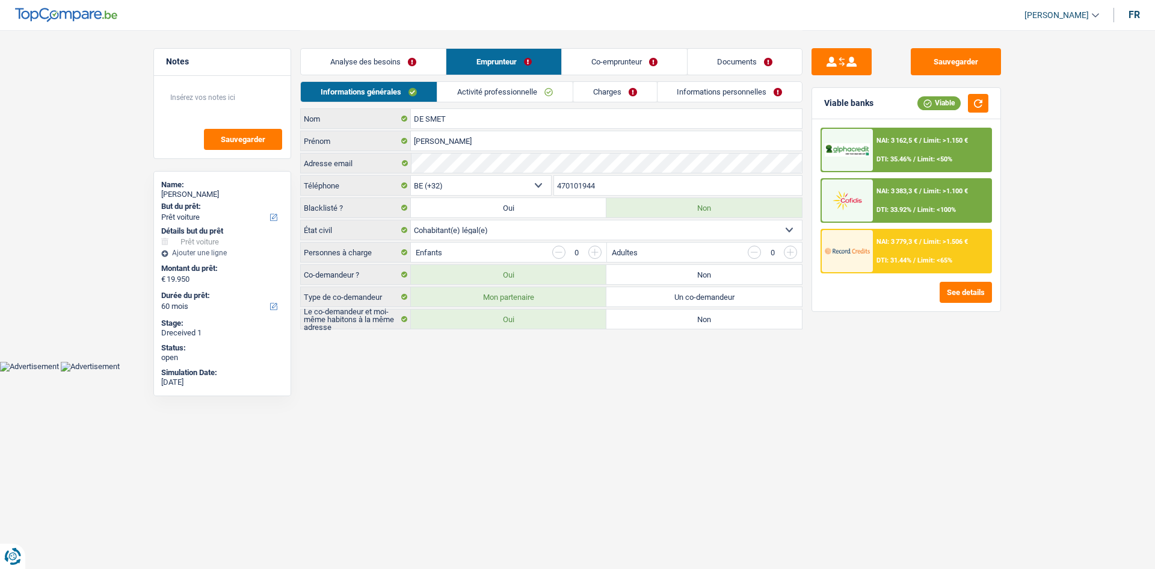
click at [593, 74] on div "Analyse des besoins Emprunteur Co-emprunteur Documents" at bounding box center [551, 55] width 502 height 51
click at [592, 66] on link "Co-emprunteur" at bounding box center [624, 62] width 125 height 26
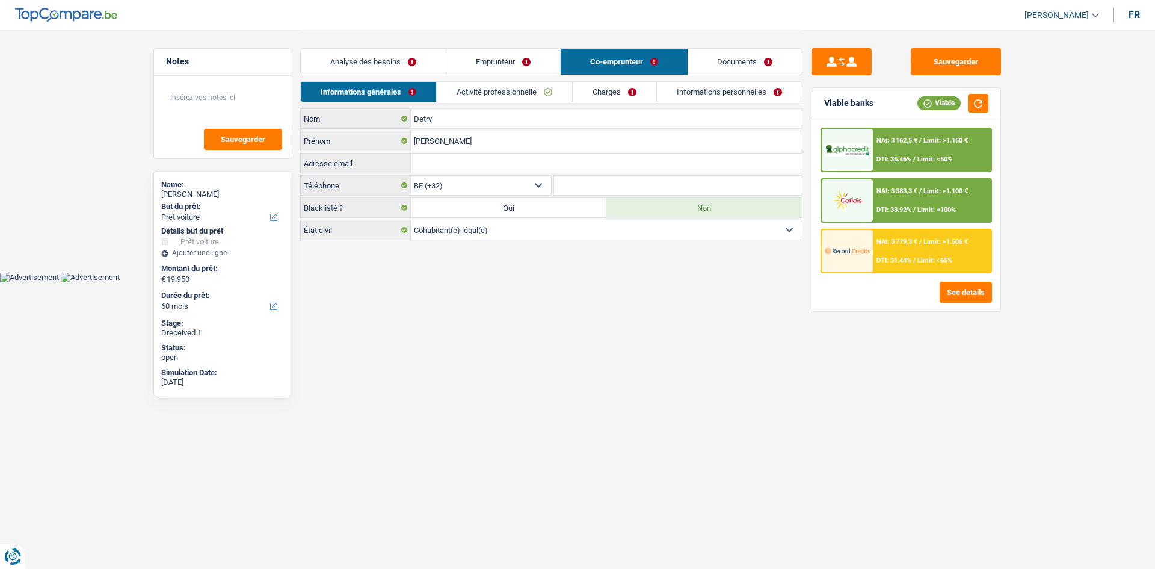
click at [589, 94] on link "Charges" at bounding box center [615, 92] width 84 height 20
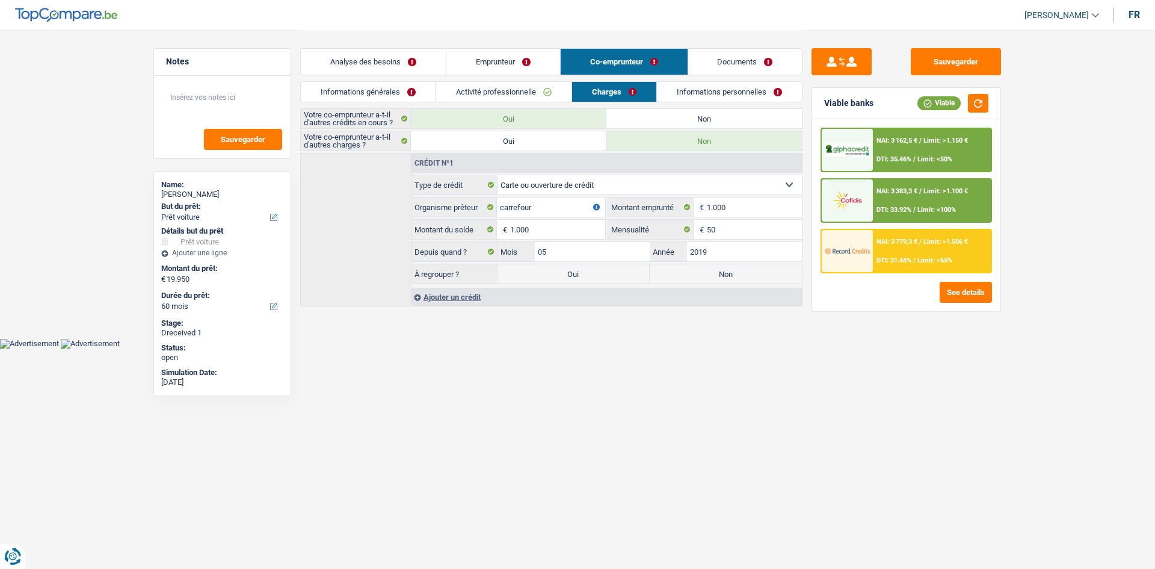
click at [540, 97] on link "Activité professionnelle" at bounding box center [503, 92] width 135 height 20
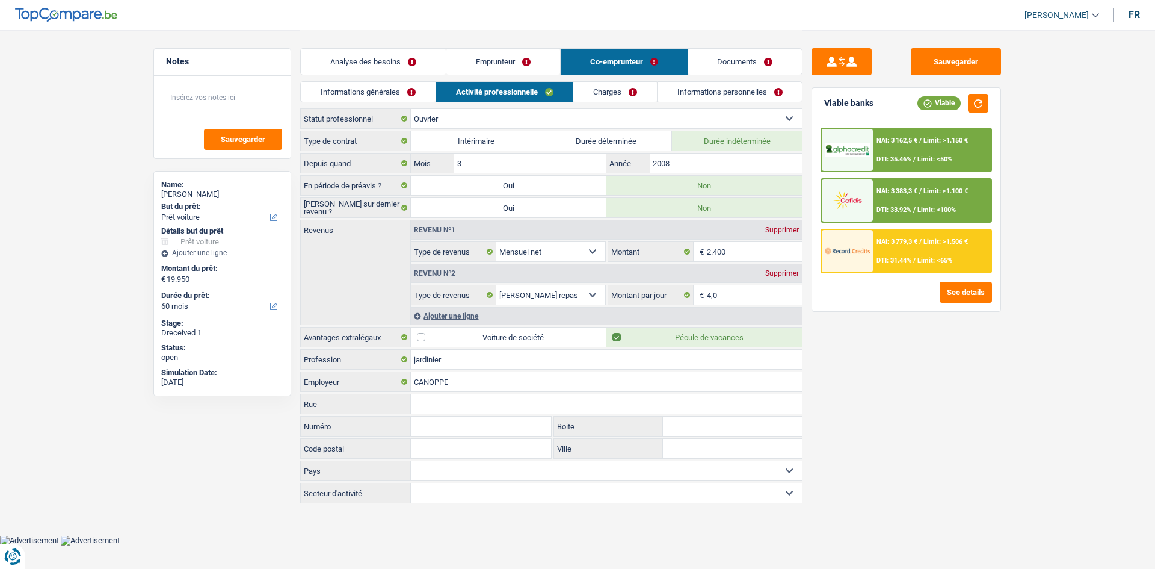
click at [553, 176] on label "Oui" at bounding box center [509, 185] width 196 height 19
click at [553, 176] on input "Oui" at bounding box center [509, 185] width 196 height 19
radio input "true"
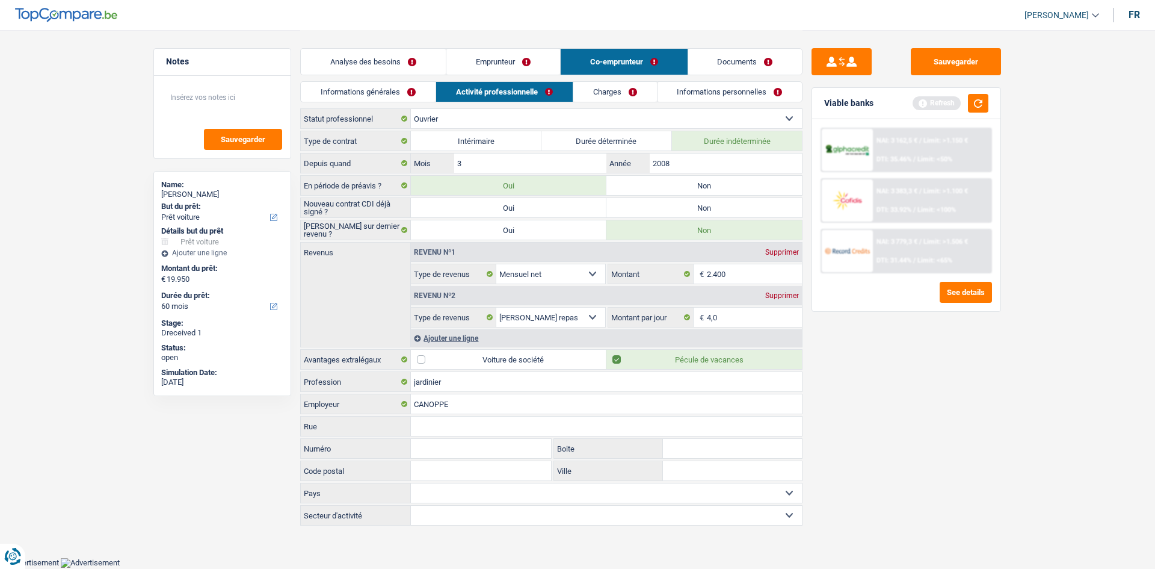
click at [894, 372] on div "Sauvegarder Viable banks Refresh NAI: 3 162,5 € / Limit: >1.150 € DTI: 35.46% /…" at bounding box center [907, 298] width 208 height 501
drag, startPoint x: 936, startPoint y: 64, endPoint x: 764, endPoint y: 2, distance: 182.4
click at [936, 63] on button "Sauvegarder" at bounding box center [956, 61] width 90 height 27
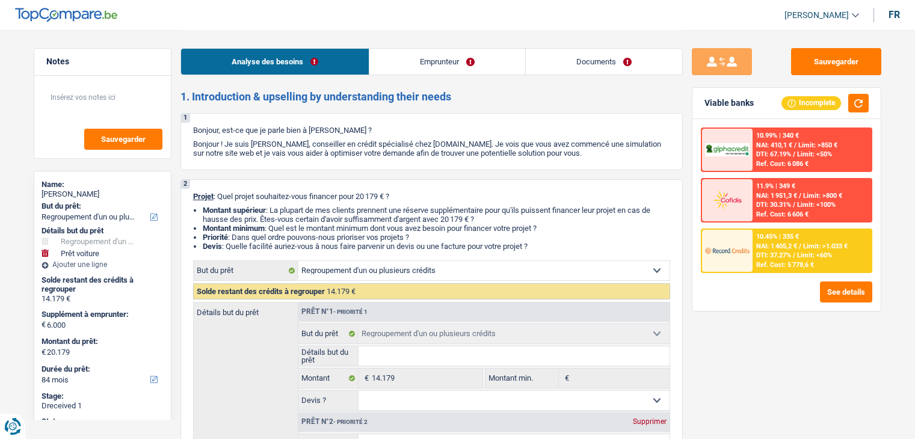
select select "refinancing"
select select "car"
select select "84"
select select "refinancing"
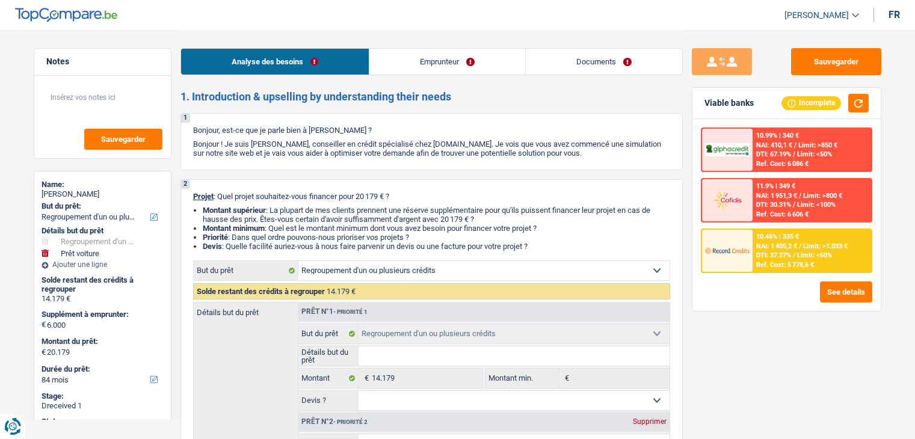
select select "refinancing"
select select "car"
select select "84"
select select "worker"
select select "netSalary"
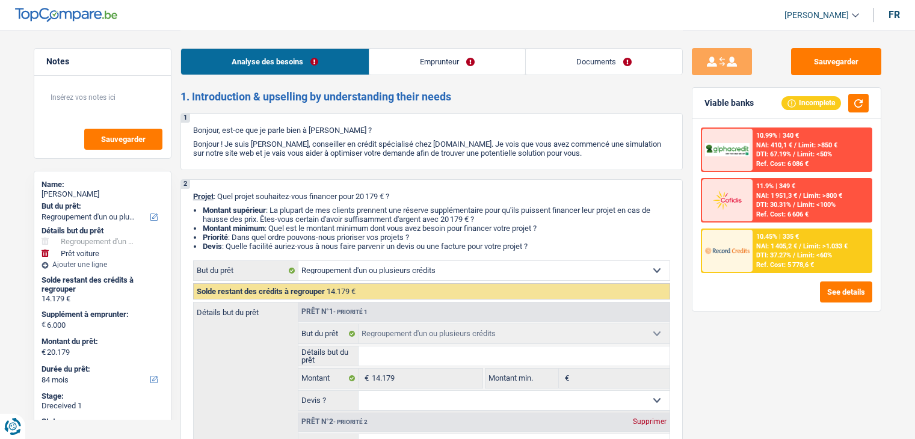
select select "rents"
select select "personalLoan"
select select "homeFurnishingOrRelocation"
select select "48"
select select "carLoan"
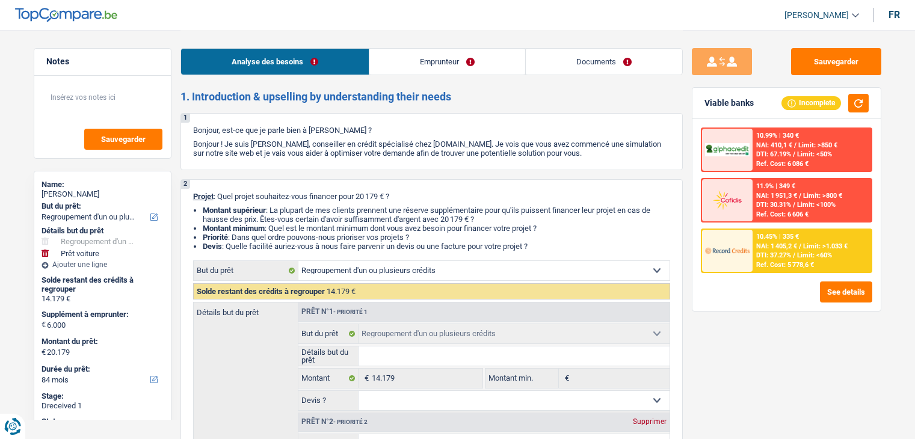
select select "60"
select select "refinancing"
select select "car"
select select "84"
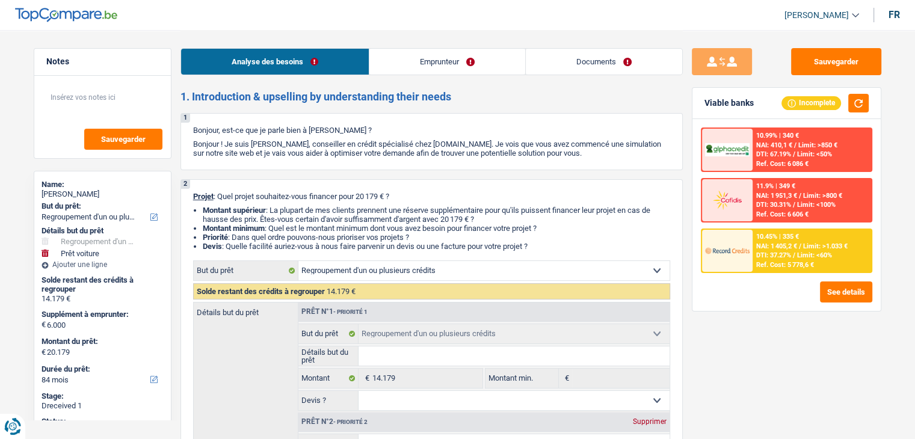
click at [535, 66] on link "Documents" at bounding box center [604, 62] width 156 height 26
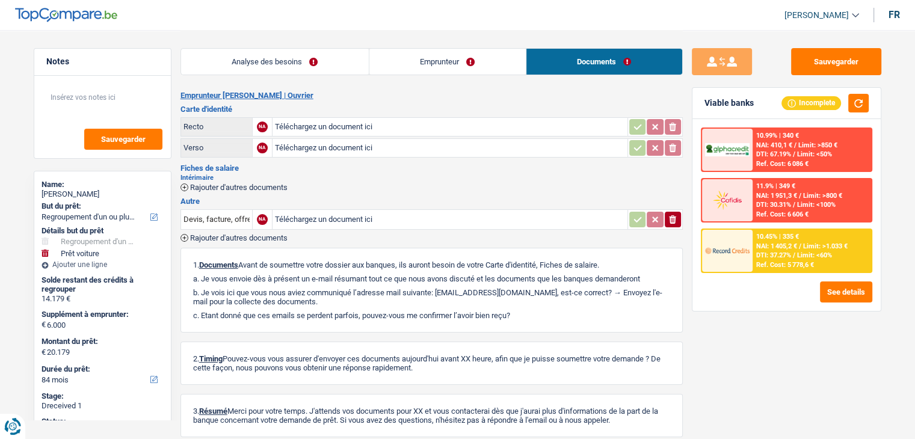
click at [411, 59] on link "Emprunteur" at bounding box center [447, 62] width 156 height 26
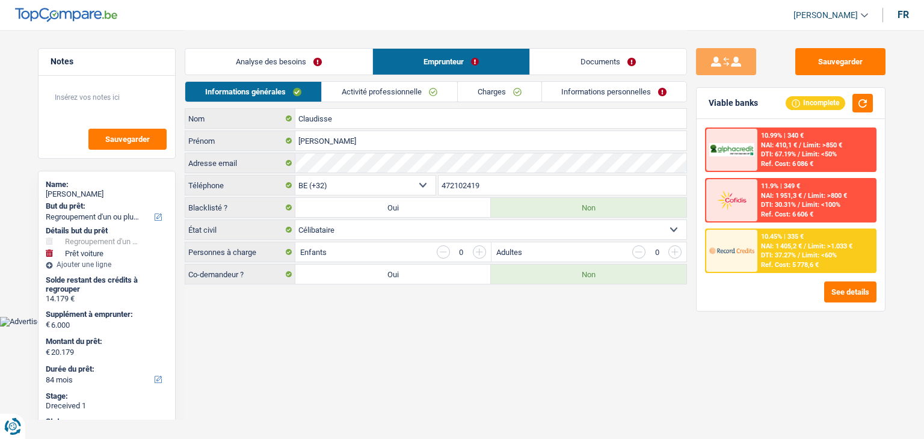
click at [395, 88] on link "Activité professionnelle" at bounding box center [389, 92] width 135 height 20
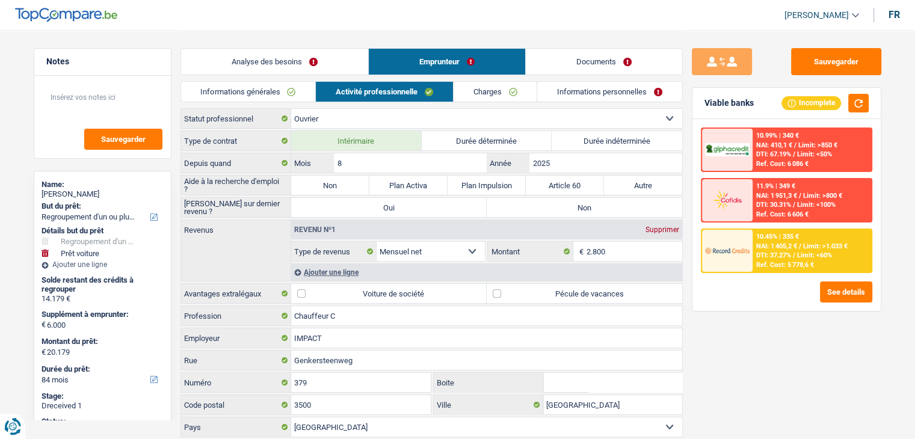
click at [492, 84] on link "Charges" at bounding box center [496, 92] width 84 height 20
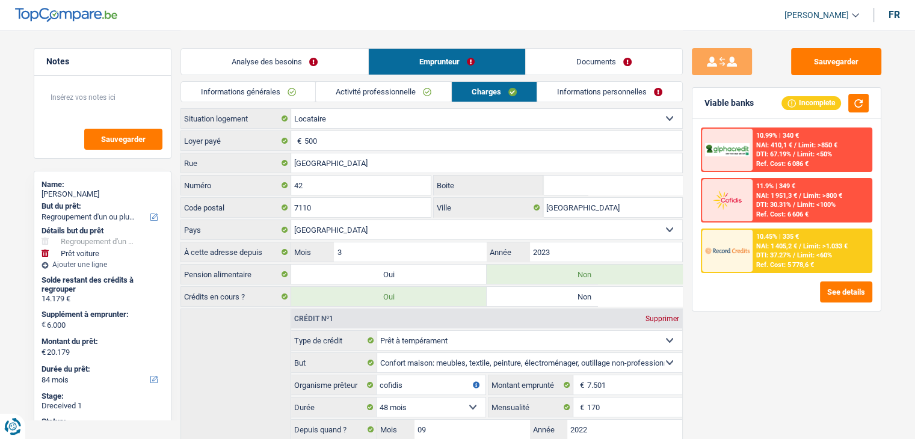
click at [386, 94] on link "Activité professionnelle" at bounding box center [383, 92] width 135 height 20
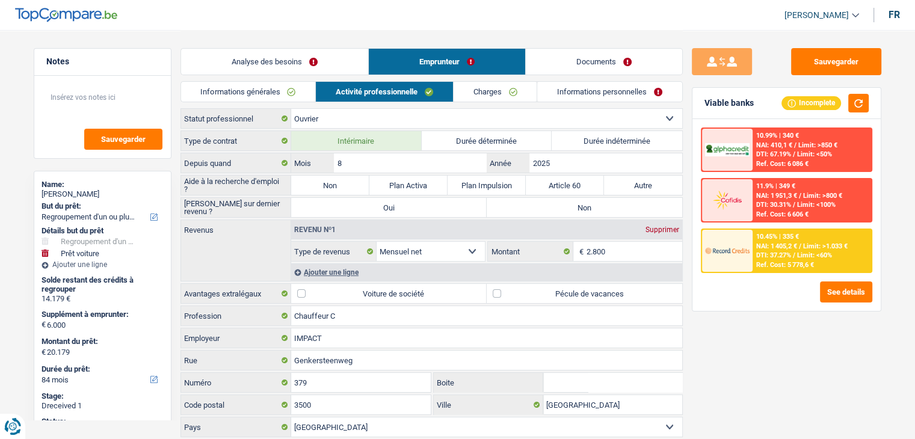
click at [296, 90] on link "Informations générales" at bounding box center [248, 92] width 135 height 20
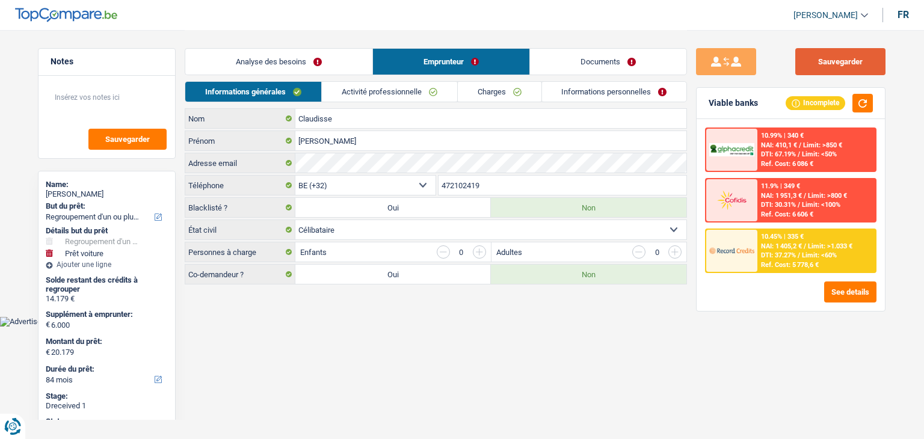
drag, startPoint x: 850, startPoint y: 67, endPoint x: 806, endPoint y: 58, distance: 44.7
click at [850, 67] on button "Sauvegarder" at bounding box center [841, 61] width 90 height 27
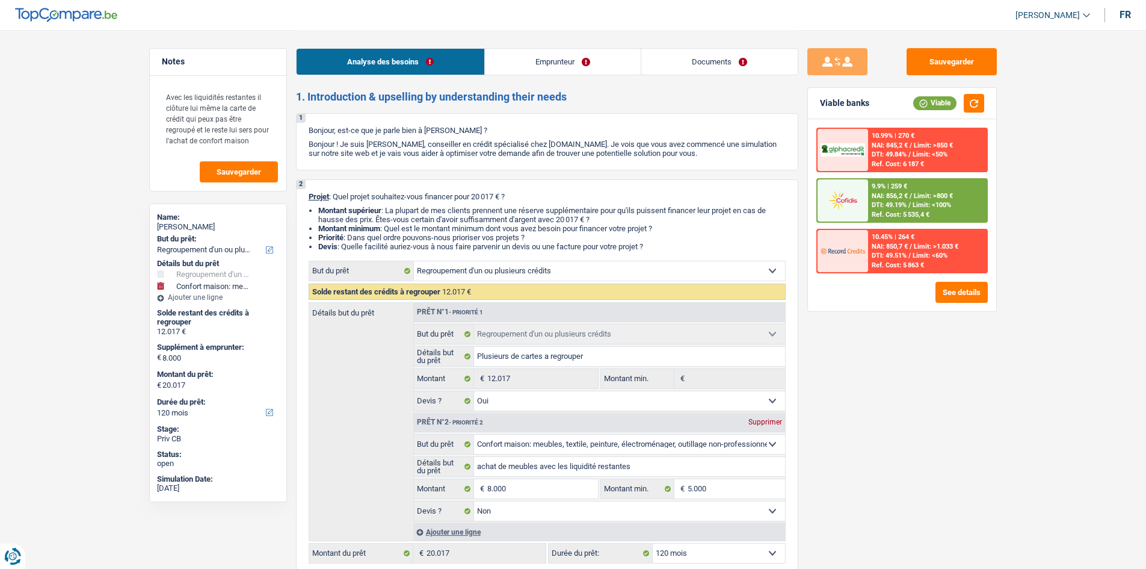
select select "refinancing"
select select "household"
select select "120"
select select "refinancing"
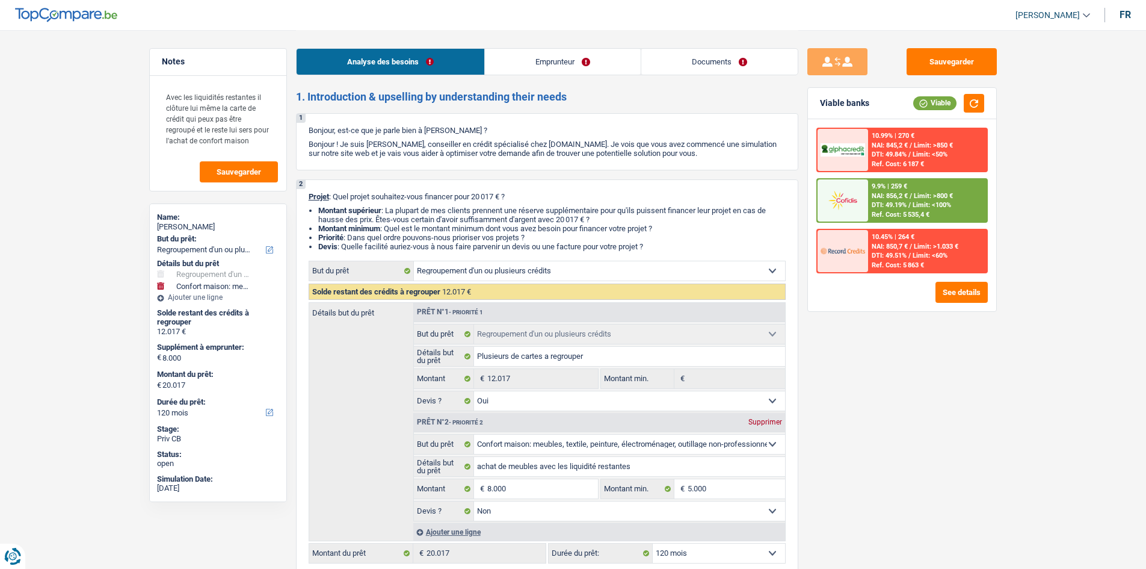
select select "refinancing"
select select "yes"
select select "household"
select select "false"
select select "120"
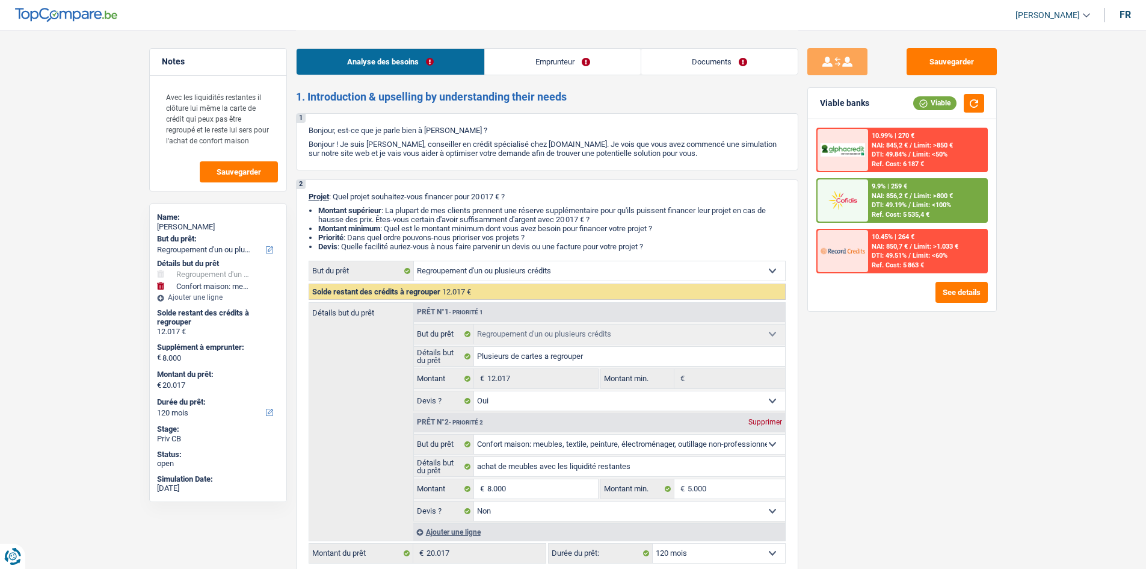
select select "retired"
select select "pension"
select select "rents"
select select "personalSale"
select select "60"
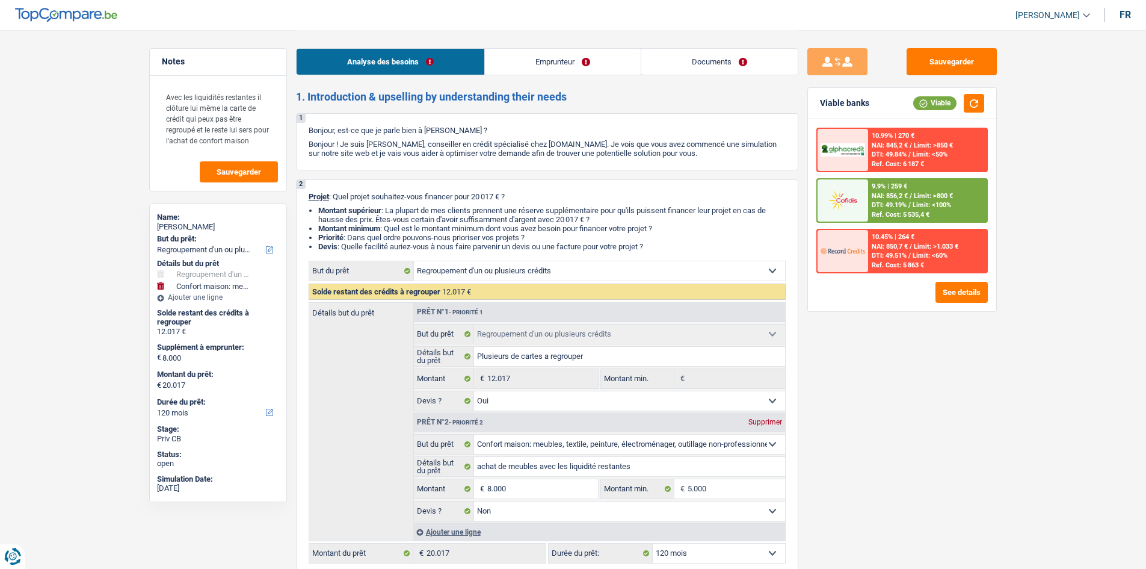
select select "cardOrCredit"
select select "refinancing"
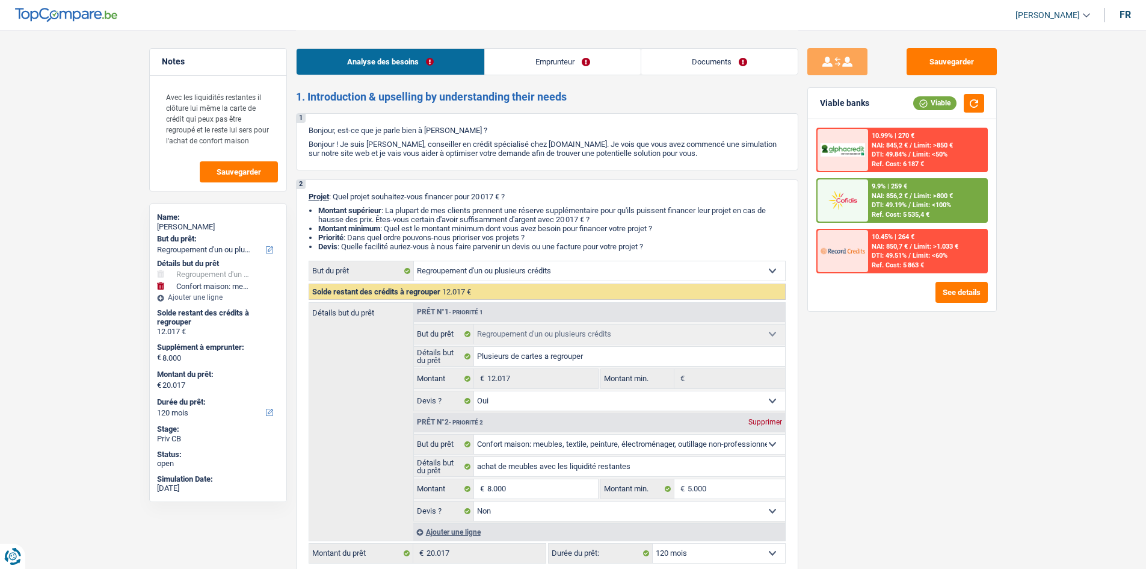
select select "yes"
select select "household"
select select "false"
select select "120"
click at [947, 56] on button "Sauvegarder" at bounding box center [952, 61] width 90 height 27
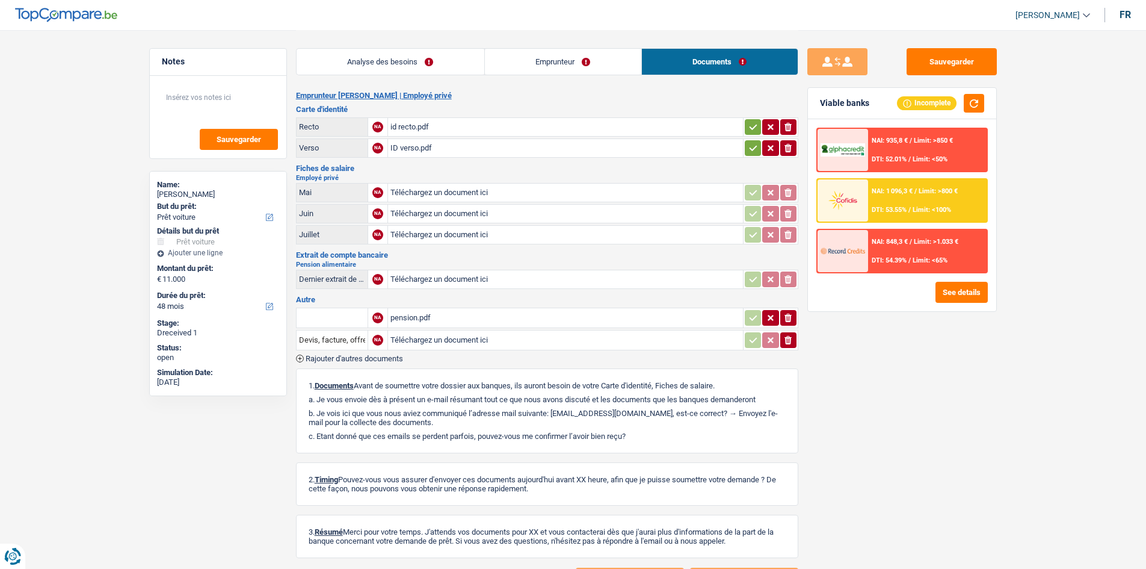
select select "car"
select select "48"
click at [957, 61] on button "Sauvegarder" at bounding box center [952, 61] width 90 height 27
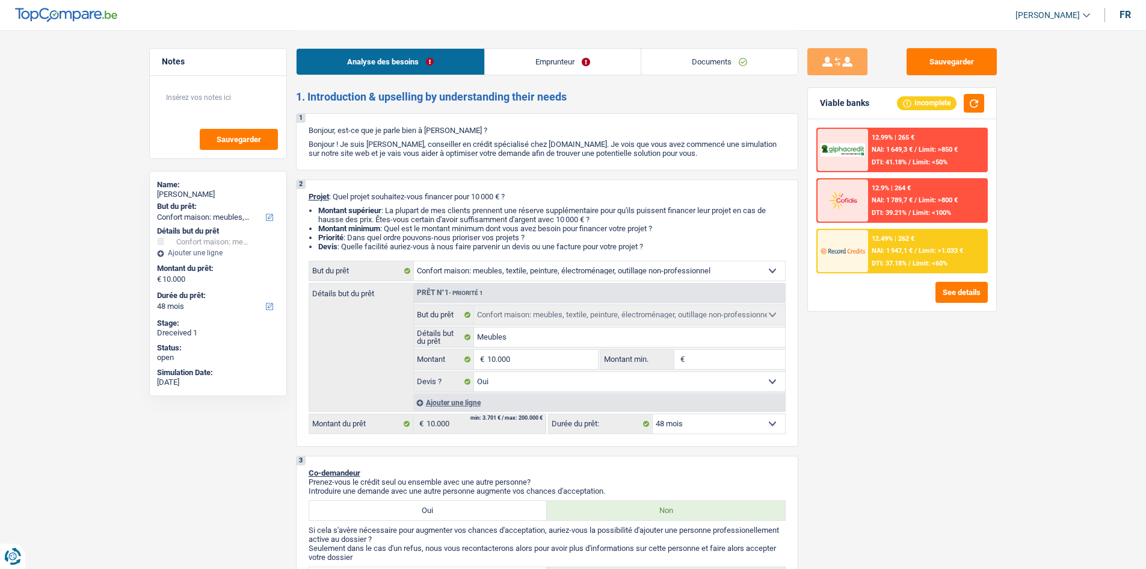
select select "household"
select select "48"
select select "household"
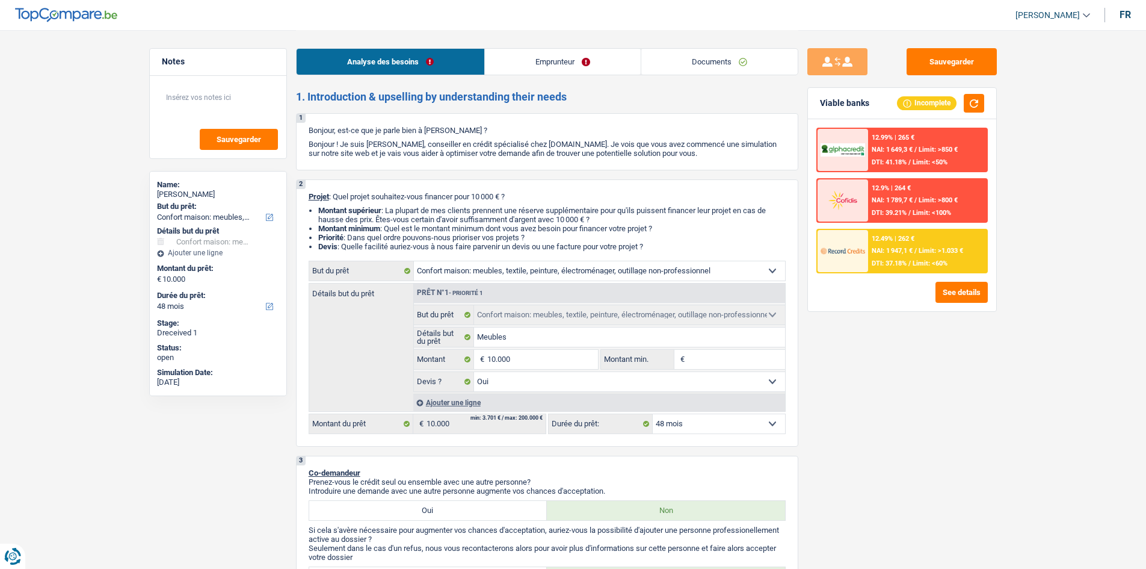
select select "yes"
select select "48"
select select "privateEmployee"
select select "netSalary"
select select "mealVouchers"
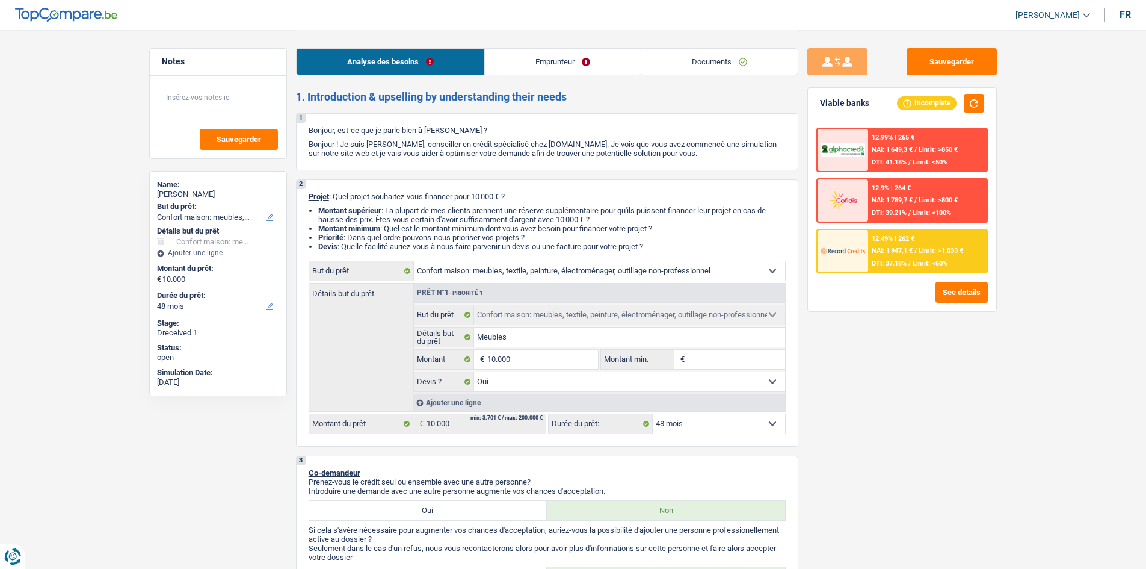
select select "other"
select select "rents"
select select "household"
select select "yes"
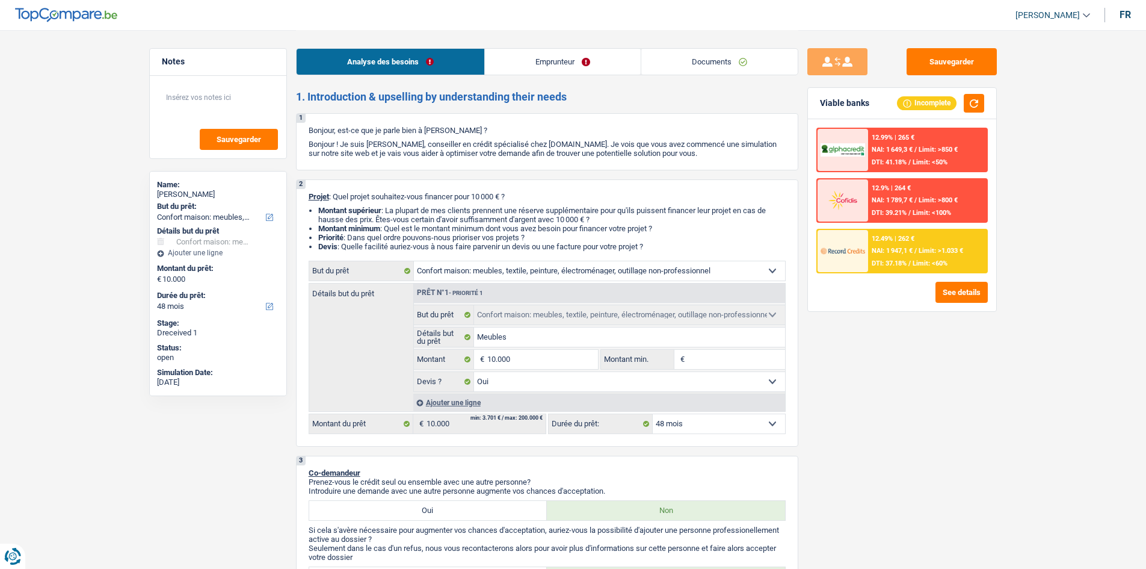
select select "48"
click at [670, 64] on link "Documents" at bounding box center [719, 62] width 156 height 26
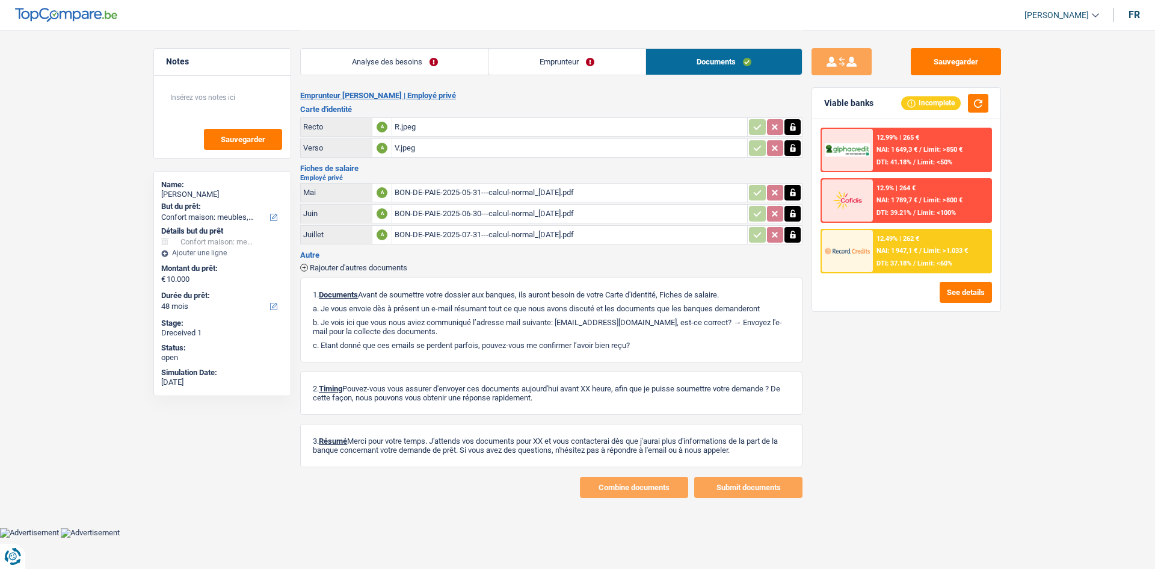
click at [553, 47] on div "Analyse des besoins Emprunteur Documents" at bounding box center [551, 55] width 502 height 51
click at [552, 55] on link "Emprunteur" at bounding box center [567, 62] width 156 height 26
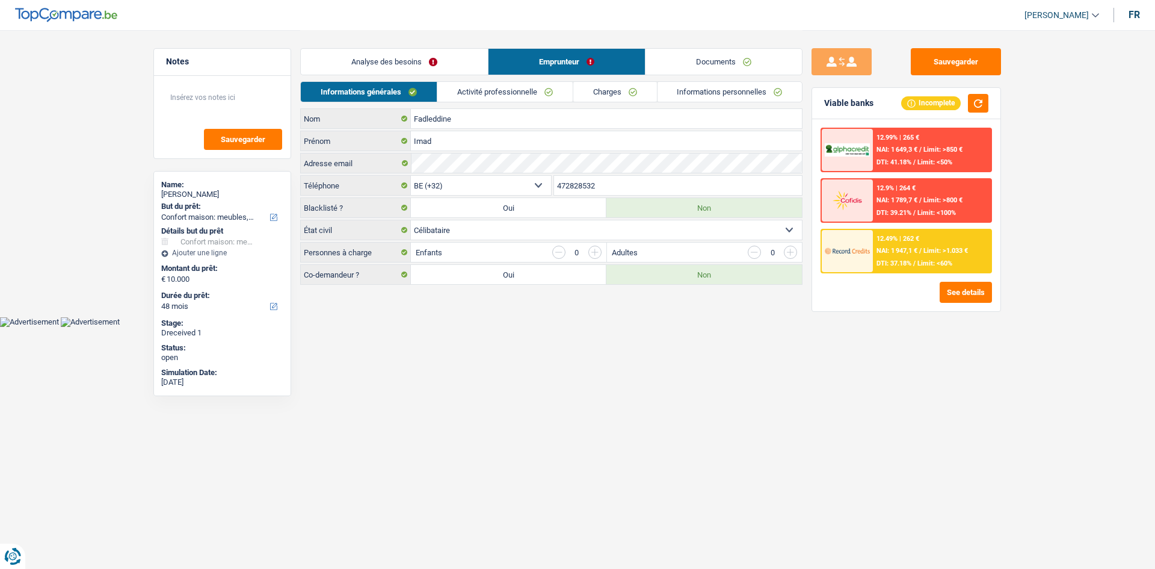
click at [507, 88] on link "Activité professionnelle" at bounding box center [504, 92] width 135 height 20
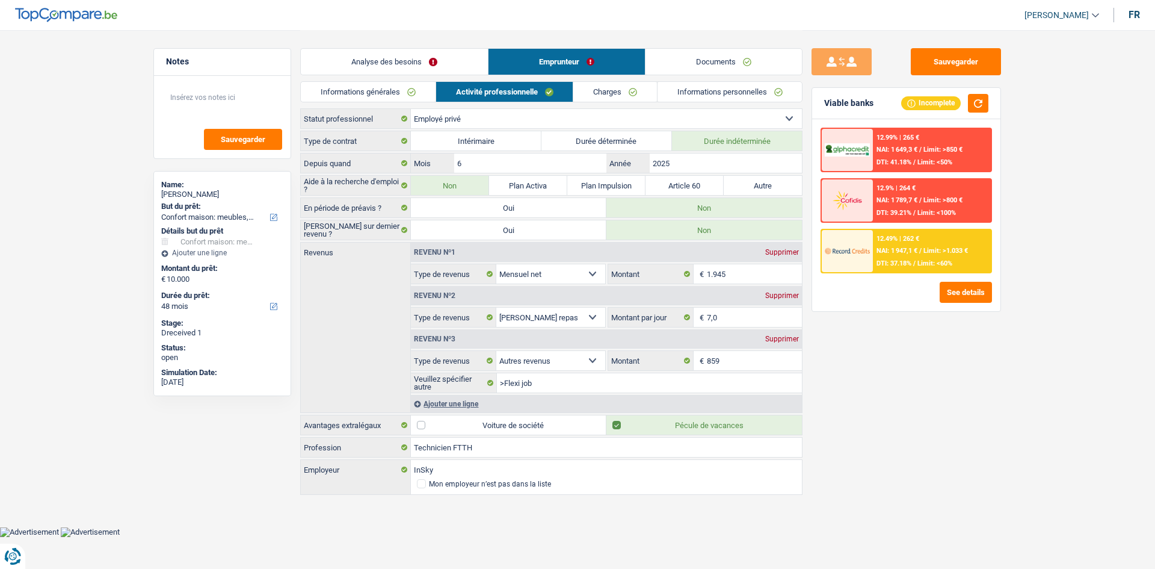
click at [610, 99] on link "Charges" at bounding box center [615, 92] width 84 height 20
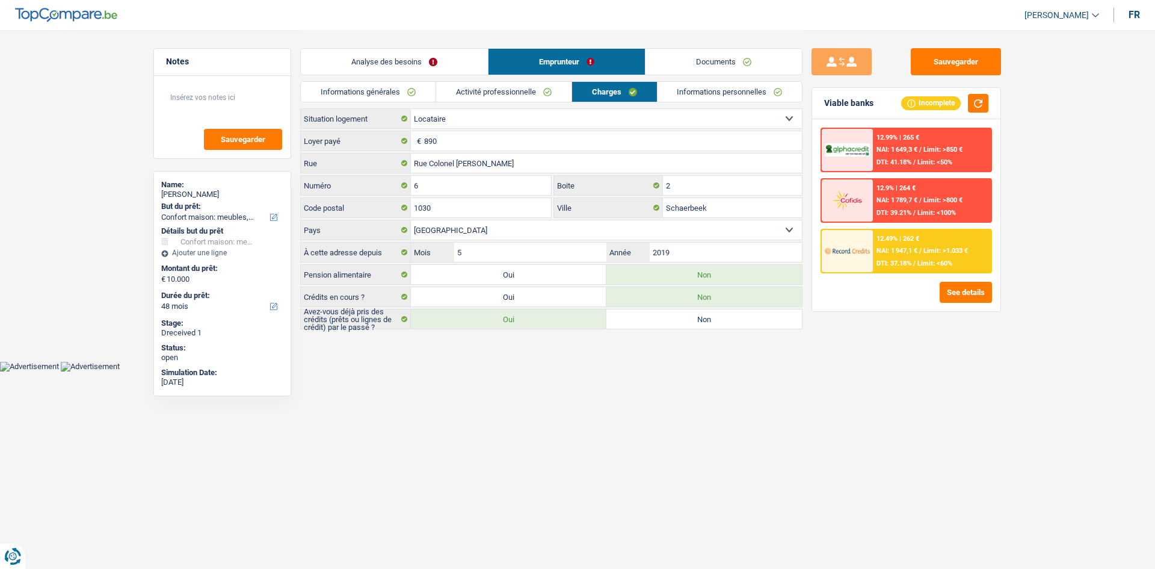
click at [543, 87] on link "Activité professionnelle" at bounding box center [503, 92] width 135 height 20
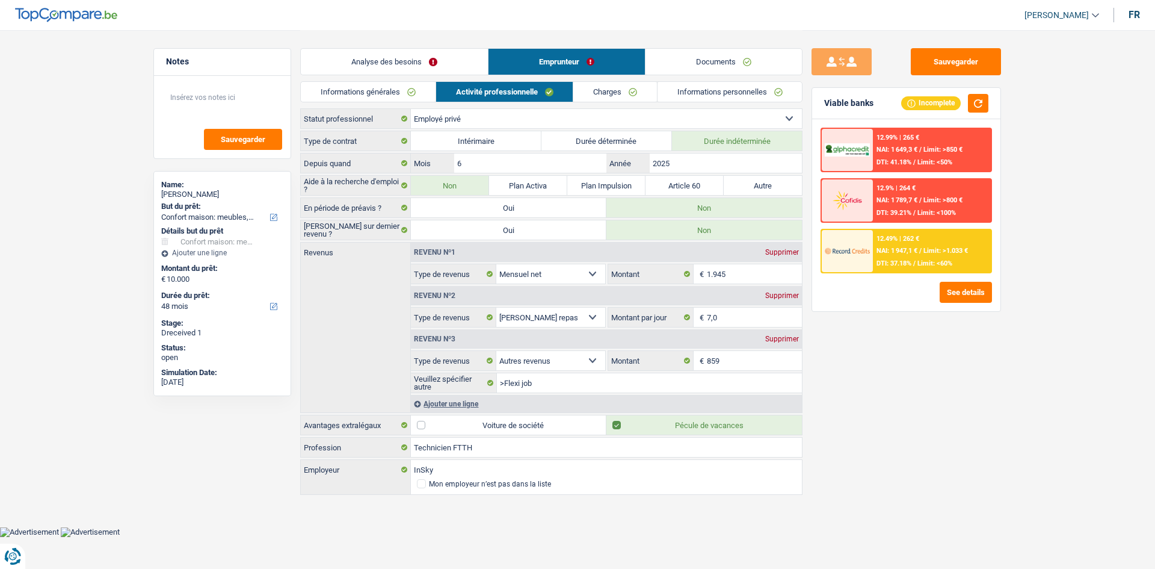
click at [616, 87] on link "Charges" at bounding box center [615, 92] width 84 height 20
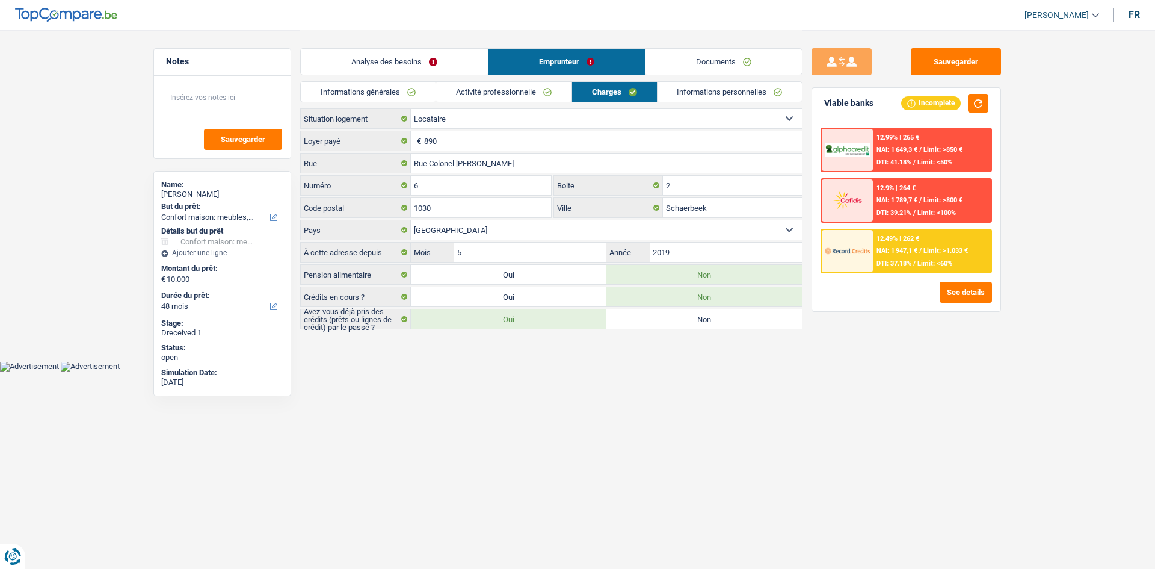
click at [557, 90] on link "Activité professionnelle" at bounding box center [503, 92] width 135 height 20
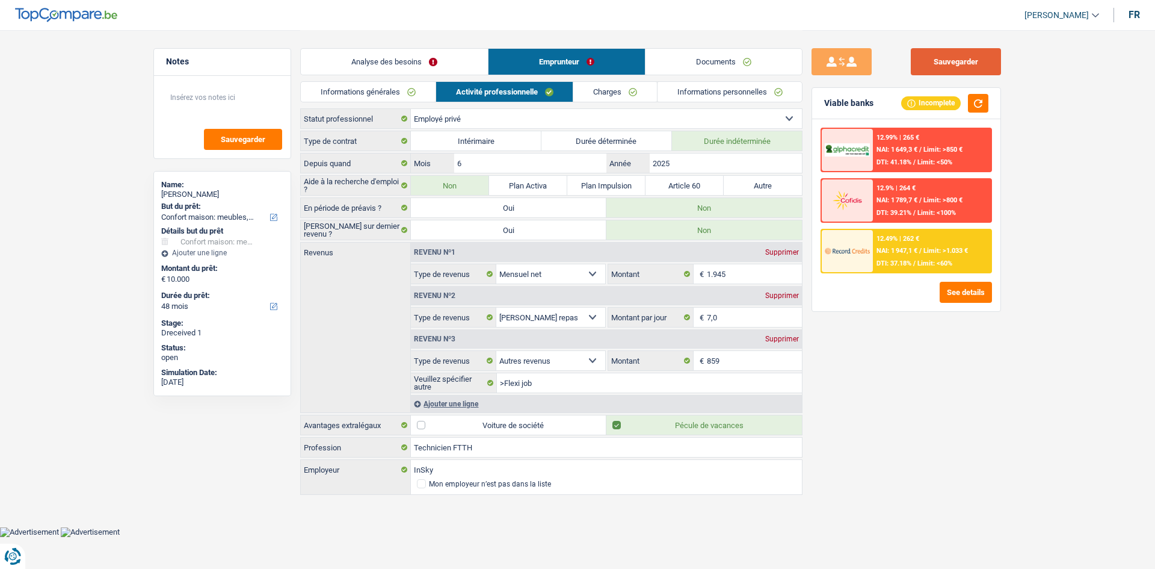
click at [941, 58] on button "Sauvegarder" at bounding box center [956, 61] width 90 height 27
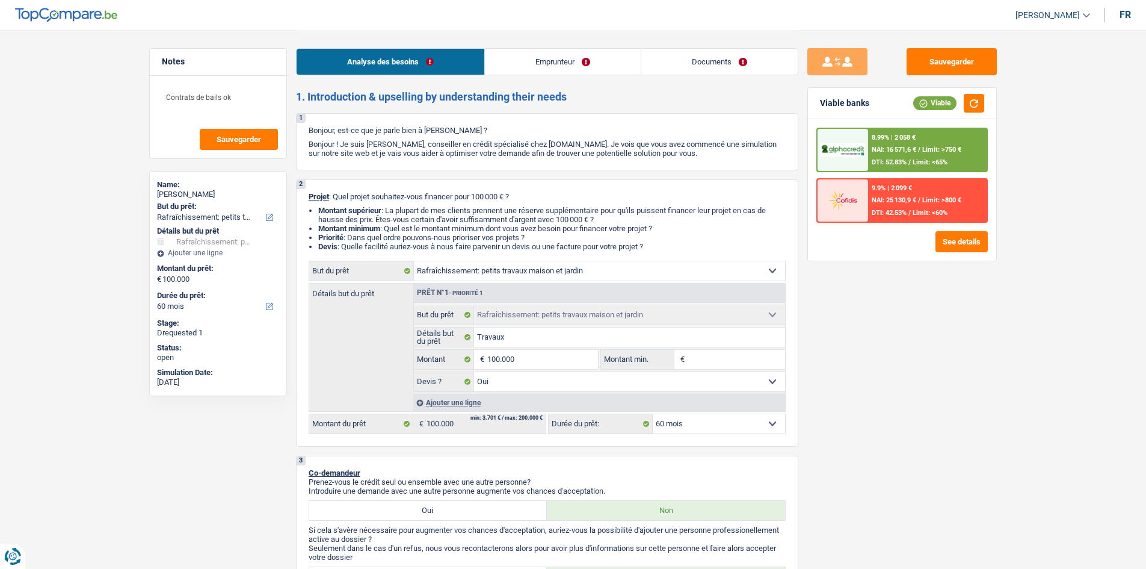
select select "houseOrGarden"
select select "60"
select select "houseOrGarden"
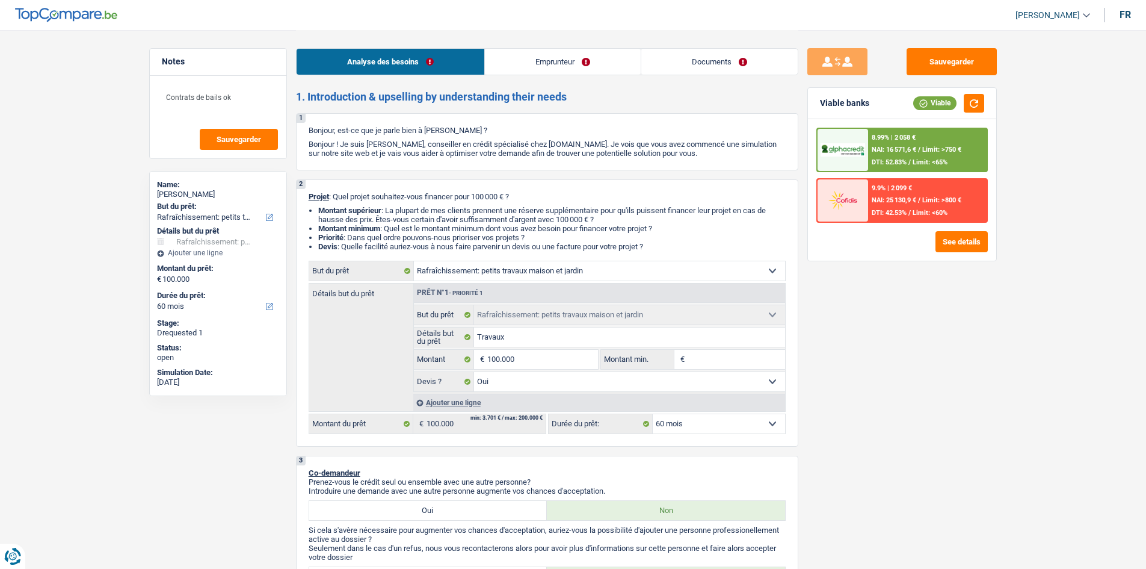
select select "yes"
select select "60"
select select "retired"
select select "rentalIncome"
select select "pension"
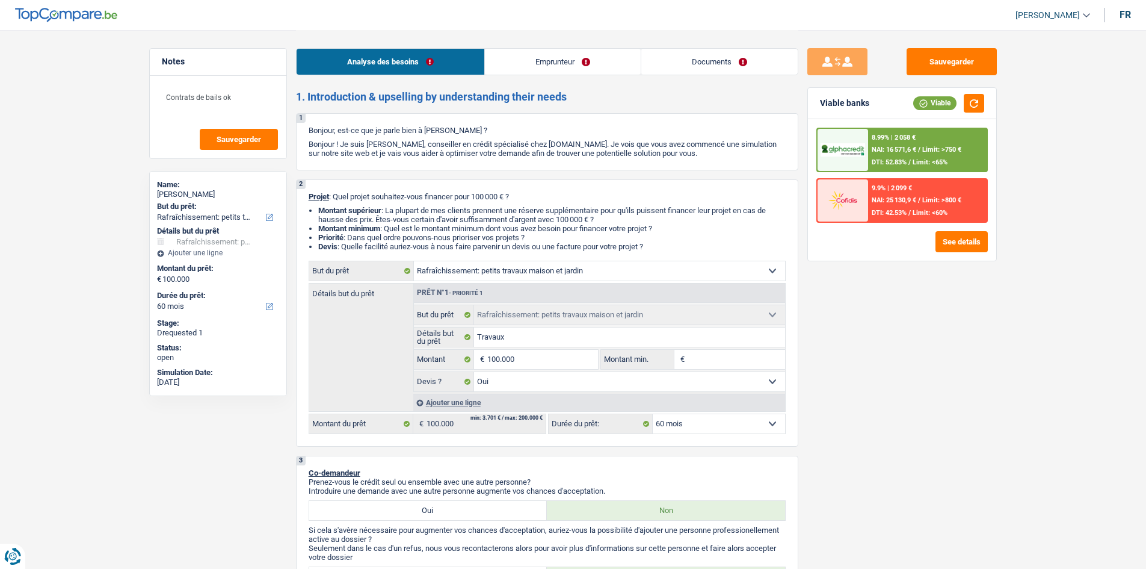
select select "ownerWithoutMortgage"
select select "houseOrGarden"
select select "yes"
select select "60"
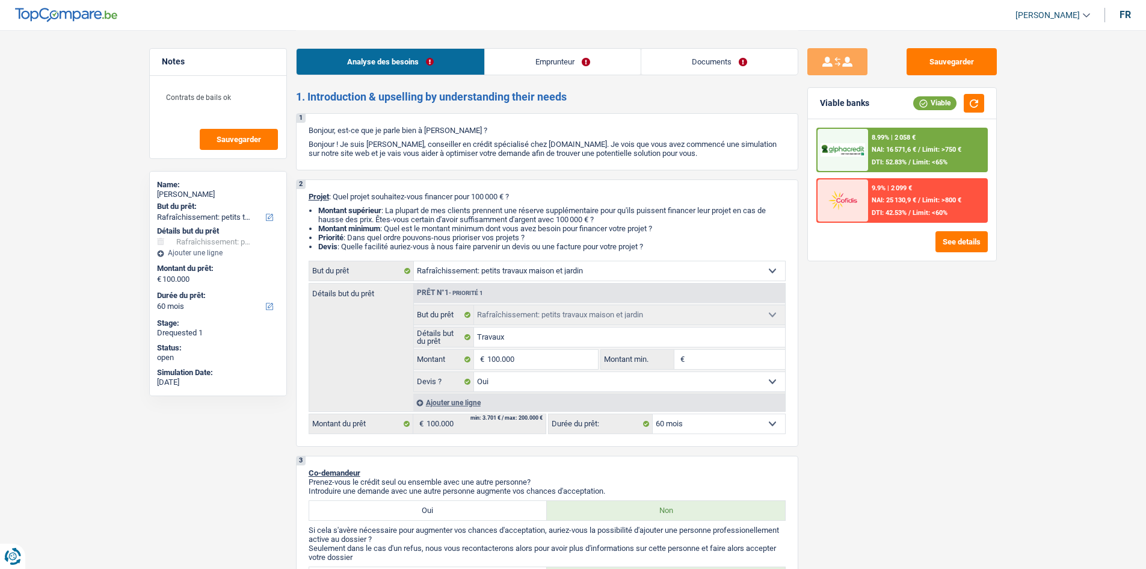
select select "retired"
select select "rentalIncome"
select select "pension"
select select "BE"
click at [741, 60] on link "Documents" at bounding box center [719, 62] width 156 height 26
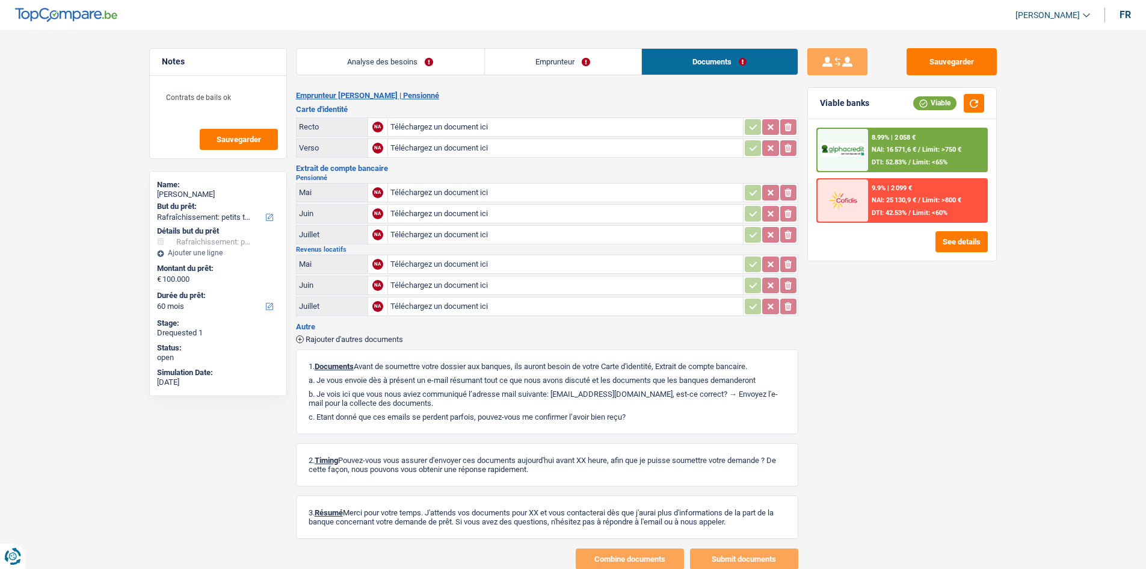
click at [580, 55] on link "Emprunteur" at bounding box center [563, 62] width 156 height 26
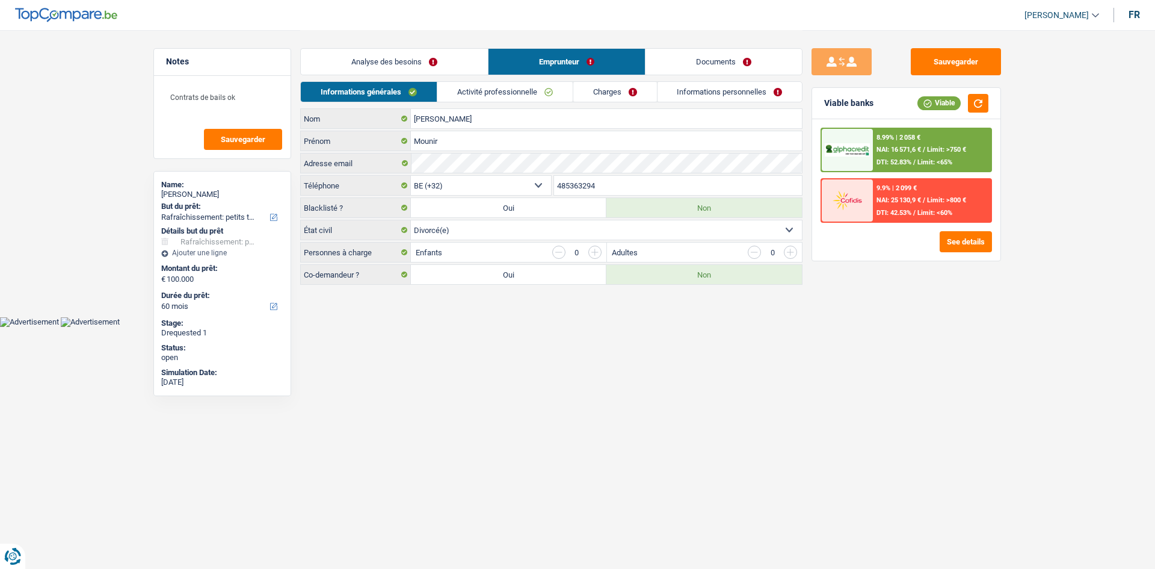
click at [493, 83] on link "Activité professionnelle" at bounding box center [504, 92] width 135 height 20
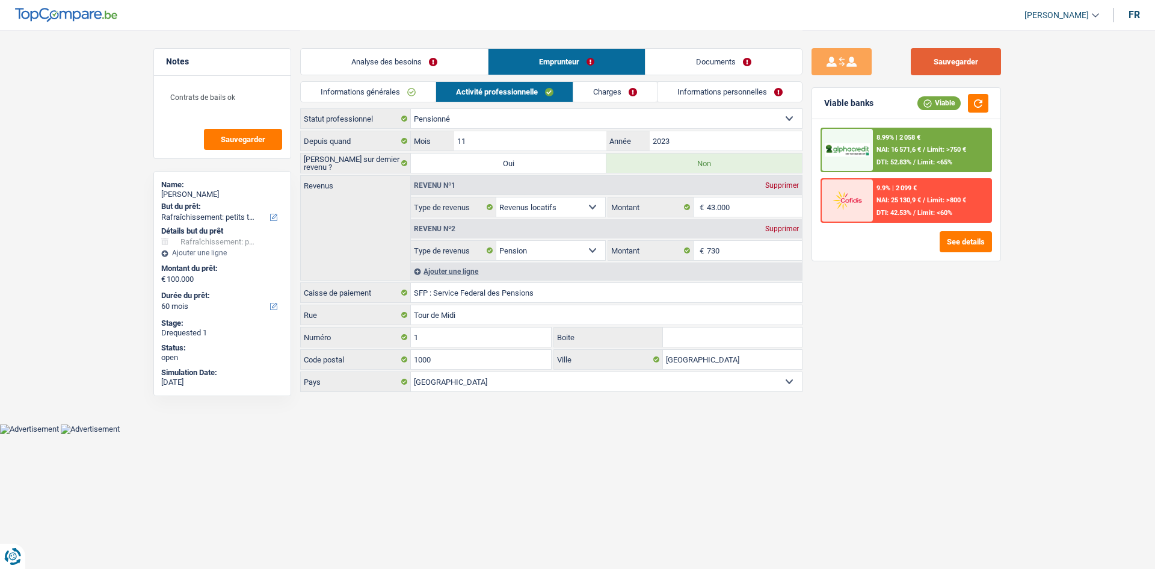
click at [946, 65] on button "Sauvegarder" at bounding box center [956, 61] width 90 height 27
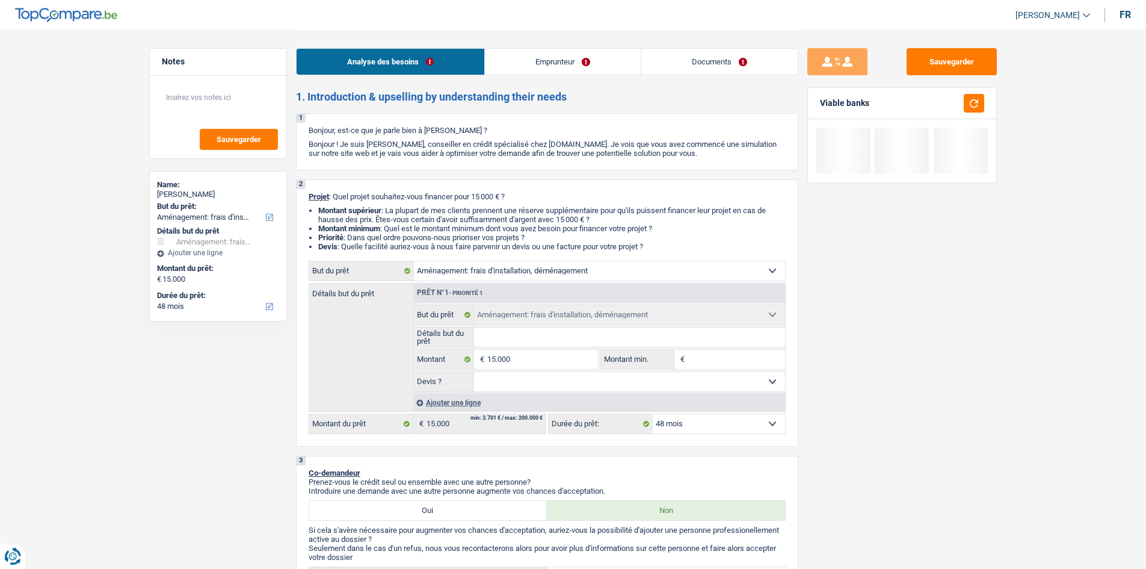
select select "movingOrInstallation"
select select "48"
select select "movingOrInstallation"
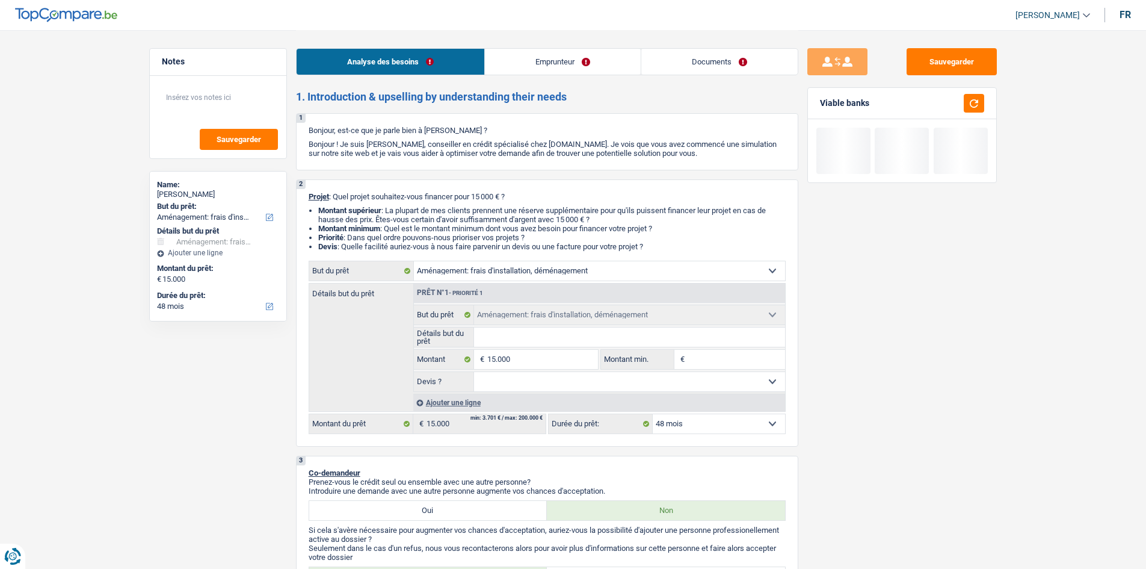
select select "48"
select select "privateEmployee"
select select "netSalary"
select select "mealVouchers"
select select "liveWithParents"
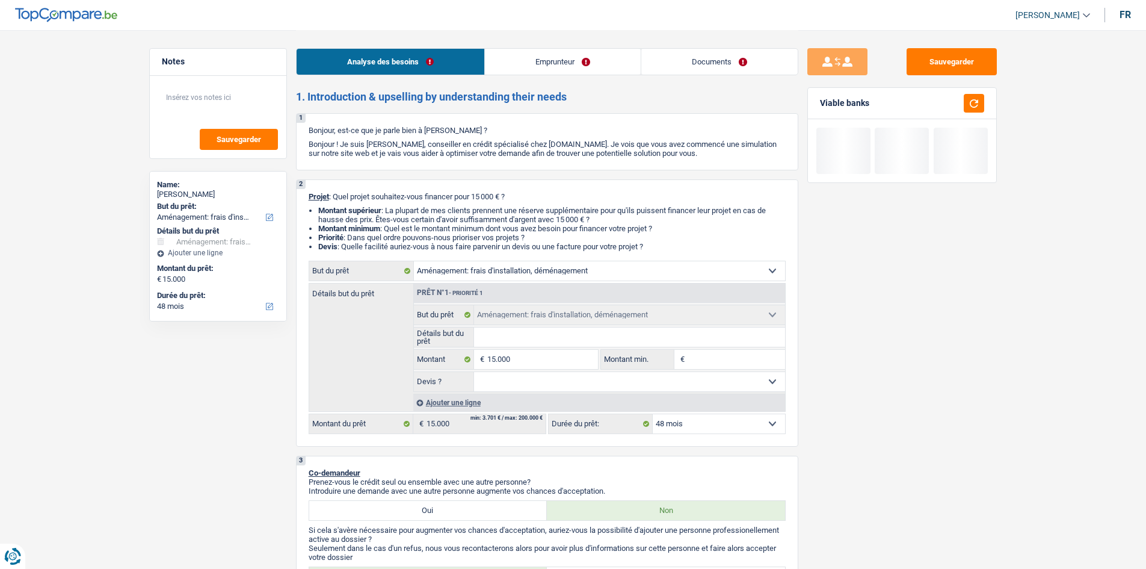
select select "movingOrInstallation"
select select "48"
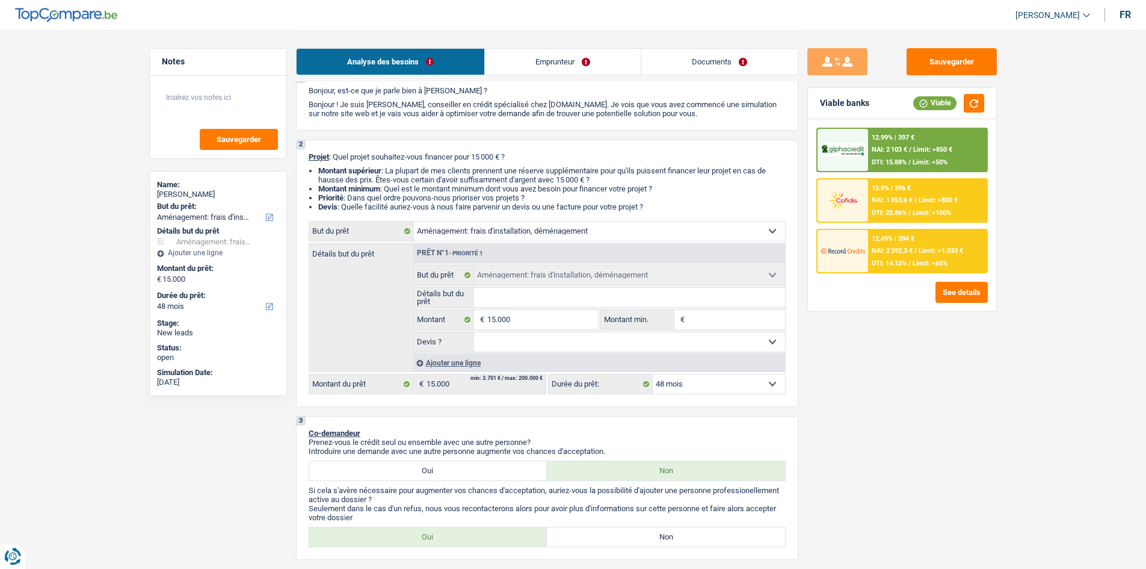
scroll to position [120, 0]
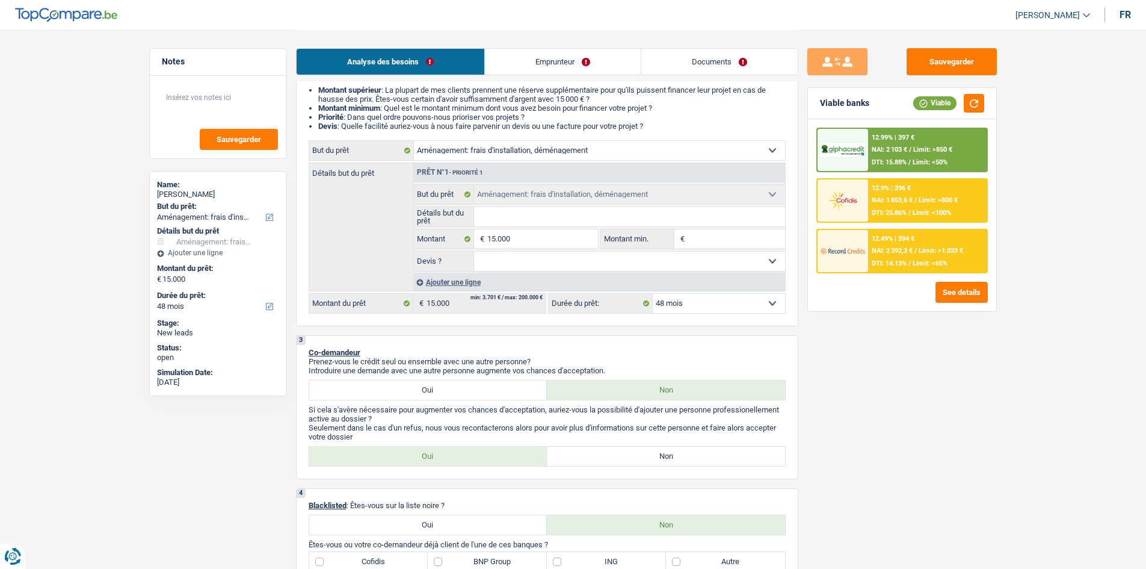
click at [537, 221] on input "Détails but du prêt" at bounding box center [629, 216] width 311 height 19
type input "demenagement"
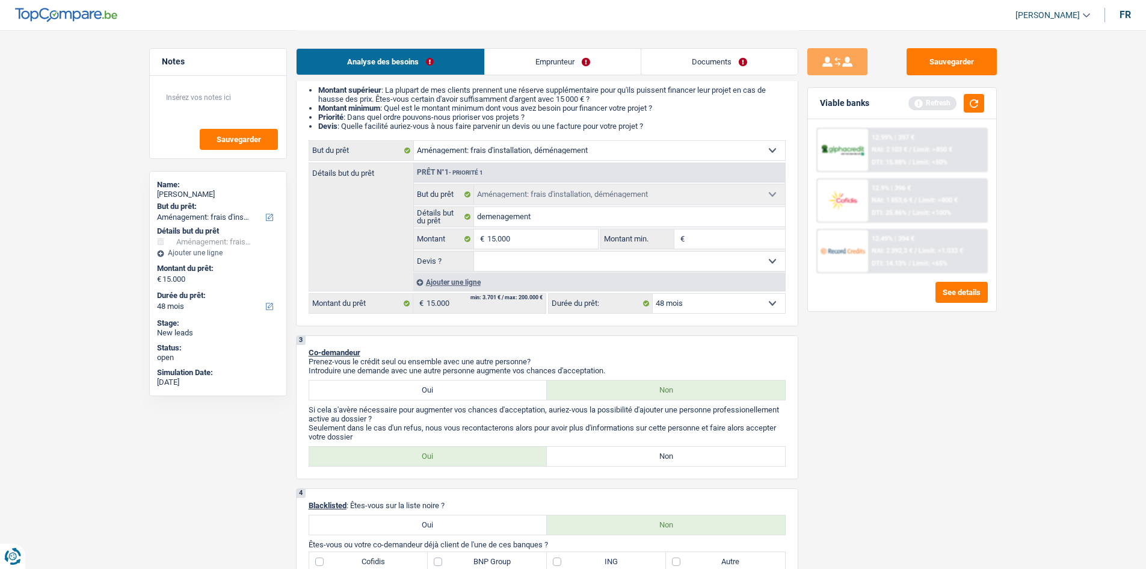
drag, startPoint x: 716, startPoint y: 243, endPoint x: 664, endPoint y: 239, distance: 51.9
click at [716, 243] on input "Montant min." at bounding box center [736, 238] width 97 height 19
click at [541, 218] on input "demenagement" at bounding box center [629, 216] width 311 height 19
type input "demenagement"
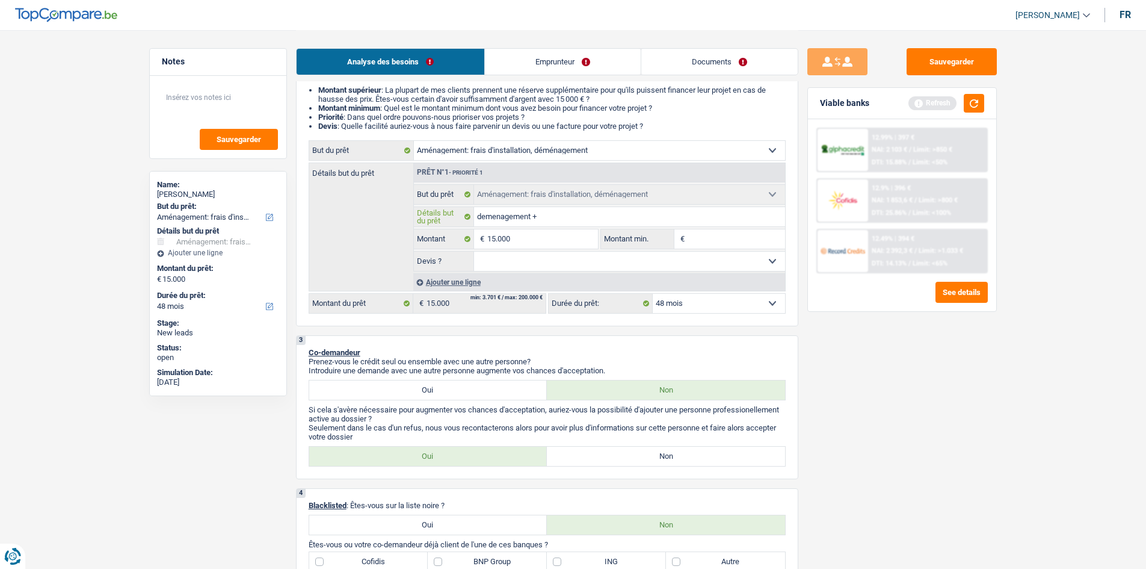
type input "demenagement +6"
type input "demenagement +6a"
type input "demenagement +6am"
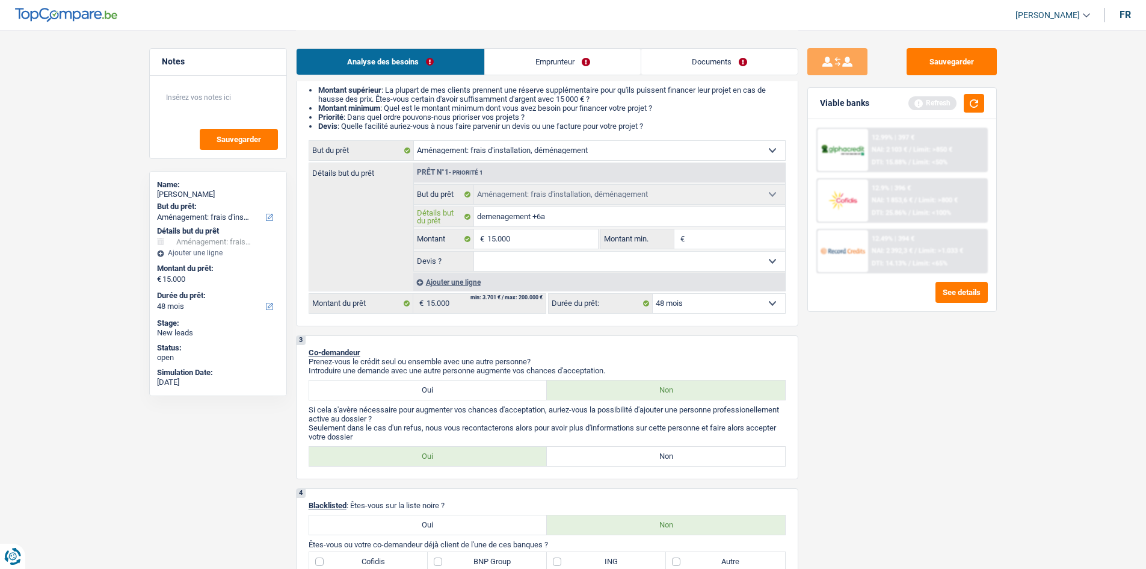
type input "demenagement +6am"
type input "demenagement +6ame"
type input "demenagement +6ameu"
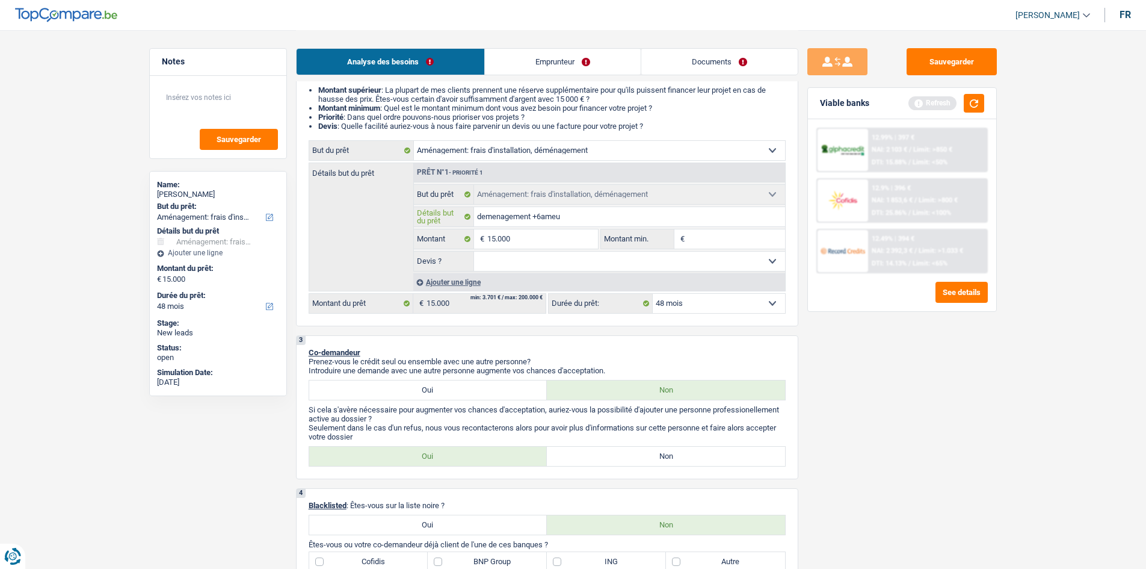
type input "demenagement +6ameub"
type input "demenagement +6ameubl"
type input "demenagement +6ameuble"
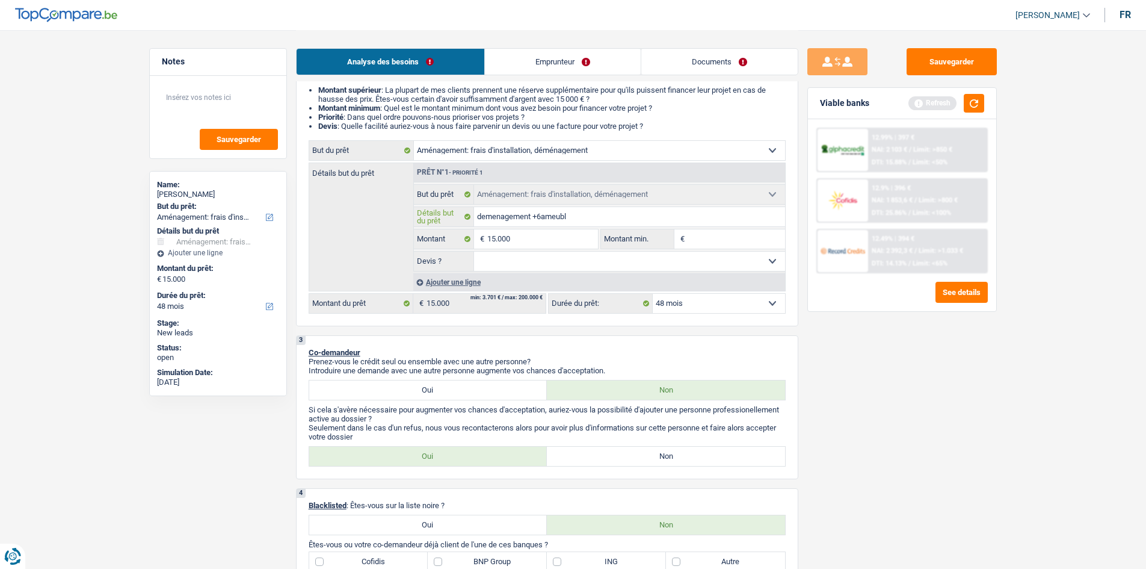
type input "demenagement +6ameuble"
type input "demenagement +6ameublem"
type input "demenagement +6ameubleme"
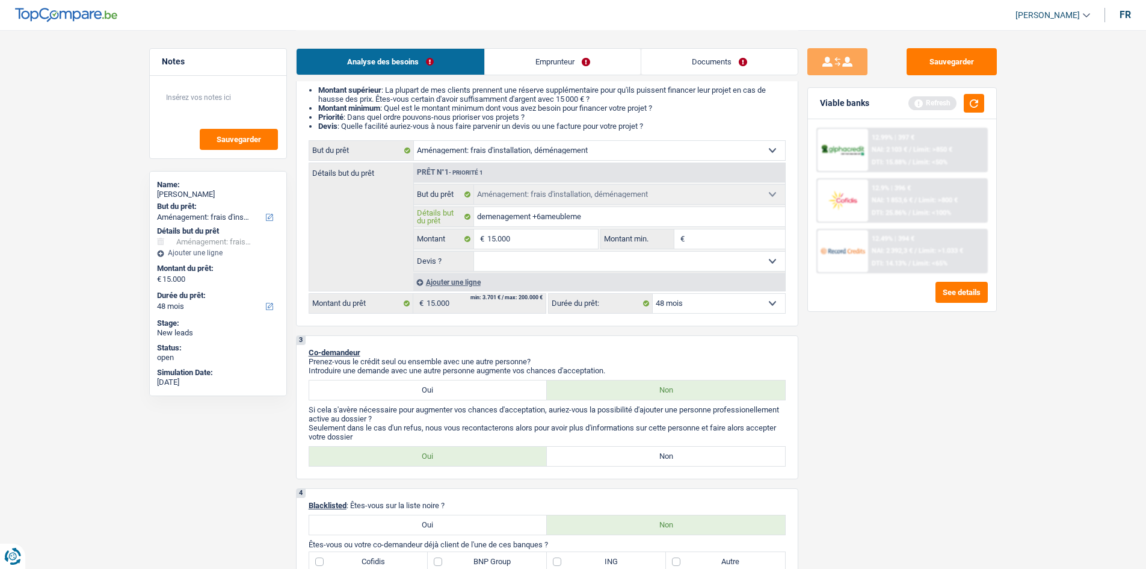
type input "demenagement +6ameublemen"
type input "demenagement +6ameublement"
click at [545, 217] on input "demenagement +6ameublement" at bounding box center [629, 216] width 311 height 19
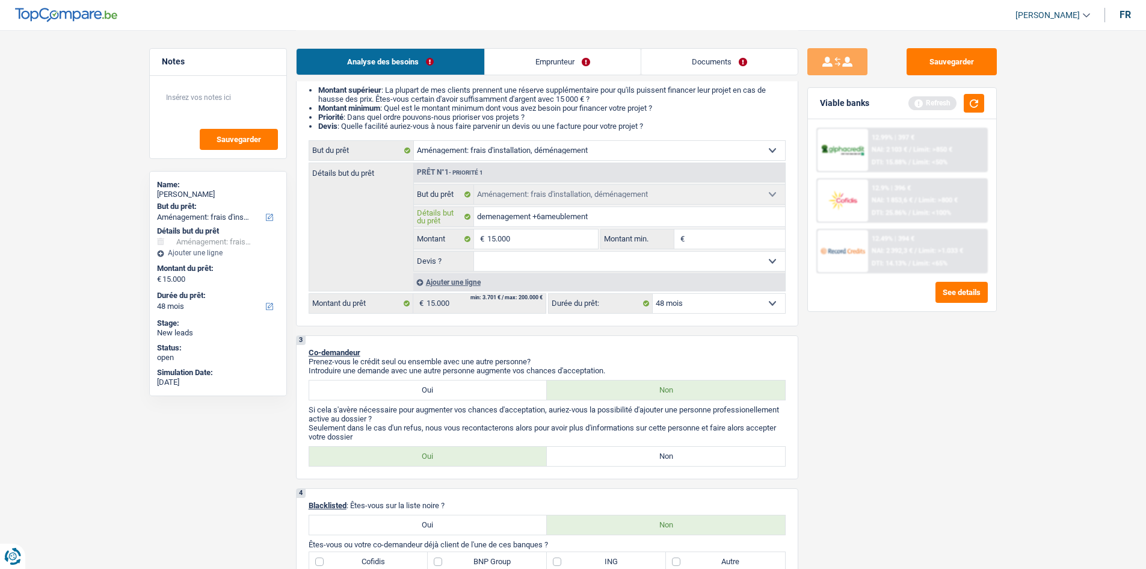
type input "demenagement +6ameublement"
click at [536, 243] on input "15.000" at bounding box center [542, 238] width 110 height 19
type input "1.500"
type input "15.000"
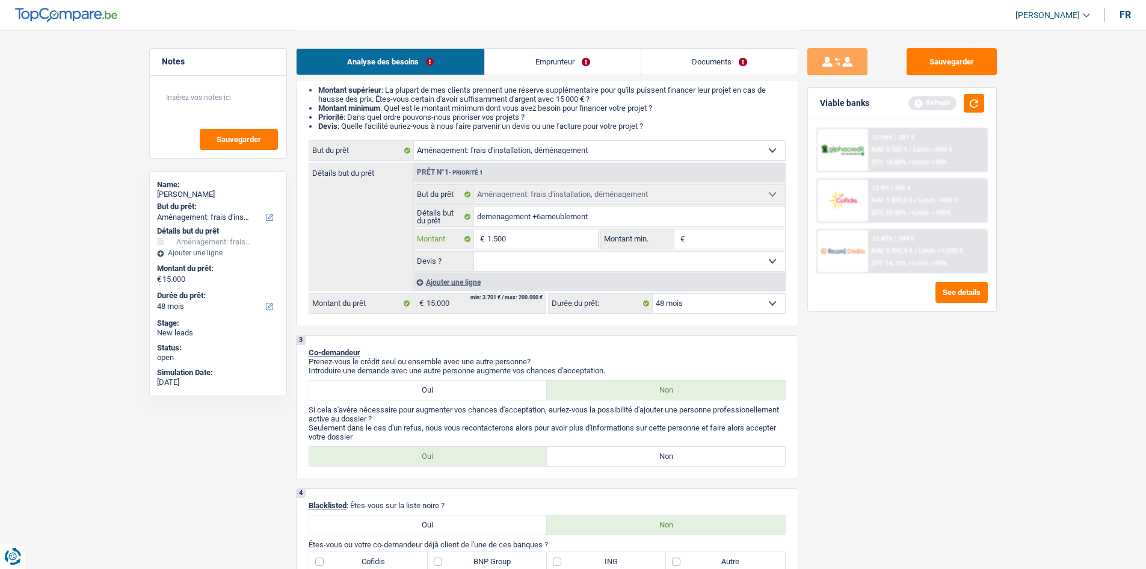
type input "15.000"
click at [537, 217] on input "demenagement +6ameublement" at bounding box center [629, 216] width 311 height 19
type input "demenagement + 6ameublement"
click at [544, 217] on input "demenagement + 6ameublement" at bounding box center [629, 216] width 311 height 19
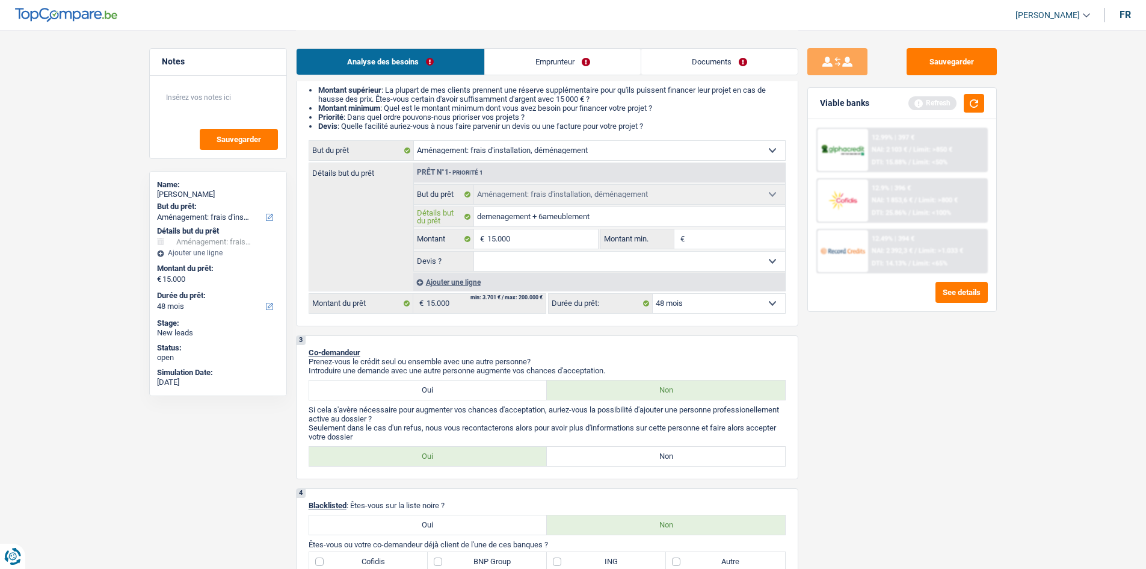
type input "demenagement + ameublement"
click at [565, 262] on select "Oui Non Non répondu Sélectionner une option" at bounding box center [629, 261] width 311 height 19
select select "yes"
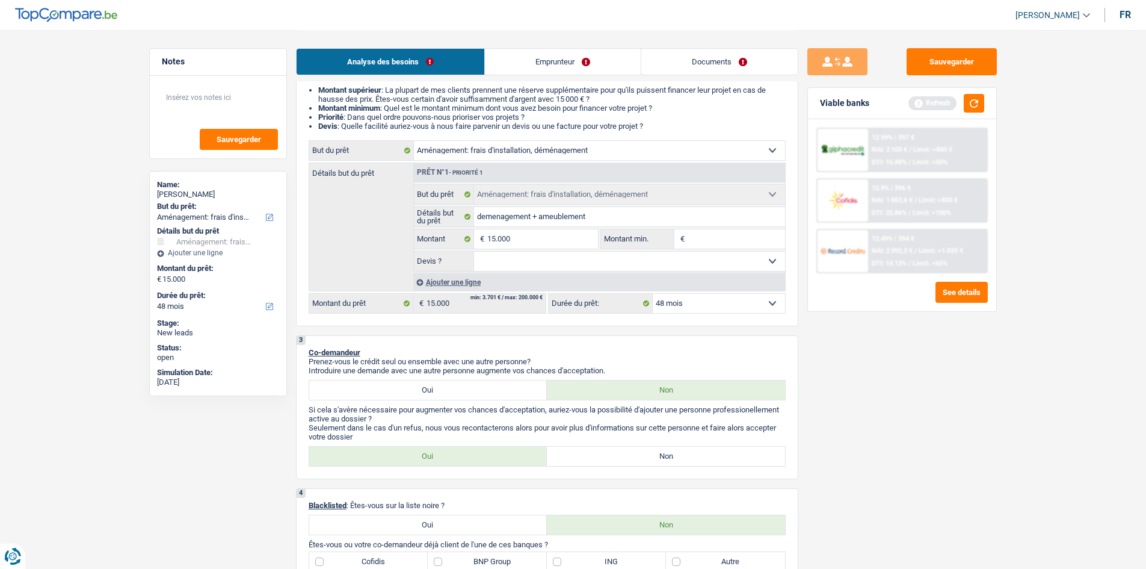
click at [474, 252] on select "Oui Non Non répondu Sélectionner une option" at bounding box center [629, 261] width 311 height 19
select select "yes"
click at [736, 244] on input "Montant min." at bounding box center [736, 238] width 97 height 19
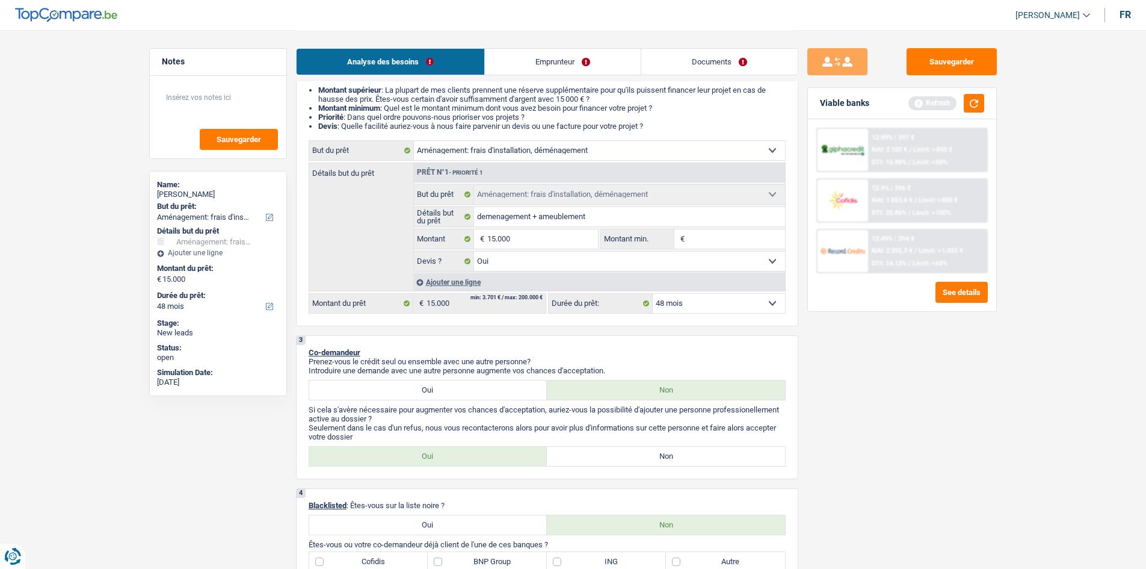
click at [736, 244] on input "Montant min." at bounding box center [736, 238] width 97 height 19
click at [702, 227] on fieldset "Confort maison: meubles, textile, peinture, électroménager, outillage non-profe…" at bounding box center [599, 227] width 371 height 87
click at [725, 241] on input "Montant min." at bounding box center [736, 238] width 97 height 19
click at [708, 240] on input "Montant min." at bounding box center [736, 238] width 97 height 19
type input "1.500"
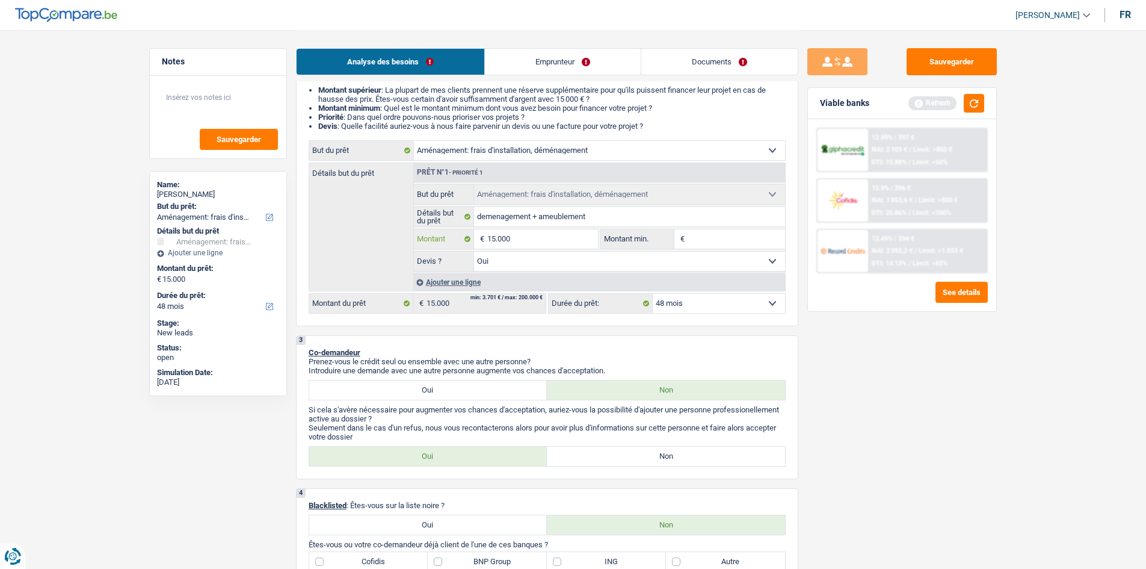
type input "1.500"
type input "150"
type input "15"
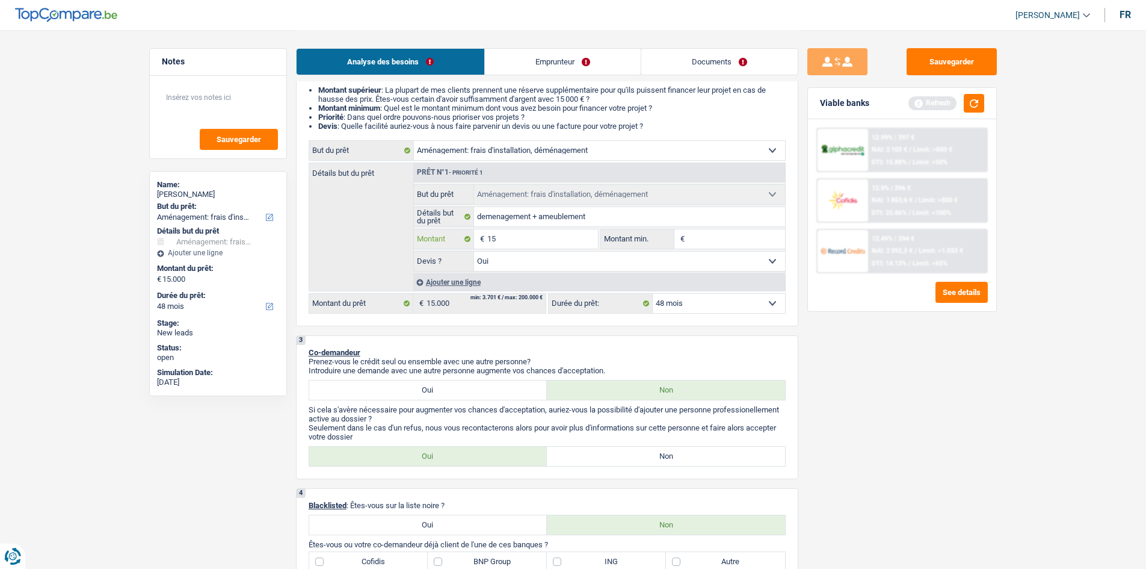
type input "1"
click at [522, 243] on input "1" at bounding box center [542, 238] width 110 height 19
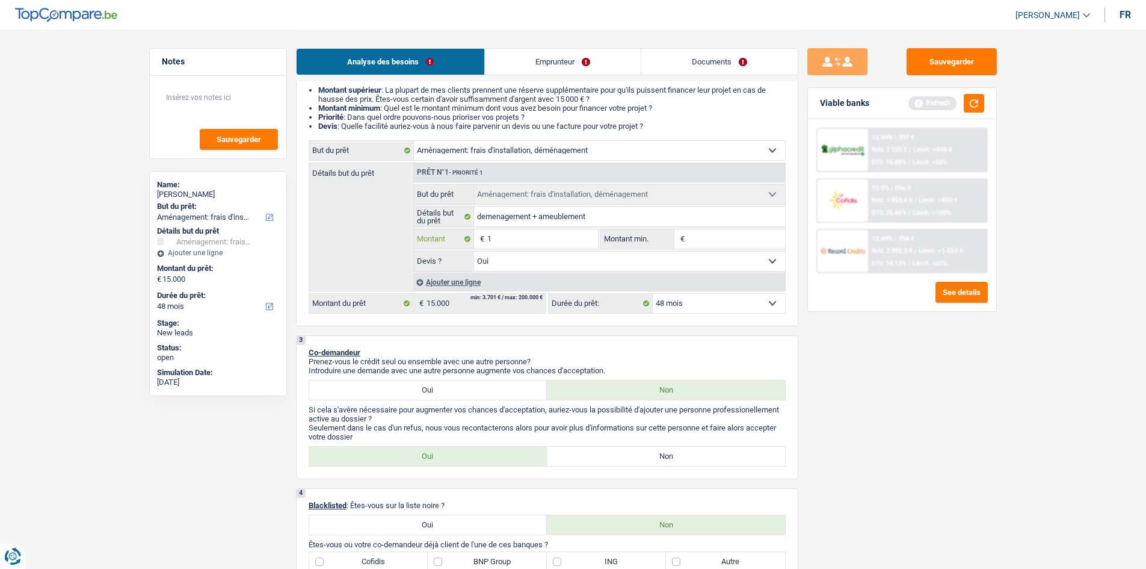
type input "17"
type input "170"
type input "1.700"
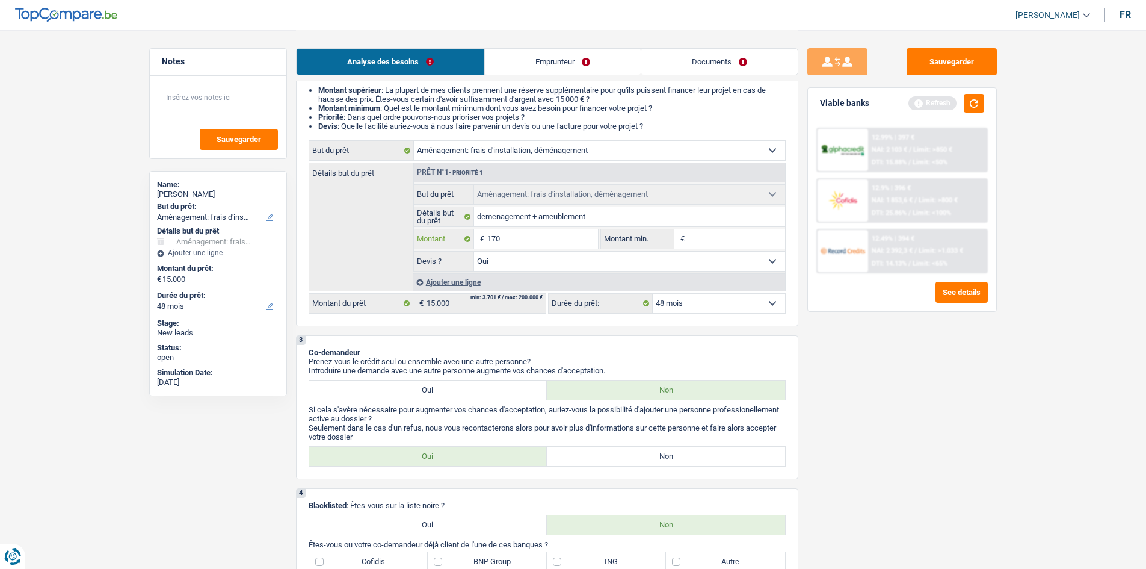
type input "1.700"
type input "17.000"
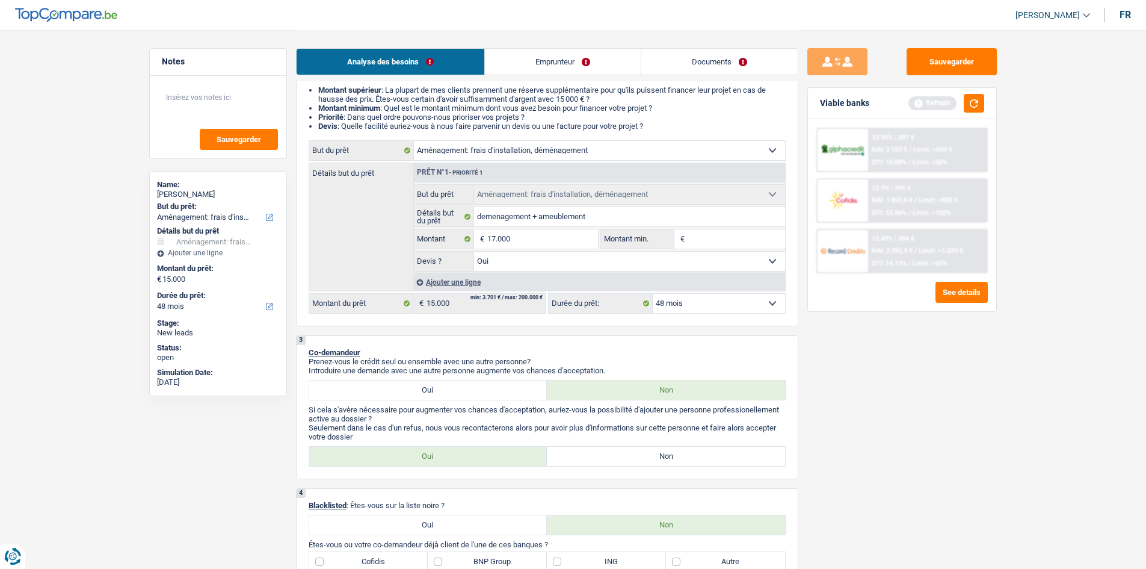
type input "17.000"
select select "84"
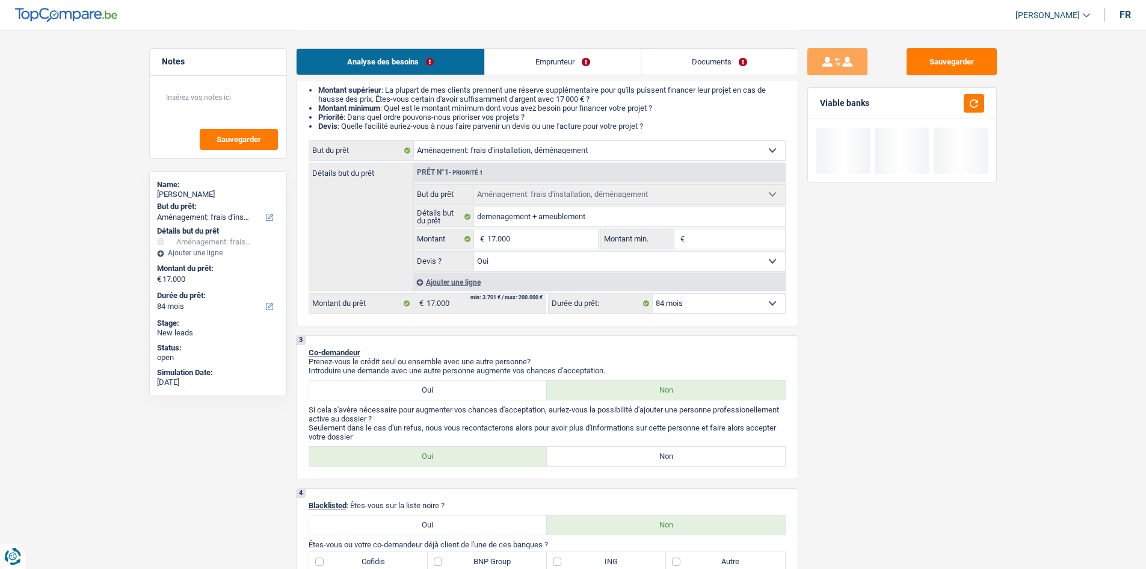
click at [708, 236] on input "Montant min." at bounding box center [736, 238] width 97 height 19
type input "1"
type input "15"
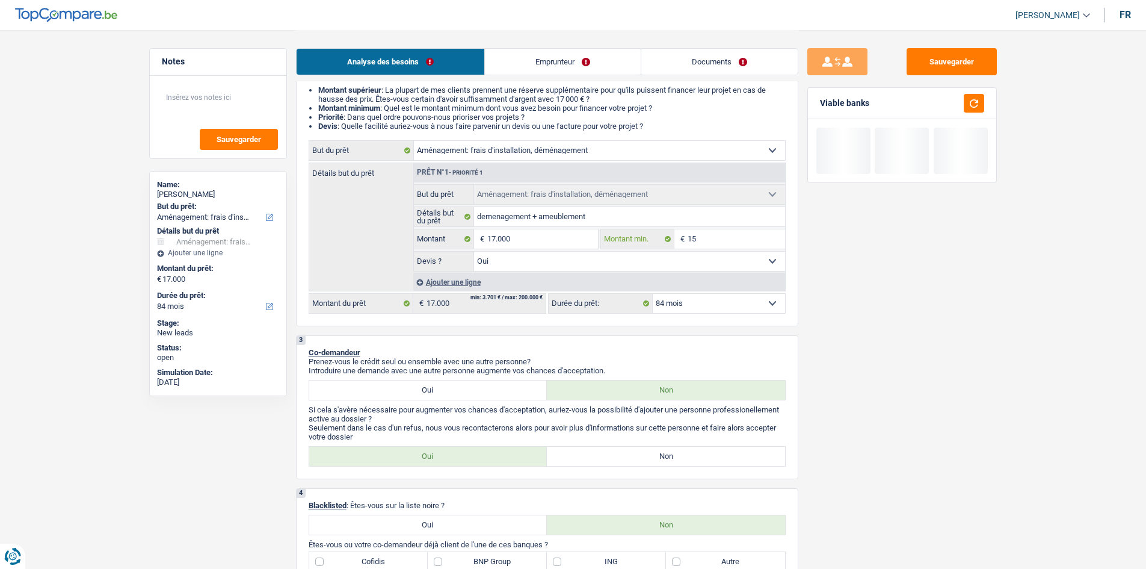
type input "150"
type input "1.500"
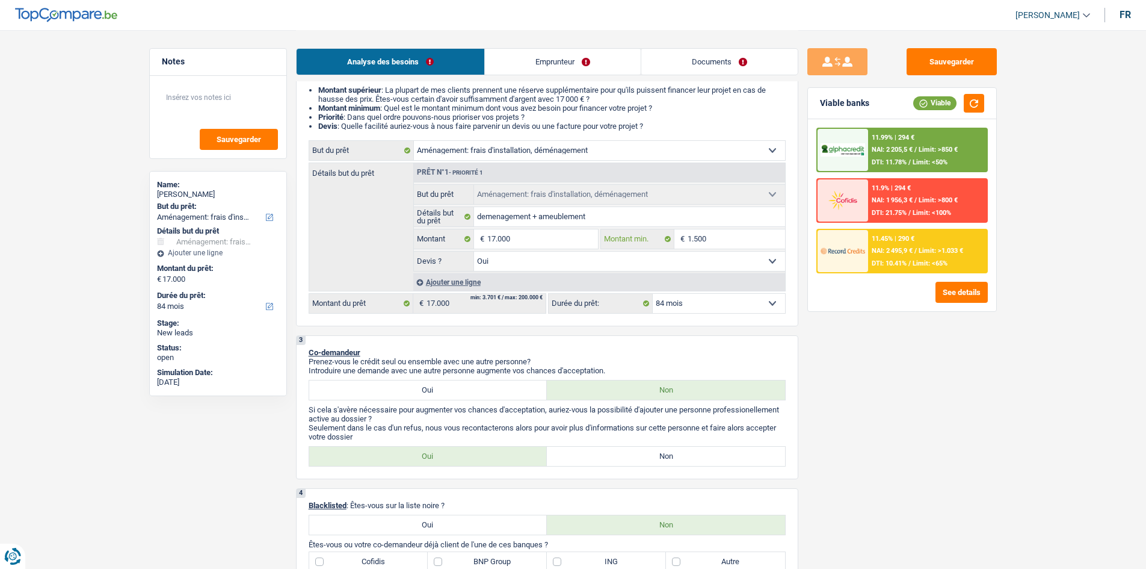
type input "15.000"
click at [828, 384] on div "Sauvegarder Viable banks Viable 11.99% | 294 € NAI: 2 205,5 € / Limit: >850 € D…" at bounding box center [903, 298] width 208 height 501
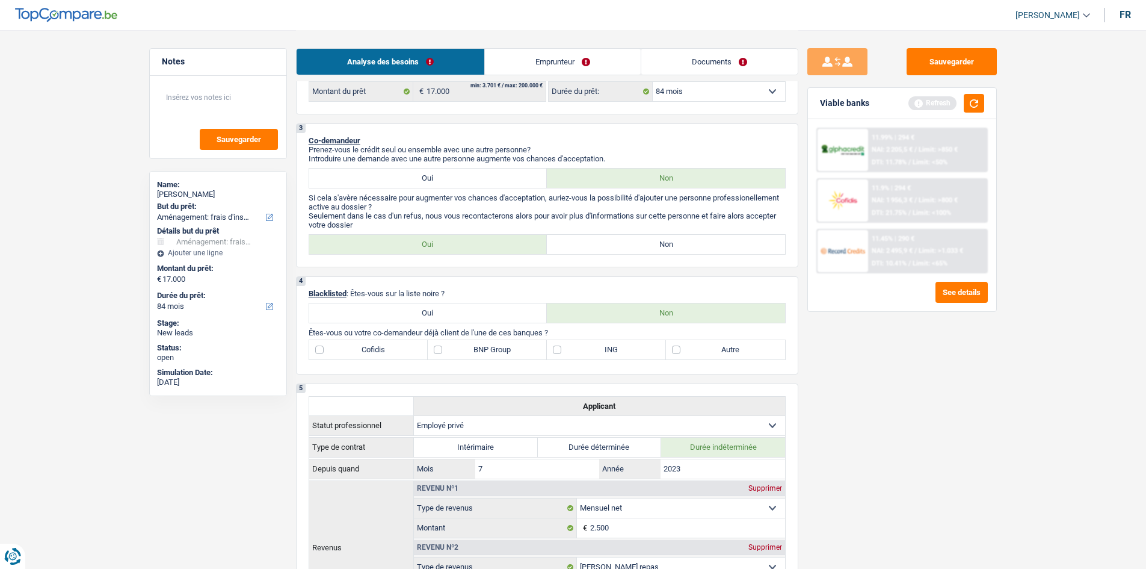
scroll to position [333, 0]
click at [528, 244] on label "Oui" at bounding box center [428, 243] width 238 height 19
click at [528, 244] on input "Oui" at bounding box center [428, 243] width 238 height 19
radio input "true"
click at [596, 245] on label "Non" at bounding box center [666, 243] width 238 height 19
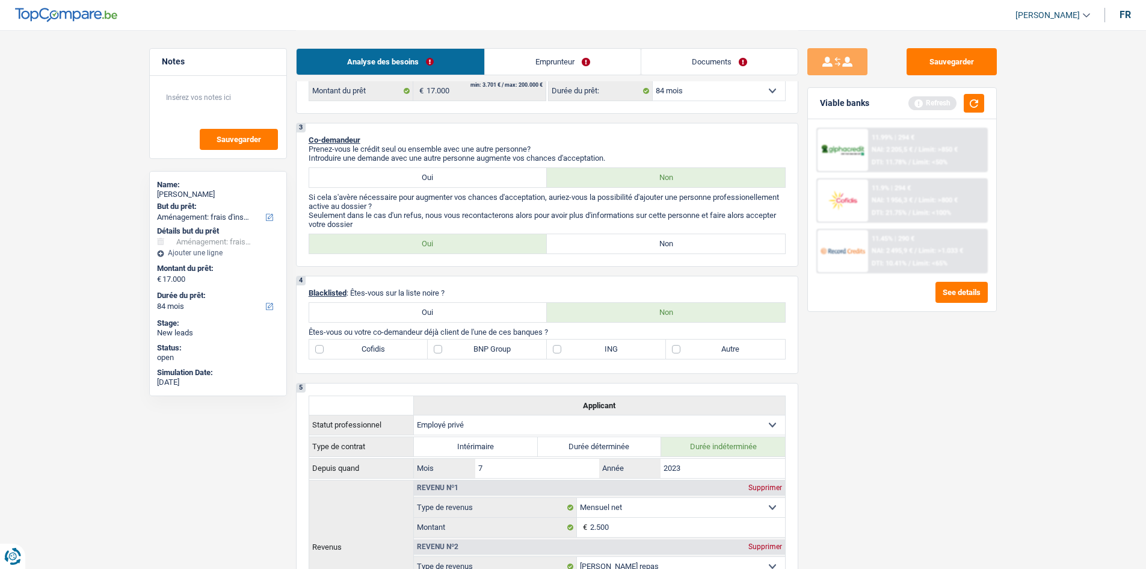
click at [596, 245] on input "Non" at bounding box center [666, 243] width 238 height 19
radio input "true"
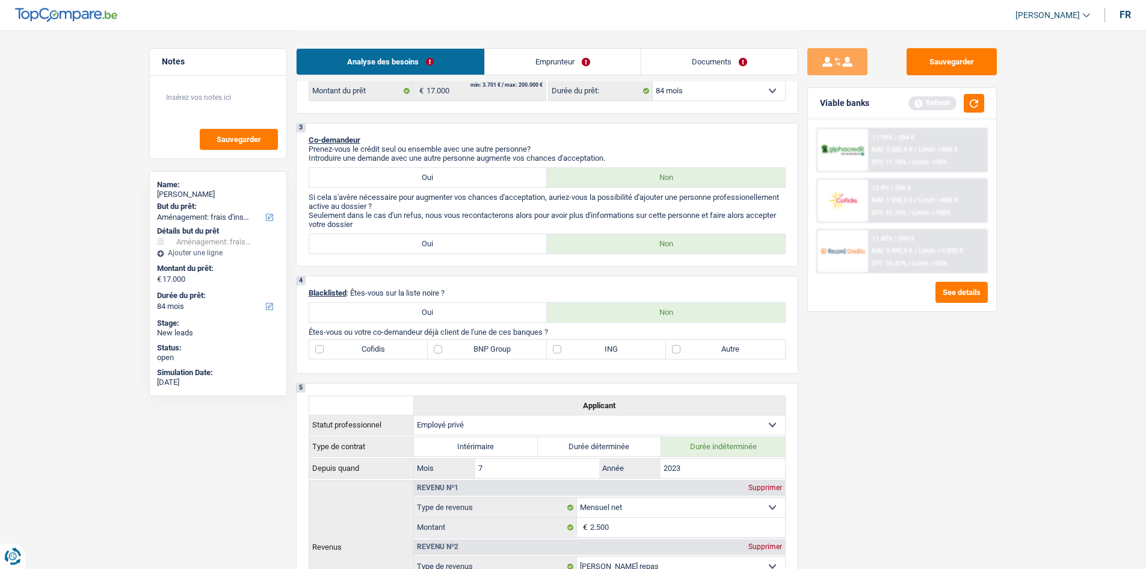
click at [513, 248] on label "Oui" at bounding box center [428, 243] width 238 height 19
click at [513, 248] on input "Oui" at bounding box center [428, 243] width 238 height 19
radio input "true"
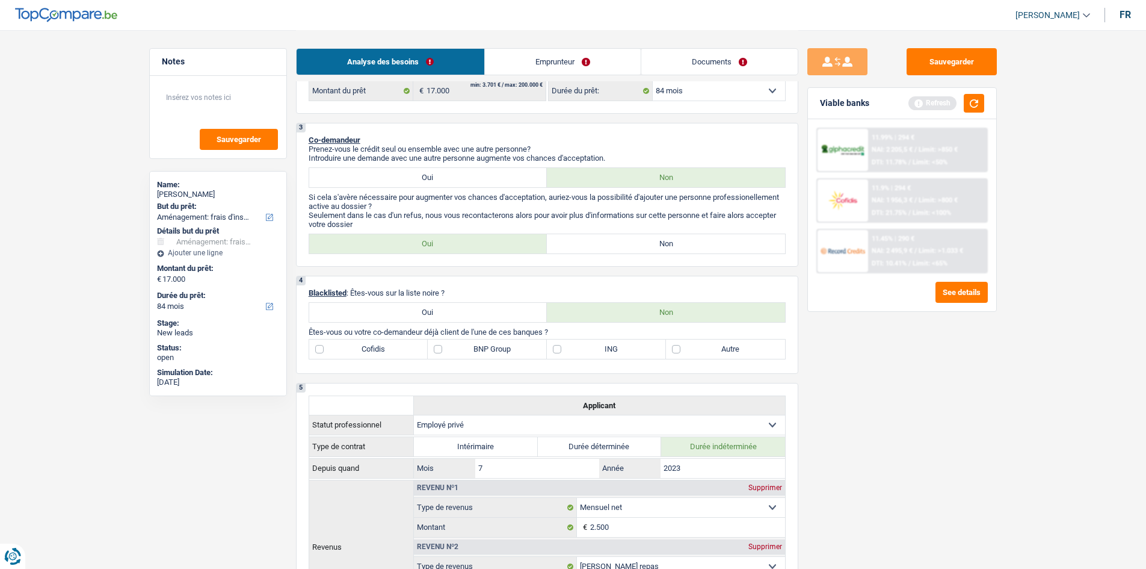
click at [589, 246] on label "Non" at bounding box center [666, 243] width 238 height 19
click at [589, 246] on input "Non" at bounding box center [666, 243] width 238 height 19
radio input "true"
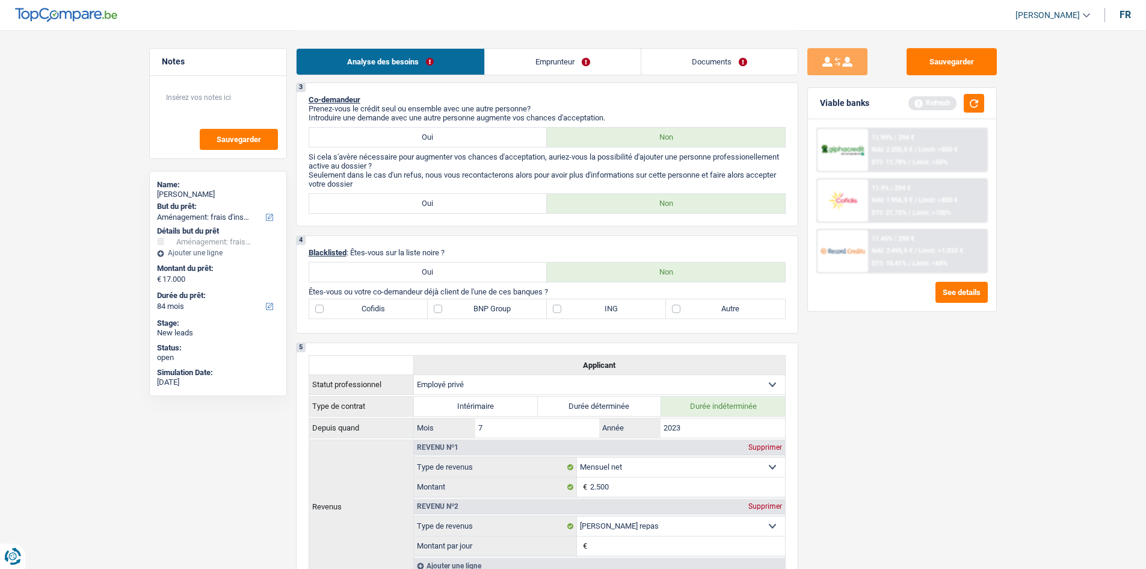
scroll to position [372, 0]
click at [694, 311] on label "Autre" at bounding box center [725, 309] width 119 height 19
click at [694, 311] on input "Autre" at bounding box center [725, 309] width 119 height 19
checkbox input "true"
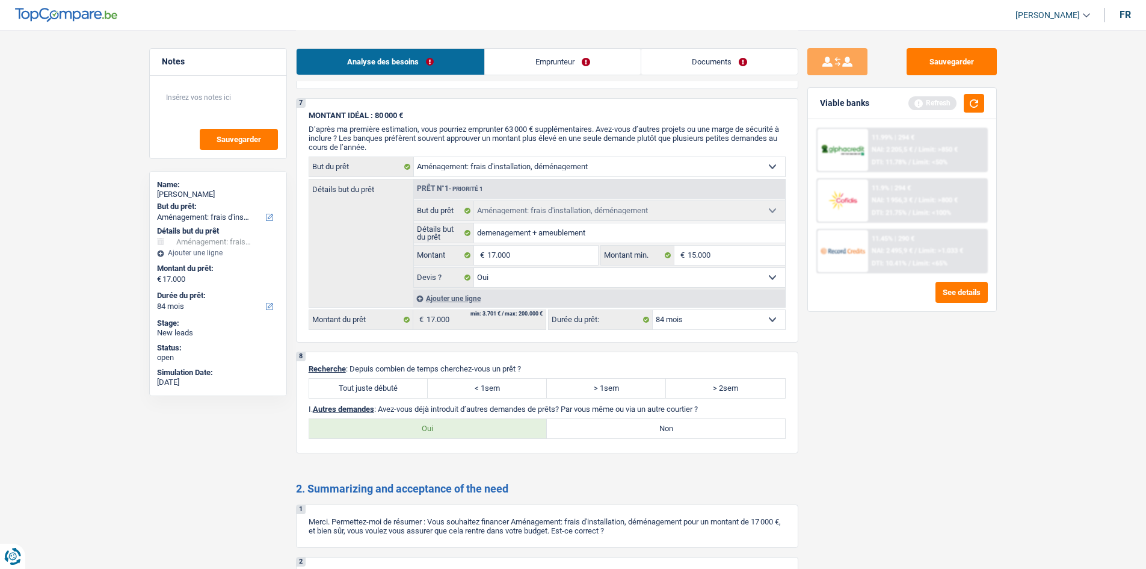
scroll to position [1135, 0]
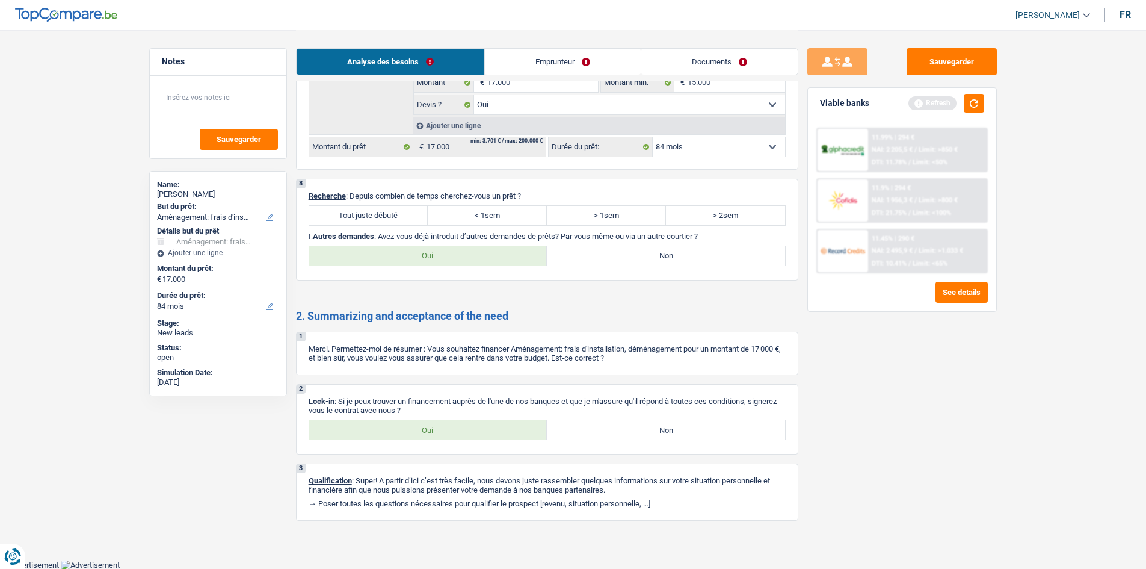
click at [397, 215] on label "Tout juste débuté" at bounding box center [368, 215] width 119 height 19
click at [397, 215] on input "Tout juste débuté" at bounding box center [368, 215] width 119 height 19
radio input "true"
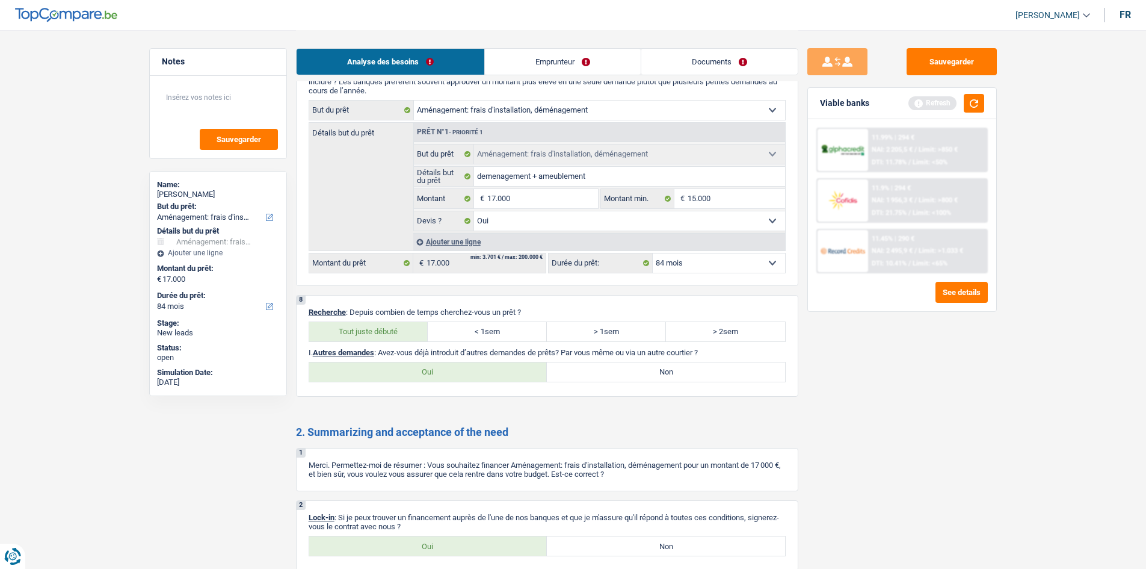
scroll to position [1019, 0]
click at [511, 373] on label "Oui" at bounding box center [428, 371] width 238 height 19
click at [511, 373] on input "Oui" at bounding box center [428, 371] width 238 height 19
radio input "true"
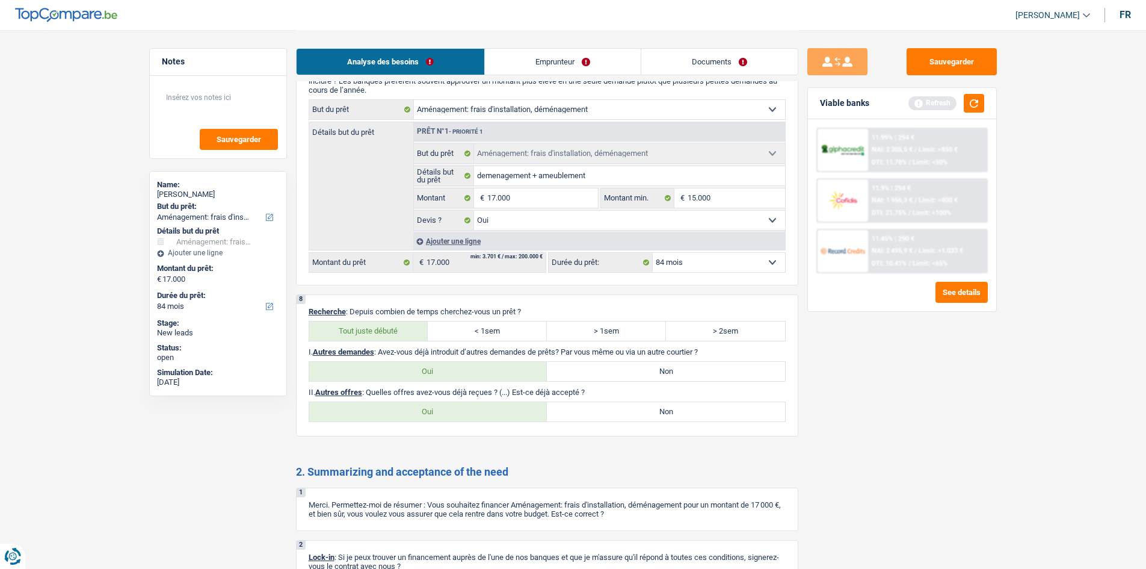
click at [598, 413] on label "Non" at bounding box center [666, 411] width 238 height 19
click at [598, 413] on input "Non" at bounding box center [666, 411] width 238 height 19
radio input "true"
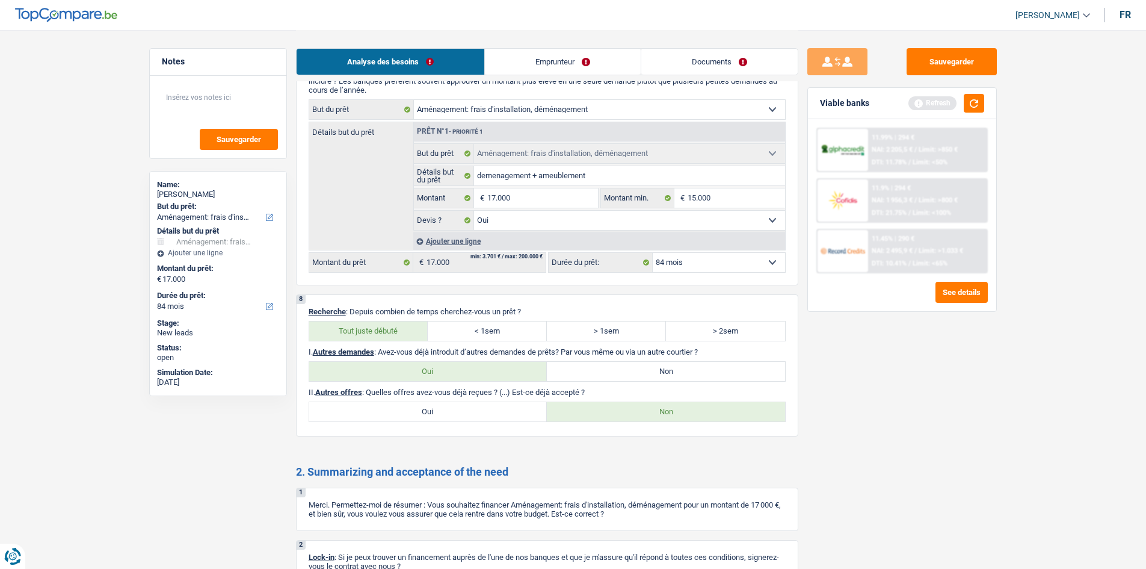
scroll to position [1175, 0]
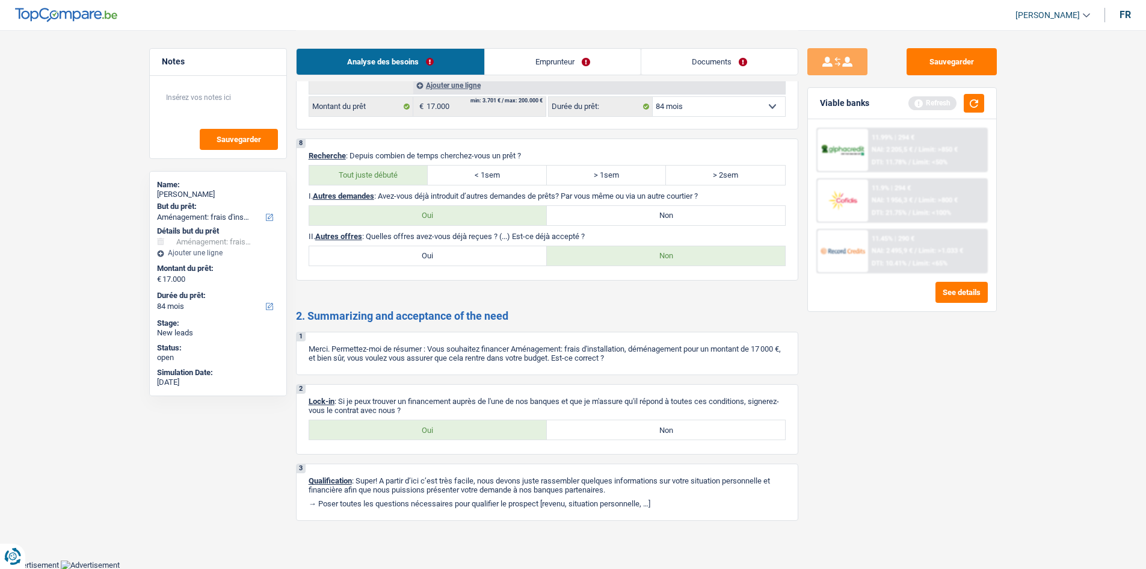
click at [482, 428] on label "Oui" at bounding box center [428, 429] width 238 height 19
click at [482, 428] on input "Oui" at bounding box center [428, 429] width 238 height 19
radio input "true"
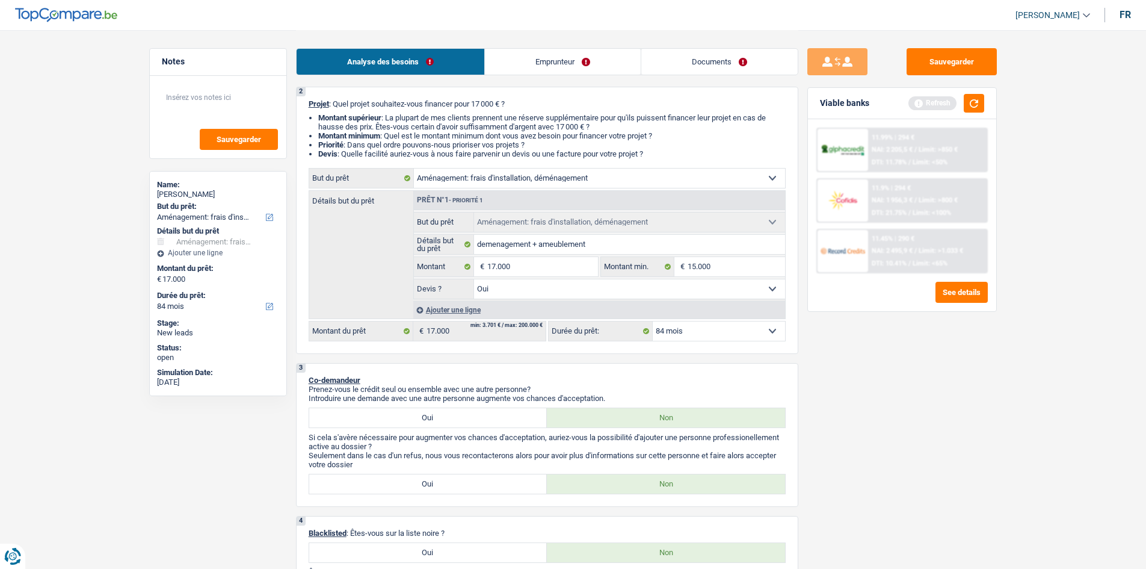
scroll to position [0, 0]
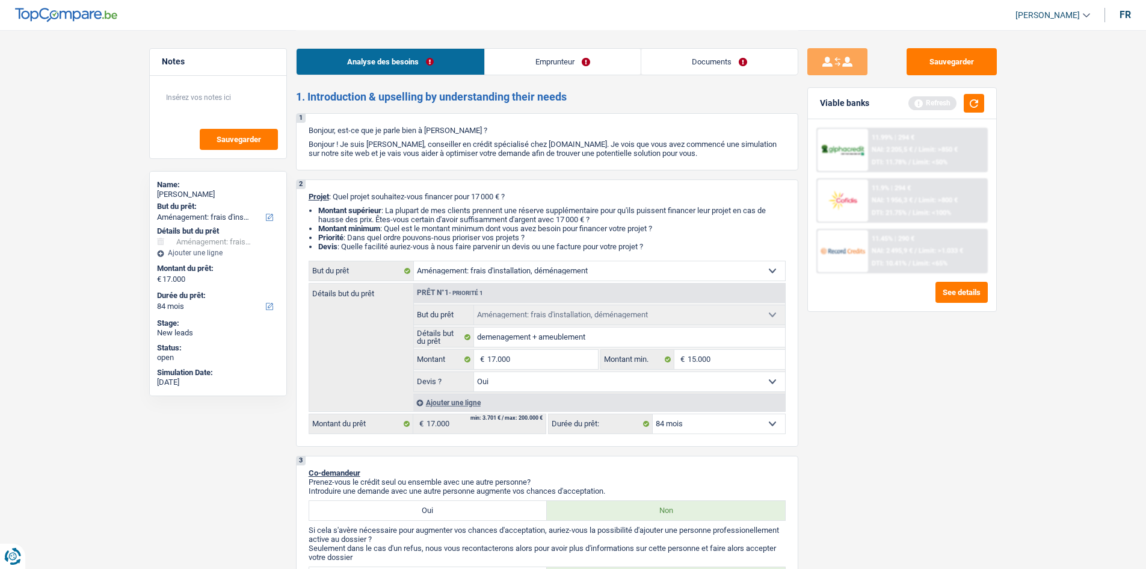
click at [574, 66] on link "Emprunteur" at bounding box center [563, 62] width 156 height 26
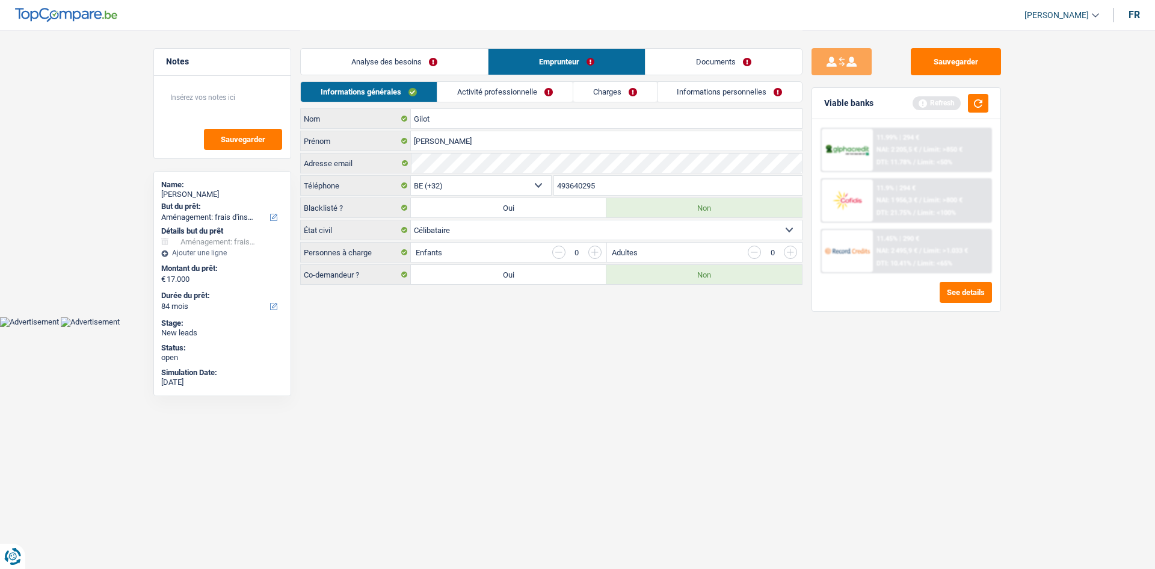
click at [457, 63] on link "Analyse des besoins" at bounding box center [394, 62] width 187 height 26
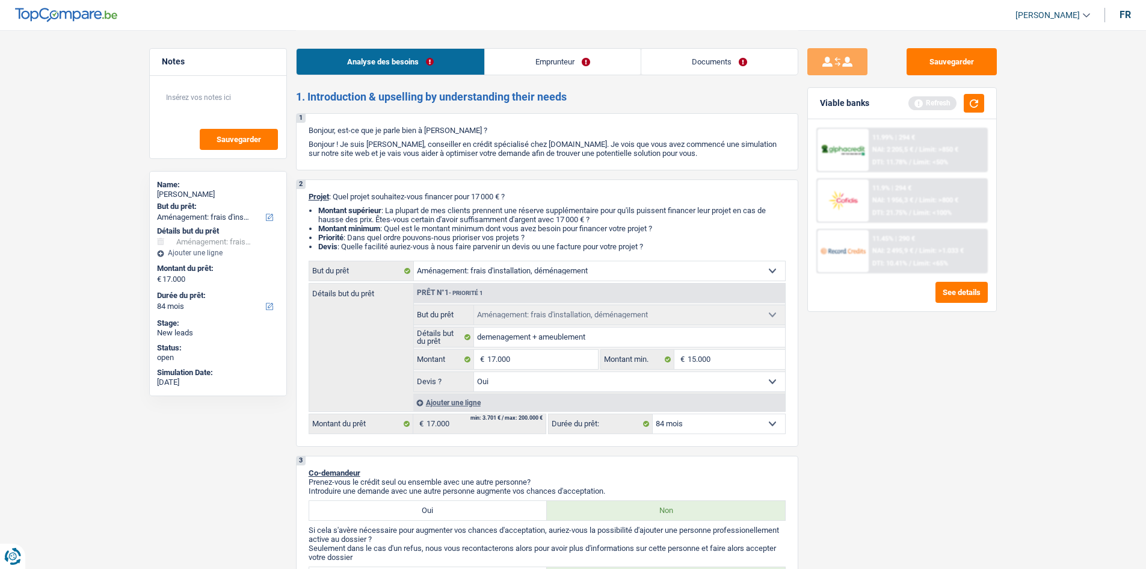
click at [525, 63] on link "Emprunteur" at bounding box center [563, 62] width 156 height 26
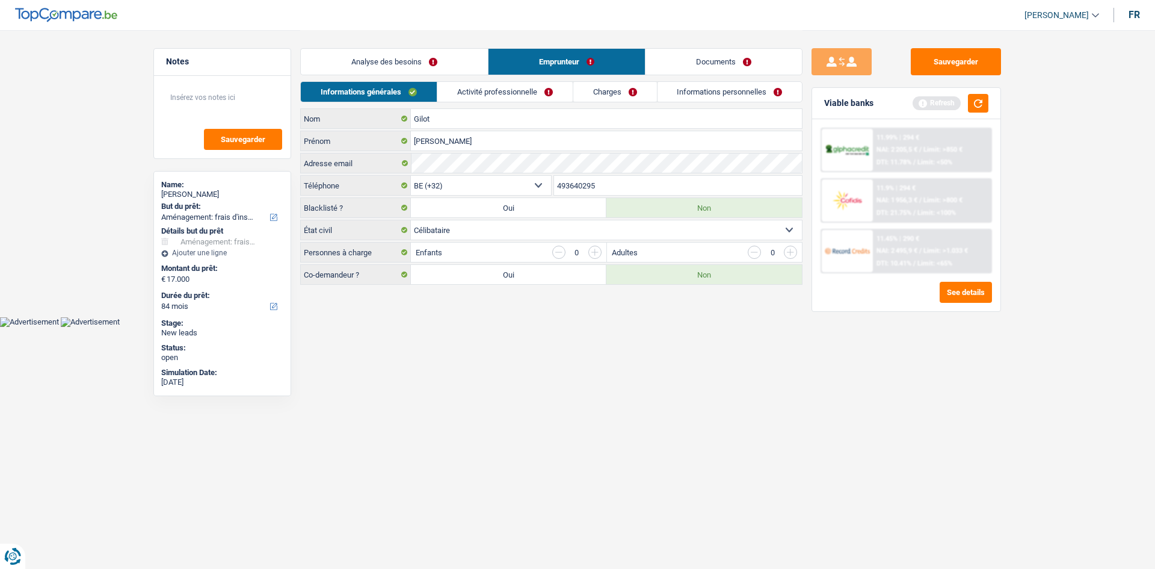
click at [408, 69] on link "Analyse des besoins" at bounding box center [394, 62] width 187 height 26
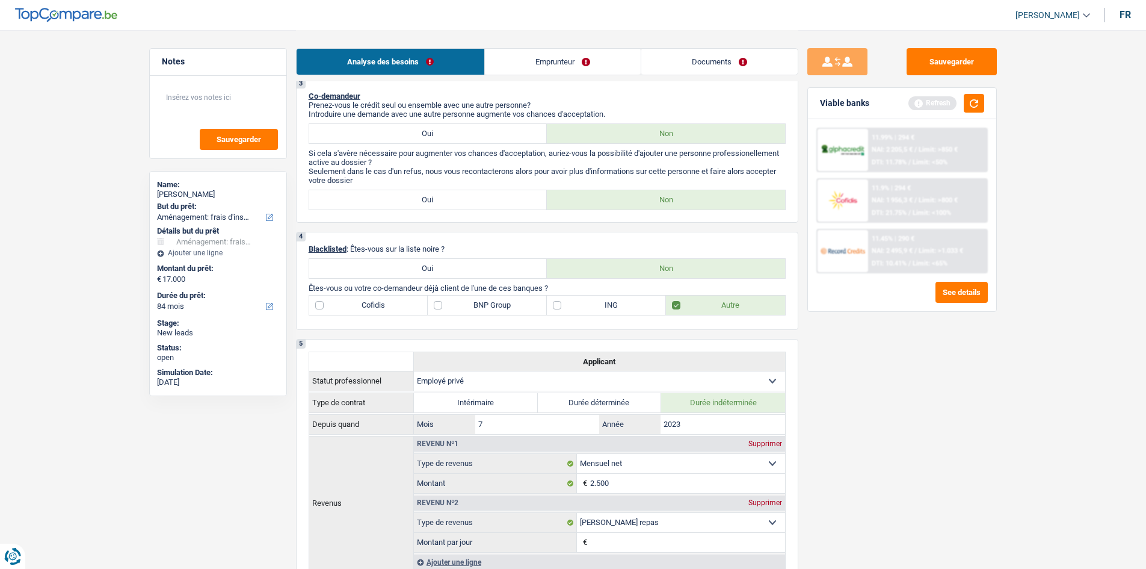
scroll to position [348, 0]
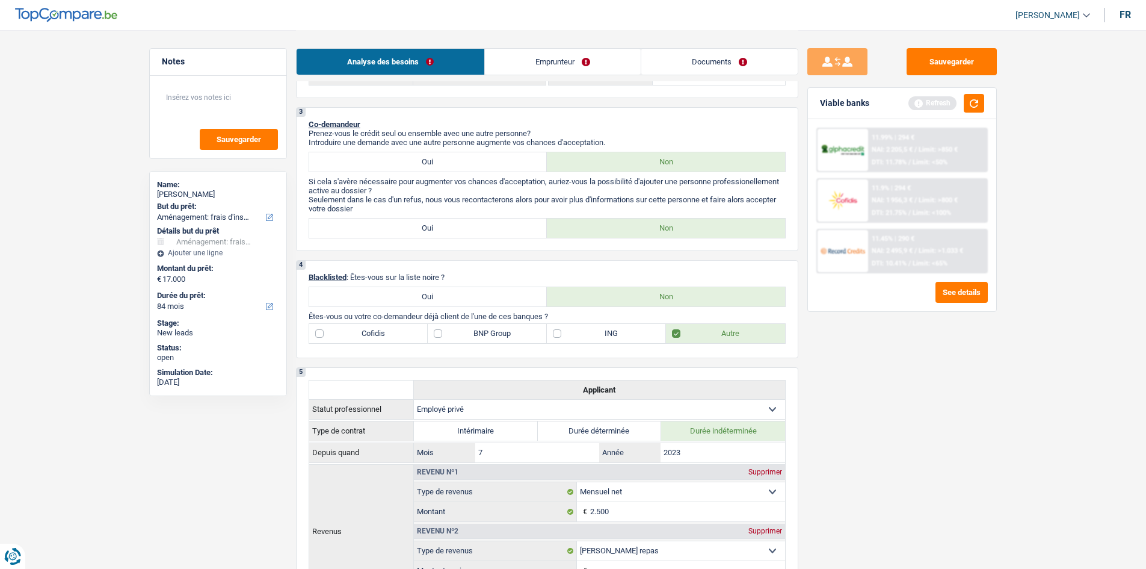
click at [532, 67] on link "Emprunteur" at bounding box center [563, 62] width 156 height 26
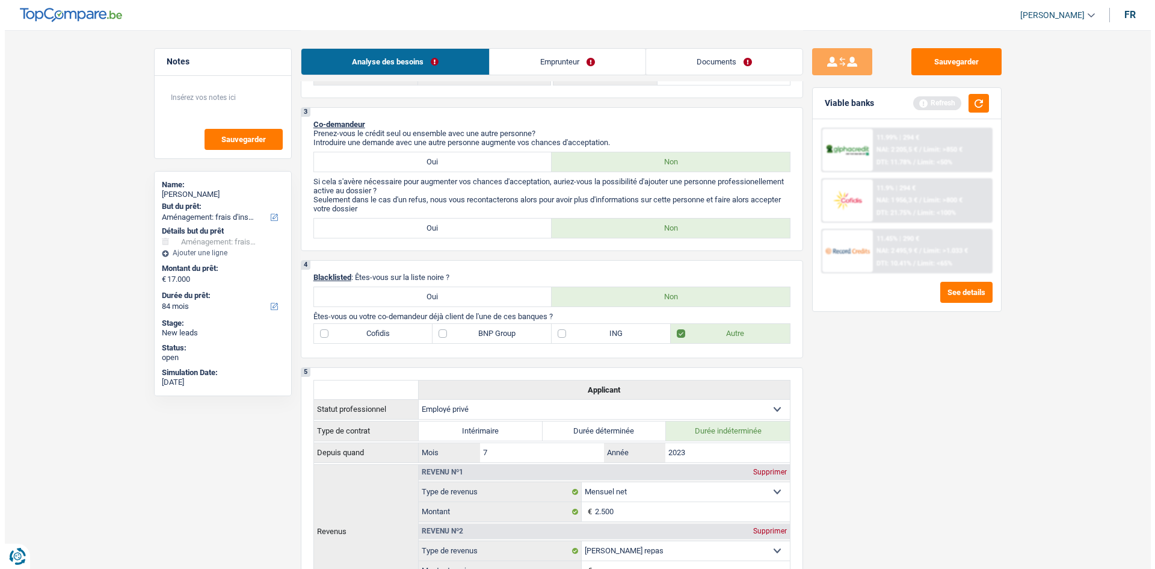
scroll to position [0, 0]
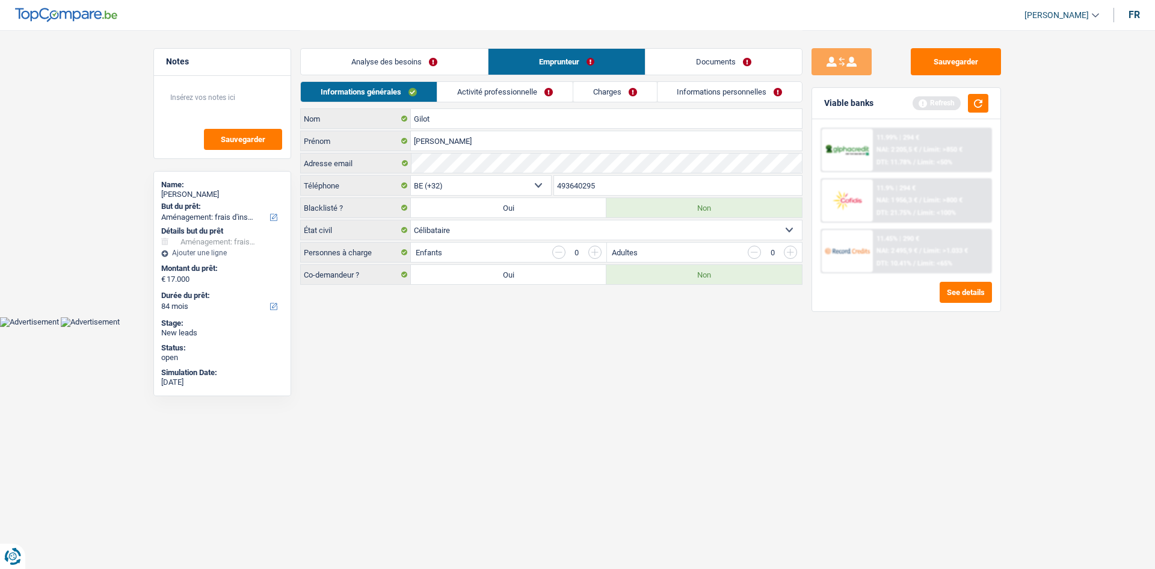
click at [444, 327] on html "Vous avez le contrôle de vos données Nous utilisons des cookies, tout comme nos…" at bounding box center [577, 163] width 1155 height 327
click at [506, 231] on select "Célibataire Marié(e) Cohabitant(e) légal(e) Divorcé(e) Veuf(ve) Séparé (de fait…" at bounding box center [606, 229] width 391 height 19
click at [411, 220] on select "Célibataire Marié(e) Cohabitant(e) légal(e) Divorcé(e) Veuf(ve) Séparé (de fait…" at bounding box center [606, 229] width 391 height 19
click at [594, 252] on input "button" at bounding box center [595, 252] width 13 height 13
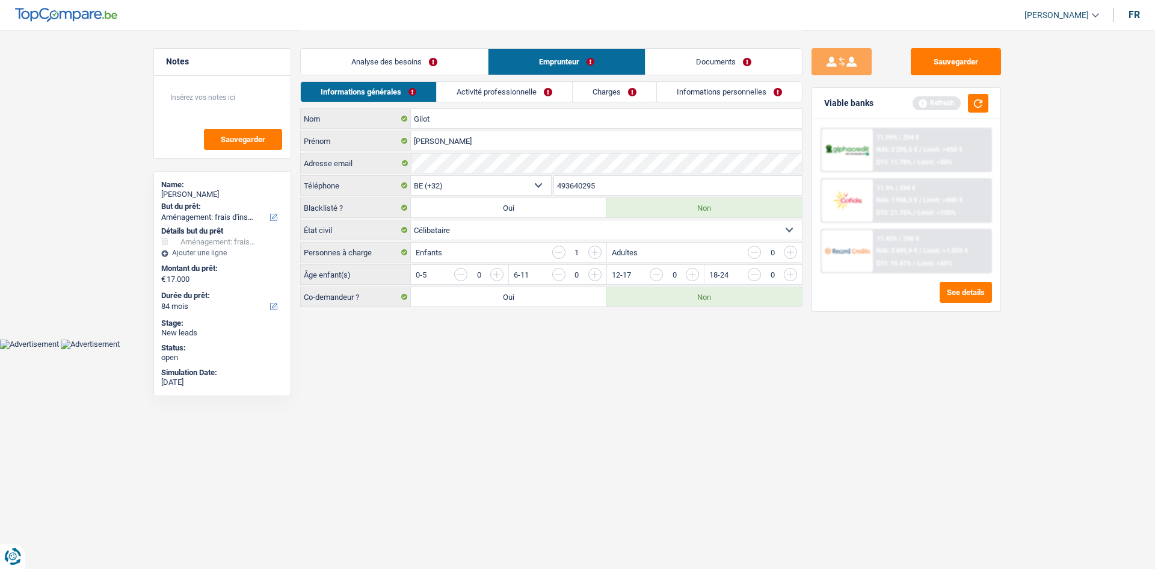
click at [563, 250] on input "button" at bounding box center [558, 252] width 13 height 13
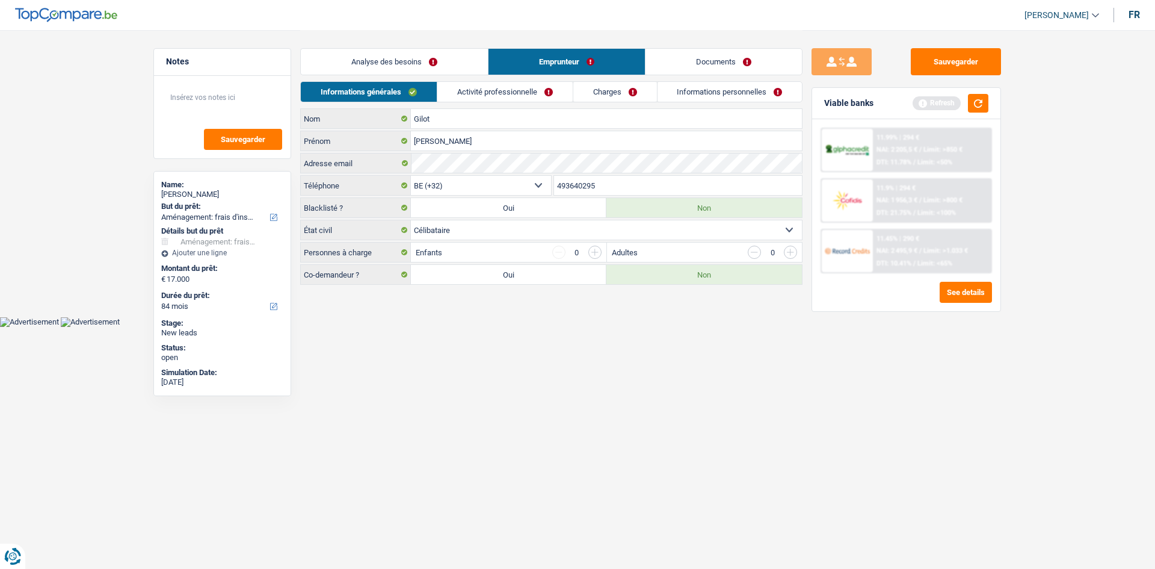
click at [629, 327] on html "Vous avez le contrôle de vos données Nous utilisons des cookies, tout comme nos…" at bounding box center [577, 163] width 1155 height 327
click at [465, 230] on select "Célibataire Marié(e) Cohabitant(e) légal(e) Divorcé(e) Veuf(ve) Séparé (de fait…" at bounding box center [606, 229] width 391 height 19
click at [483, 327] on html "Vous avez le contrôle de vos données Nous utilisons des cookies, tout comme nos…" at bounding box center [577, 163] width 1155 height 327
click at [496, 229] on select "Célibataire Marié(e) Cohabitant(e) légal(e) Divorcé(e) Veuf(ve) Séparé (de fait…" at bounding box center [606, 229] width 391 height 19
click at [475, 327] on html "Vous avez le contrôle de vos données Nous utilisons des cookies, tout comme nos…" at bounding box center [577, 163] width 1155 height 327
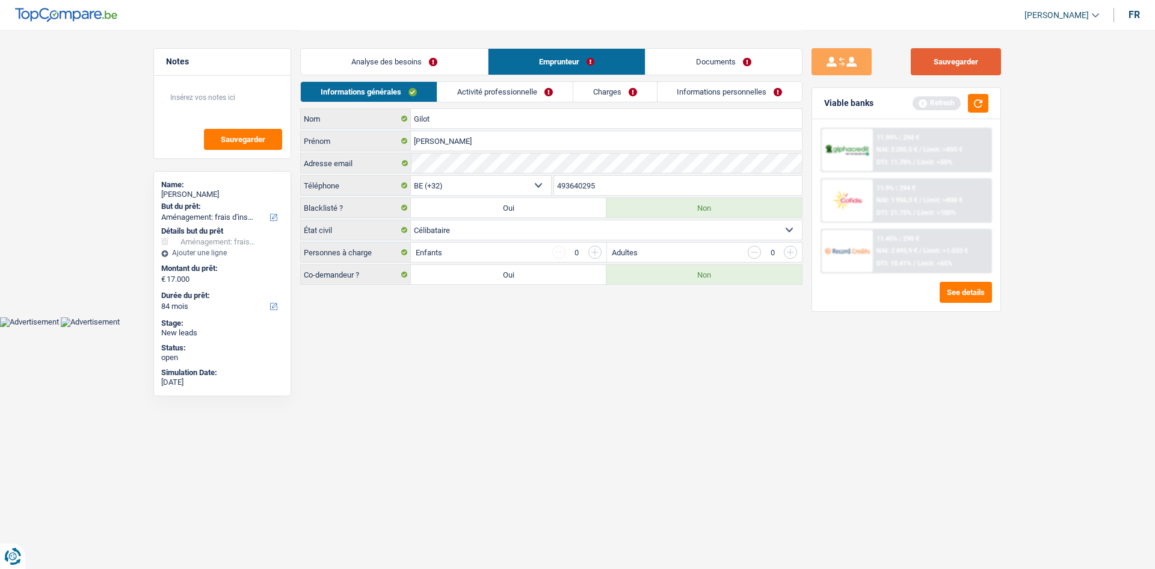
click at [923, 73] on button "Sauvegarder" at bounding box center [956, 61] width 90 height 27
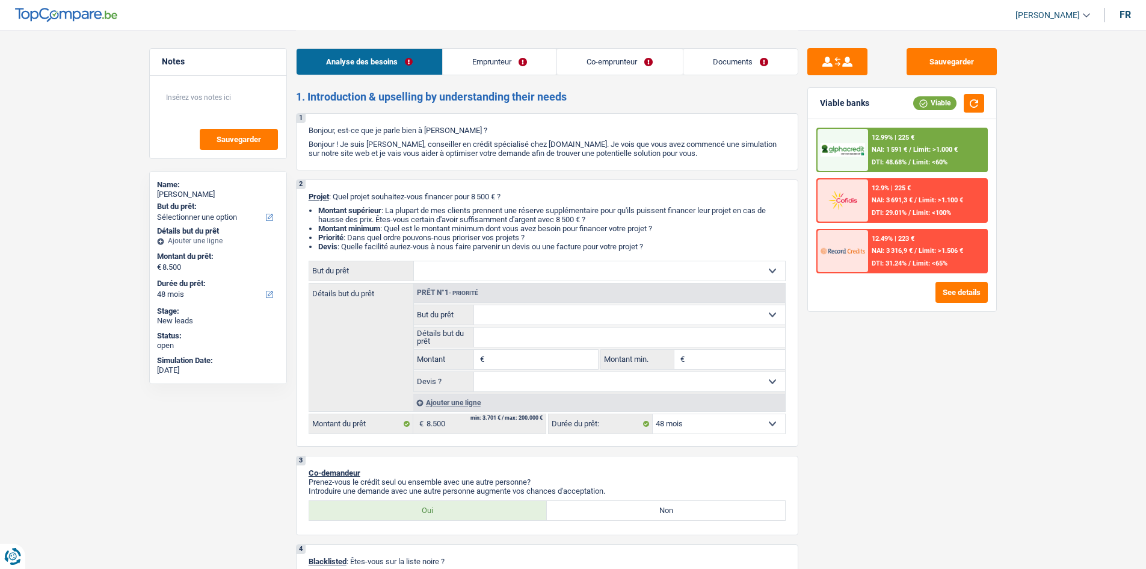
select select "48"
select select "publicEmployee"
select select "familyAllowances"
select select "netSalary"
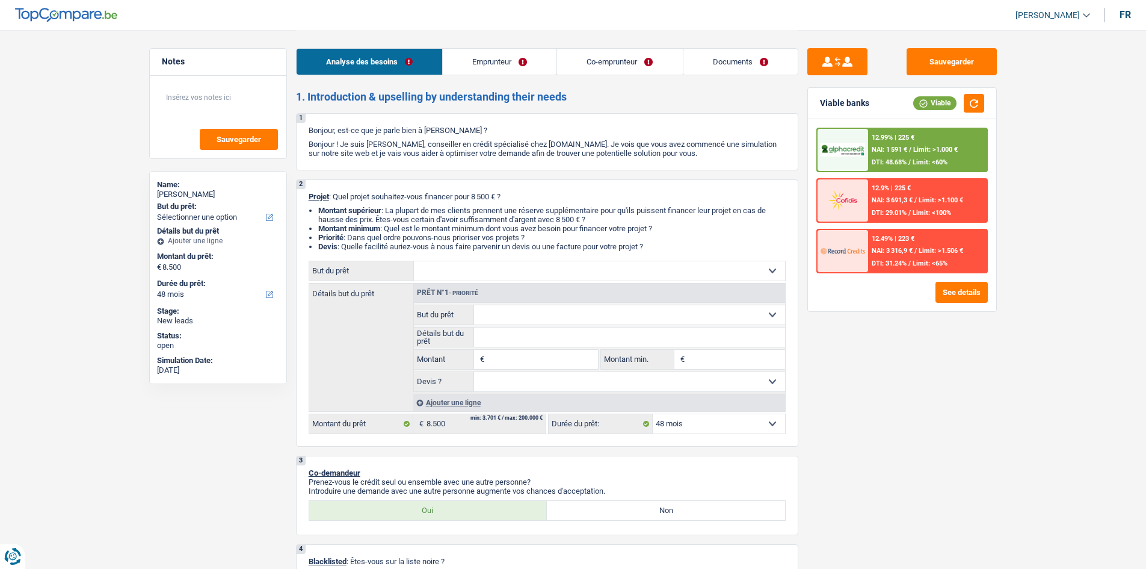
select select "mealVouchers"
select select "ownerWithMortgage"
select select "mortgage"
select select "300"
select select "carLoan"
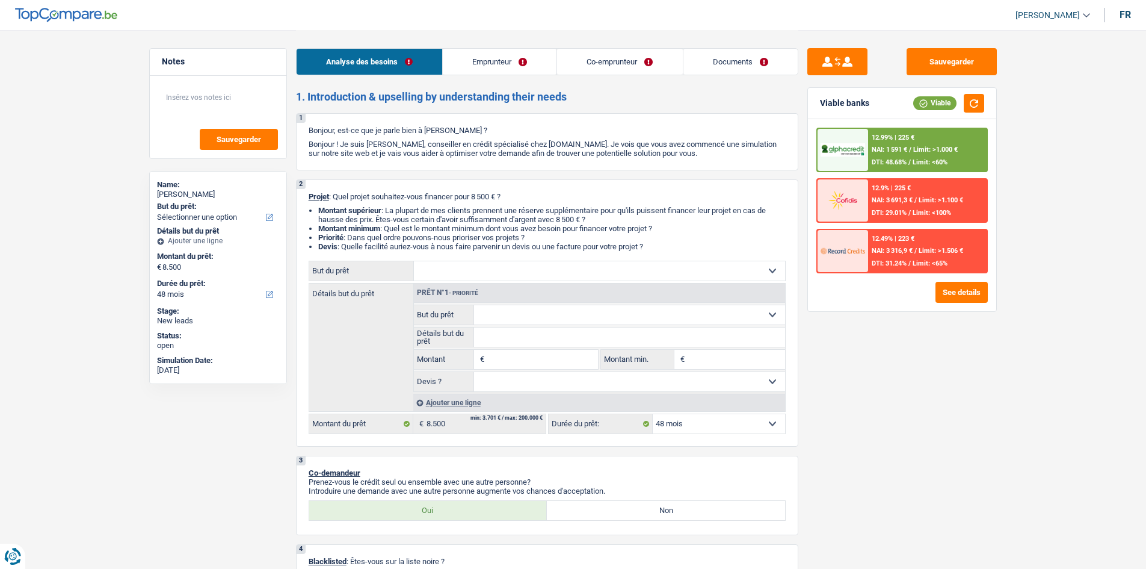
select select "60"
select select "48"
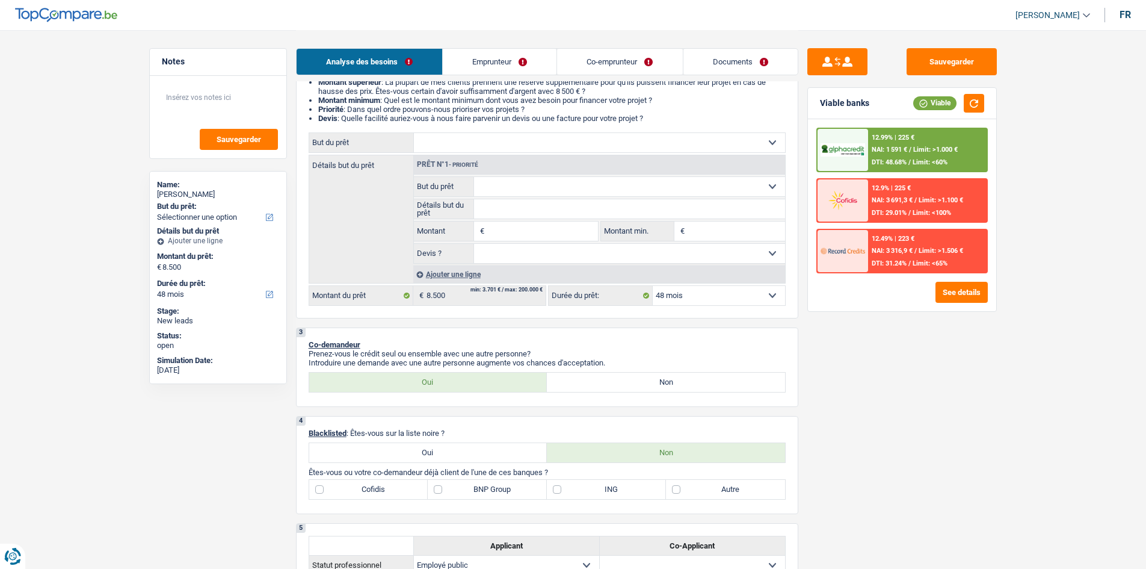
scroll to position [60, 0]
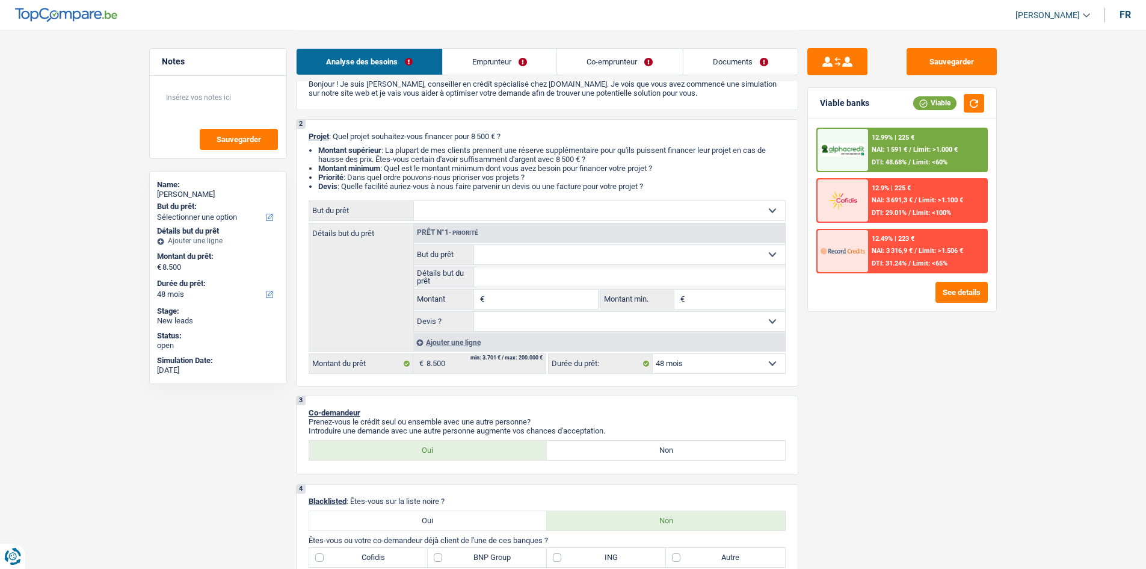
click at [536, 261] on select "Confort maison: meubles, textile, peinture, électroménager, outillage non-profe…" at bounding box center [629, 254] width 311 height 19
select select "tech"
type input "0"
select select
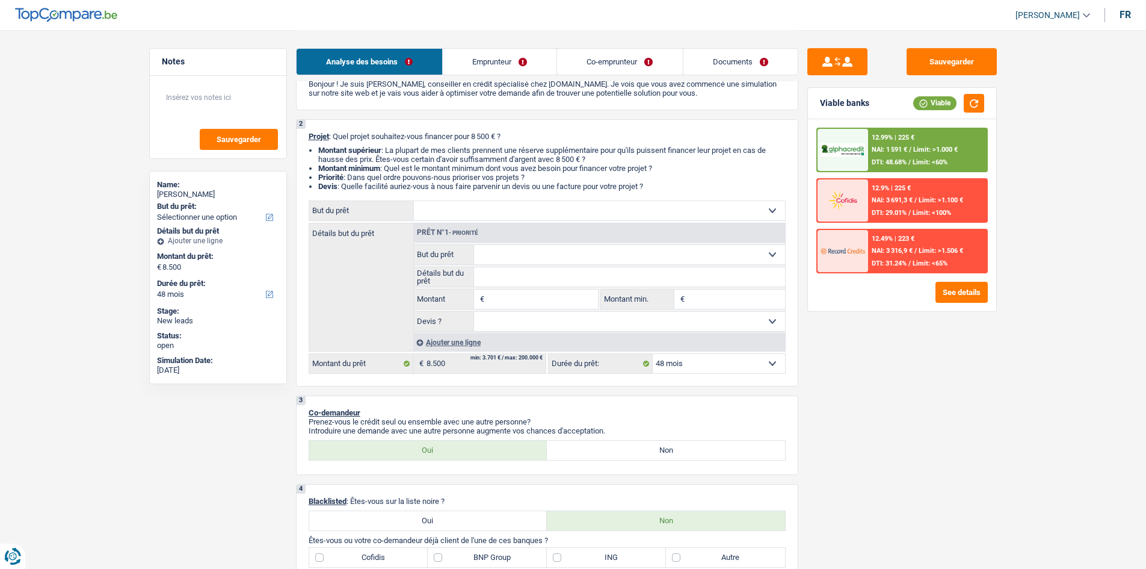
select select "tech"
select select
select select "tech"
select select
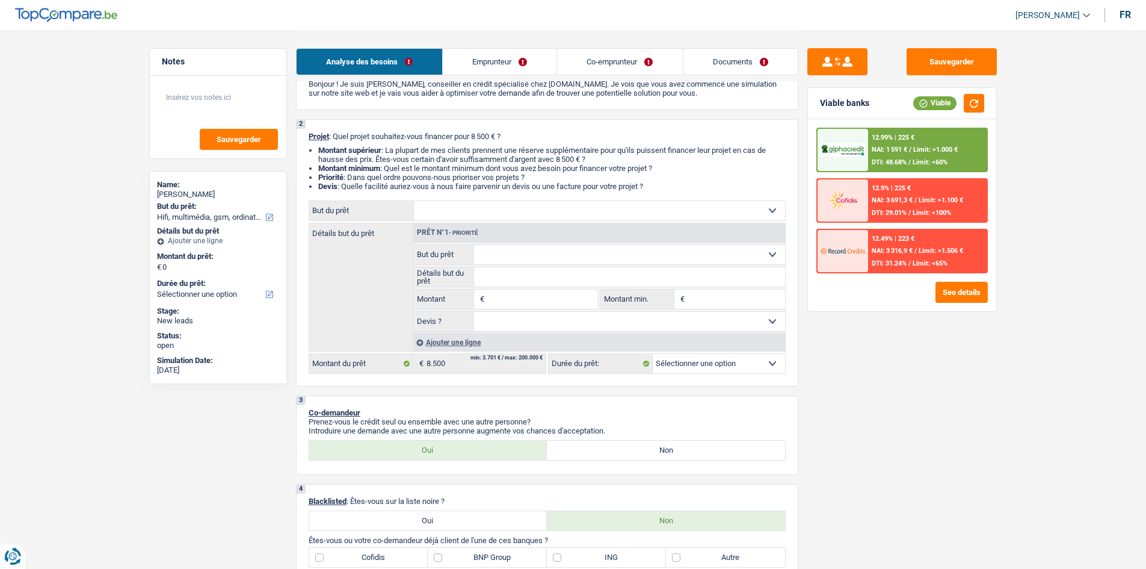
select select "tech"
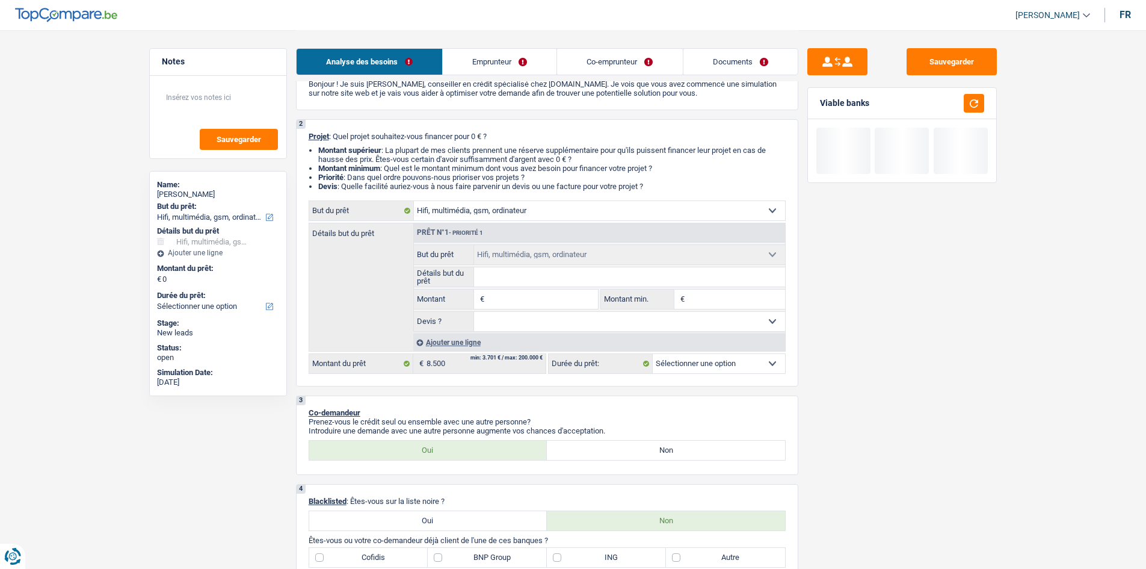
type input "8"
type input "85"
type input "850"
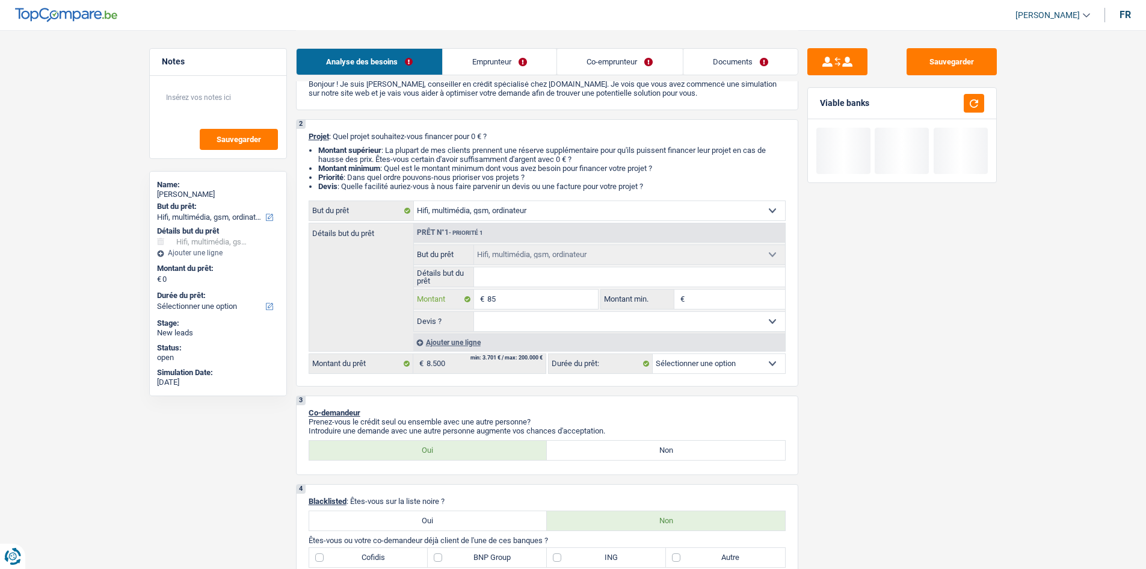
type input "850"
type input "8.500"
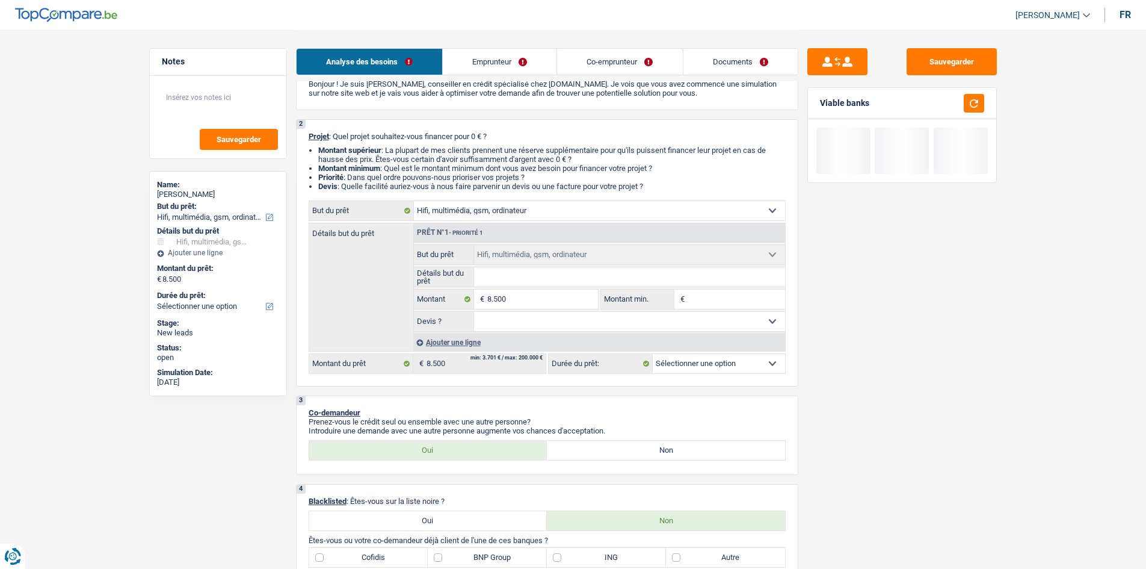
select select "48"
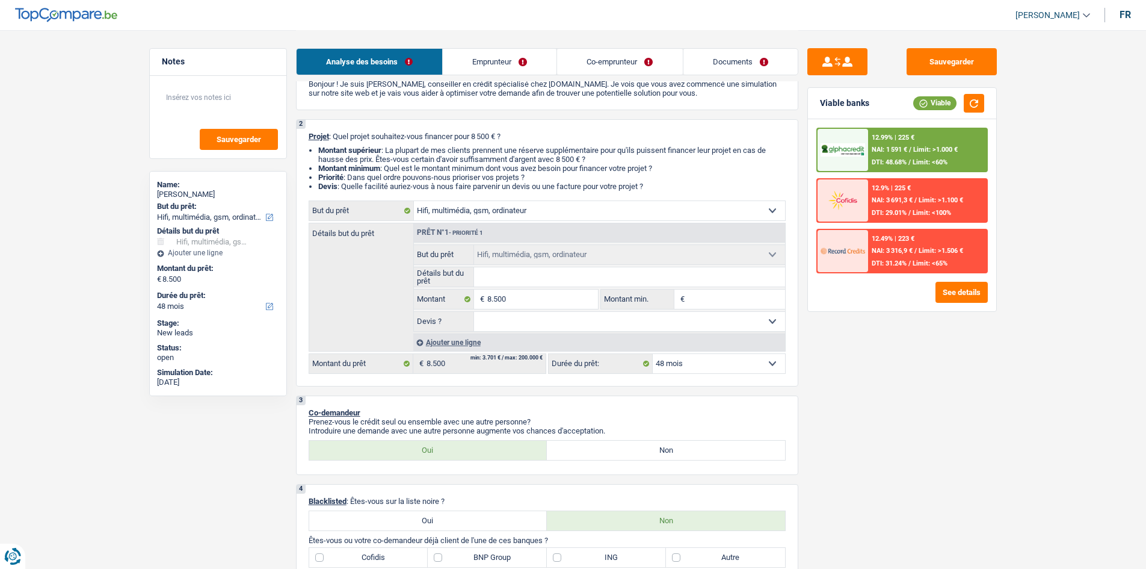
click at [718, 306] on input "Montant min." at bounding box center [736, 298] width 97 height 19
click at [871, 374] on div "Sauvegarder Viable banks Viable 12.99% | 225 € NAI: 1 591 € / Limit: >1.000 € D…" at bounding box center [903, 298] width 208 height 501
click at [724, 304] on input "Montant min." at bounding box center [736, 298] width 97 height 19
type input "8"
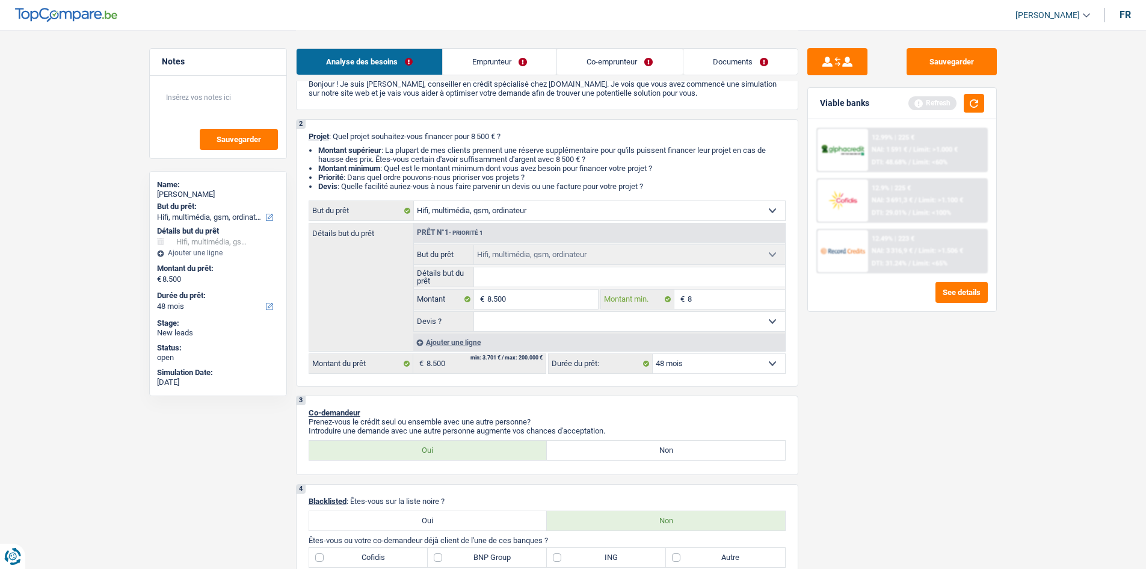
type input "85"
type input "850"
type input "8.500"
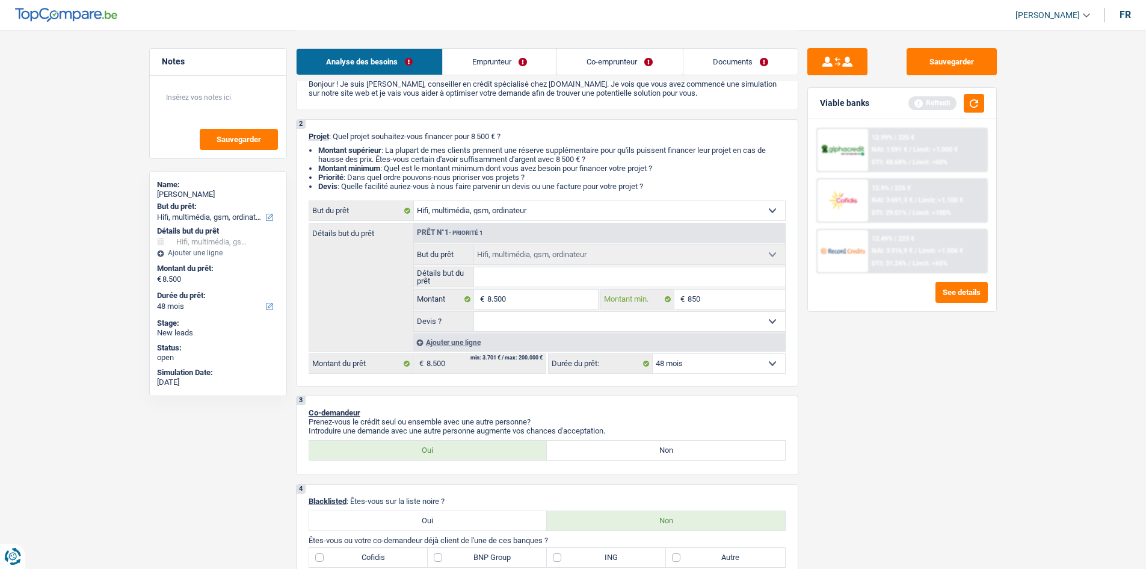
type input "8.500"
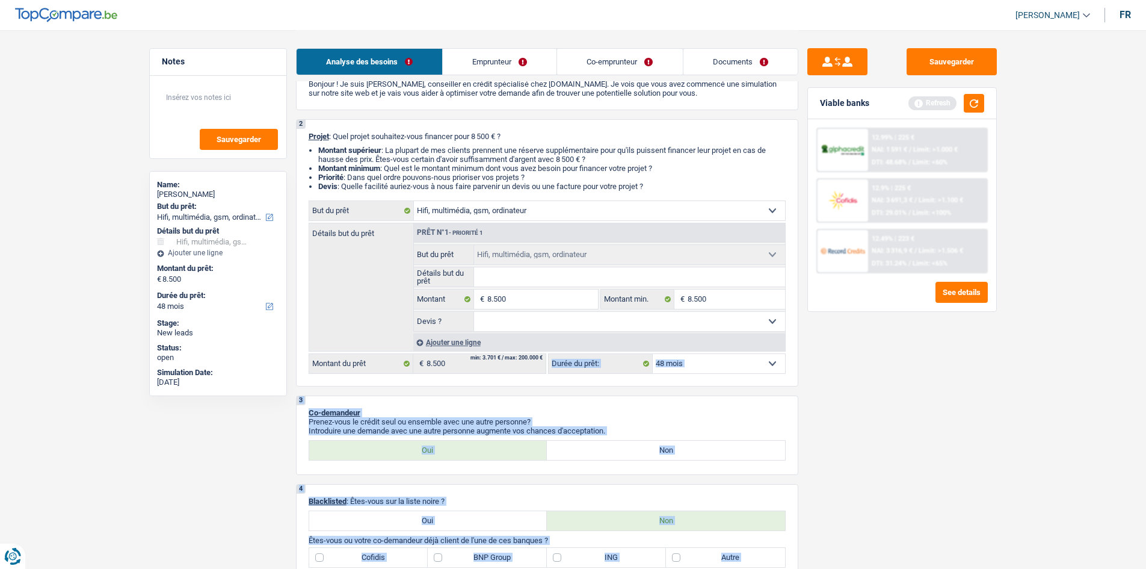
drag, startPoint x: 1007, startPoint y: 400, endPoint x: 706, endPoint y: 359, distance: 303.0
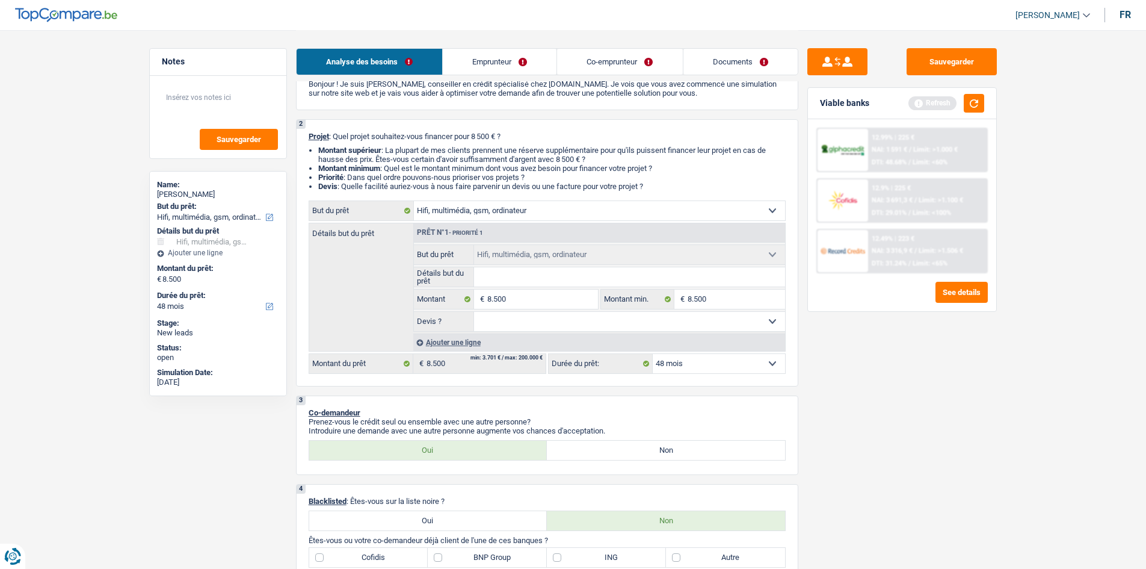
click at [926, 413] on div "Sauvegarder Viable banks Refresh 12.99% | 225 € NAI: 1 591 € / Limit: >1.000 € …" at bounding box center [903, 298] width 208 height 501
click at [637, 319] on select "Oui Non Non répondu Sélectionner une option" at bounding box center [629, 321] width 311 height 19
select select "yes"
click at [474, 312] on select "Oui Non Non répondu Sélectionner une option" at bounding box center [629, 321] width 311 height 19
select select "yes"
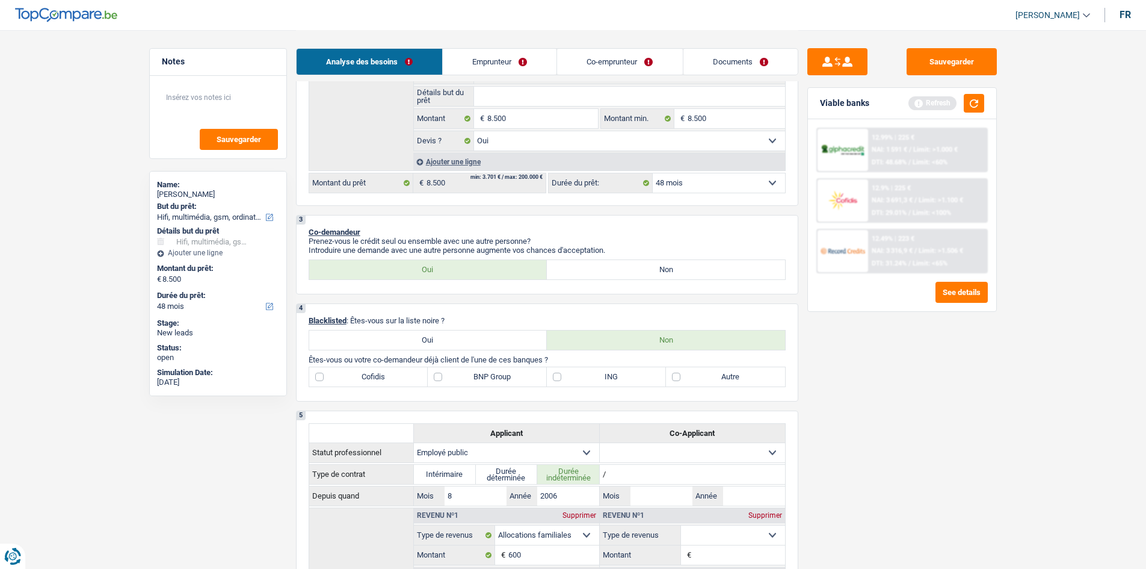
scroll to position [236, 0]
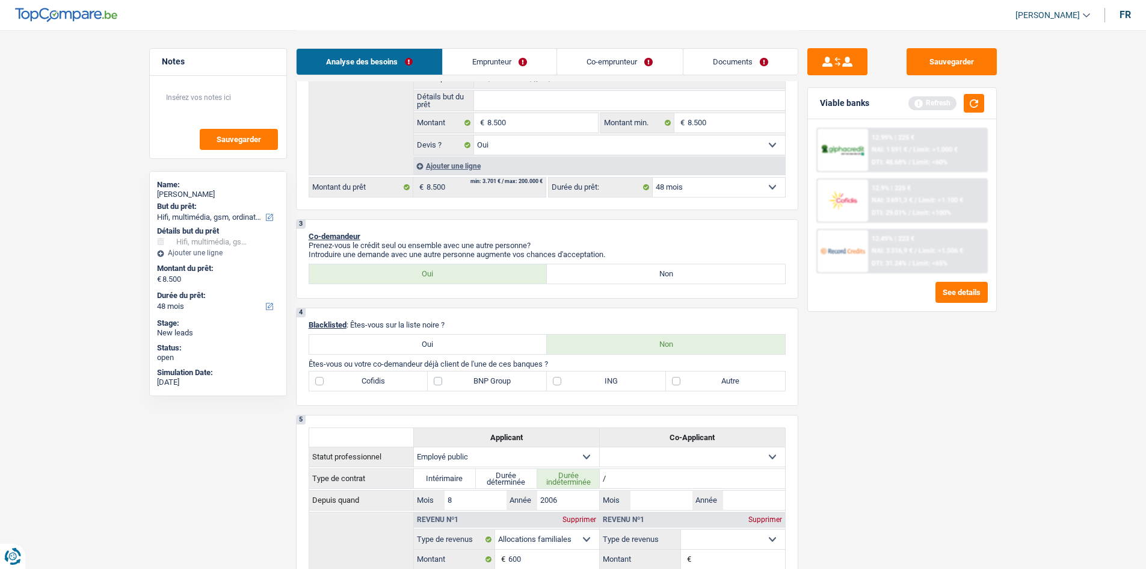
click at [687, 382] on label "Autre" at bounding box center [725, 380] width 119 height 19
click at [687, 382] on input "Autre" at bounding box center [725, 380] width 119 height 19
checkbox input "true"
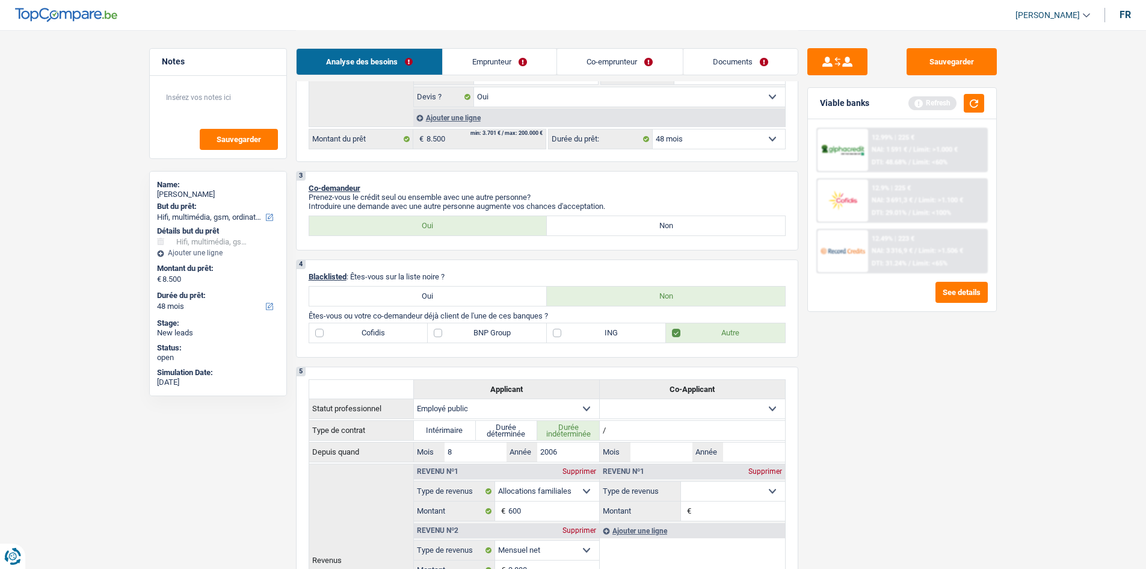
scroll to position [283, 0]
click at [448, 333] on label "BNP Group" at bounding box center [487, 333] width 119 height 19
click at [448, 333] on input "BNP Group" at bounding box center [487, 333] width 119 height 19
checkbox input "true"
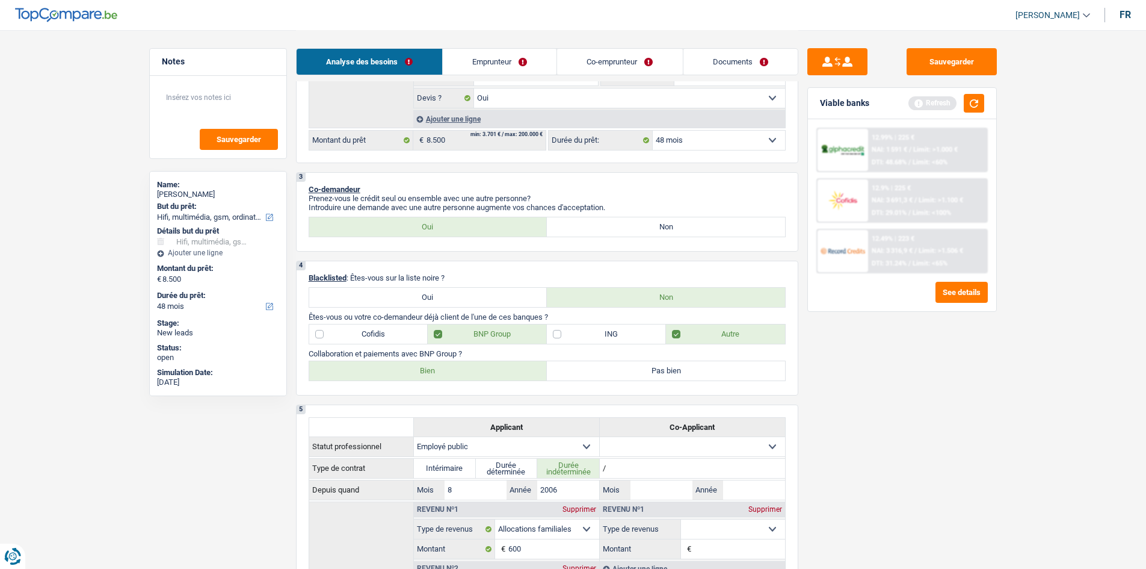
click at [501, 365] on label "Bien" at bounding box center [428, 370] width 238 height 19
click at [501, 365] on input "Bien" at bounding box center [428, 370] width 238 height 19
radio input "true"
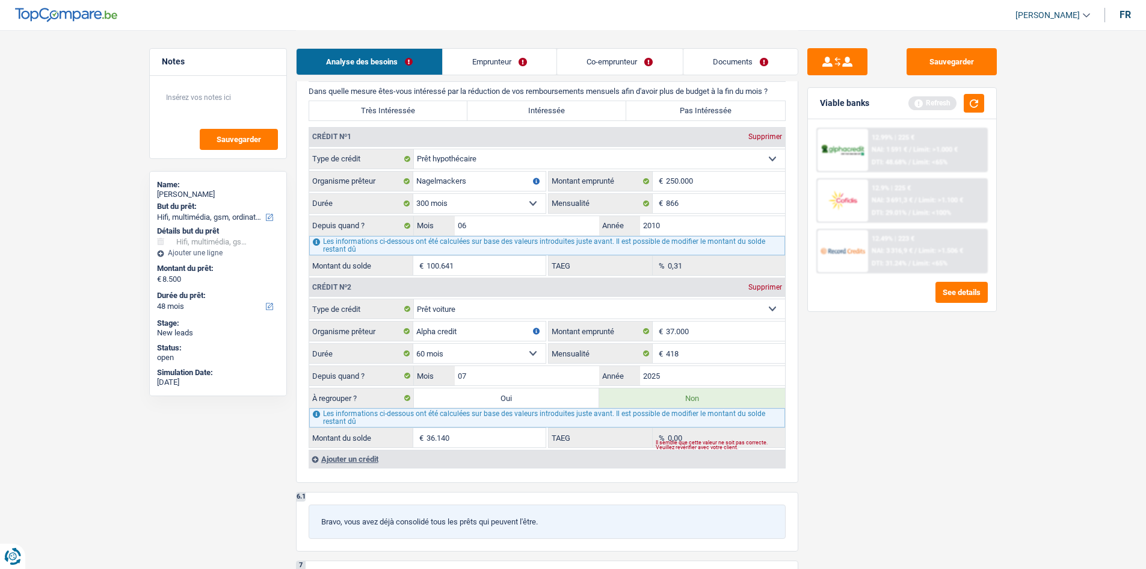
scroll to position [1019, 0]
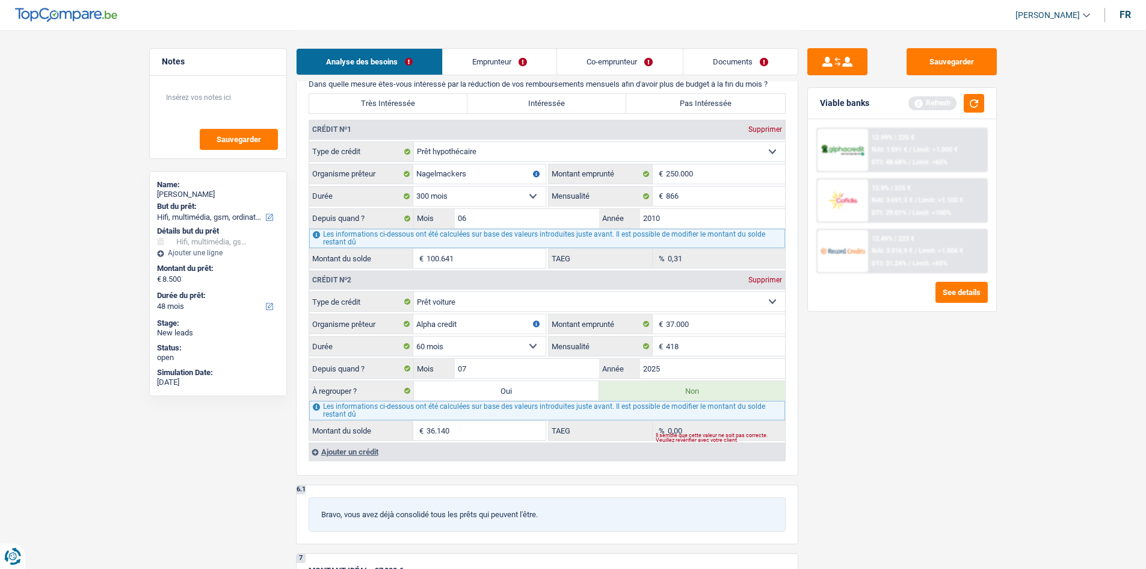
click at [338, 453] on div "Ajouter un crédit" at bounding box center [547, 451] width 477 height 18
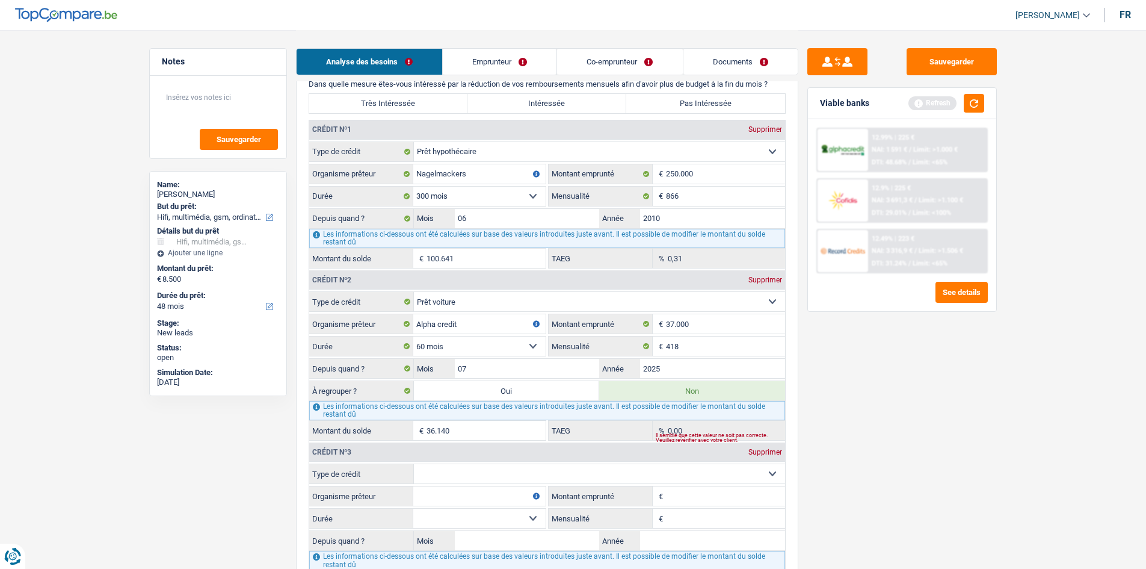
click at [546, 480] on select "Carte ou ouverture de crédit Prêt hypothécaire Vente à tempérament Prêt à tempé…" at bounding box center [599, 473] width 371 height 19
select select "personalLoan"
type input "0"
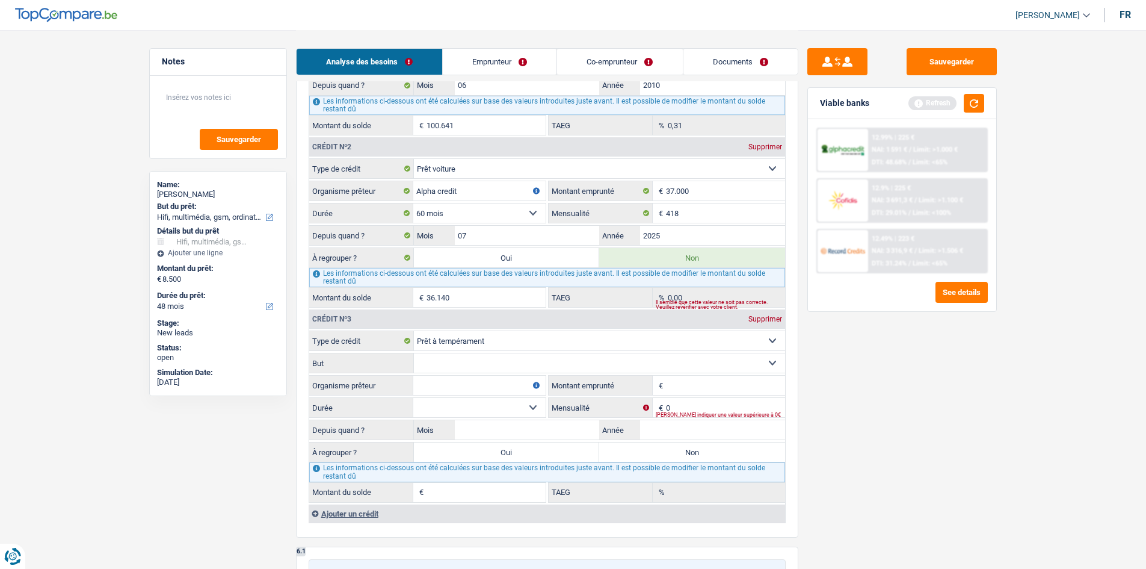
scroll to position [1159, 0]
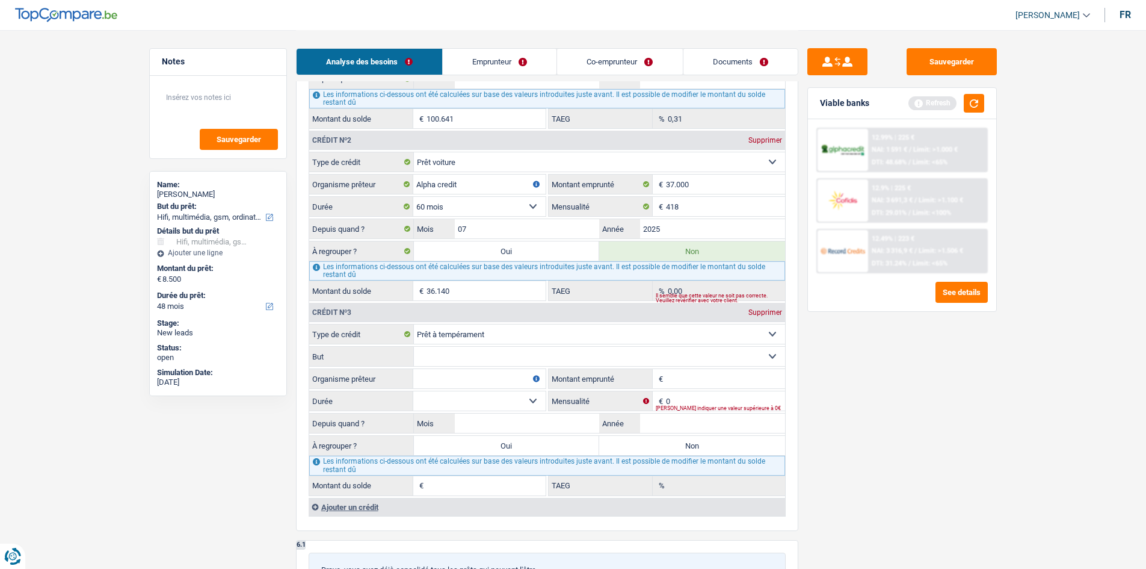
click at [691, 375] on input "Montant emprunté" at bounding box center [725, 378] width 119 height 19
click at [684, 421] on input "Année" at bounding box center [712, 422] width 145 height 19
click at [684, 421] on input "20" at bounding box center [712, 422] width 145 height 19
type input "2018"
click at [519, 415] on input "Mois" at bounding box center [527, 422] width 145 height 19
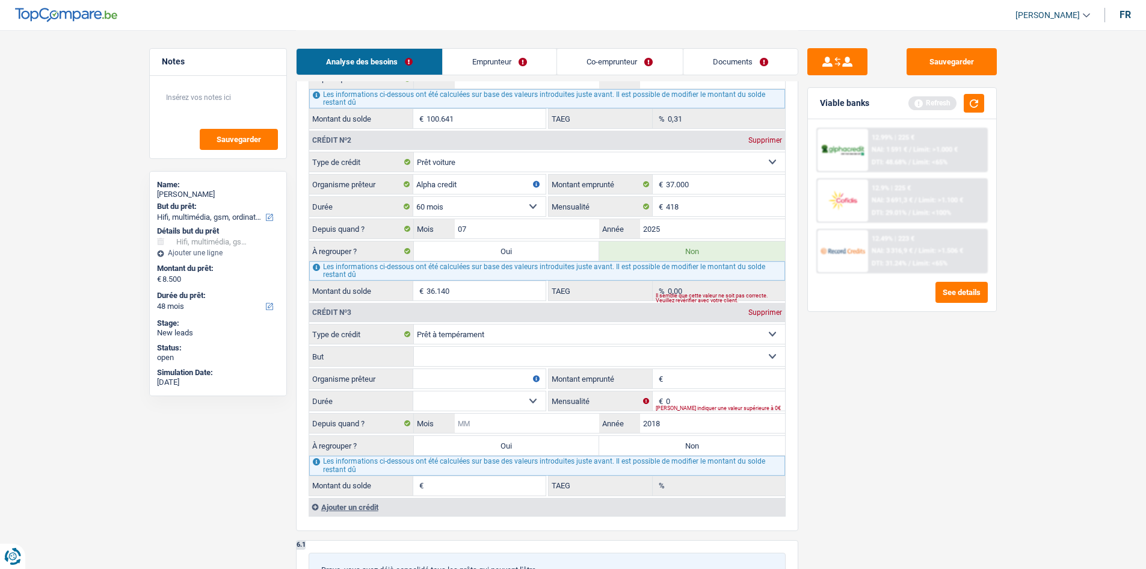
click at [519, 415] on input "Mois" at bounding box center [527, 422] width 145 height 19
click at [481, 424] on input "Mois" at bounding box center [527, 422] width 145 height 19
type input "05"
type input "2018"
click at [500, 418] on input "05" at bounding box center [527, 422] width 145 height 19
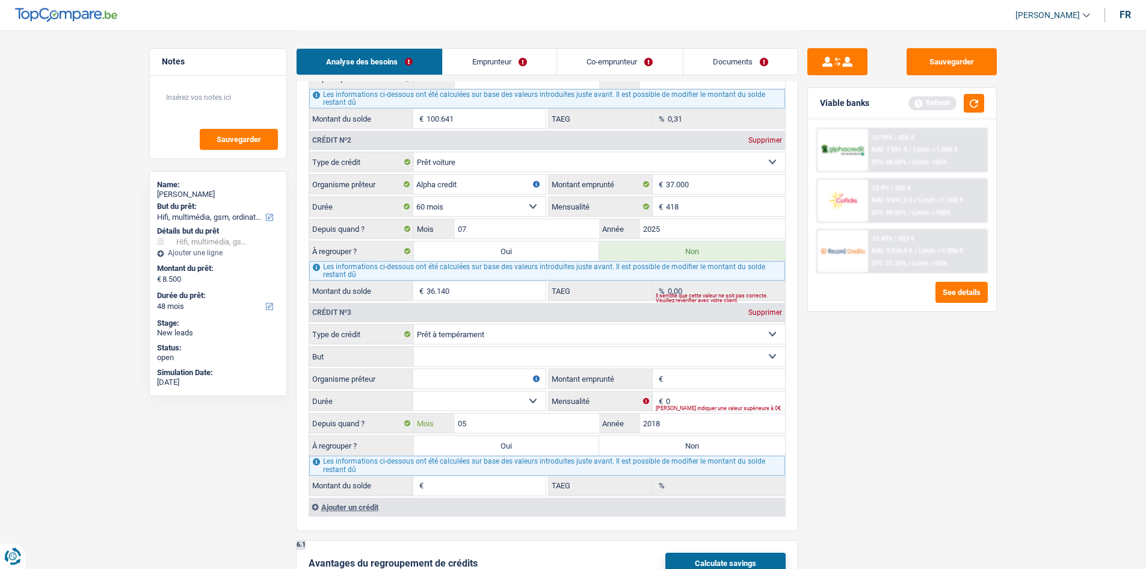
type input "0"
type input "11"
click at [446, 375] on input "Organisme prêteur" at bounding box center [479, 378] width 132 height 19
type input "alpha credit"
click at [682, 387] on input "Montant emprunté" at bounding box center [725, 378] width 119 height 19
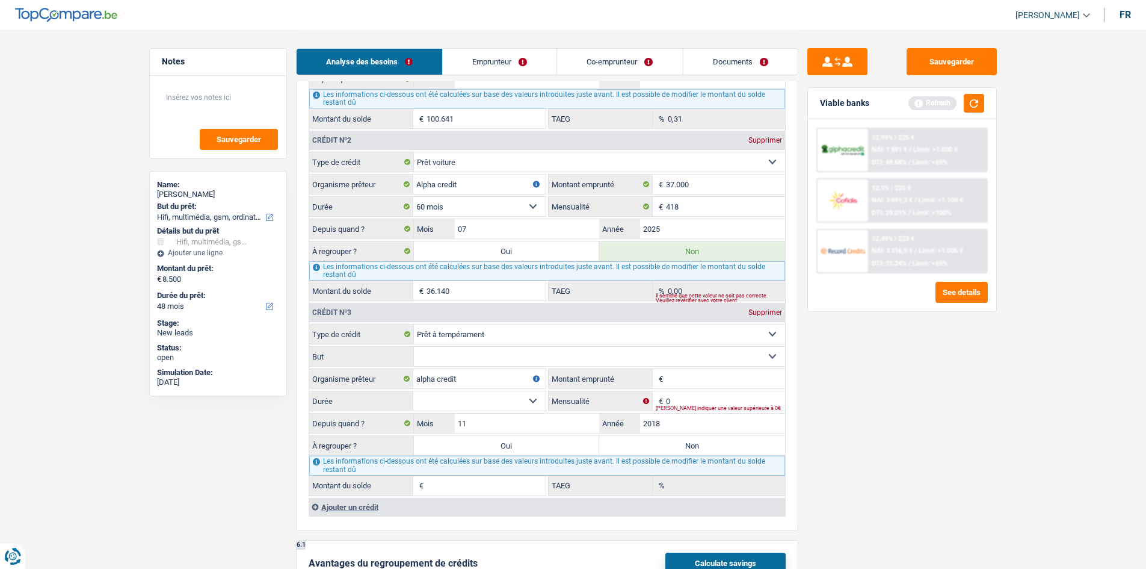
click at [562, 349] on select "Confort maison: meubles, textile, peinture, électroménager, outillage non-profe…" at bounding box center [599, 356] width 371 height 19
click at [414, 347] on select "Confort maison: meubles, textile, peinture, électroménager, outillage non-profe…" at bounding box center [599, 356] width 371 height 19
click at [498, 353] on select "Confort maison: meubles, textile, peinture, électroménager, outillage non-profe…" at bounding box center [599, 356] width 371 height 19
click at [414, 347] on select "Confort maison: meubles, textile, peinture, électroménager, outillage non-profe…" at bounding box center [599, 356] width 371 height 19
click at [503, 349] on select "Confort maison: meubles, textile, peinture, électroménager, outillage non-profe…" at bounding box center [599, 356] width 371 height 19
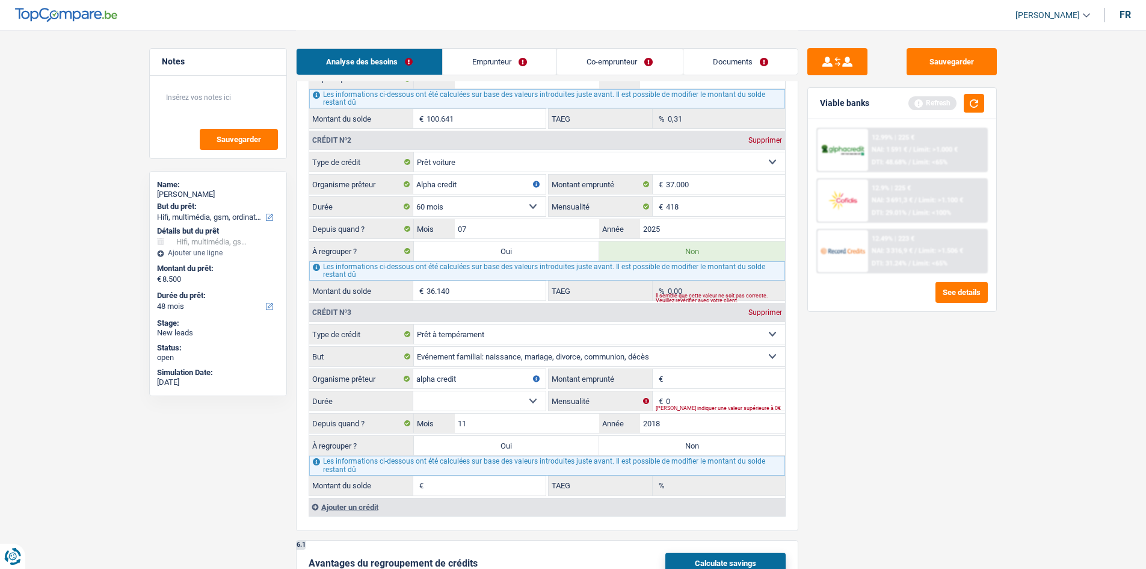
select select "homeFurnishingOrRelocation"
click at [414, 347] on select "Confort maison: meubles, textile, peinture, électroménager, outillage non-profe…" at bounding box center [599, 356] width 371 height 19
click at [680, 376] on input "Montant emprunté" at bounding box center [725, 378] width 119 height 19
click at [483, 410] on select "12 mois 18 mois 24 mois 30 mois 36 mois 42 mois 48 mois 60 mois 72 mois 84 mois…" at bounding box center [479, 400] width 132 height 19
click at [675, 397] on input "0" at bounding box center [725, 400] width 119 height 19
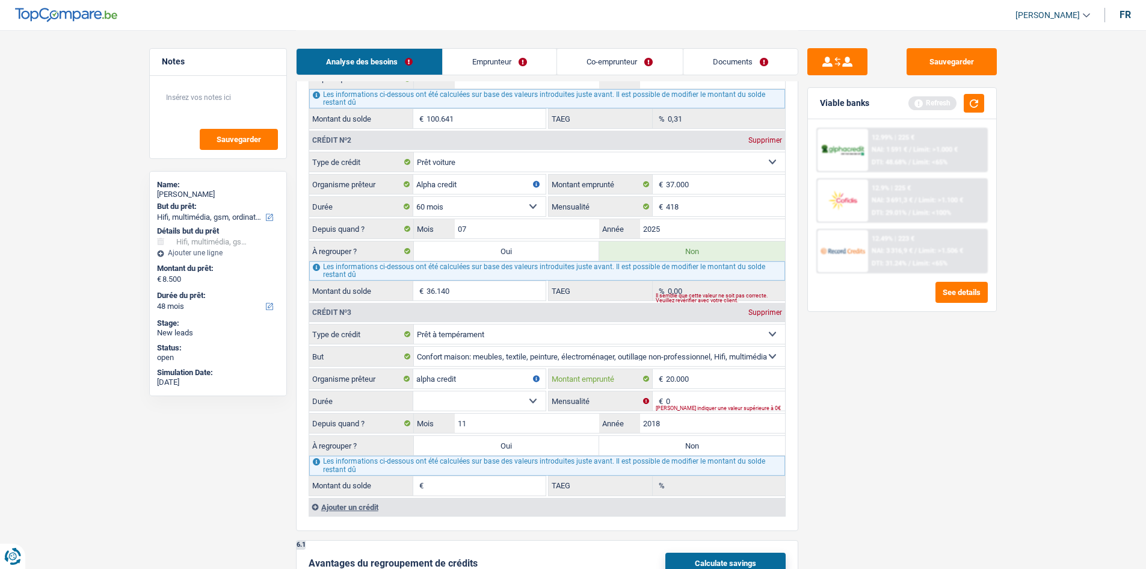
click at [731, 371] on input "20.000" at bounding box center [725, 378] width 119 height 19
type input "20.001"
click at [883, 413] on div "Sauvegarder Viable banks Refresh 12.99% | 225 € NAI: 1 591 € / Limit: >1.000 € …" at bounding box center [903, 298] width 208 height 501
click at [470, 393] on select "12 mois 18 mois 24 mois 30 mois 36 mois 42 mois 48 mois 60 mois 72 mois 84 mois…" at bounding box center [479, 400] width 132 height 19
select select "120"
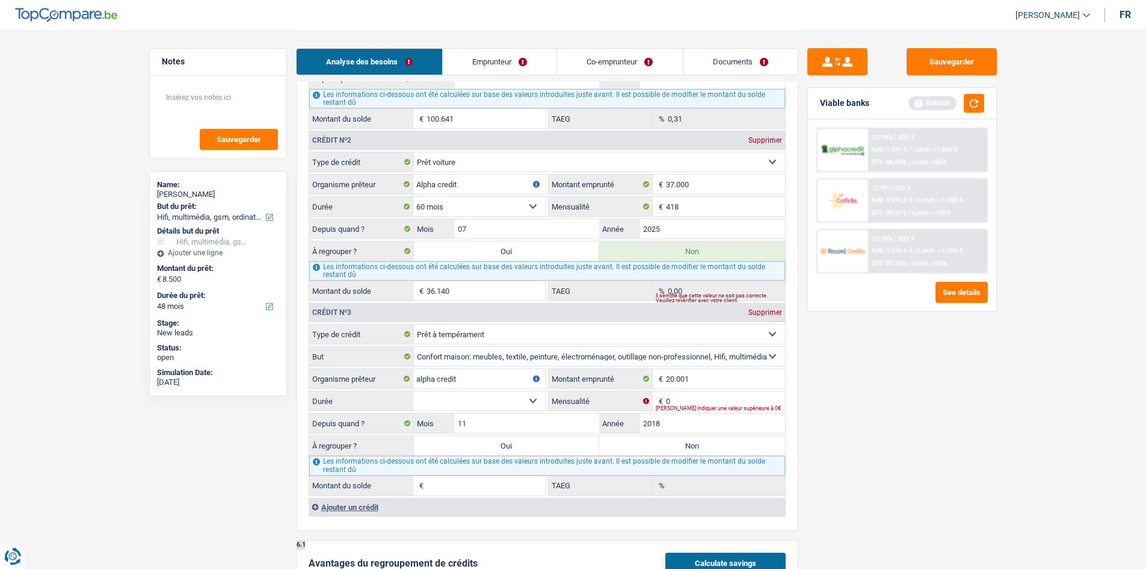
click at [413, 391] on select "12 mois 18 mois 24 mois 30 mois 36 mois 42 mois 48 mois 60 mois 72 mois 84 mois…" at bounding box center [479, 400] width 132 height 19
type input "1"
type input "0,00"
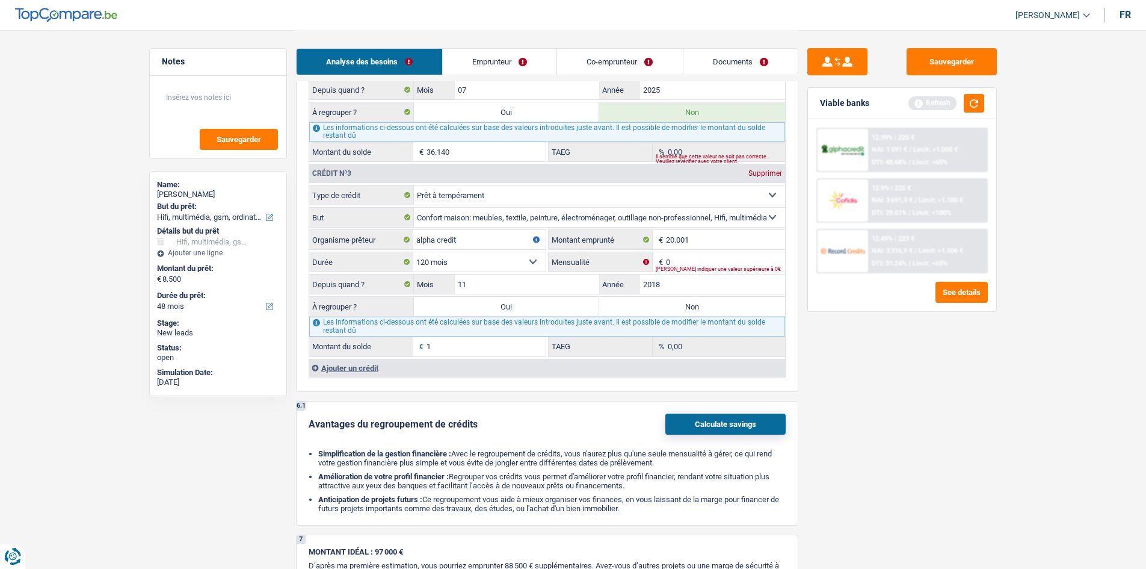
scroll to position [1299, 0]
click at [704, 262] on input "0" at bounding box center [725, 261] width 119 height 19
click at [724, 259] on input "0" at bounding box center [725, 261] width 119 height 19
type input "219"
click at [845, 415] on div "Sauvegarder Viable banks Refresh 12.99% | 225 € NAI: 1 591 € / Limit: >1.000 € …" at bounding box center [903, 298] width 208 height 501
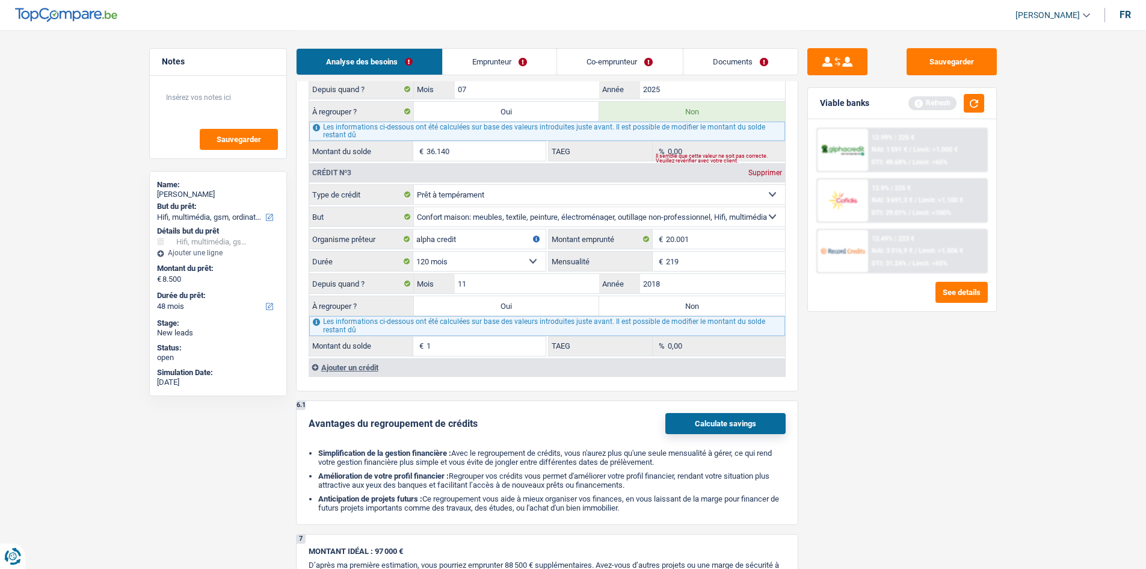
type input "7.599"
type input "5,85"
click at [540, 309] on label "Oui" at bounding box center [507, 305] width 186 height 19
click at [540, 309] on input "Oui" at bounding box center [507, 305] width 186 height 19
radio input "true"
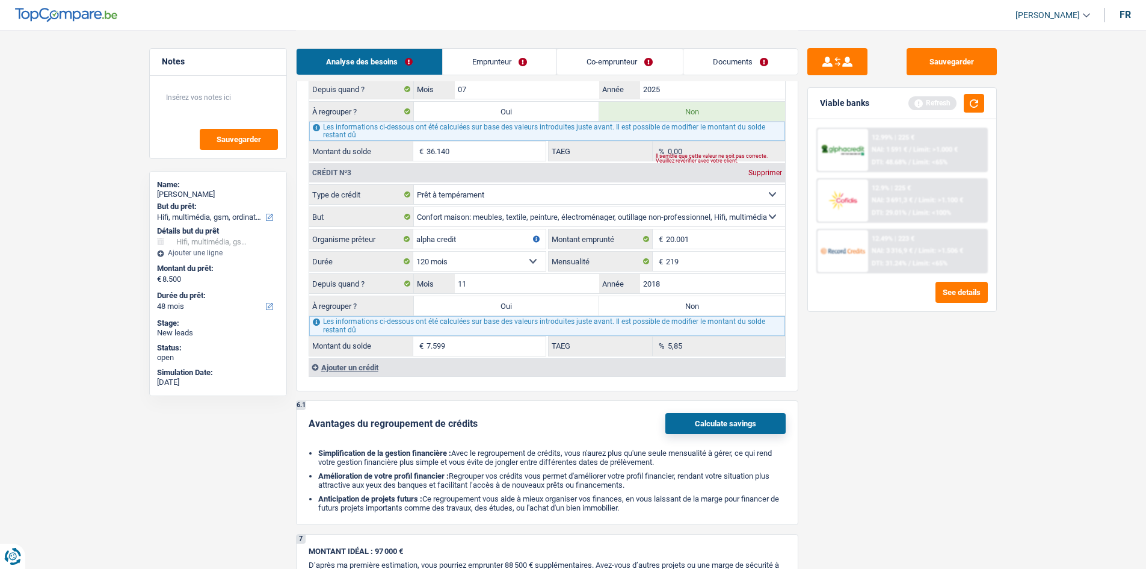
type input "16.099"
type input "7.599"
select select
type input "7.599"
select select
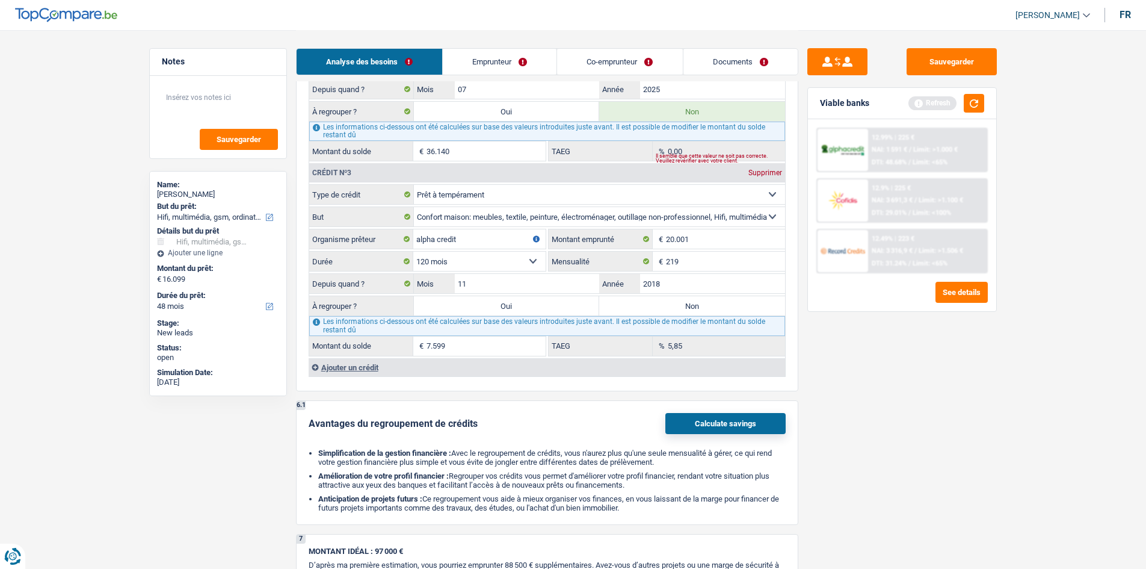
select select "refinancing"
select select "84"
select select "refinancing"
select select "84"
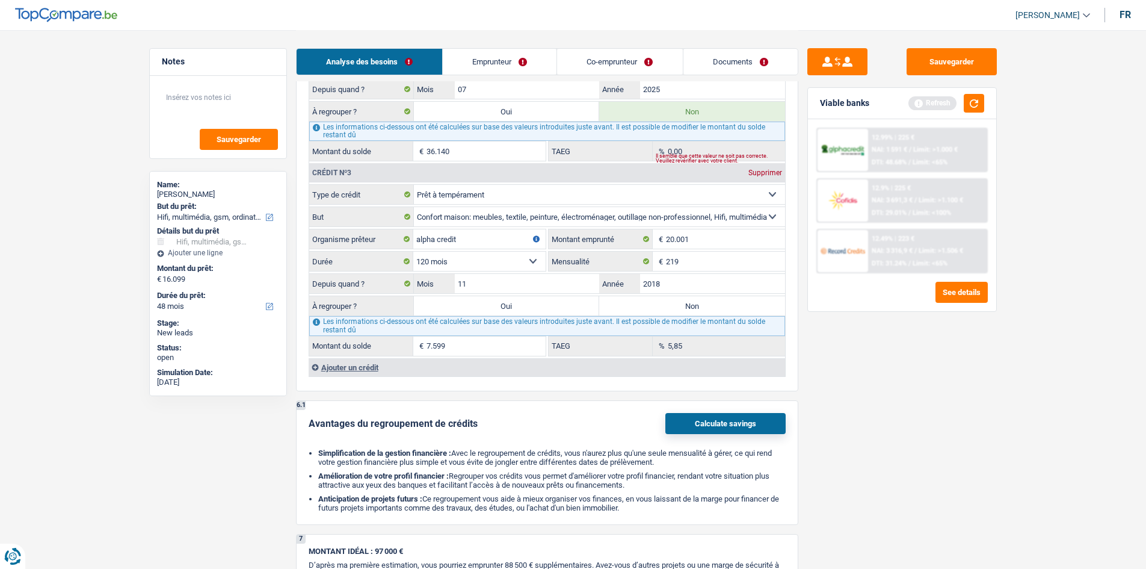
select select "refinancing"
select select "84"
select select "refinancing"
select select "tech"
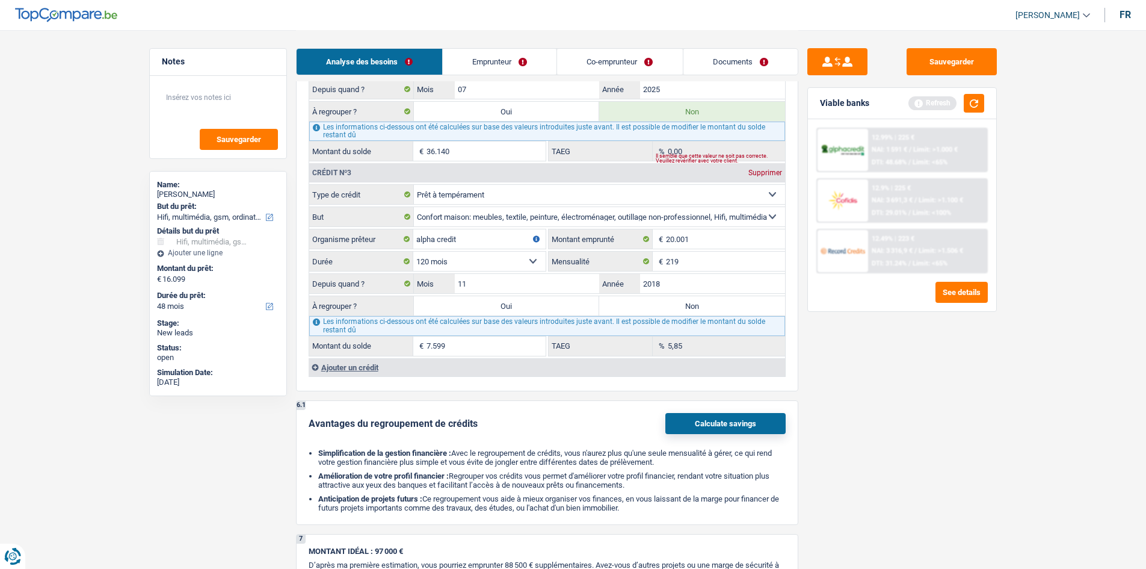
select select "tech"
select select "yes"
select select "tech"
select select "yes"
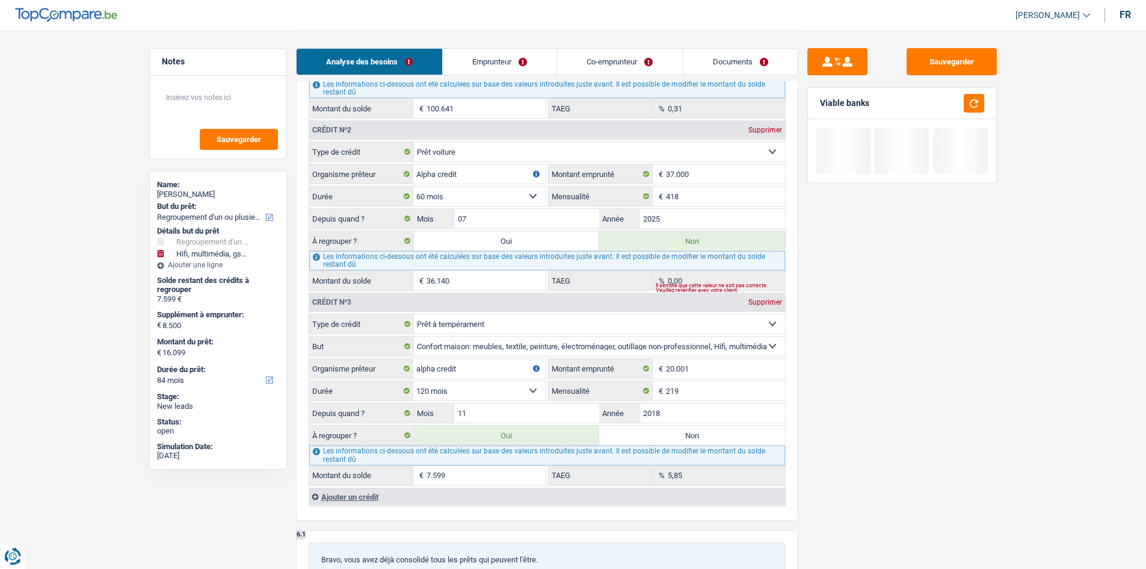
click at [540, 309] on div "Crédit nº3 Supprimer" at bounding box center [547, 301] width 476 height 19
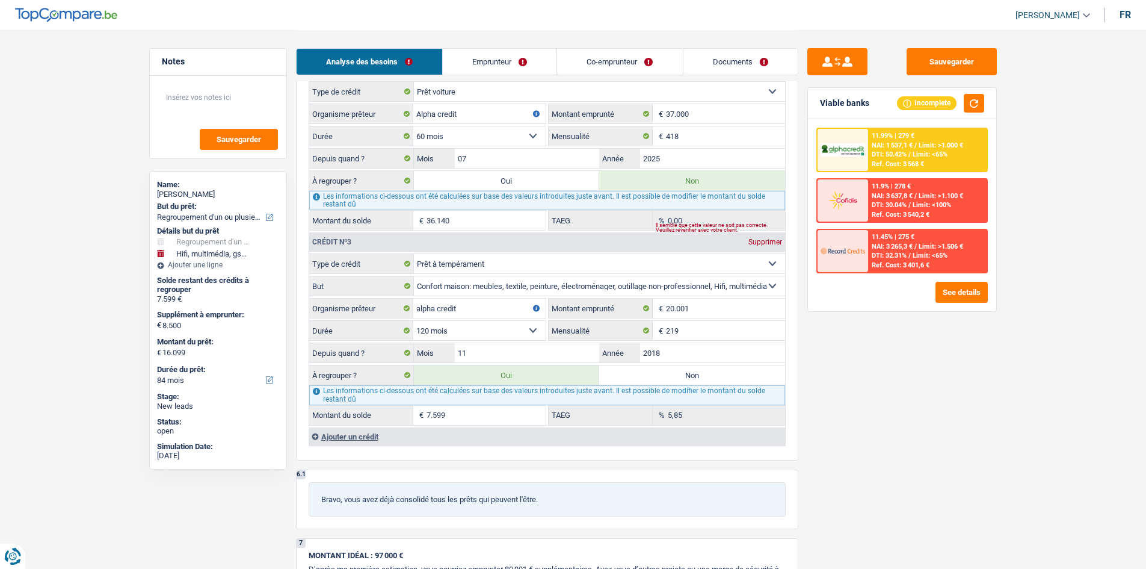
scroll to position [1358, 0]
click at [939, 450] on div "Sauvegarder Viable banks Incomplete 11.99% | 279 € NAI: 1 537,1 € / Limit: >1.0…" at bounding box center [903, 298] width 208 height 501
click at [332, 436] on div "Ajouter un crédit" at bounding box center [547, 437] width 477 height 18
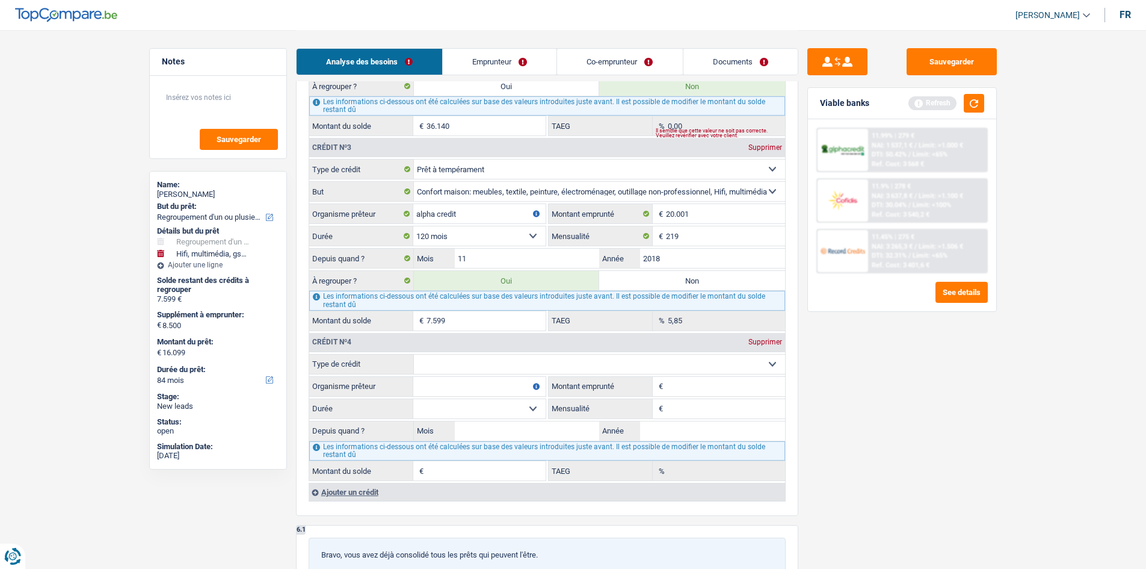
scroll to position [1454, 0]
click at [569, 356] on select "Carte ou ouverture de crédit Prêt hypothécaire Vente à tempérament Prêt à tempé…" at bounding box center [599, 363] width 371 height 19
click at [554, 359] on select "Carte ou ouverture de crédit Prêt hypothécaire Vente à tempérament Prêt à tempé…" at bounding box center [599, 363] width 371 height 19
click at [760, 338] on div "Supprimer" at bounding box center [766, 341] width 40 height 7
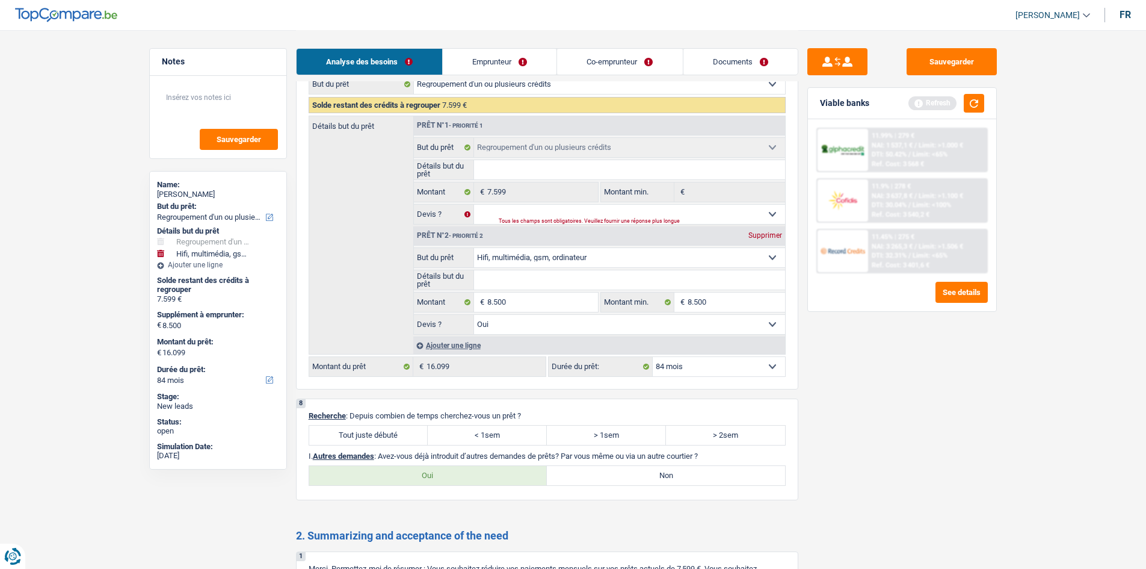
scroll to position [2068, 0]
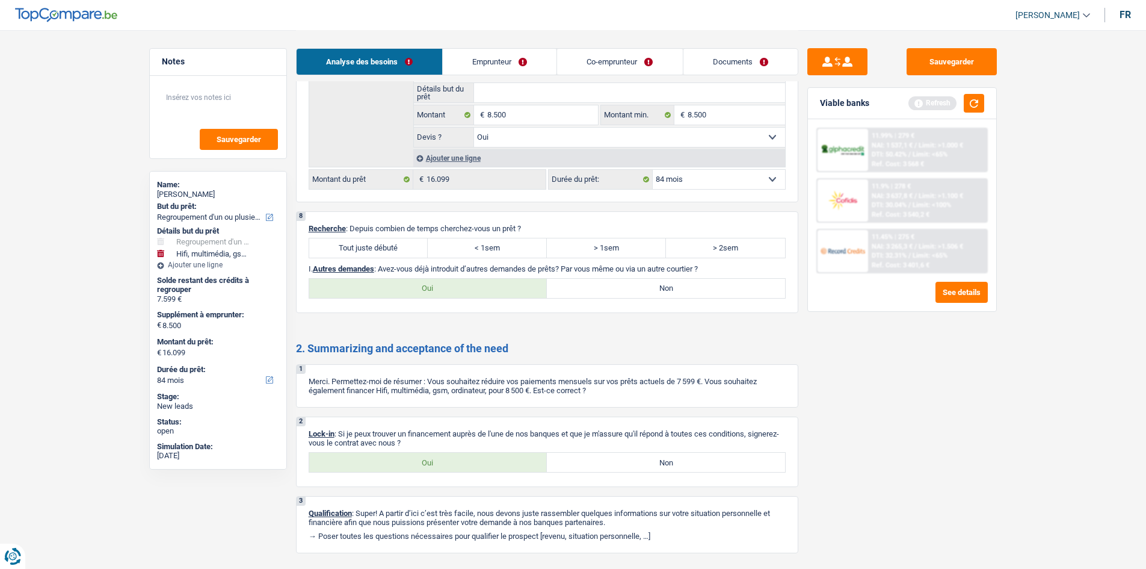
click at [366, 247] on label "Tout juste débuté" at bounding box center [368, 247] width 119 height 19
click at [366, 247] on input "Tout juste débuté" at bounding box center [368, 247] width 119 height 19
radio input "true"
click at [638, 288] on label "Non" at bounding box center [666, 288] width 238 height 19
click at [638, 288] on input "Non" at bounding box center [666, 288] width 238 height 19
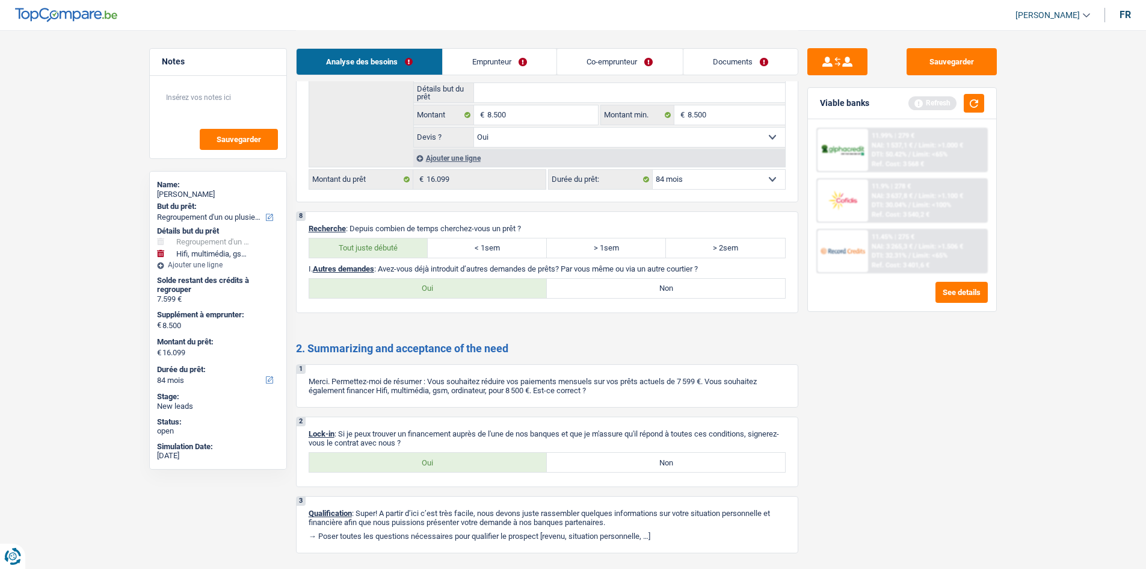
radio input "true"
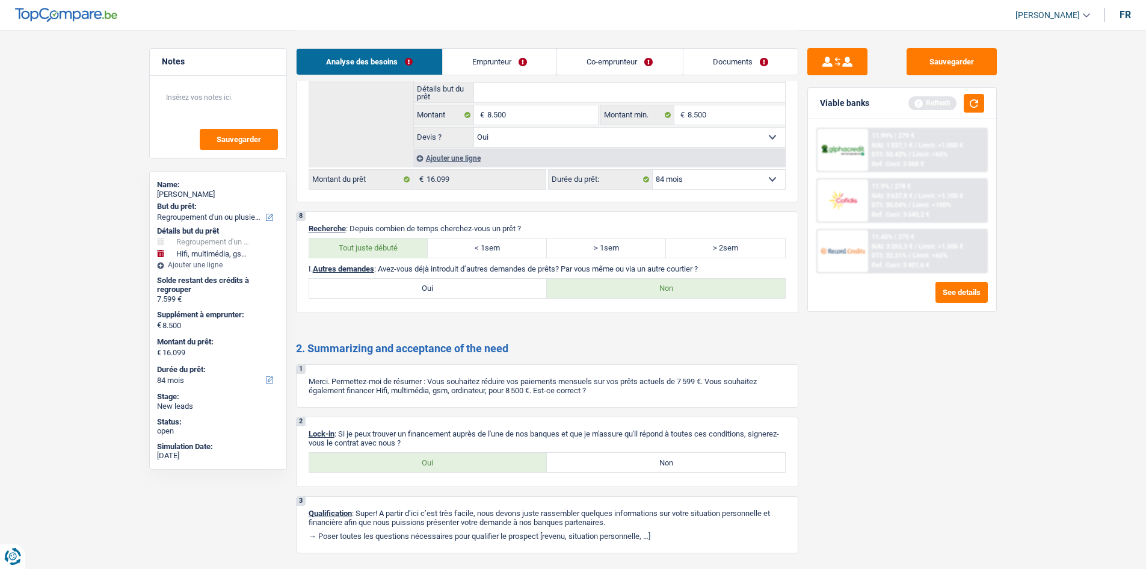
scroll to position [2101, 0]
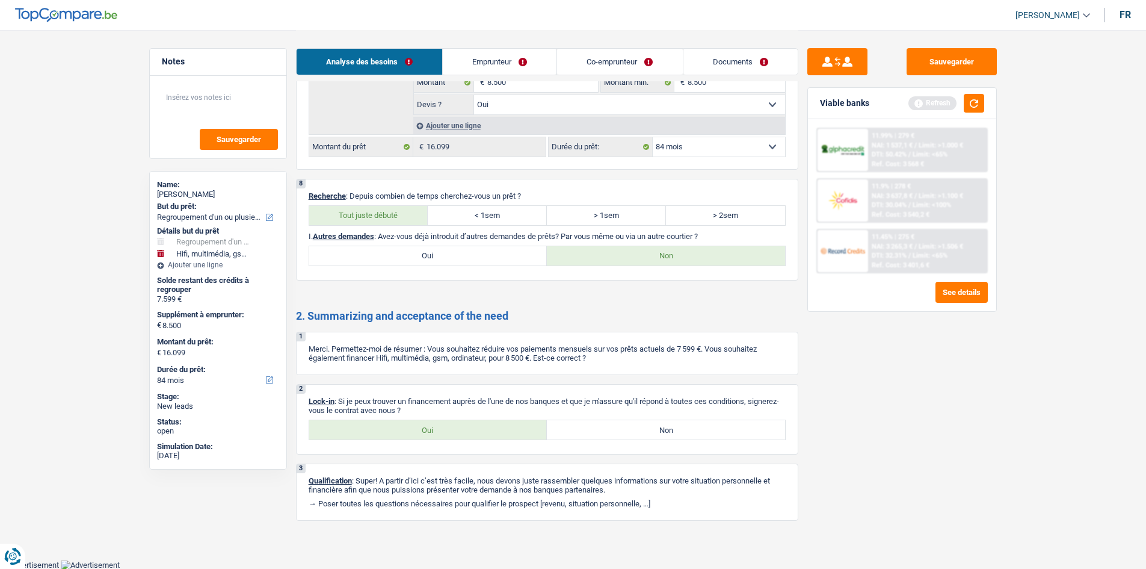
click at [513, 428] on label "Oui" at bounding box center [428, 429] width 238 height 19
click at [513, 428] on input "Oui" at bounding box center [428, 429] width 238 height 19
radio input "true"
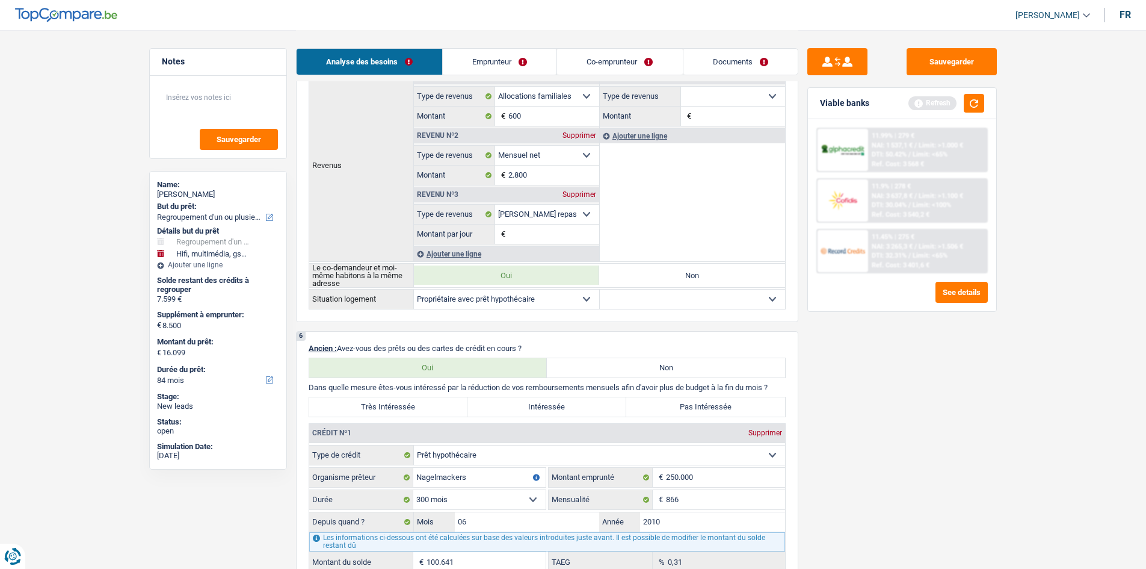
scroll to position [805, 0]
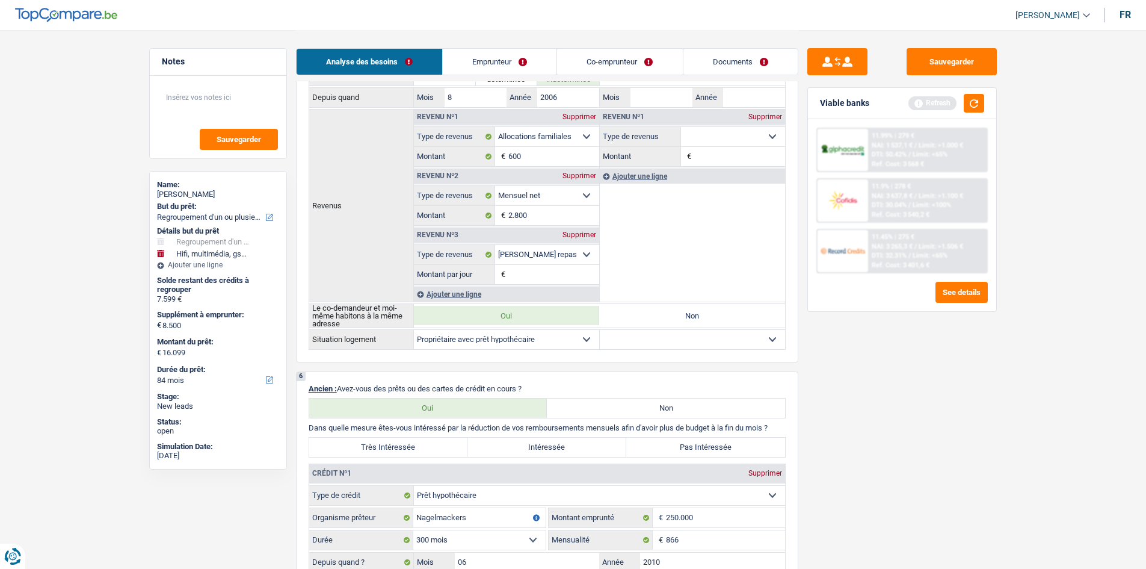
click at [489, 55] on link "Emprunteur" at bounding box center [500, 62] width 114 height 26
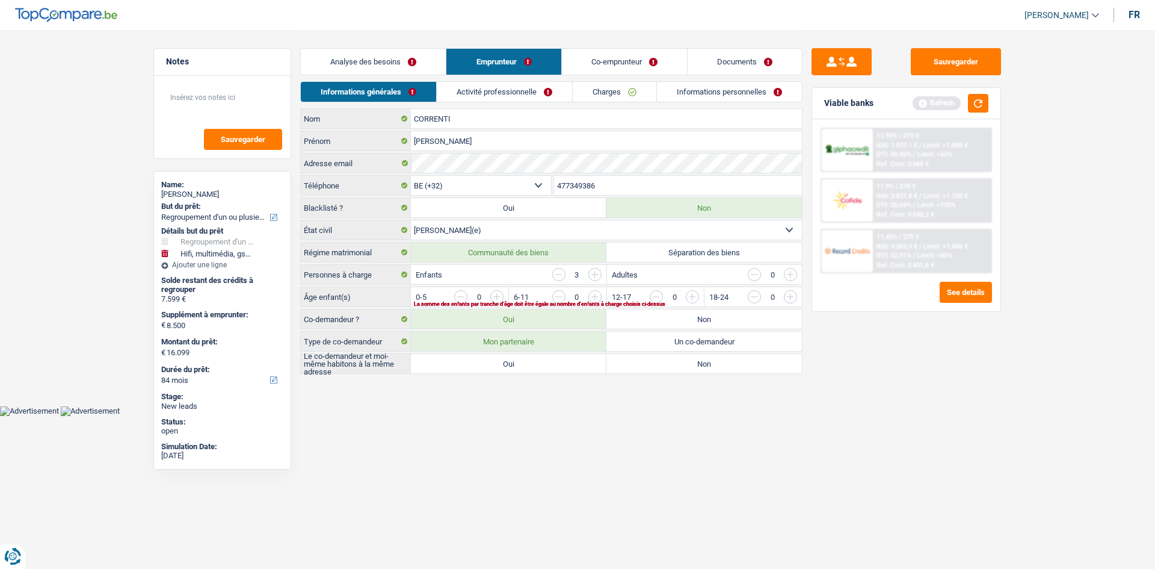
click at [611, 64] on link "Co-emprunteur" at bounding box center [624, 62] width 125 height 26
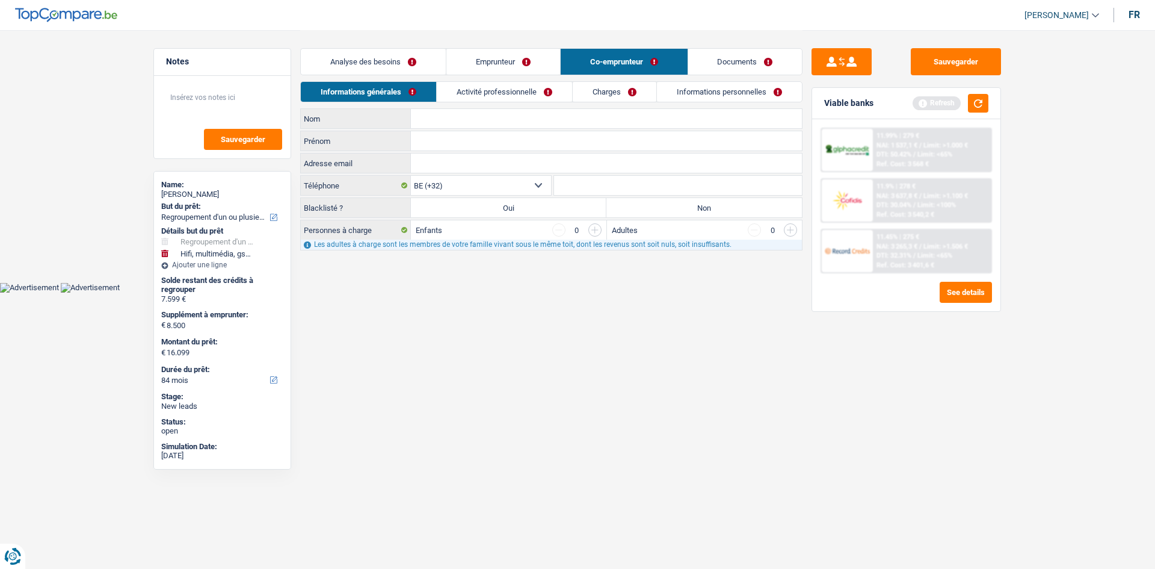
click at [376, 63] on link "Analyse des besoins" at bounding box center [373, 62] width 145 height 26
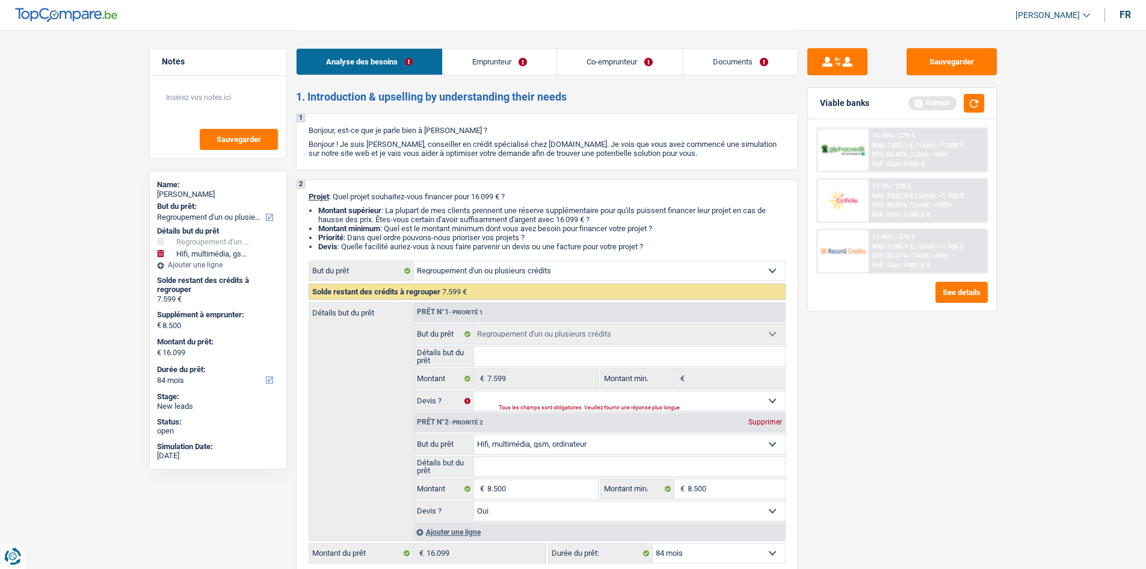
click at [512, 66] on link "Emprunteur" at bounding box center [500, 62] width 114 height 26
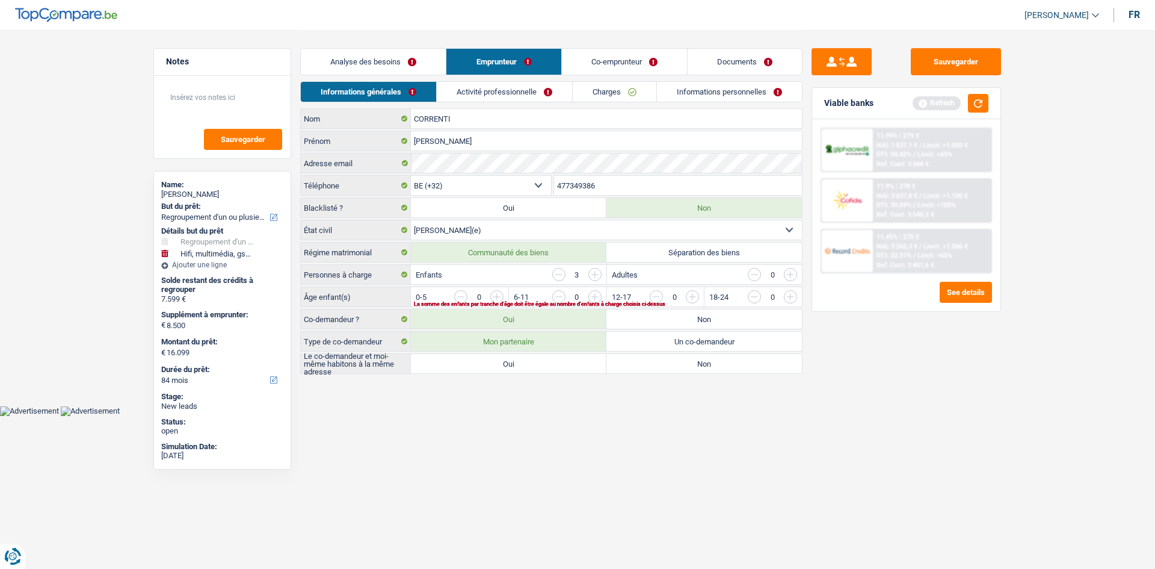
click at [601, 54] on link "Co-emprunteur" at bounding box center [624, 62] width 125 height 26
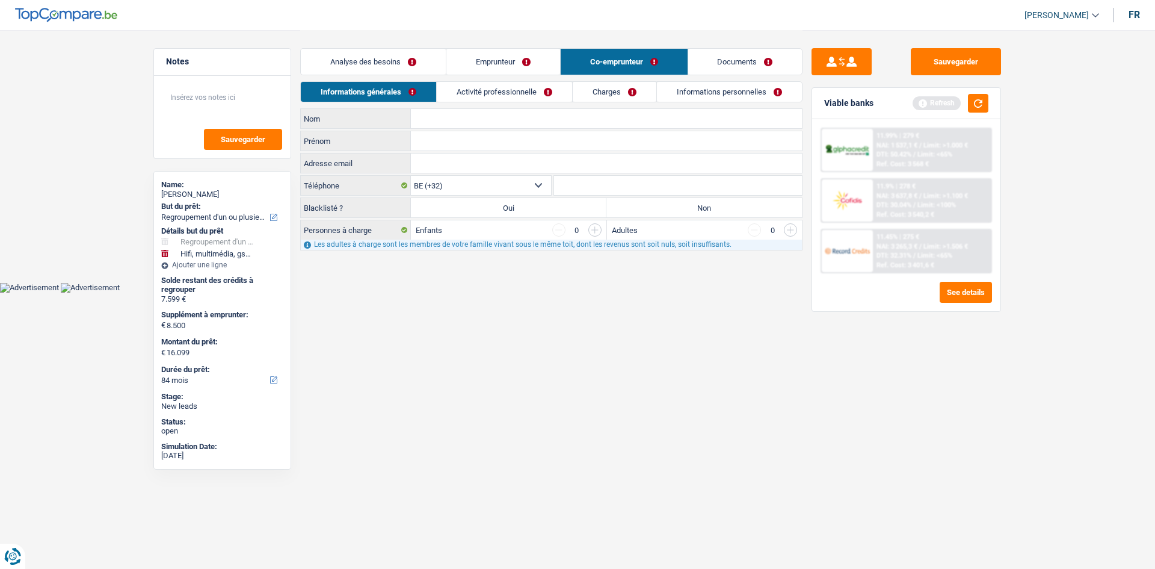
click at [477, 68] on link "Emprunteur" at bounding box center [504, 62] width 114 height 26
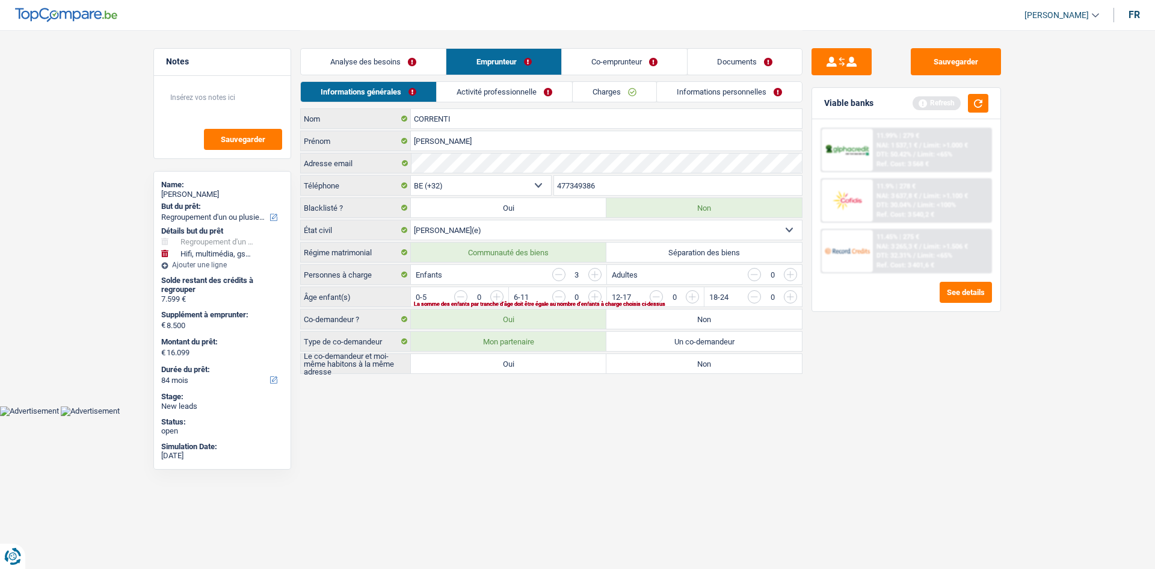
click at [380, 55] on link "Analyse des besoins" at bounding box center [373, 62] width 145 height 26
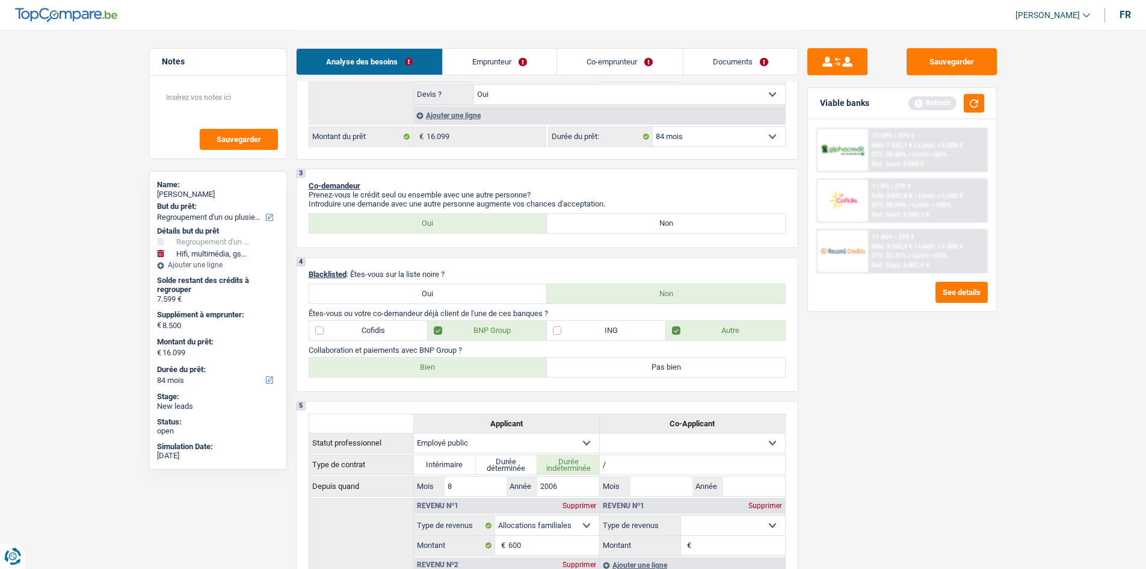
scroll to position [417, 0]
click at [595, 217] on label "Non" at bounding box center [666, 222] width 238 height 19
click at [595, 217] on input "Non" at bounding box center [666, 222] width 238 height 19
radio input "true"
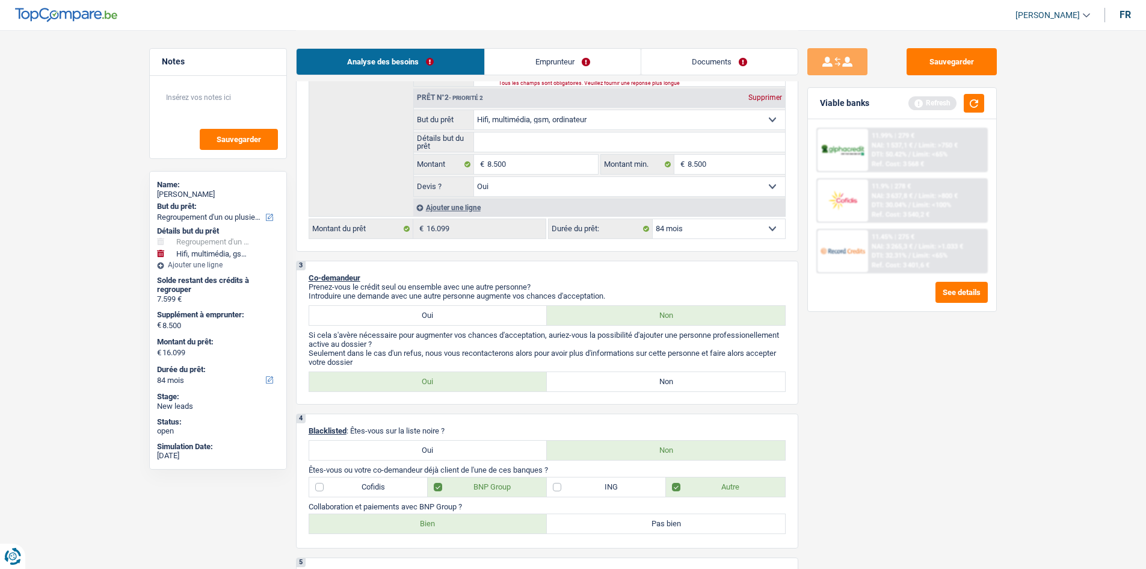
scroll to position [327, 0]
click at [635, 369] on label "Non" at bounding box center [666, 378] width 238 height 19
click at [635, 369] on input "Non" at bounding box center [666, 378] width 238 height 19
radio input "true"
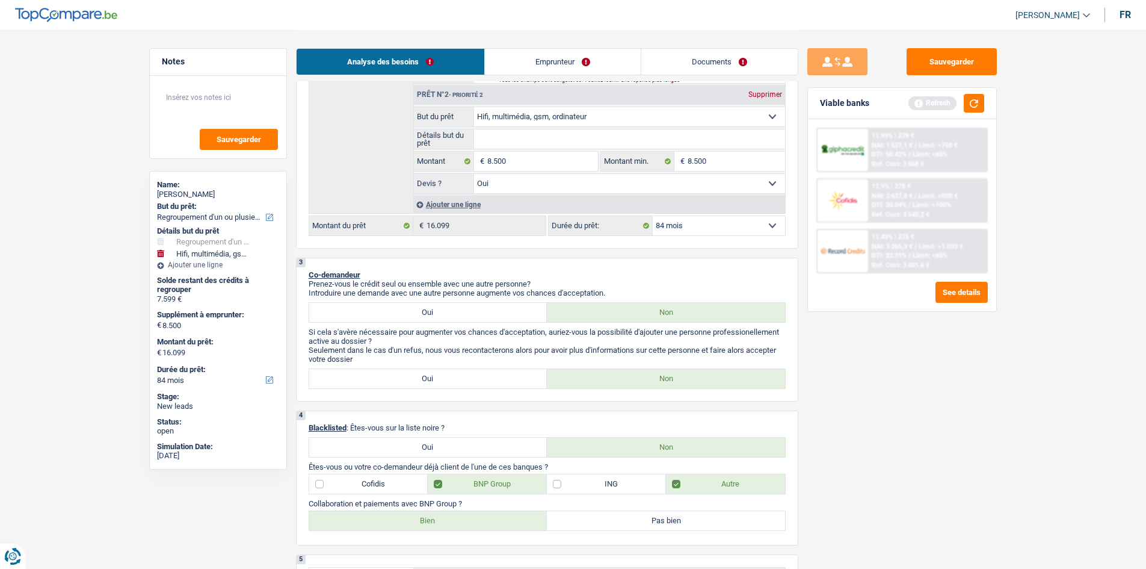
scroll to position [0, 0]
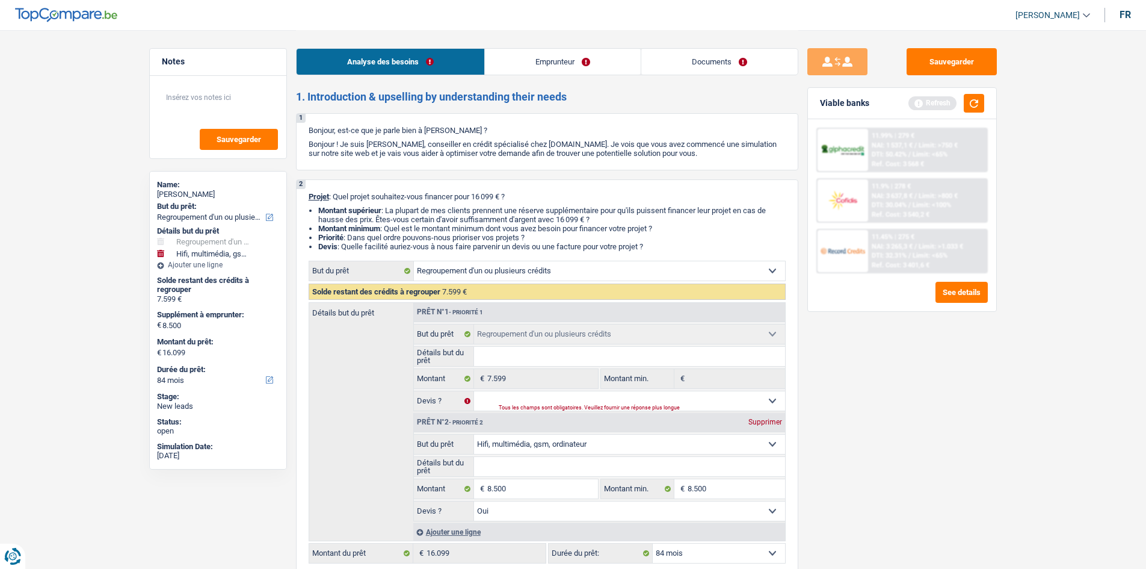
click at [556, 51] on link "Emprunteur" at bounding box center [563, 62] width 156 height 26
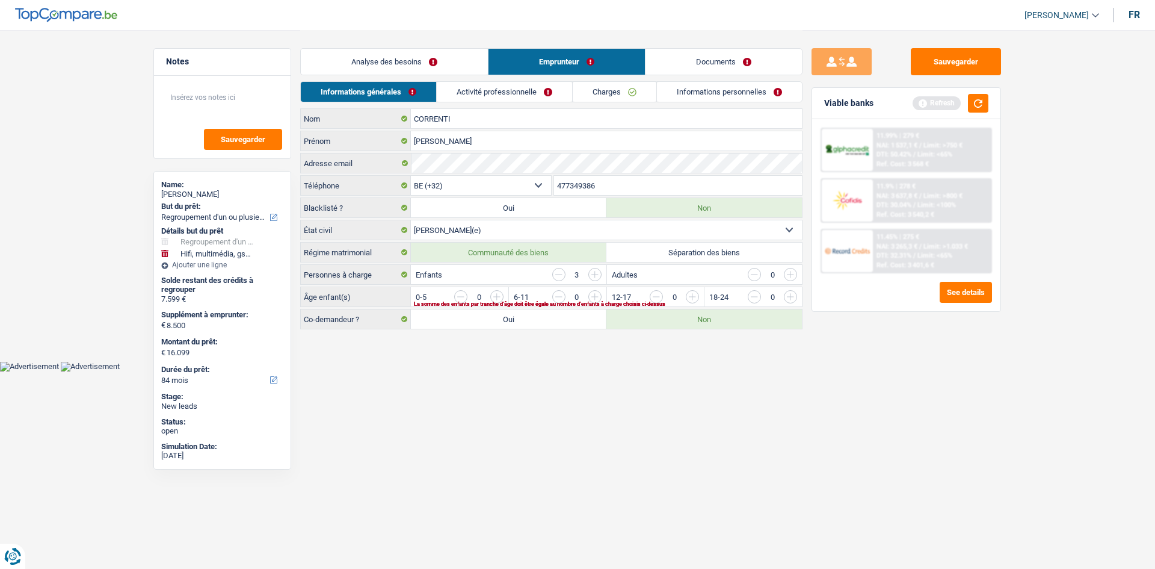
click at [458, 227] on select "Célibataire Marié(e) Cohabitant(e) légal(e) Divorcé(e) Veuf(ve) Séparé (de fait…" at bounding box center [606, 229] width 391 height 19
click at [391, 58] on link "Analyse des besoins" at bounding box center [394, 62] width 187 height 26
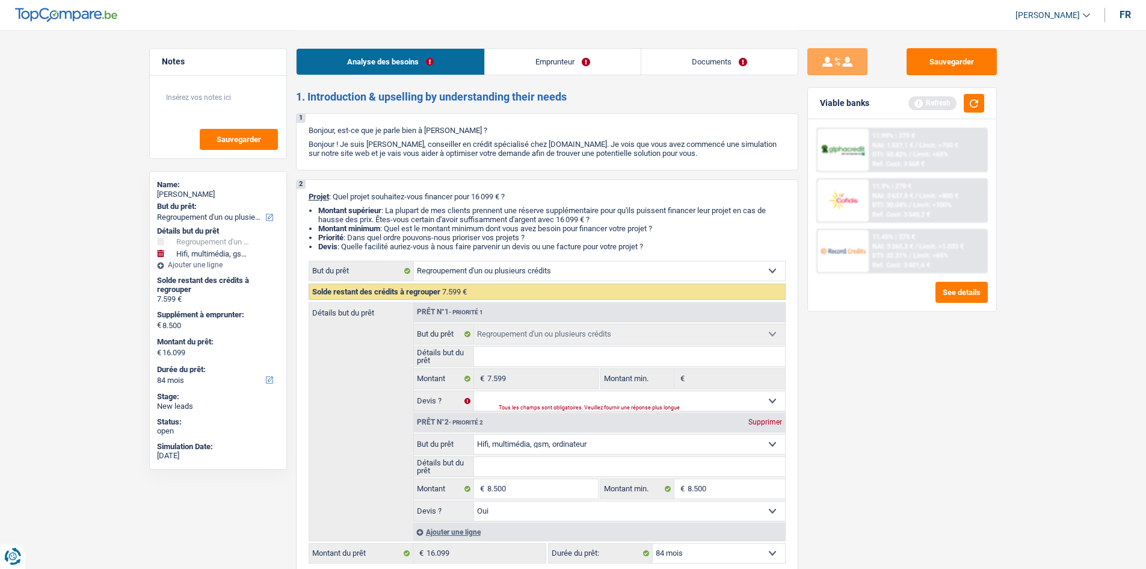
scroll to position [401, 0]
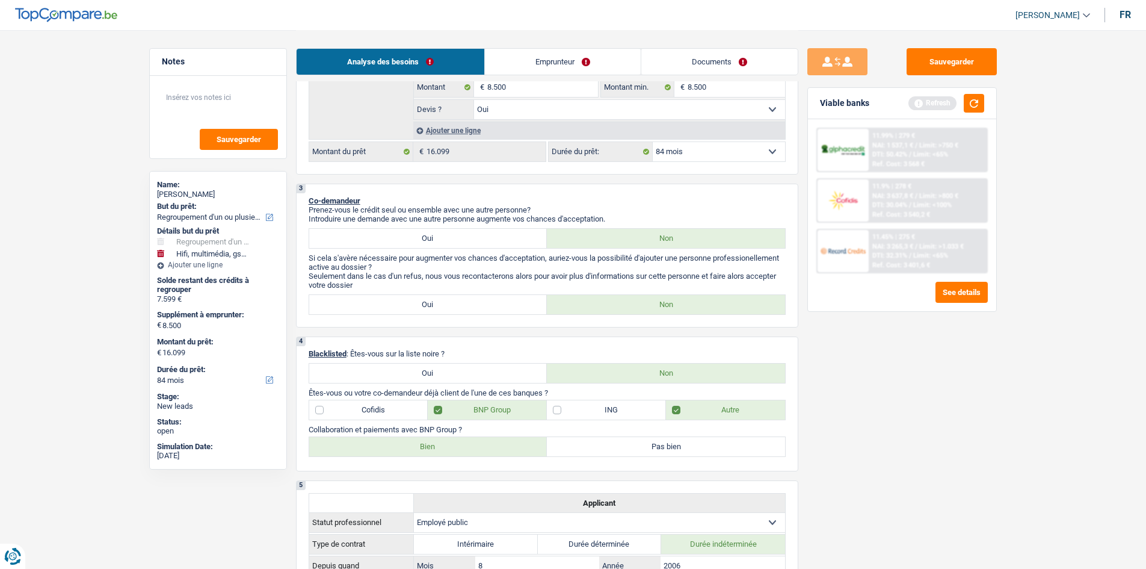
click at [417, 229] on label "Oui" at bounding box center [428, 238] width 238 height 19
click at [417, 229] on input "Oui" at bounding box center [428, 238] width 238 height 19
radio input "true"
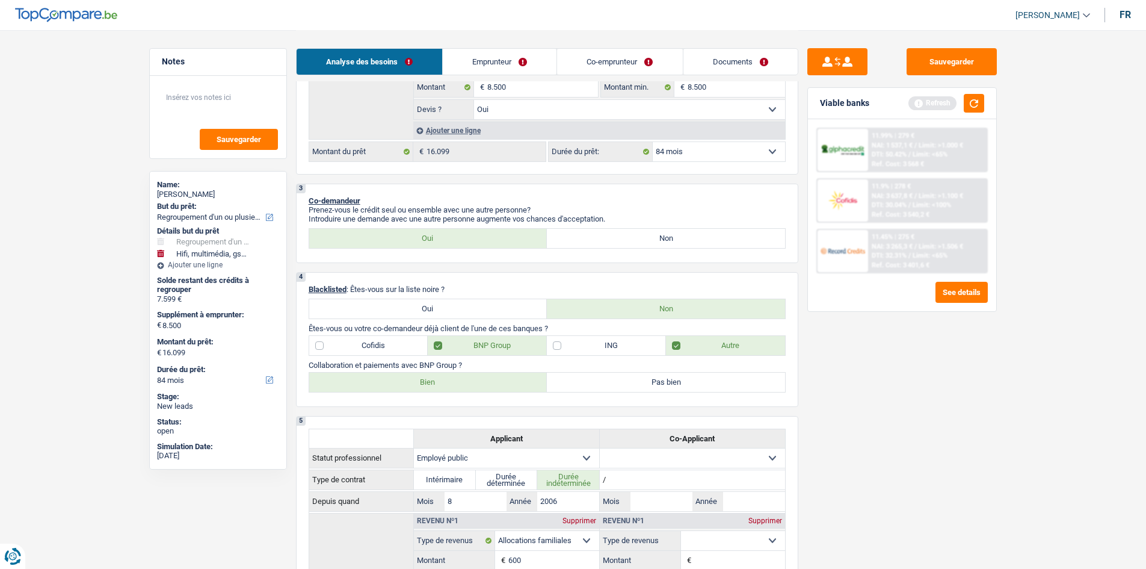
click at [607, 234] on label "Non" at bounding box center [666, 238] width 238 height 19
click at [607, 234] on input "Non" at bounding box center [666, 238] width 238 height 19
radio input "true"
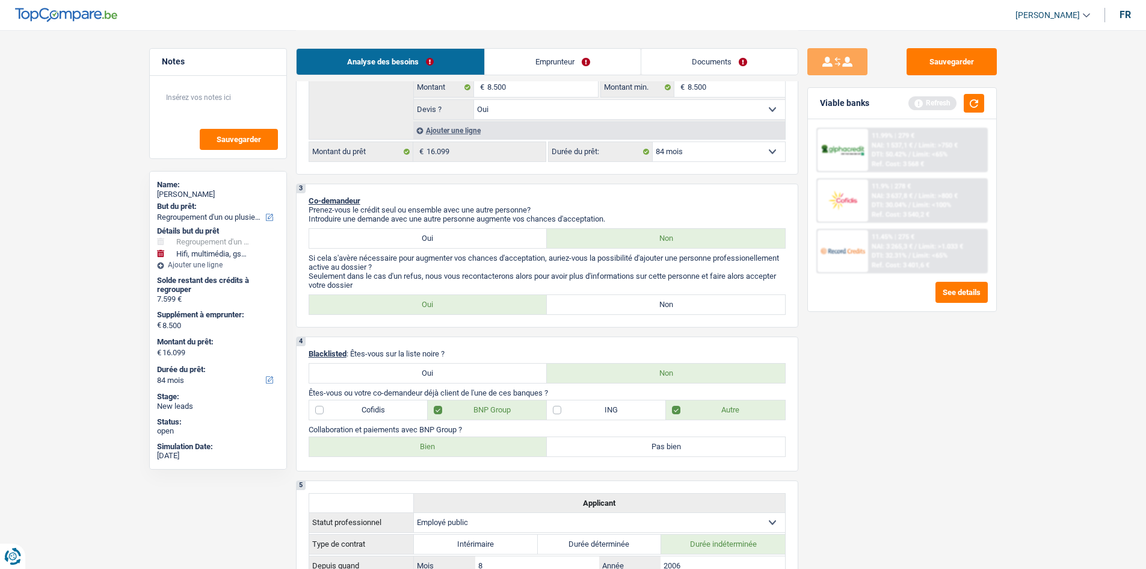
click at [431, 235] on label "Oui" at bounding box center [428, 238] width 238 height 19
click at [431, 235] on input "Oui" at bounding box center [428, 238] width 238 height 19
radio input "true"
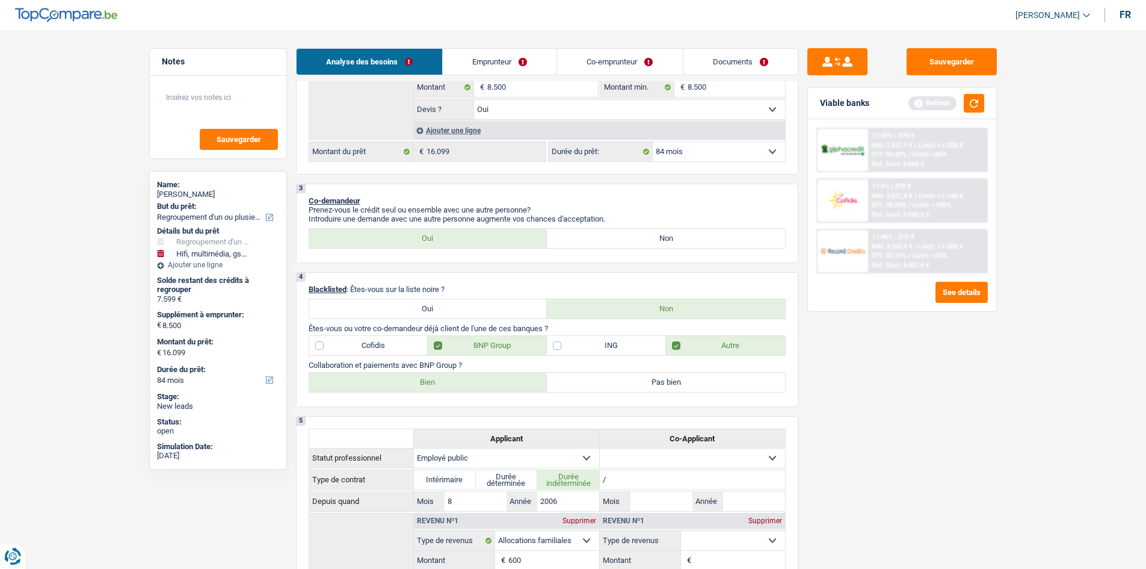
click at [501, 63] on link "Emprunteur" at bounding box center [500, 62] width 114 height 26
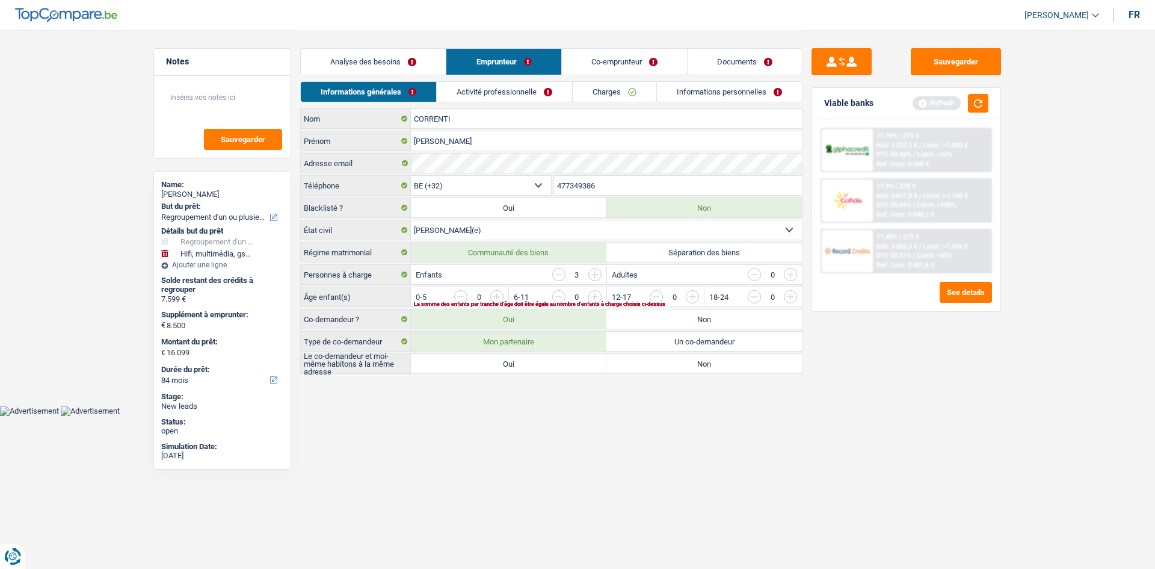
click at [625, 383] on main "Notes Sauvegarder Name: SALVATORE CORRENTI But du prêt: Confort maison: meubles…" at bounding box center [577, 203] width 1155 height 406
click at [789, 297] on input "button" at bounding box center [1034, 299] width 501 height 19
click at [698, 300] on input "button" at bounding box center [936, 299] width 501 height 19
click at [596, 294] on input "button" at bounding box center [839, 299] width 501 height 19
click at [646, 416] on html "Vous avez le contrôle de vos données Nous utilisons des cookies, tout comme nos…" at bounding box center [577, 208] width 1155 height 416
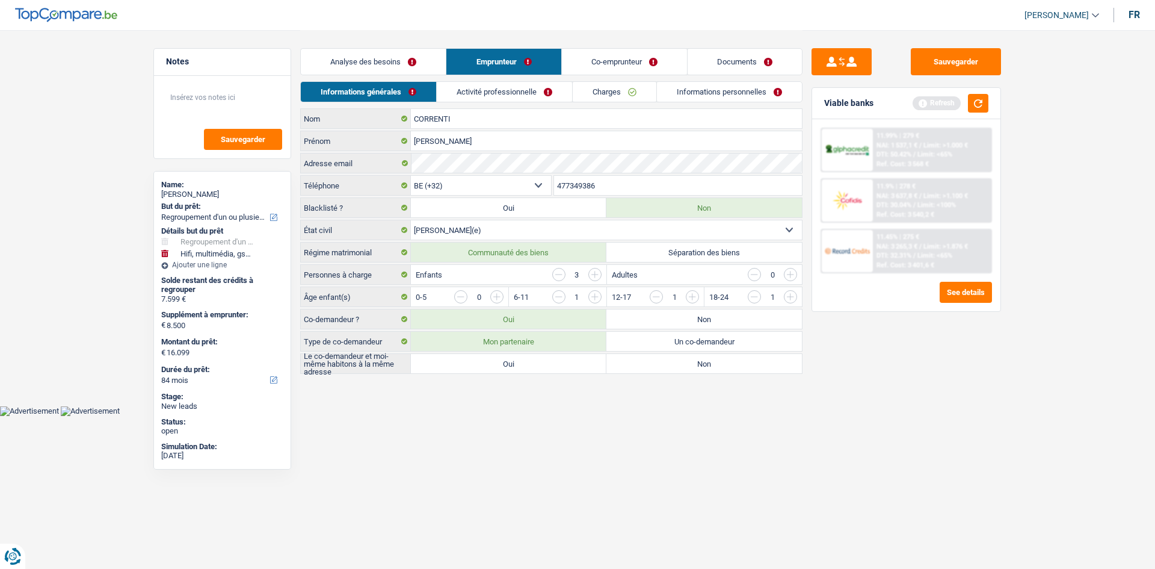
click at [481, 366] on label "Oui" at bounding box center [509, 363] width 196 height 19
click at [481, 366] on input "Oui" at bounding box center [509, 363] width 196 height 19
radio input "true"
click at [518, 88] on link "Activité professionnelle" at bounding box center [504, 92] width 135 height 20
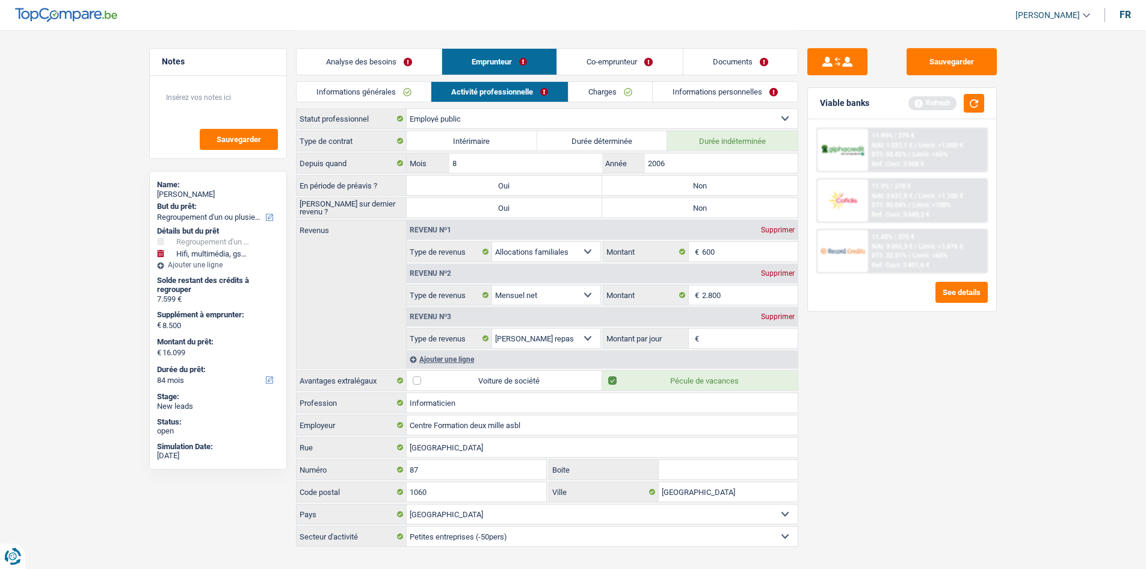
scroll to position [19, 0]
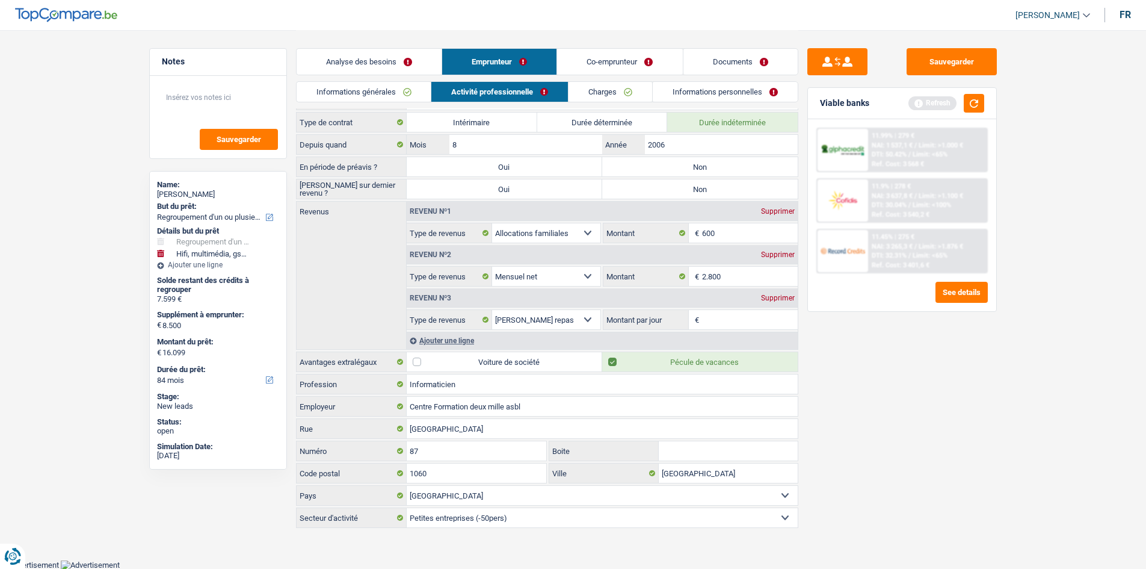
click at [719, 319] on input "Montant par jour" at bounding box center [750, 319] width 96 height 19
click at [540, 316] on select "Allocation d'handicap Allocations chômage Allocations familiales Chèques repas …" at bounding box center [546, 319] width 109 height 19
click at [882, 399] on div "Sauvegarder Viable banks Refresh 11.99% | 279 € NAI: 1 537,1 € / Limit: >1.000 …" at bounding box center [903, 298] width 208 height 501
click at [770, 301] on div "Supprimer" at bounding box center [778, 297] width 40 height 7
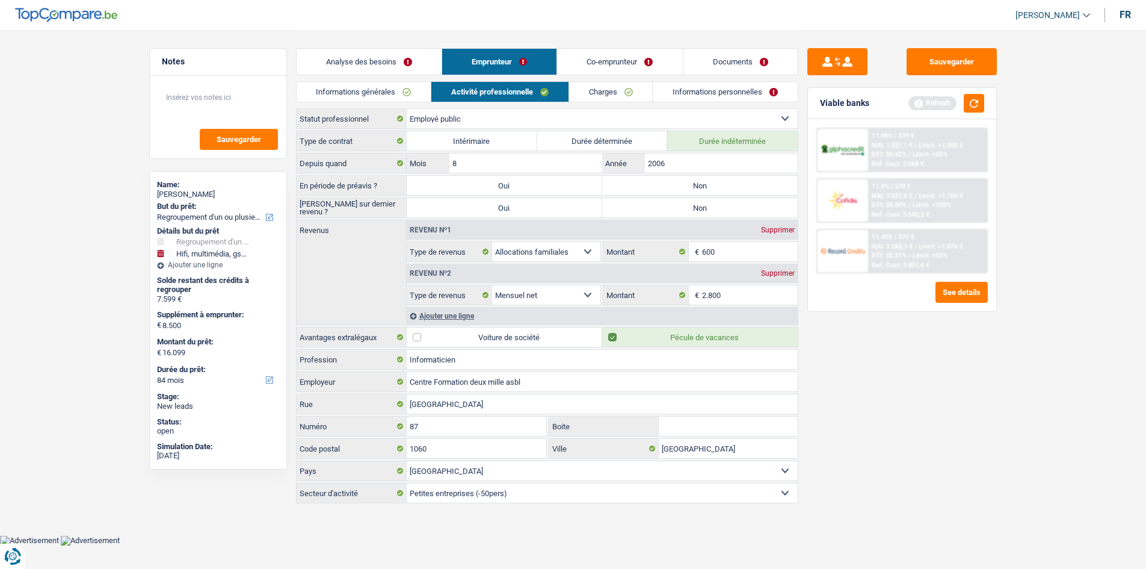
scroll to position [0, 0]
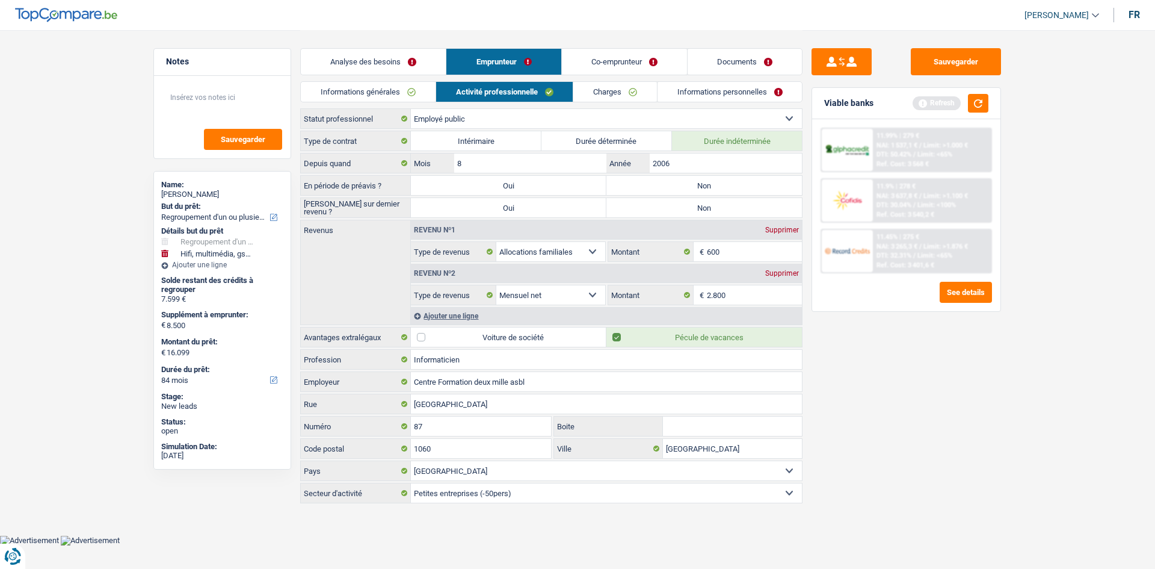
click at [703, 187] on label "Non" at bounding box center [705, 185] width 196 height 19
click at [703, 187] on input "Non" at bounding box center [705, 185] width 196 height 19
radio input "true"
click at [700, 204] on label "Non" at bounding box center [705, 207] width 196 height 19
click at [700, 204] on input "Non" at bounding box center [705, 207] width 196 height 19
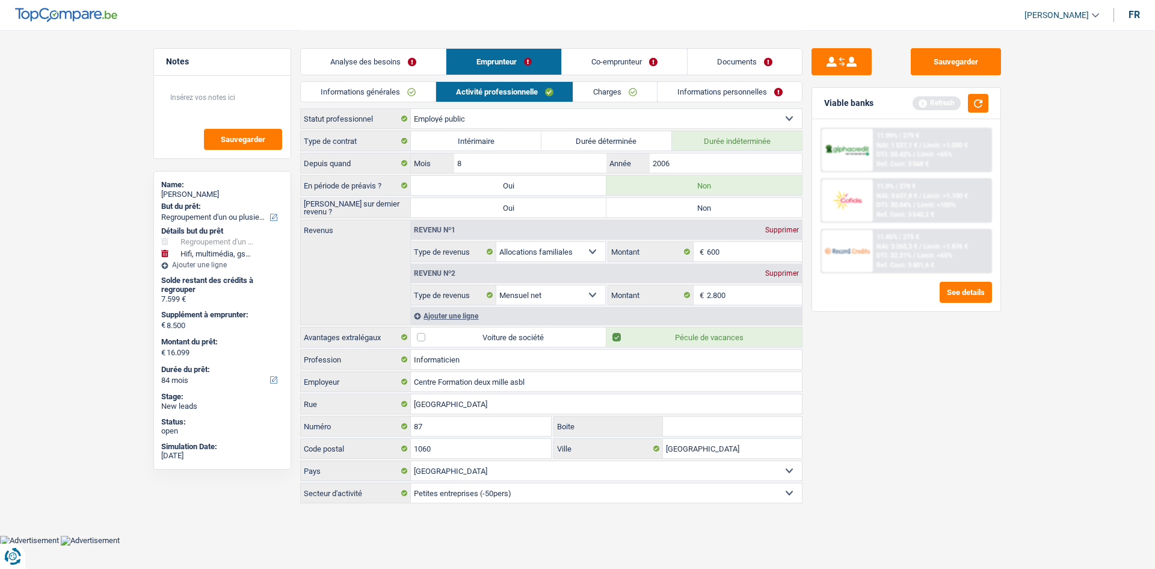
radio input "true"
click at [607, 91] on link "Charges" at bounding box center [615, 92] width 84 height 20
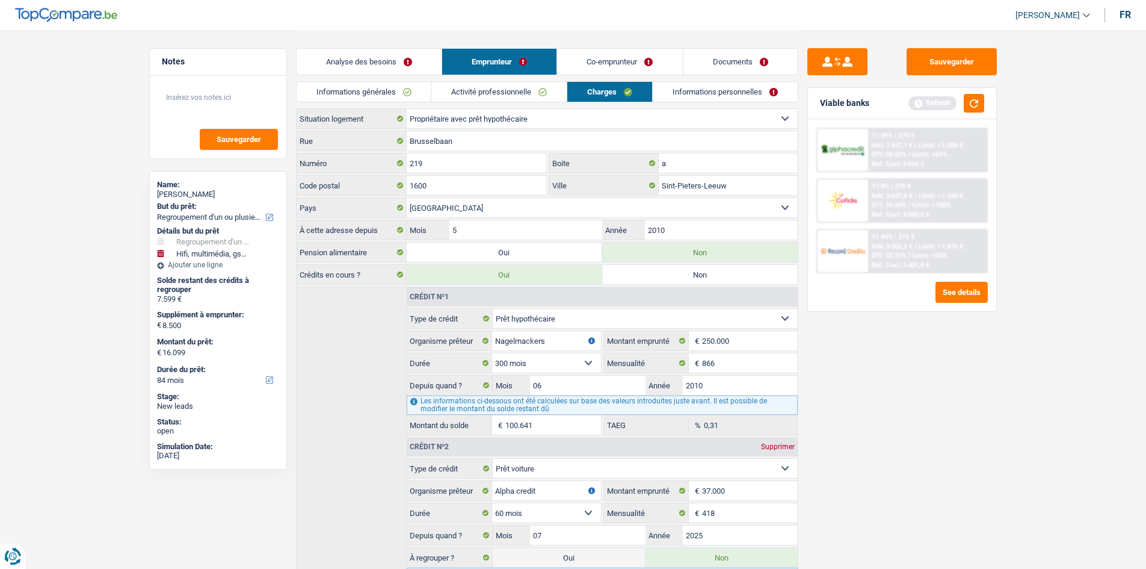
click at [490, 94] on link "Activité professionnelle" at bounding box center [498, 92] width 135 height 20
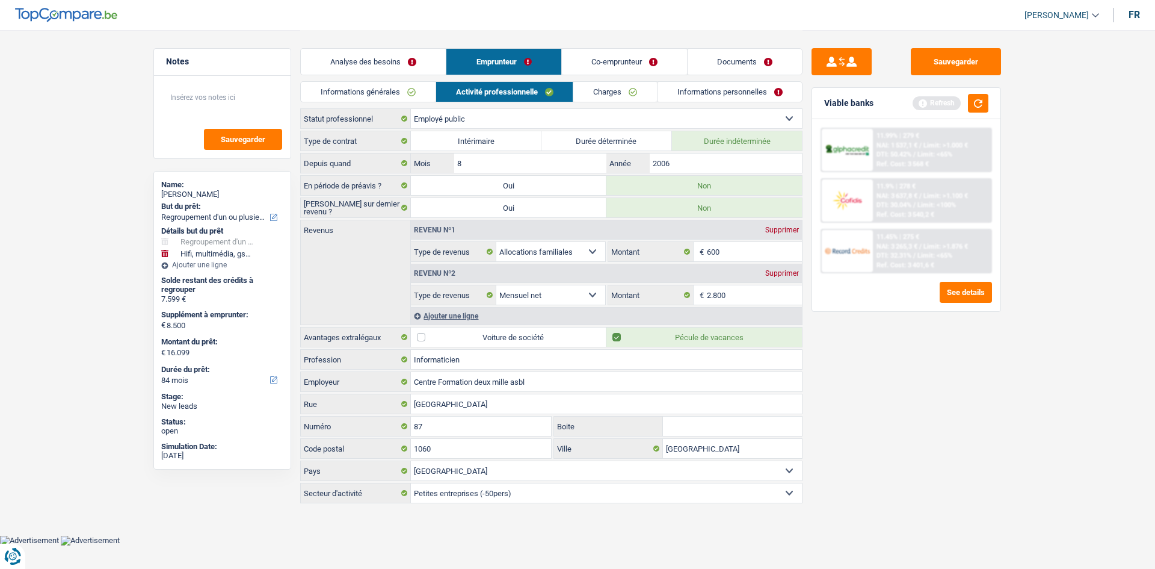
click at [604, 86] on link "Charges" at bounding box center [615, 92] width 84 height 20
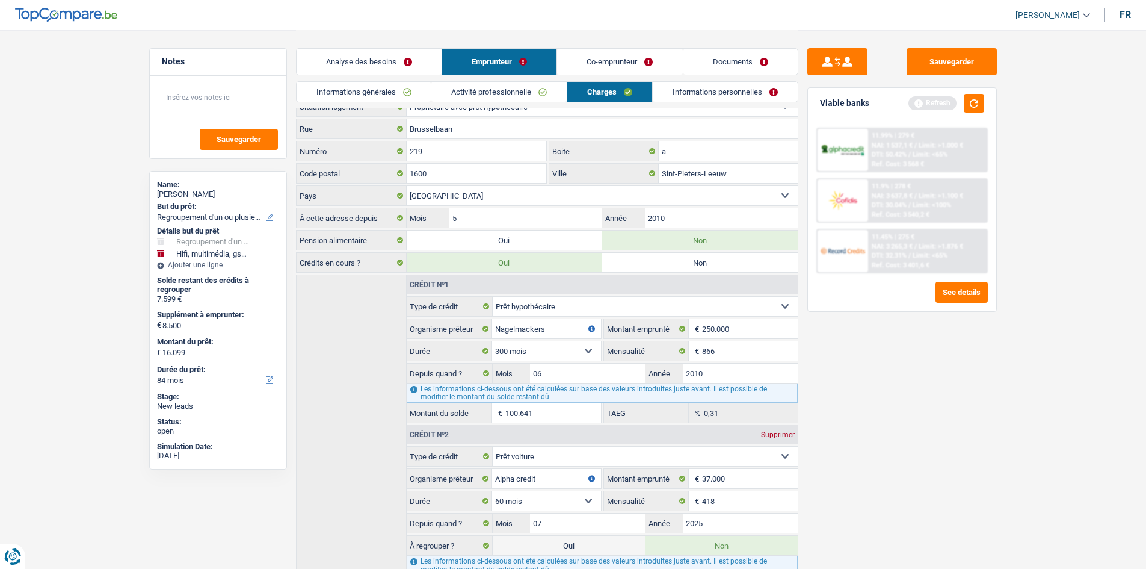
scroll to position [11, 0]
click at [691, 159] on input "a" at bounding box center [728, 151] width 139 height 19
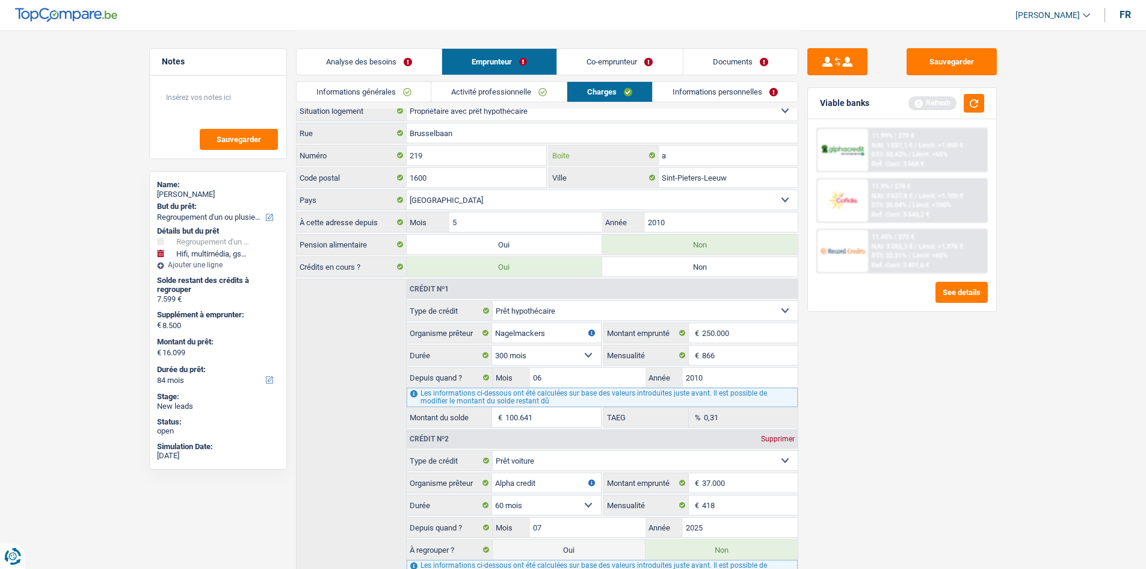
scroll to position [0, 0]
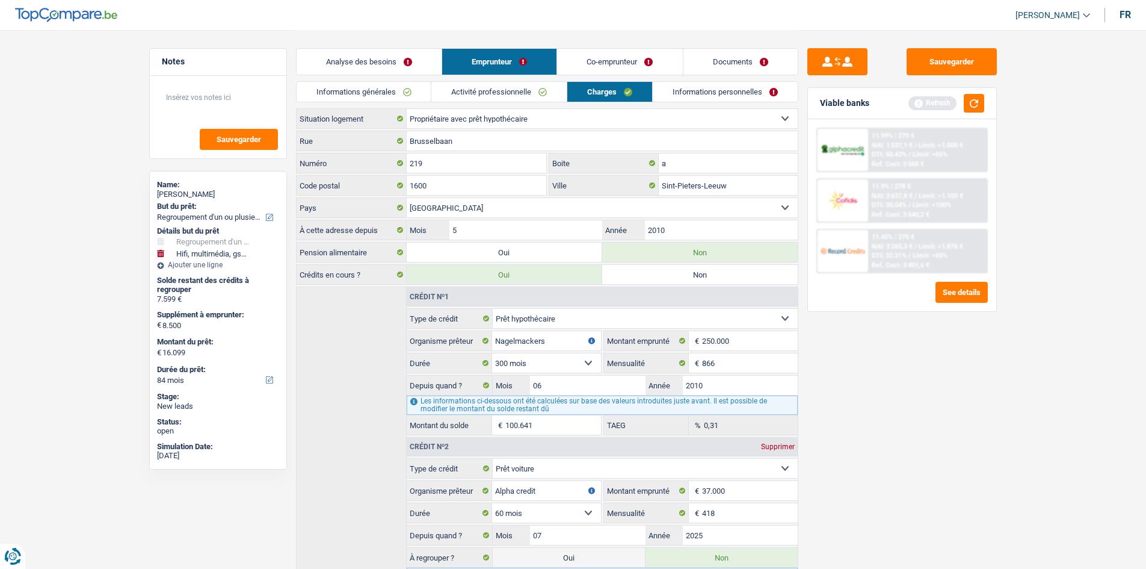
click at [719, 85] on link "Informations personnelles" at bounding box center [725, 92] width 145 height 20
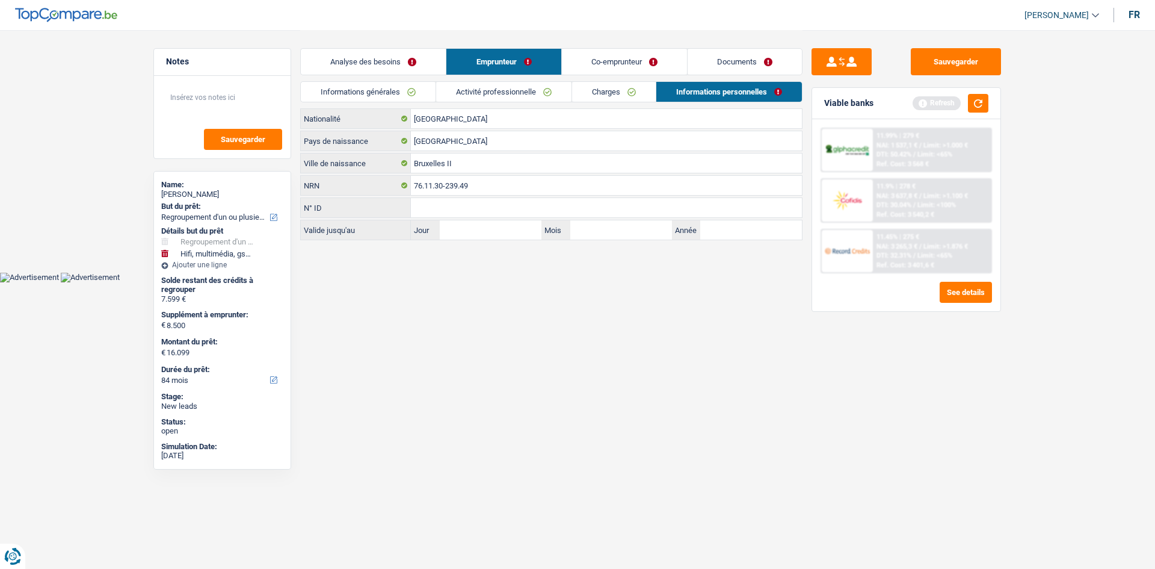
click at [601, 88] on link "Charges" at bounding box center [614, 92] width 84 height 20
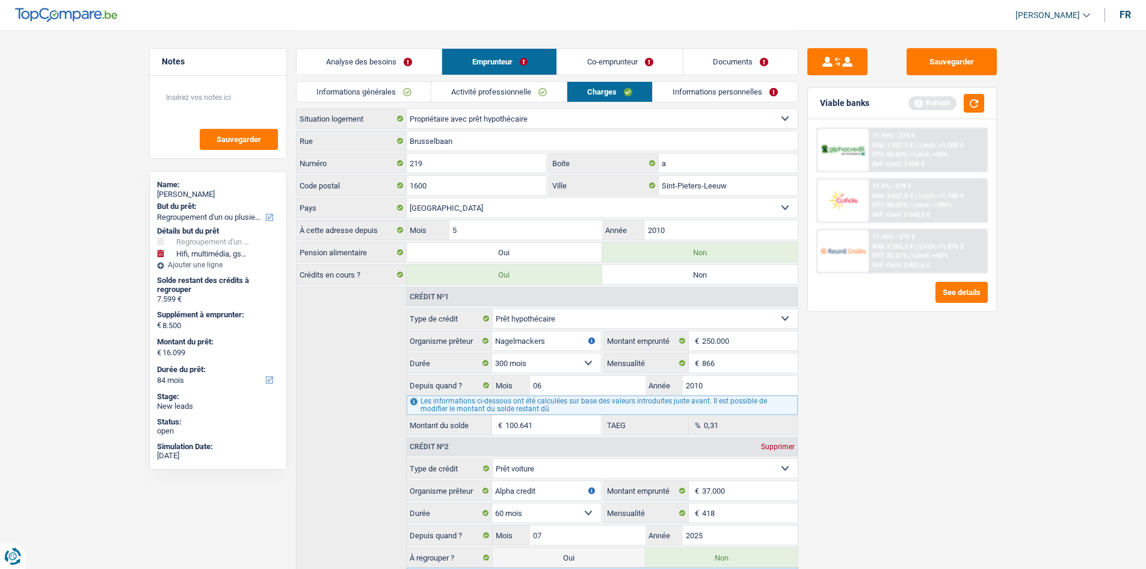
click at [546, 89] on link "Activité professionnelle" at bounding box center [498, 92] width 135 height 20
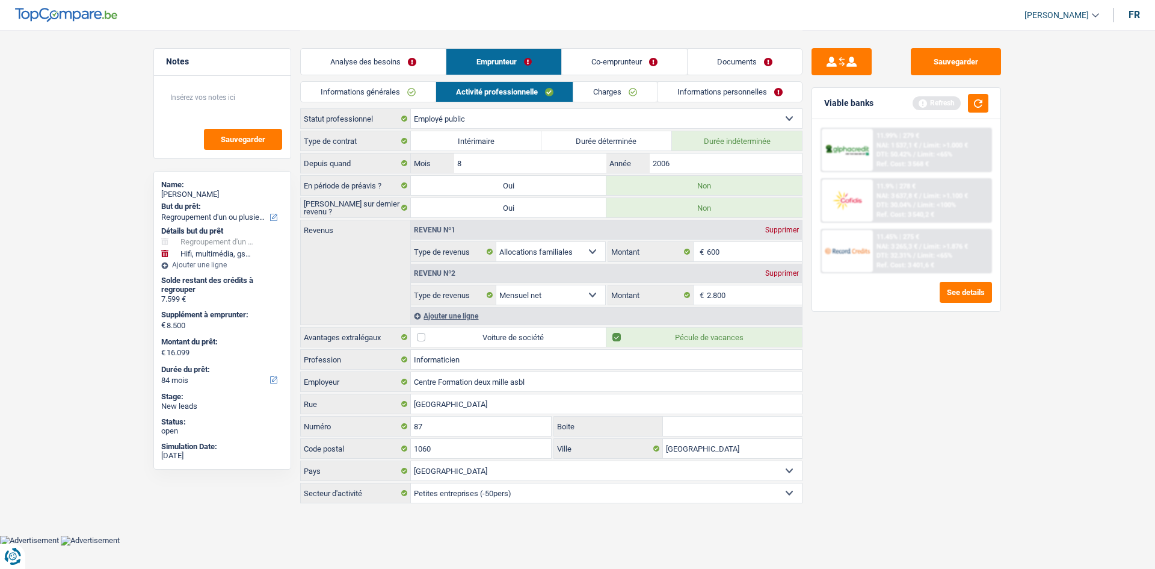
click at [592, 91] on link "Charges" at bounding box center [615, 92] width 84 height 20
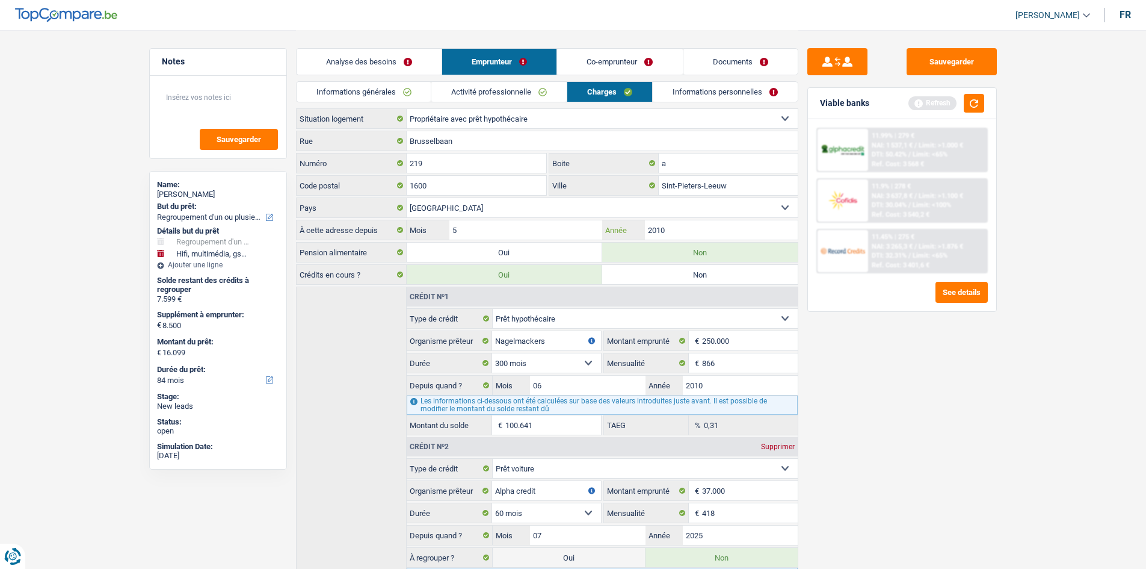
click at [702, 233] on input "2010" at bounding box center [721, 229] width 152 height 19
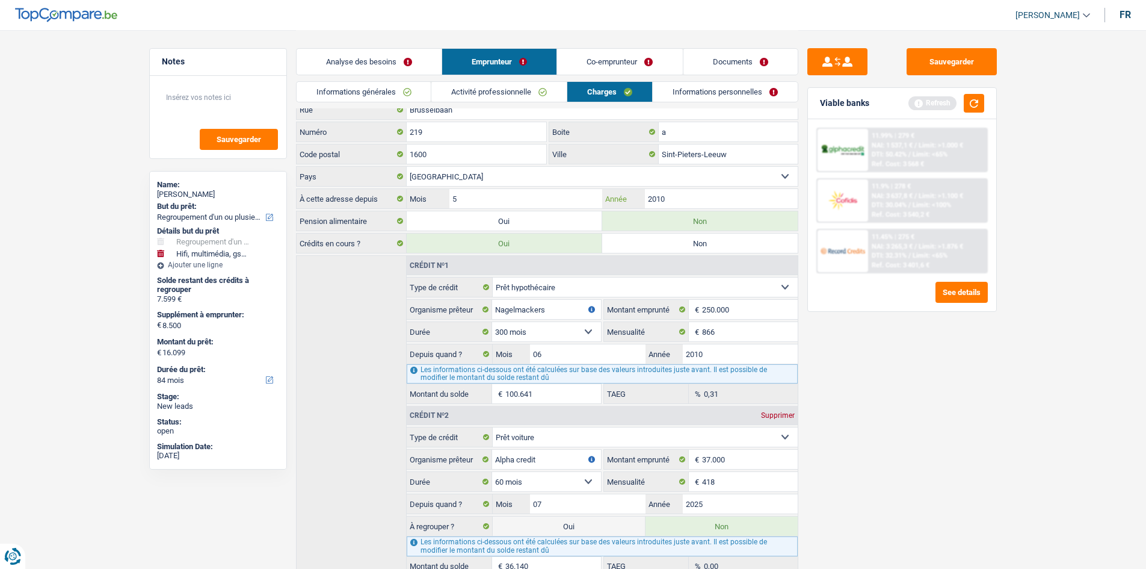
scroll to position [32, 0]
type input "2015"
click at [909, 409] on div "Sauvegarder Viable banks Refresh 11.99% | 279 € NAI: 1 537,1 € / Limit: >1.000 …" at bounding box center [903, 298] width 208 height 501
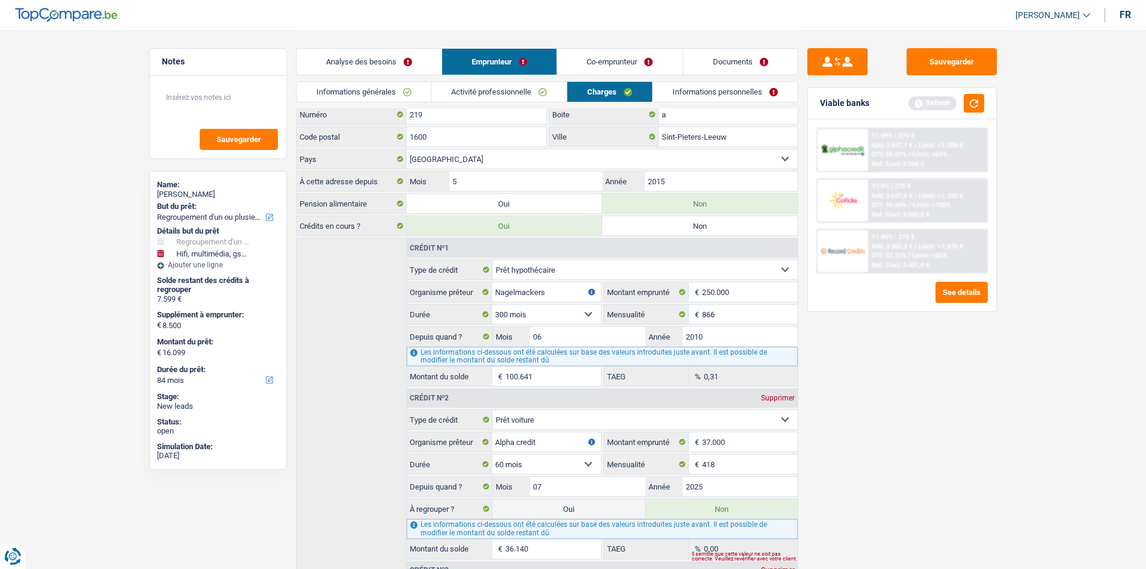
scroll to position [0, 0]
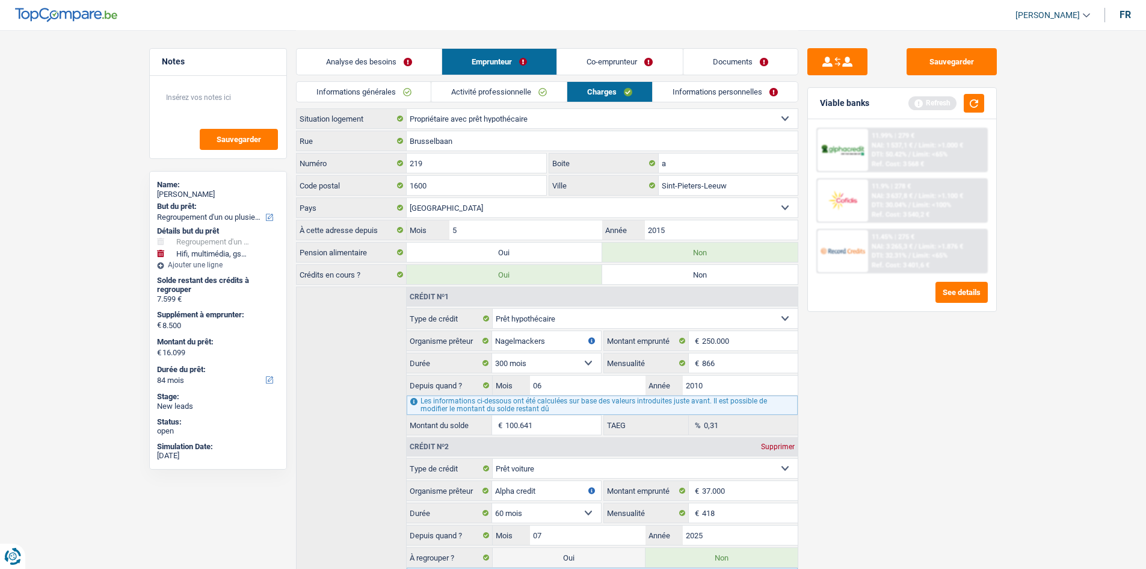
click at [681, 91] on link "Informations personnelles" at bounding box center [725, 92] width 145 height 20
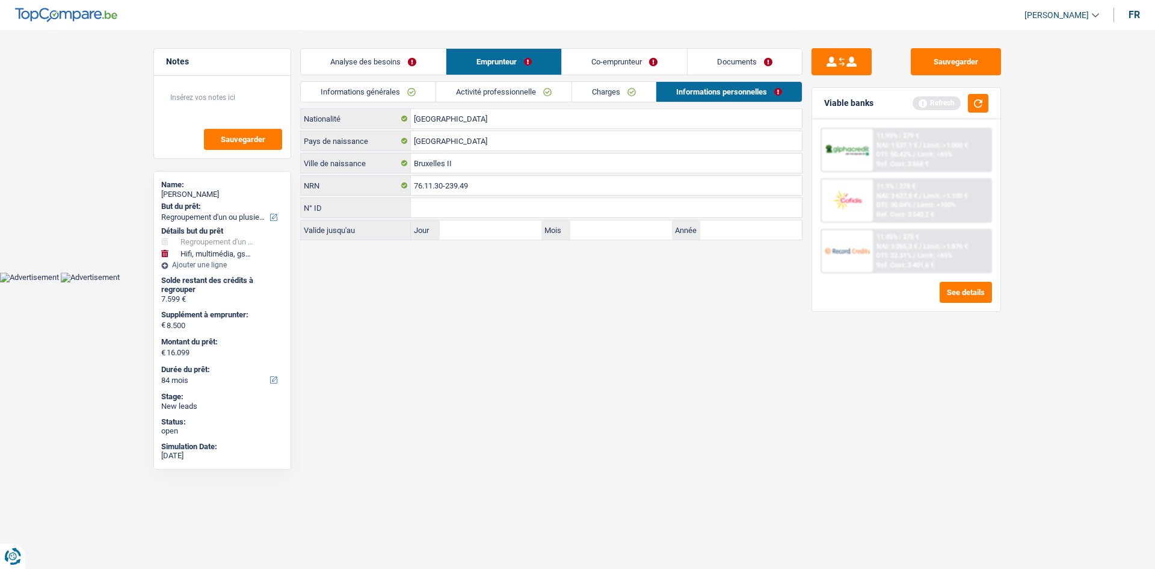
click at [602, 59] on link "Co-emprunteur" at bounding box center [624, 62] width 125 height 26
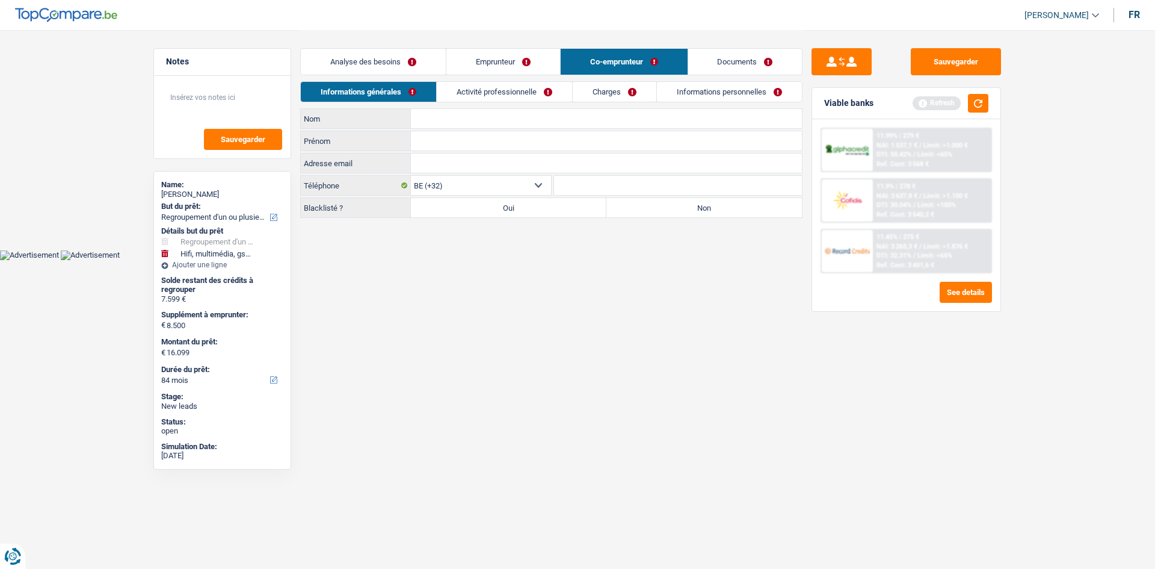
click at [507, 88] on link "Activité professionnelle" at bounding box center [504, 92] width 135 height 20
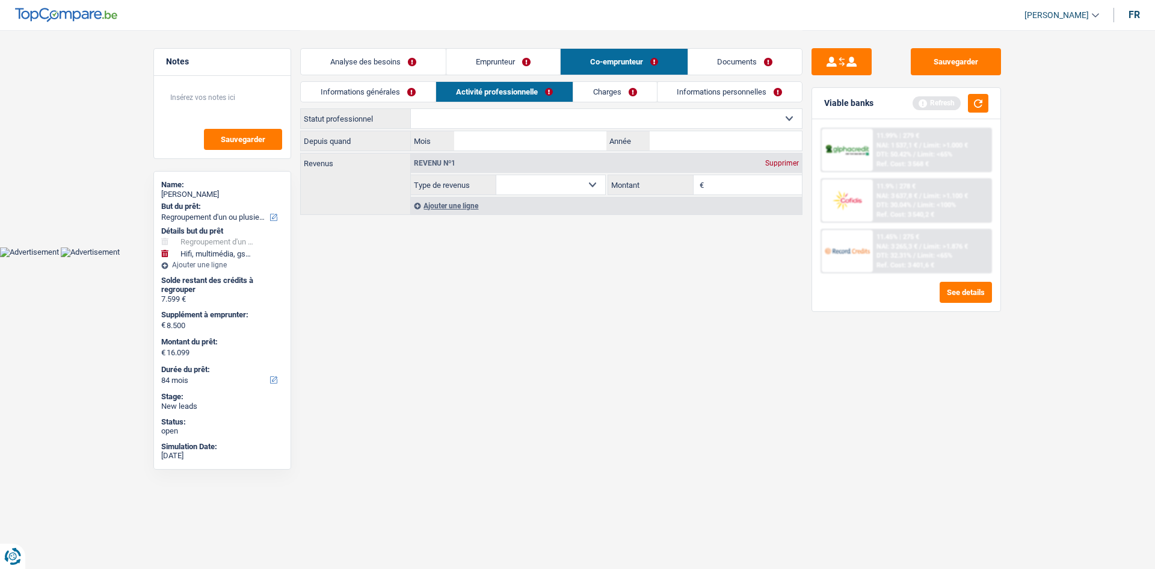
click at [393, 87] on link "Informations générales" at bounding box center [368, 92] width 135 height 20
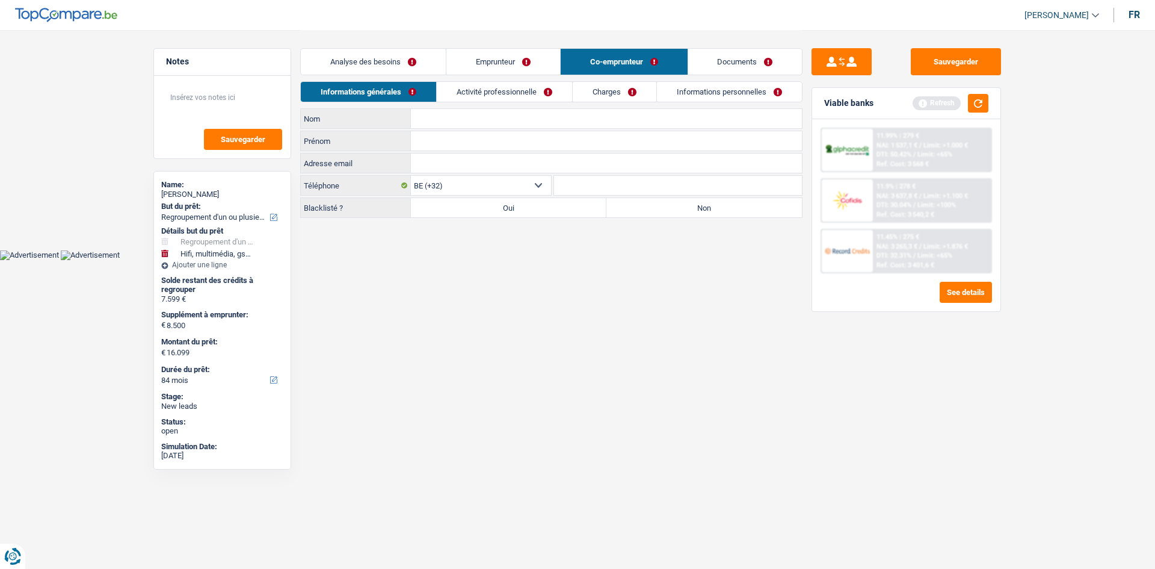
click at [509, 54] on link "Emprunteur" at bounding box center [504, 62] width 114 height 26
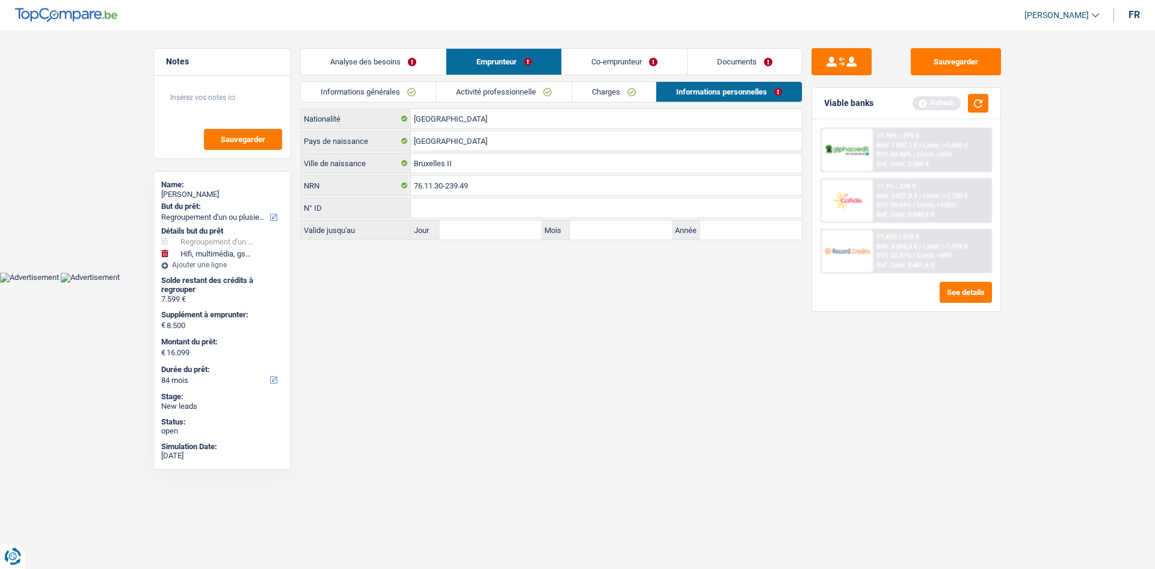
click at [348, 60] on link "Analyse des besoins" at bounding box center [373, 62] width 145 height 26
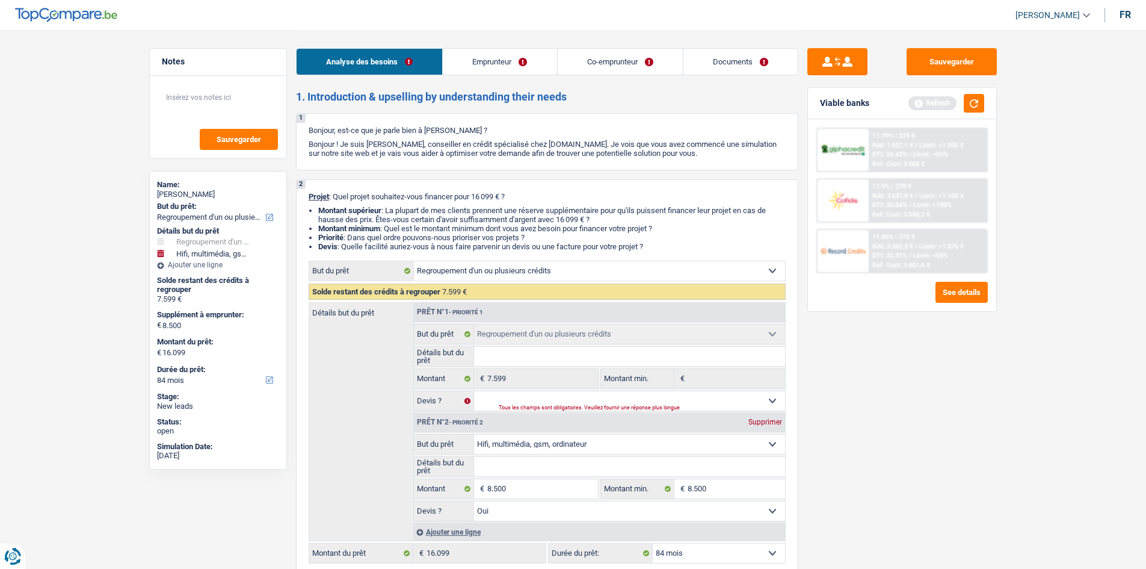
click at [613, 57] on link "Co-emprunteur" at bounding box center [619, 62] width 125 height 26
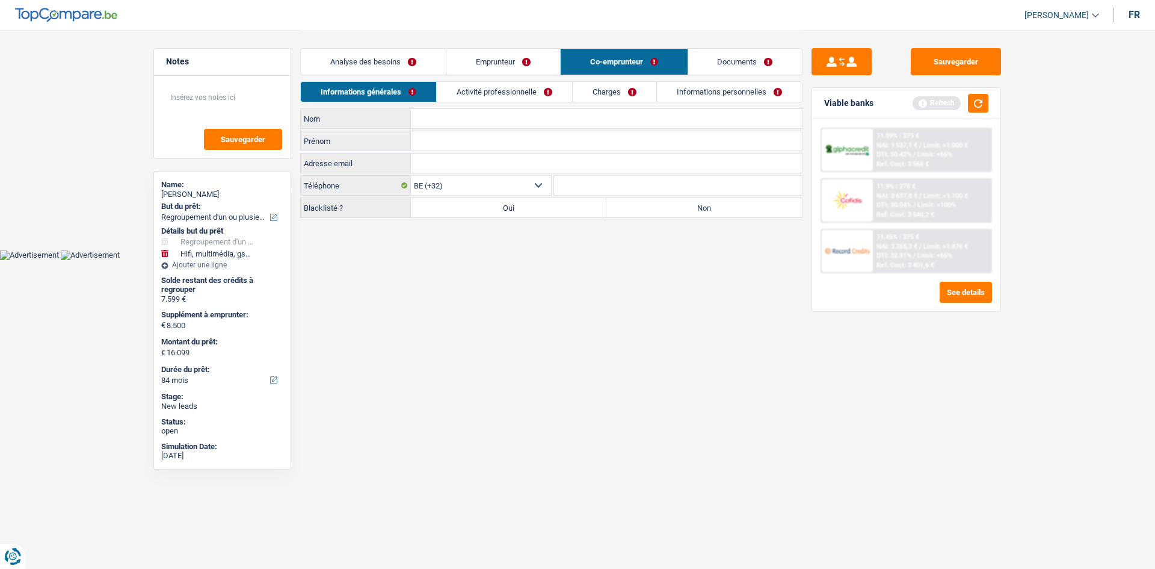
click at [535, 56] on link "Emprunteur" at bounding box center [504, 62] width 114 height 26
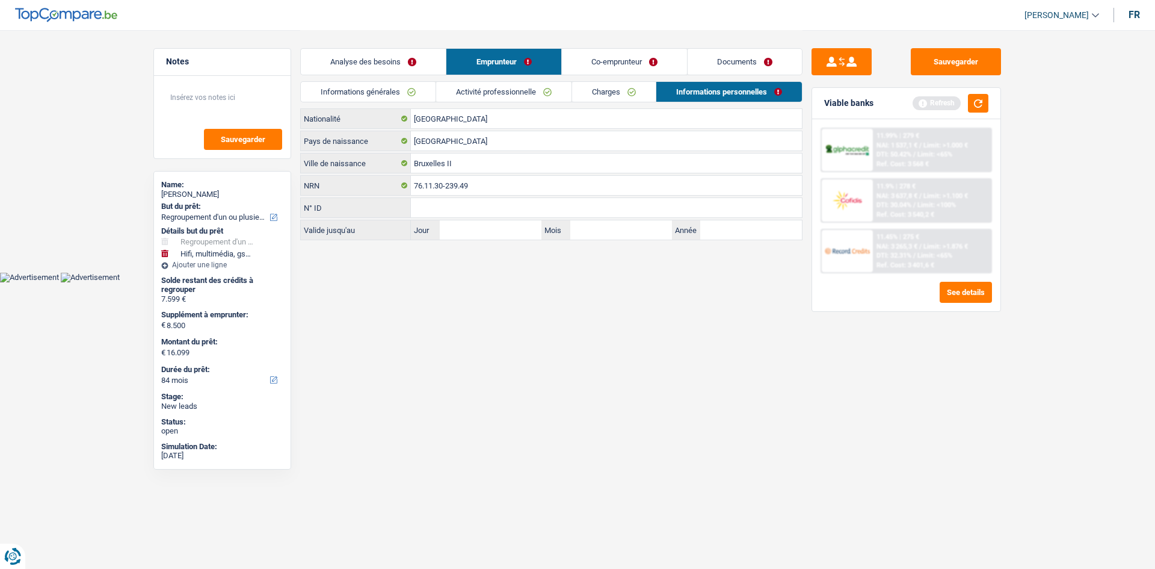
click at [616, 58] on link "Co-emprunteur" at bounding box center [624, 62] width 125 height 26
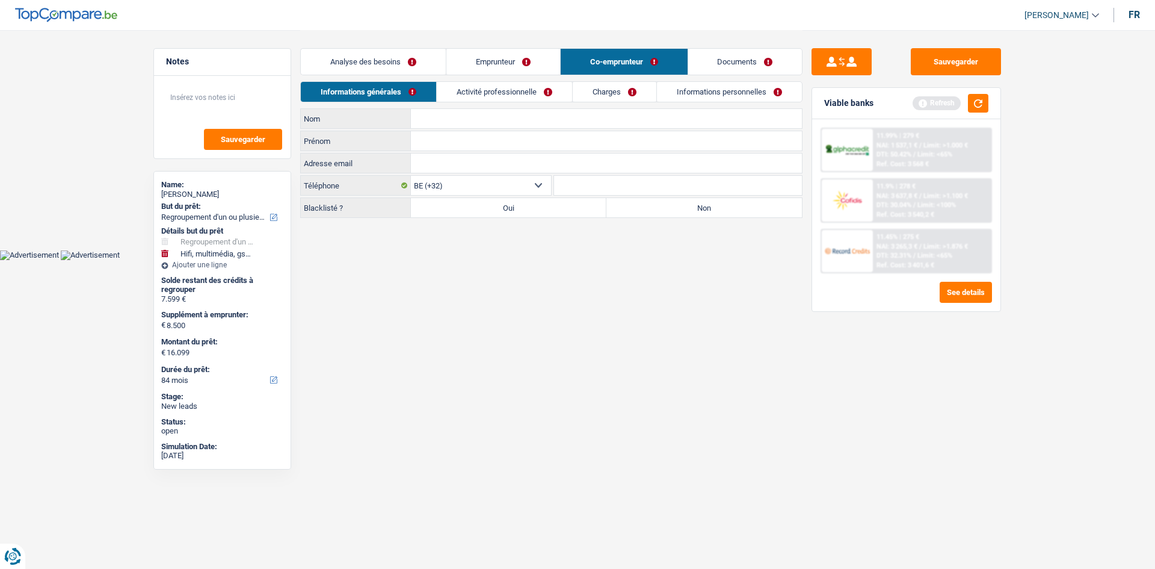
click at [467, 82] on link "Activité professionnelle" at bounding box center [504, 92] width 135 height 20
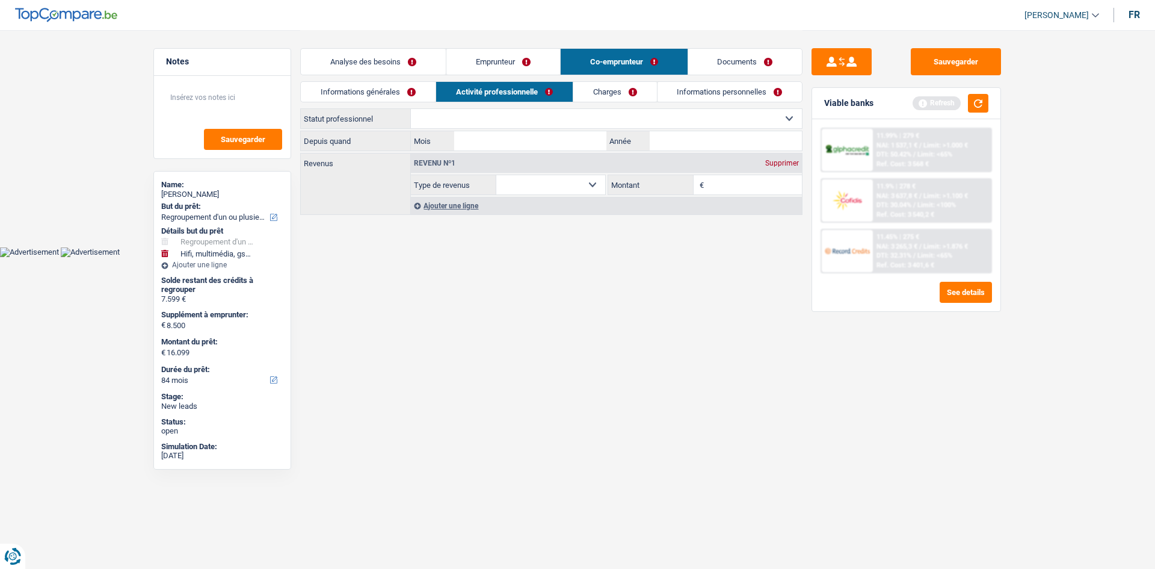
click at [476, 55] on link "Emprunteur" at bounding box center [504, 62] width 114 height 26
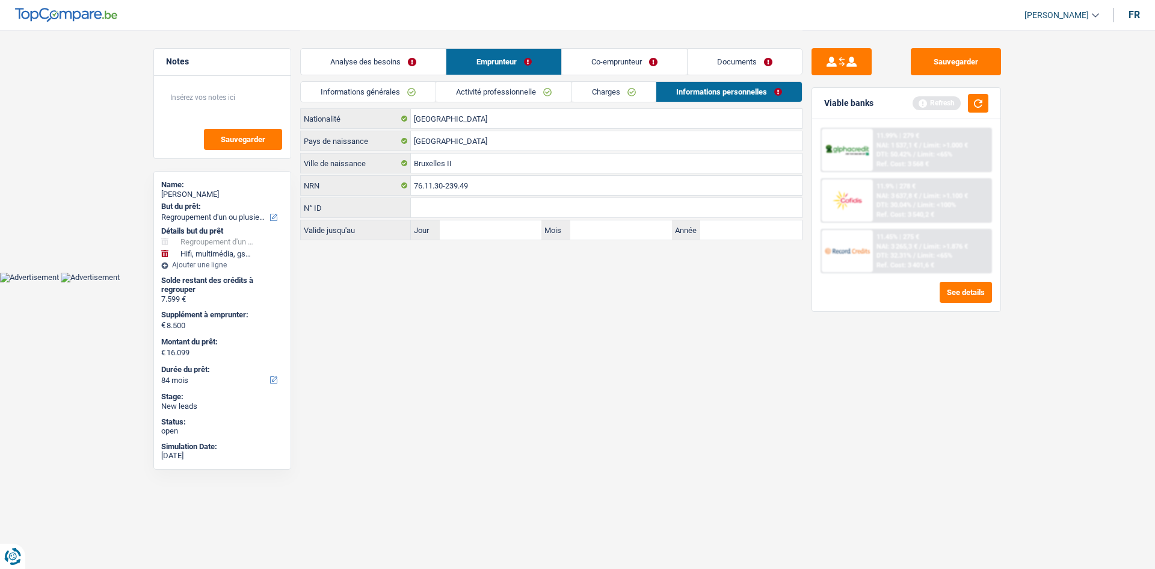
click at [367, 95] on link "Informations générales" at bounding box center [368, 92] width 135 height 20
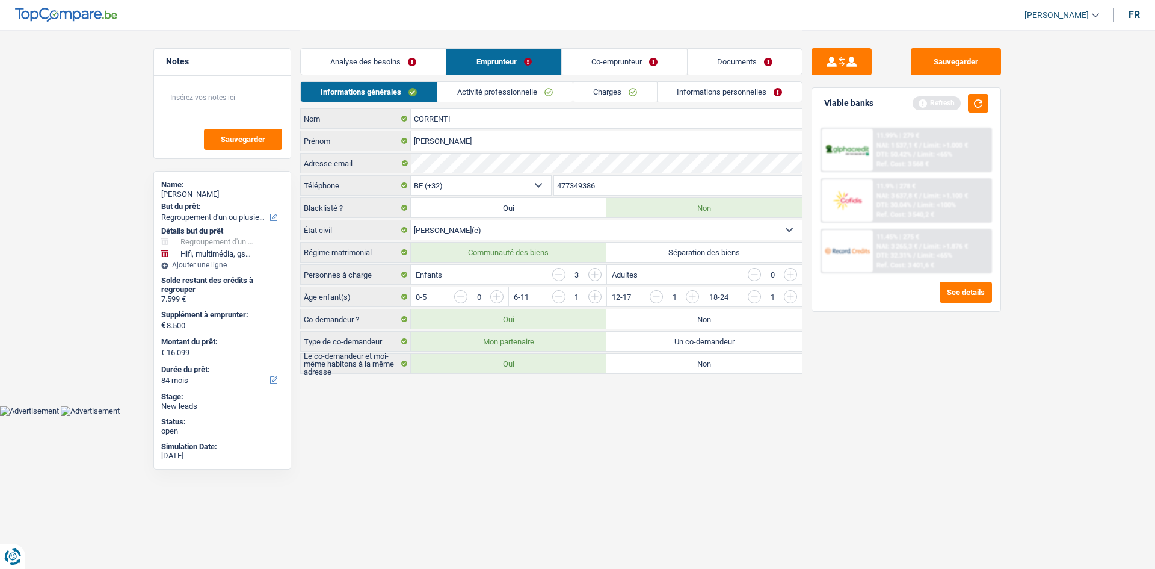
click at [450, 104] on div "Informations générales Activité professionnelle Charges Informations personnell…" at bounding box center [551, 94] width 502 height 27
click at [466, 99] on link "Activité professionnelle" at bounding box center [504, 92] width 135 height 20
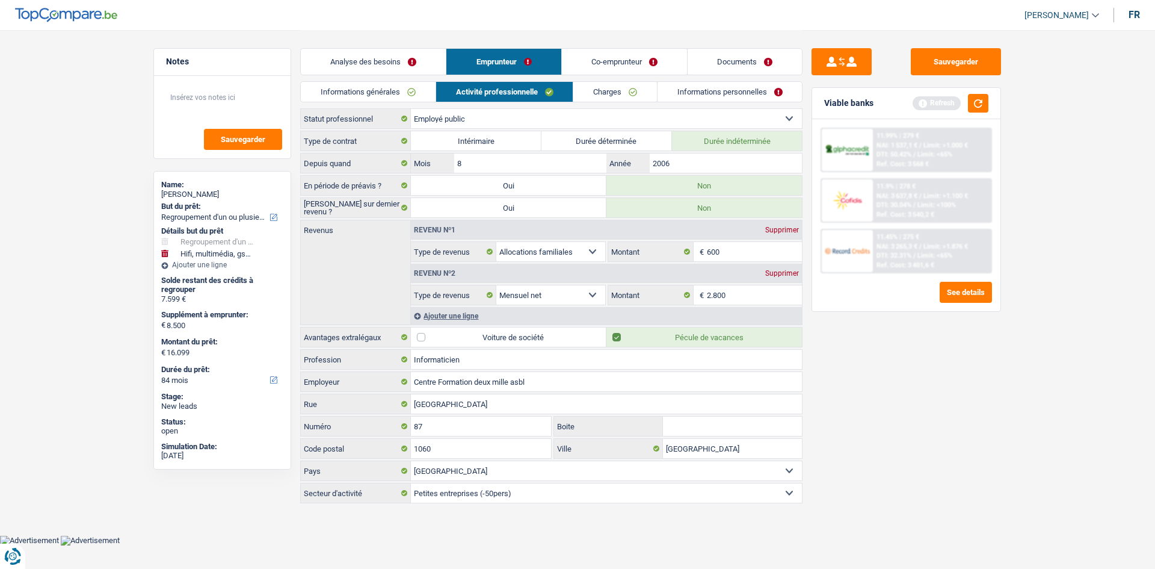
click at [634, 51] on link "Co-emprunteur" at bounding box center [624, 62] width 125 height 26
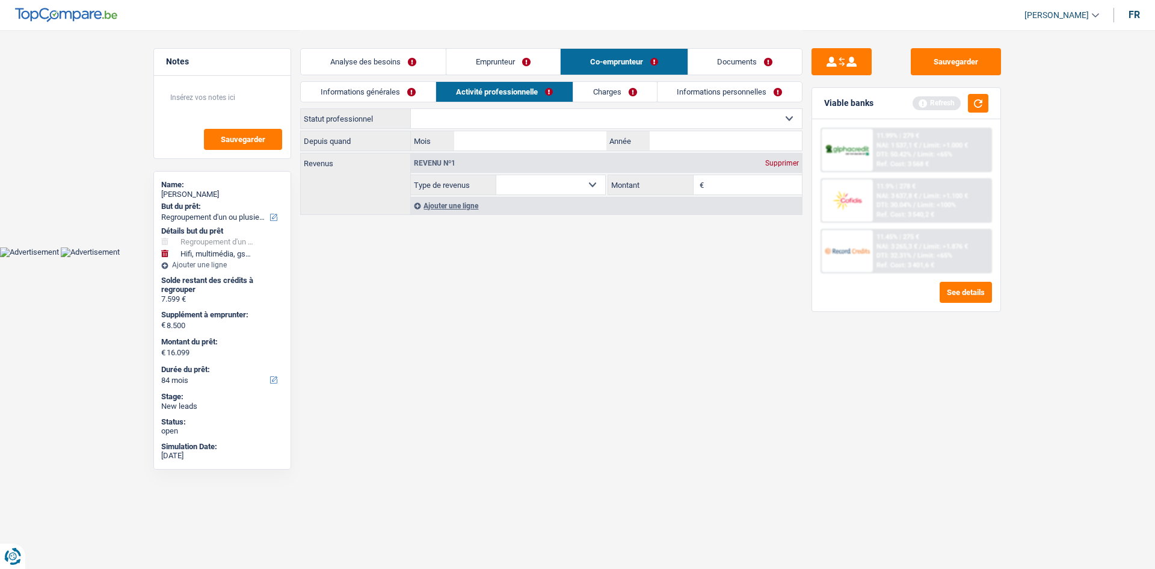
click at [371, 92] on link "Informations générales" at bounding box center [368, 92] width 135 height 20
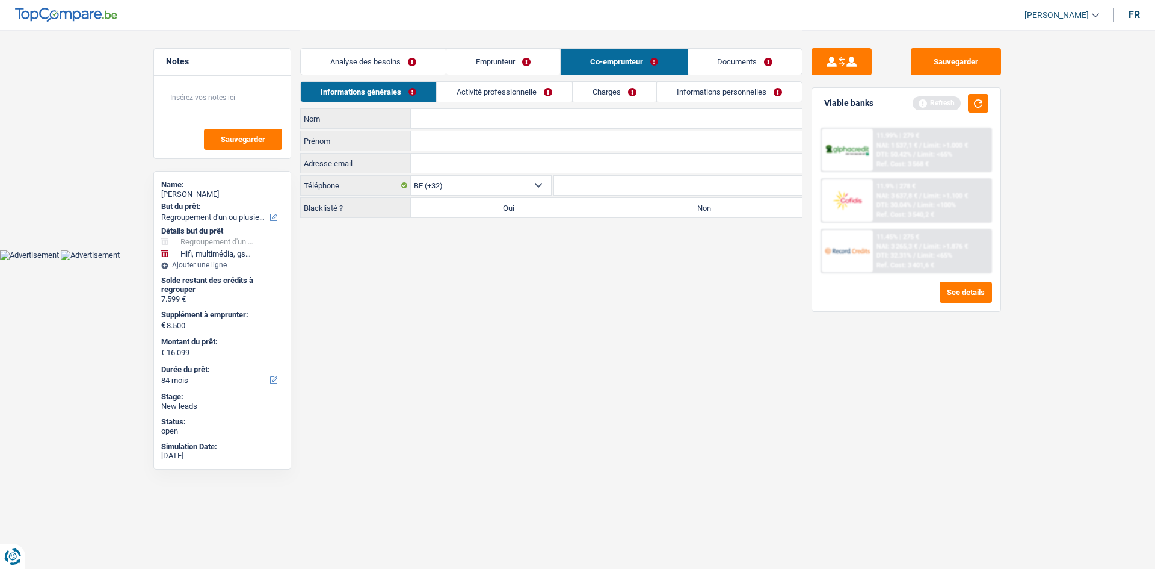
click at [457, 120] on input "Nom" at bounding box center [606, 118] width 391 height 19
type input "caramassa"
click at [469, 153] on div "Adresse email Tous les champs sont obligatoires. Veuillez fournir une réponse p…" at bounding box center [551, 163] width 502 height 20
click at [452, 128] on input "caramassa" at bounding box center [606, 118] width 391 height 19
click at [450, 134] on input "Prénom" at bounding box center [606, 140] width 391 height 19
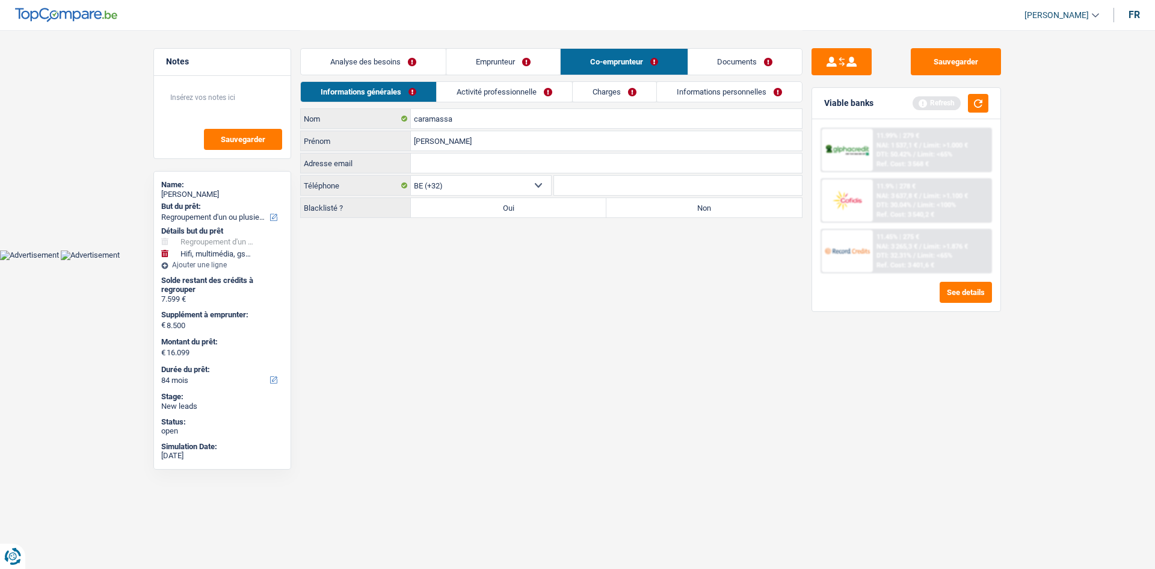
type input "Anna"
click at [670, 215] on label "Non" at bounding box center [705, 207] width 196 height 19
click at [670, 215] on input "Non" at bounding box center [705, 207] width 196 height 19
radio input "true"
click at [516, 83] on link "Activité professionnelle" at bounding box center [504, 92] width 135 height 20
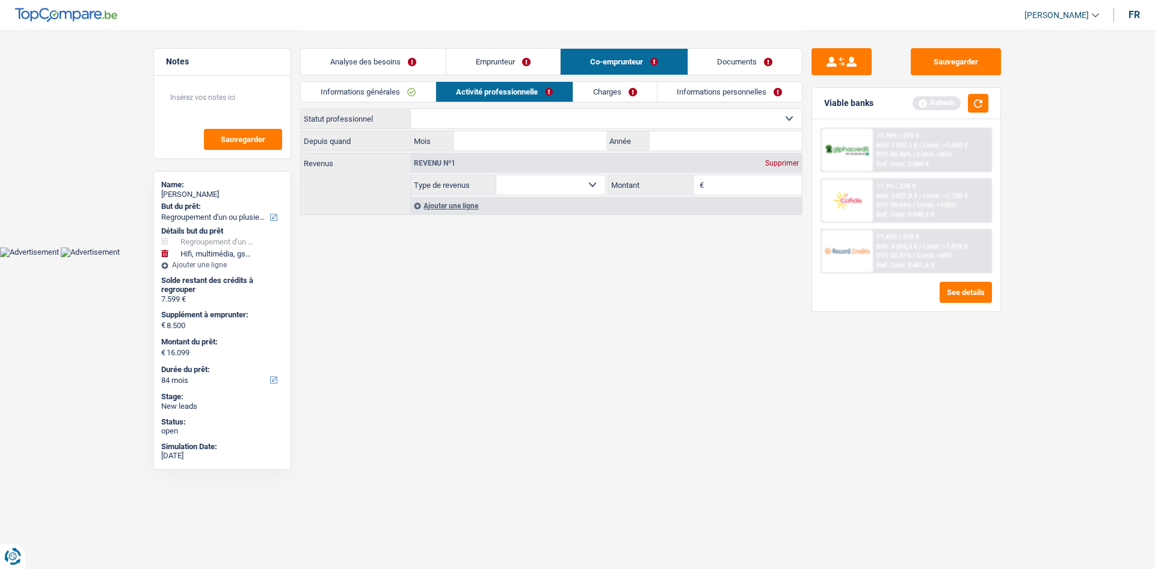
click at [468, 115] on select "Ouvrier Employé privé Employé public Invalide Indépendant Pensionné Chômeur Mut…" at bounding box center [606, 118] width 391 height 19
select select "privateEmployee"
click at [411, 109] on select "Ouvrier Employé privé Employé public Invalide Indépendant Pensionné Chômeur Mut…" at bounding box center [606, 118] width 391 height 19
select select "netSalary"
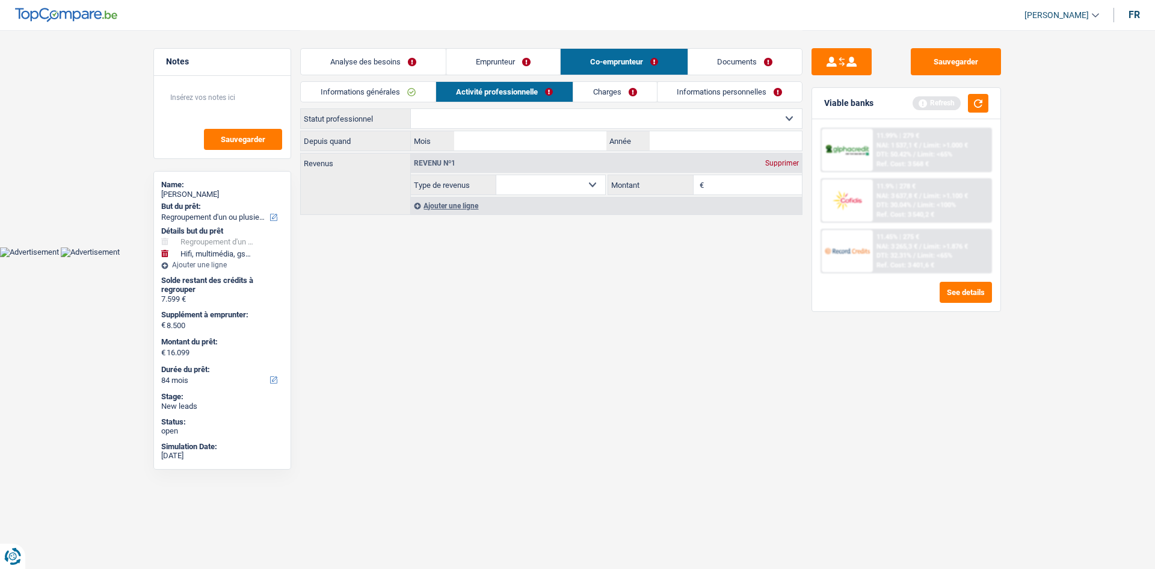
select select "mealVouchers"
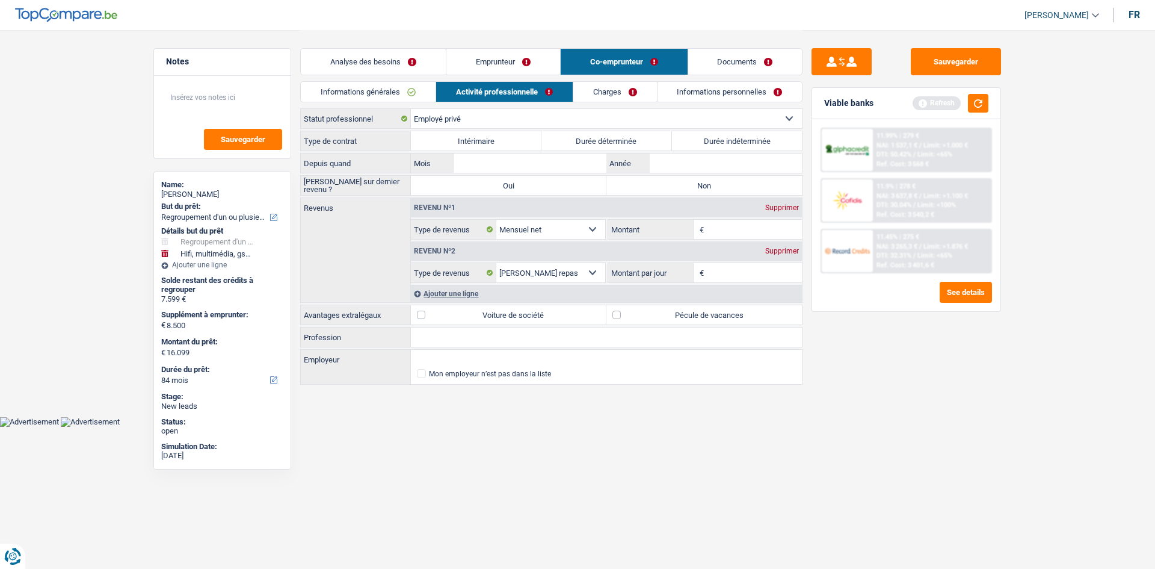
click at [510, 119] on select "Ouvrier Employé privé Employé public Invalide Indépendant Pensionné Chômeur Mut…" at bounding box center [606, 118] width 391 height 19
select select "publicEmployee"
click at [411, 109] on select "Ouvrier Employé privé Employé public Invalide Indépendant Pensionné Chômeur Mut…" at bounding box center [606, 118] width 391 height 19
click at [708, 134] on label "Durée indéterminée" at bounding box center [737, 140] width 131 height 19
click at [708, 134] on input "Durée indéterminée" at bounding box center [737, 140] width 131 height 19
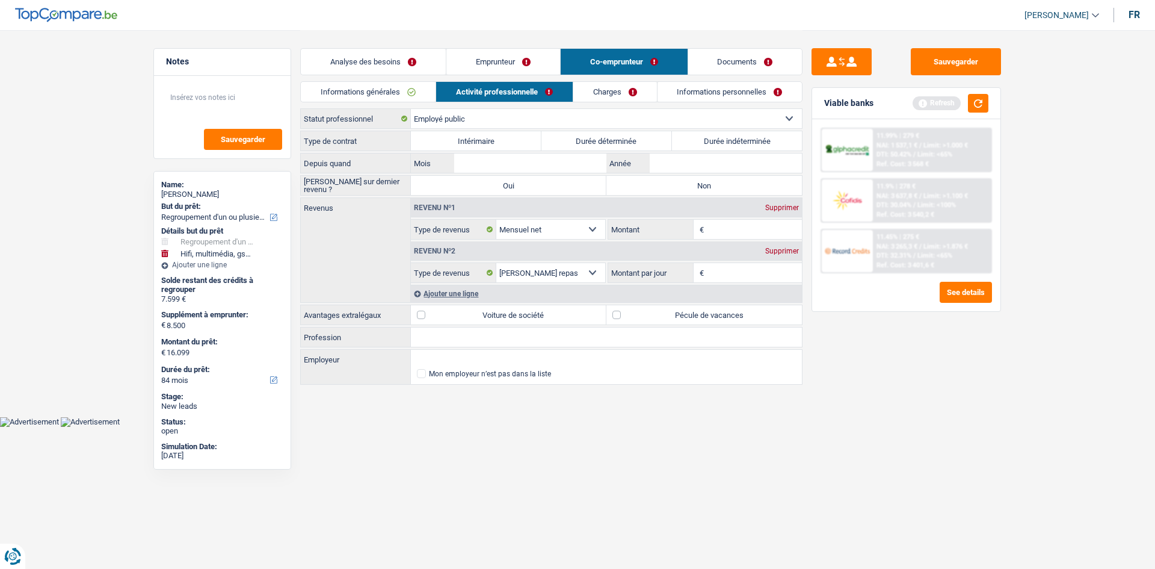
radio input "true"
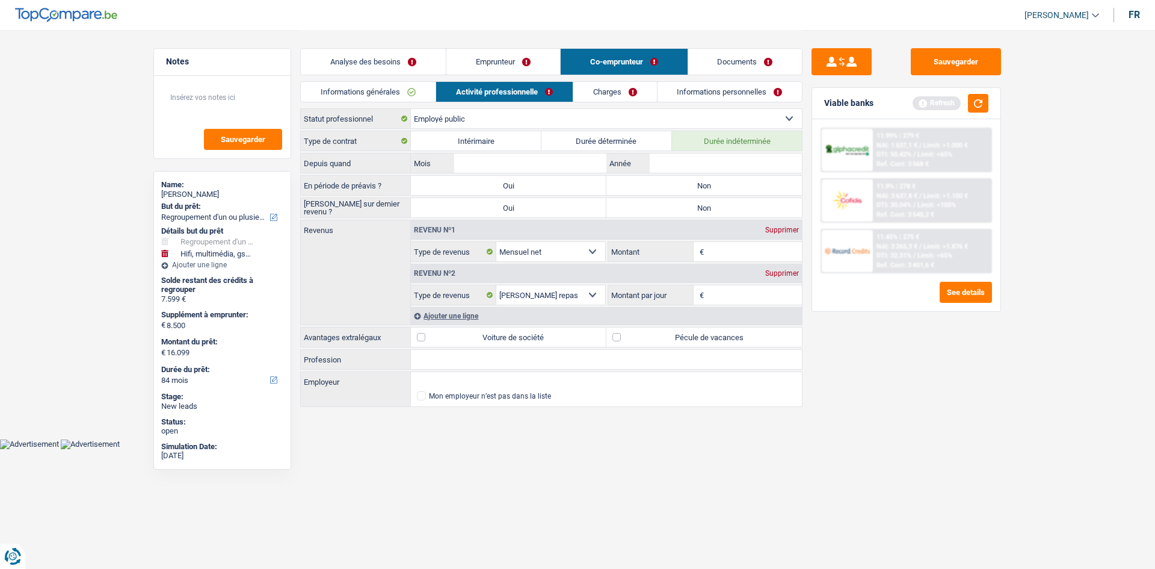
click at [773, 184] on label "Non" at bounding box center [705, 185] width 196 height 19
click at [773, 184] on input "Non" at bounding box center [705, 185] width 196 height 19
radio input "true"
click at [673, 156] on input "Année" at bounding box center [726, 162] width 152 height 19
type input "2005"
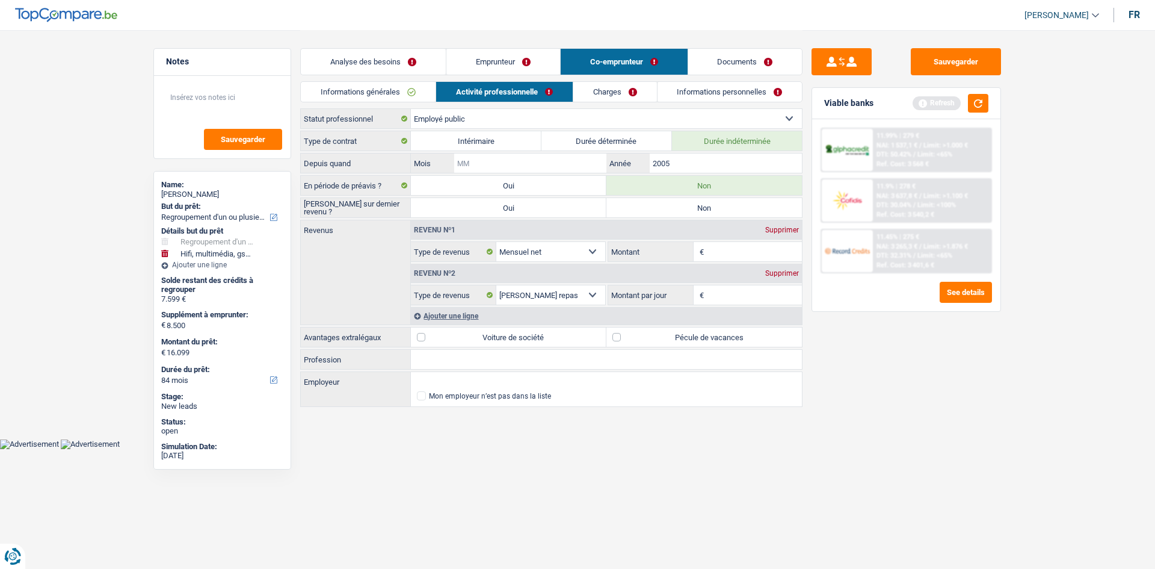
click at [567, 165] on input "Mois" at bounding box center [530, 162] width 152 height 19
type input "05"
click at [873, 387] on div "Sauvegarder Viable banks Refresh 11.99% | 279 € NAI: 1 537,1 € / Limit: >1.000 …" at bounding box center [907, 298] width 208 height 501
click at [649, 207] on label "Non" at bounding box center [705, 207] width 196 height 19
click at [649, 207] on input "Non" at bounding box center [705, 207] width 196 height 19
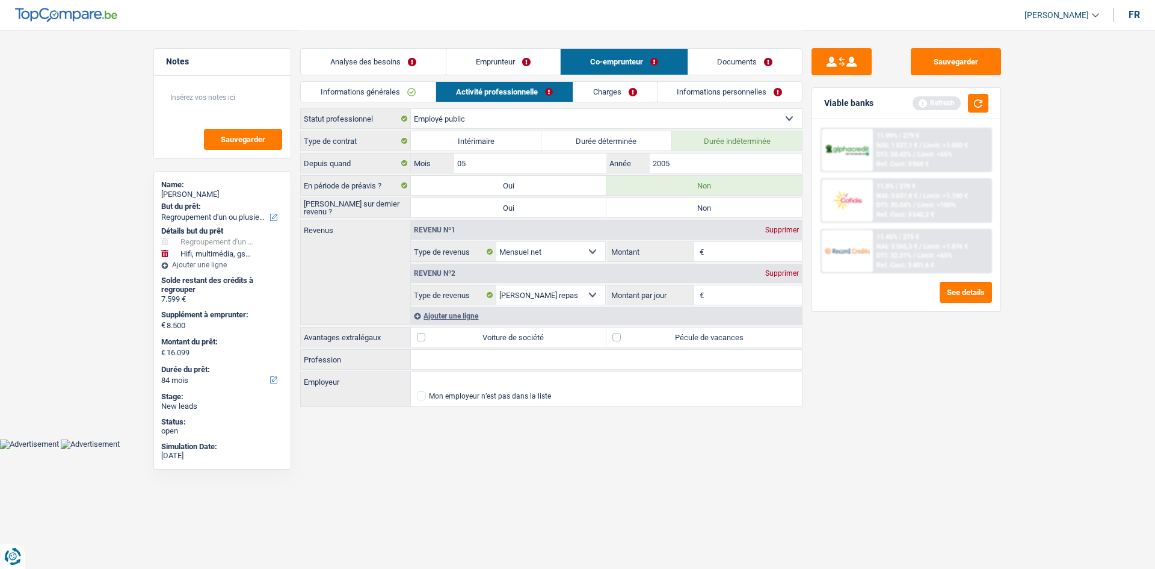
radio input "true"
click at [718, 260] on input "Montant" at bounding box center [755, 251] width 96 height 19
type input "1.850"
click at [726, 290] on input "Montant par jour" at bounding box center [755, 294] width 96 height 19
click at [787, 273] on div "Supprimer" at bounding box center [782, 273] width 40 height 7
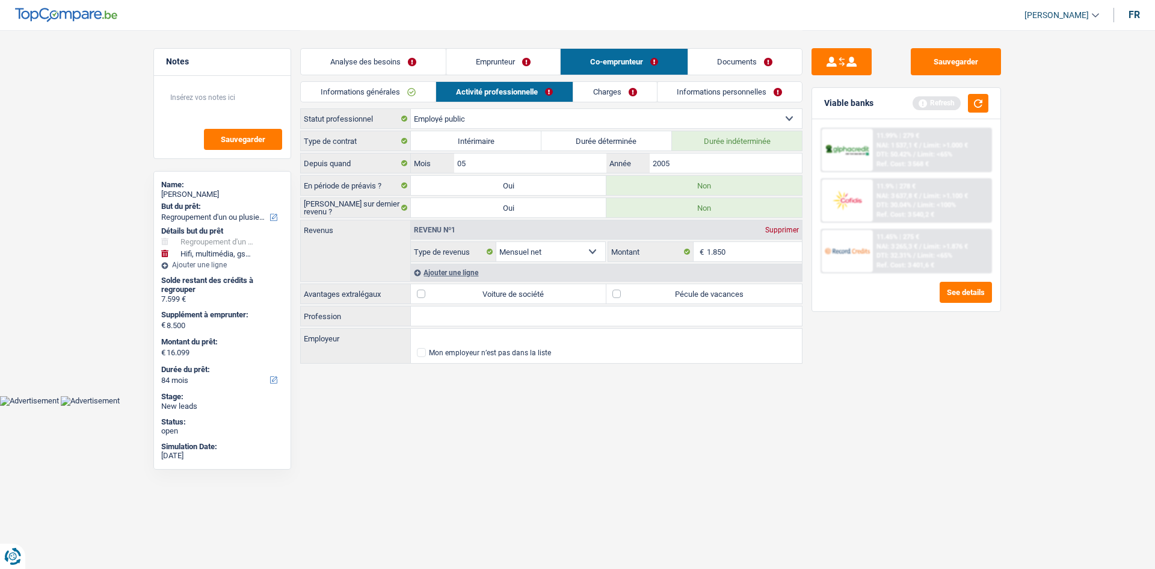
drag, startPoint x: 704, startPoint y: 290, endPoint x: 672, endPoint y: 302, distance: 34.7
click at [703, 285] on label "Pécule de vacances" at bounding box center [705, 293] width 196 height 19
click at [703, 285] on input "Pécule de vacances" at bounding box center [705, 293] width 196 height 19
checkbox input "true"
click at [432, 316] on input "Profession" at bounding box center [606, 315] width 391 height 19
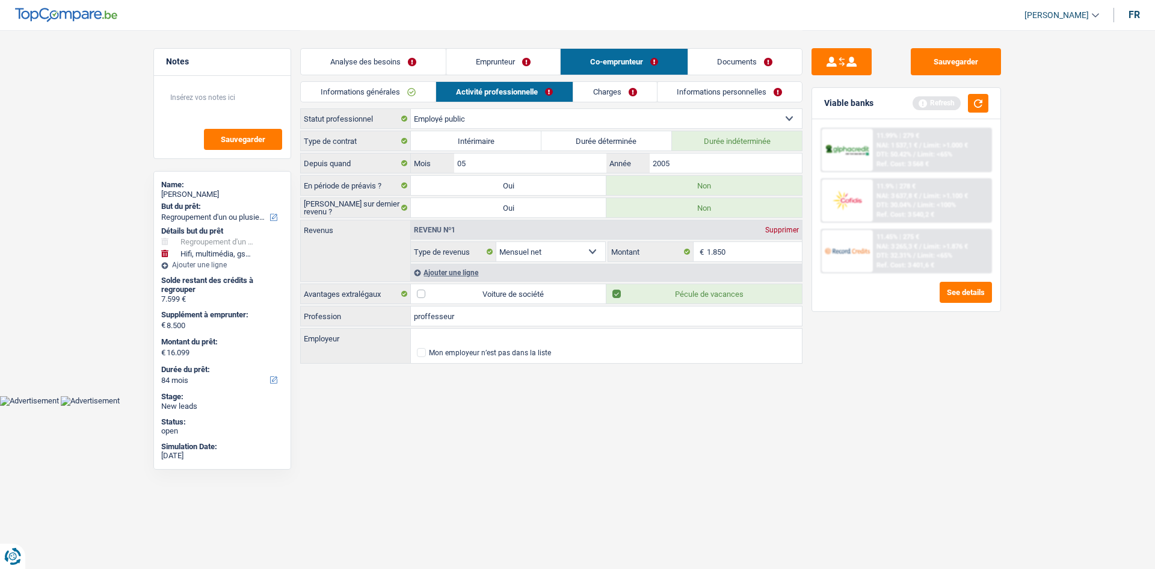
click at [524, 318] on input "proffesseur" at bounding box center [606, 315] width 391 height 19
type input "p"
type input "Pericultrisse"
click at [445, 341] on input "Employeur" at bounding box center [606, 338] width 391 height 19
type input "imi"
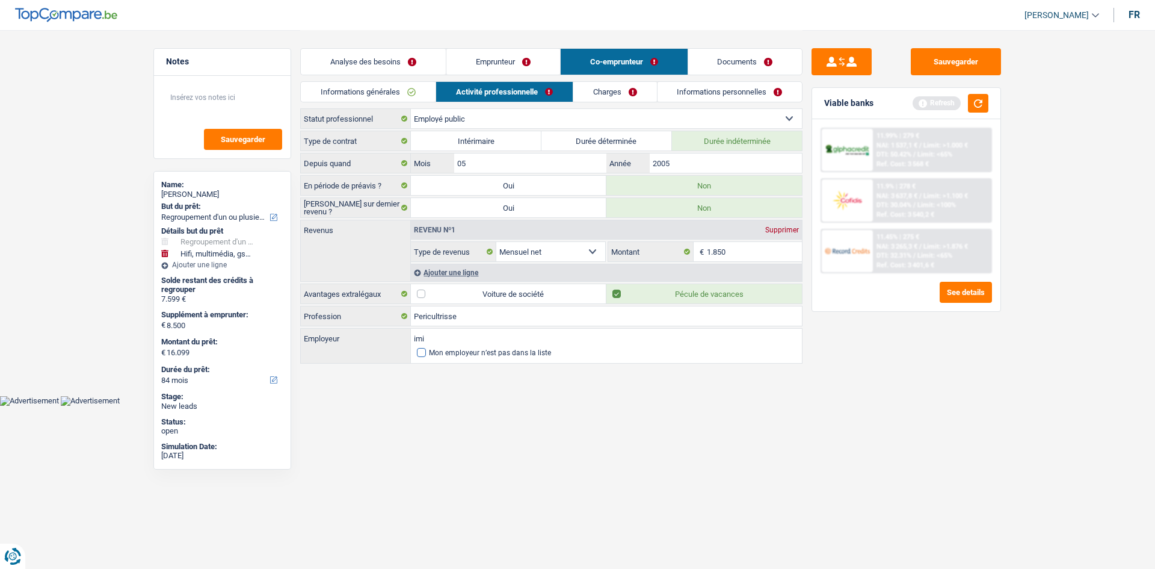
click at [445, 352] on div "Mon employeur n’est pas dans la liste" at bounding box center [490, 352] width 122 height 7
click at [417, 353] on input "Mon employeur n’est pas dans la liste" at bounding box center [417, 353] width 0 height 0
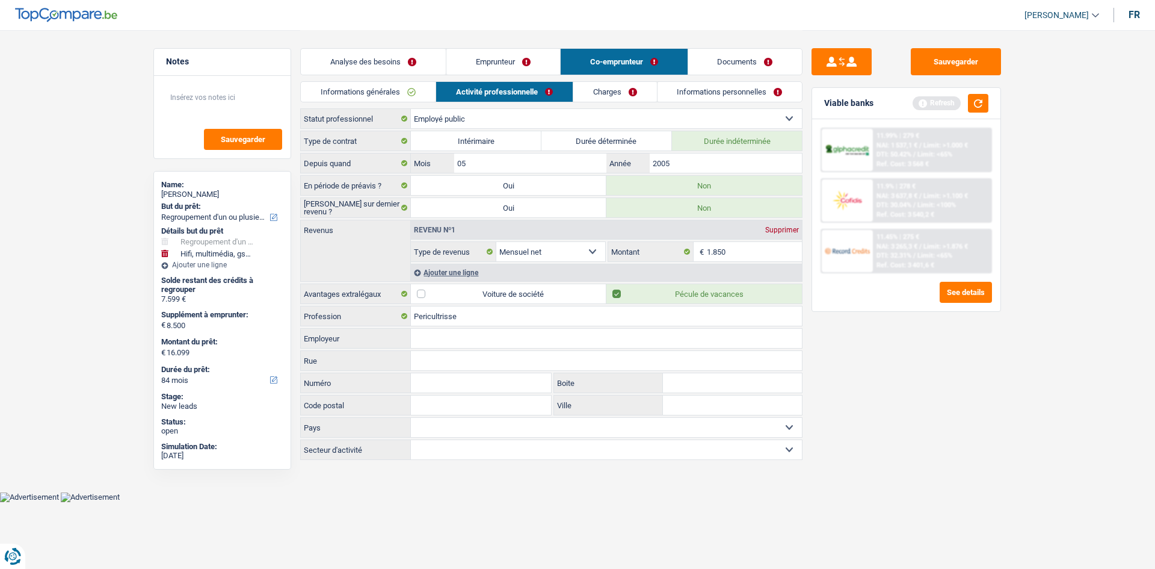
click at [440, 342] on input "Employeur" at bounding box center [606, 338] width 391 height 19
type input "imi"
click at [474, 394] on div "Numéro Tous les champs sont obligatoires. Veuillez fournir une réponse plus lon…" at bounding box center [426, 383] width 252 height 22
click at [474, 401] on input "Code postal" at bounding box center [481, 404] width 140 height 19
click at [474, 401] on input "17" at bounding box center [481, 404] width 140 height 19
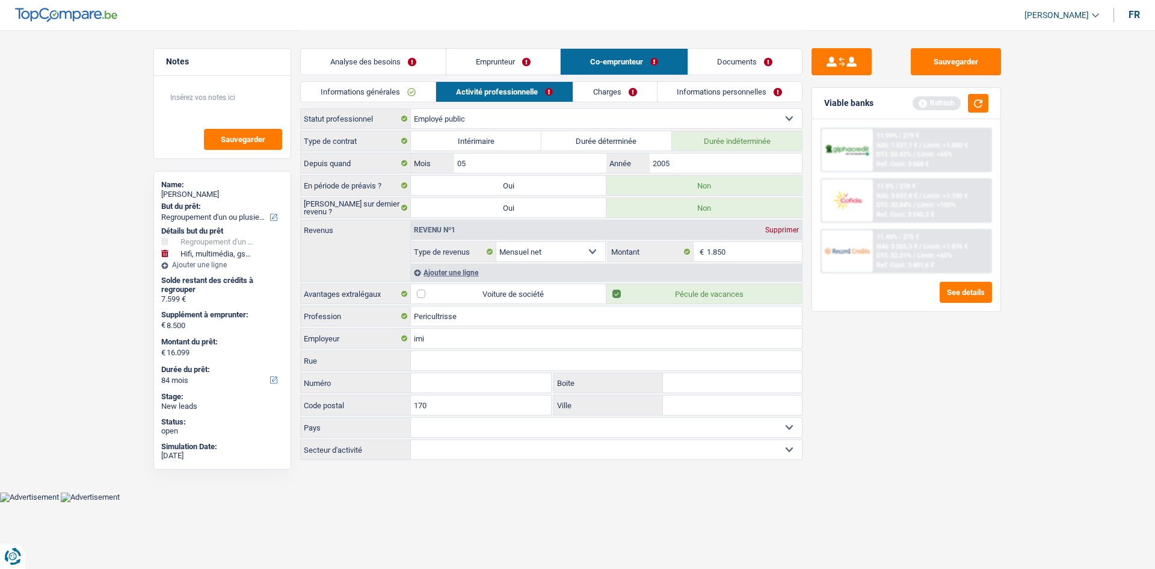
type input "170"
click at [471, 338] on input "imi" at bounding box center [606, 338] width 391 height 19
type input "ecole imi"
click at [598, 85] on link "Charges" at bounding box center [615, 92] width 84 height 20
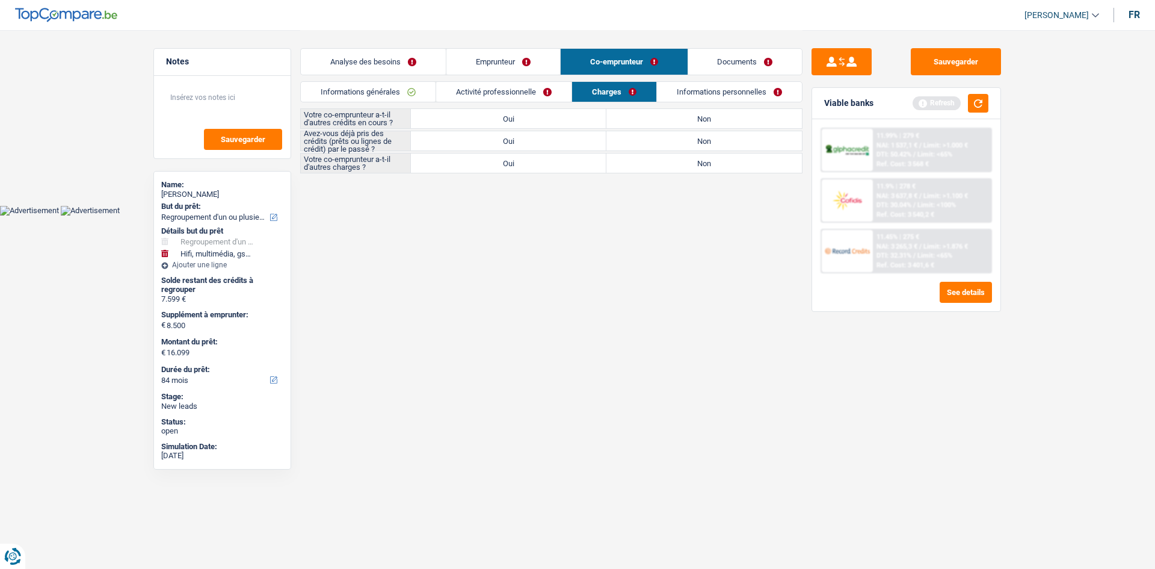
click at [641, 118] on label "Non" at bounding box center [705, 118] width 196 height 19
click at [641, 118] on input "Non" at bounding box center [705, 118] width 196 height 19
radio input "true"
click at [570, 145] on label "Oui" at bounding box center [509, 140] width 196 height 19
click at [570, 145] on input "Oui" at bounding box center [509, 140] width 196 height 19
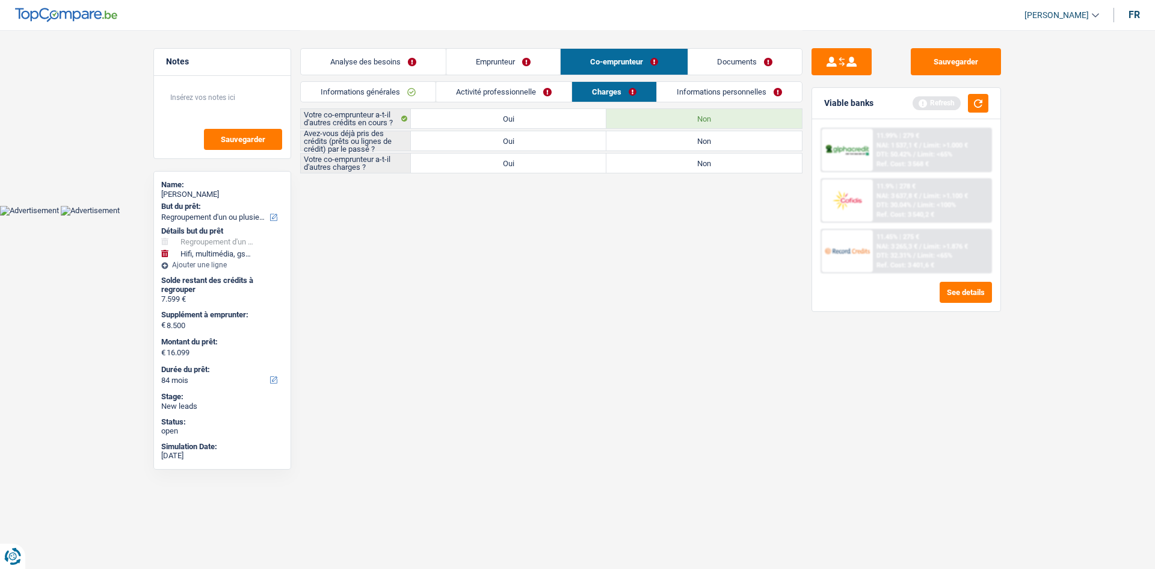
radio input "true"
click at [686, 144] on label "Non" at bounding box center [705, 140] width 196 height 19
click at [686, 144] on input "Non" at bounding box center [705, 140] width 196 height 19
radio input "true"
click at [655, 161] on label "Non" at bounding box center [705, 162] width 196 height 19
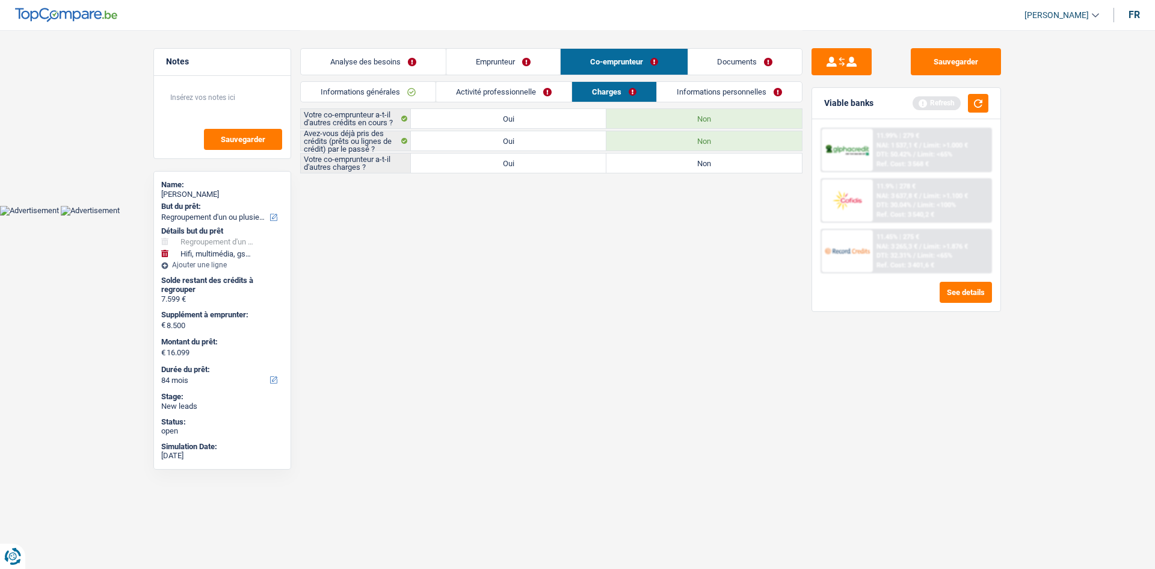
click at [655, 161] on input "Non" at bounding box center [705, 162] width 196 height 19
radio input "true"
click at [717, 97] on link "Informations personnelles" at bounding box center [730, 92] width 145 height 20
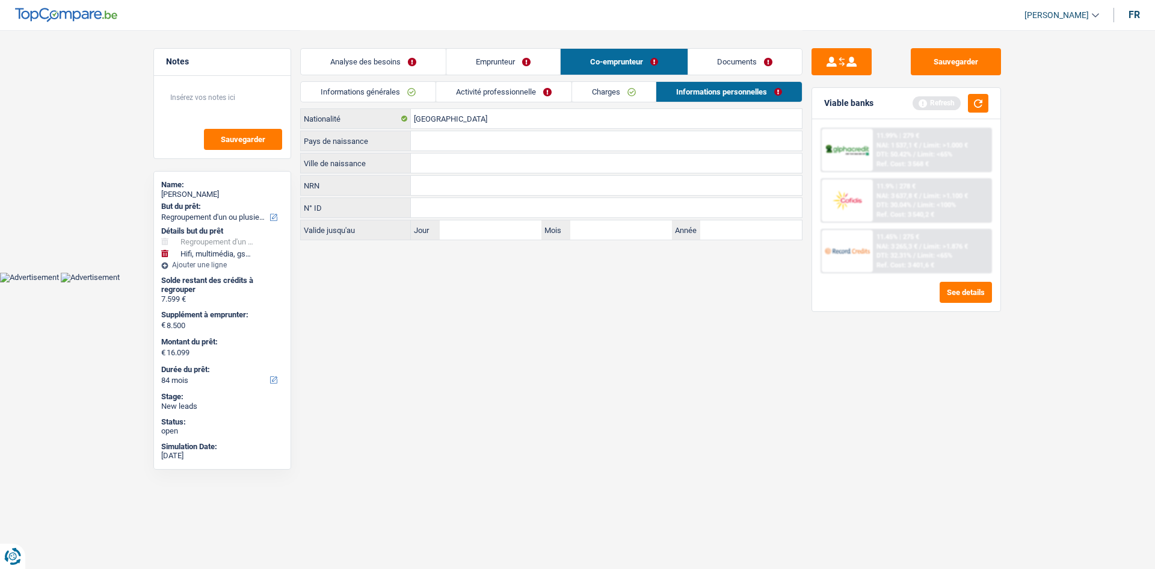
click at [425, 164] on input "Ville de naissance" at bounding box center [606, 162] width 391 height 19
type input "bruxelles"
click at [428, 136] on input "Pays de naissance" at bounding box center [606, 140] width 391 height 19
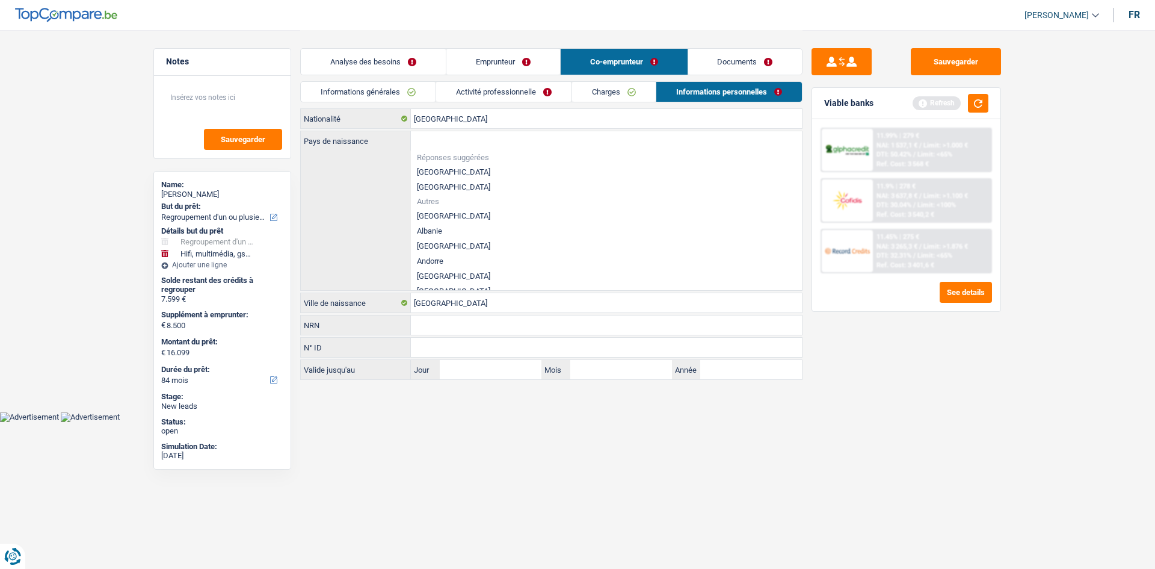
click at [442, 168] on li "[GEOGRAPHIC_DATA]" at bounding box center [606, 171] width 391 height 15
type input "[GEOGRAPHIC_DATA]"
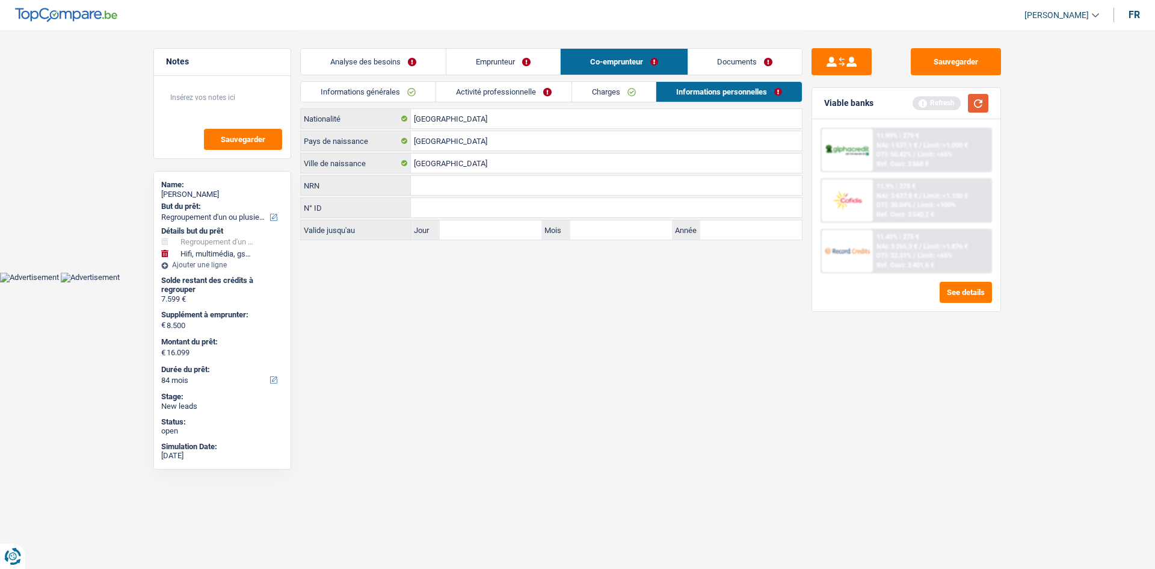
click at [977, 95] on button "button" at bounding box center [978, 103] width 20 height 19
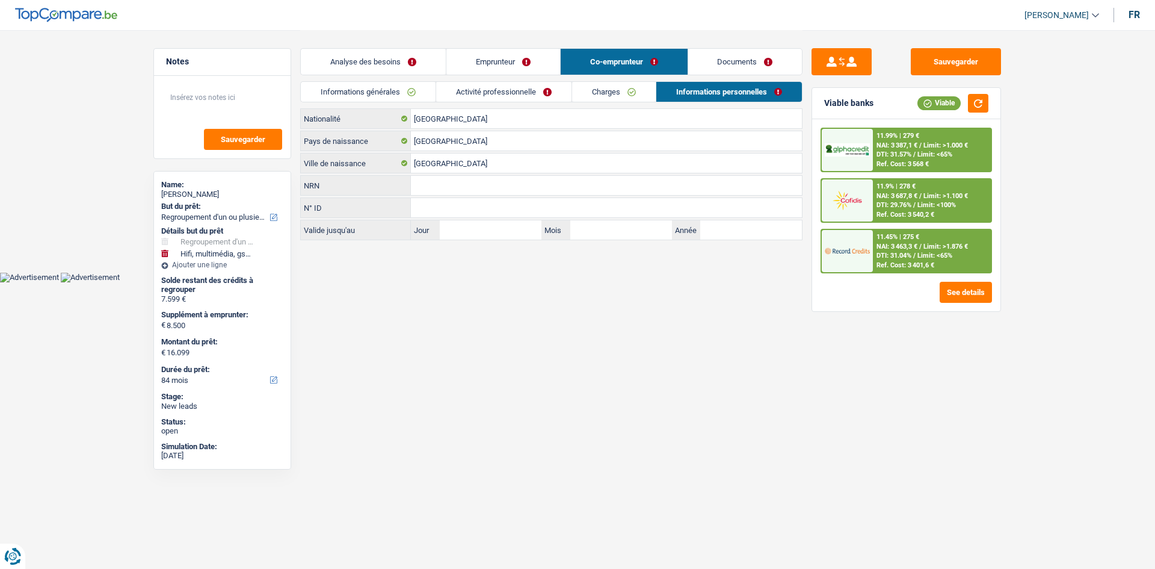
click at [382, 69] on link "Analyse des besoins" at bounding box center [373, 62] width 145 height 26
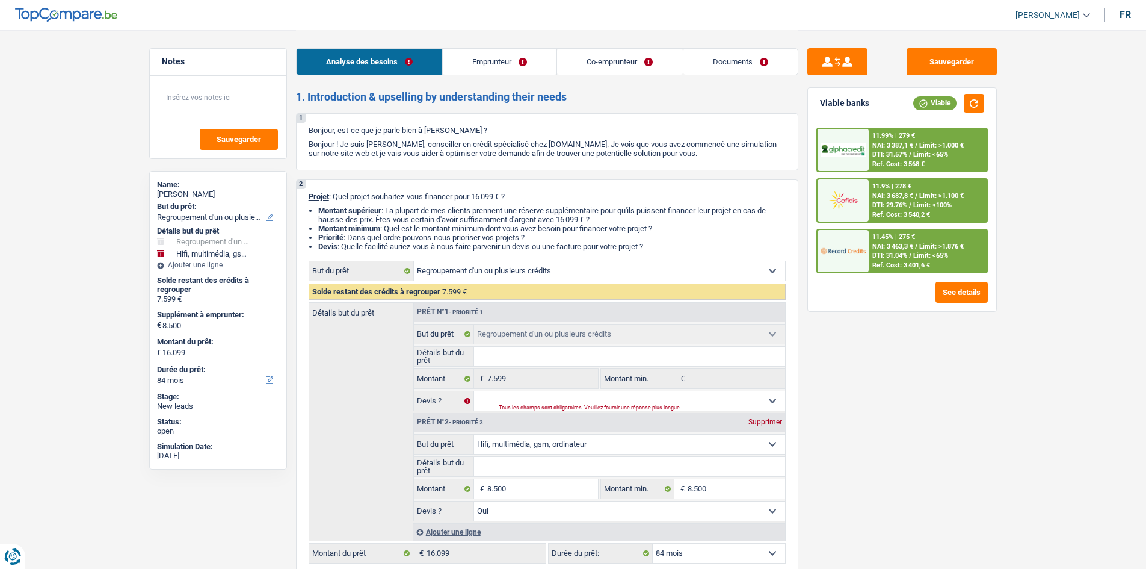
scroll to position [103, 0]
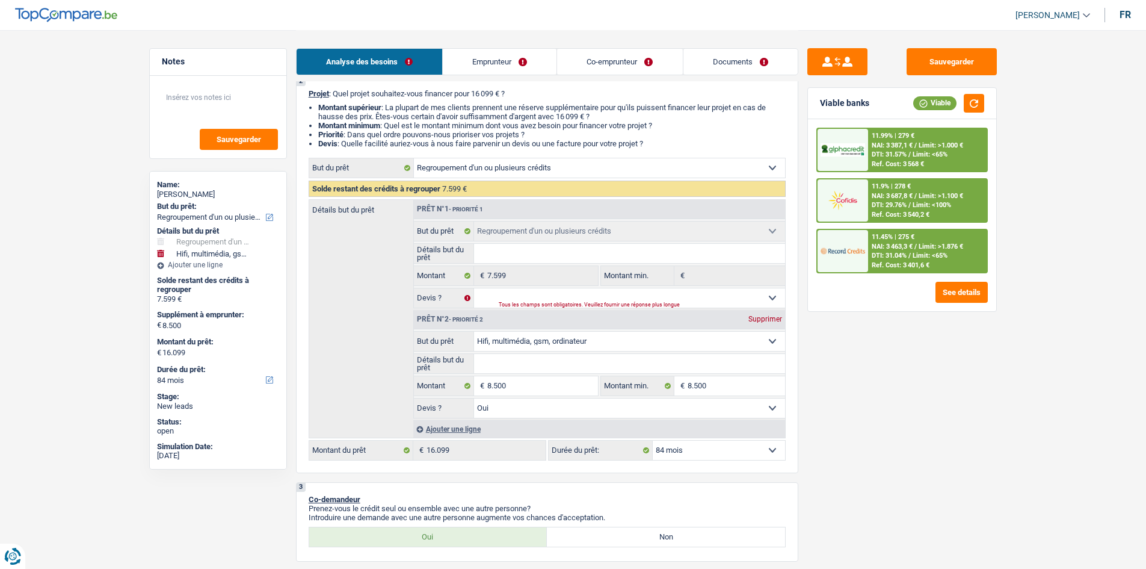
click at [548, 360] on input "Détails but du prêt" at bounding box center [629, 363] width 311 height 19
click at [534, 297] on select "Oui Non Non répondu Sélectionner une option" at bounding box center [629, 297] width 311 height 19
select select "yes"
click at [474, 288] on select "Oui Non Non répondu Sélectionner une option" at bounding box center [629, 297] width 311 height 19
select select "yes"
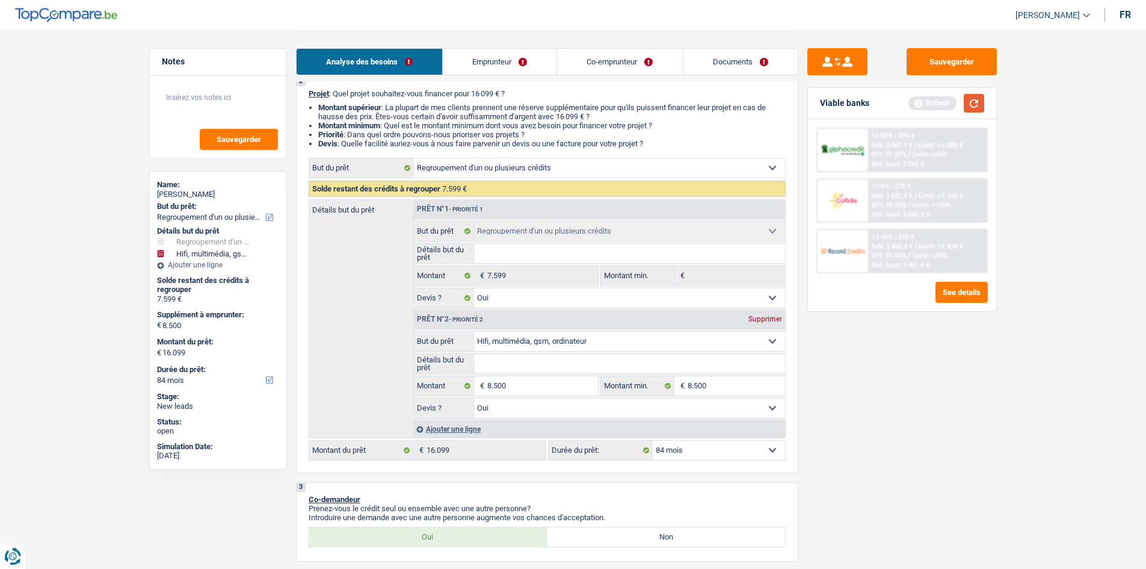
click at [972, 107] on button "button" at bounding box center [974, 103] width 20 height 19
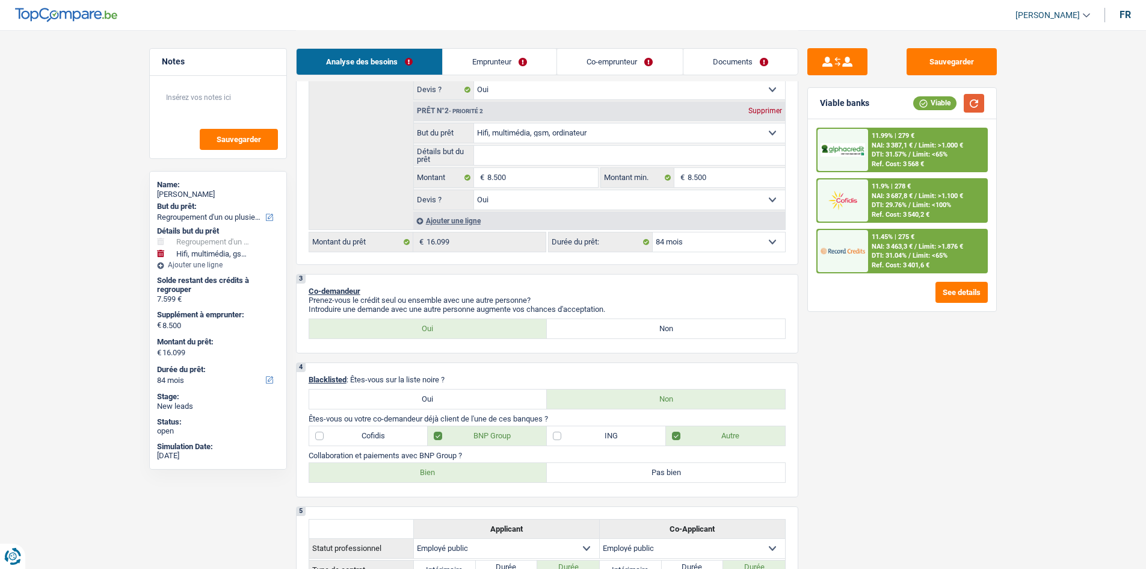
scroll to position [117, 0]
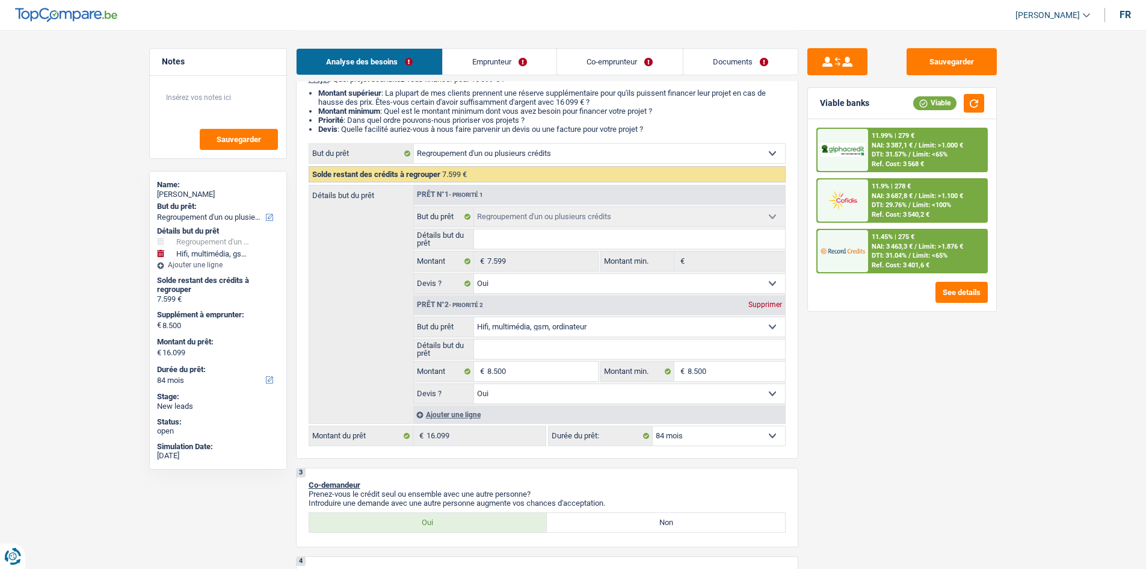
click at [887, 246] on span "NAI: 3 463,3 €" at bounding box center [892, 247] width 41 height 8
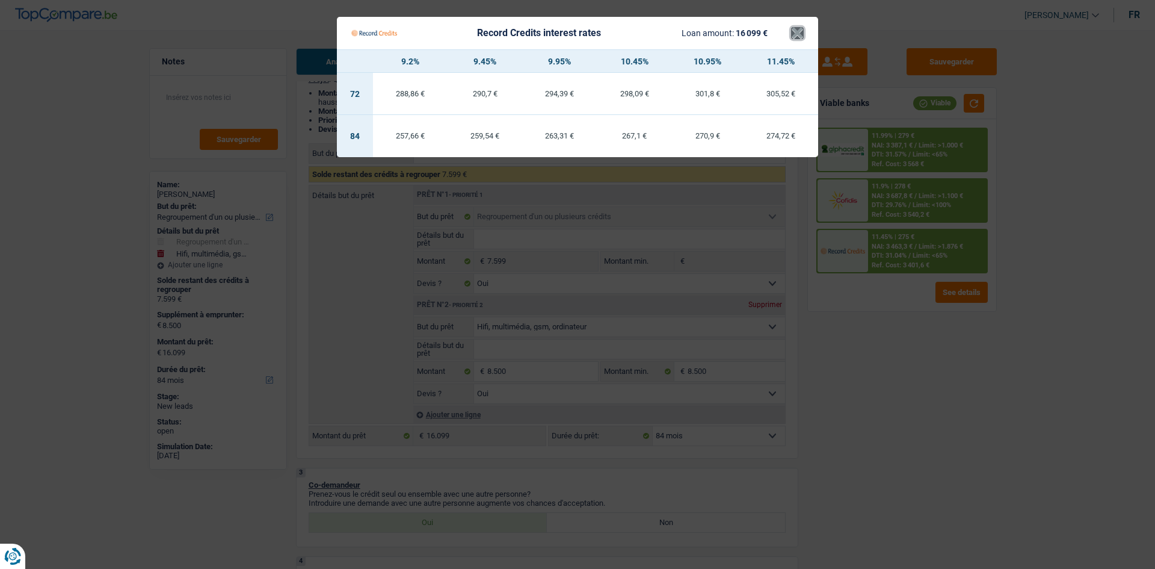
click at [799, 29] on button "×" at bounding box center [797, 33] width 13 height 12
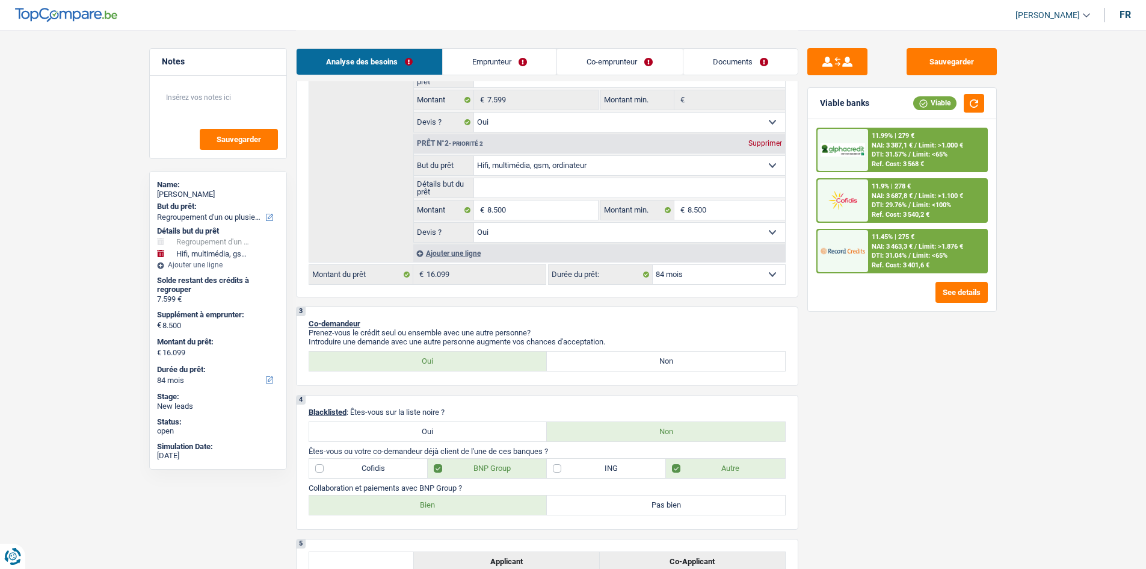
scroll to position [287, 0]
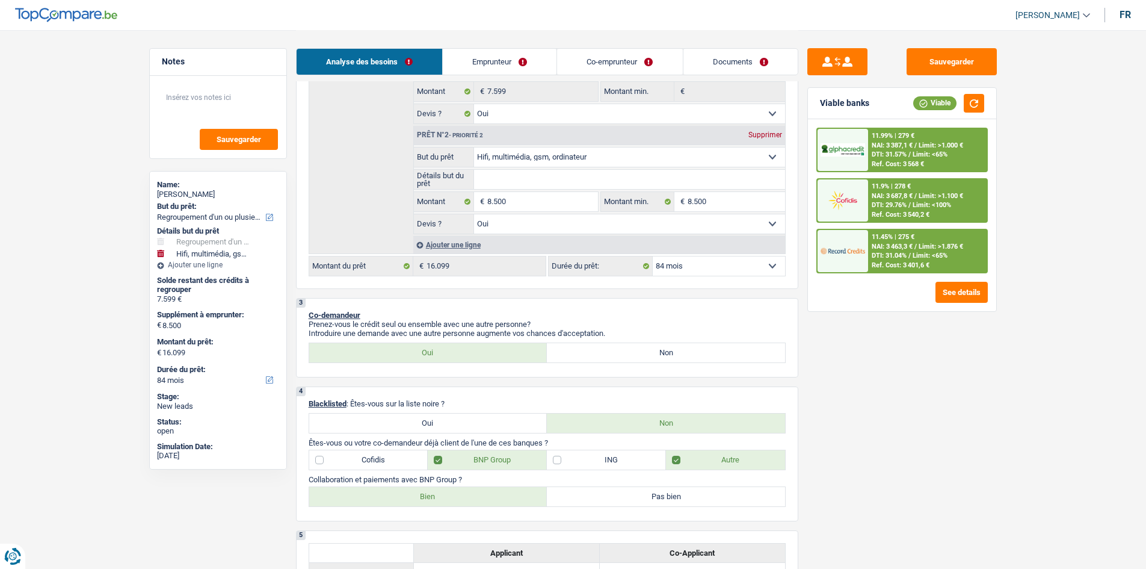
click at [723, 262] on select "12 mois 18 mois 24 mois 30 mois 36 mois 42 mois 48 mois 60 mois 72 mois 84 mois…" at bounding box center [719, 265] width 132 height 19
select select "60"
click at [653, 256] on select "12 mois 18 mois 24 mois 30 mois 36 mois 42 mois 48 mois 60 mois 72 mois 84 mois…" at bounding box center [719, 265] width 132 height 19
select select "60"
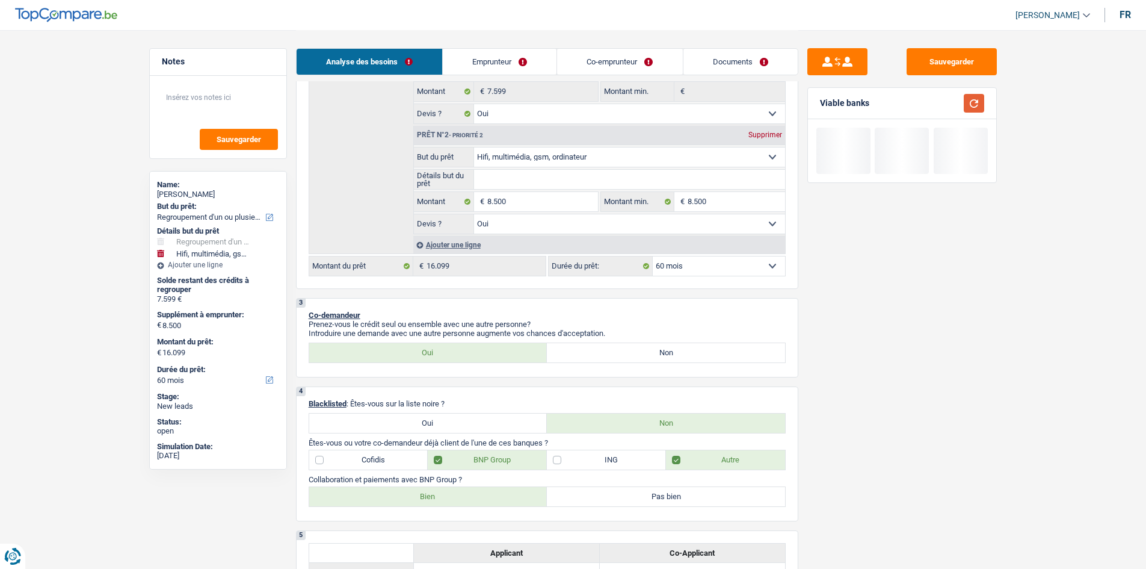
click at [979, 102] on button "button" at bounding box center [974, 103] width 20 height 19
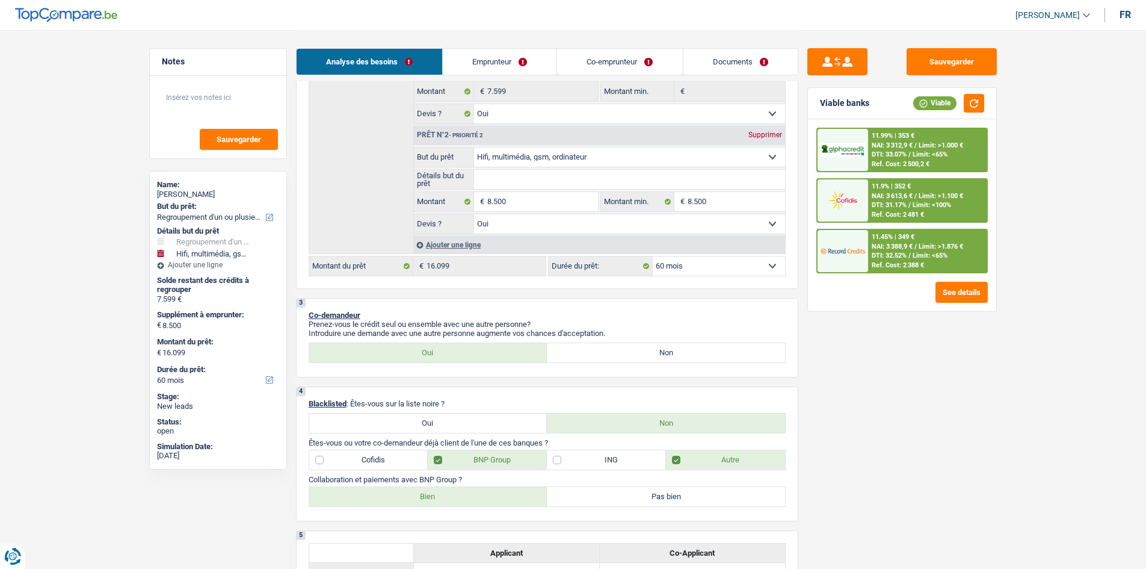
click at [900, 147] on span "NAI: 3 312,9 €" at bounding box center [892, 145] width 41 height 8
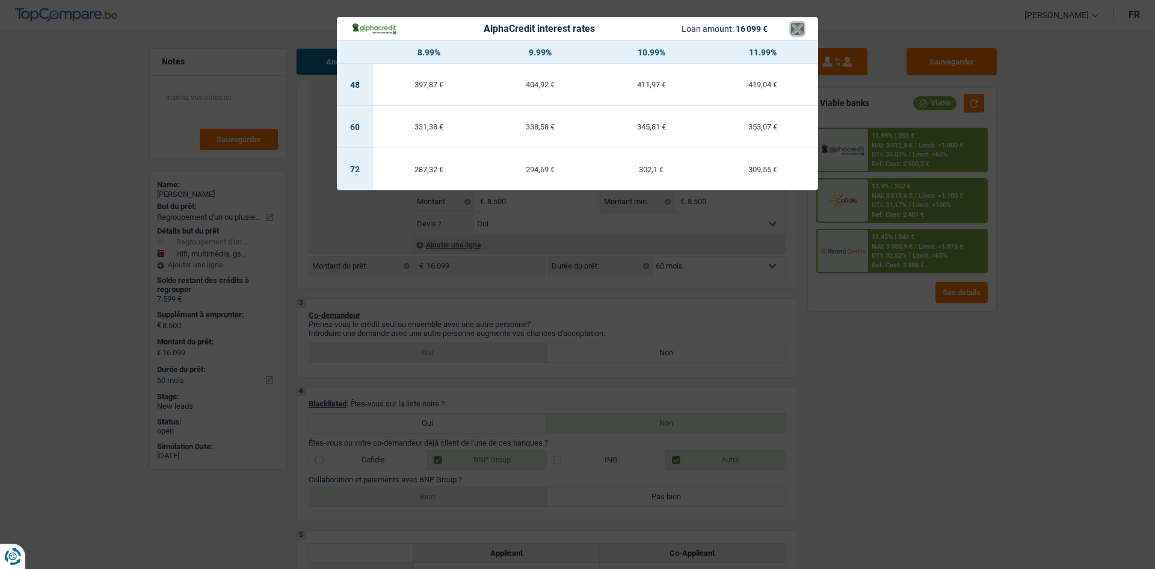
click at [799, 29] on button "×" at bounding box center [797, 29] width 13 height 12
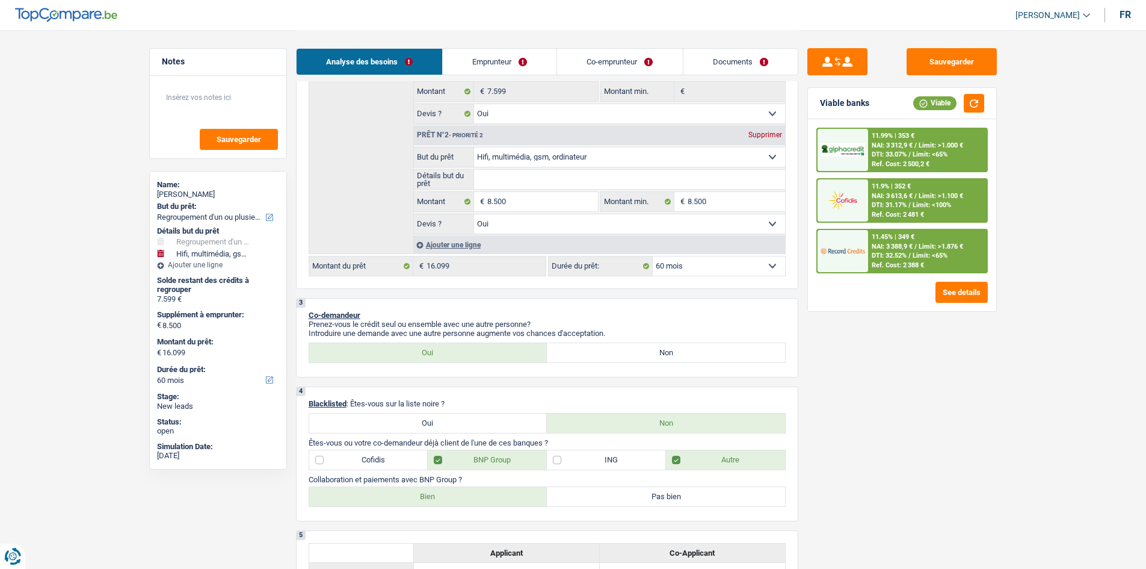
click at [902, 233] on div "11.45% | 349 €" at bounding box center [893, 237] width 43 height 8
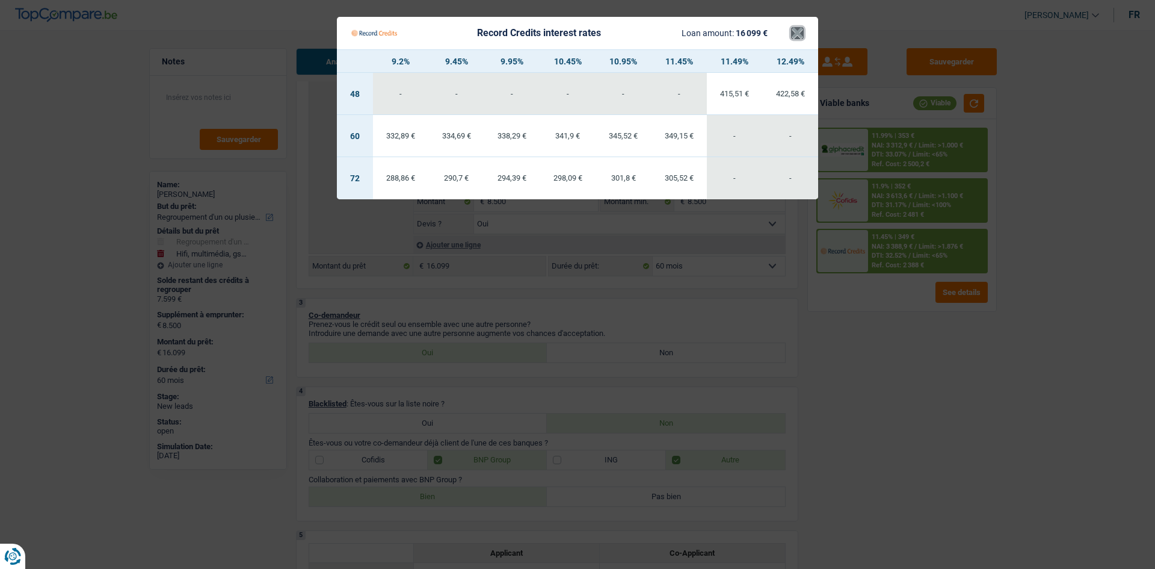
click at [796, 36] on button "×" at bounding box center [797, 33] width 13 height 12
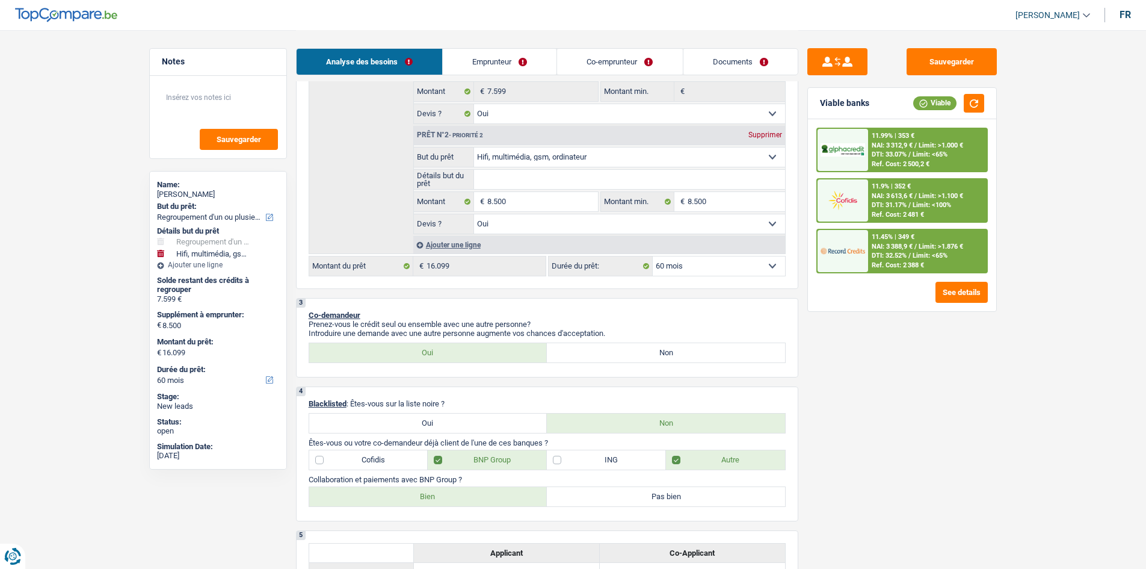
click at [734, 259] on select "12 mois 18 mois 24 mois 30 mois 36 mois 42 mois 48 mois 60 mois 72 mois 84 mois…" at bounding box center [719, 265] width 132 height 19
select select "72"
click at [653, 256] on select "12 mois 18 mois 24 mois 30 mois 36 mois 42 mois 48 mois 60 mois 72 mois 84 mois…" at bounding box center [719, 265] width 132 height 19
select select "72"
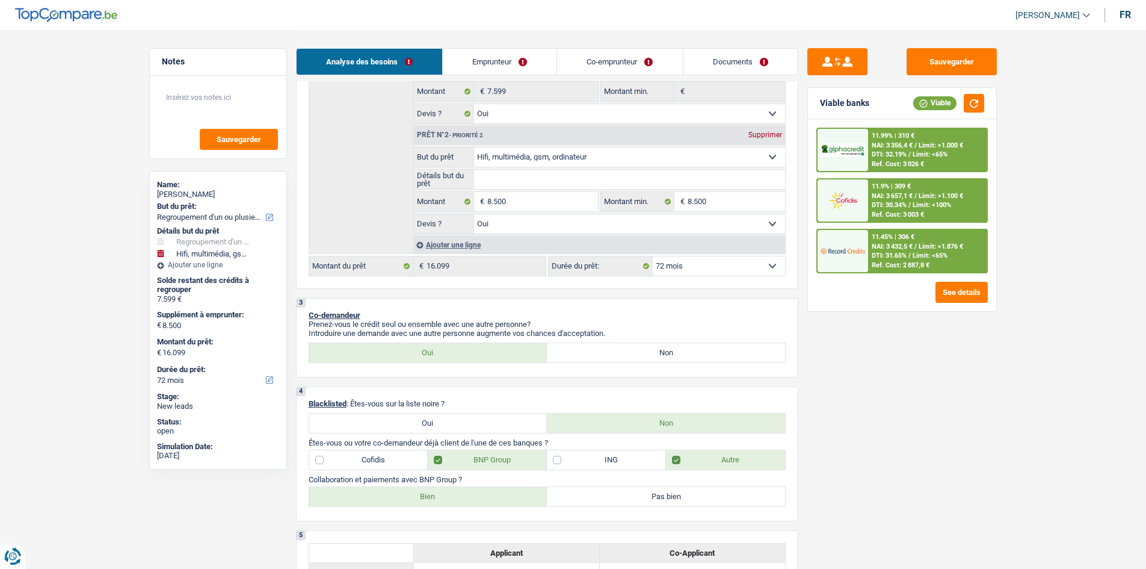
click at [897, 149] on span "NAI: 3 356,4 €" at bounding box center [892, 145] width 41 height 8
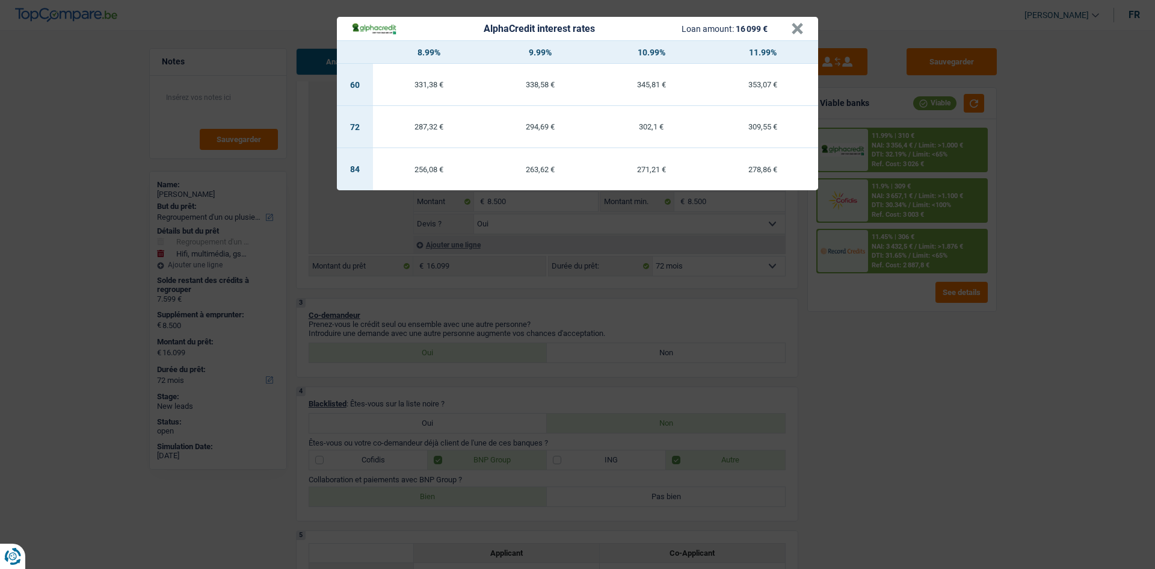
click at [897, 149] on div "AlphaCredit interest rates Loan amount: 16 099 € × 8.99% 9.99% 10.99% 11.99% 60…" at bounding box center [577, 284] width 1155 height 569
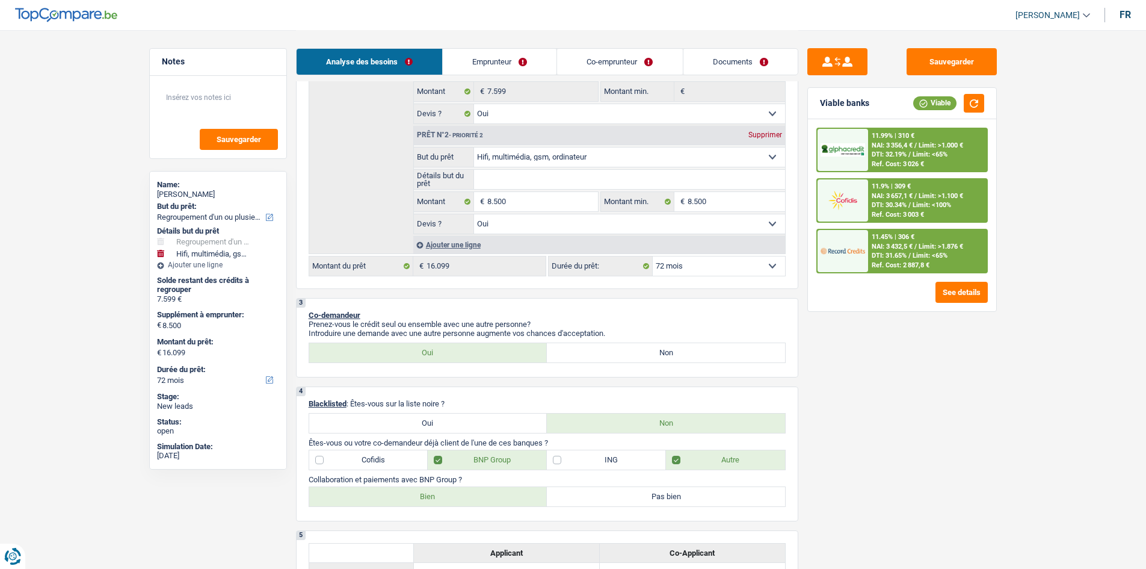
click at [874, 194] on span "NAI: 3 657,1 €" at bounding box center [892, 196] width 41 height 8
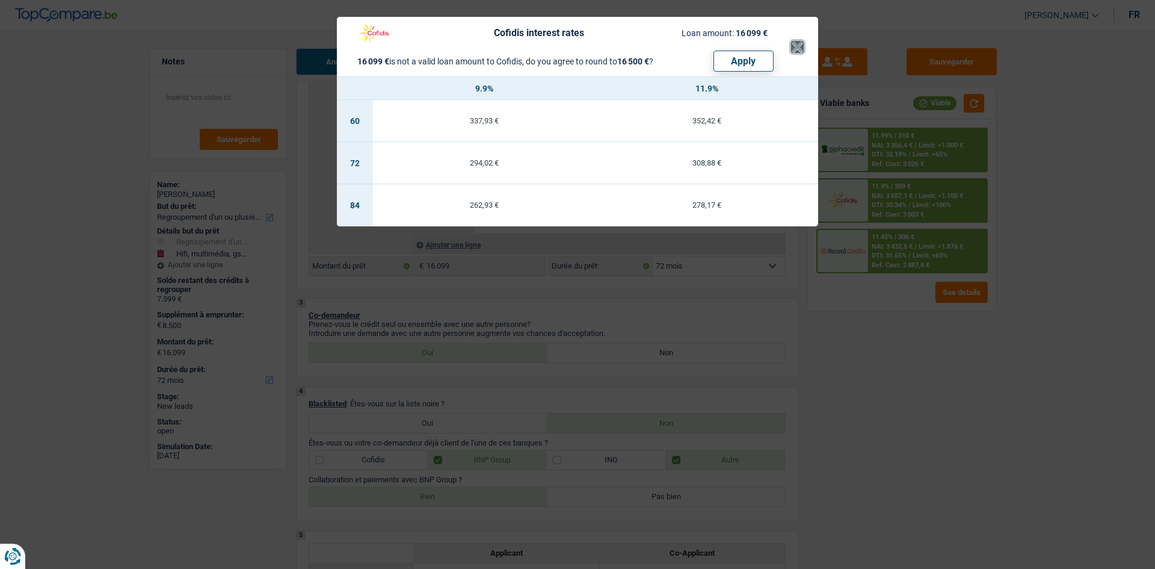
click at [792, 42] on button "×" at bounding box center [797, 47] width 13 height 12
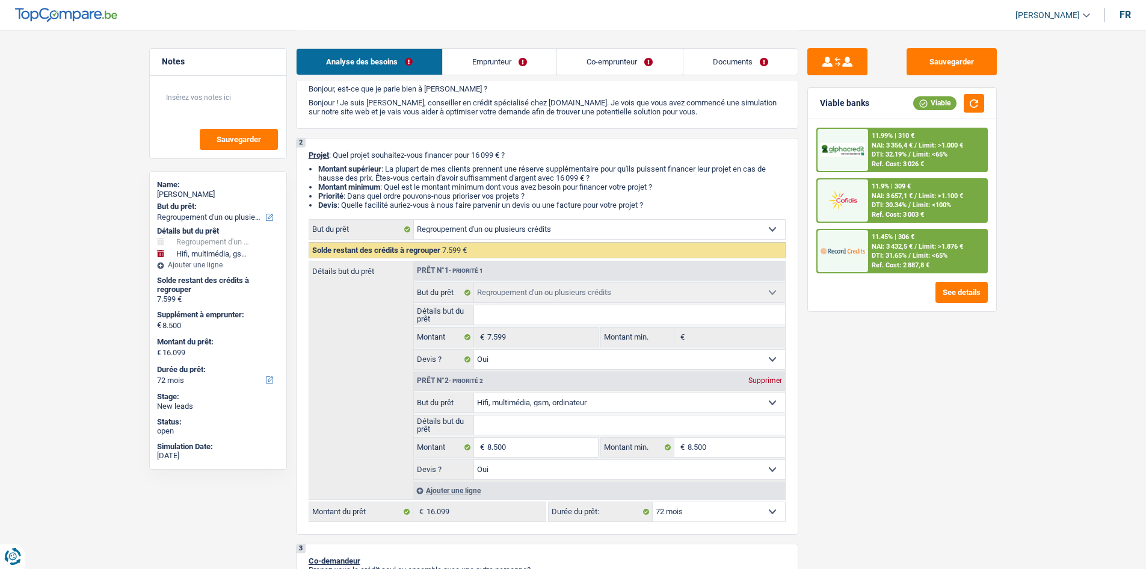
scroll to position [0, 0]
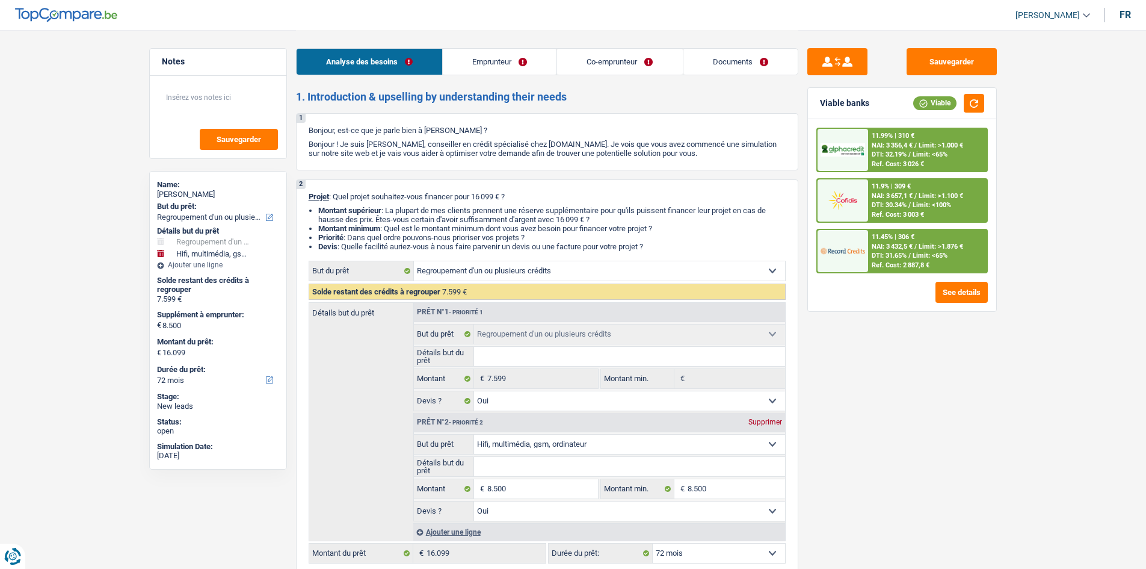
click at [876, 243] on span "NAI: 3 432,5 €" at bounding box center [892, 247] width 41 height 8
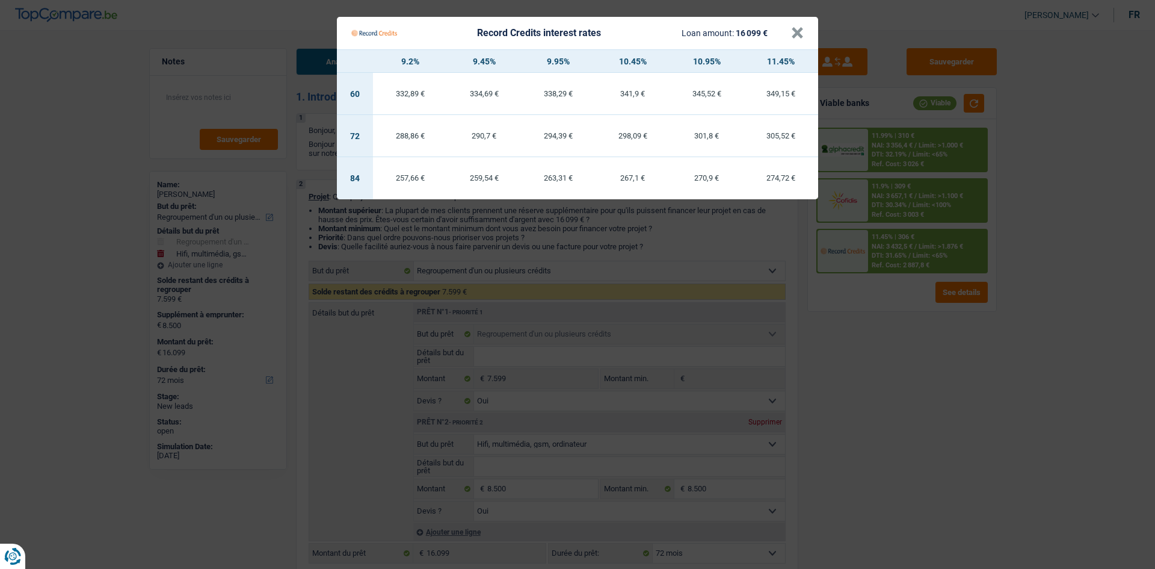
click at [814, 28] on Credits___BV_modal_header_ "Record Credits interest rates Loan amount: 16 099 € ×" at bounding box center [577, 33] width 481 height 32
click at [793, 34] on button "×" at bounding box center [797, 33] width 13 height 12
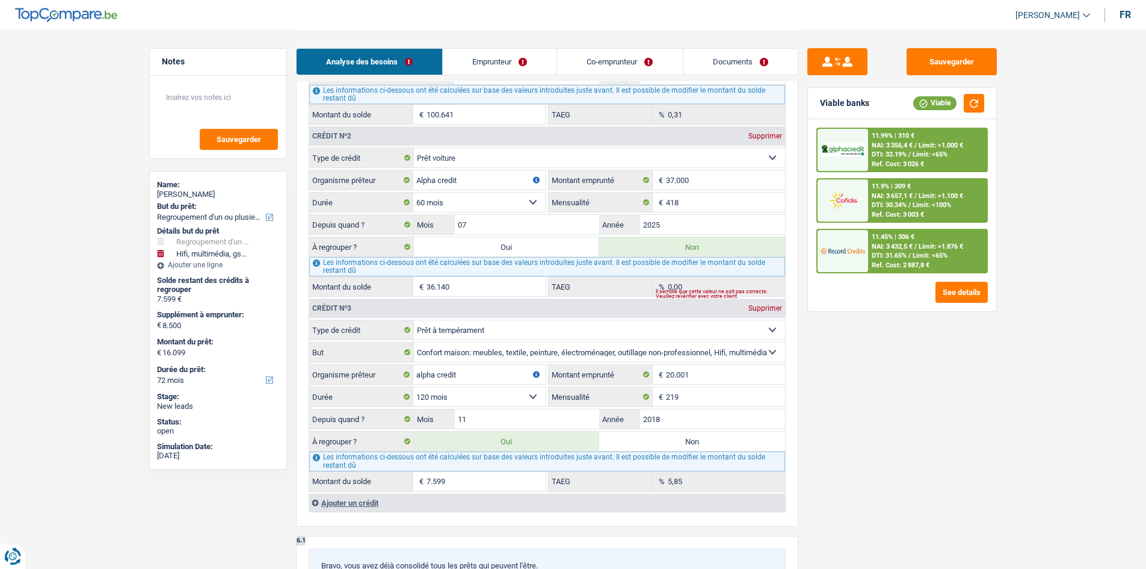
scroll to position [1293, 0]
click at [645, 437] on label "Non" at bounding box center [692, 440] width 186 height 19
click at [645, 437] on input "Non" at bounding box center [692, 440] width 186 height 19
radio input "true"
select select "tech"
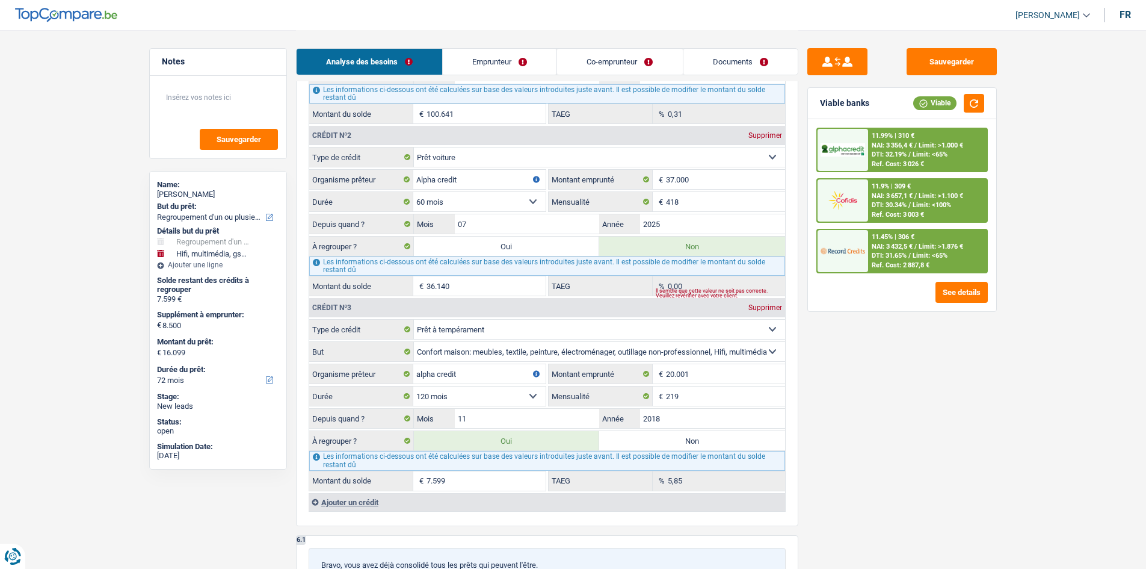
select select "48"
select select "tech"
type input "8.500"
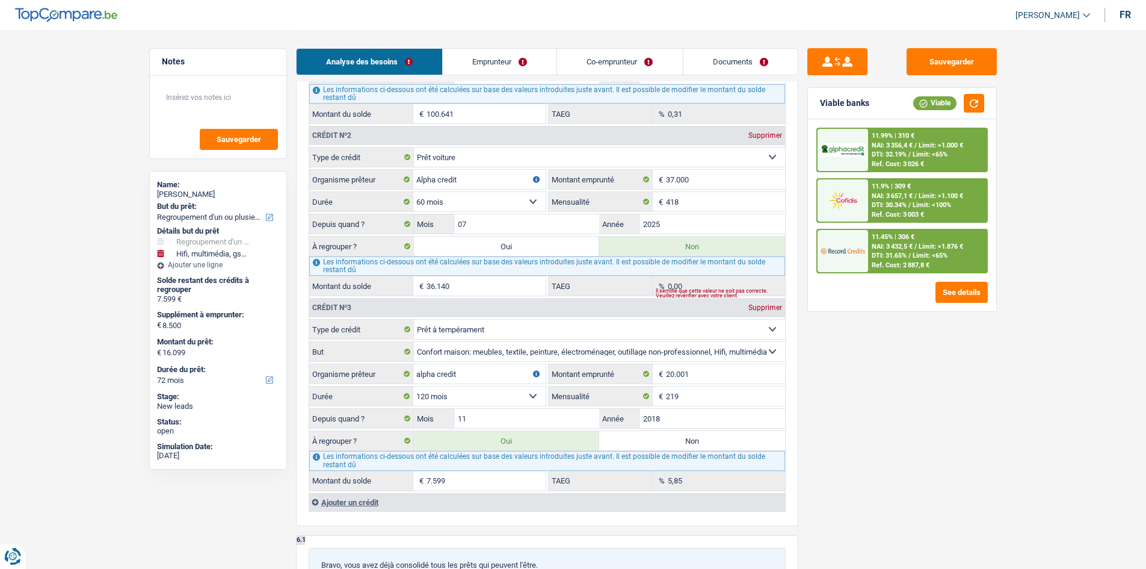
select select "48"
select select "tech"
type input "8.500"
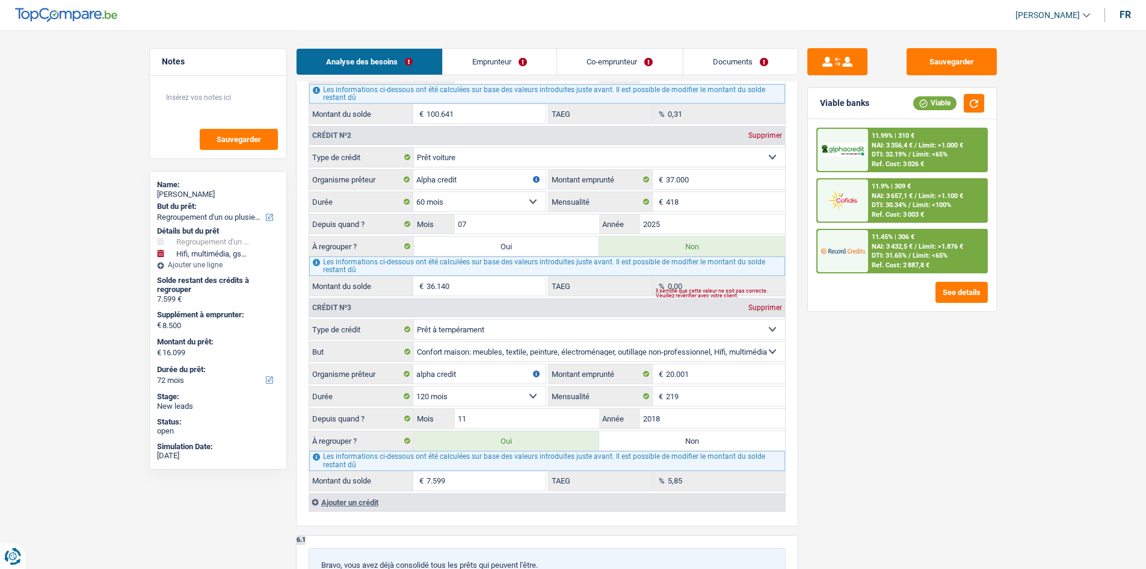
select select "48"
select select "tech"
radio input "false"
type input "8.500"
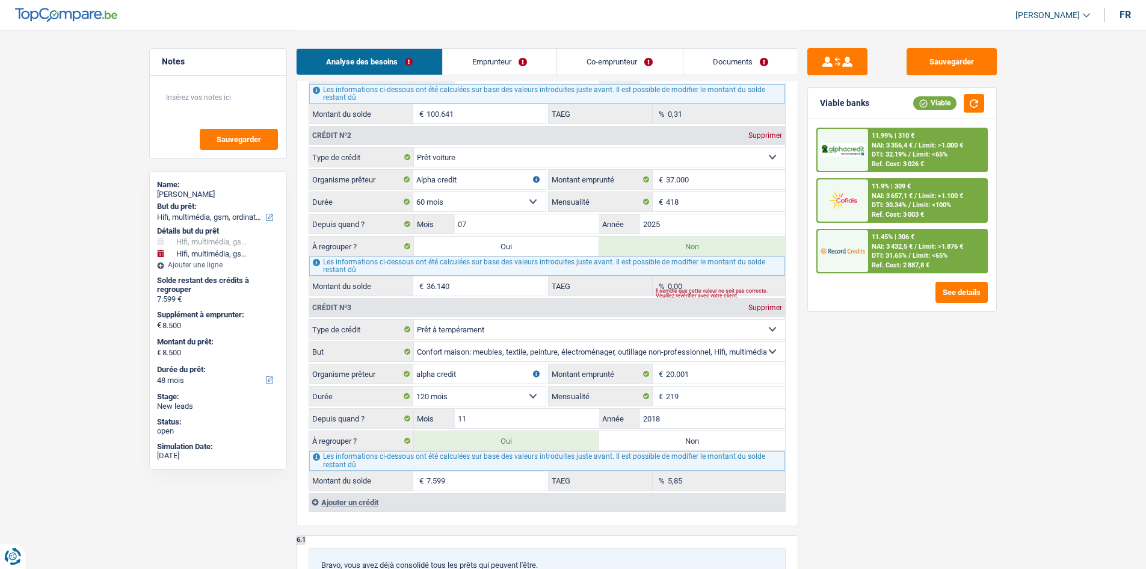
select select "yes"
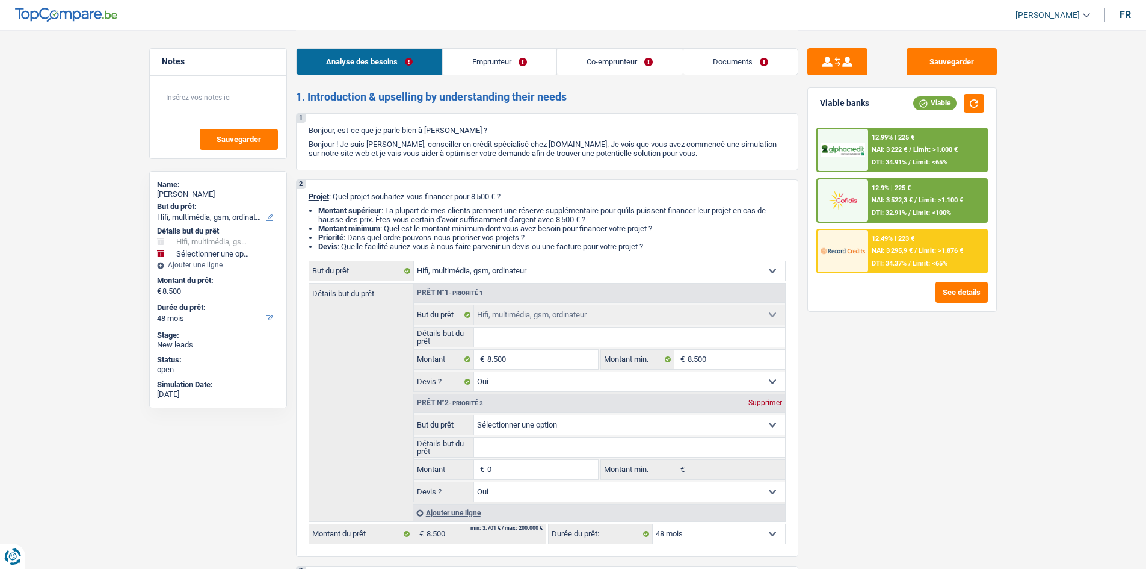
scroll to position [173, 0]
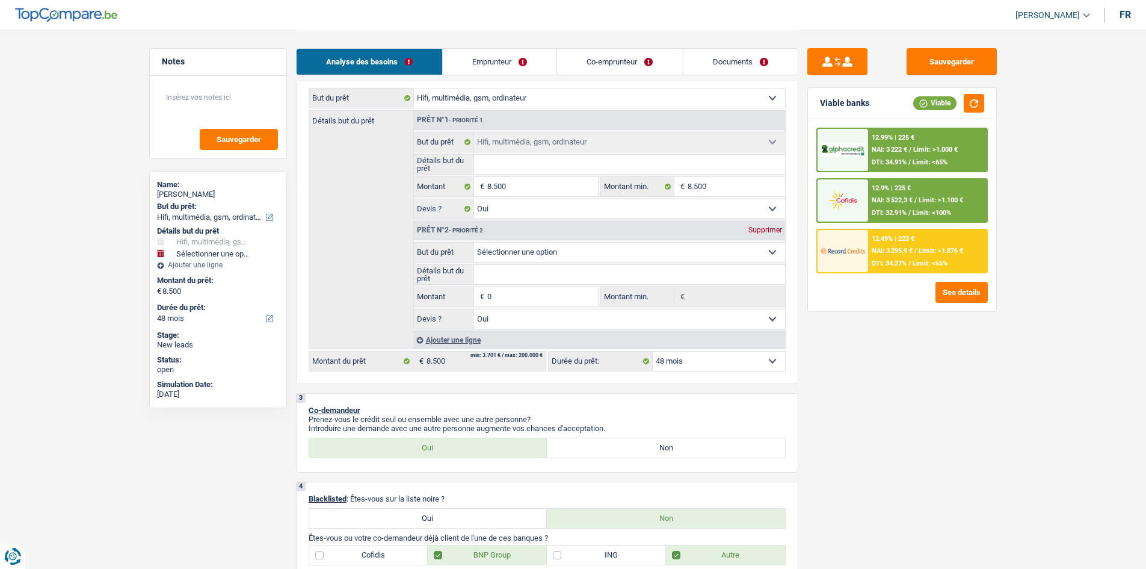
click at [755, 231] on div "Supprimer" at bounding box center [766, 229] width 40 height 7
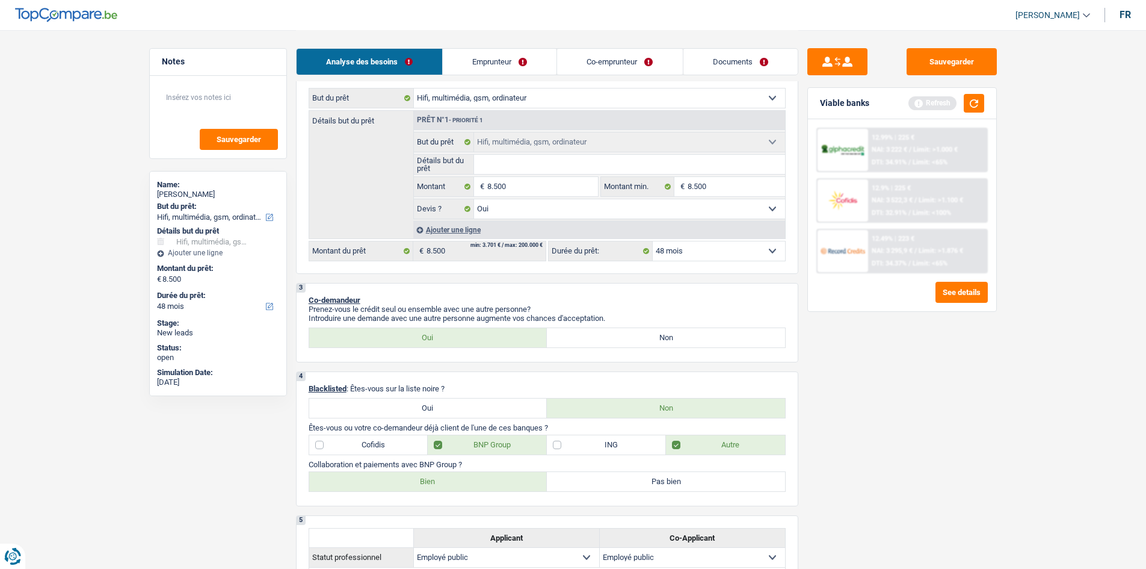
click at [699, 247] on select "12 mois 18 mois 24 mois 30 mois 36 mois 42 mois 48 mois Sélectionner une option" at bounding box center [719, 250] width 132 height 19
select select "36"
click at [653, 241] on select "12 mois 18 mois 24 mois 30 mois 36 mois 42 mois 48 mois Sélectionner une option" at bounding box center [719, 250] width 132 height 19
select select "36"
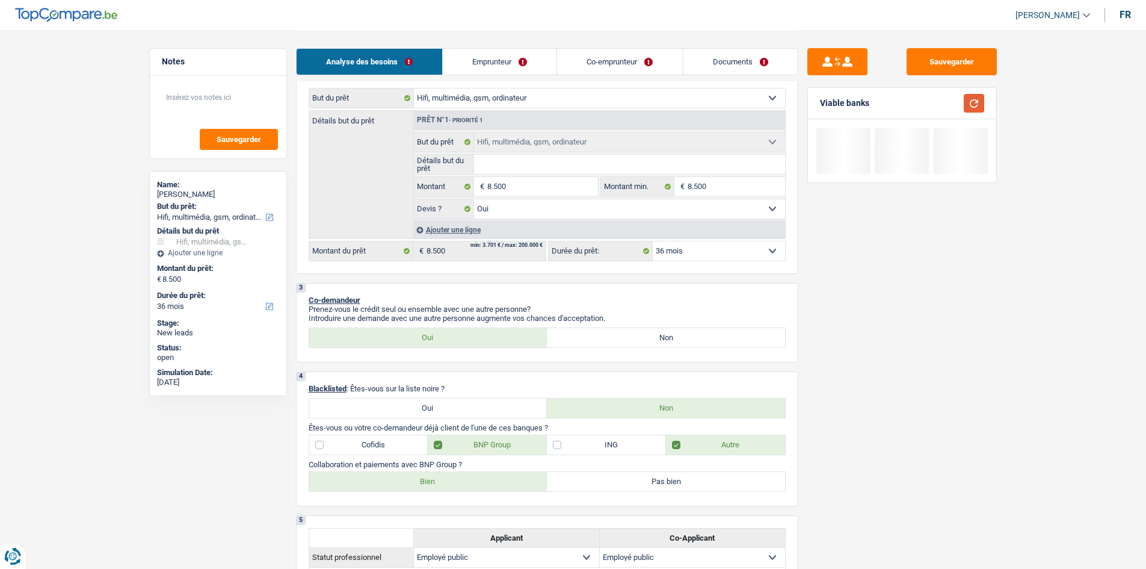
click at [977, 102] on button "button" at bounding box center [974, 103] width 20 height 19
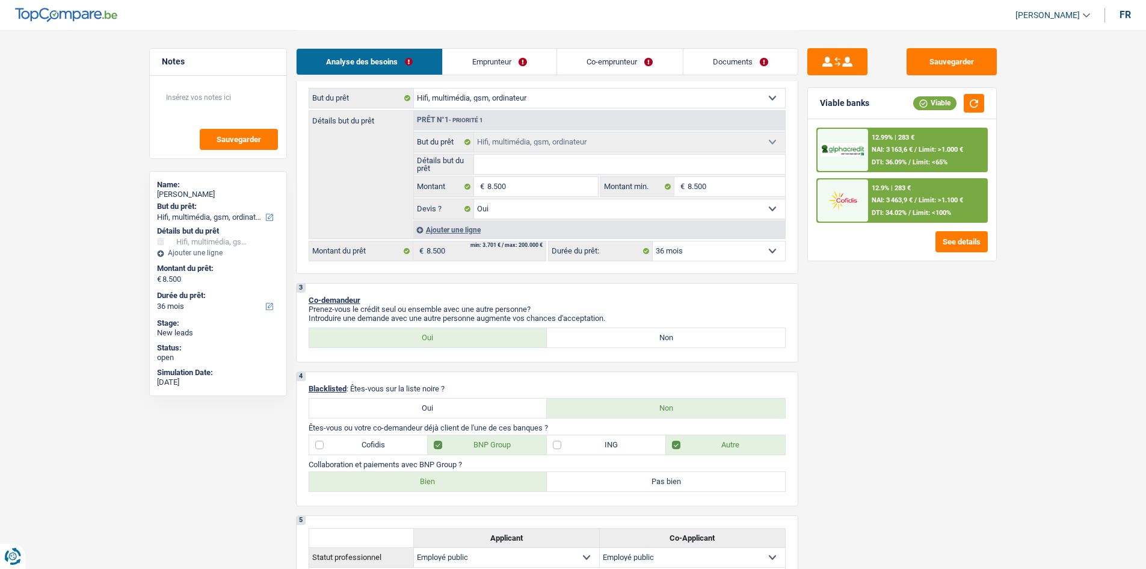
click at [708, 251] on select "12 mois 18 mois 24 mois 30 mois 36 mois 42 mois 48 mois Sélectionner une option" at bounding box center [719, 250] width 132 height 19
click at [901, 154] on div "12.99% | 283 € NAI: 3 163,6 € / Limit: >1.000 € DTI: 36.09% / Limit: <65%" at bounding box center [927, 150] width 119 height 42
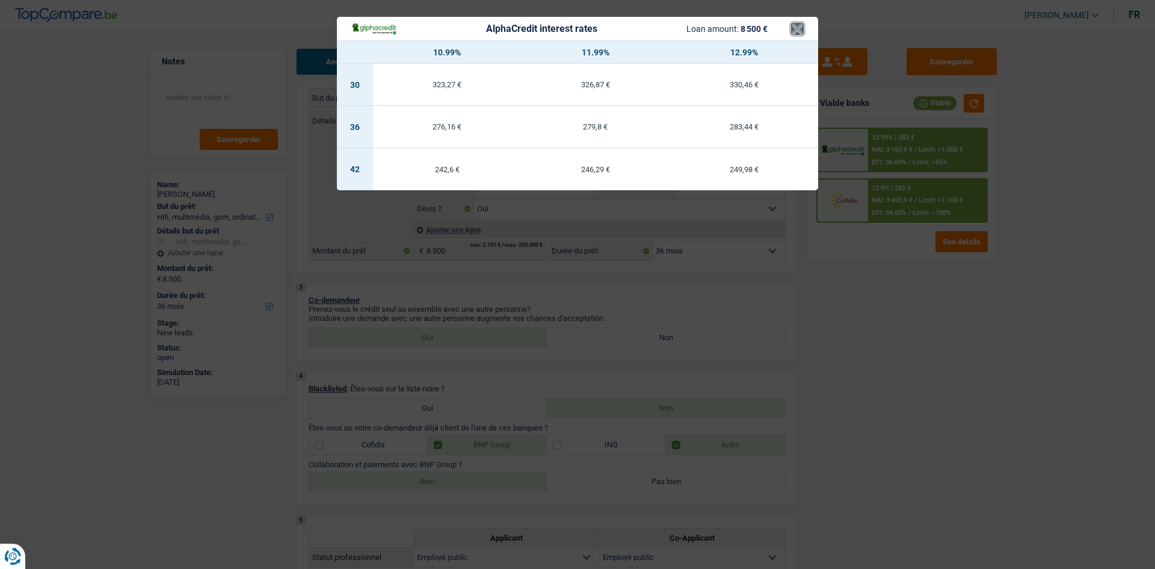
click at [793, 25] on button "×" at bounding box center [797, 29] width 13 height 12
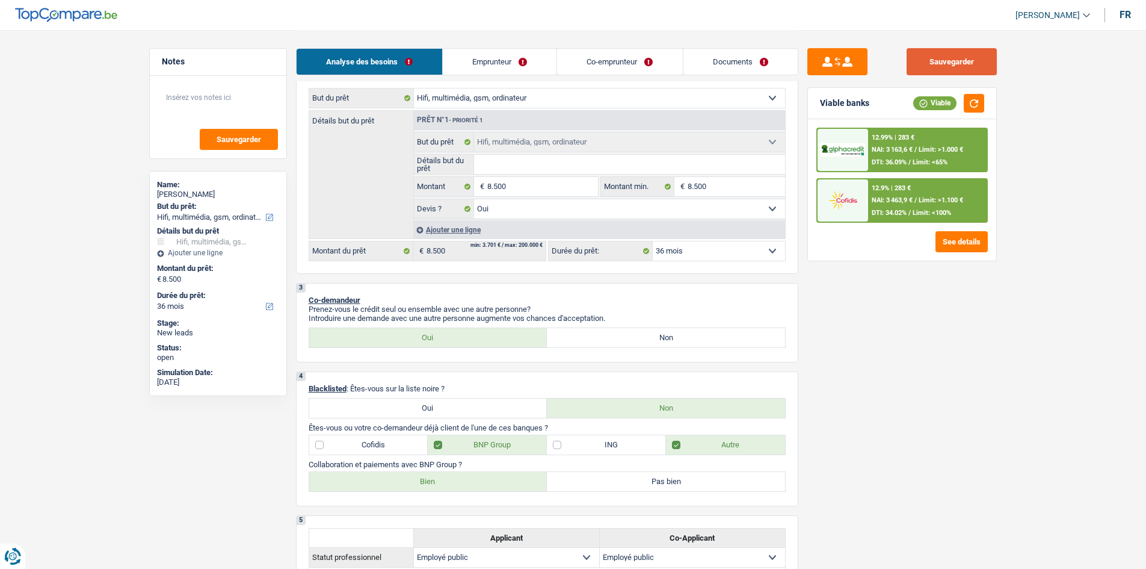
click at [942, 67] on button "Sauvegarder" at bounding box center [952, 61] width 90 height 27
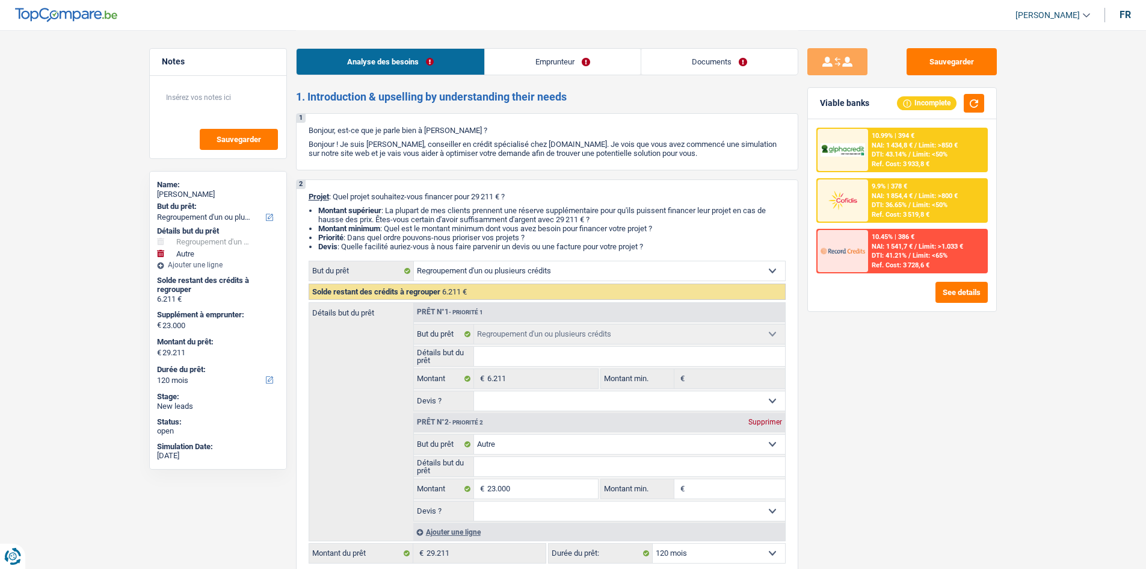
select select "refinancing"
select select "other"
select select "120"
select select "refinancing"
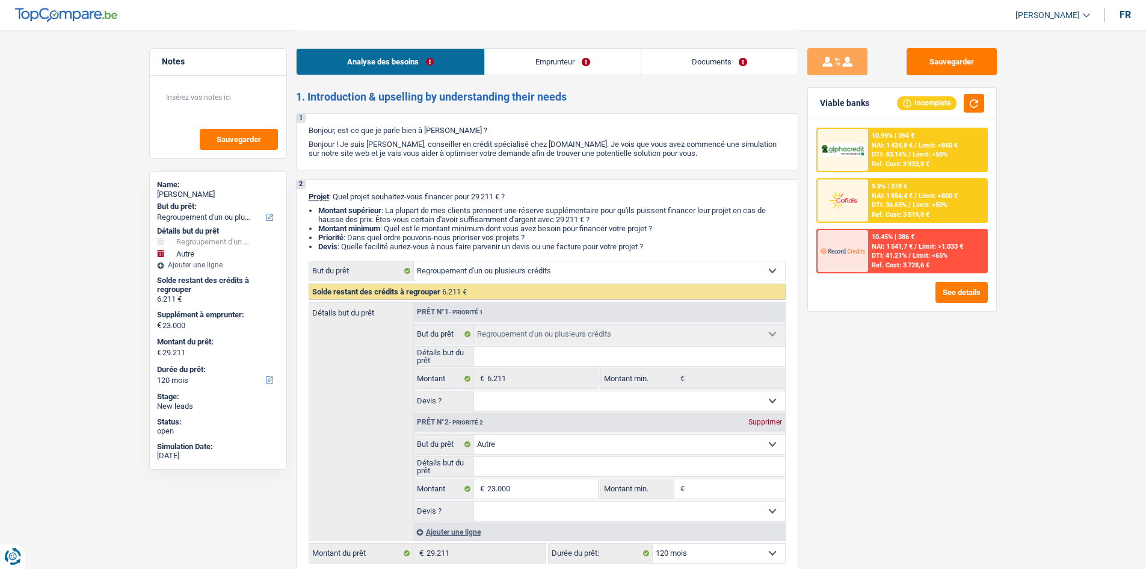
select select "refinancing"
select select "other"
select select "120"
select select "privateEmployee"
select select "familyAllowances"
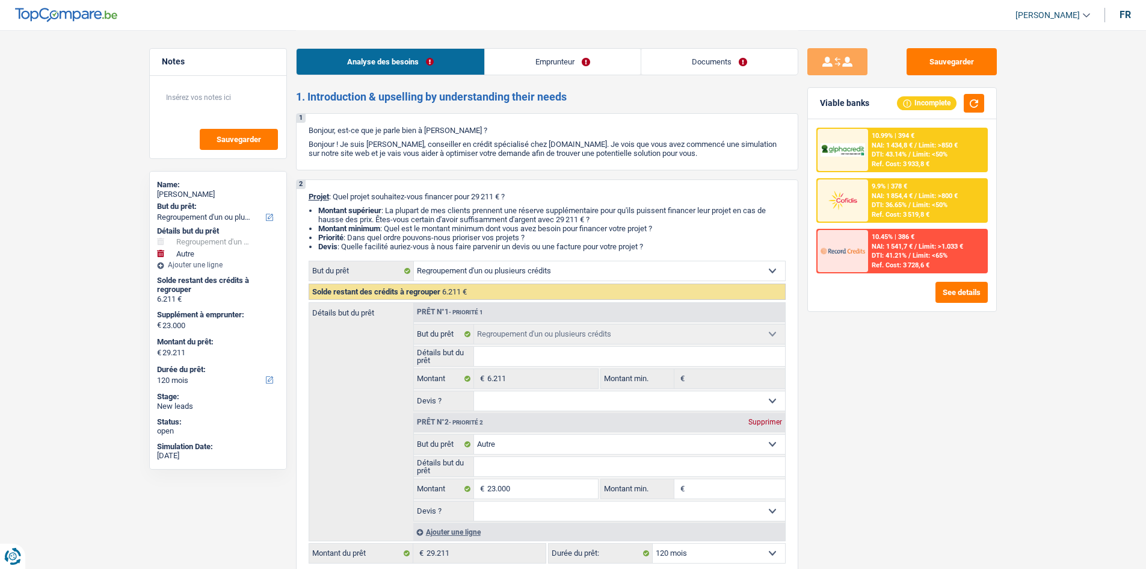
select select "netSalary"
select select "mealVouchers"
select select "rents"
select select "personalLoan"
select select "homeFurnishingOrRelocation"
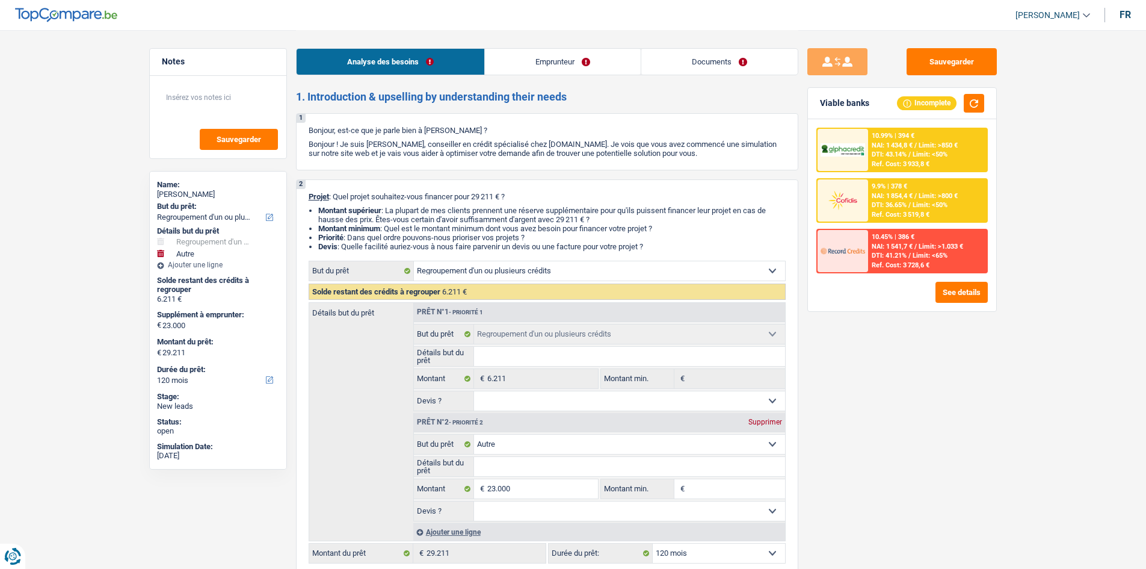
select select "48"
select select "refinancing"
select select "other"
select select "120"
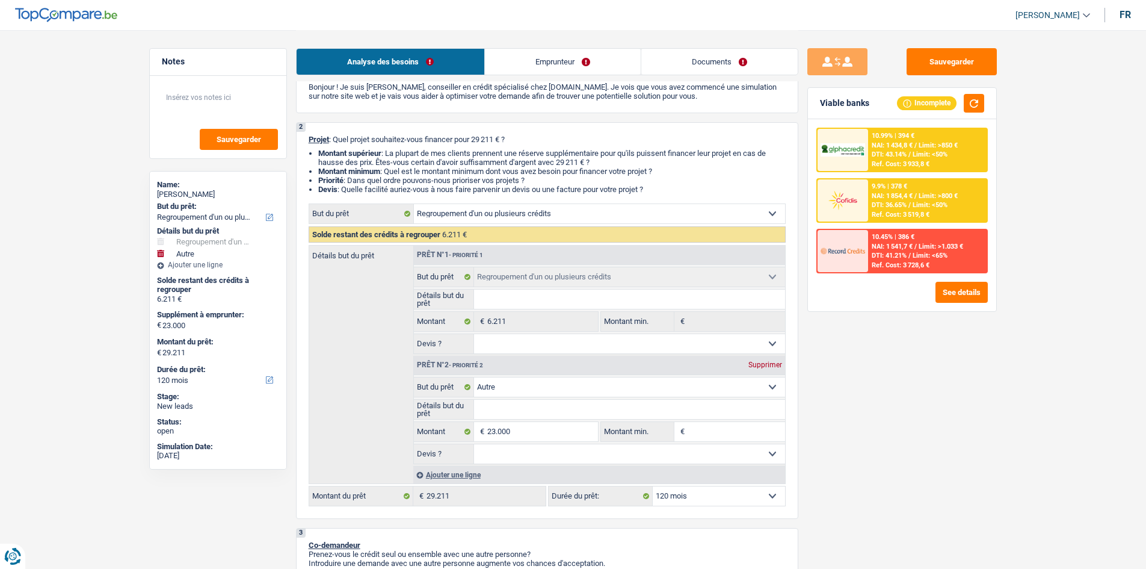
scroll to position [120, 0]
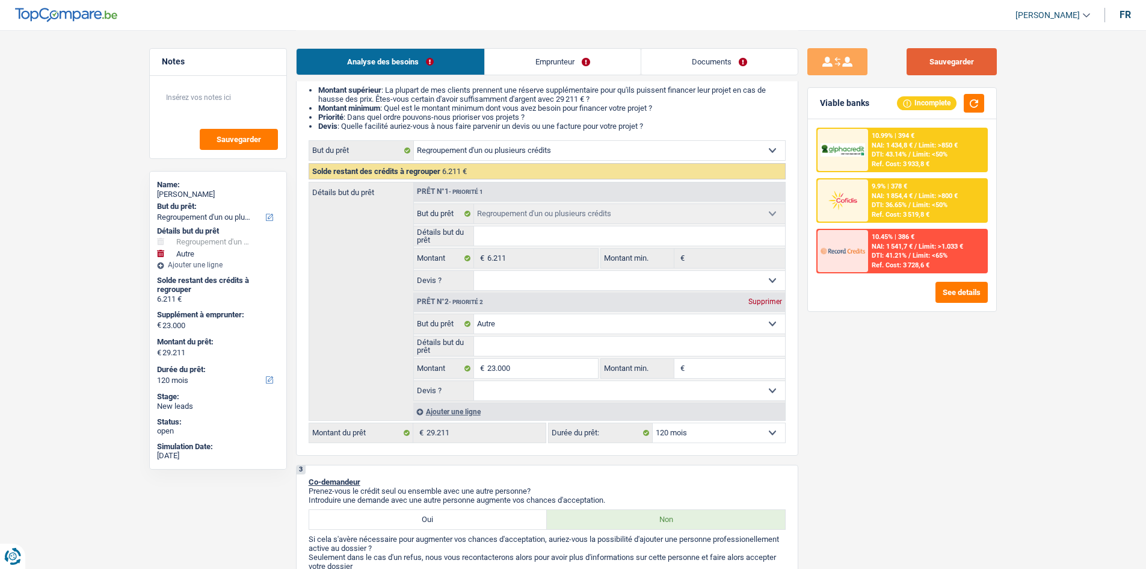
drag, startPoint x: 957, startPoint y: 60, endPoint x: 948, endPoint y: 60, distance: 9.6
click at [957, 60] on button "Sauvegarder" at bounding box center [952, 61] width 90 height 27
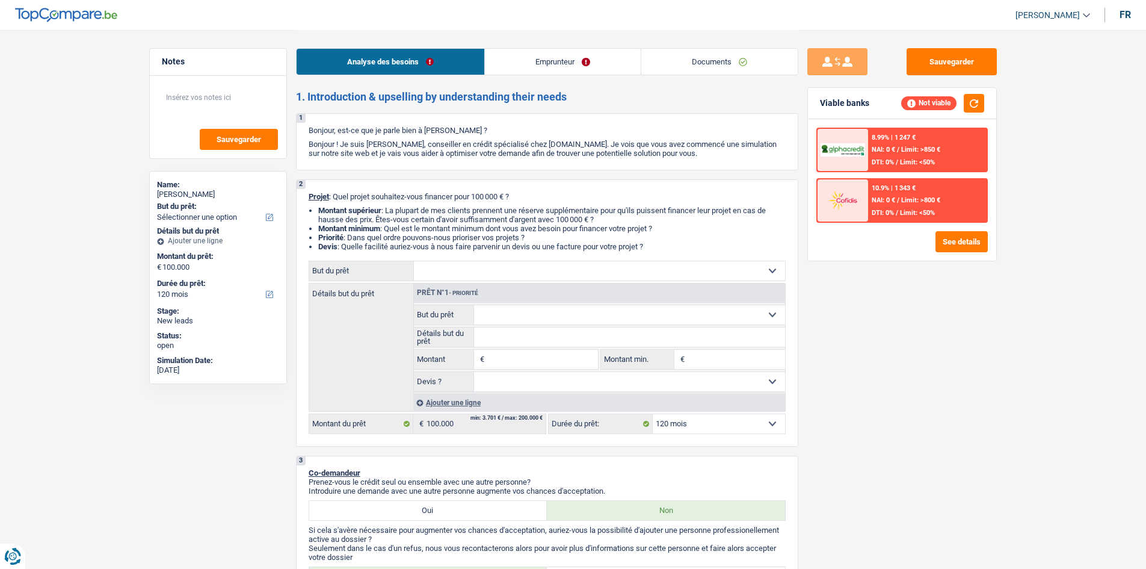
select select "120"
click at [550, 264] on select "Confort maison: meubles, textile, peinture, électroménager, outillage non-profe…" at bounding box center [599, 270] width 371 height 19
click at [983, 336] on div "Sauvegarder Viable banks Not viable 8.99% | 1 247 € NAI: 0 € / Limit: >850 € DT…" at bounding box center [903, 298] width 208 height 501
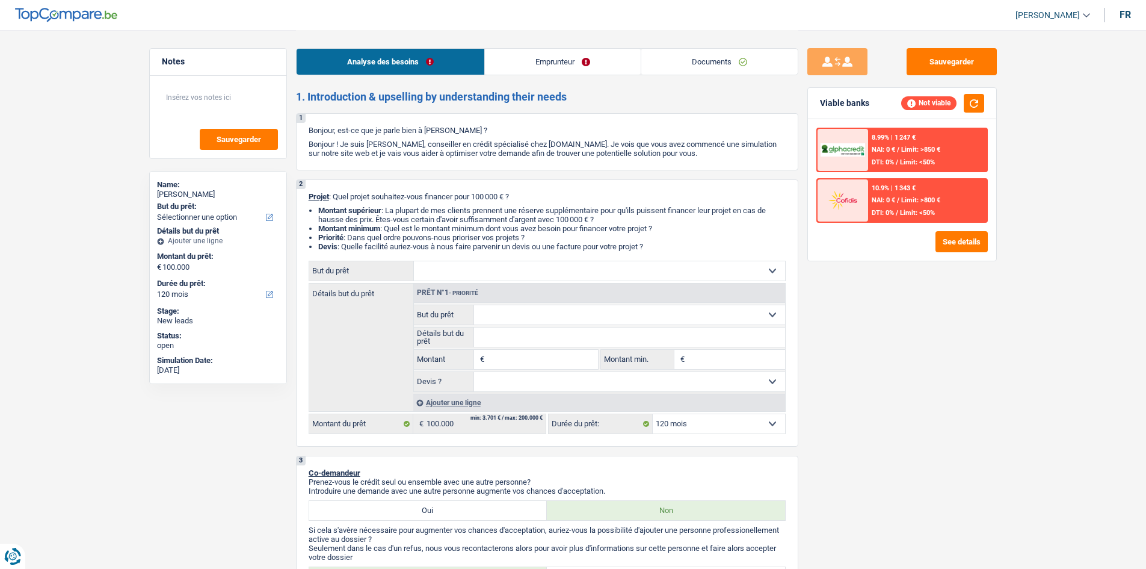
click at [669, 274] on select "Confort maison: meubles, textile, peinture, électroménager, outillage non-profe…" at bounding box center [599, 270] width 371 height 19
drag, startPoint x: 748, startPoint y: 248, endPoint x: 739, endPoint y: 232, distance: 18.6
click at [739, 232] on ul "Montant supérieur : La plupart de mes clients prennent une réserve supplémentai…" at bounding box center [547, 228] width 477 height 45
click at [738, 233] on li "Priorité : Dans quel ordre pouvons-nous prioriser vos projets ?" at bounding box center [552, 237] width 468 height 9
drag, startPoint x: 490, startPoint y: 279, endPoint x: 489, endPoint y: 258, distance: 21.1
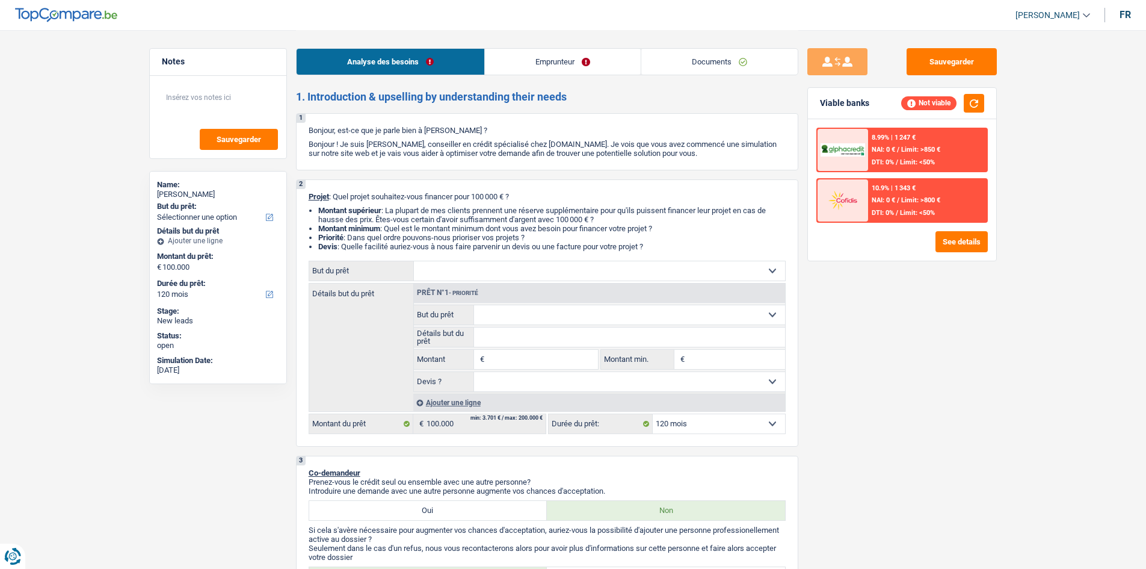
click at [490, 279] on select "Confort maison: meubles, textile, peinture, électroménager, outillage non-profe…" at bounding box center [599, 270] width 371 height 19
click at [386, 336] on div "Détails but du prêt Prêt n°1 - Priorité Confort maison: meubles, textile, peint…" at bounding box center [547, 347] width 477 height 129
click at [456, 280] on div "Confort maison: meubles, textile, peinture, électroménager, outillage non-profe…" at bounding box center [547, 271] width 477 height 20
click at [456, 274] on select "Confort maison: meubles, textile, peinture, électroménager, outillage non-profe…" at bounding box center [599, 270] width 371 height 19
click at [372, 346] on div "Détails but du prêt Prêt n°1 - Priorité Confort maison: meubles, textile, peint…" at bounding box center [547, 347] width 477 height 129
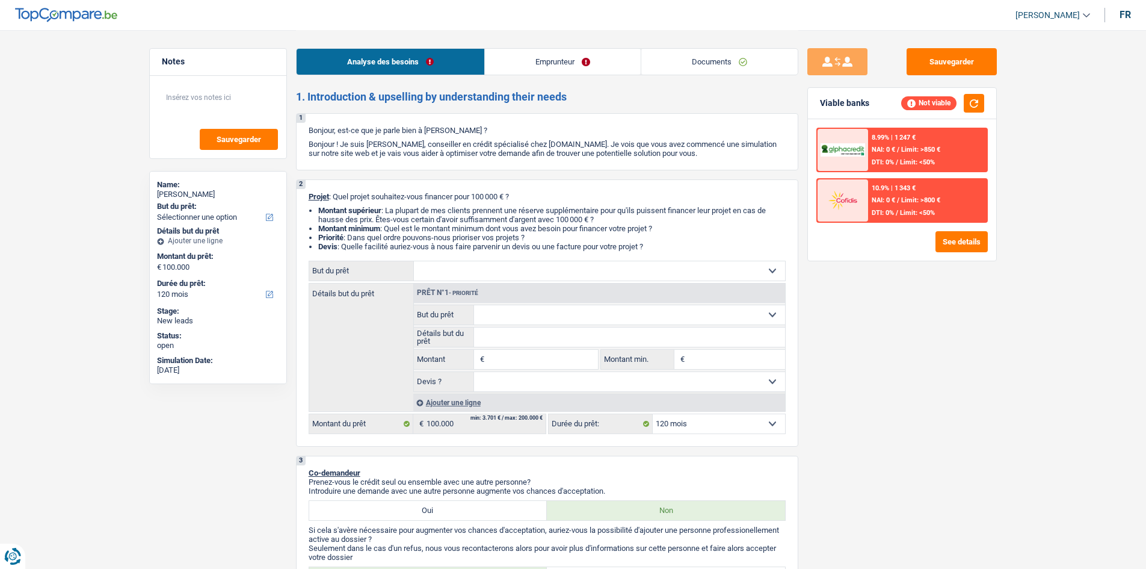
click at [476, 274] on select "Confort maison: meubles, textile, peinture, électroménager, outillage non-profe…" at bounding box center [599, 270] width 371 height 19
click at [829, 469] on div "Sauvegarder Viable banks Not viable 8.99% | 1 247 € NAI: 0 € / Limit: >850 € DT…" at bounding box center [903, 298] width 208 height 501
click at [554, 61] on link "Emprunteur" at bounding box center [563, 62] width 156 height 26
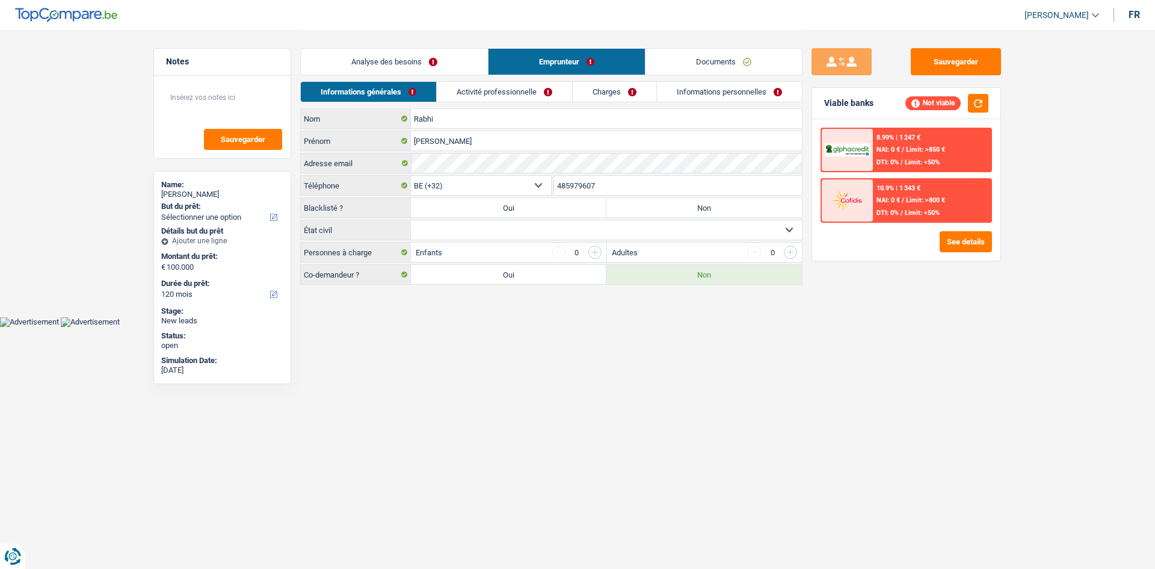
click at [517, 88] on link "Activité professionnelle" at bounding box center [504, 92] width 135 height 20
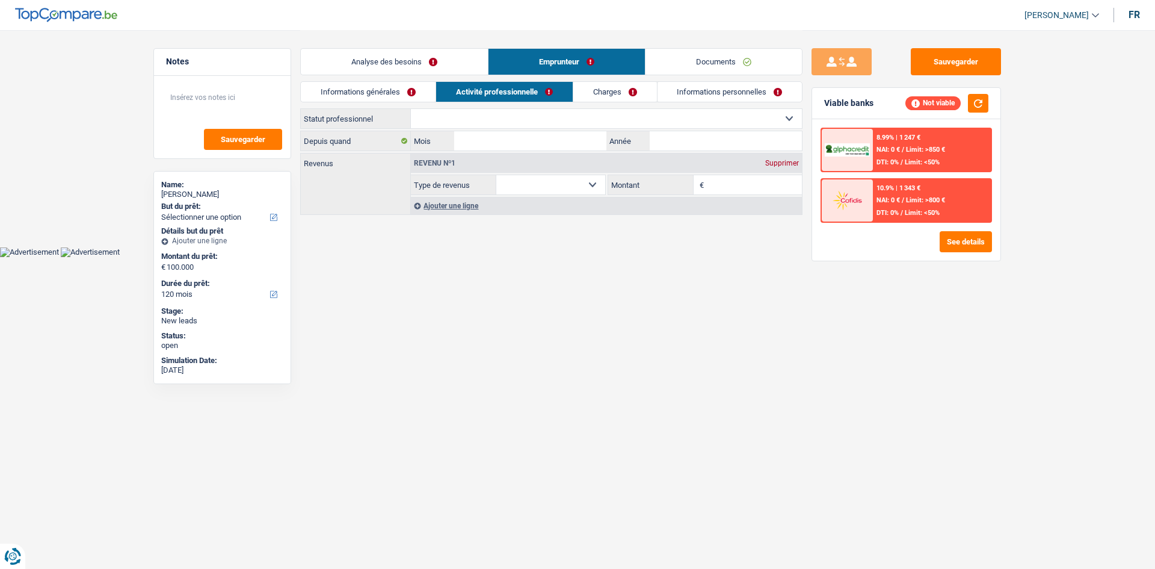
click at [590, 82] on link "Charges" at bounding box center [615, 92] width 84 height 20
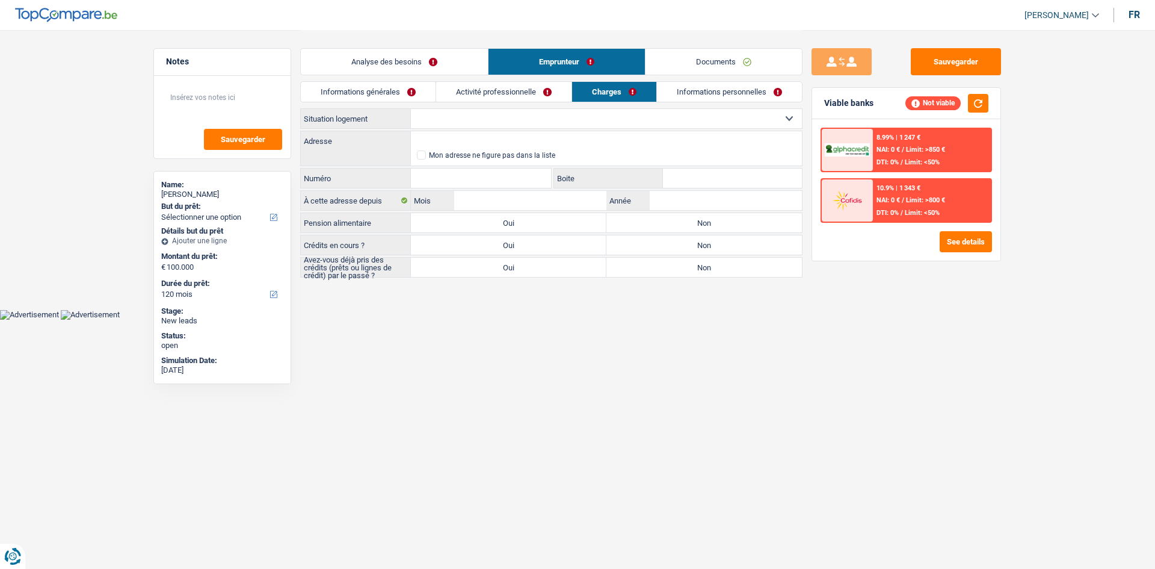
click at [513, 91] on link "Activité professionnelle" at bounding box center [503, 92] width 135 height 20
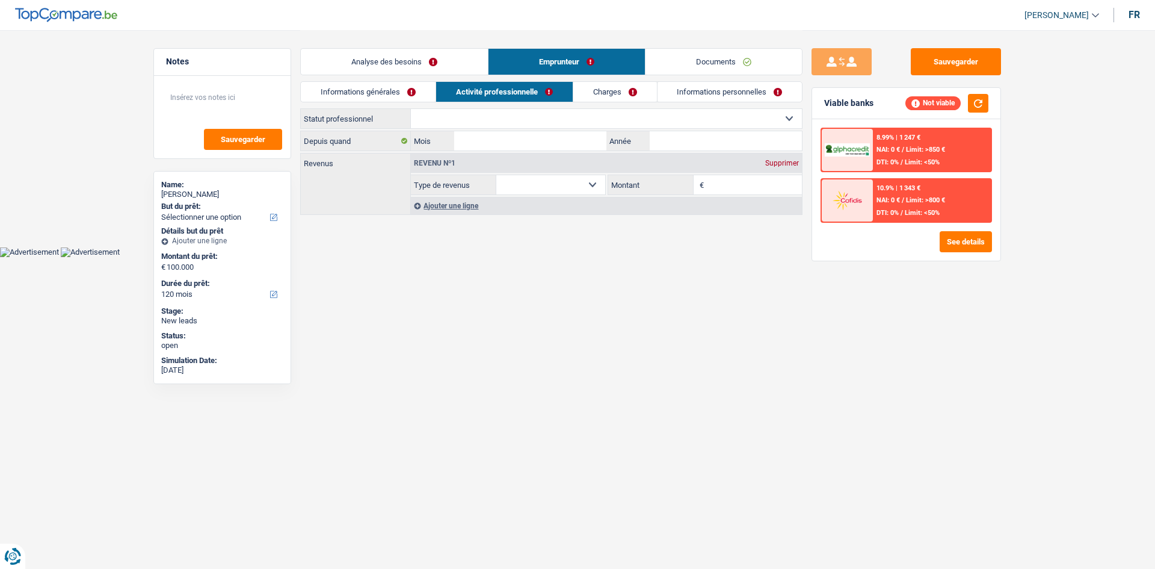
click at [527, 119] on select "Ouvrier Employé privé Employé public Invalide Indépendant Pensionné Chômeur Mut…" at bounding box center [606, 118] width 391 height 19
drag, startPoint x: 521, startPoint y: 407, endPoint x: 521, endPoint y: 397, distance: 10.2
click at [521, 257] on html "Vous avez le contrôle de vos données Nous utilisons des cookies, tout comme nos…" at bounding box center [577, 128] width 1155 height 257
click at [403, 52] on link "Analyse des besoins" at bounding box center [394, 62] width 187 height 26
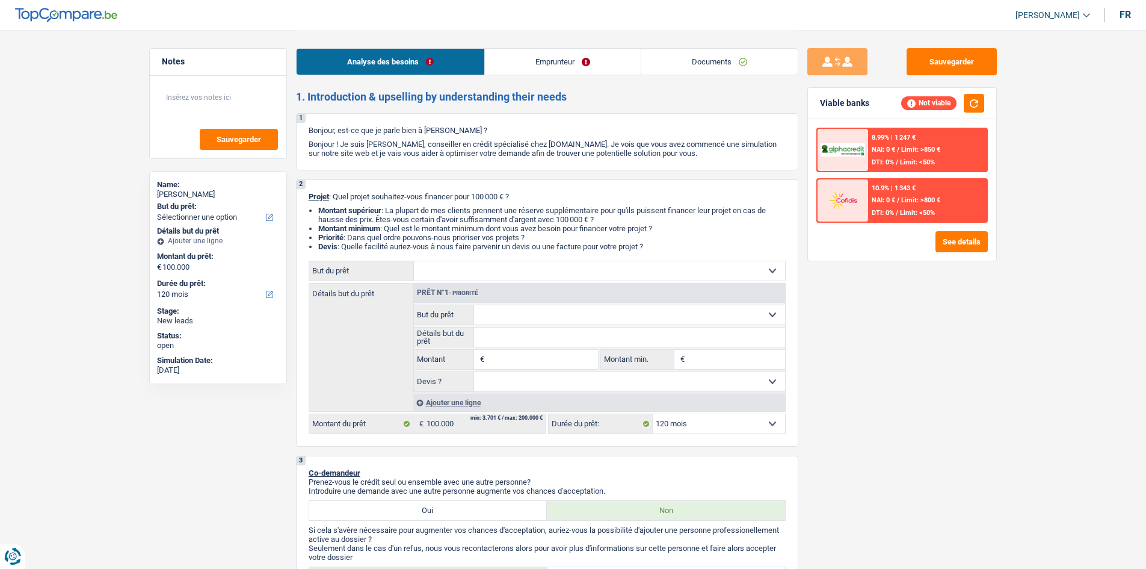
click at [711, 424] on select "12 mois 18 mois 24 mois 30 mois 36 mois 42 mois 48 mois 60 mois 72 mois 84 mois…" at bounding box center [719, 423] width 132 height 19
click at [653, 414] on select "12 mois 18 mois 24 mois 30 mois 36 mois 42 mois 48 mois 60 mois 72 mois 84 mois…" at bounding box center [719, 423] width 132 height 19
click at [608, 60] on link "Emprunteur" at bounding box center [563, 62] width 156 height 26
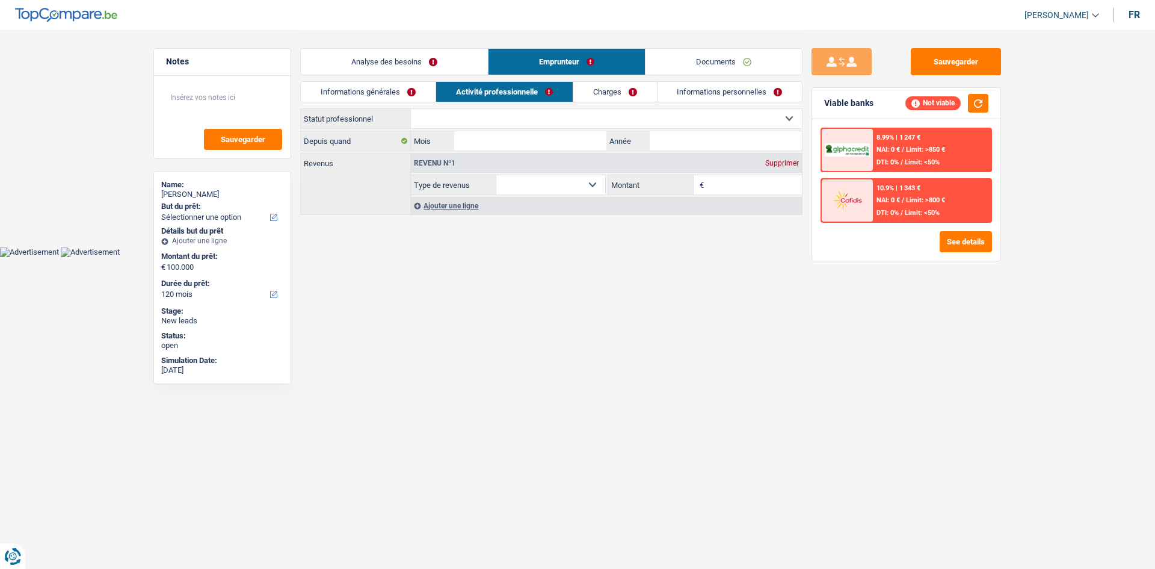
click at [474, 122] on select "Ouvrier Employé privé Employé public Invalide Indépendant Pensionné Chômeur Mut…" at bounding box center [606, 118] width 391 height 19
click at [476, 121] on select "Ouvrier Employé privé Employé public Invalide Indépendant Pensionné Chômeur Mut…" at bounding box center [606, 118] width 391 height 19
click at [917, 194] on div "10.9% | 1 343 € NAI: 0 € / Limit: >800 € DTI: 0% / Limit: <50%" at bounding box center [932, 200] width 119 height 42
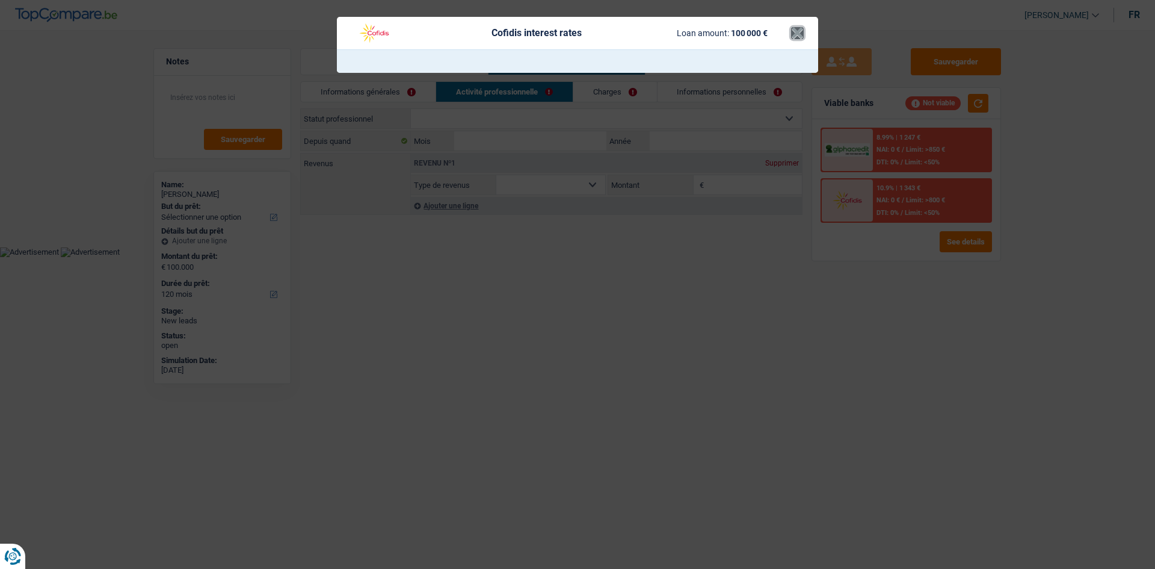
click at [794, 33] on button "×" at bounding box center [797, 33] width 13 height 12
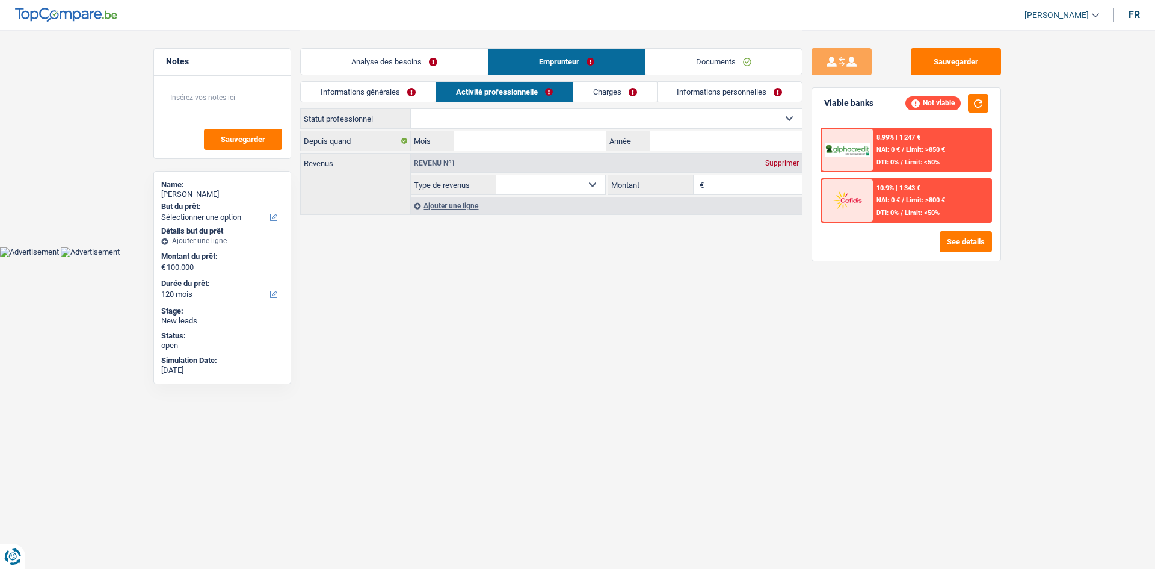
click at [562, 115] on select "Ouvrier Employé privé Employé public Invalide Indépendant Pensionné Chômeur Mut…" at bounding box center [606, 118] width 391 height 19
select select "worker"
click at [411, 109] on select "Ouvrier Employé privé Employé public Invalide Indépendant Pensionné Chômeur Mut…" at bounding box center [606, 118] width 391 height 19
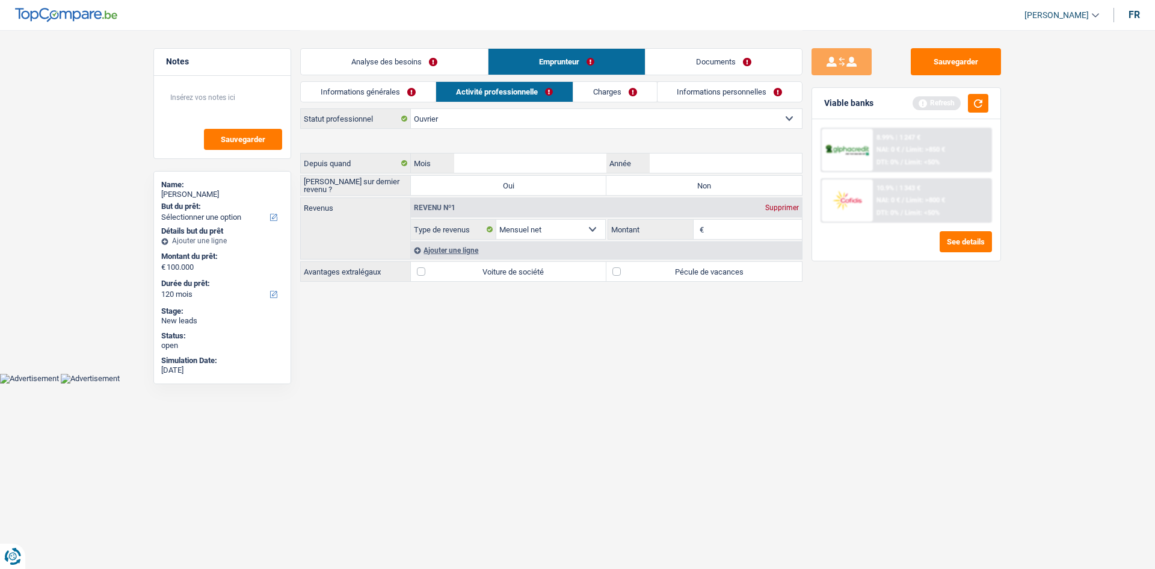
select select "netSalary"
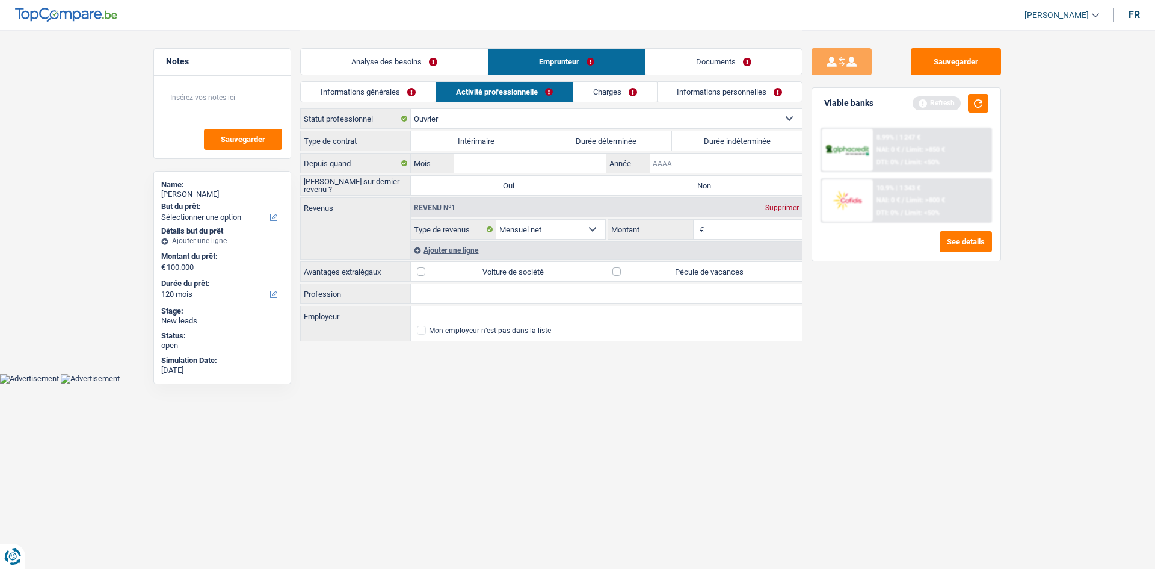
click at [660, 161] on input "Année" at bounding box center [726, 162] width 152 height 19
click at [705, 221] on span "€" at bounding box center [700, 229] width 13 height 19
click at [714, 223] on input "Montant" at bounding box center [755, 229] width 96 height 19
type input "45"
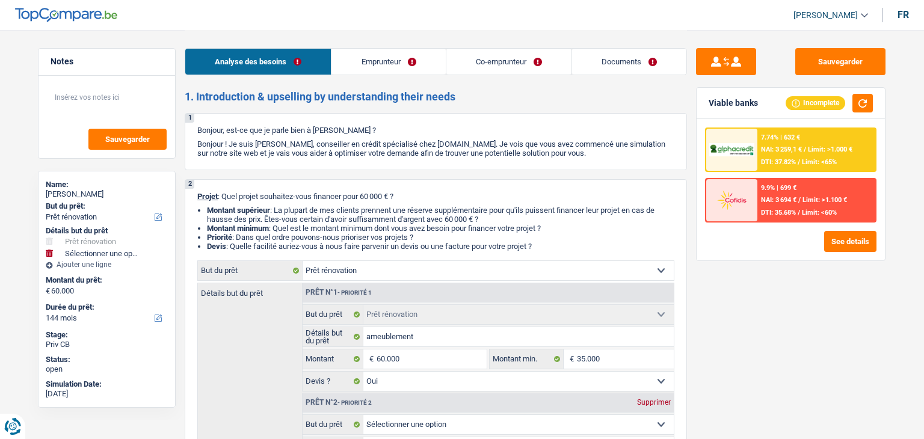
select select "renovation"
select select "144"
select select "renovation"
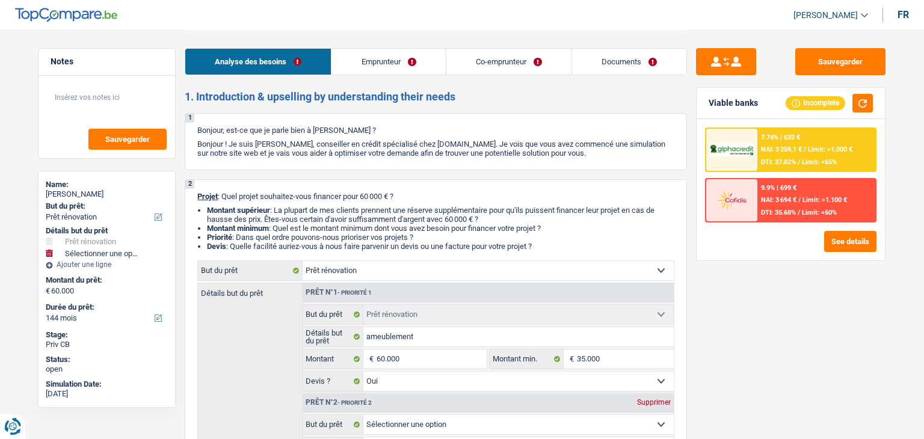
select select "yes"
select select "144"
select select "privateEmployee"
select select "unemployed"
select select "familyAllowances"
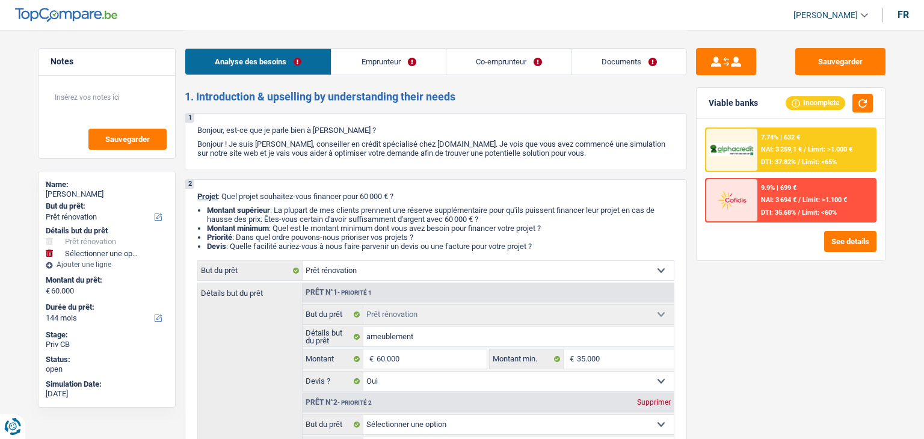
select select "netSalary"
select select "mealVouchers"
select select "unemployment"
select select "ownerWithMortgage"
select select "mortgage"
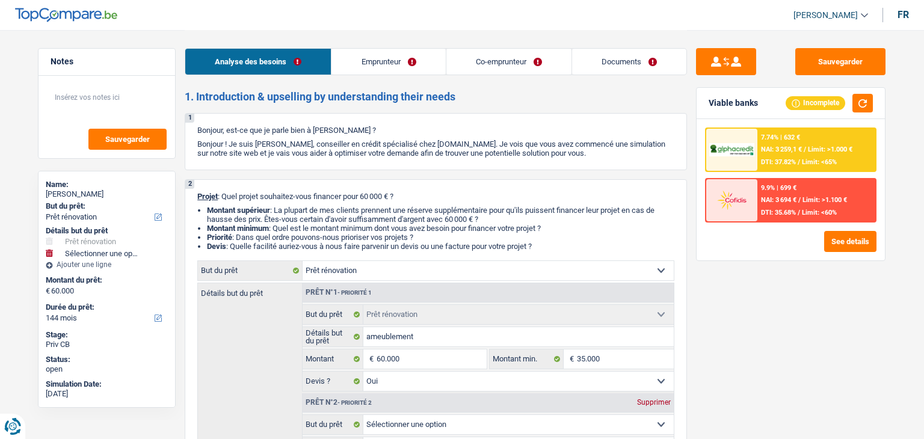
select select "300"
select select "carLoan"
select select "60"
select select "renovation"
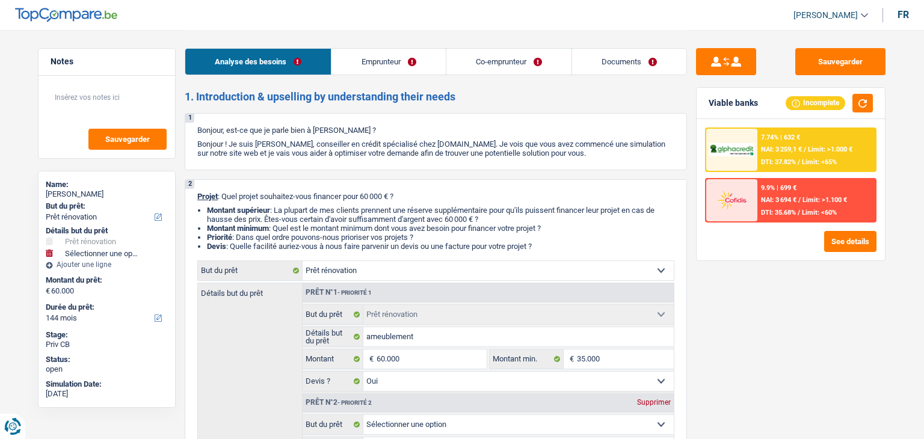
select select "yes"
select select "144"
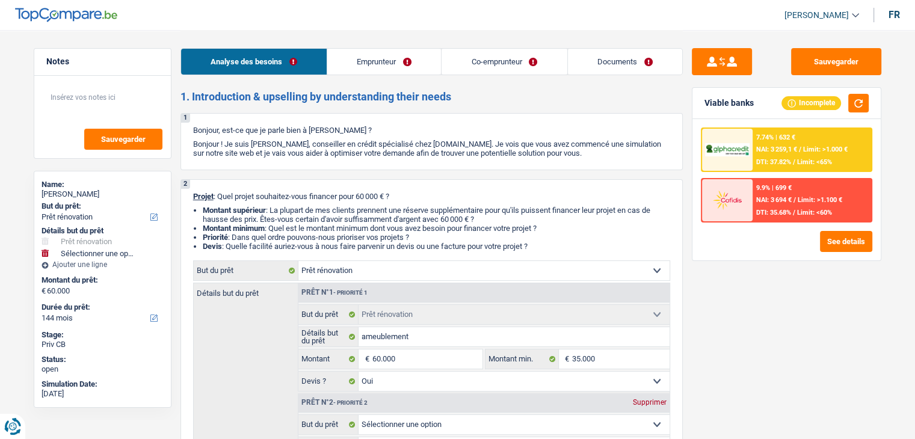
scroll to position [180, 0]
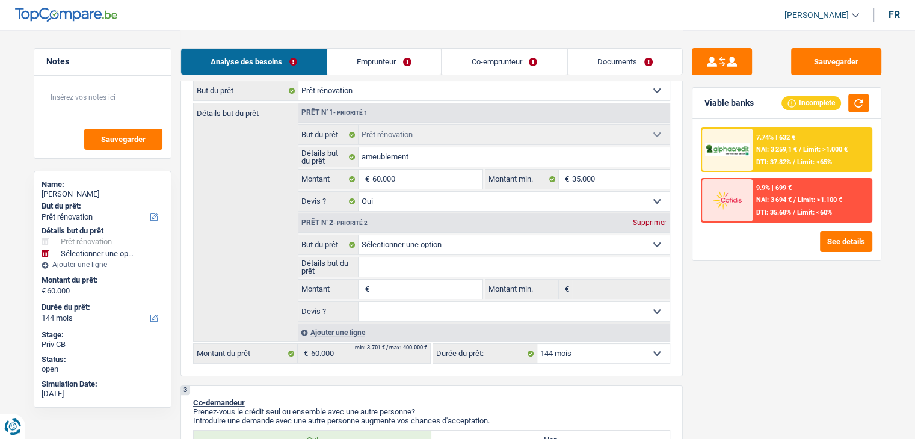
click at [637, 221] on div "Supprimer" at bounding box center [650, 222] width 40 height 7
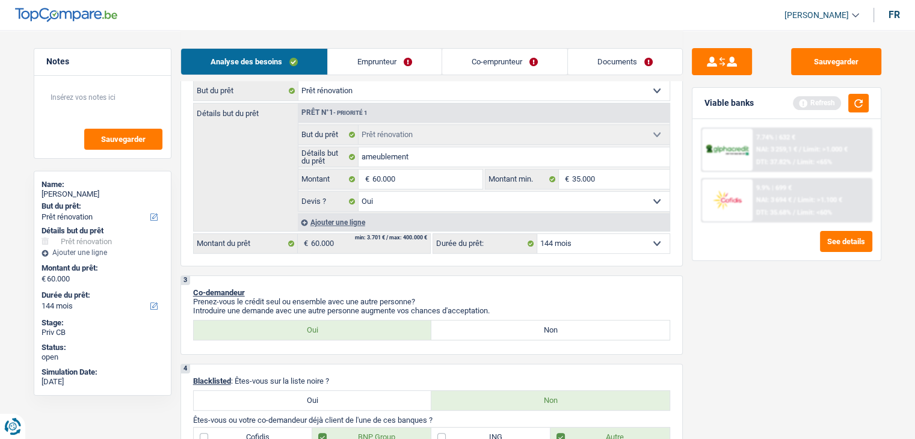
click at [648, 244] on select "12 mois 18 mois 24 mois 30 mois 36 mois 42 mois 48 mois 60 mois 72 mois 84 mois…" at bounding box center [603, 243] width 132 height 19
select select "84"
click at [537, 234] on select "12 mois 18 mois 24 mois 30 mois 36 mois 42 mois 48 mois 60 mois 72 mois 84 mois…" at bounding box center [603, 243] width 132 height 19
select select "84"
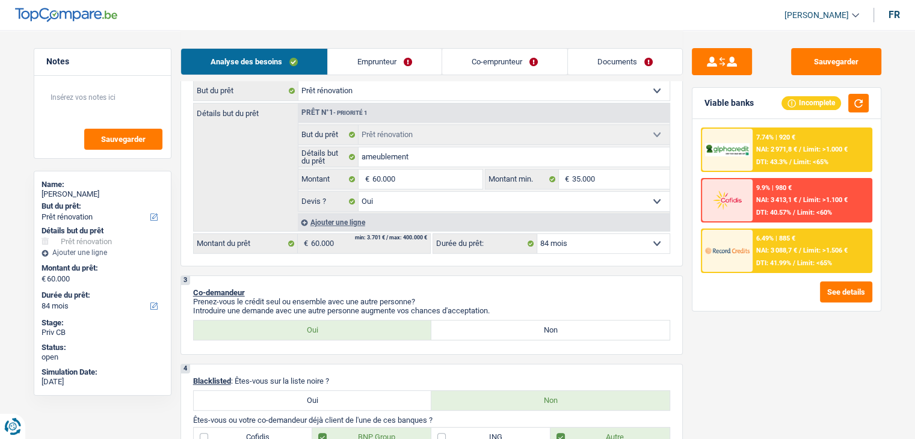
click at [640, 243] on select "12 mois 18 mois 24 mois 30 mois 36 mois 42 mois 48 mois 60 mois 72 mois 84 mois…" at bounding box center [603, 243] width 132 height 19
select select "120"
click at [537, 234] on select "12 mois 18 mois 24 mois 30 mois 36 mois 42 mois 48 mois 60 mois 72 mois 84 mois…" at bounding box center [603, 243] width 132 height 19
select select "120"
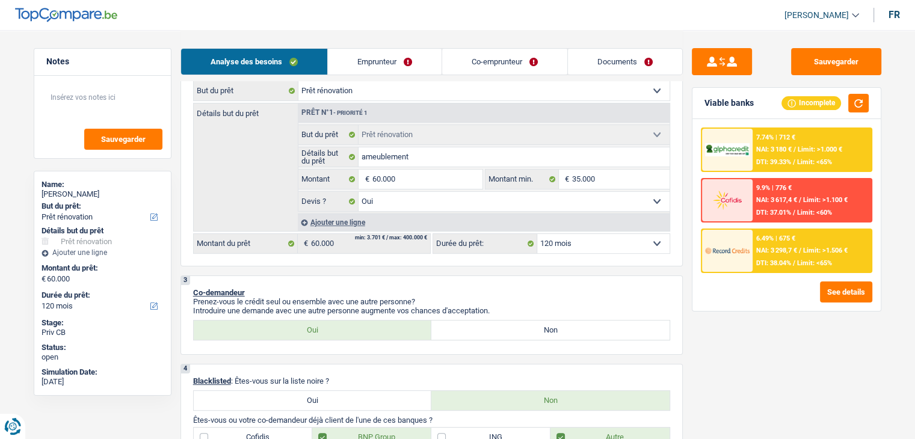
click at [750, 244] on div at bounding box center [727, 251] width 51 height 42
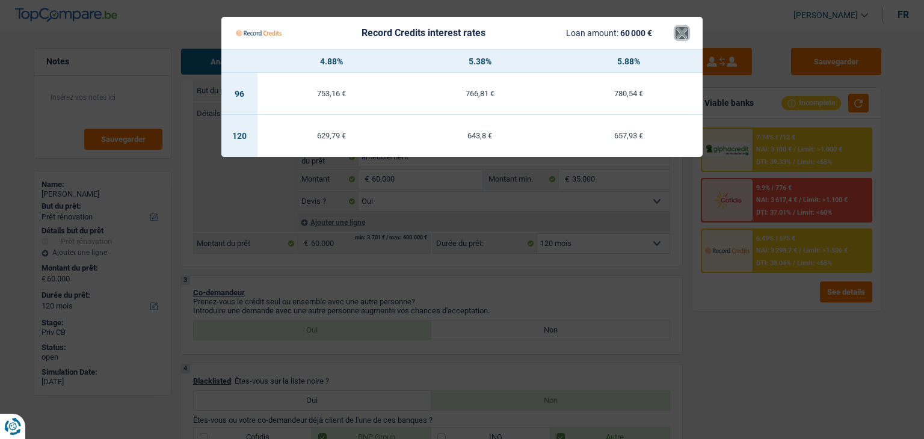
click at [677, 37] on button "×" at bounding box center [682, 33] width 13 height 12
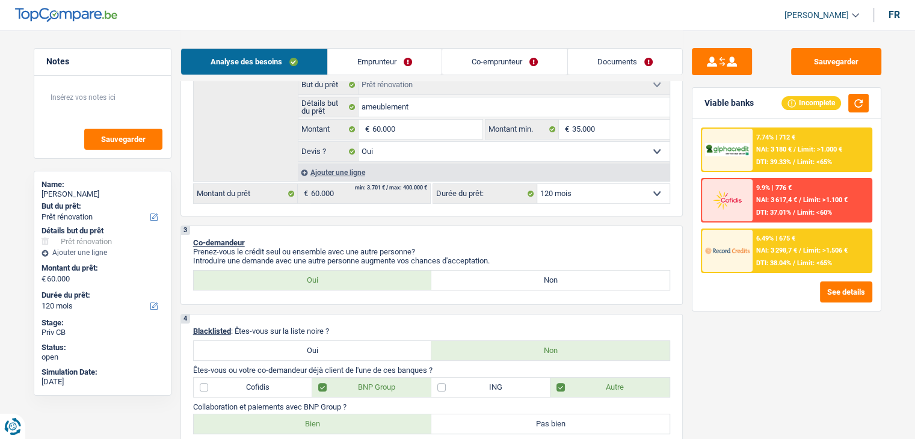
scroll to position [0, 0]
